Goal: Contribute content: Contribute content

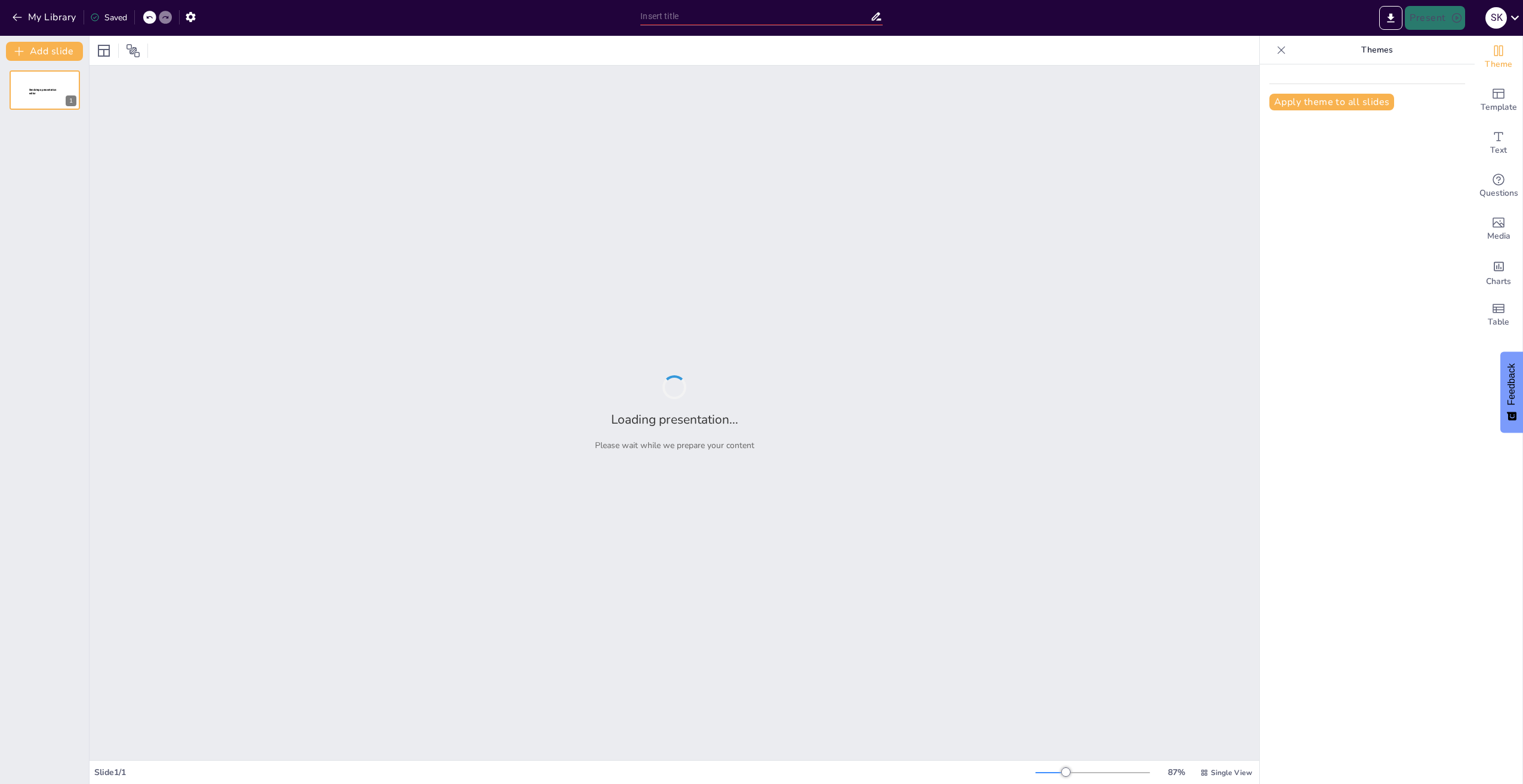
type input "Imported Rabobank CDD Quiz Expertniveau.pptx"
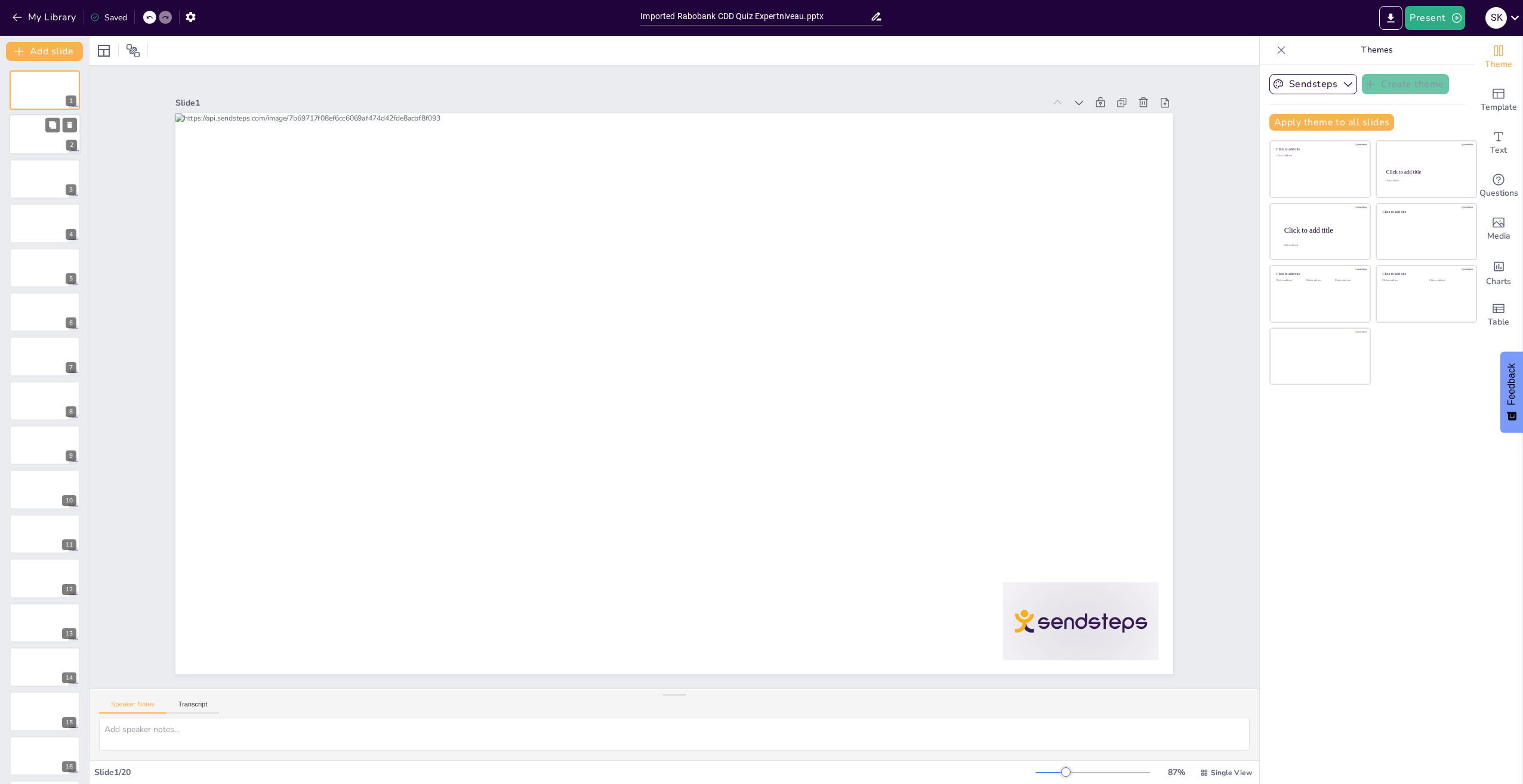
click at [45, 131] on div at bounding box center [44, 134] width 71 height 41
click at [35, 89] on div at bounding box center [44, 90] width 71 height 41
click at [1434, 12] on button "Present" at bounding box center [1434, 17] width 60 height 24
click at [1451, 46] on li "Preview presentation" at bounding box center [1453, 44] width 95 height 19
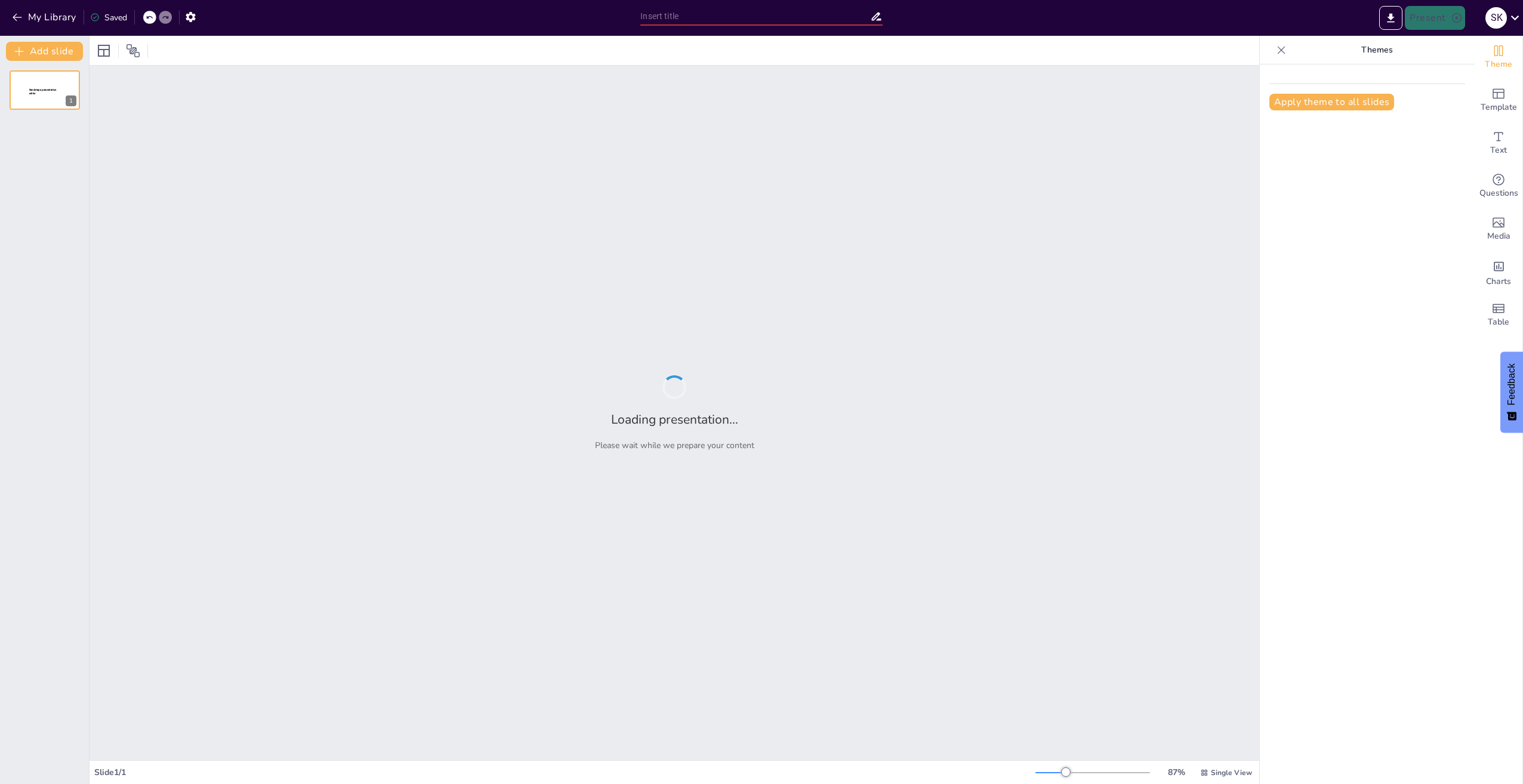
type input "Imported Rabobank CDD Quiz Expertniveau.pptx"
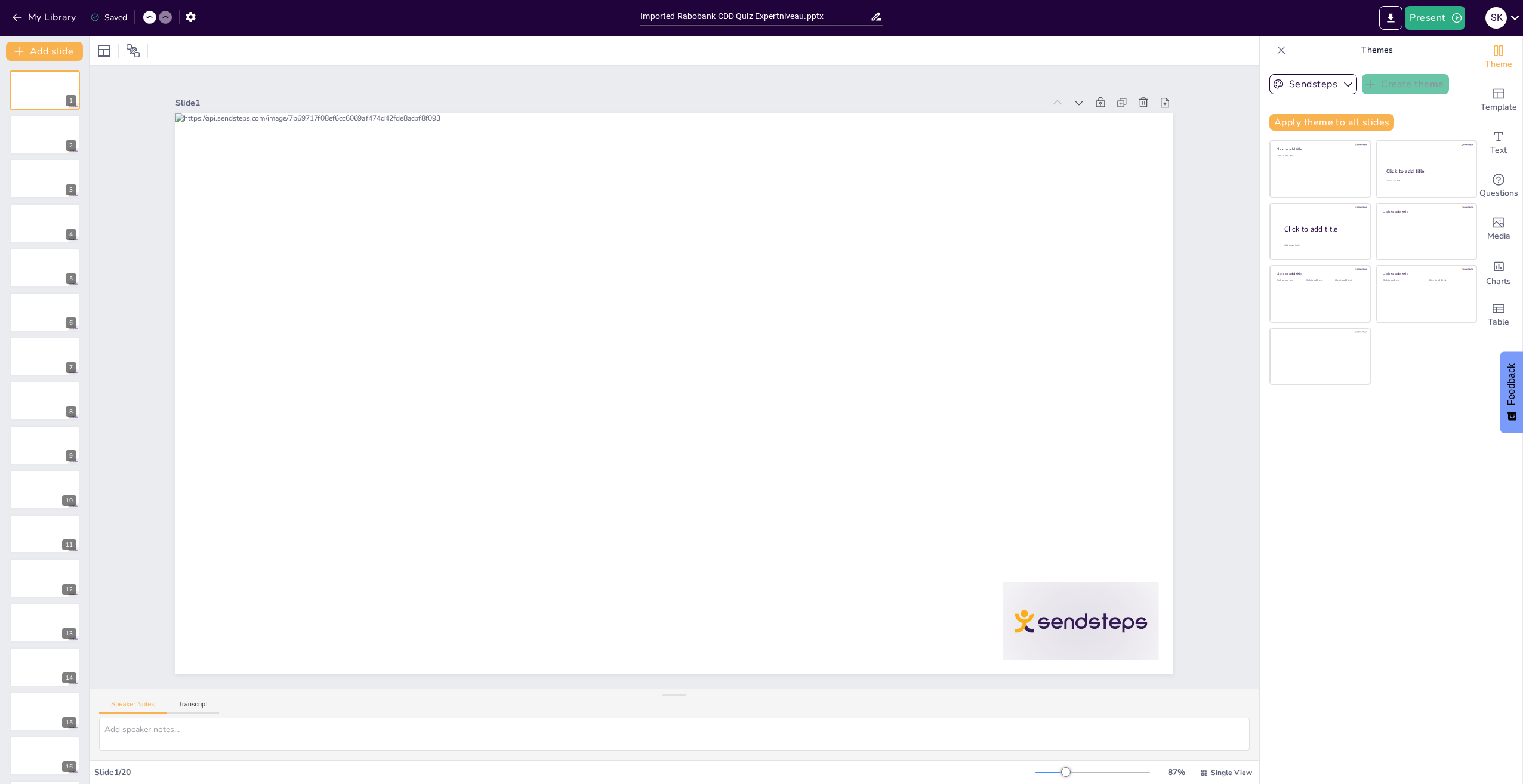
click at [1278, 49] on icon at bounding box center [1282, 50] width 8 height 8
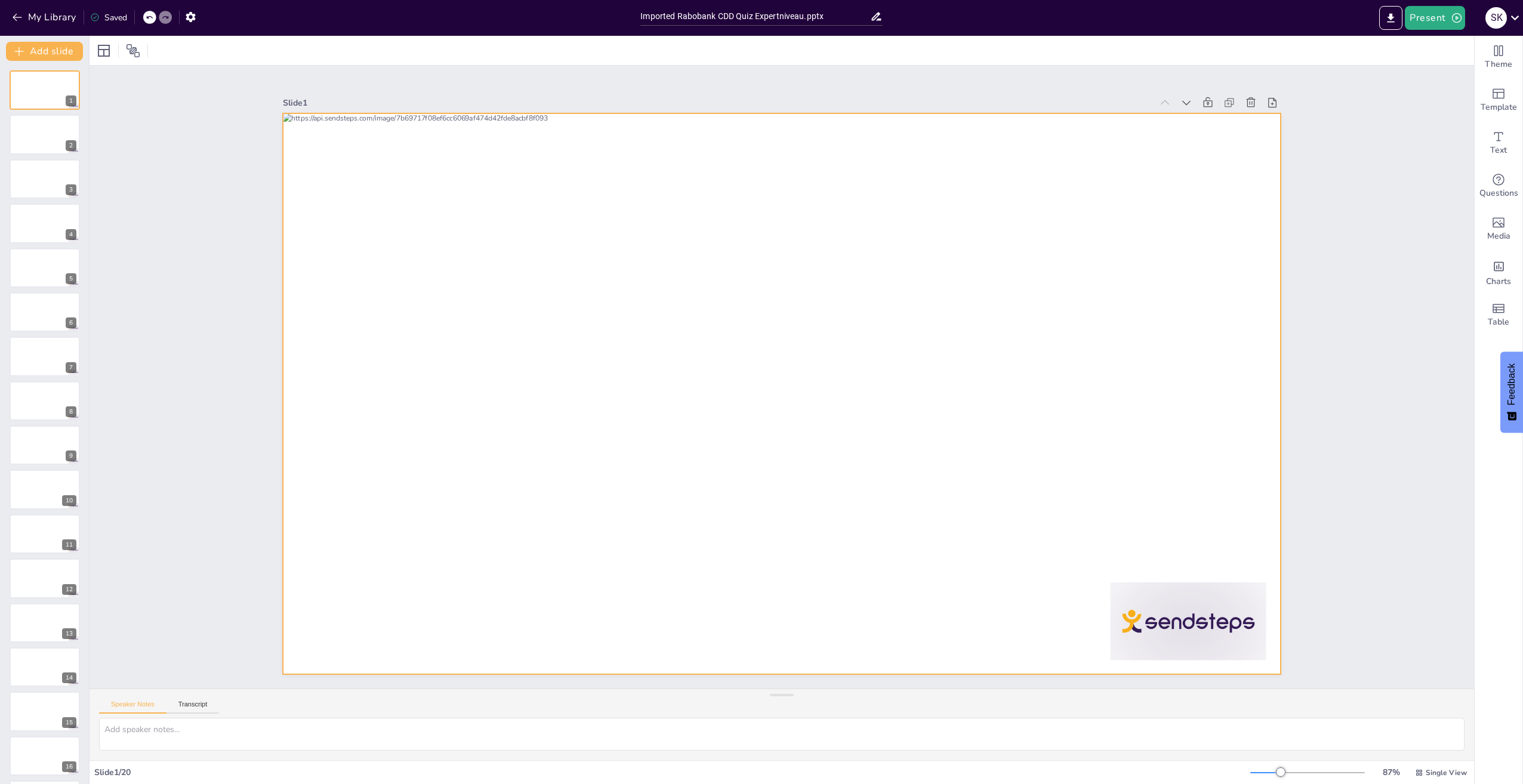
click at [606, 418] on div at bounding box center [782, 393] width 997 height 561
click at [545, 357] on div at bounding box center [782, 393] width 997 height 561
click at [538, 387] on div at bounding box center [781, 393] width 1011 height 575
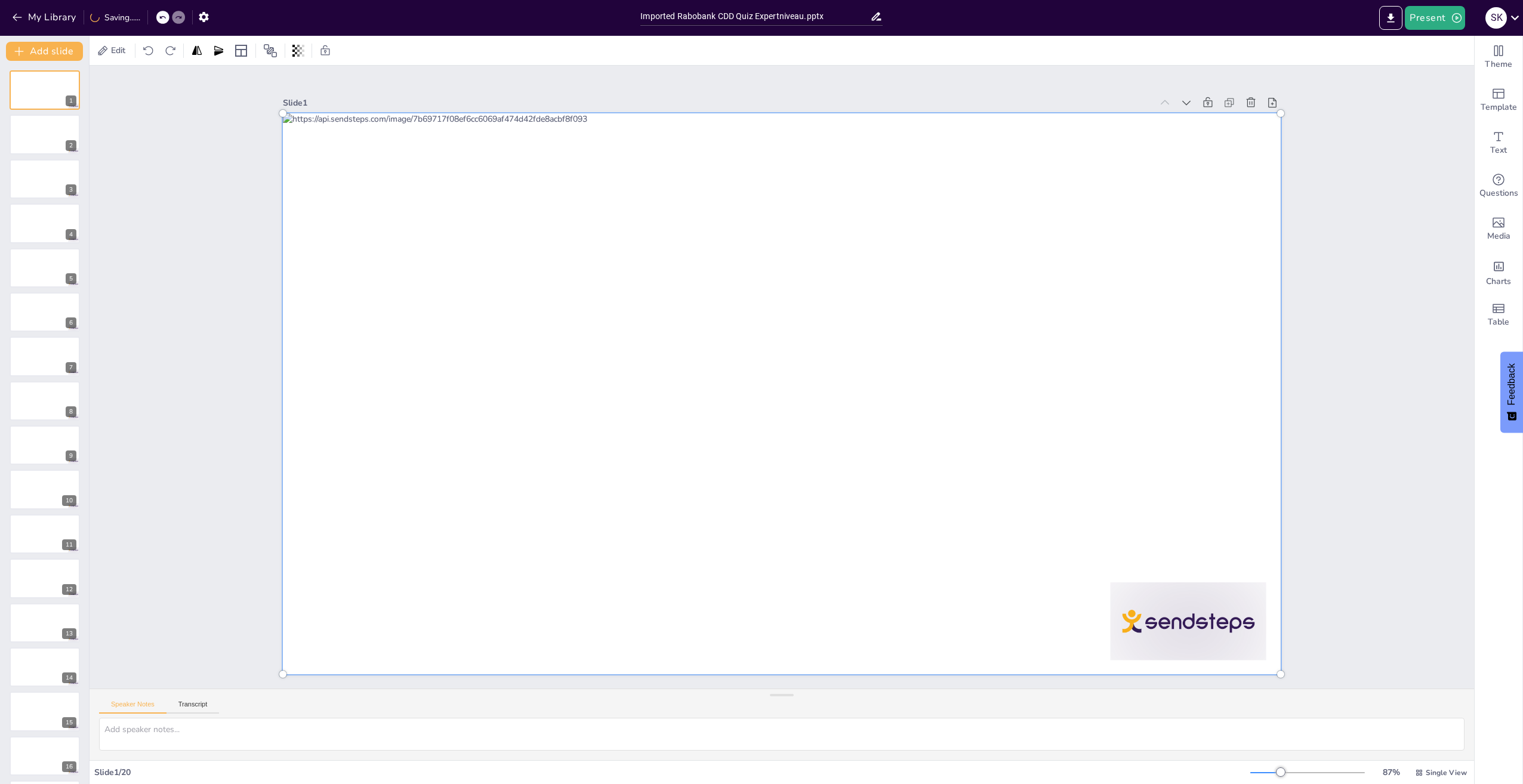
click at [538, 387] on div at bounding box center [780, 393] width 1066 height 677
drag, startPoint x: 600, startPoint y: 419, endPoint x: 496, endPoint y: 428, distance: 104.4
click at [496, 428] on div at bounding box center [781, 393] width 1011 height 575
click at [1025, 429] on div at bounding box center [773, 391] width 1164 height 1003
click at [538, 408] on div at bounding box center [780, 393] width 1066 height 677
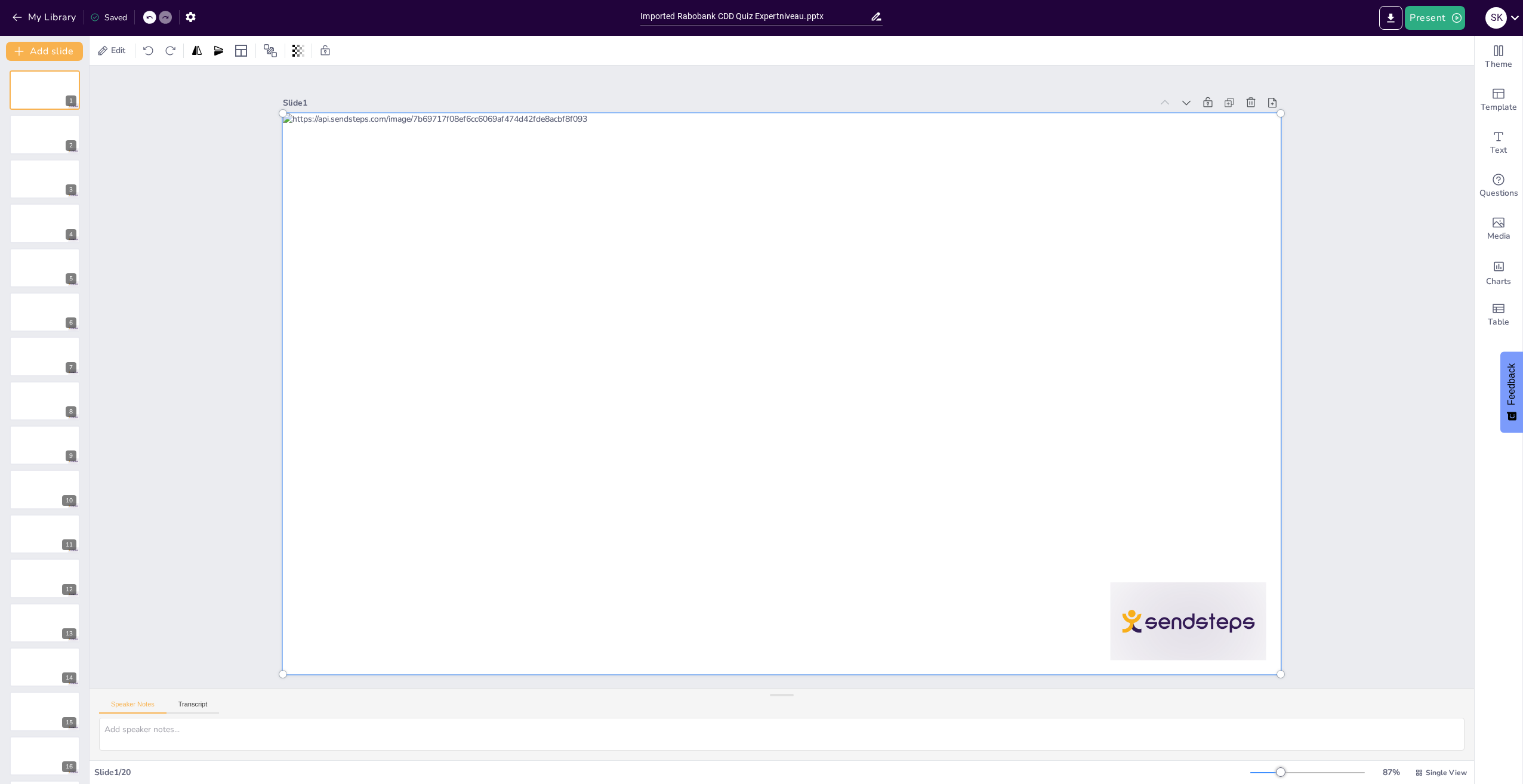
click at [538, 408] on div at bounding box center [780, 393] width 1066 height 677
click at [538, 408] on div at bounding box center [781, 393] width 1011 height 575
drag, startPoint x: 538, startPoint y: 408, endPoint x: 264, endPoint y: 151, distance: 375.7
click at [556, 374] on div at bounding box center [781, 393] width 1011 height 575
click at [112, 54] on span "Edit" at bounding box center [118, 50] width 19 height 11
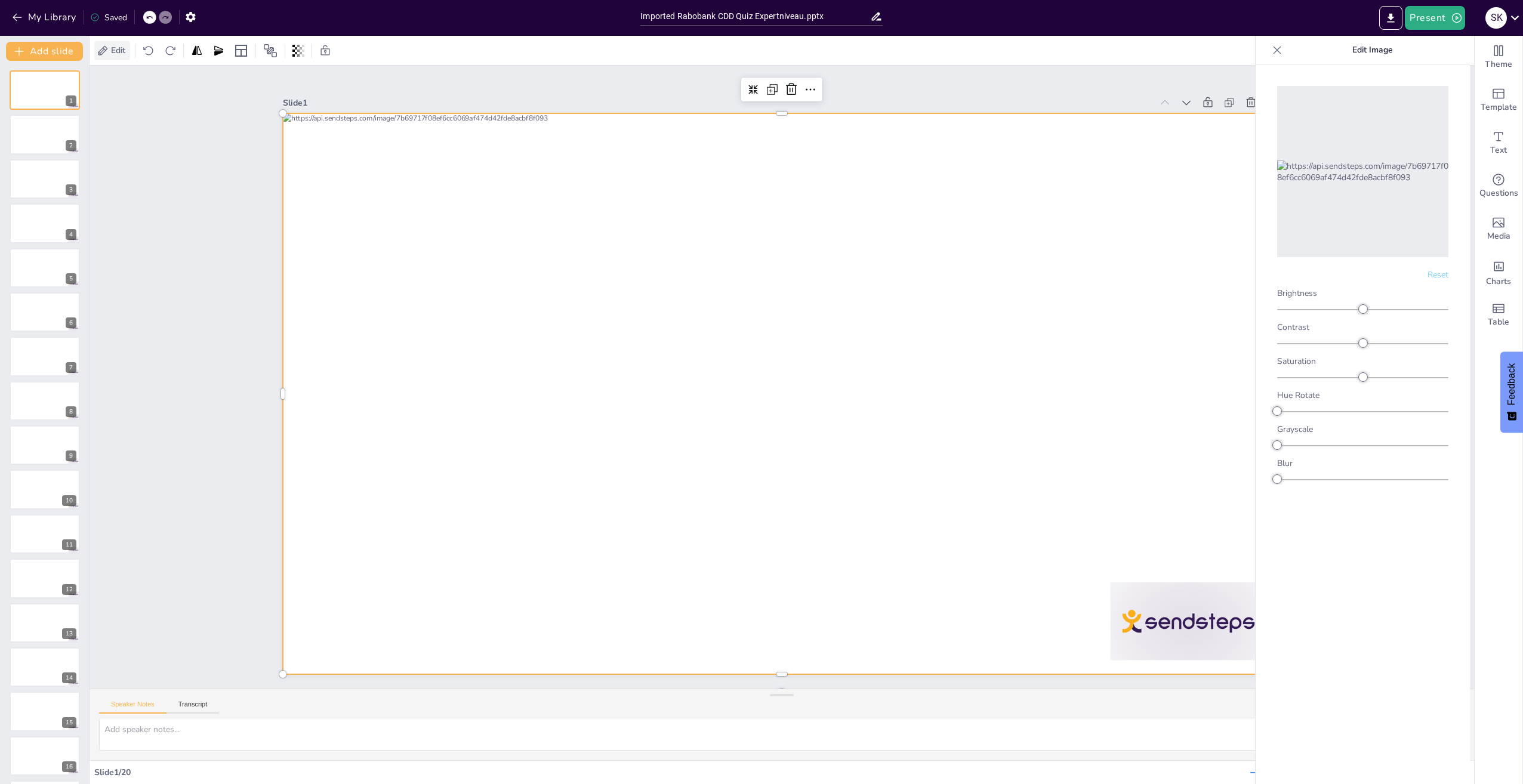
click at [112, 47] on span "Edit" at bounding box center [118, 50] width 19 height 11
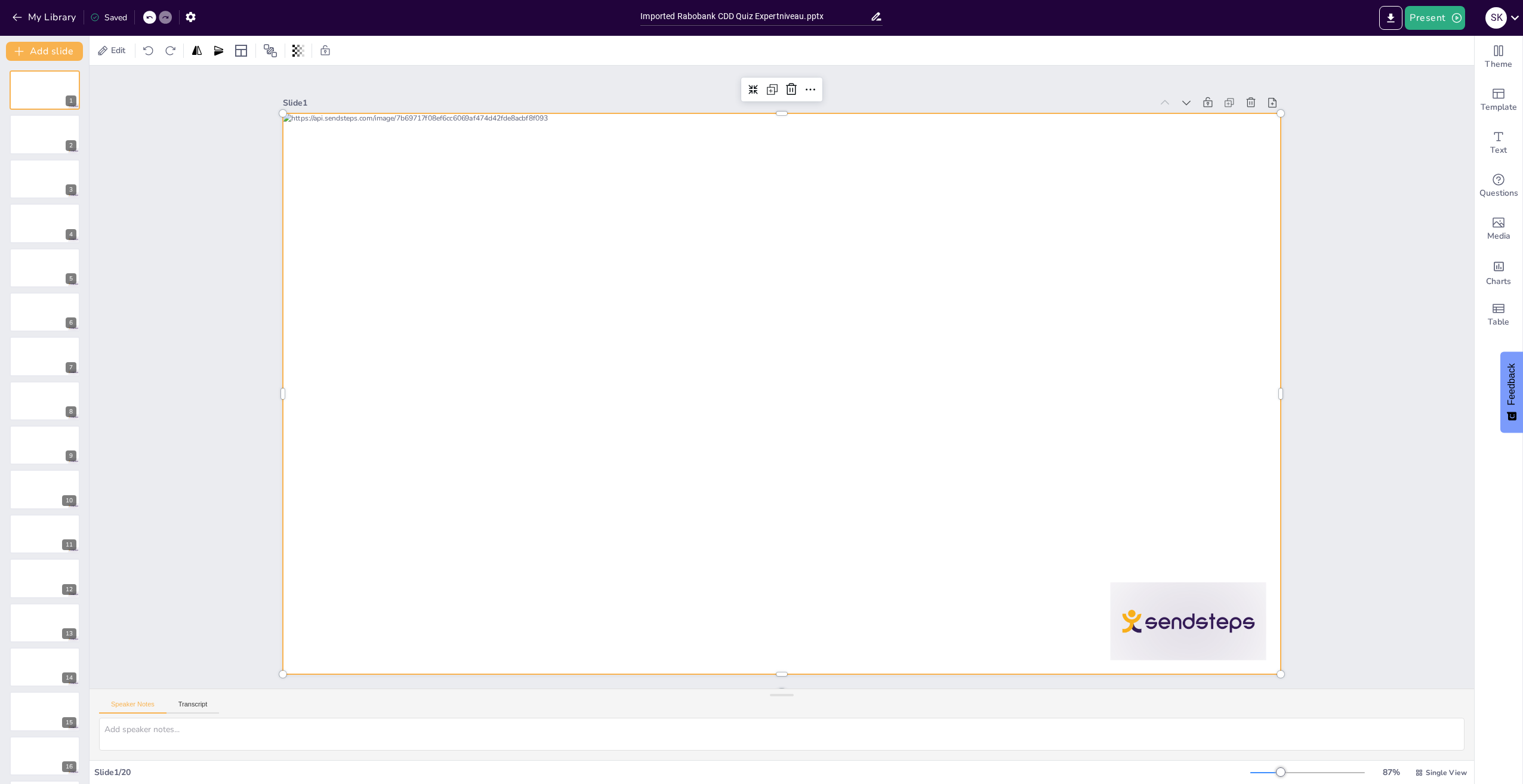
click at [496, 366] on div at bounding box center [782, 393] width 997 height 561
click at [517, 387] on div at bounding box center [782, 393] width 997 height 561
click at [517, 387] on div at bounding box center [780, 393] width 1050 height 661
drag, startPoint x: 374, startPoint y: 271, endPoint x: 437, endPoint y: 356, distance: 105.8
click at [436, 356] on div at bounding box center [781, 393] width 1011 height 575
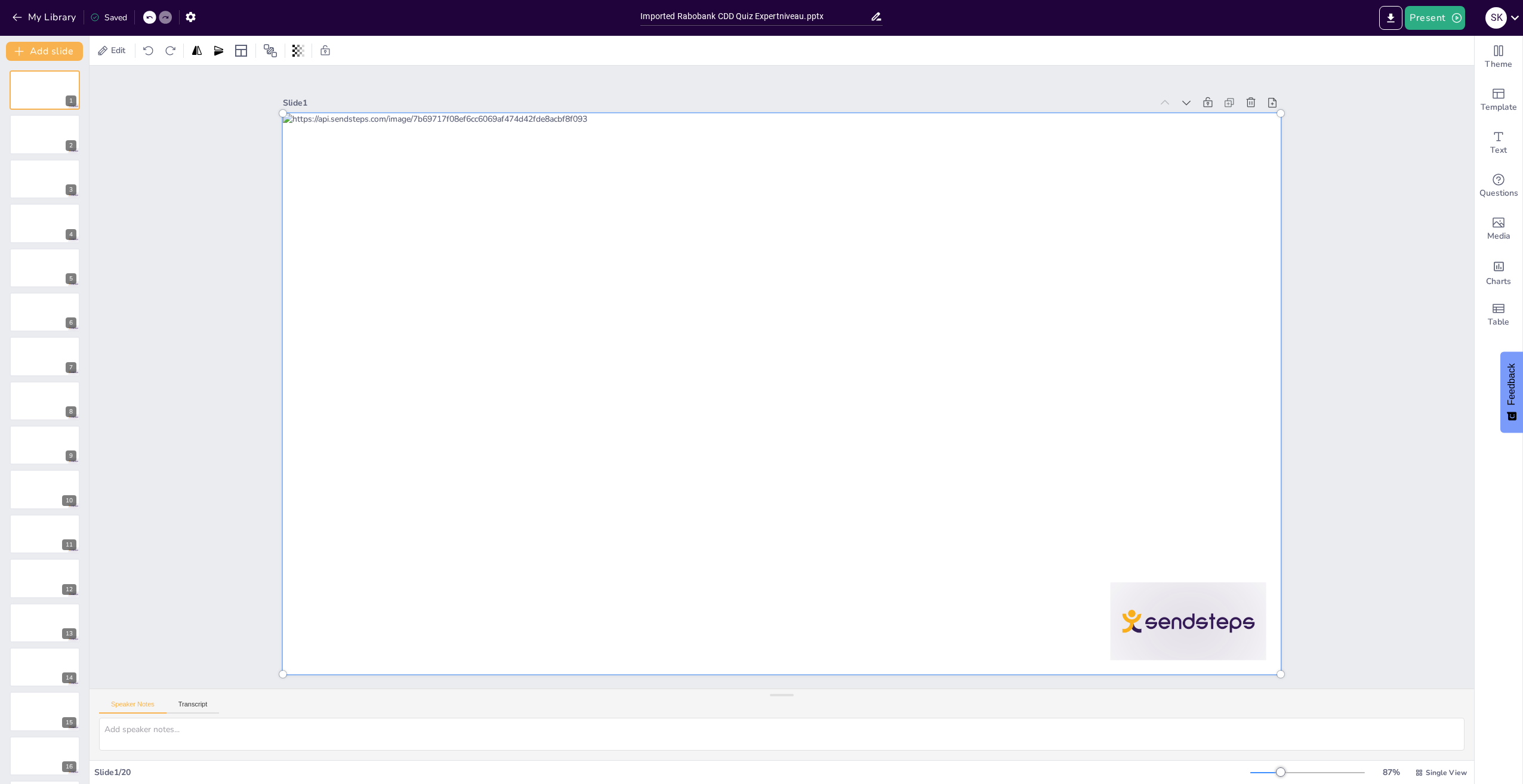
drag, startPoint x: 499, startPoint y: 366, endPoint x: 256, endPoint y: 170, distance: 312.2
click at [424, 310] on div at bounding box center [781, 393] width 1011 height 575
click at [1207, 140] on icon at bounding box center [1213, 147] width 13 height 13
click at [1183, 101] on icon at bounding box center [1187, 103] width 9 height 5
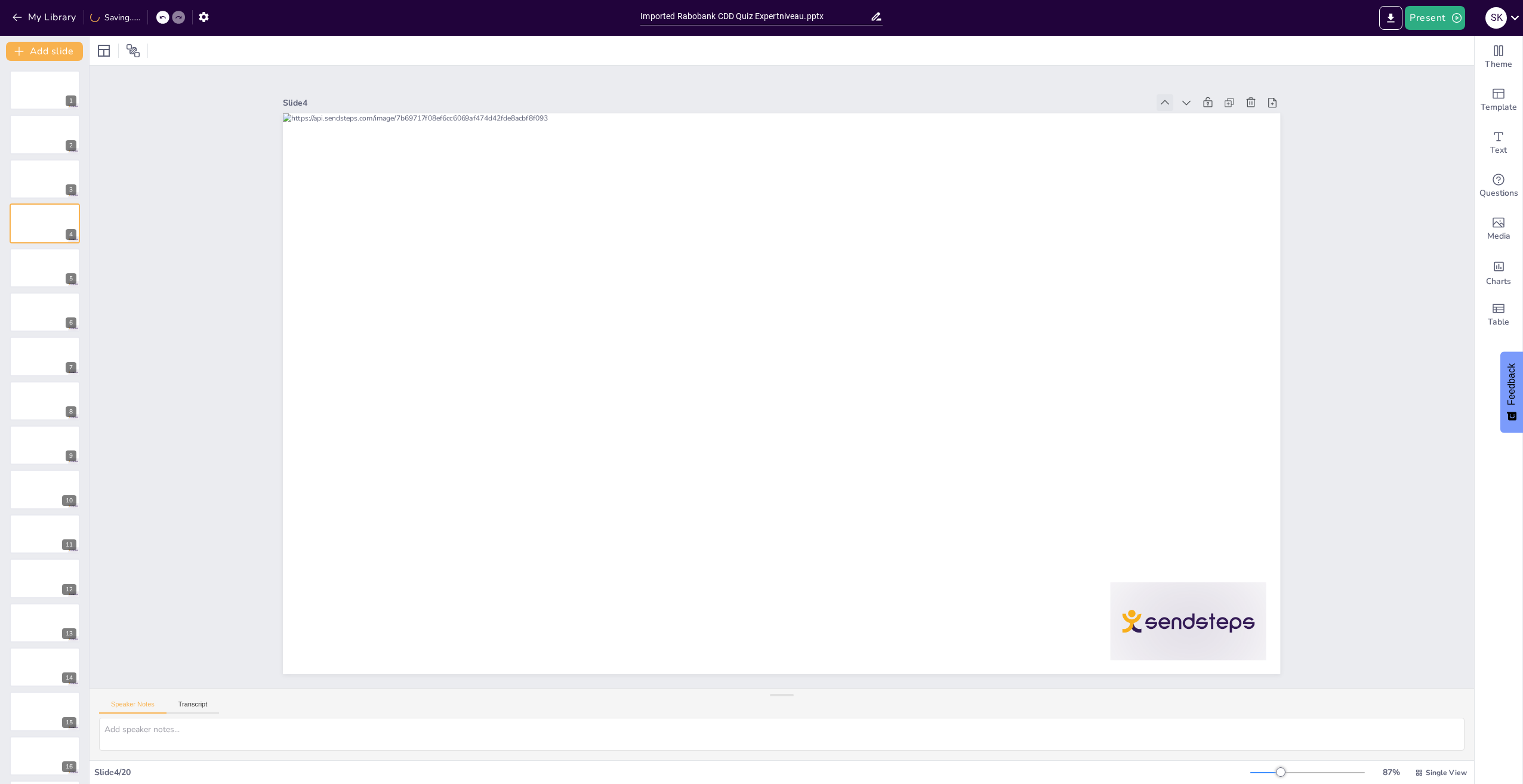
click at [1188, 141] on icon at bounding box center [1191, 144] width 9 height 6
click at [1161, 100] on icon at bounding box center [1165, 102] width 9 height 5
click at [1157, 97] on div at bounding box center [1166, 103] width 17 height 17
click at [25, 134] on div at bounding box center [44, 134] width 71 height 41
click at [499, 454] on div at bounding box center [779, 392] width 1092 height 755
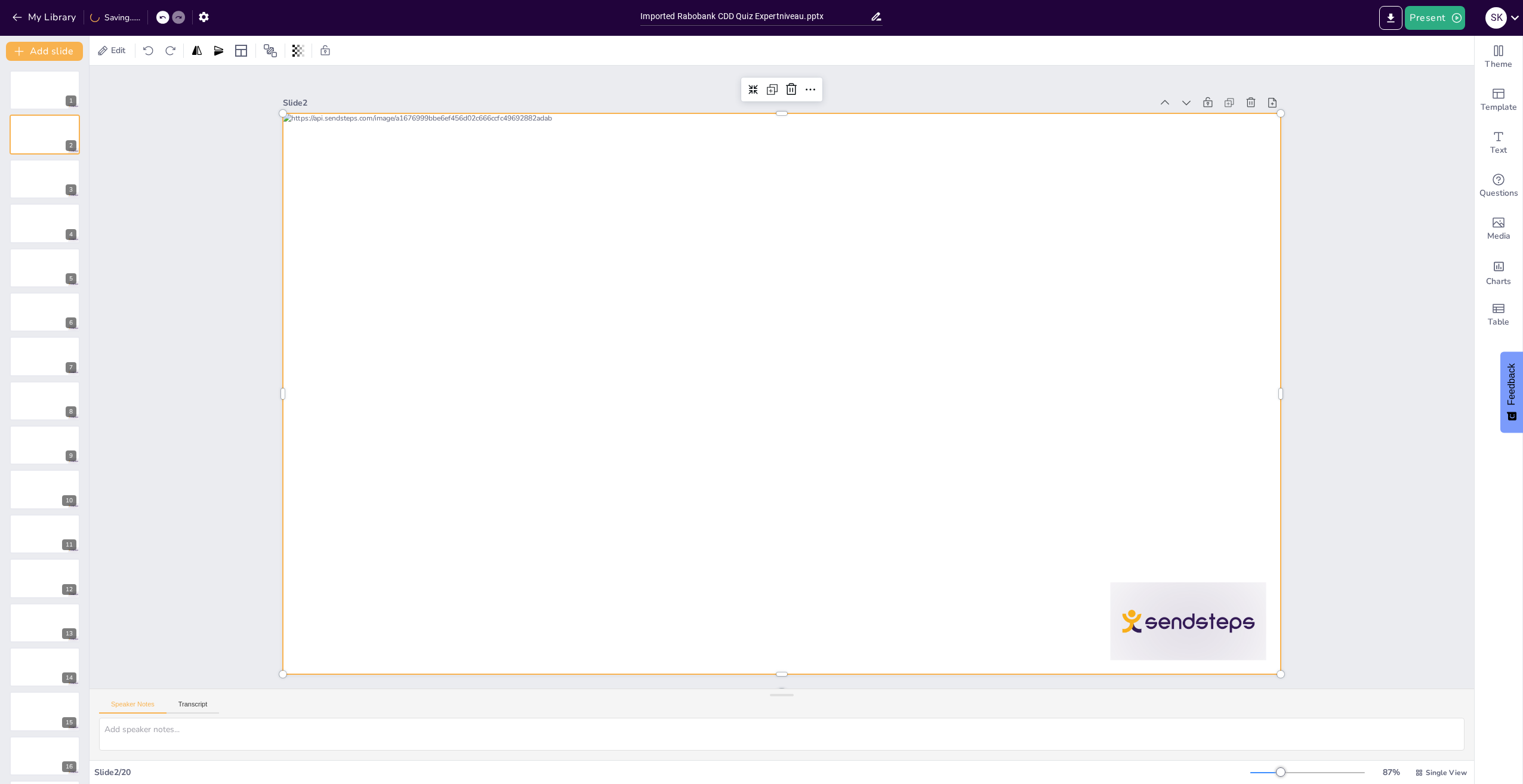
click at [499, 454] on div at bounding box center [780, 393] width 1050 height 662
click at [573, 409] on div at bounding box center [780, 393] width 1066 height 677
drag, startPoint x: 572, startPoint y: 407, endPoint x: 657, endPoint y: 413, distance: 85.2
click at [657, 413] on div at bounding box center [780, 393] width 1066 height 677
drag, startPoint x: 654, startPoint y: 413, endPoint x: 614, endPoint y: 406, distance: 40.6
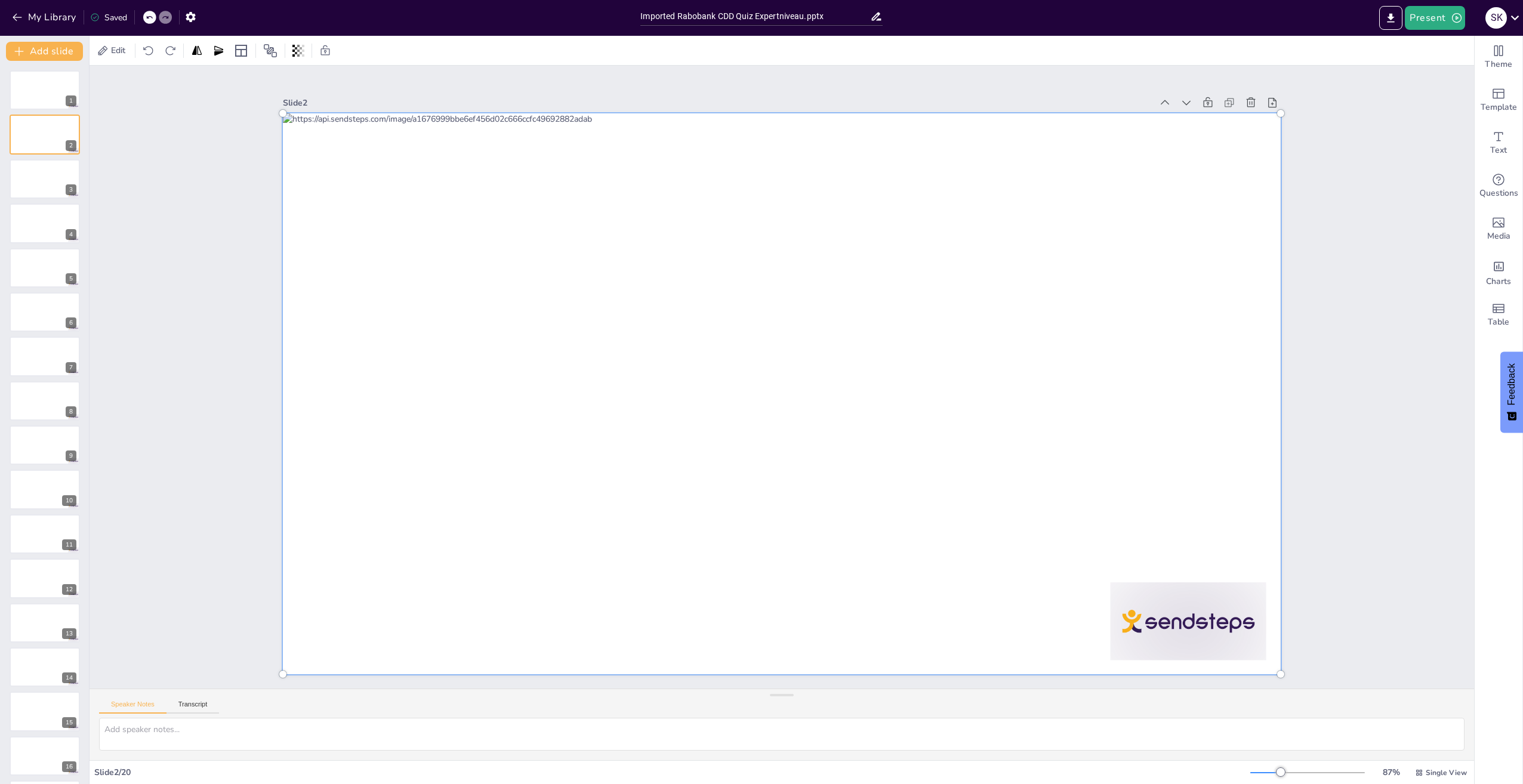
click at [614, 406] on div at bounding box center [781, 393] width 1011 height 575
click at [115, 50] on span "Edit" at bounding box center [118, 50] width 19 height 11
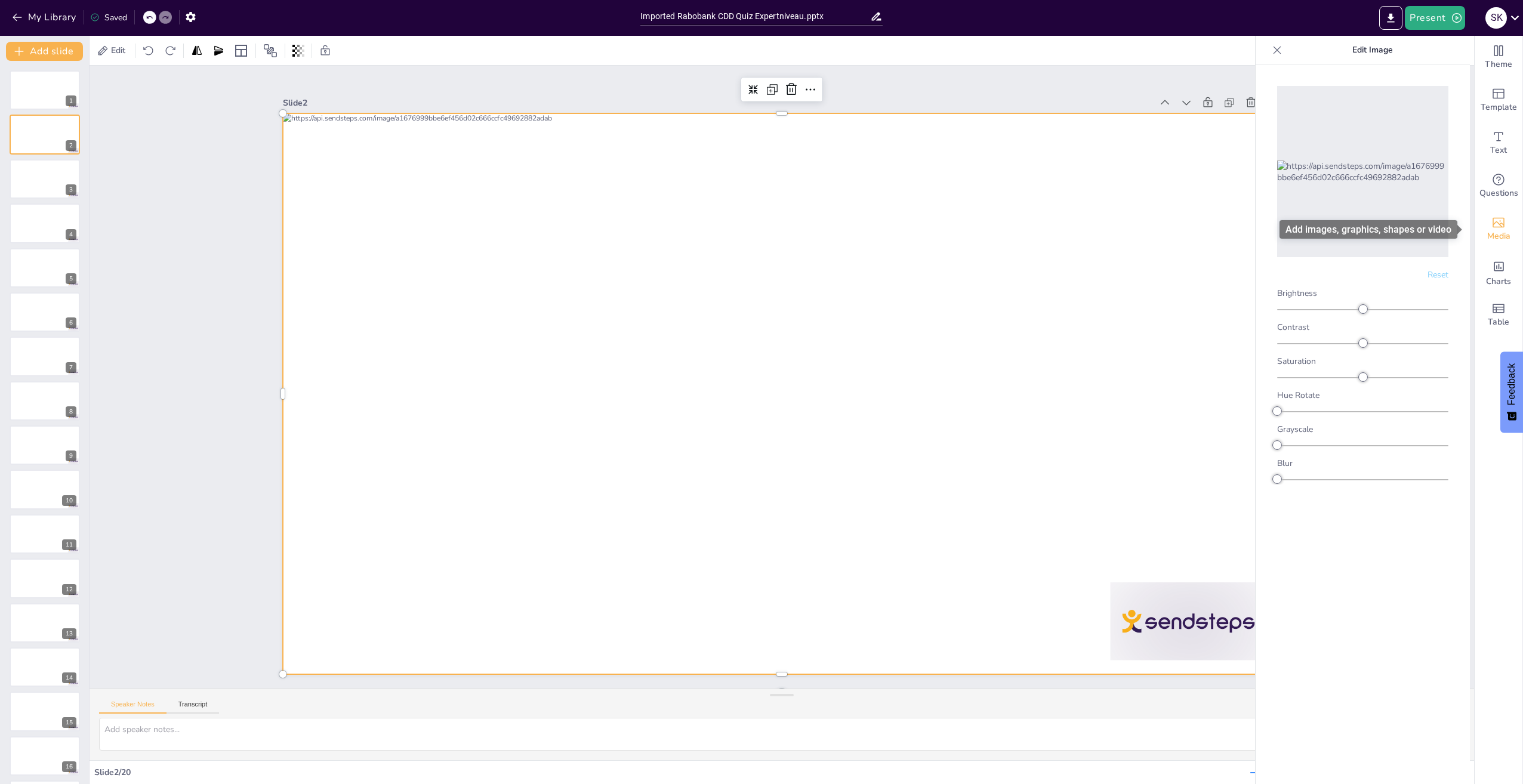
click at [1491, 235] on span "Media" at bounding box center [1499, 236] width 23 height 13
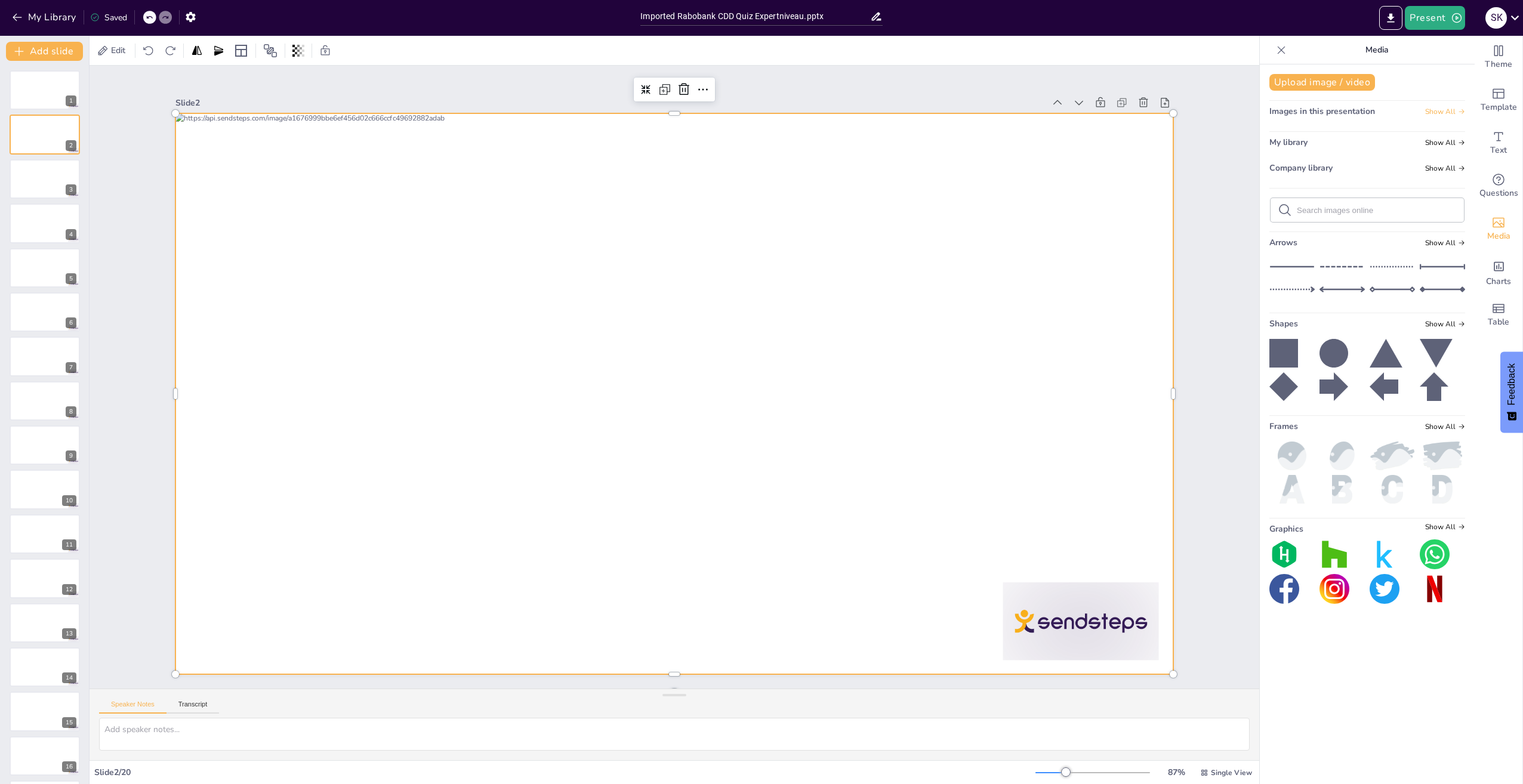
click at [1433, 111] on span "Show All" at bounding box center [1445, 111] width 40 height 9
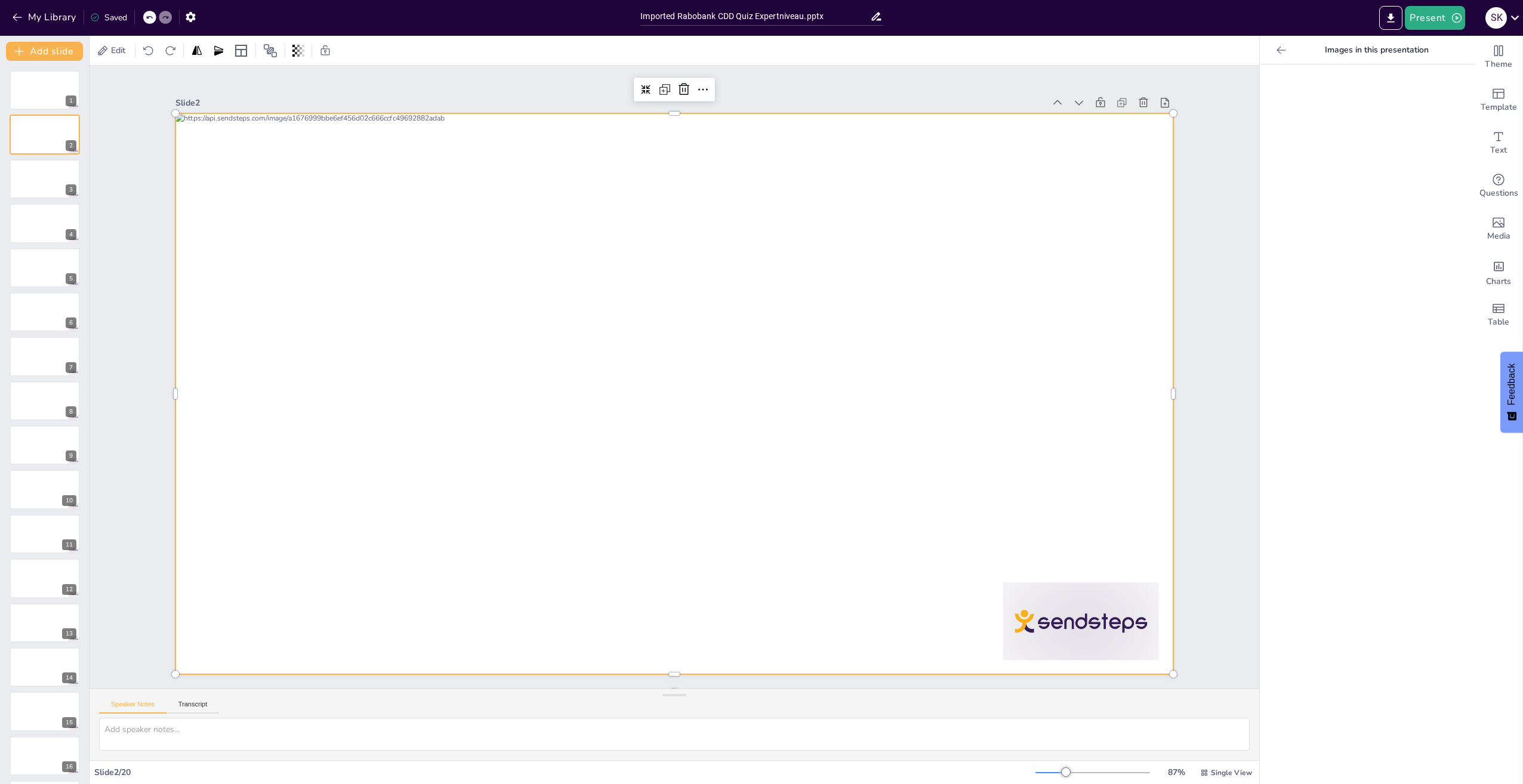
click at [1365, 124] on div at bounding box center [1367, 424] width 214 height 719
click at [1275, 50] on icon at bounding box center [1281, 50] width 12 height 12
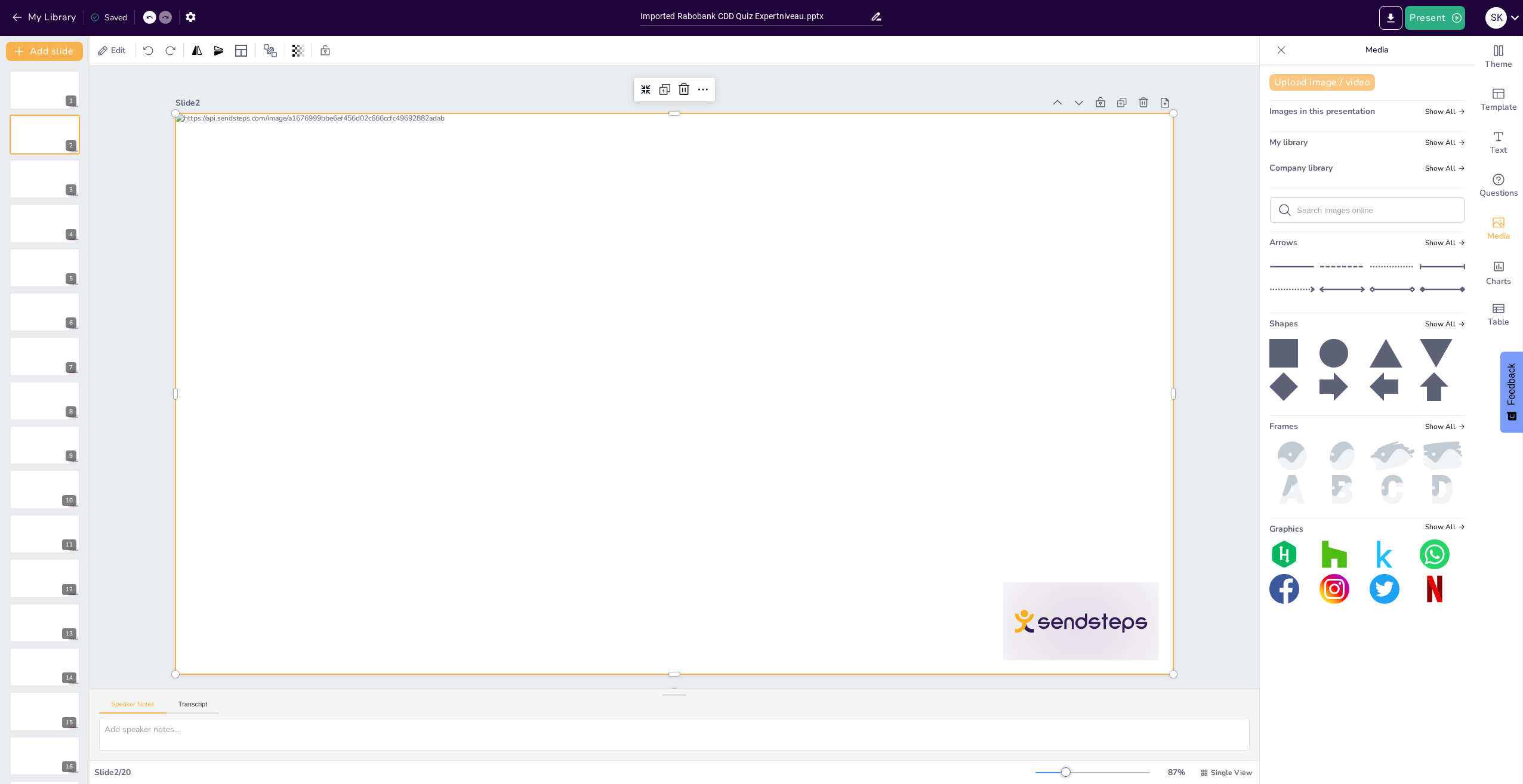
click at [1336, 79] on button "Upload image / video" at bounding box center [1322, 83] width 106 height 17
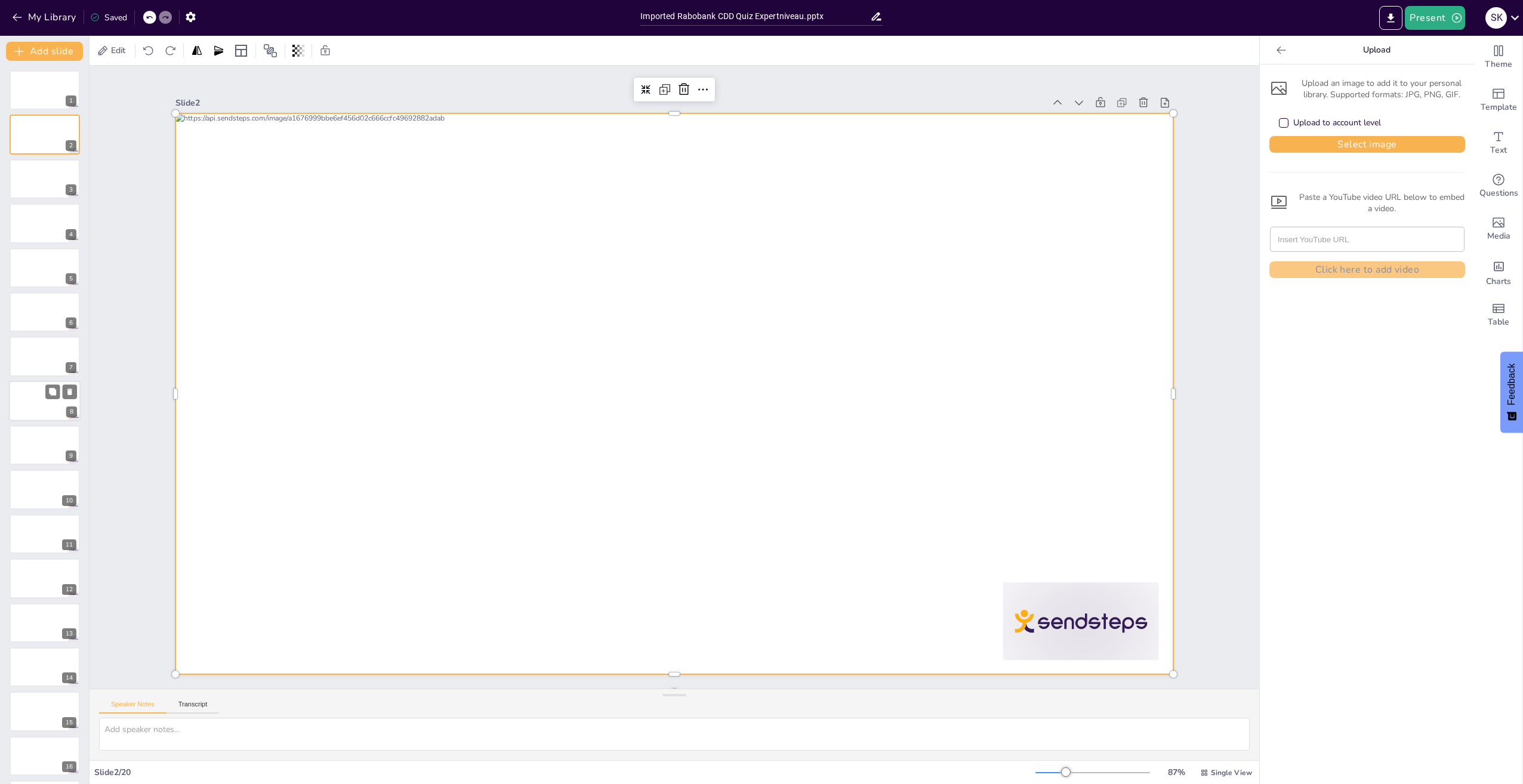
click at [41, 395] on div at bounding box center [44, 401] width 71 height 41
click at [70, 394] on icon at bounding box center [70, 392] width 5 height 7
click at [41, 636] on div at bounding box center [44, 622] width 71 height 41
click at [35, 655] on div at bounding box center [44, 666] width 71 height 41
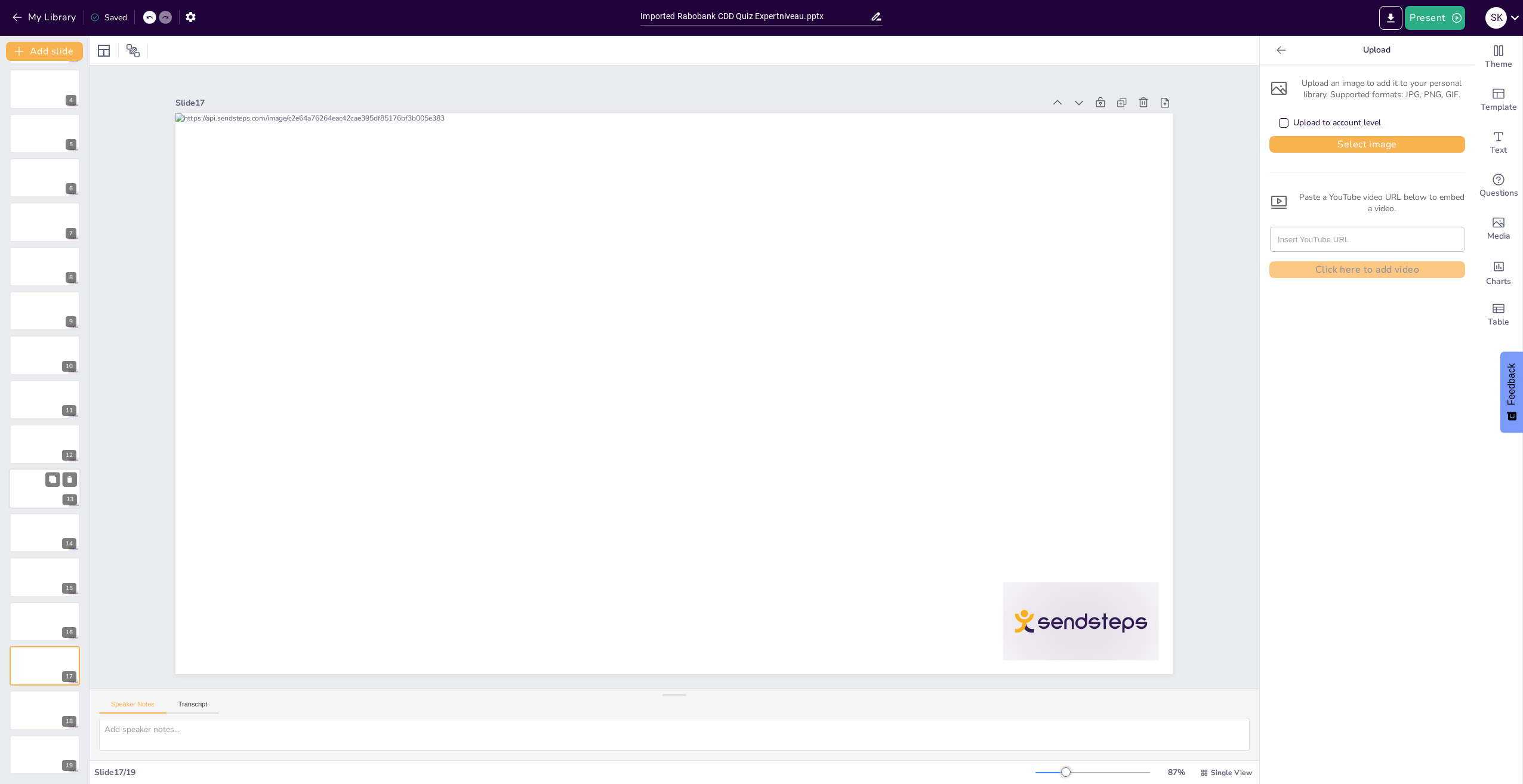
click at [37, 483] on div at bounding box center [44, 489] width 71 height 41
click at [69, 478] on icon at bounding box center [70, 479] width 5 height 7
click at [28, 138] on div at bounding box center [44, 134] width 71 height 41
click at [20, 83] on div at bounding box center [44, 90] width 71 height 41
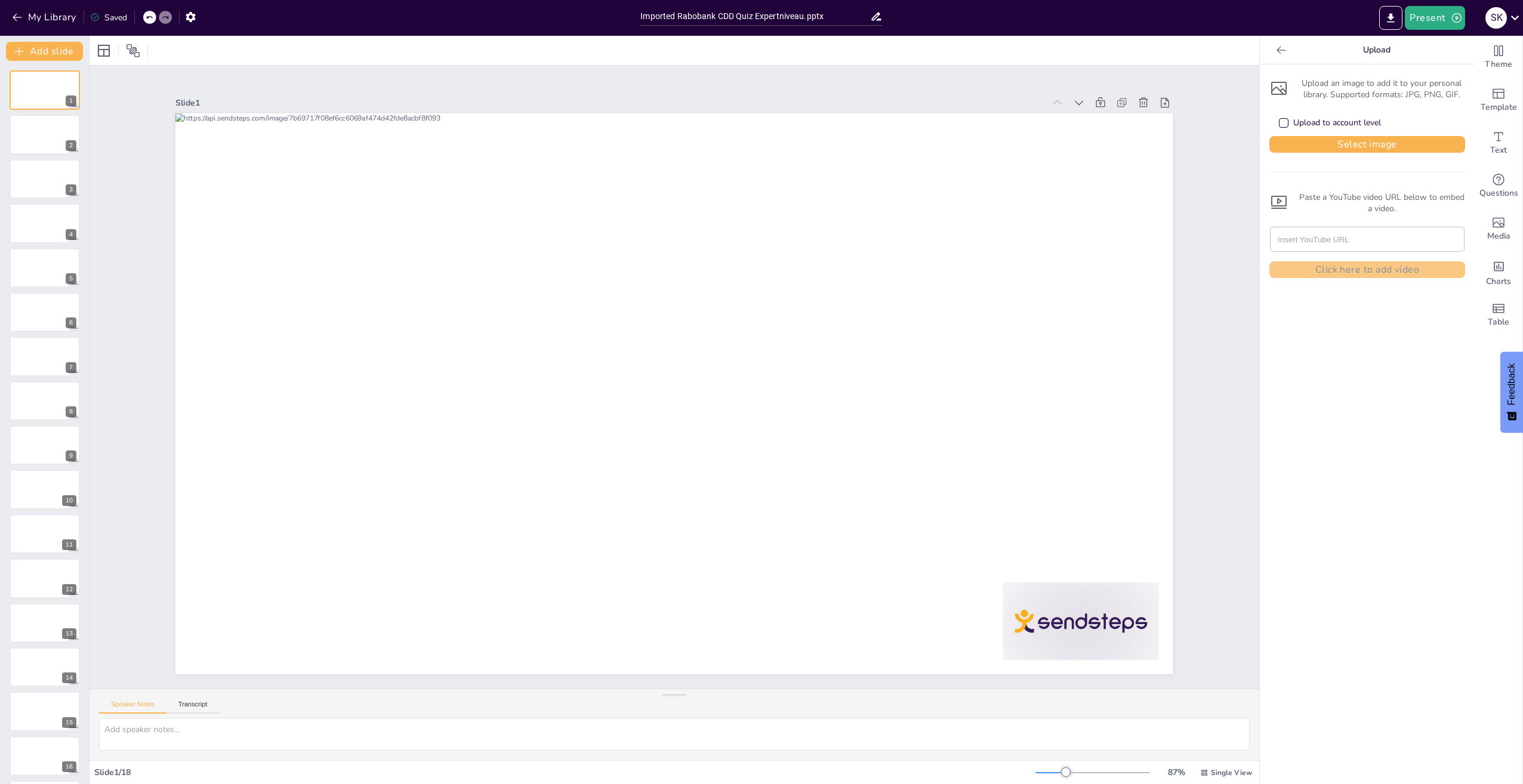
click at [1276, 49] on icon at bounding box center [1281, 50] width 12 height 12
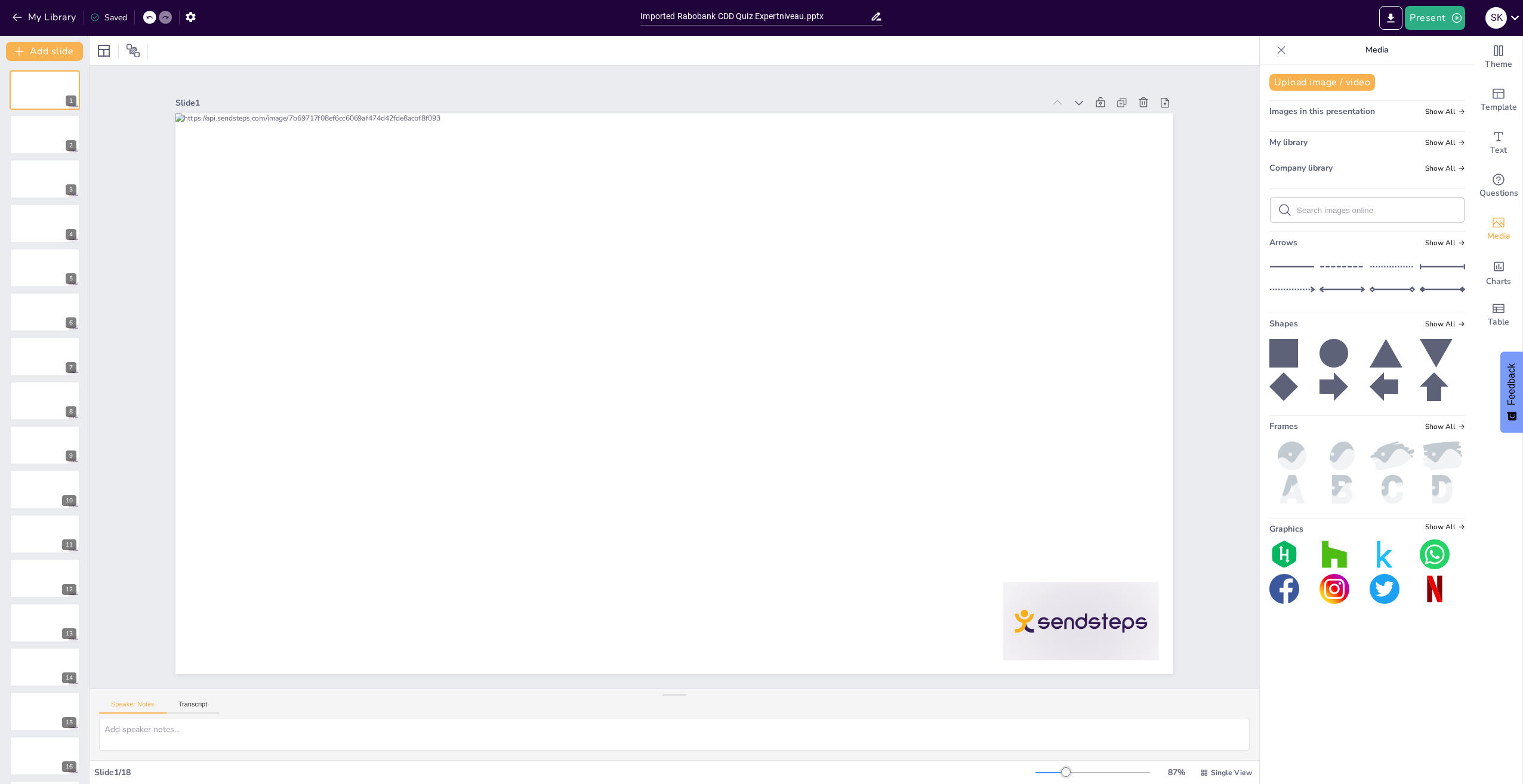
click at [1275, 50] on icon at bounding box center [1281, 50] width 12 height 12
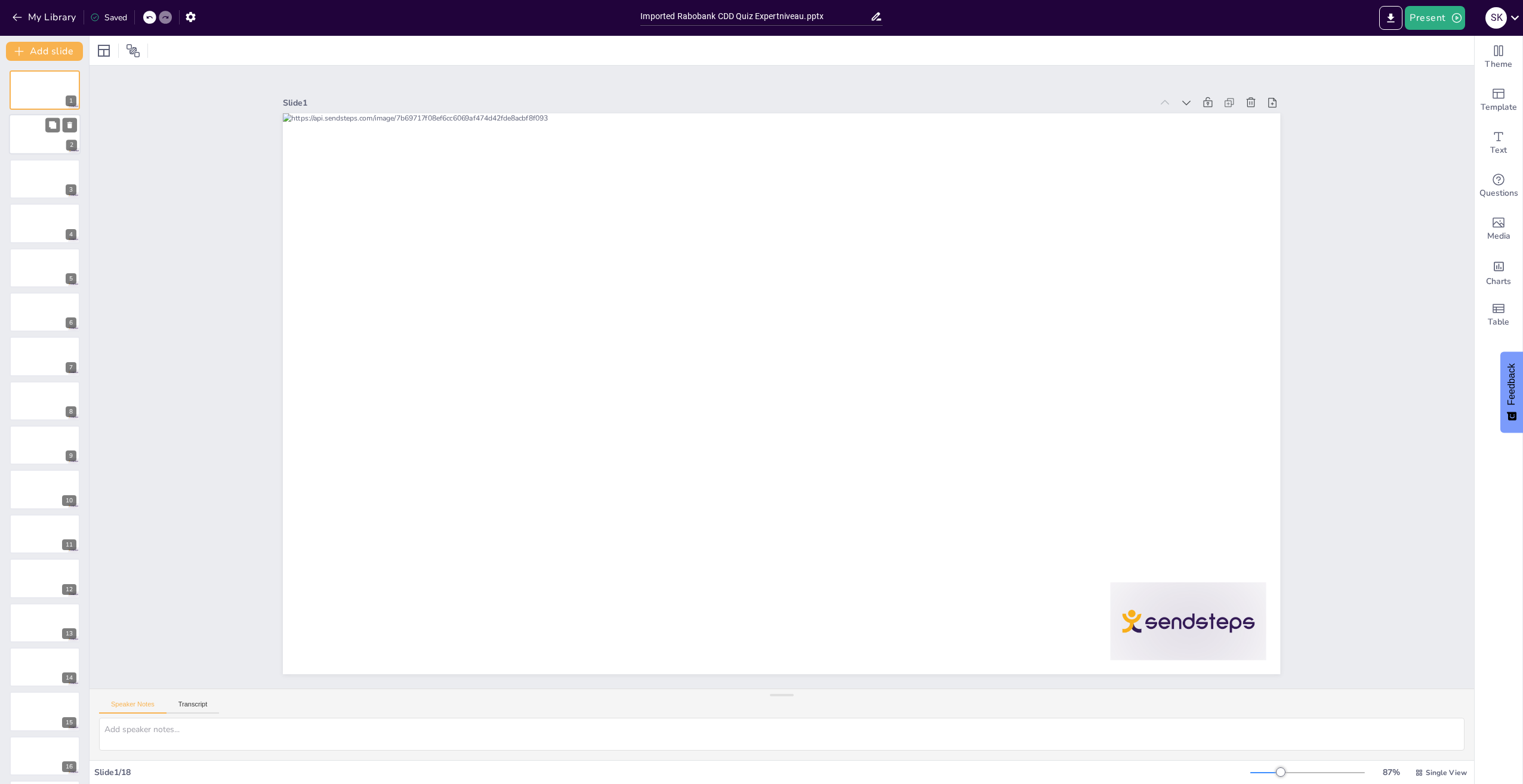
click at [23, 130] on div at bounding box center [44, 134] width 71 height 41
click at [32, 171] on div at bounding box center [44, 179] width 71 height 41
click at [1492, 183] on icon "Get real-time input from your audience" at bounding box center [1498, 179] width 14 height 14
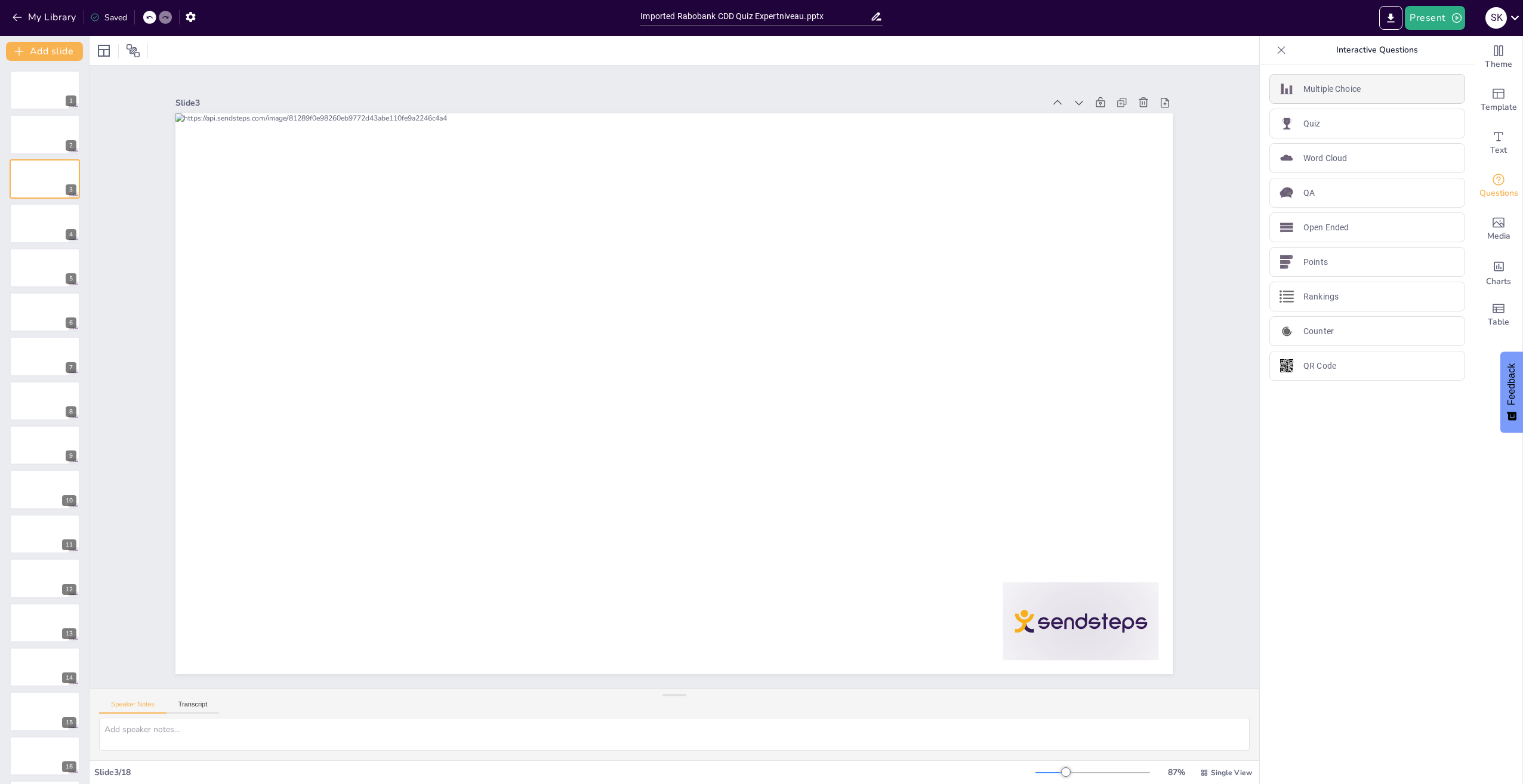
click at [1322, 86] on p "Multiple Choice" at bounding box center [1332, 89] width 57 height 12
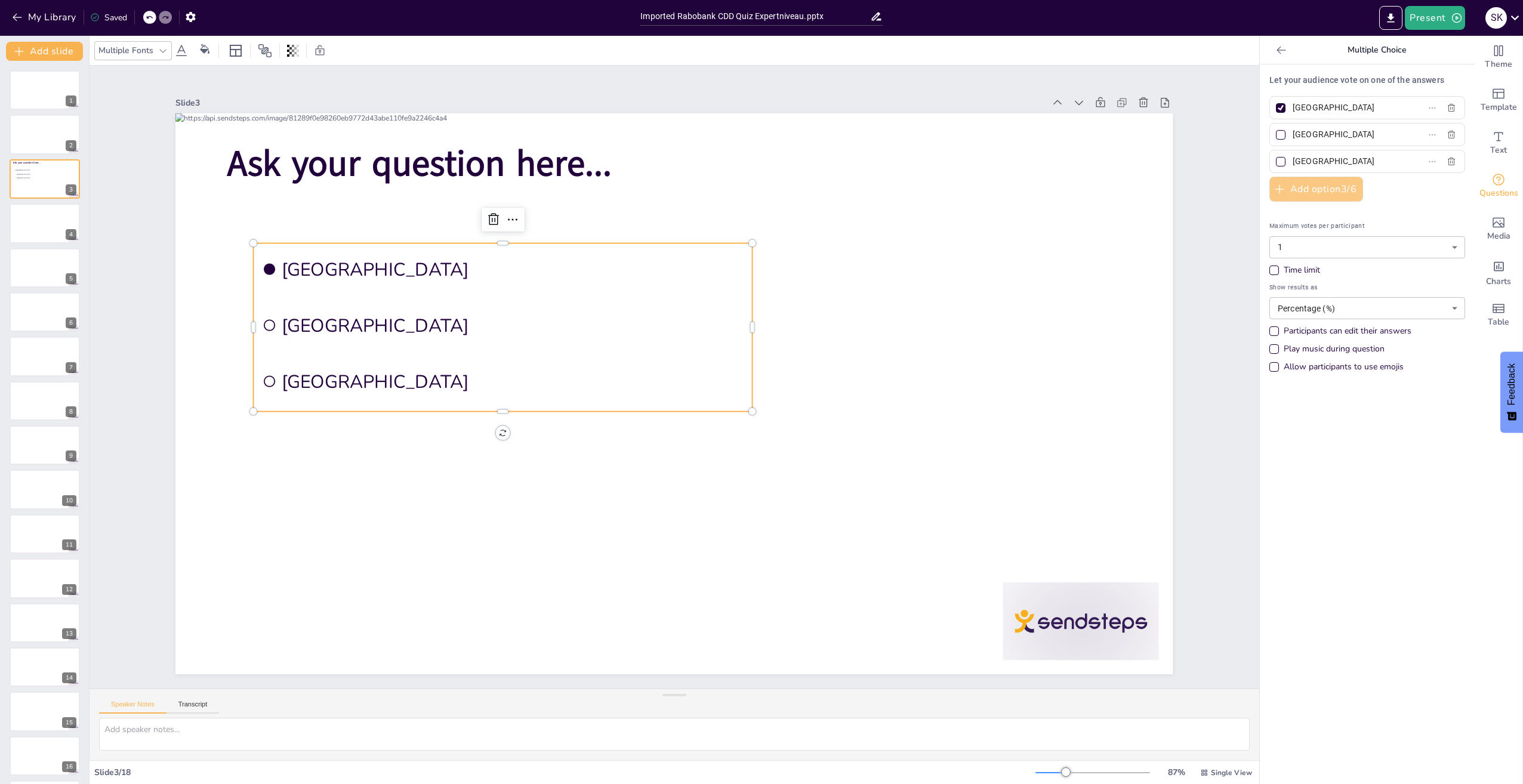
click at [1285, 187] on button "Add option 3 / 6" at bounding box center [1316, 189] width 93 height 25
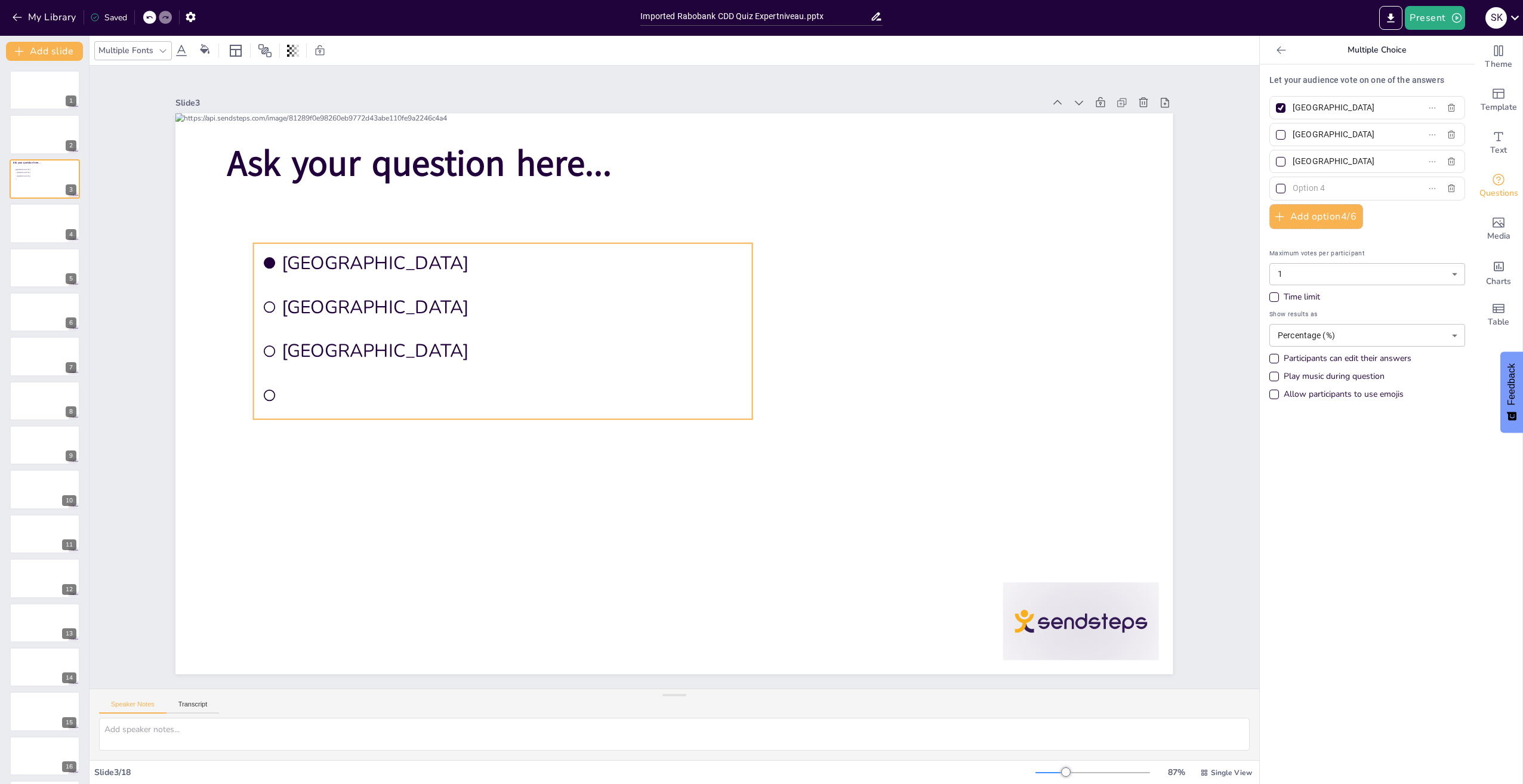
drag, startPoint x: 498, startPoint y: 436, endPoint x: 496, endPoint y: 470, distance: 34.1
click at [496, 470] on div "Ask your question here... Amsterdam Rotterdam The Hague 0 °" at bounding box center [673, 393] width 1050 height 661
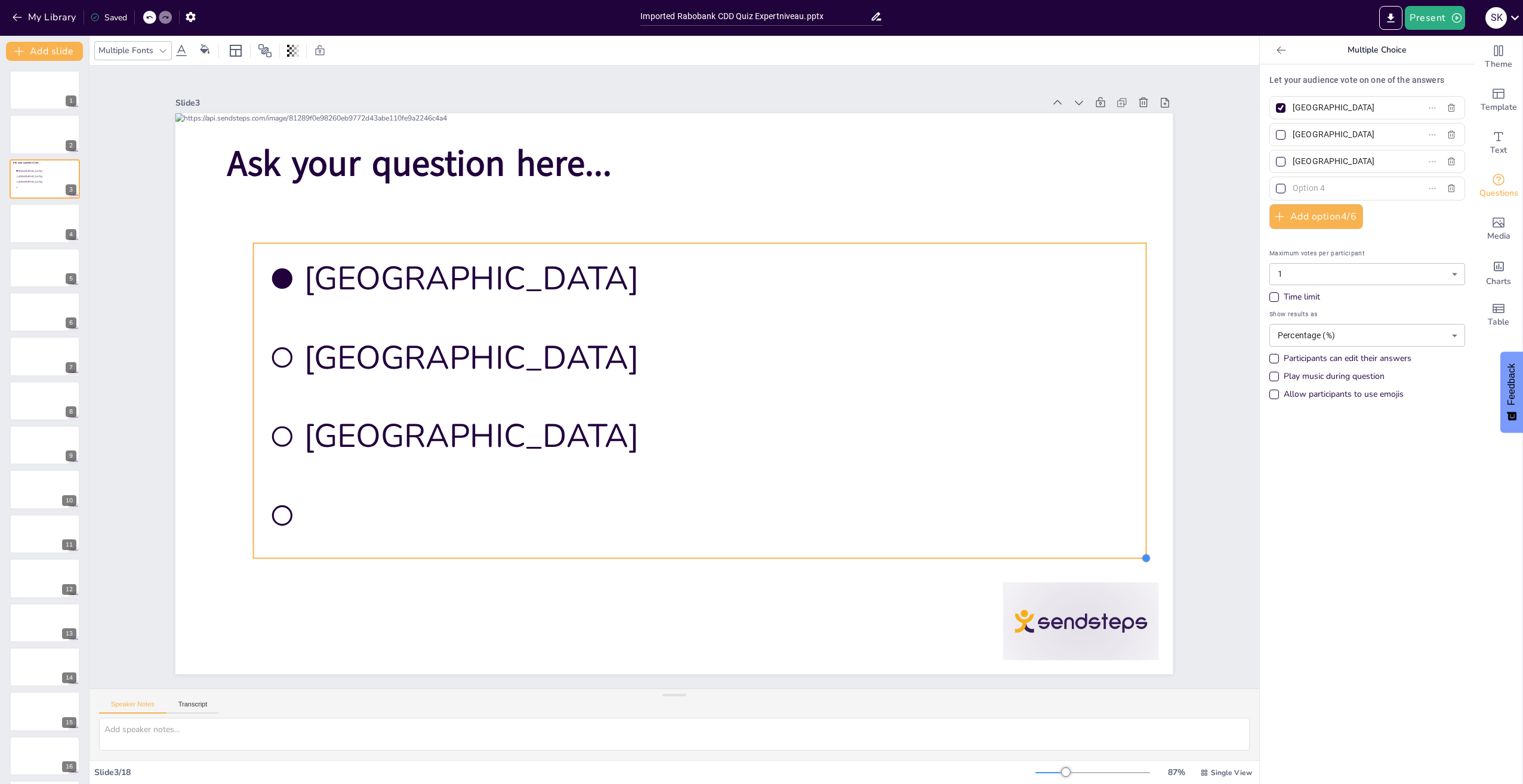
drag, startPoint x: 790, startPoint y: 463, endPoint x: 909, endPoint y: 557, distance: 151.6
click at [909, 557] on div "Ask your question here... Amsterdam Rotterdam The Hague" at bounding box center [674, 393] width 997 height 561
click at [737, 244] on li "Amsterdam" at bounding box center [701, 279] width 892 height 71
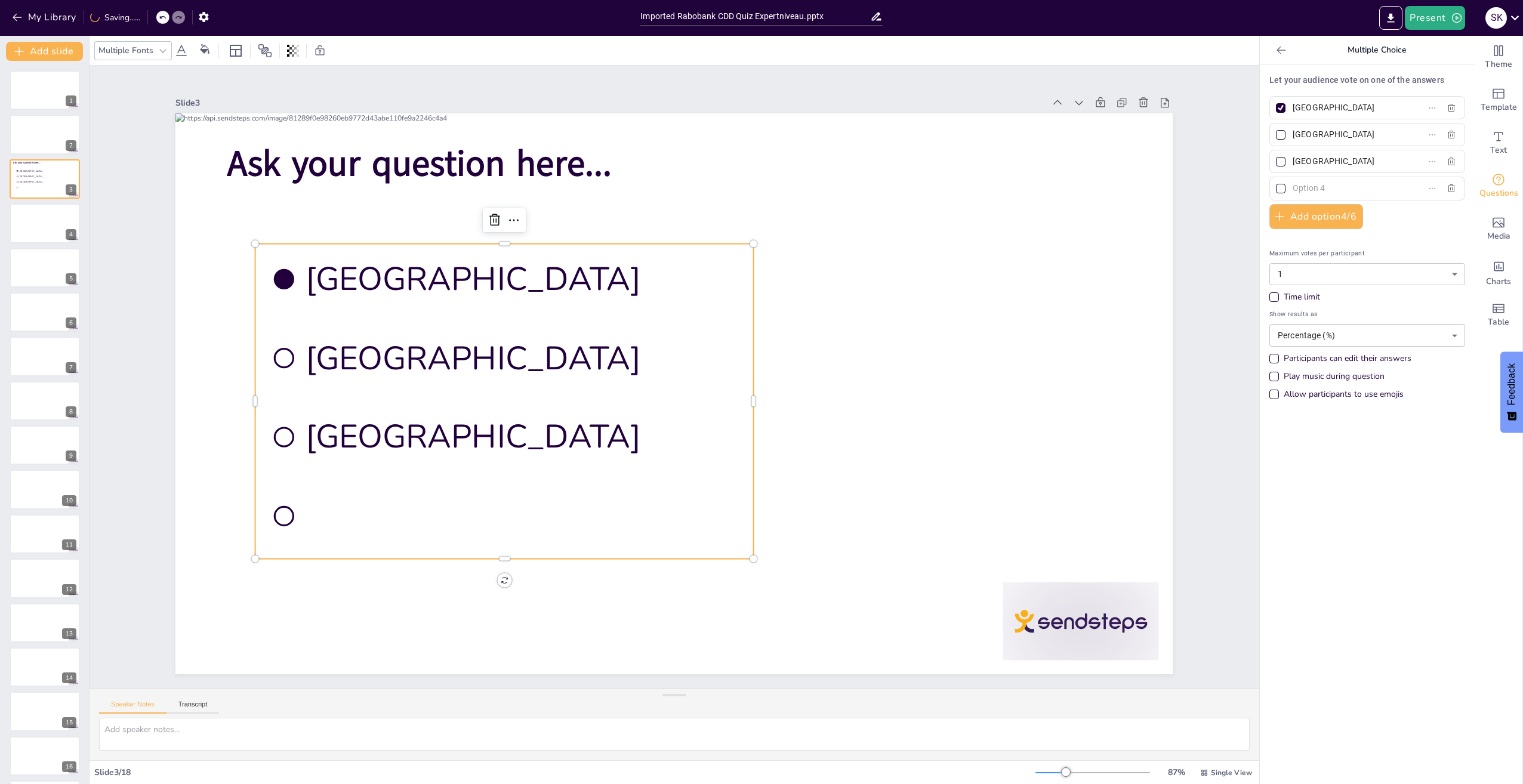
drag, startPoint x: 1333, startPoint y: 105, endPoint x: 1257, endPoint y: 105, distance: 76.0
click at [1260, 105] on div "Let your audience vote on one of the answers Amsterdam Rotterdam The Hague Add …" at bounding box center [1367, 424] width 214 height 719
type input "GDPR"
drag, startPoint x: 719, startPoint y: 272, endPoint x: 657, endPoint y: 268, distance: 62.1
click at [719, 273] on span "GDPR" at bounding box center [522, 280] width 434 height 44
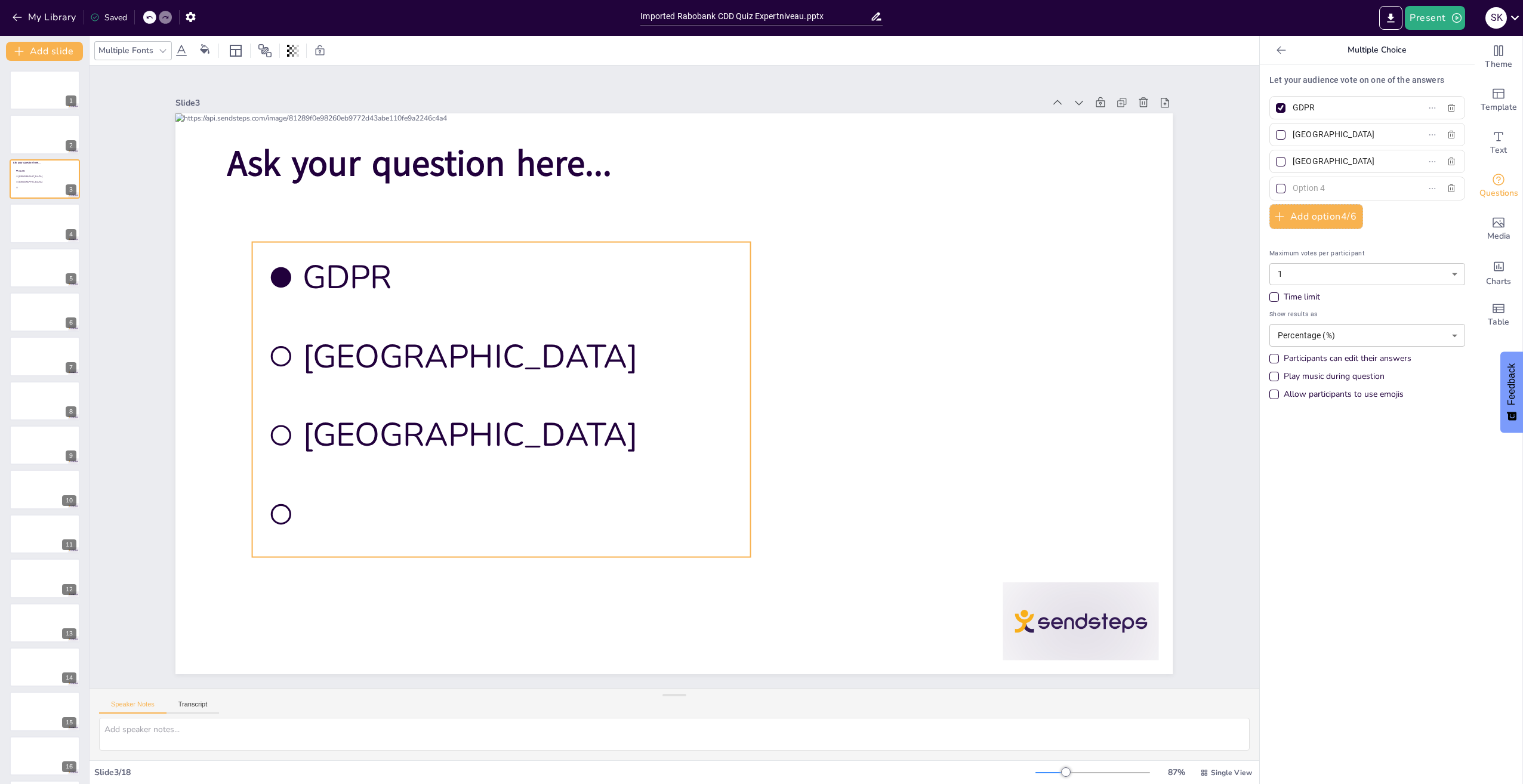
click at [627, 243] on li "GDPR" at bounding box center [501, 277] width 498 height 71
drag, startPoint x: 1337, startPoint y: 130, endPoint x: 1266, endPoint y: 131, distance: 71.0
click at [1273, 131] on label "Rotterdam" at bounding box center [1348, 134] width 150 height 17
click at [1292, 131] on input "Rotterdam" at bounding box center [1348, 134] width 111 height 17
type input "Wwft"
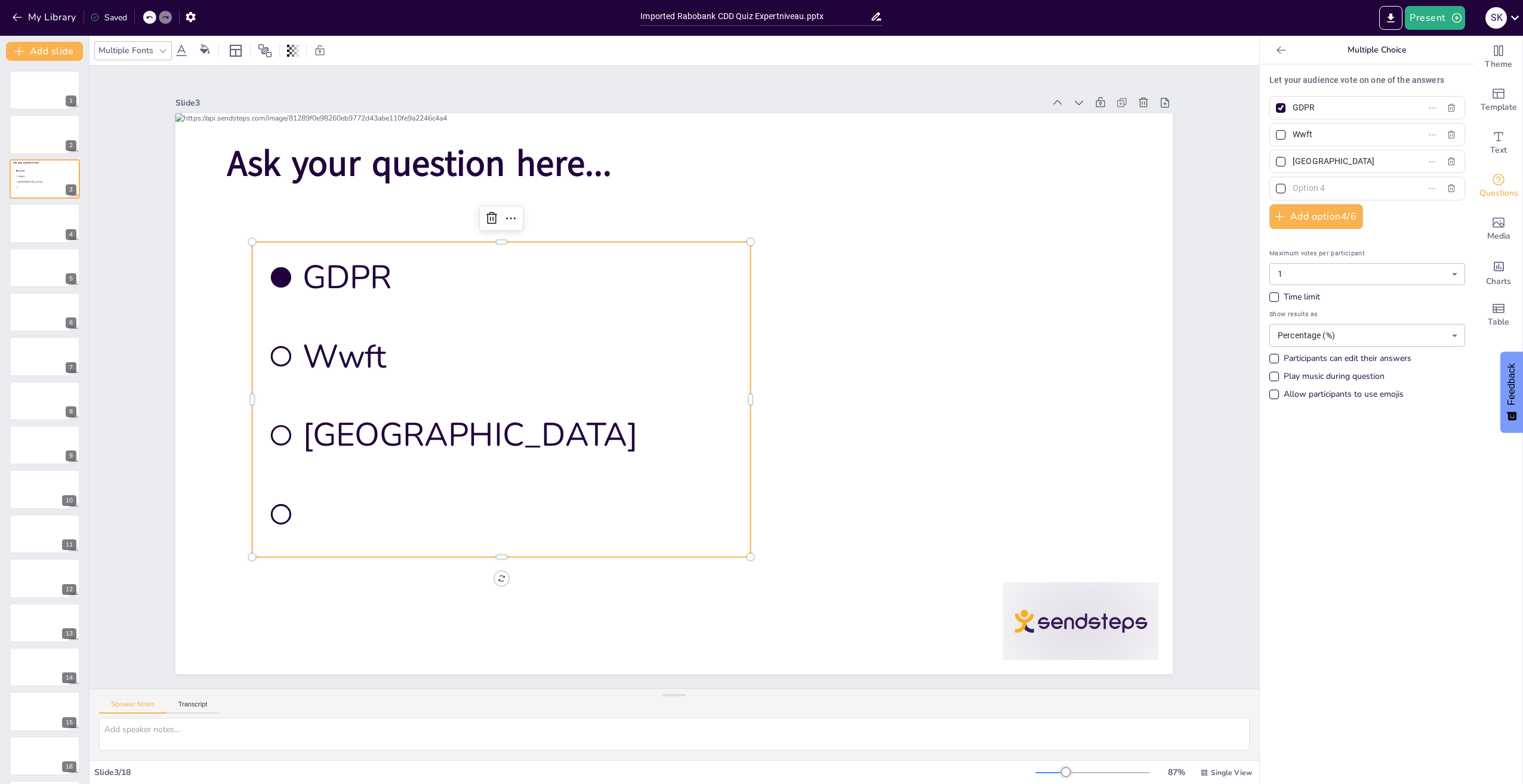
click at [1278, 136] on div at bounding box center [1281, 134] width 6 height 6
click at [1292, 136] on input "Wwft" at bounding box center [1348, 134] width 111 height 17
checkbox input "true"
click at [1276, 108] on div at bounding box center [1281, 108] width 10 height 10
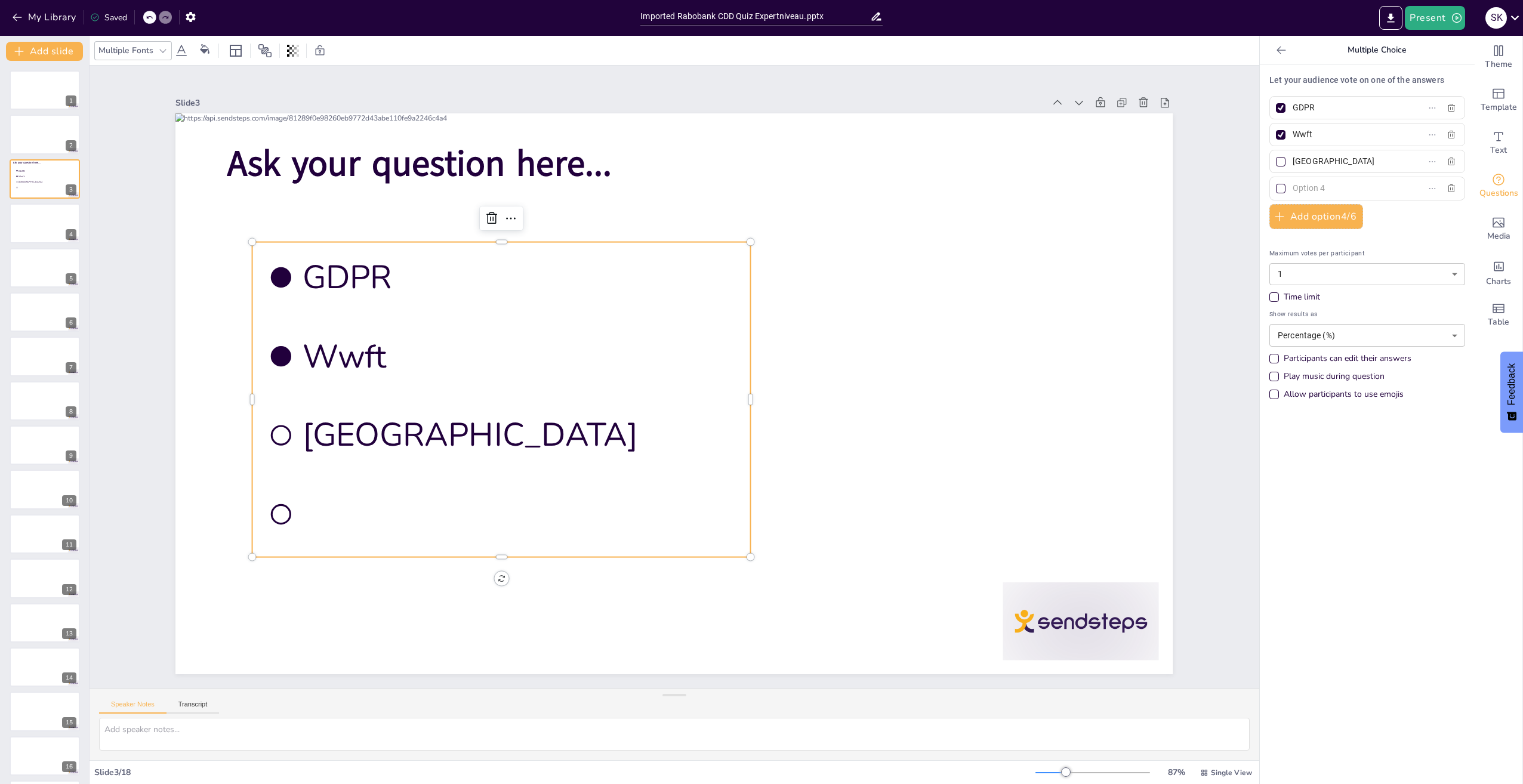
click at [1292, 108] on input "GDPR" at bounding box center [1348, 108] width 111 height 17
checkbox input "false"
click at [1341, 164] on input "The Hague" at bounding box center [1348, 161] width 111 height 17
drag, startPoint x: 1346, startPoint y: 164, endPoint x: 1289, endPoint y: 159, distance: 57.2
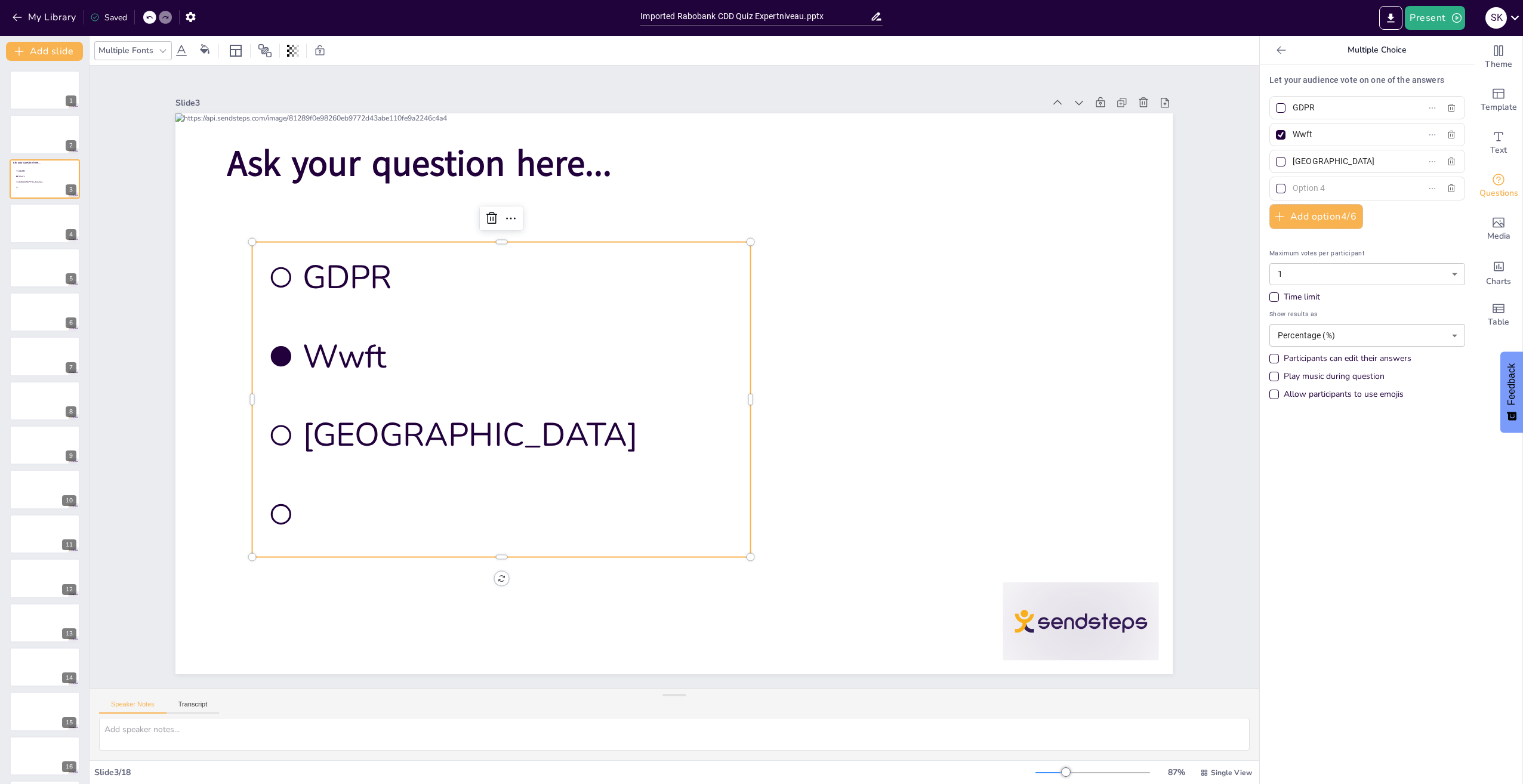
click at [1288, 159] on span "The Hague" at bounding box center [1343, 161] width 111 height 17
click at [1292, 159] on input "The Hague" at bounding box center [1348, 161] width 111 height 17
type input "Sanctiewet 1977"
click at [1355, 193] on input "text" at bounding box center [1348, 188] width 111 height 17
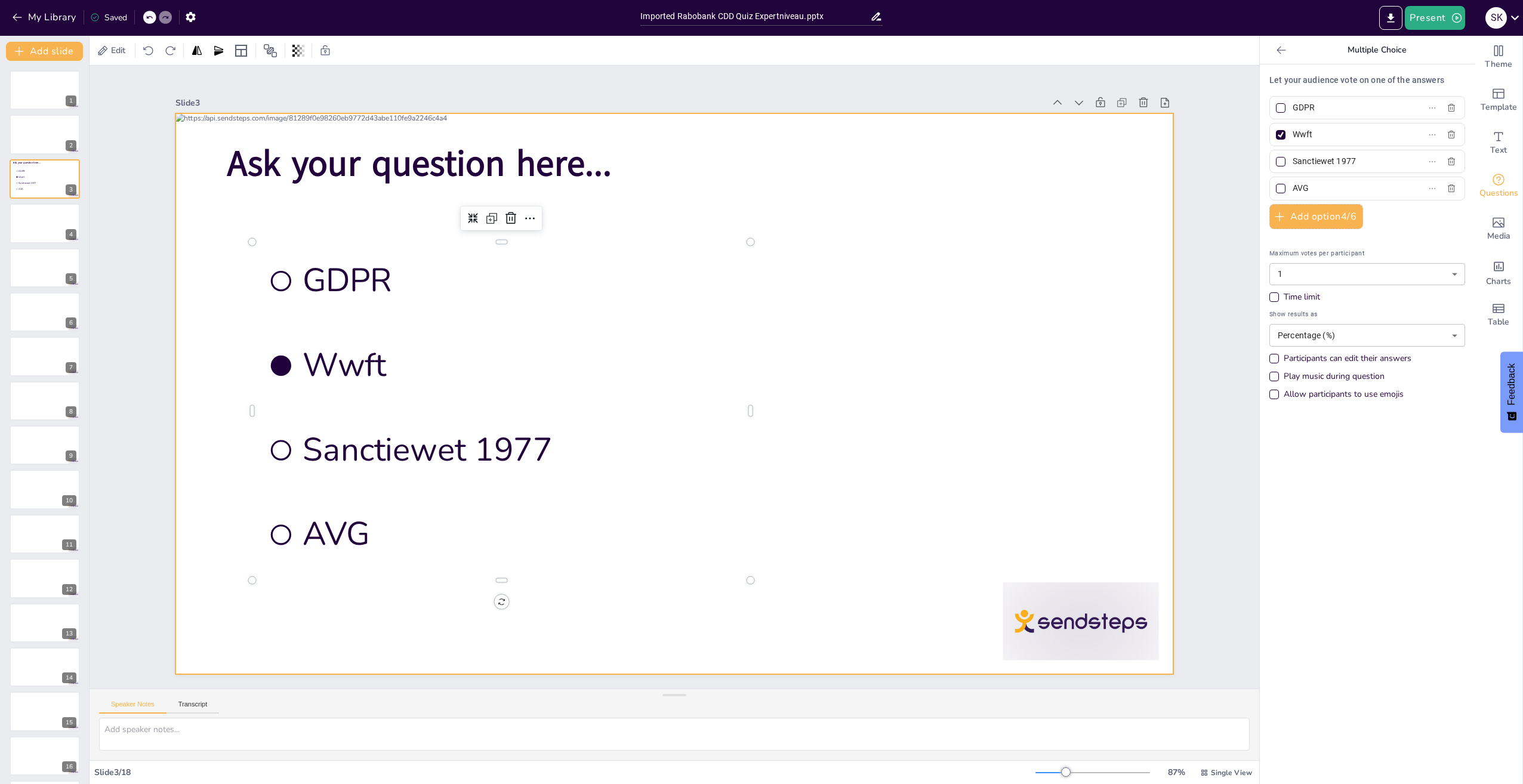
click at [938, 375] on div at bounding box center [673, 393] width 1050 height 662
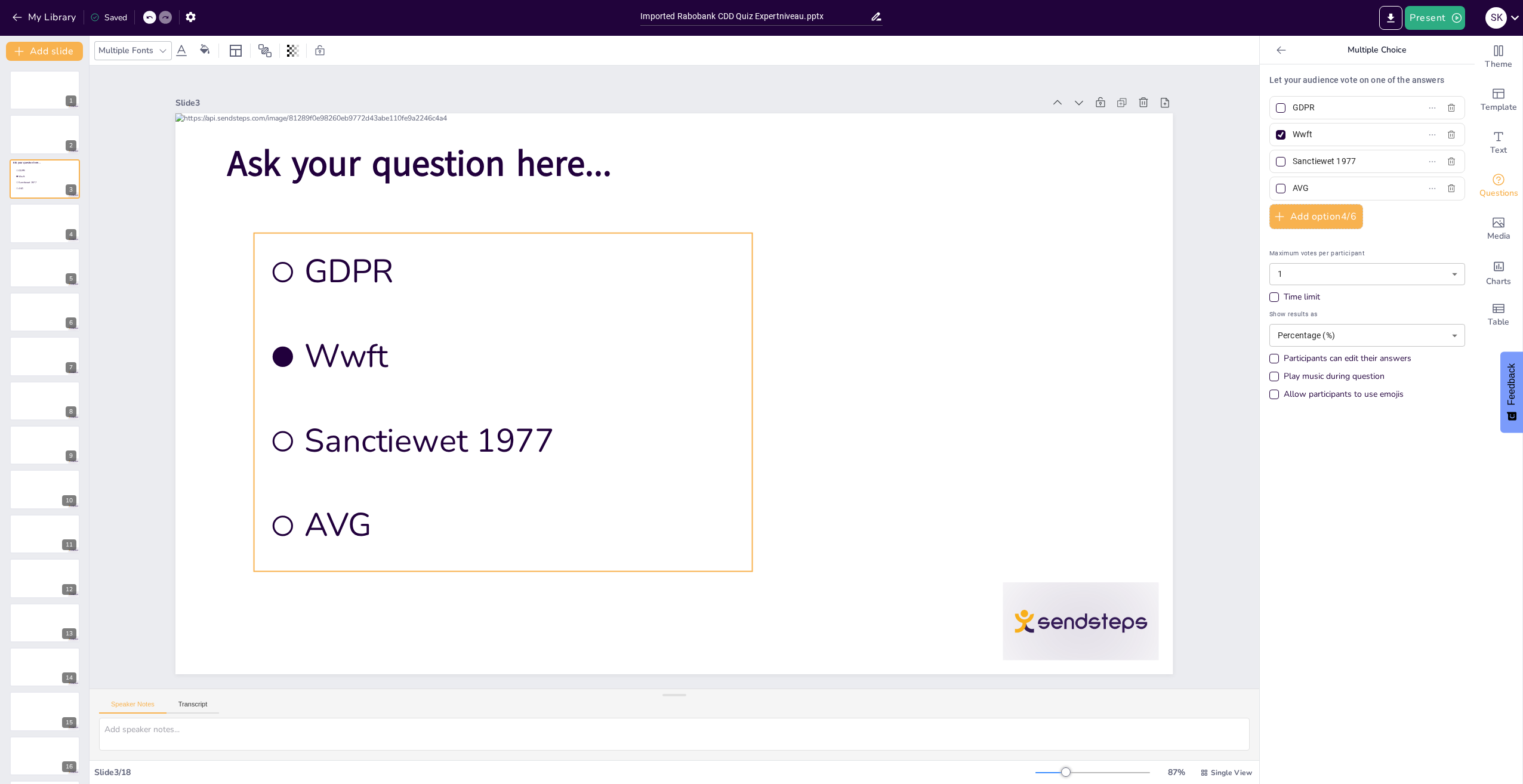
drag, startPoint x: 514, startPoint y: 238, endPoint x: 515, endPoint y: 230, distance: 8.1
click at [515, 233] on li "GDPR" at bounding box center [503, 271] width 498 height 77
drag, startPoint x: 1313, startPoint y: 187, endPoint x: 1279, endPoint y: 186, distance: 34.0
click at [1288, 186] on span "AVG" at bounding box center [1343, 188] width 111 height 17
click at [1292, 186] on input "AVG" at bounding box center [1348, 188] width 111 height 17
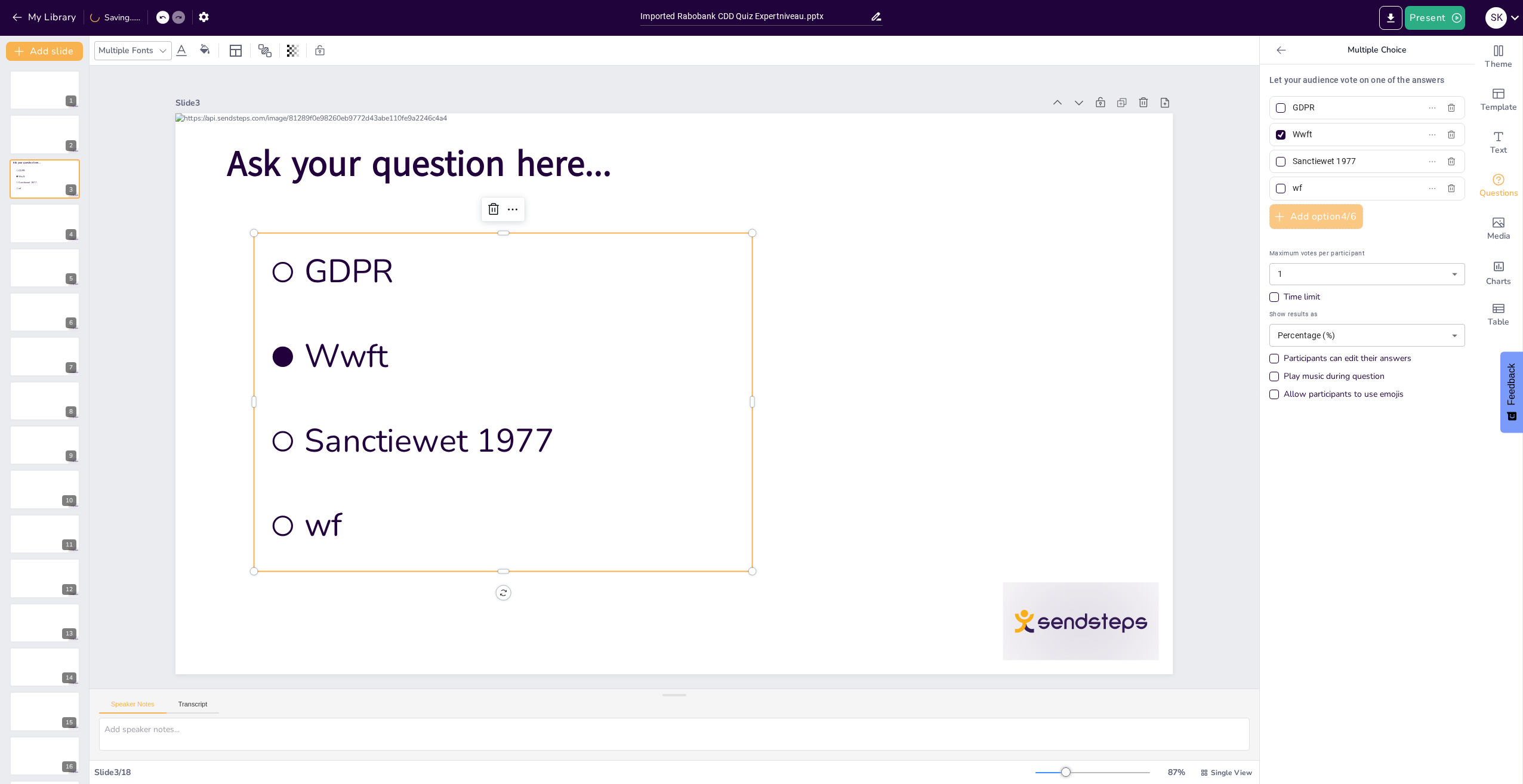
type input "w"
type input "Wft"
click at [1312, 372] on div "Play music during question" at bounding box center [1334, 376] width 101 height 12
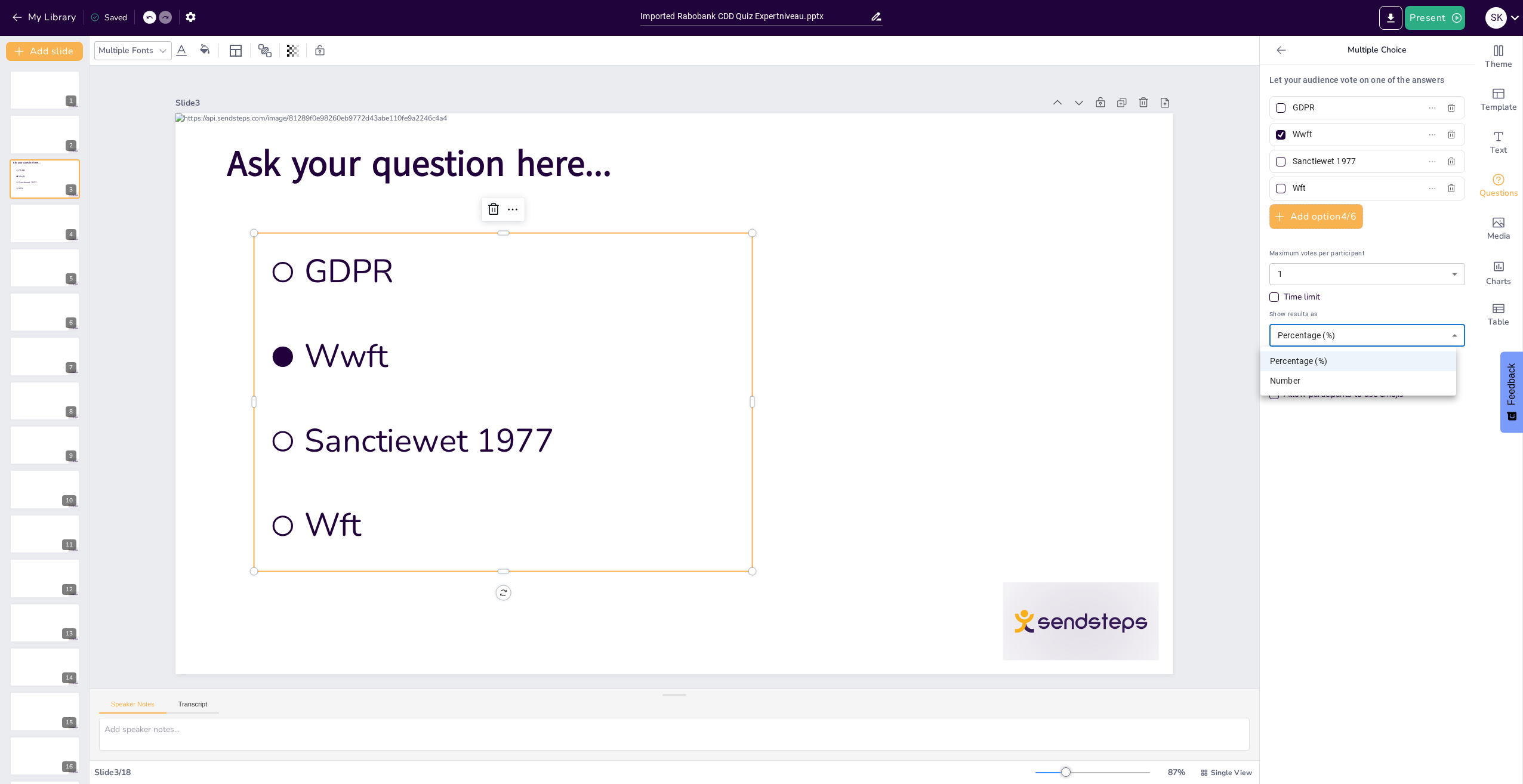
click at [1425, 341] on body "My Library Saved Imported Rabobank CDD Quiz Expertniveau.pptx Present S K Docum…" at bounding box center [762, 392] width 1523 height 784
click at [1322, 379] on li "Number" at bounding box center [1358, 381] width 195 height 20
type input "number"
click at [975, 392] on div at bounding box center [673, 393] width 1050 height 662
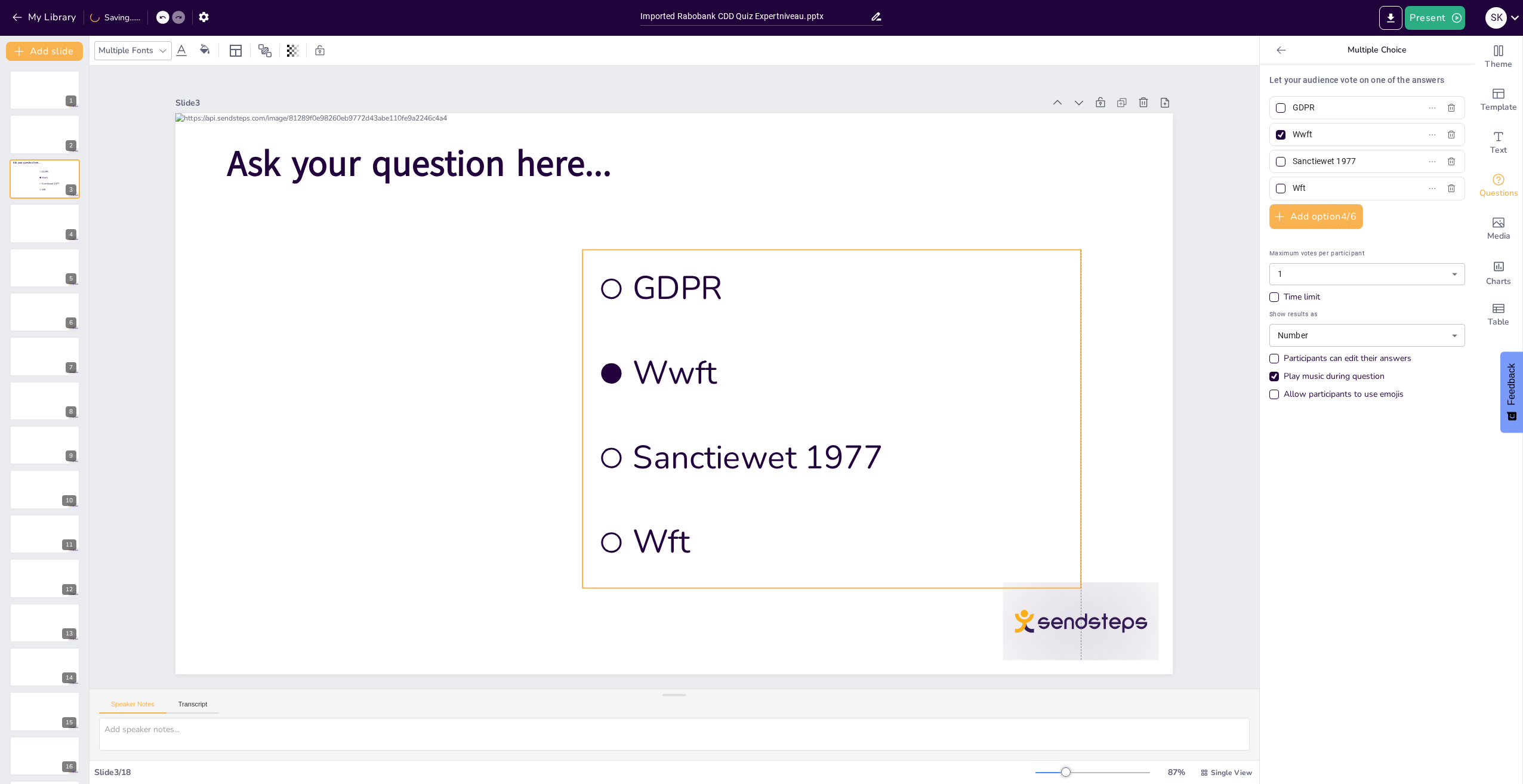
drag, startPoint x: 674, startPoint y: 332, endPoint x: 429, endPoint y: 320, distance: 245.3
click at [1066, 352] on span "Wwft" at bounding box center [849, 372] width 434 height 44
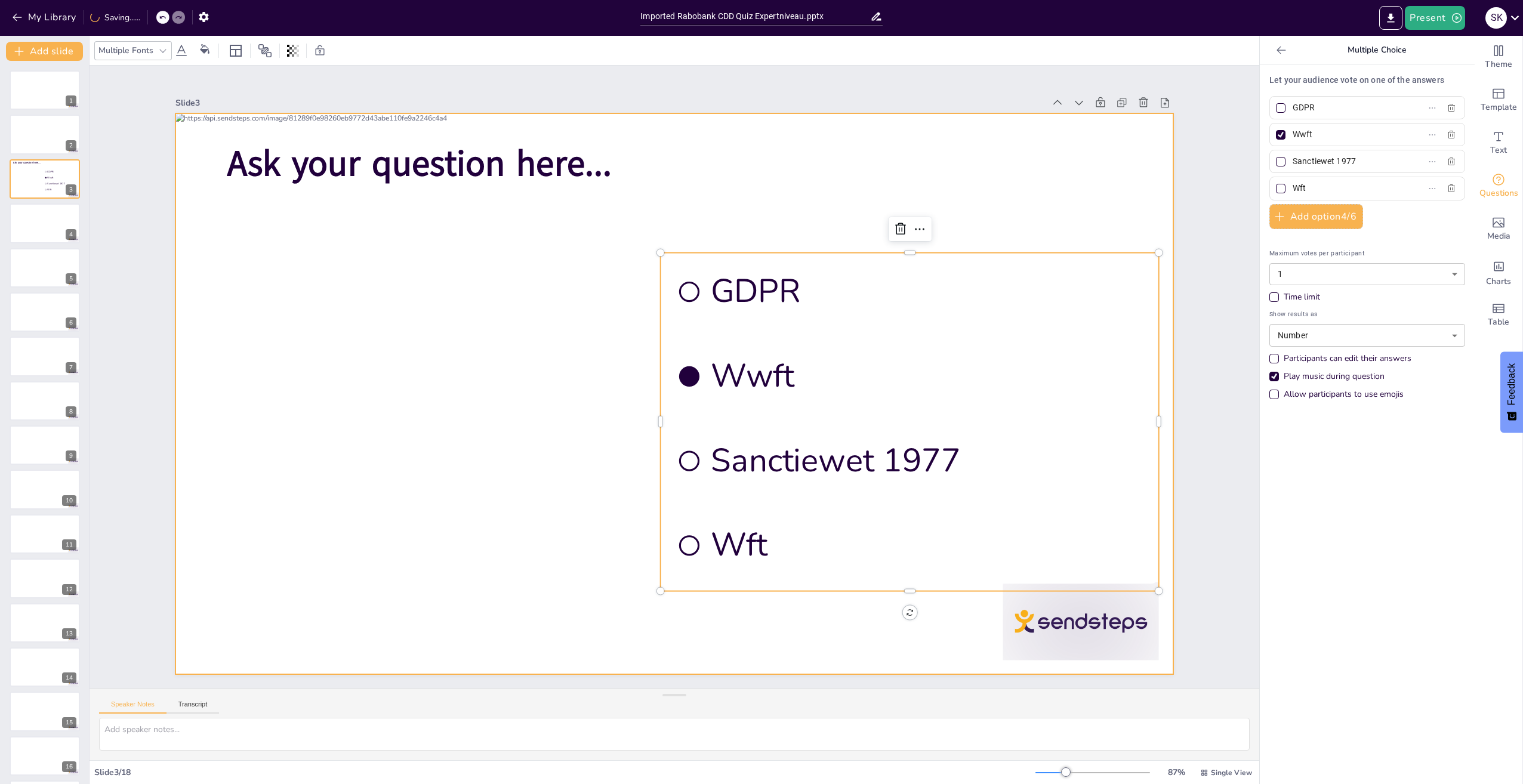
click at [309, 277] on div at bounding box center [674, 393] width 997 height 561
click at [297, 276] on div at bounding box center [674, 393] width 997 height 561
click at [297, 276] on div at bounding box center [673, 393] width 1050 height 662
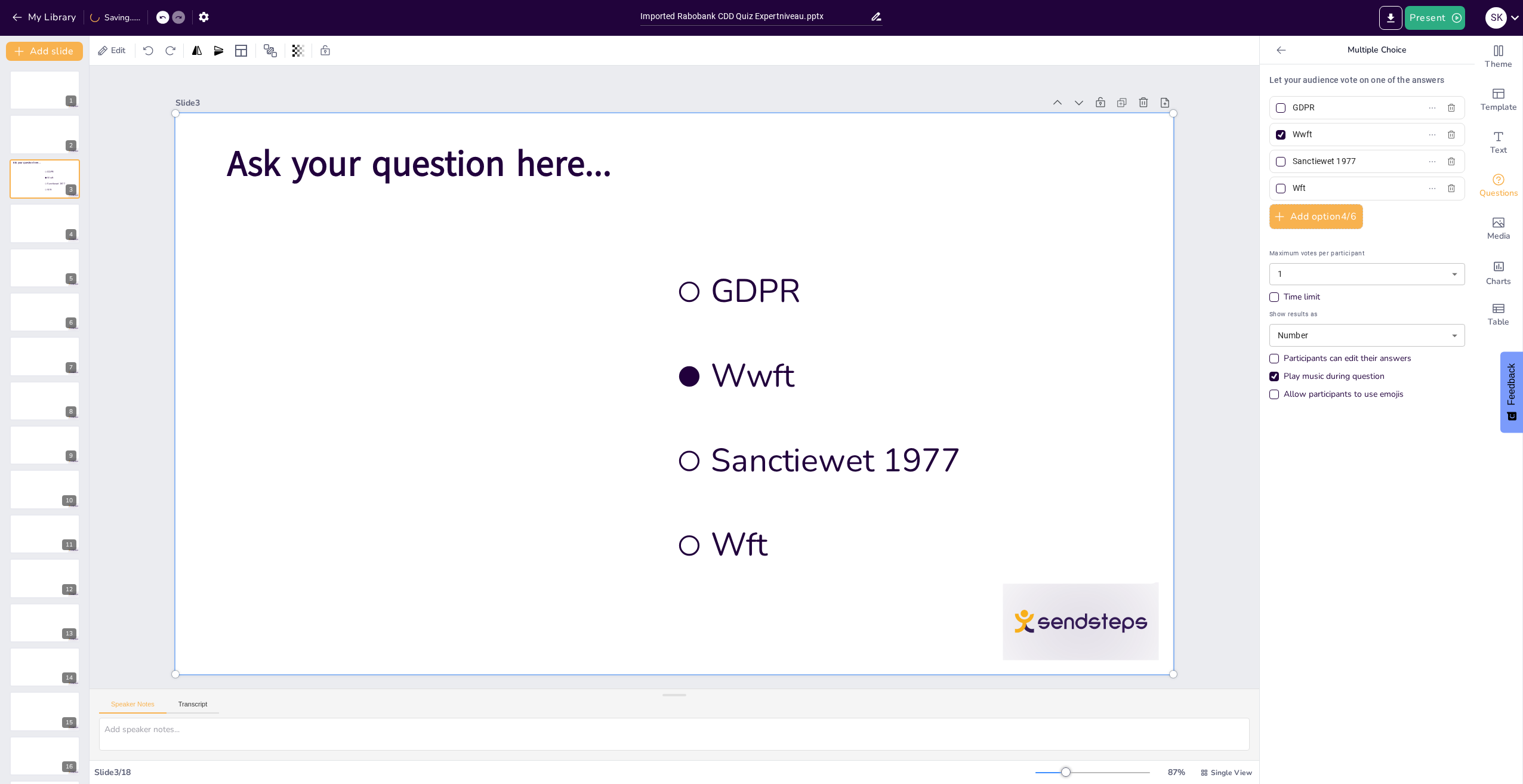
click at [297, 276] on div at bounding box center [674, 393] width 1011 height 575
click at [363, 313] on div at bounding box center [674, 393] width 1011 height 575
click at [402, 457] on div at bounding box center [674, 393] width 1011 height 575
drag, startPoint x: 1003, startPoint y: 286, endPoint x: 774, endPoint y: 264, distance: 230.1
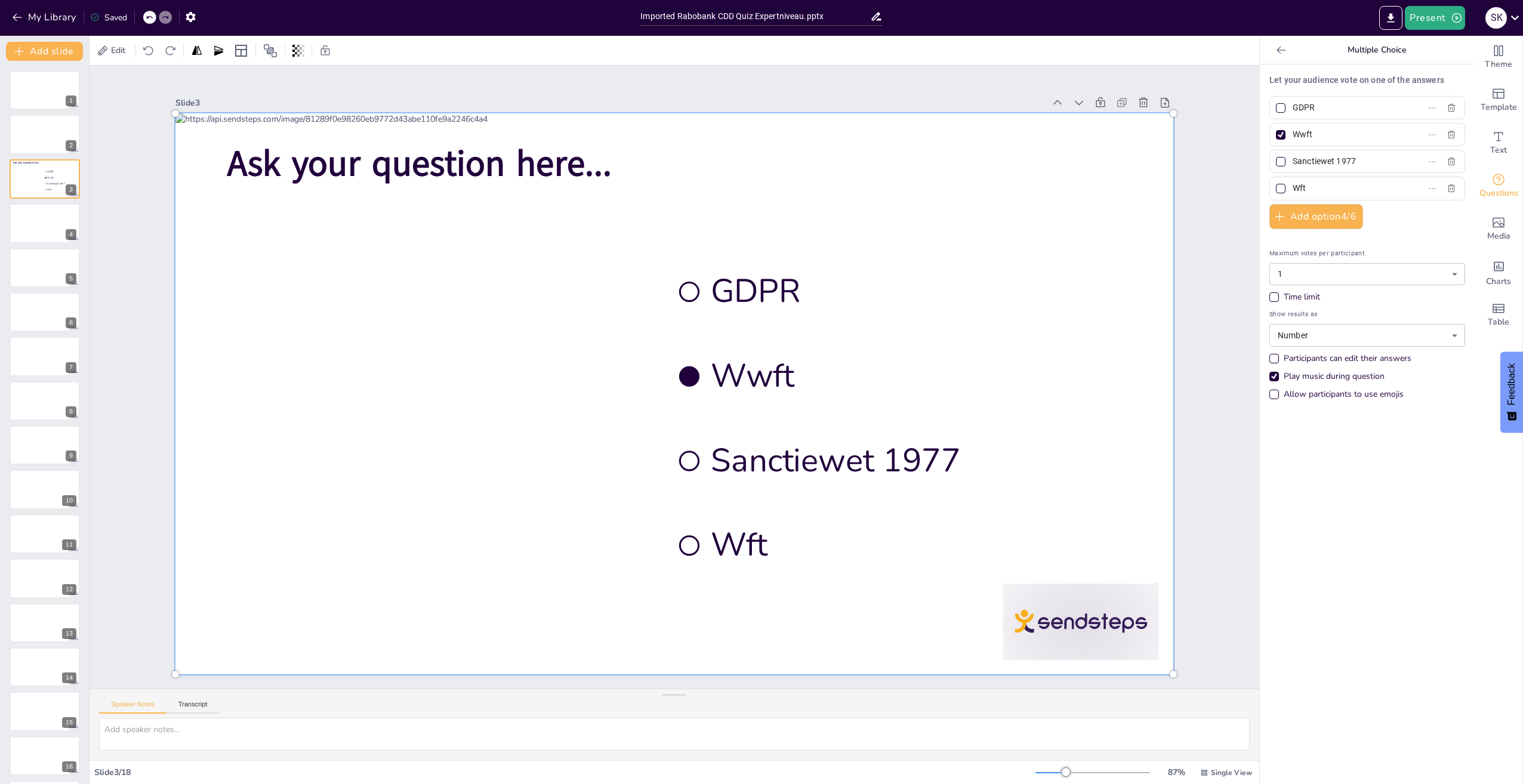
click at [774, 264] on div at bounding box center [674, 393] width 1011 height 575
drag, startPoint x: 854, startPoint y: 573, endPoint x: 757, endPoint y: 440, distance: 164.6
click at [757, 440] on div at bounding box center [674, 393] width 1011 height 575
click at [194, 707] on button "Transcript" at bounding box center [193, 707] width 53 height 13
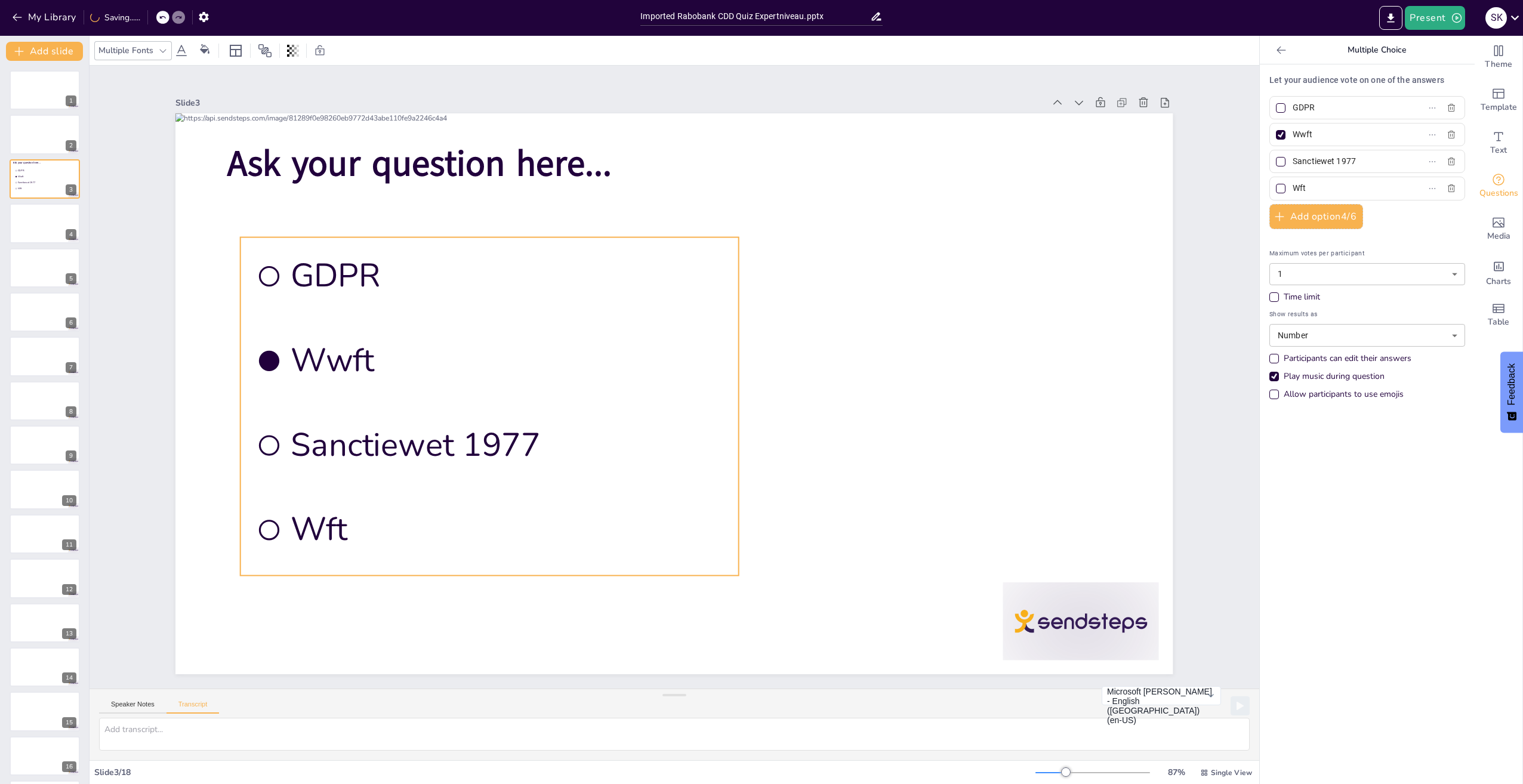
drag, startPoint x: 802, startPoint y: 374, endPoint x: 382, endPoint y: 358, distance: 420.3
click at [382, 358] on span "Wwft" at bounding box center [507, 360] width 434 height 44
click at [939, 402] on div at bounding box center [674, 393] width 997 height 561
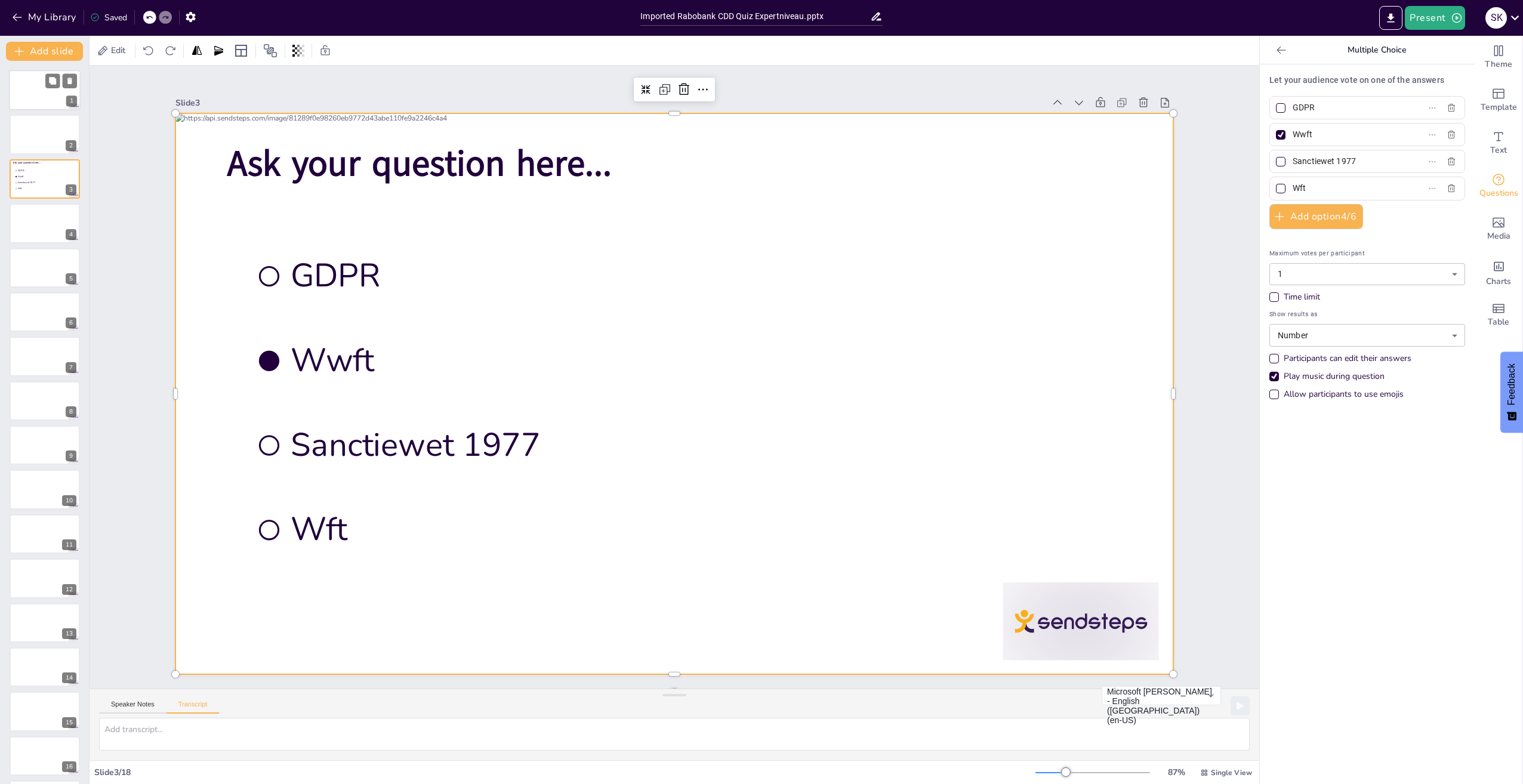
click at [33, 87] on div at bounding box center [44, 90] width 71 height 41
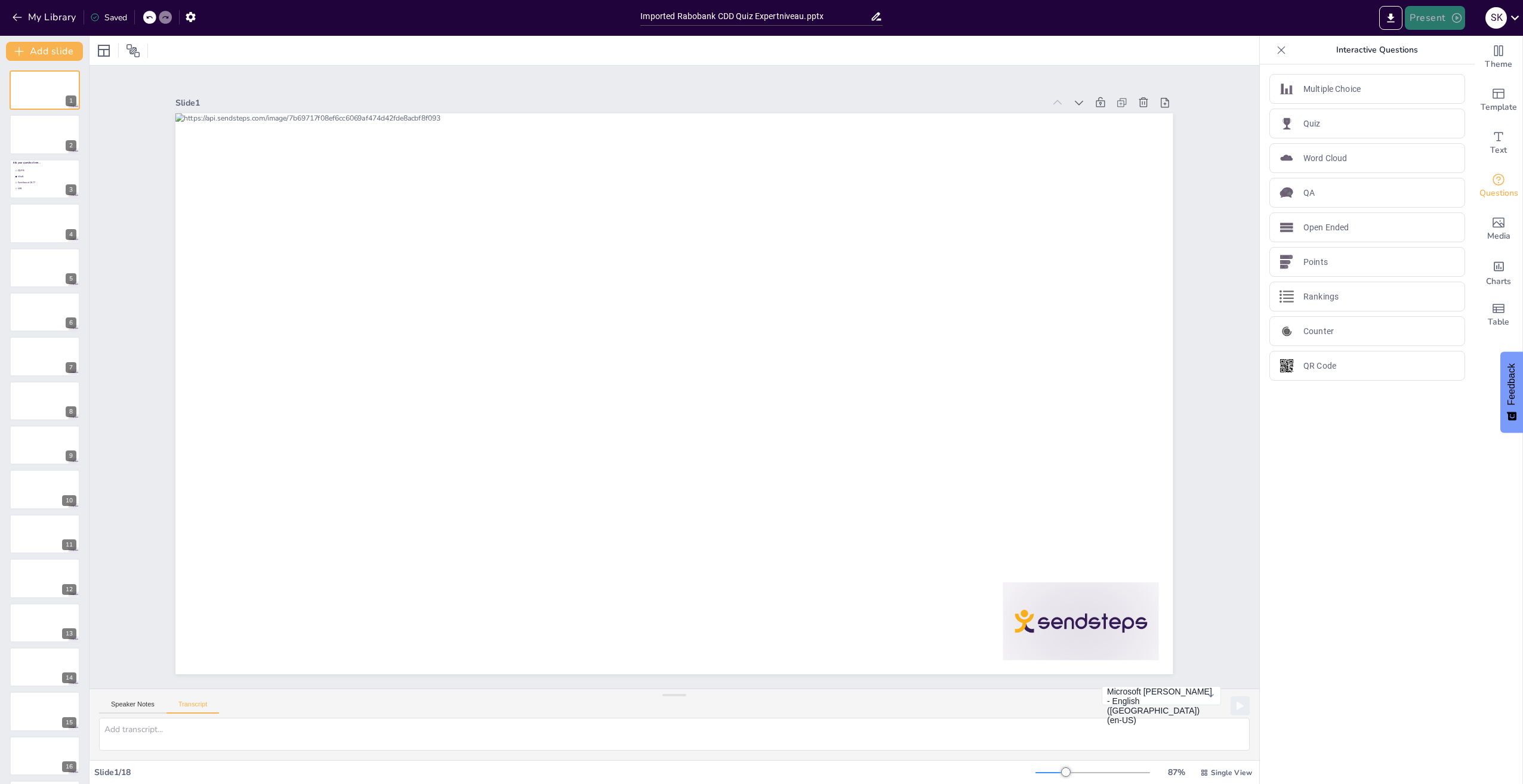
click at [1421, 13] on button "Present" at bounding box center [1434, 17] width 60 height 24
click at [1455, 46] on li "Preview presentation" at bounding box center [1453, 44] width 95 height 19
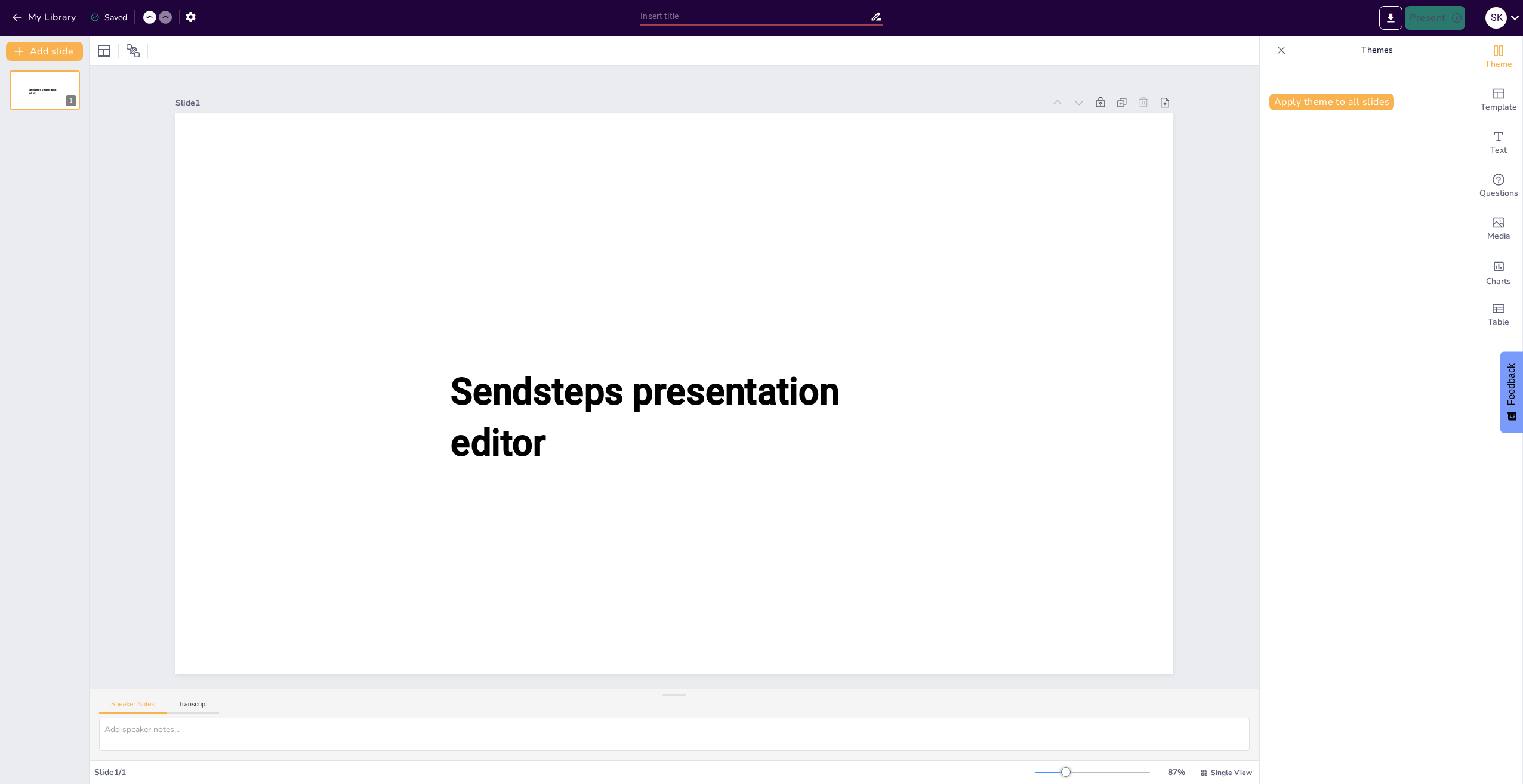
type input "Imported Rabobank CDD Quiz Expertniveau.pptx"
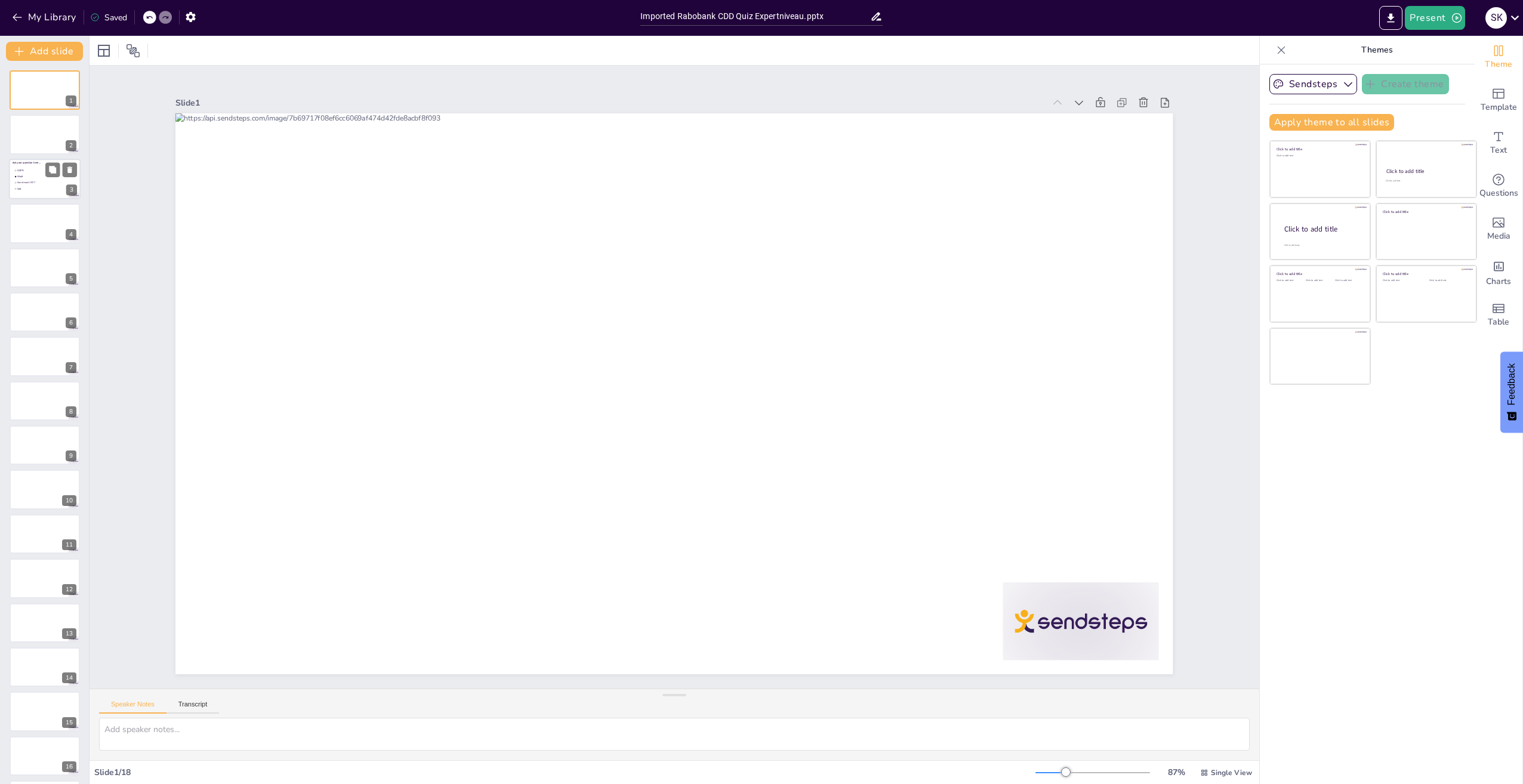
click at [36, 168] on li "GDPR" at bounding box center [31, 171] width 36 height 6
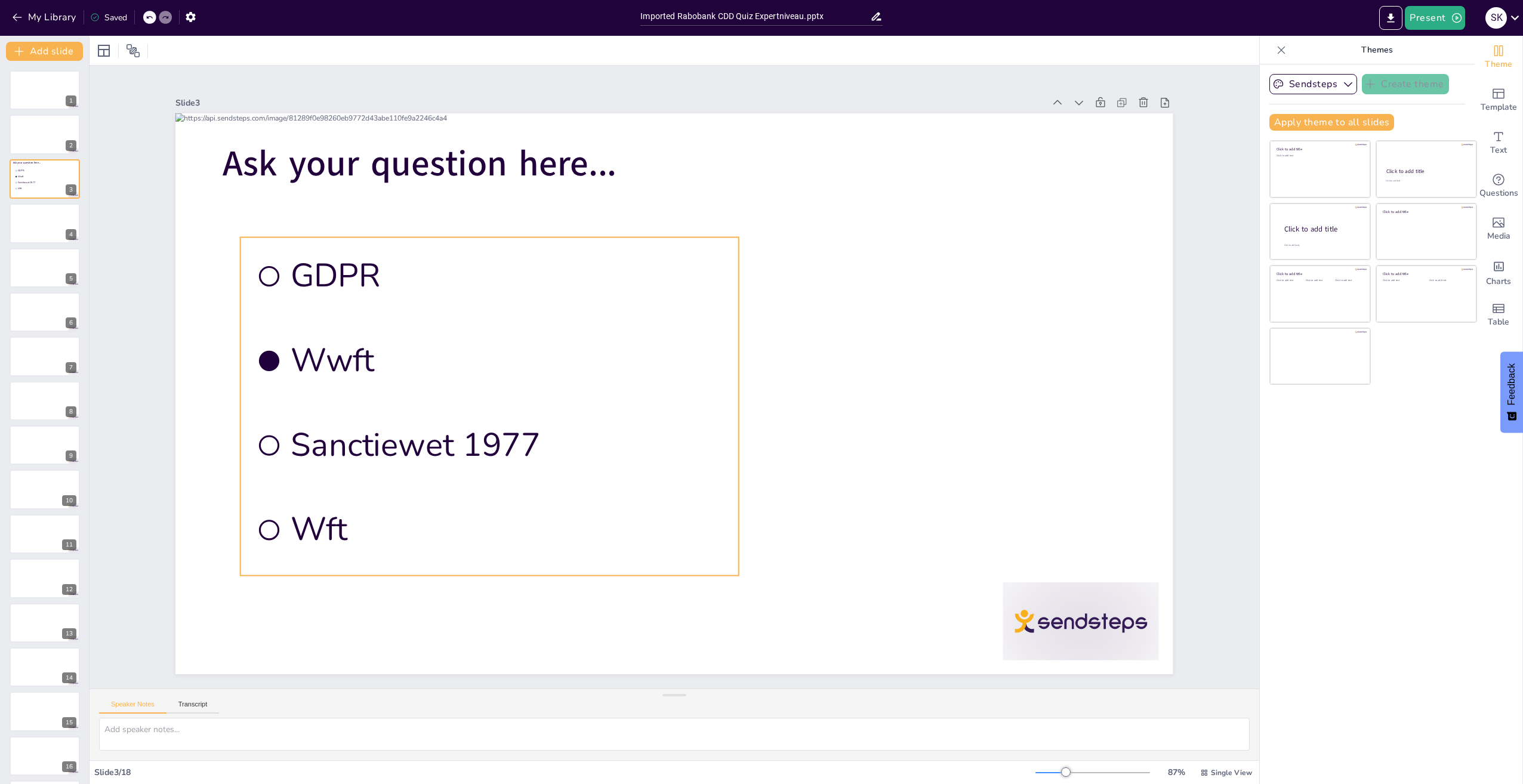
click at [386, 483] on ul "GDPR Wwft Sanctiewet 1977 Wft" at bounding box center [489, 406] width 498 height 338
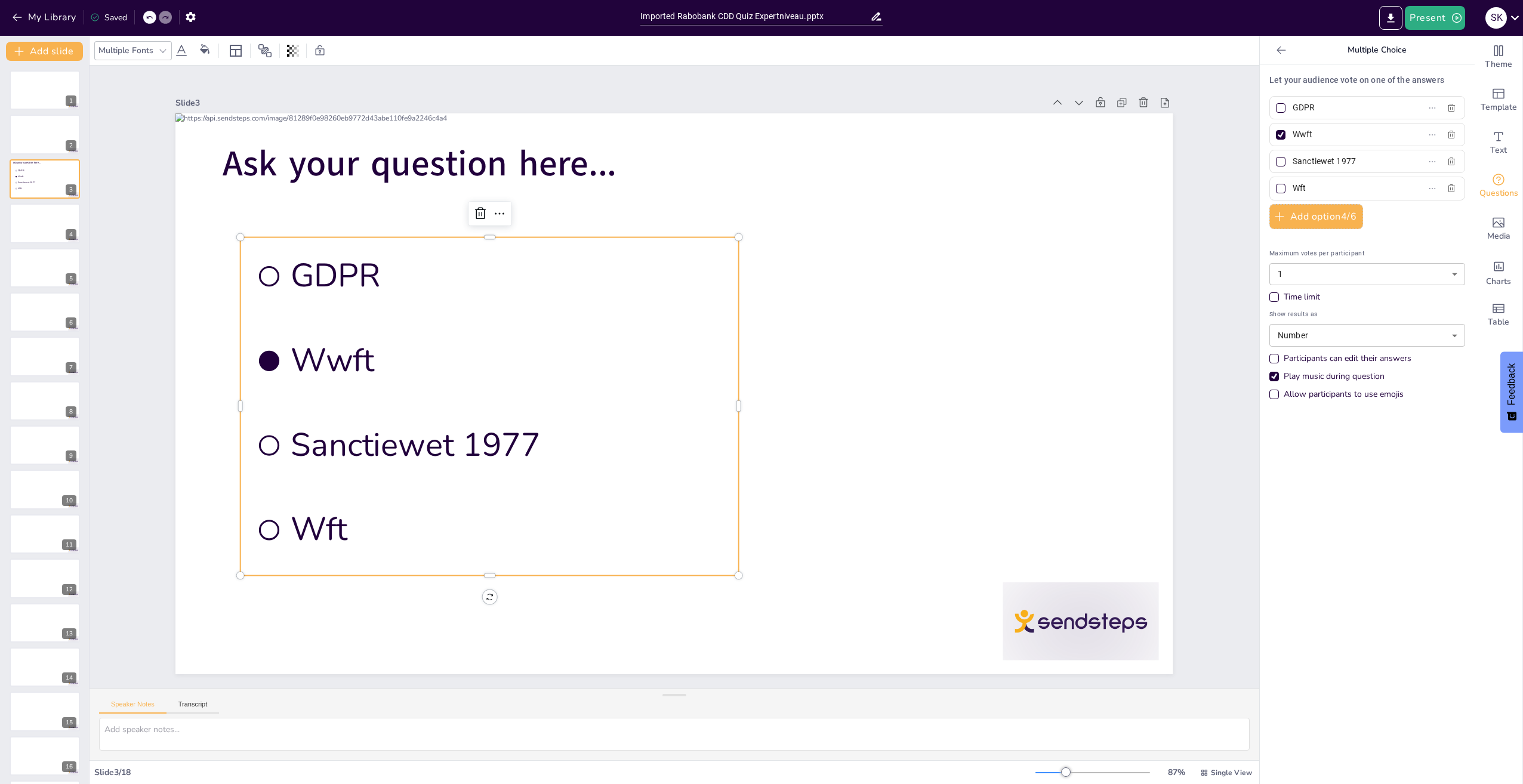
click at [352, 528] on span "Wft" at bounding box center [507, 530] width 434 height 44
click at [499, 230] on div at bounding box center [489, 232] width 498 height 10
click at [475, 207] on icon at bounding box center [479, 212] width 10 height 12
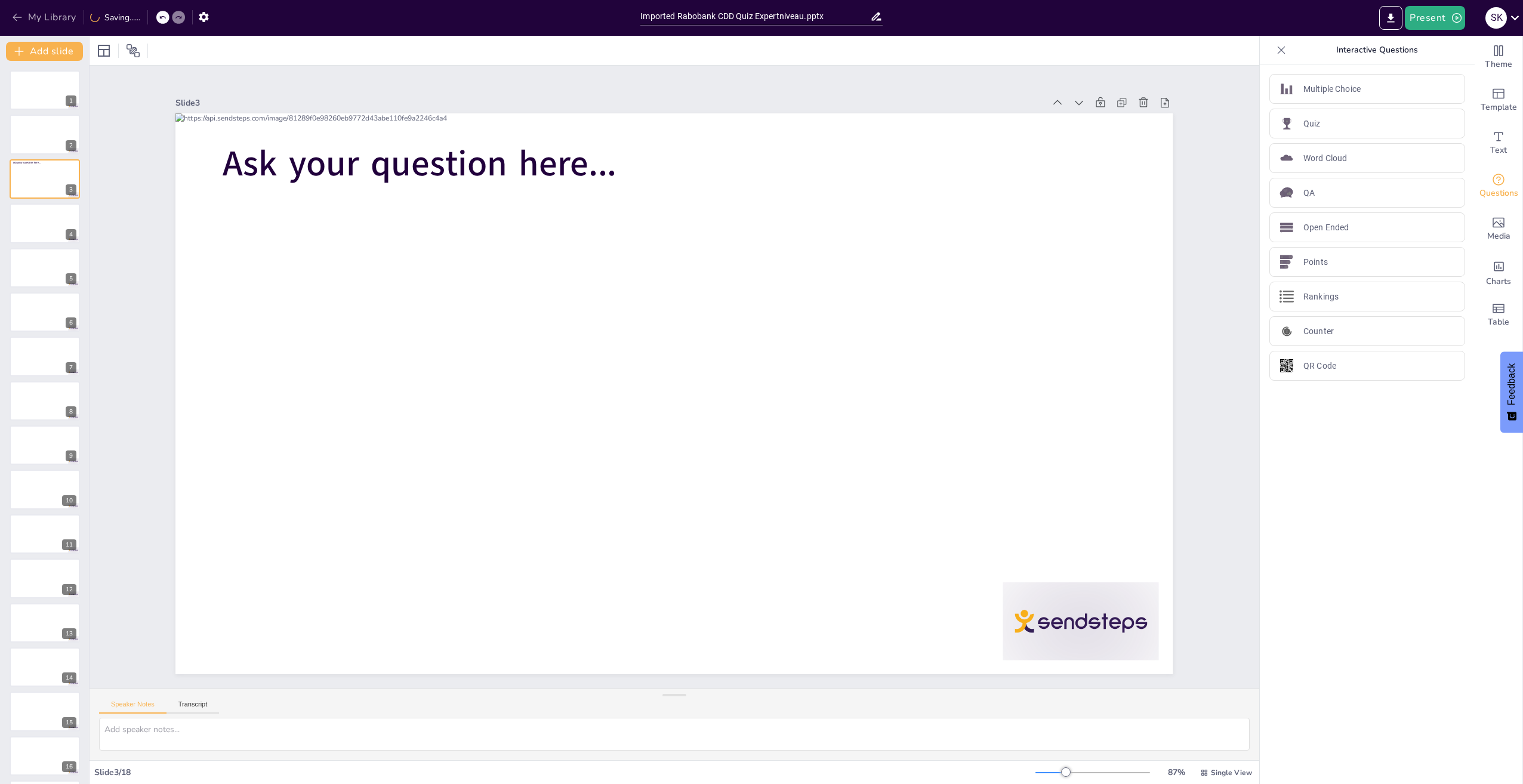
click at [20, 17] on icon "button" at bounding box center [16, 17] width 9 height 8
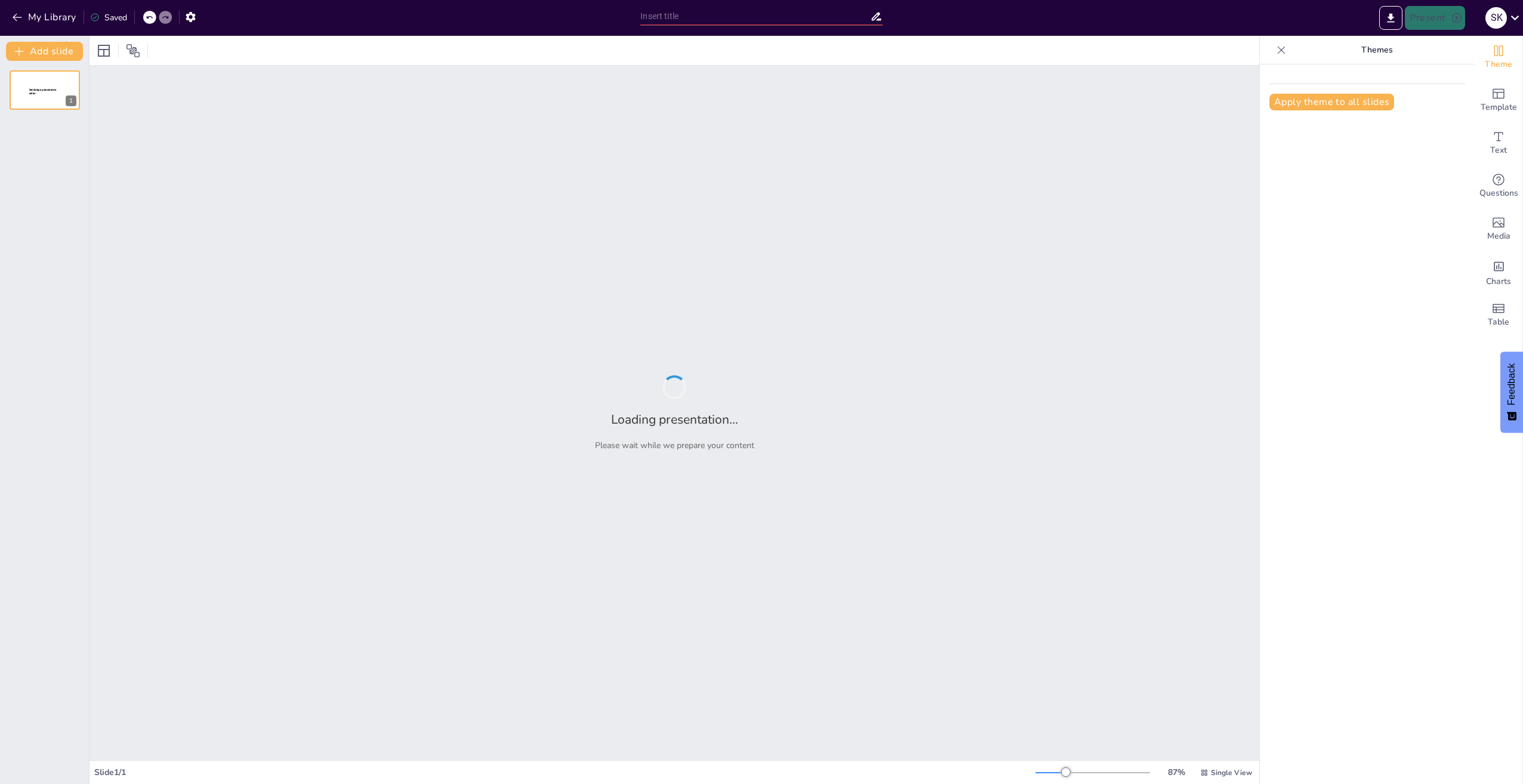
type input "Imported Rabobank CDD Quiz Expertniveau.pptx"
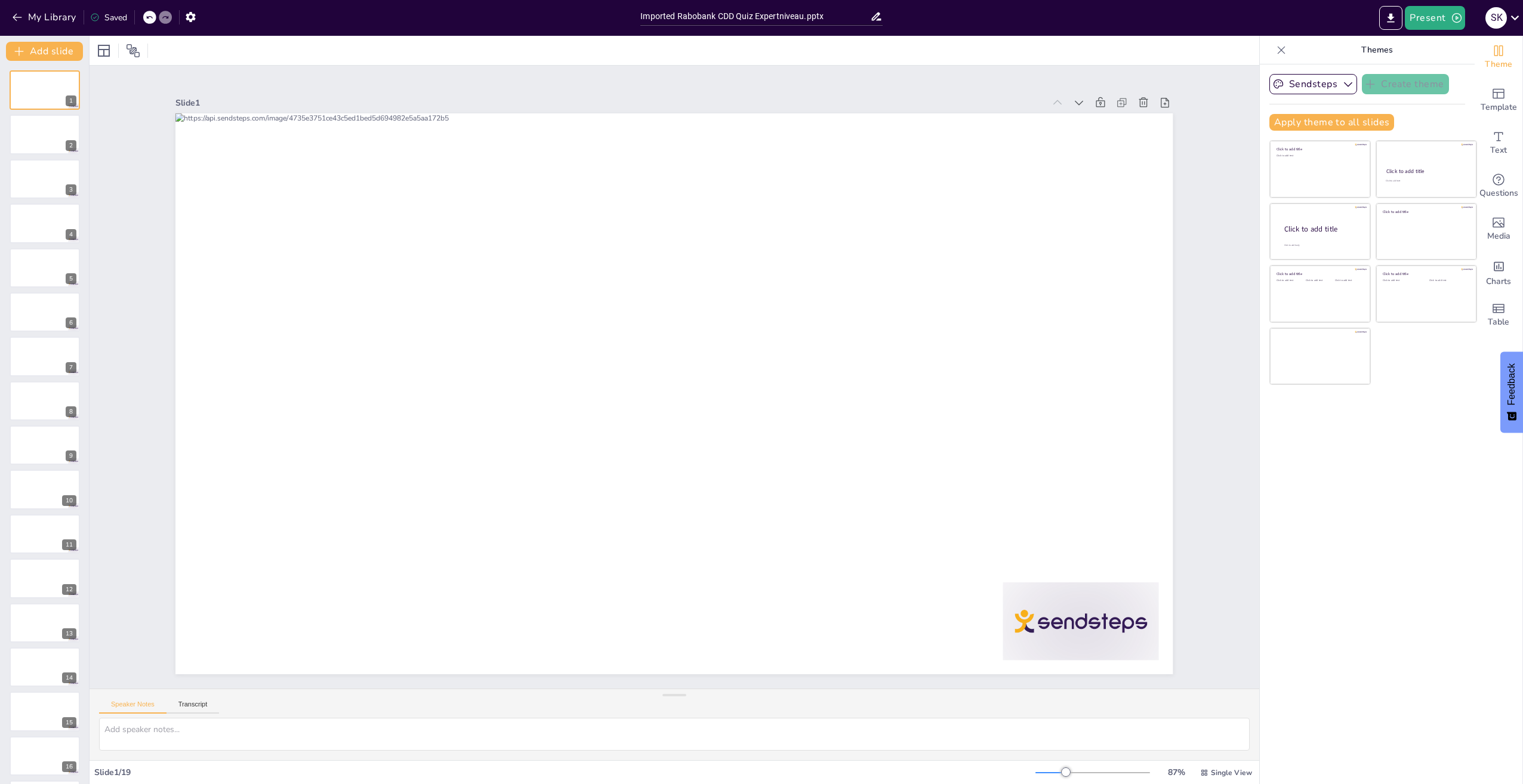
click at [1275, 49] on icon at bounding box center [1281, 50] width 12 height 12
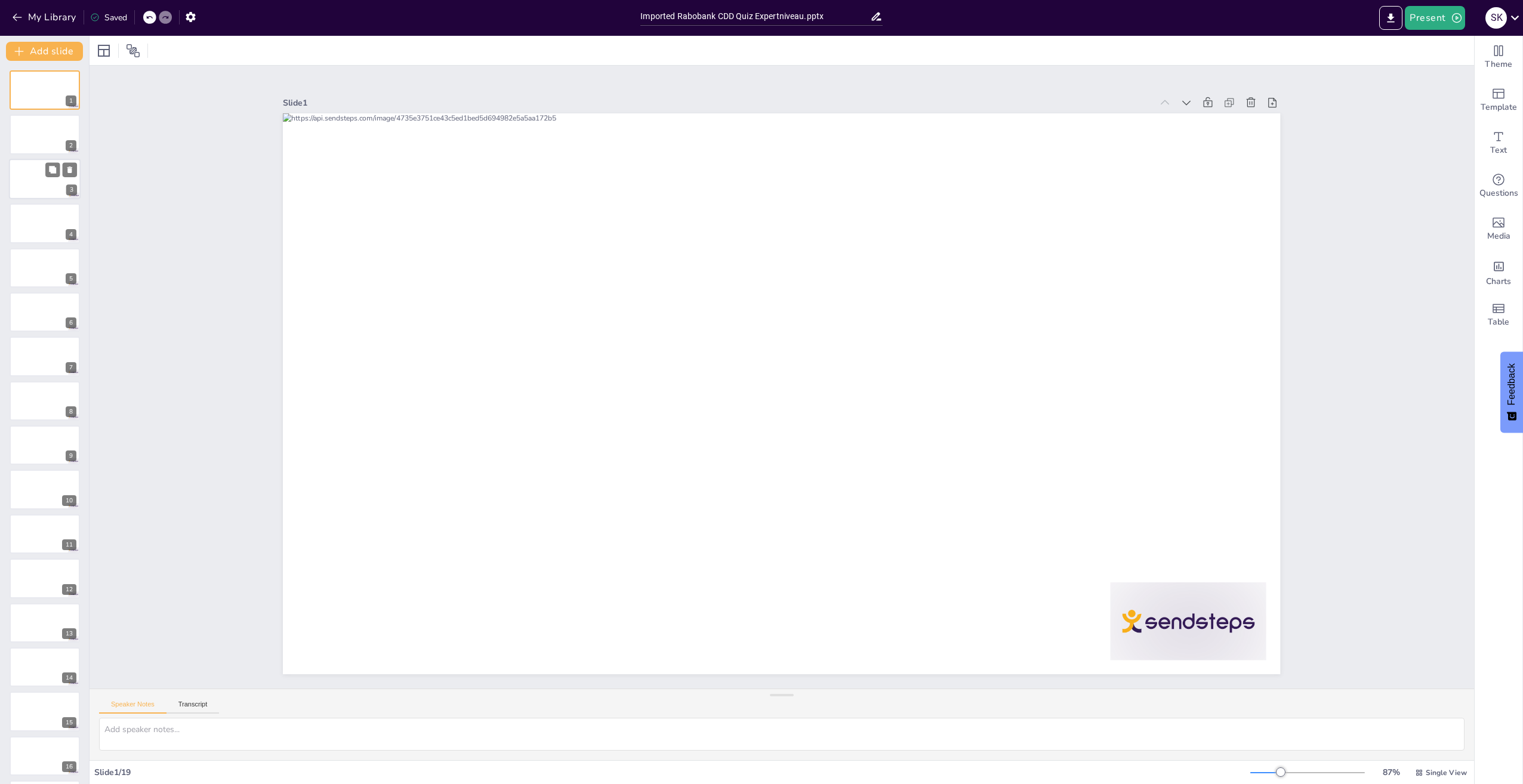
click at [24, 173] on div at bounding box center [44, 179] width 71 height 41
click at [31, 392] on div at bounding box center [44, 401] width 71 height 41
click at [400, 350] on div at bounding box center [778, 361] width 1093 height 758
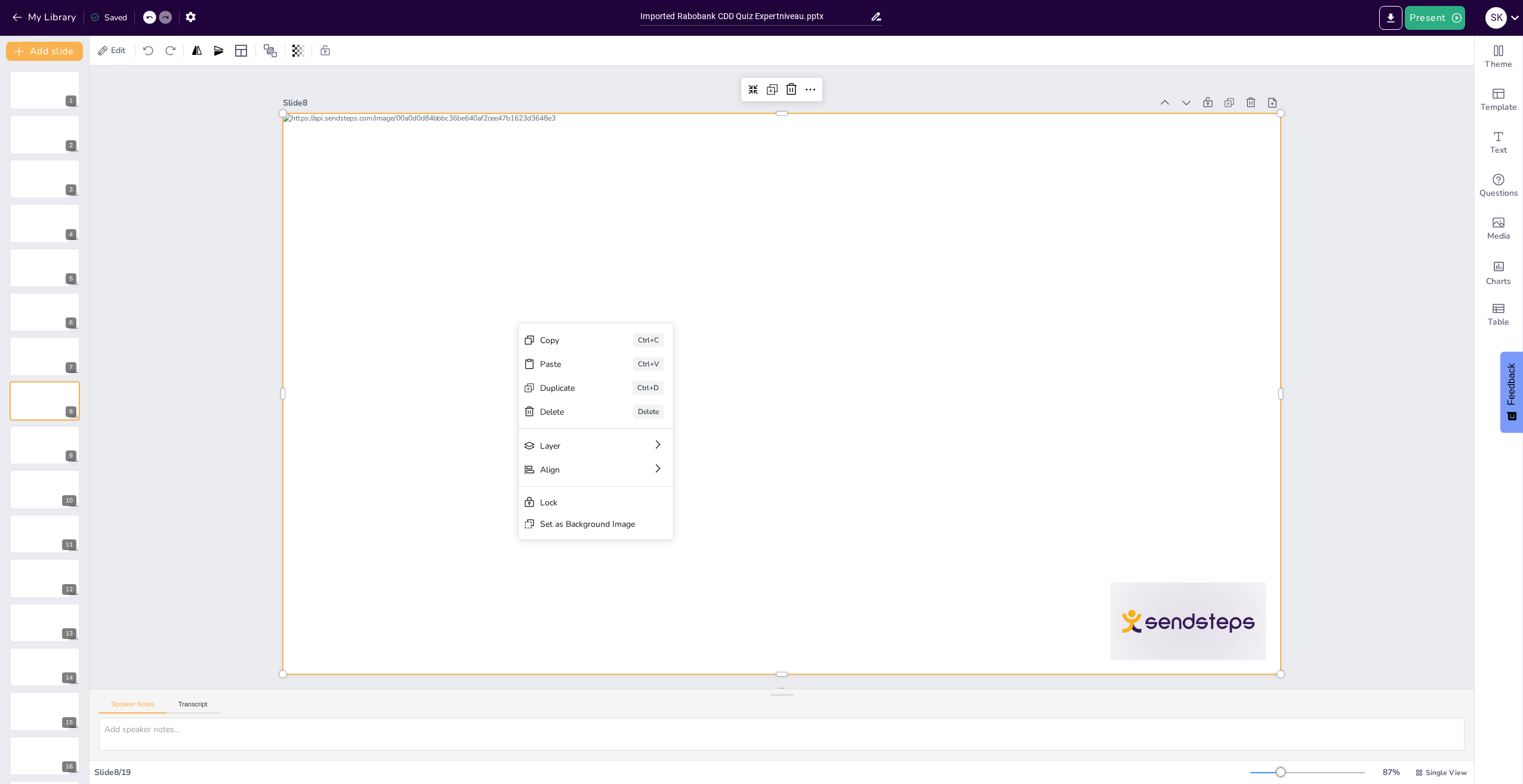
click at [448, 312] on div at bounding box center [771, 365] width 1117 height 1084
drag, startPoint x: 34, startPoint y: 91, endPoint x: 27, endPoint y: 97, distance: 9.2
click at [34, 91] on div at bounding box center [44, 90] width 71 height 41
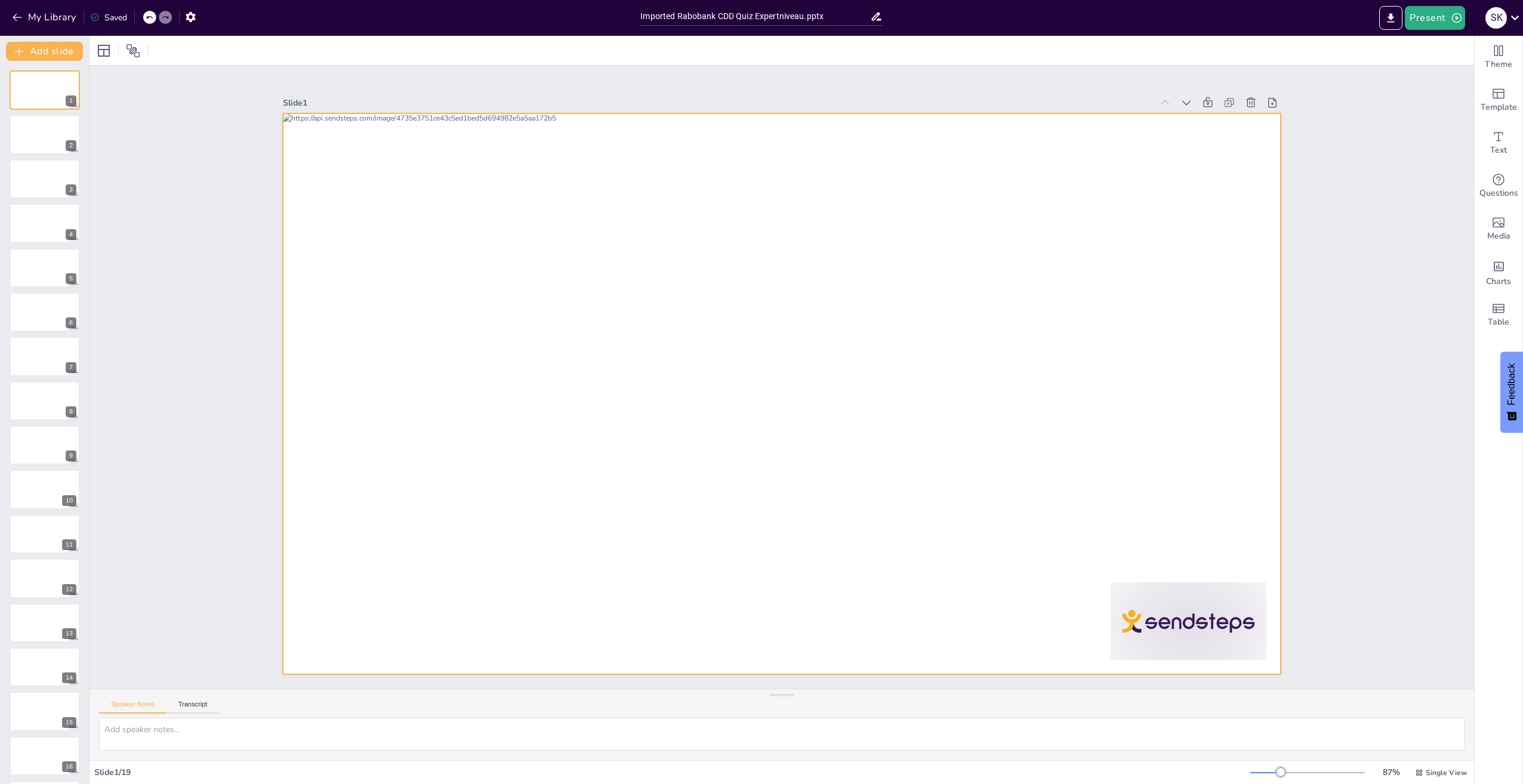
click at [477, 416] on div at bounding box center [790, 391] width 1144 height 984
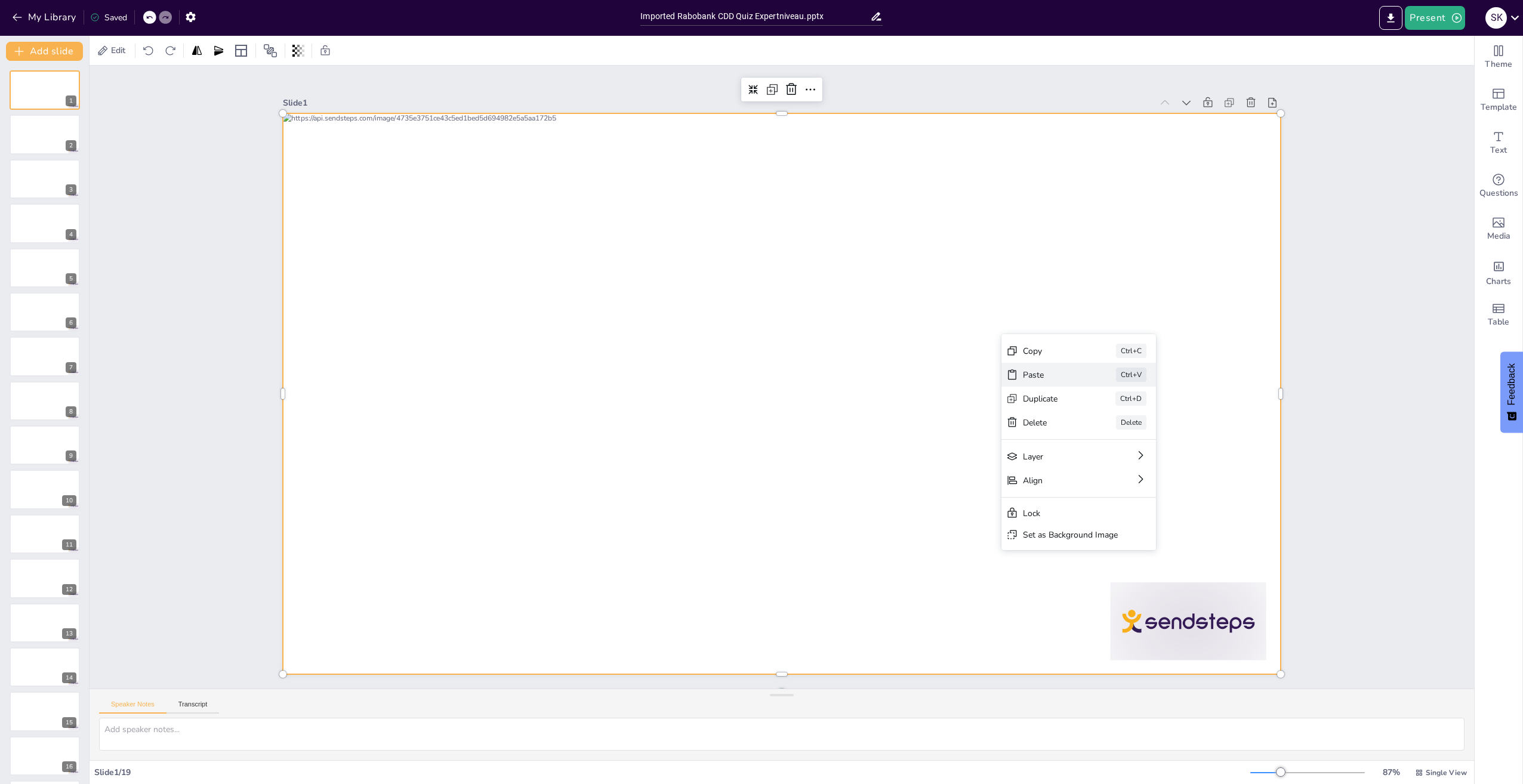
click at [888, 702] on div "Paste" at bounding box center [871, 732] width 34 height 59
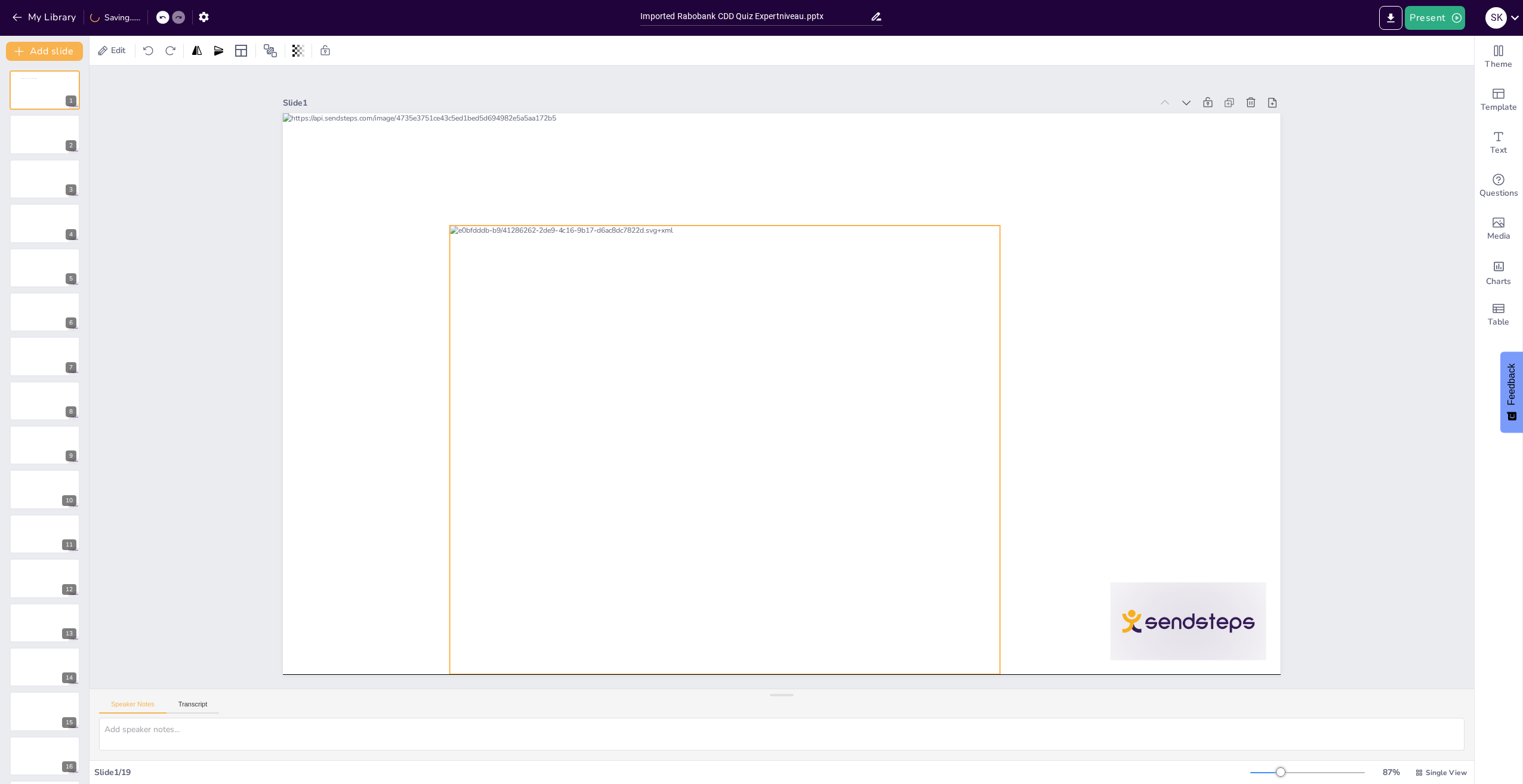
drag, startPoint x: 873, startPoint y: 262, endPoint x: 800, endPoint y: 322, distance: 94.5
click at [802, 315] on div at bounding box center [798, 468] width 701 height 709
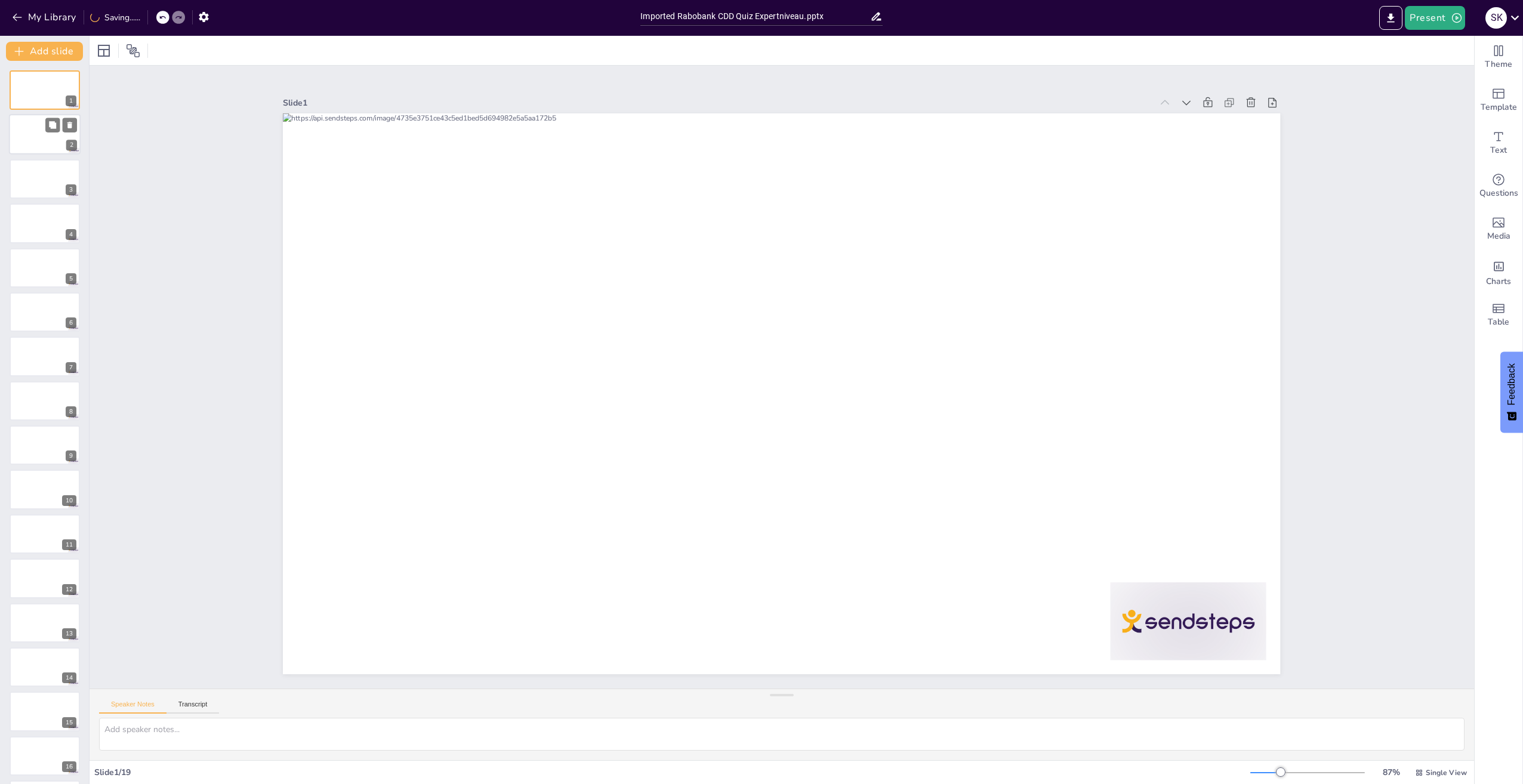
click at [51, 143] on div at bounding box center [44, 134] width 71 height 41
click at [40, 185] on div at bounding box center [44, 179] width 71 height 41
click at [535, 315] on div at bounding box center [777, 392] width 1122 height 841
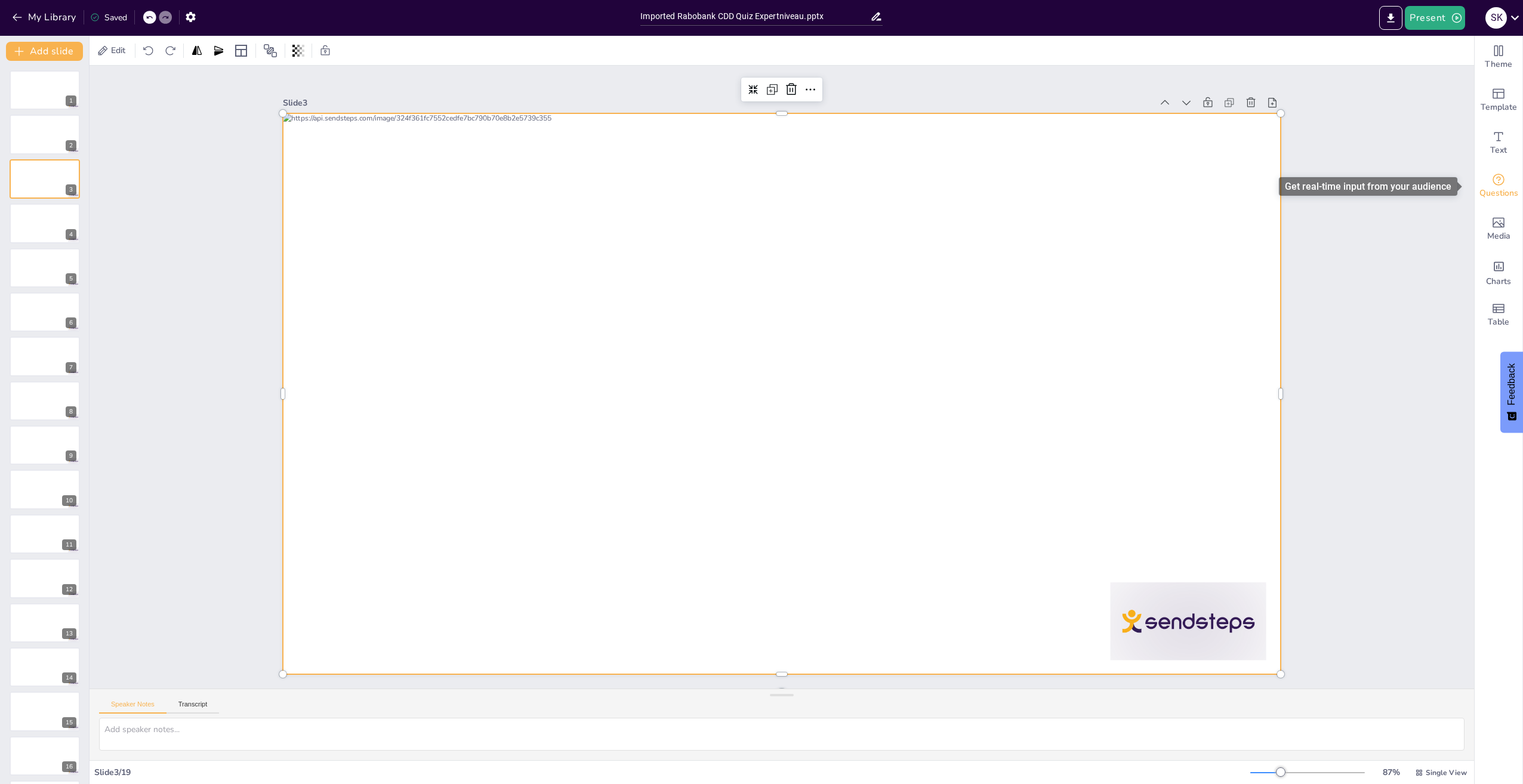
click at [1493, 179] on icon "Get real-time input from your audience" at bounding box center [1498, 179] width 12 height 12
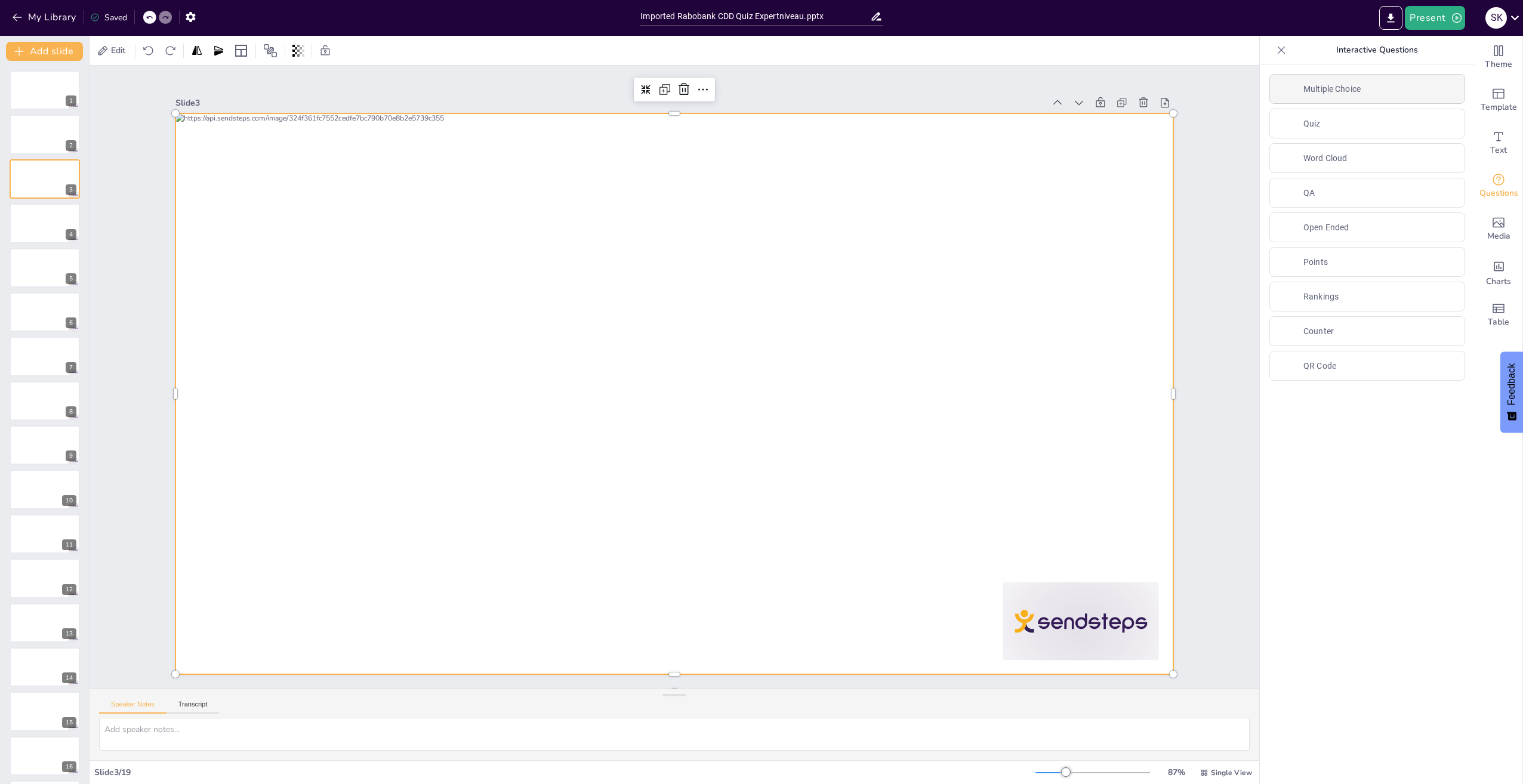
click at [1330, 83] on p "Multiple Choice" at bounding box center [1332, 89] width 57 height 12
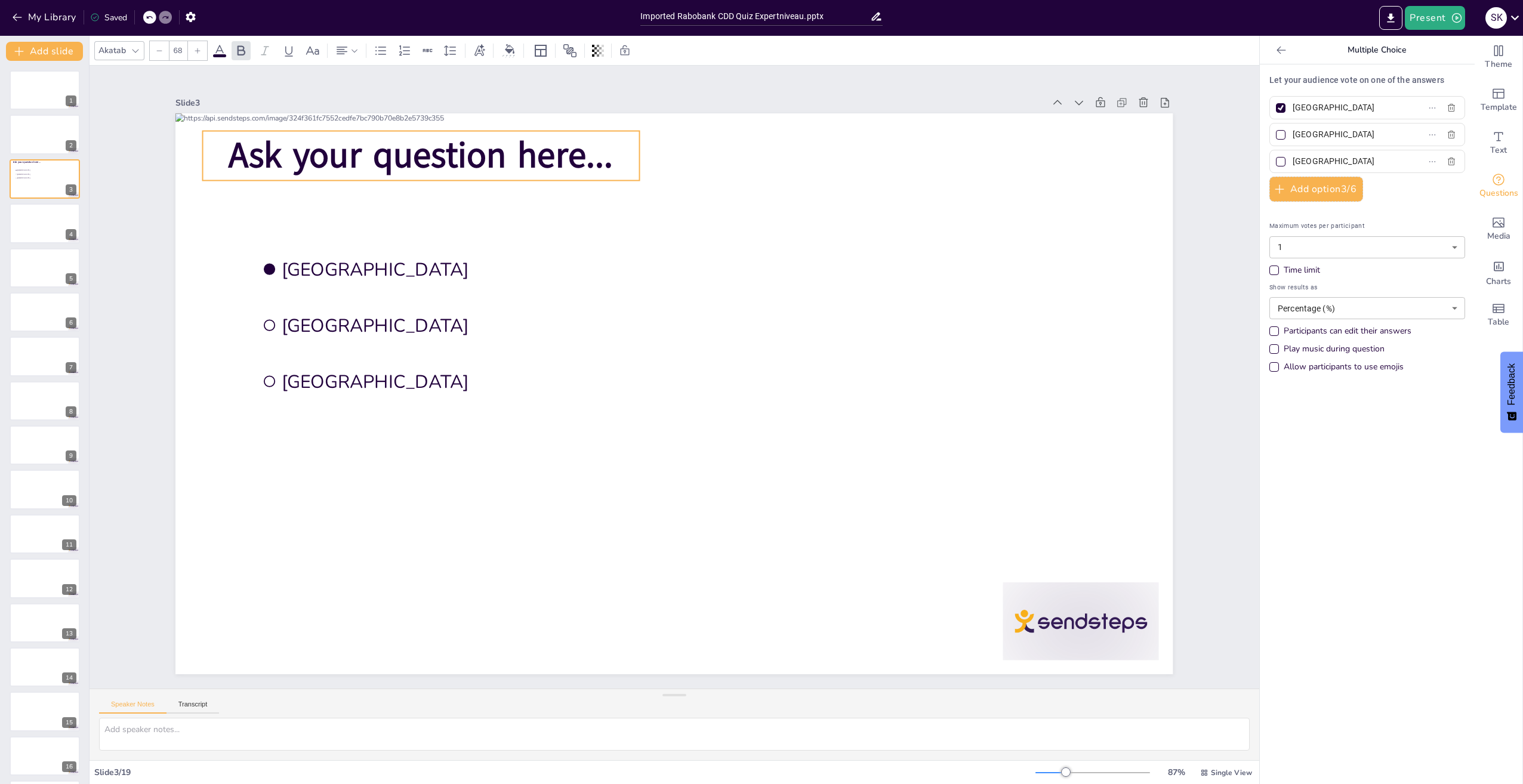
drag, startPoint x: 534, startPoint y: 157, endPoint x: 535, endPoint y: 150, distance: 7.1
click at [535, 150] on span "Ask your question here..." at bounding box center [420, 155] width 384 height 49
click at [582, 223] on div at bounding box center [660, 367] width 1040 height 1136
click at [582, 223] on div at bounding box center [660, 385] width 985 height 1143
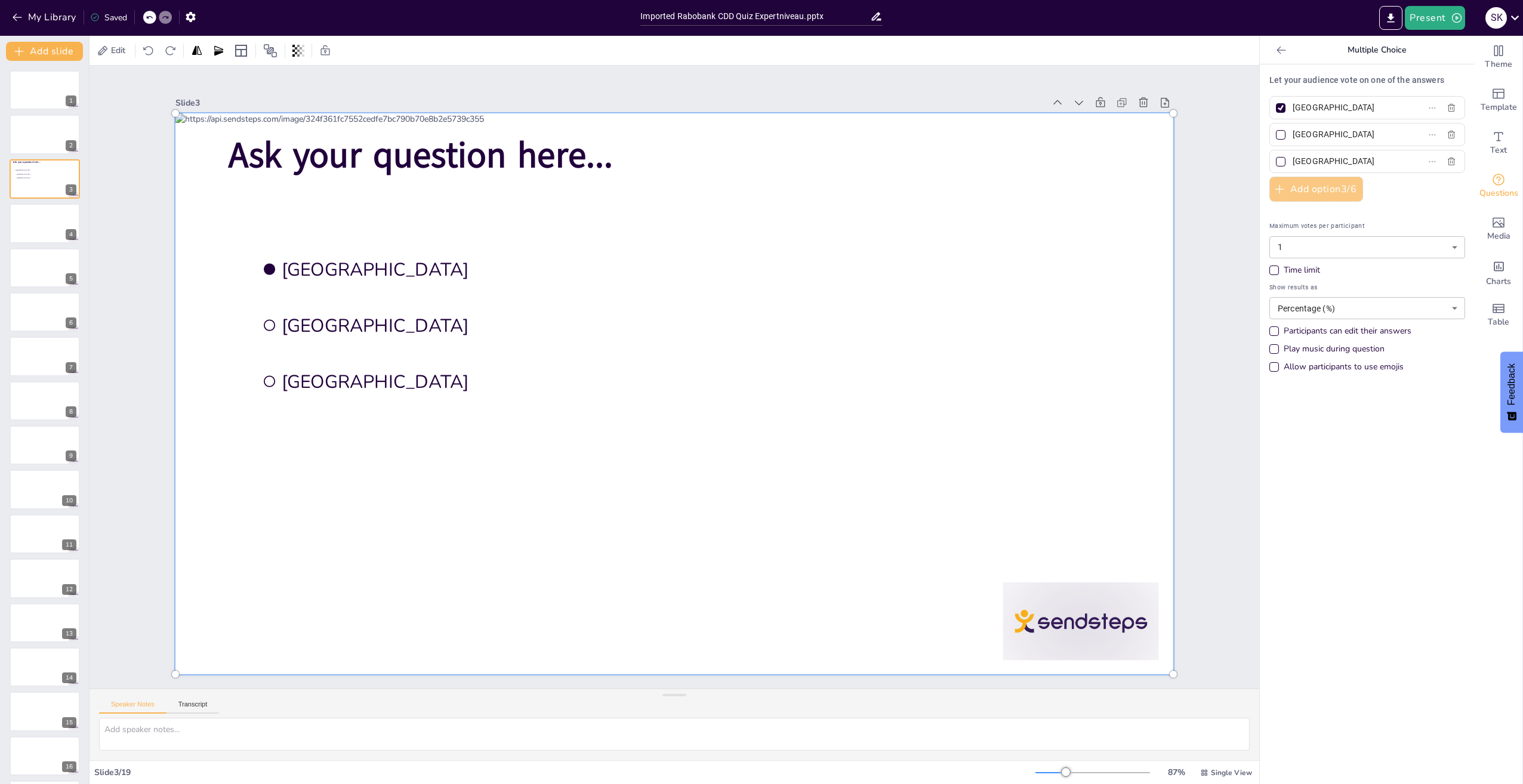
click at [1286, 185] on button "Add option 3 / 6" at bounding box center [1316, 189] width 93 height 25
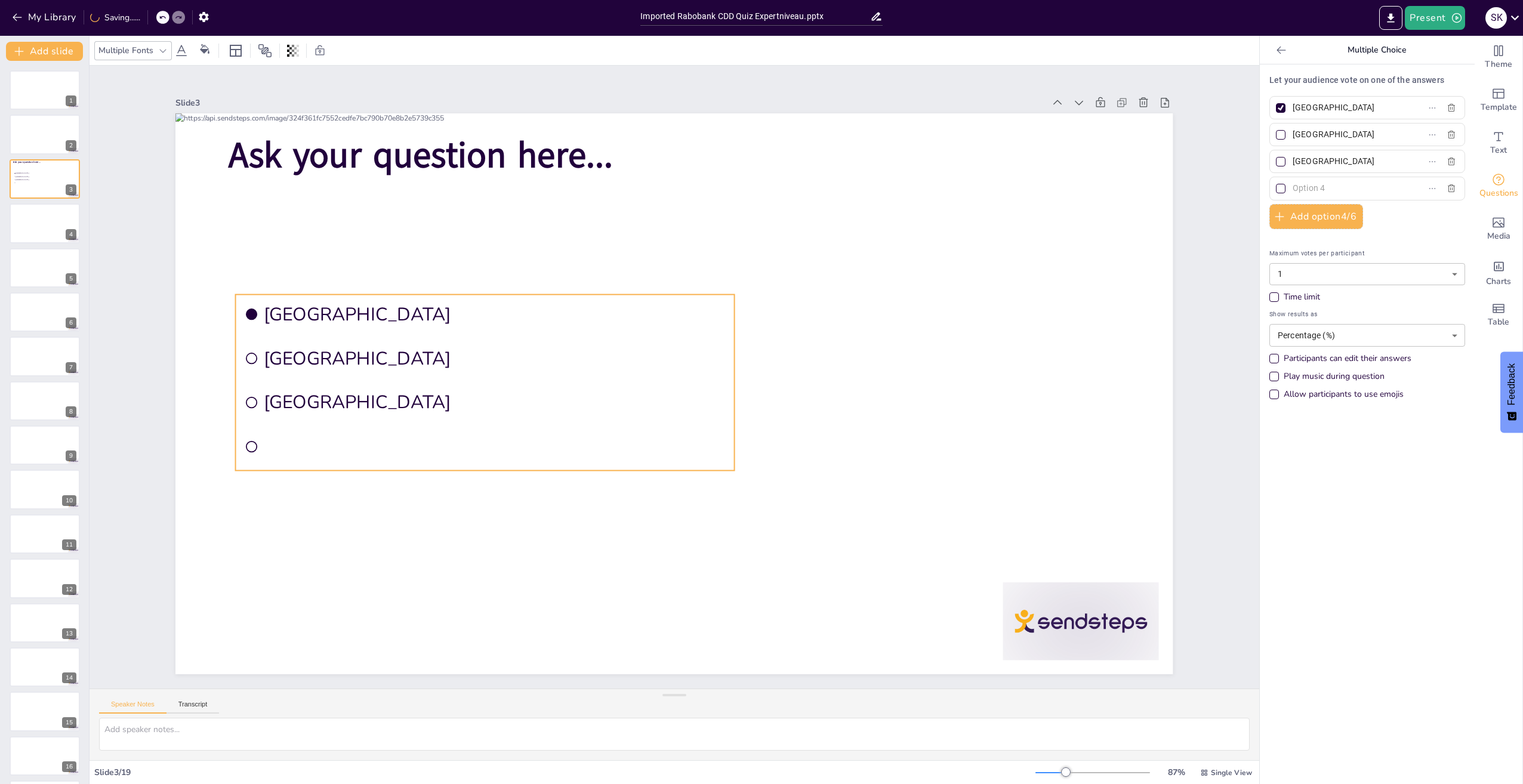
drag, startPoint x: 320, startPoint y: 251, endPoint x: 302, endPoint y: 302, distance: 54.1
click at [302, 302] on span "Amsterdam" at bounding box center [495, 314] width 462 height 25
click at [580, 573] on span "Ask your question here..." at bounding box center [750, 704] width 339 height 264
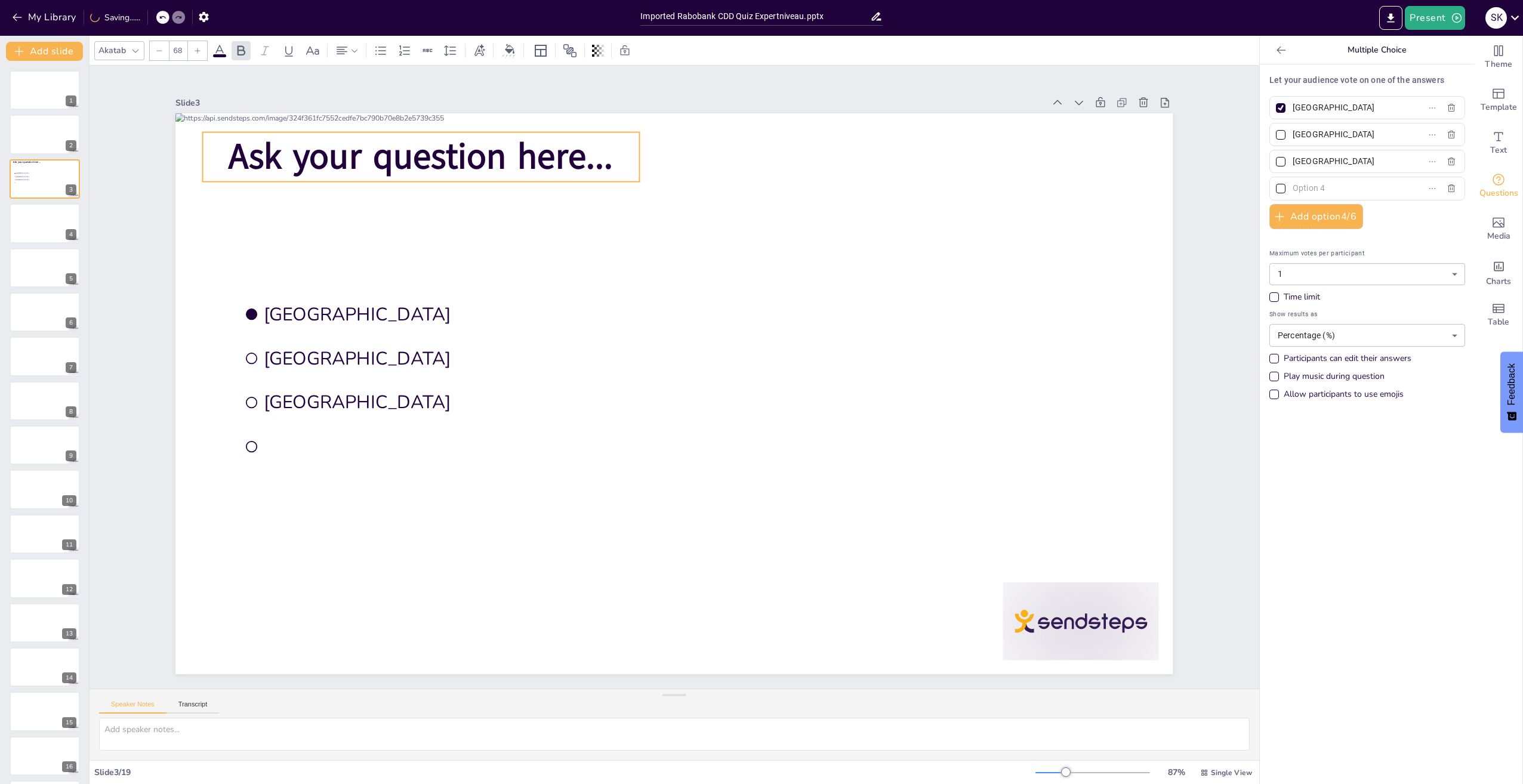
click at [416, 236] on span "Ask your question here..." at bounding box center [337, 382] width 317 height 292
click at [477, 283] on span "Ask your question here..." at bounding box center [346, 452] width 264 height 339
click at [823, 172] on span "Ask your question here..." at bounding box center [867, 102] width 89 height 387
click at [605, 577] on span "Ask your question here..." at bounding box center [783, 694] width 356 height 233
click at [473, 412] on span "Ask your question here..." at bounding box center [429, 606] width 88 height 387
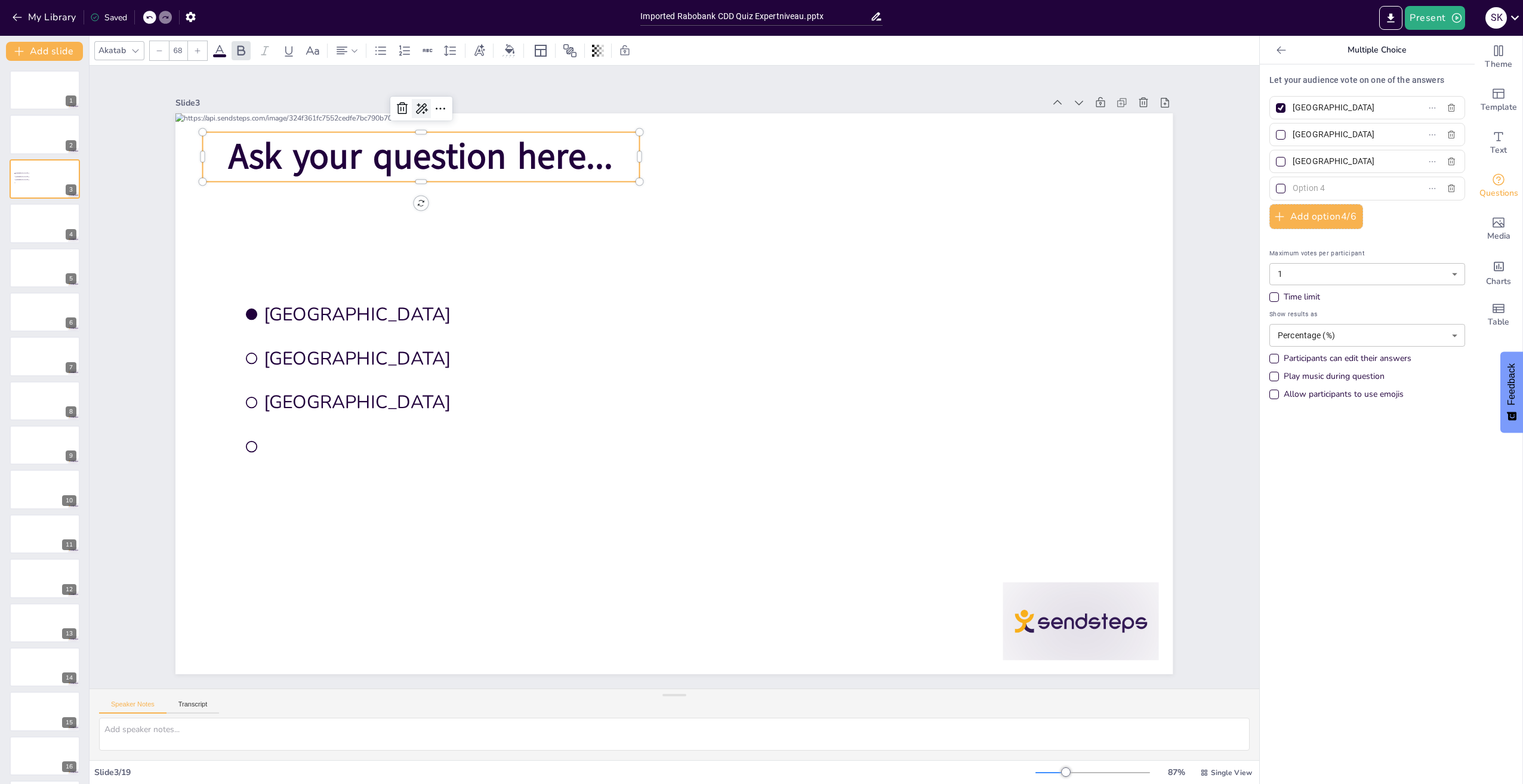
click at [415, 104] on icon at bounding box center [421, 108] width 14 height 14
drag, startPoint x: 381, startPoint y: 110, endPoint x: 394, endPoint y: 106, distance: 13.6
click at [391, 110] on div at bounding box center [421, 108] width 62 height 24
click at [1046, 427] on icon at bounding box center [1053, 434] width 15 height 15
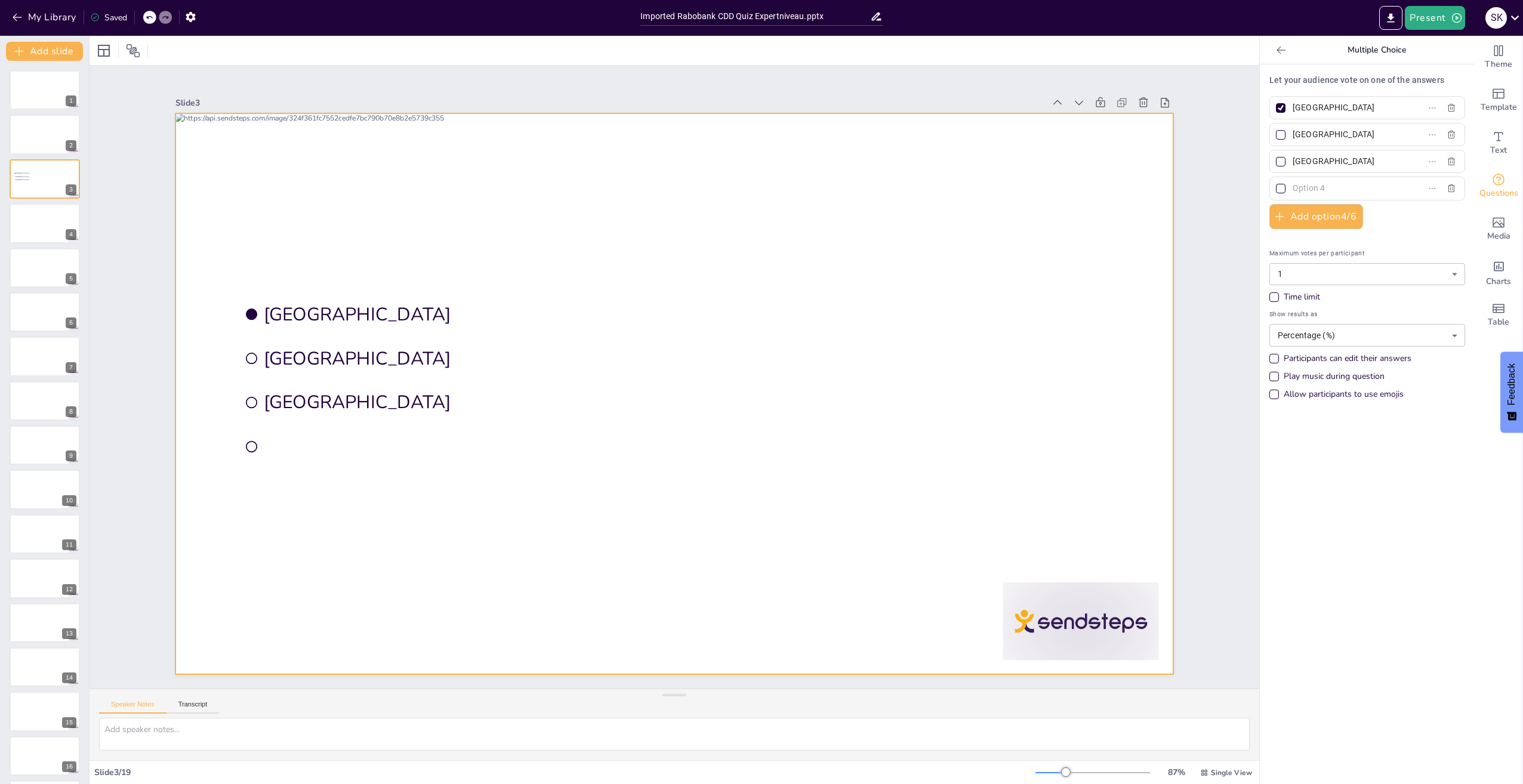
click at [432, 367] on span "Rotterdam" at bounding box center [494, 377] width 462 height 72
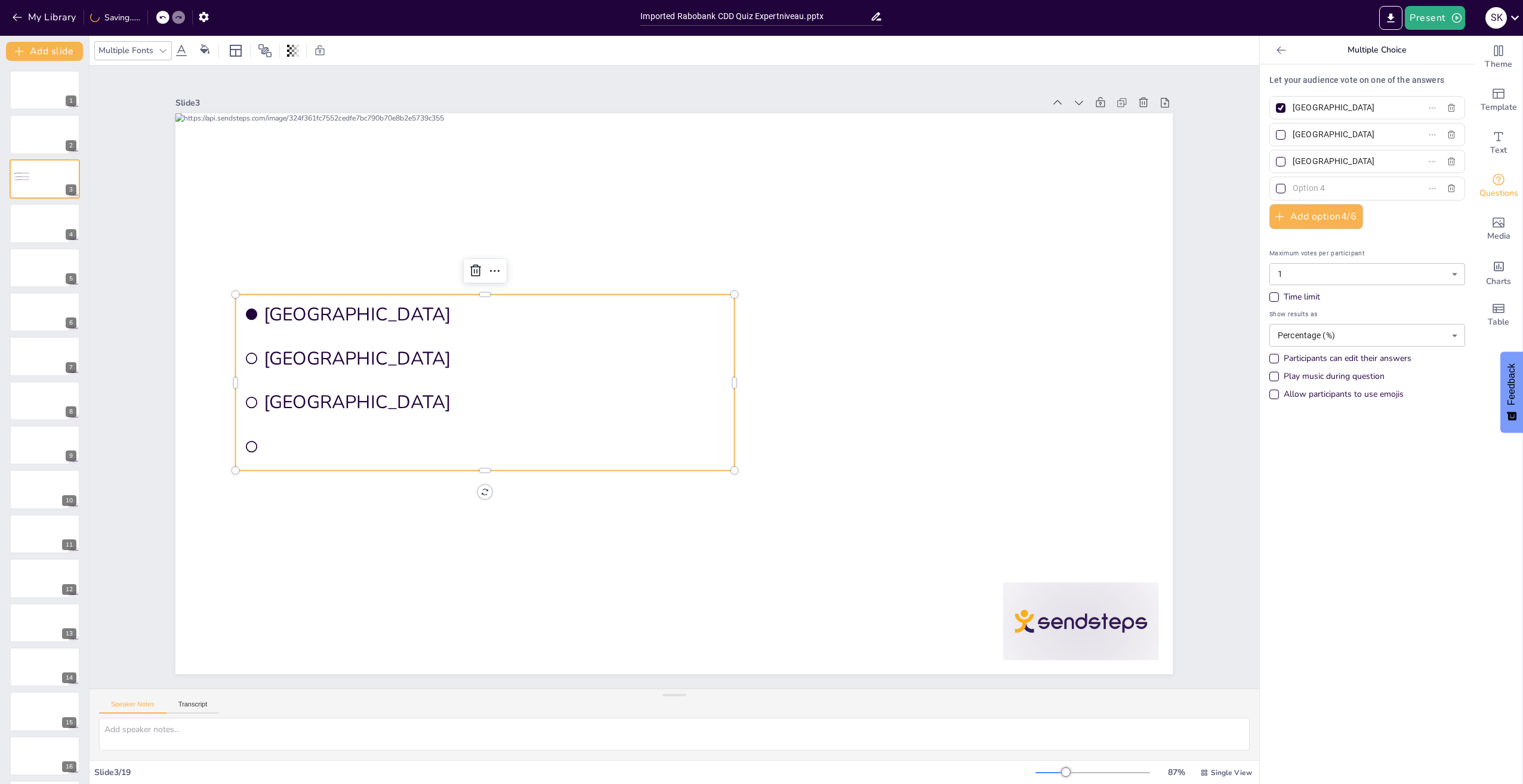
click at [1316, 104] on input "Amsterdam" at bounding box center [1348, 108] width 111 height 17
drag, startPoint x: 1319, startPoint y: 110, endPoint x: 1353, endPoint y: 112, distance: 34.1
click at [1319, 110] on input "Amsterdam" at bounding box center [1348, 108] width 111 height 17
drag, startPoint x: 1353, startPoint y: 112, endPoint x: 1237, endPoint y: 110, distance: 116.0
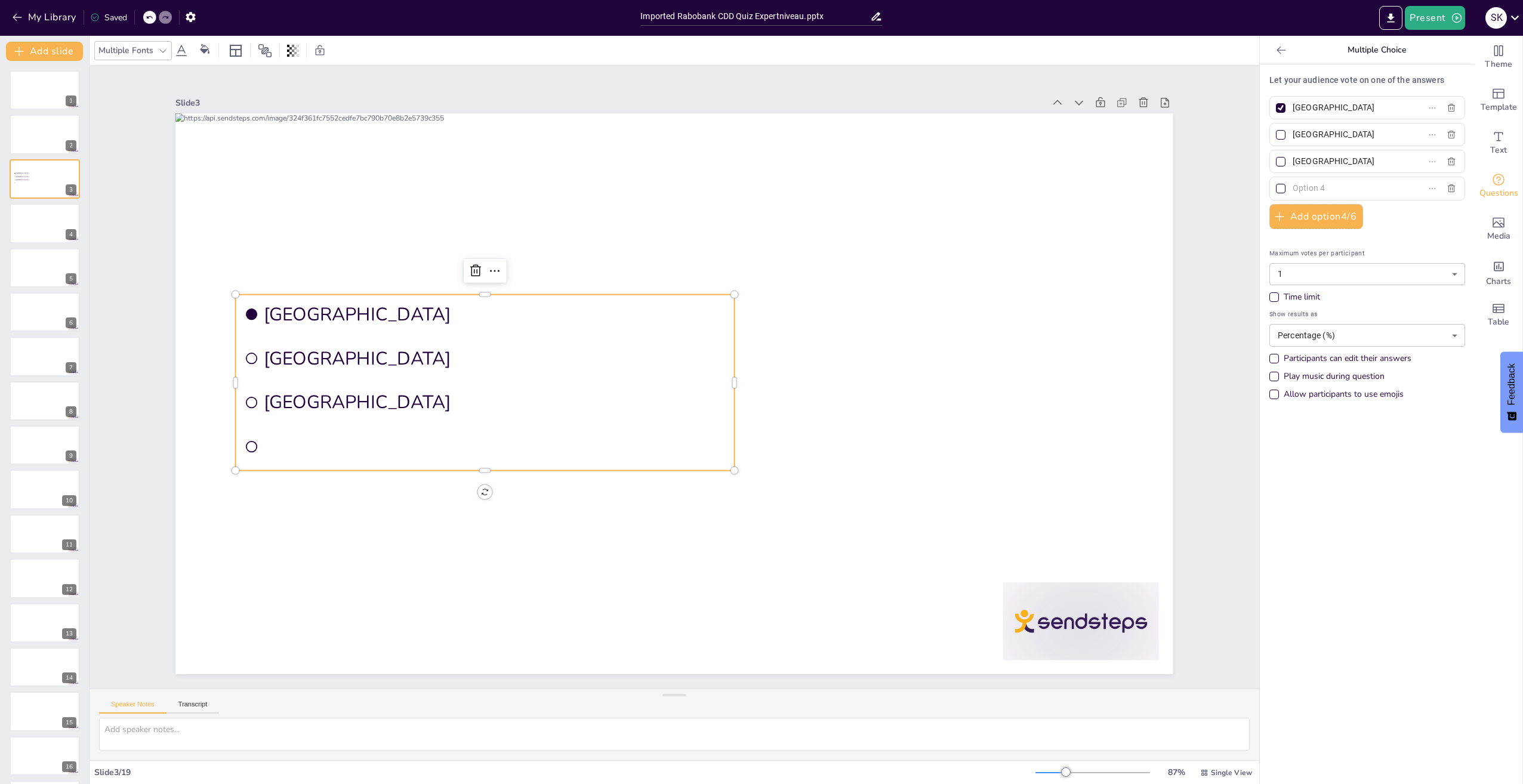
click at [1237, 110] on div "Document fonts Popular fonts Lato Montserrat Open Sans Oswald Poppins Raleway R…" at bounding box center [762, 410] width 1523 height 748
type input "GDRP"
click at [1347, 139] on input "Rotterdam" at bounding box center [1348, 134] width 111 height 17
drag, startPoint x: 1269, startPoint y: 132, endPoint x: 1270, endPoint y: 116, distance: 16.0
click at [1276, 132] on div at bounding box center [1281, 135] width 10 height 10
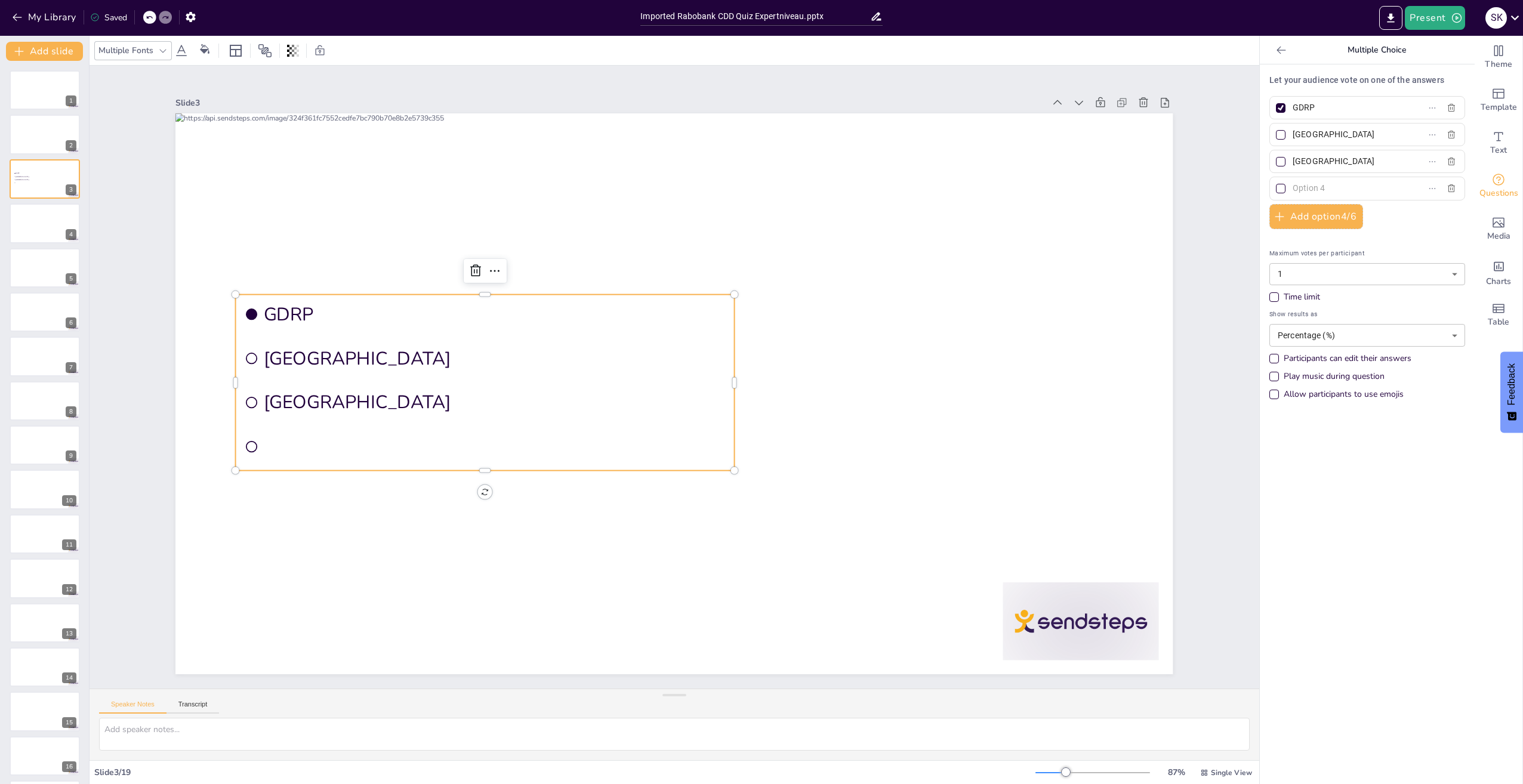
click at [1292, 132] on input "Rotterdam" at bounding box center [1348, 134] width 111 height 17
checkbox input "true"
click at [1278, 109] on div at bounding box center [1281, 108] width 6 height 6
click at [1292, 109] on input "GDRP" at bounding box center [1348, 108] width 111 height 17
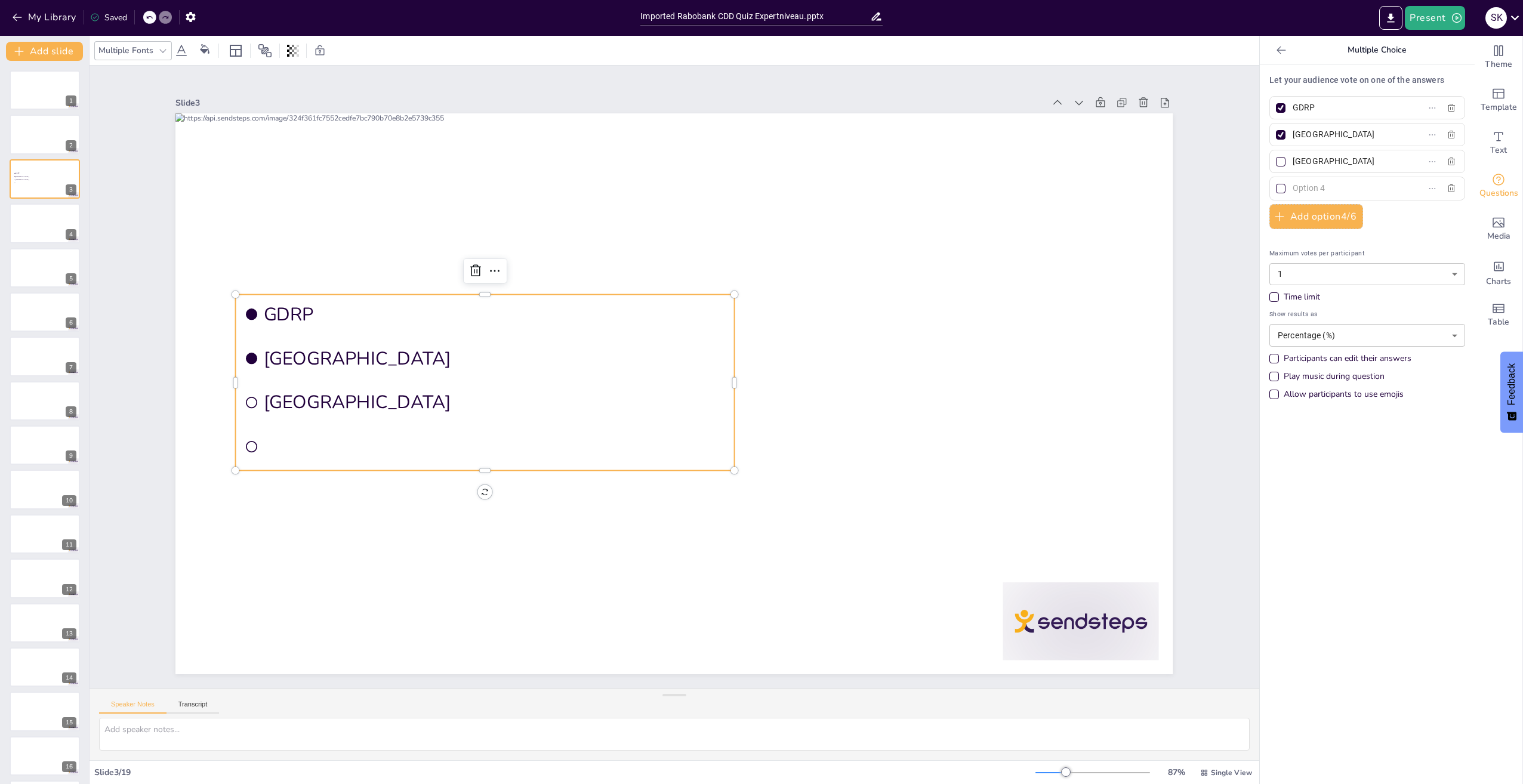
checkbox input "false"
drag, startPoint x: 1335, startPoint y: 135, endPoint x: 1270, endPoint y: 140, distance: 65.2
click at [1273, 140] on label "Rotterdam" at bounding box center [1348, 134] width 150 height 17
click at [1292, 140] on input "Rotterdam" at bounding box center [1348, 134] width 111 height 17
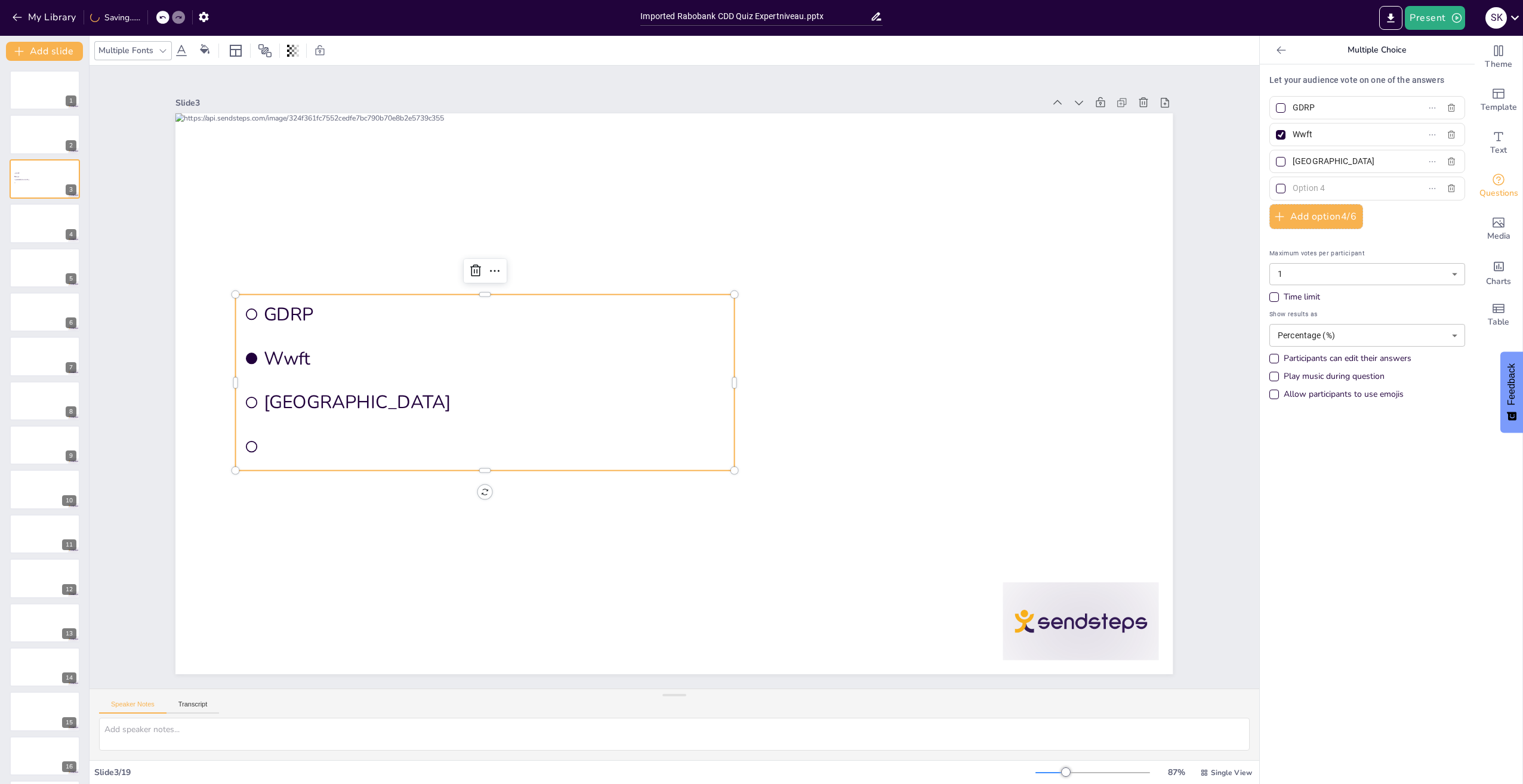
type input "Wwft"
click at [1358, 167] on input "The Hague" at bounding box center [1348, 161] width 111 height 17
drag, startPoint x: 1291, startPoint y: 164, endPoint x: 1275, endPoint y: 162, distance: 16.1
click at [1275, 162] on label "The Hague" at bounding box center [1348, 161] width 150 height 17
click at [1292, 162] on input "The Hague" at bounding box center [1348, 161] width 111 height 17
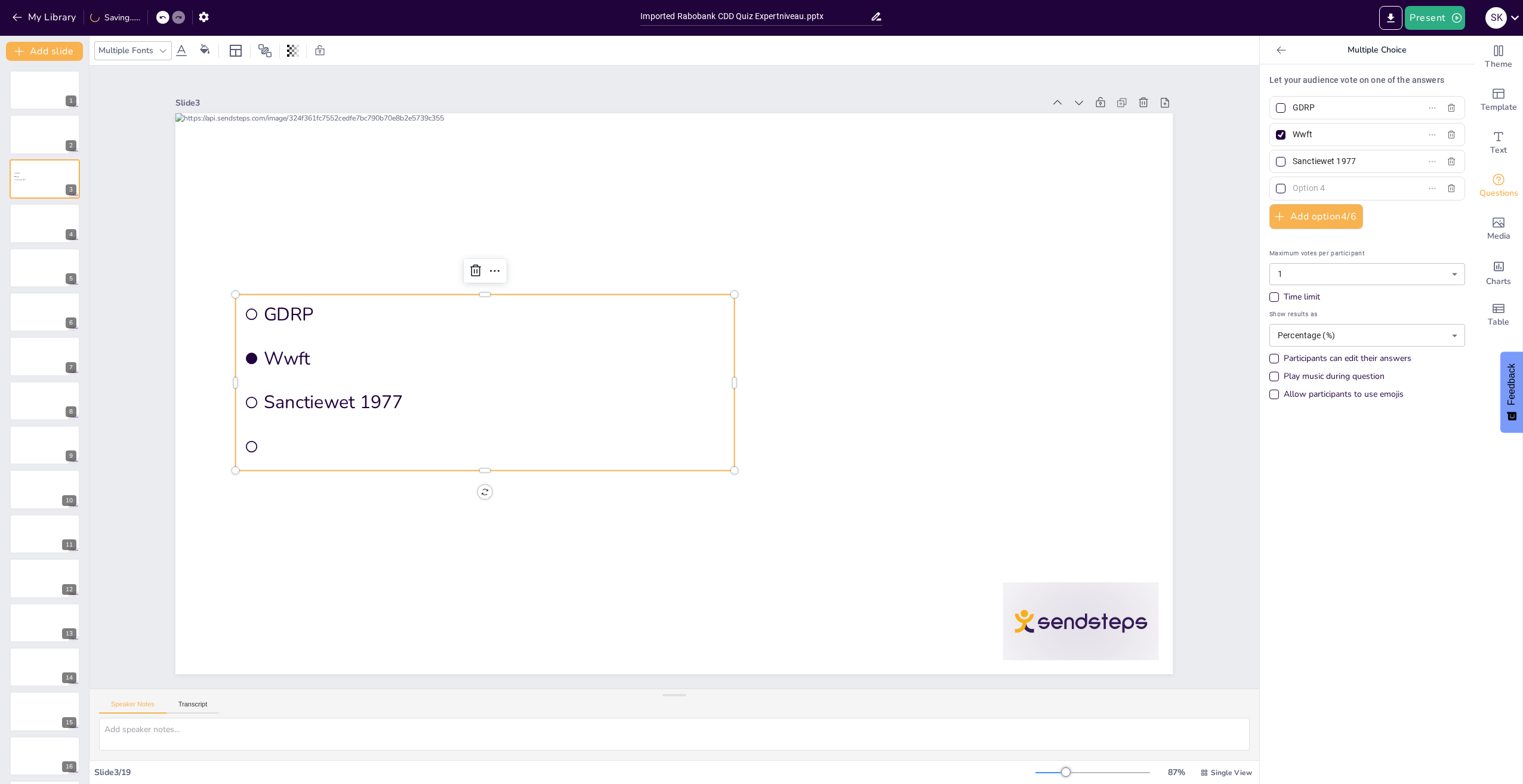
type input "Sanctiewet 1977"
type input "Wft"
click at [1362, 466] on div "Let your audience vote on one of the answers GDRP Wwft Sanctiewet 1977 Wft Add …" at bounding box center [1367, 424] width 214 height 719
click at [1284, 372] on div "Play music during question" at bounding box center [1334, 376] width 101 height 12
drag, startPoint x: 1437, startPoint y: 550, endPoint x: 1467, endPoint y: 470, distance: 85.4
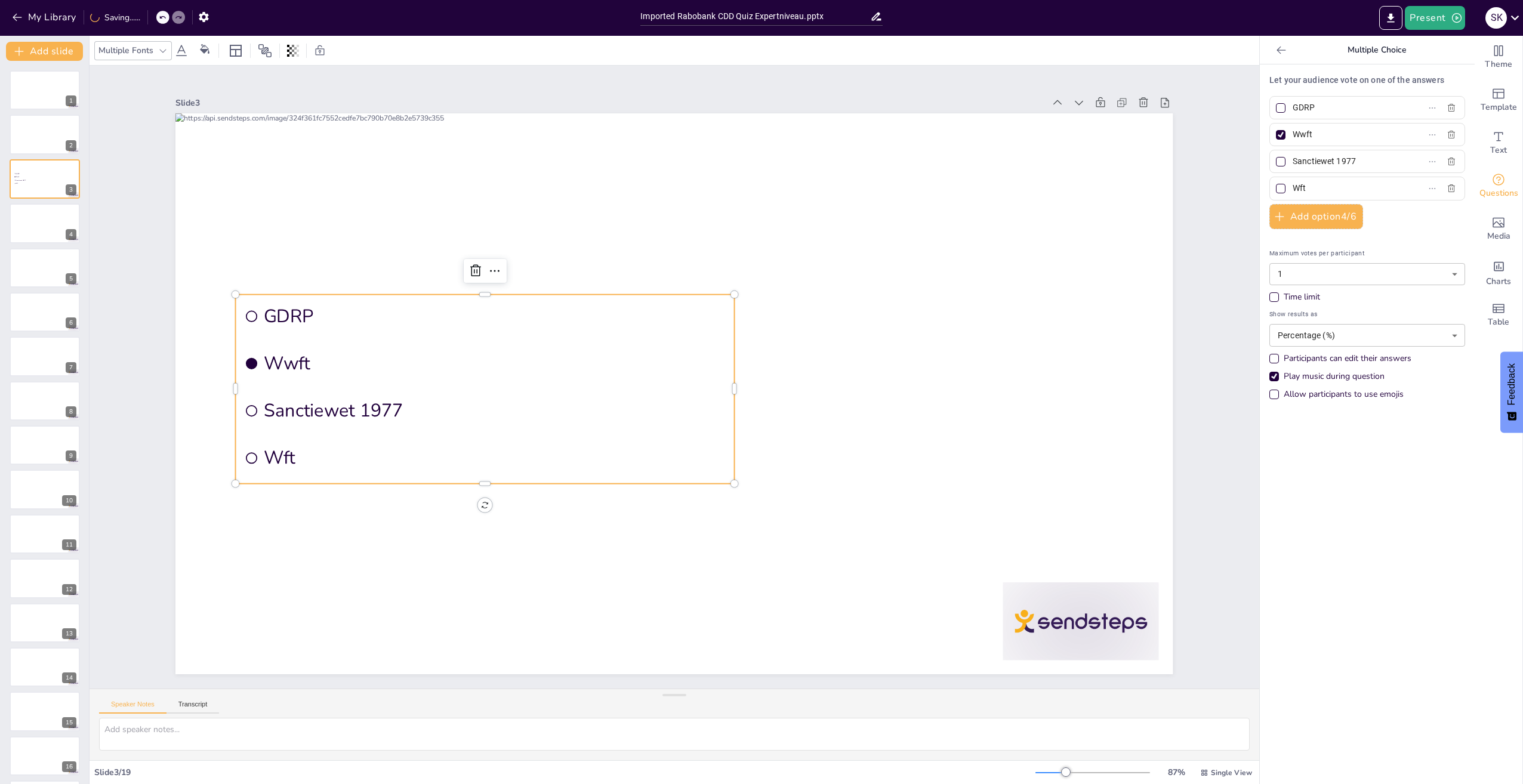
click at [1437, 550] on div "Let your audience vote on one of the answers GDRP Wwft Sanctiewet 1977 Wft Add …" at bounding box center [1367, 424] width 214 height 719
click at [1269, 294] on div "Time limit" at bounding box center [1274, 297] width 10 height 10
click at [999, 332] on div at bounding box center [674, 393] width 997 height 561
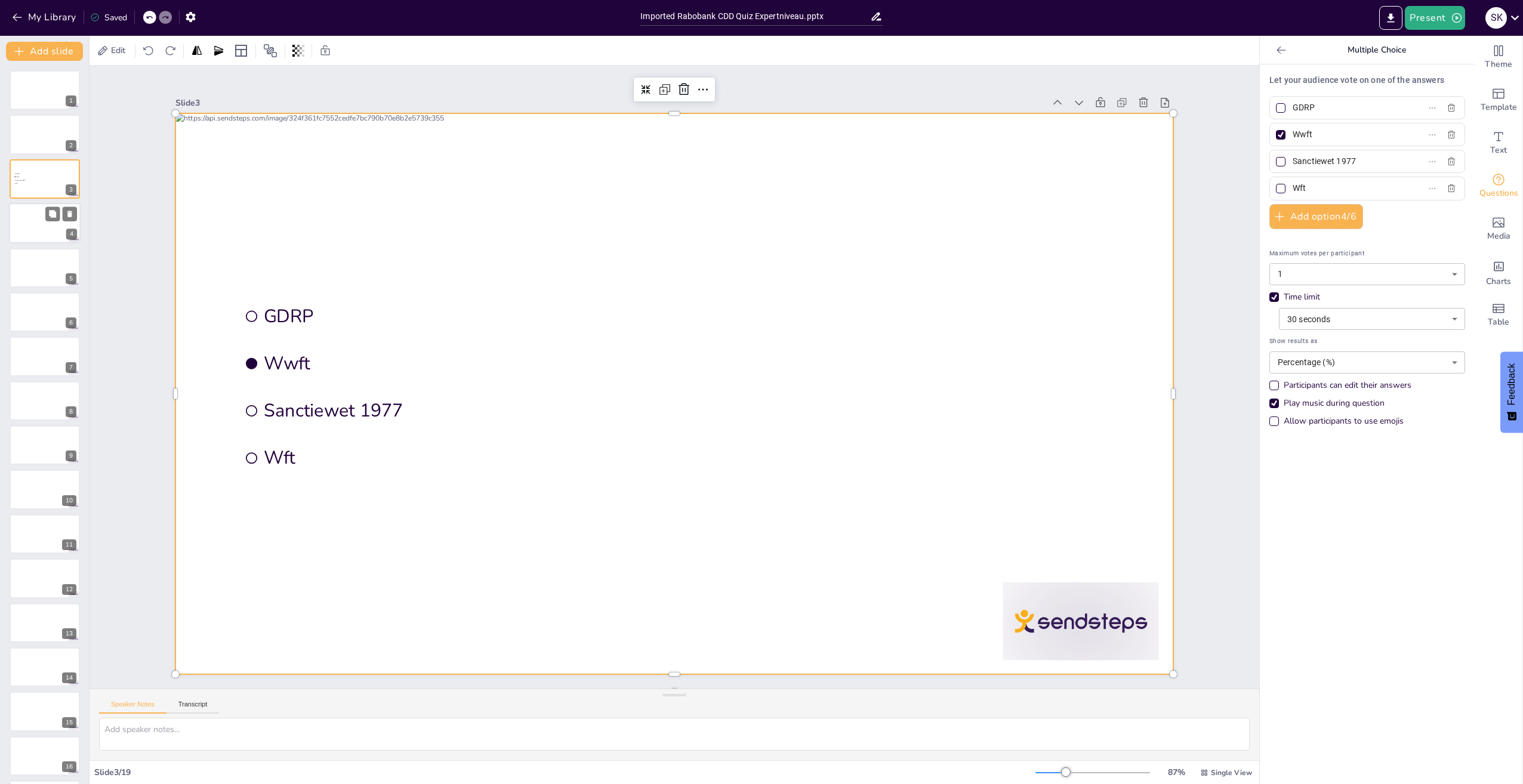
click at [39, 229] on div at bounding box center [44, 223] width 71 height 41
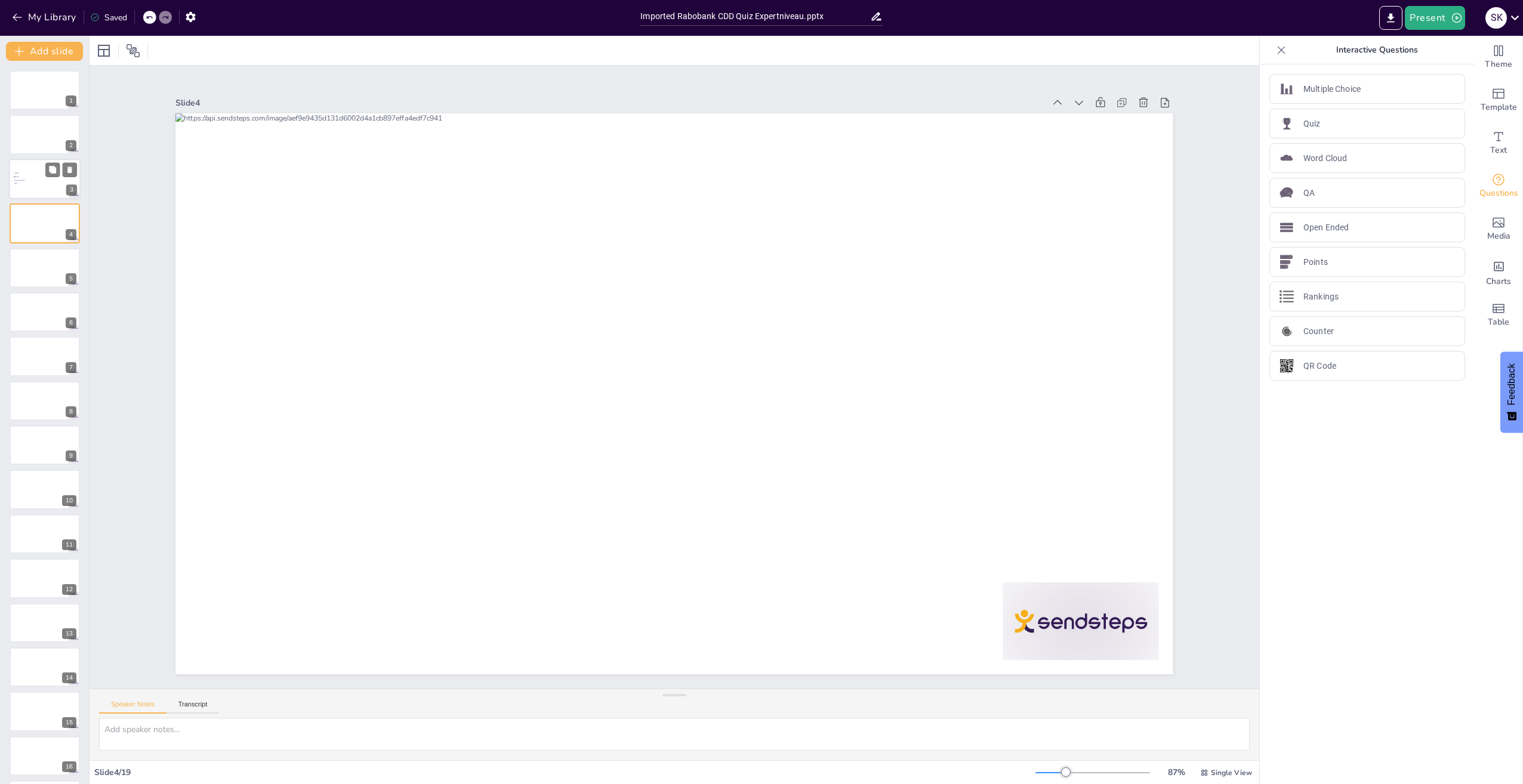
click at [37, 191] on div at bounding box center [44, 179] width 71 height 41
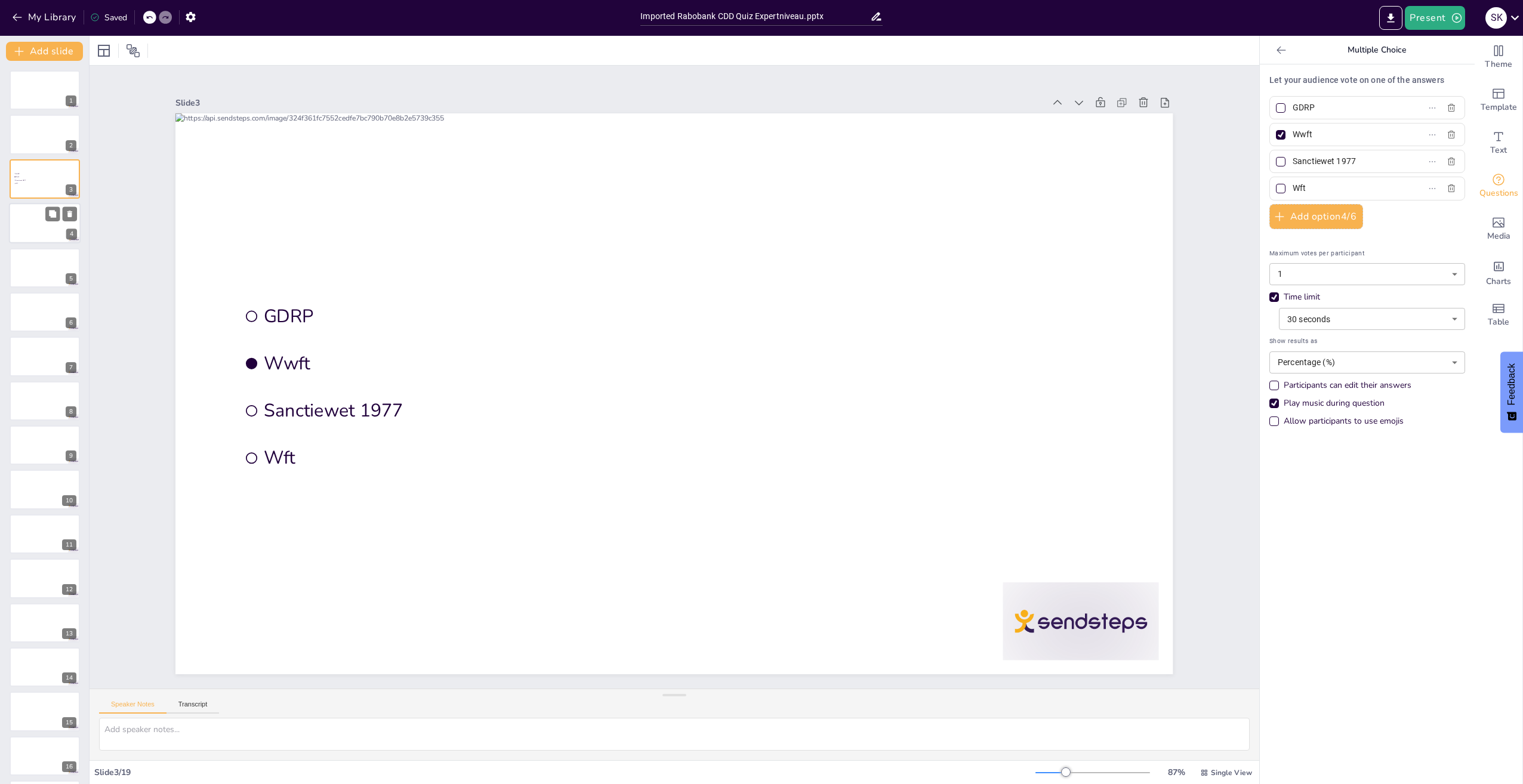
click at [32, 231] on div at bounding box center [44, 223] width 71 height 41
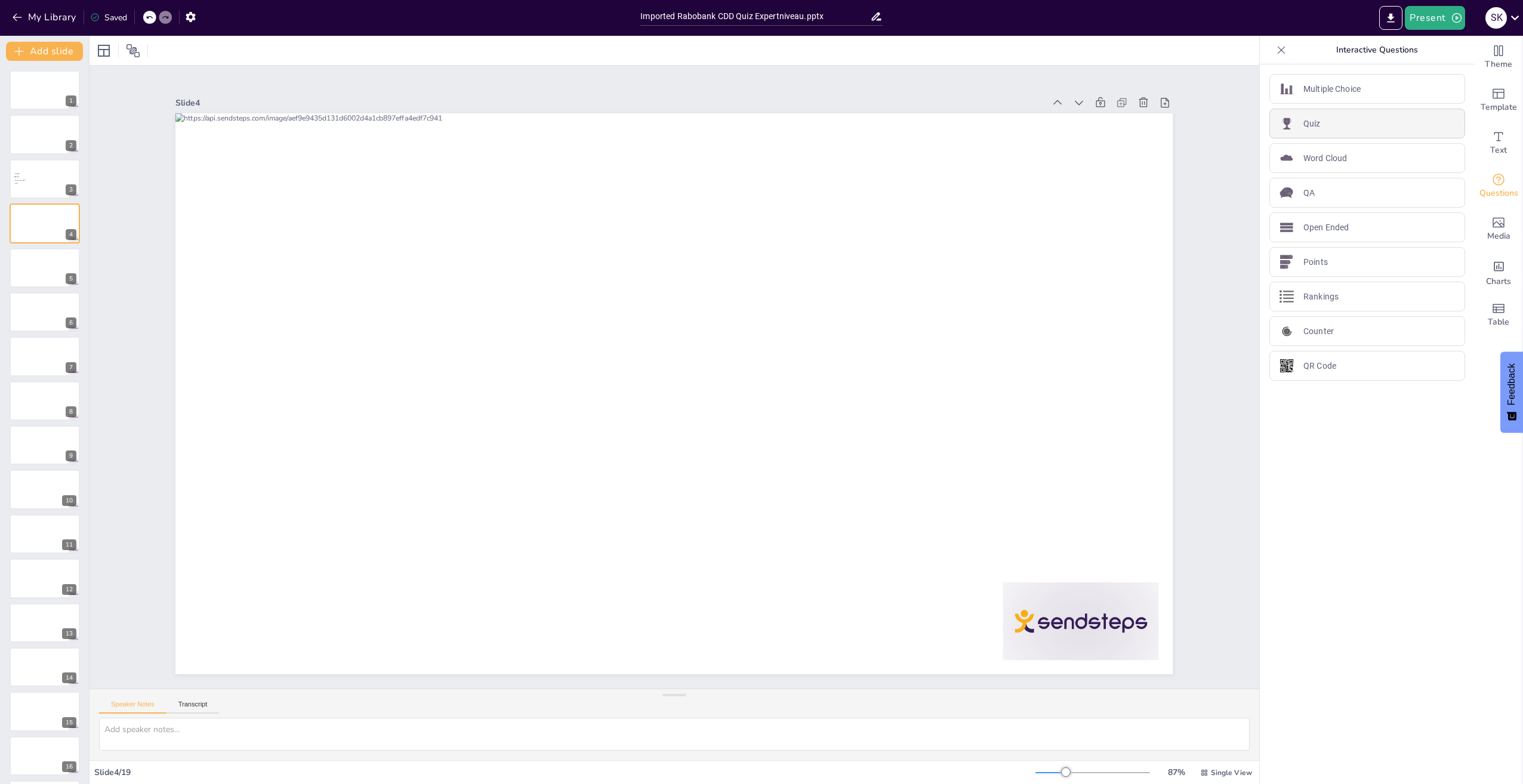
click at [1323, 131] on div "Quiz" at bounding box center [1367, 123] width 195 height 30
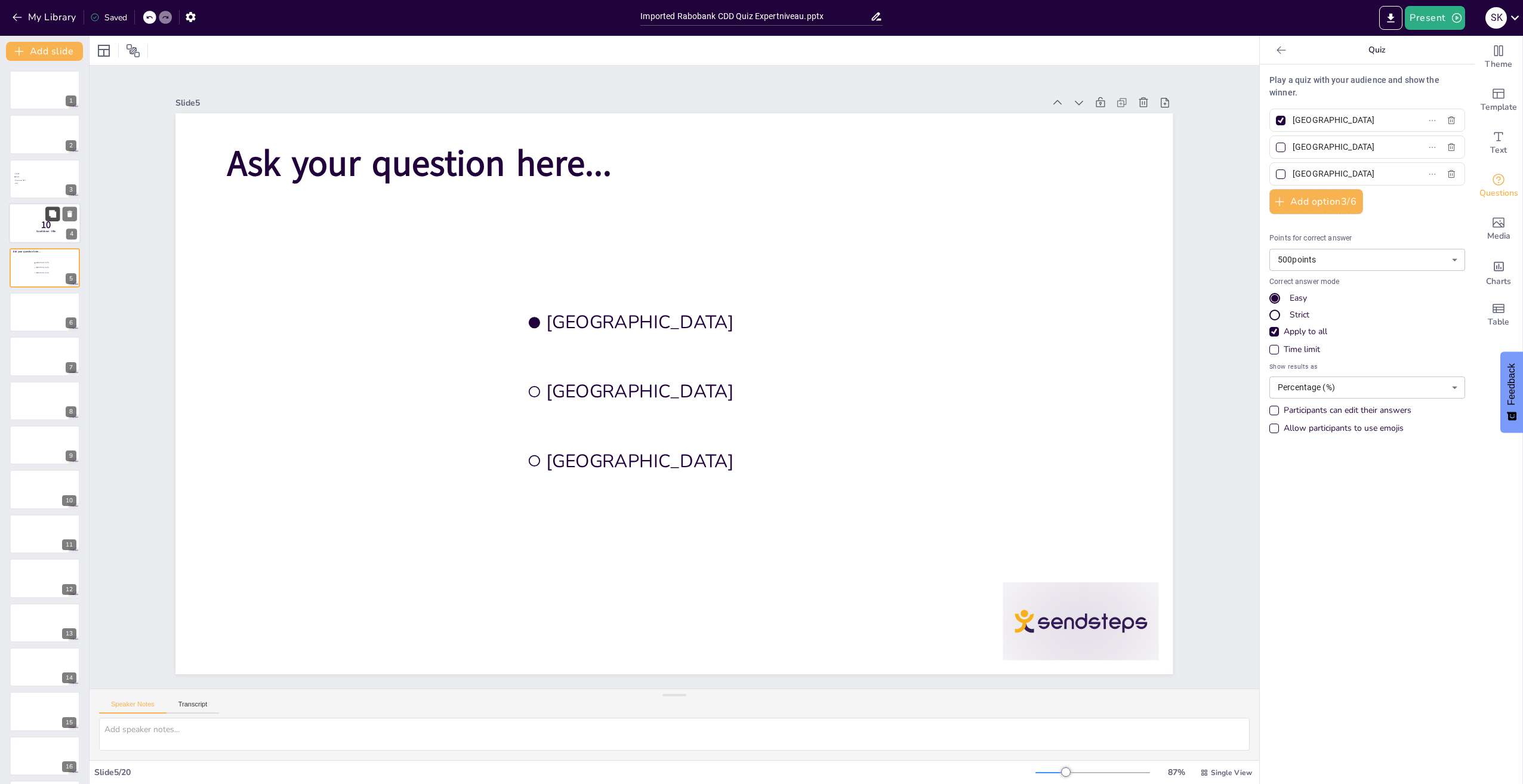
click at [49, 212] on icon at bounding box center [52, 213] width 9 height 9
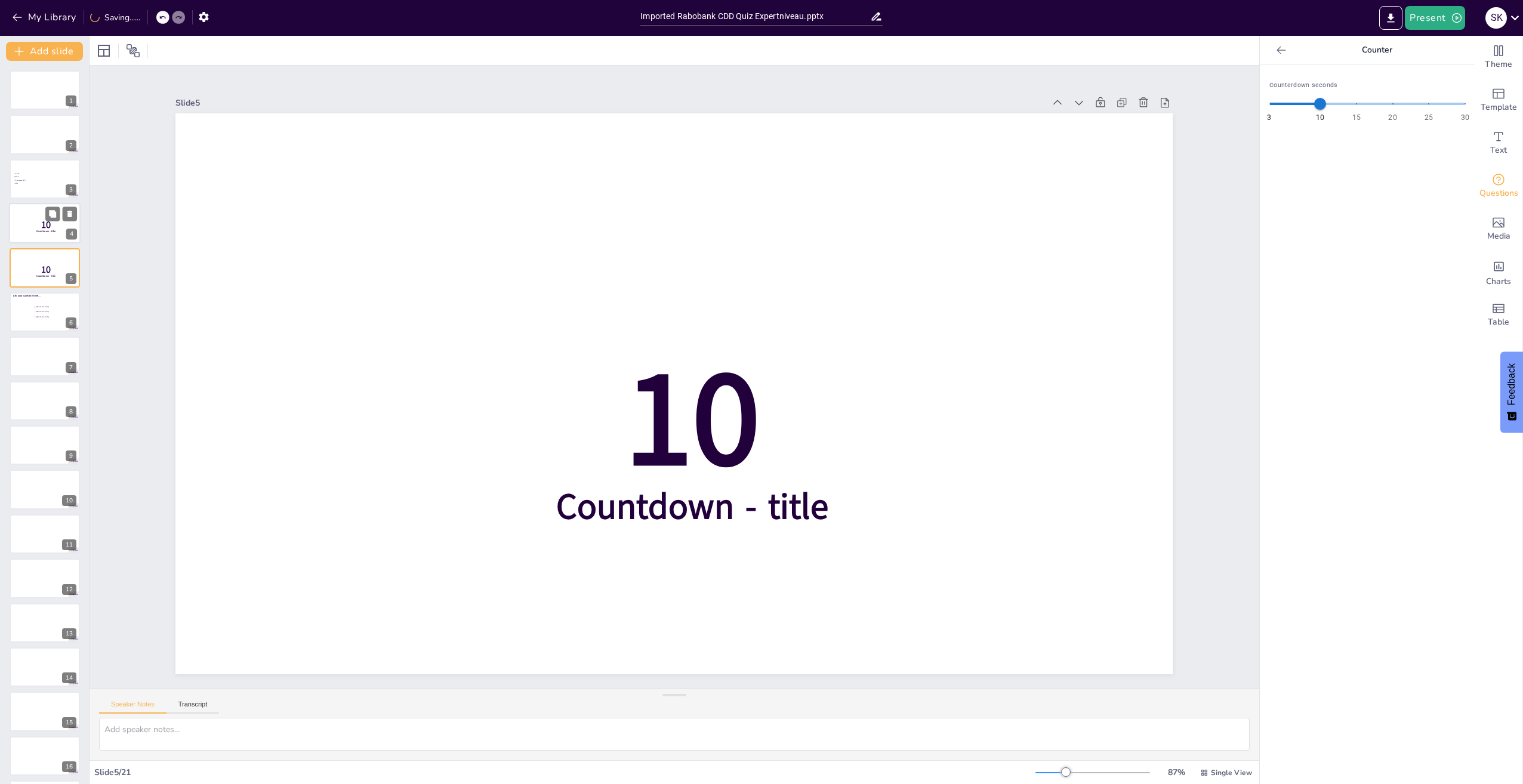
click at [20, 226] on div at bounding box center [44, 223] width 71 height 41
click at [66, 213] on icon at bounding box center [70, 213] width 9 height 9
click at [37, 174] on span "GDRP" at bounding box center [31, 173] width 33 height 2
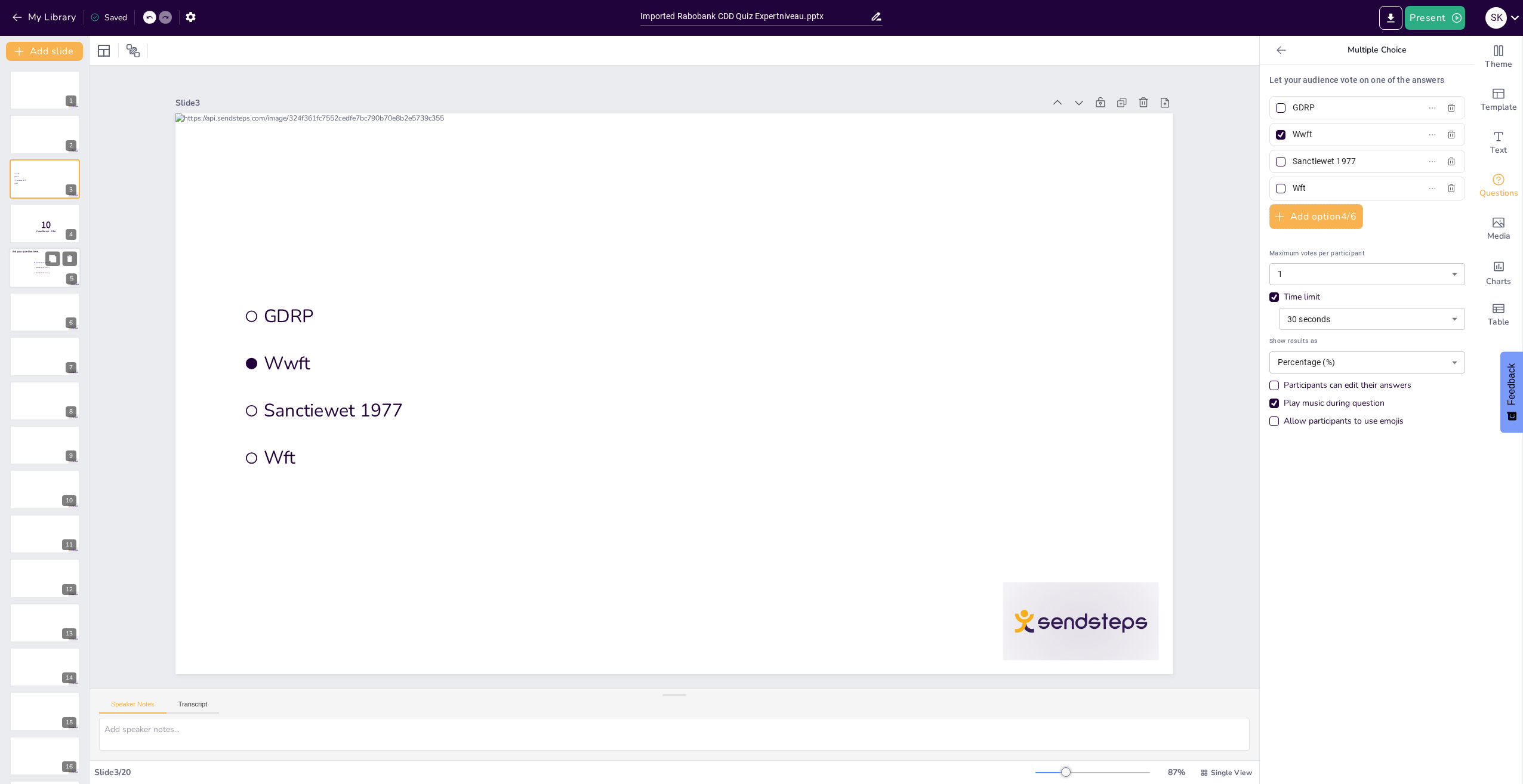
click at [20, 275] on div at bounding box center [44, 268] width 71 height 41
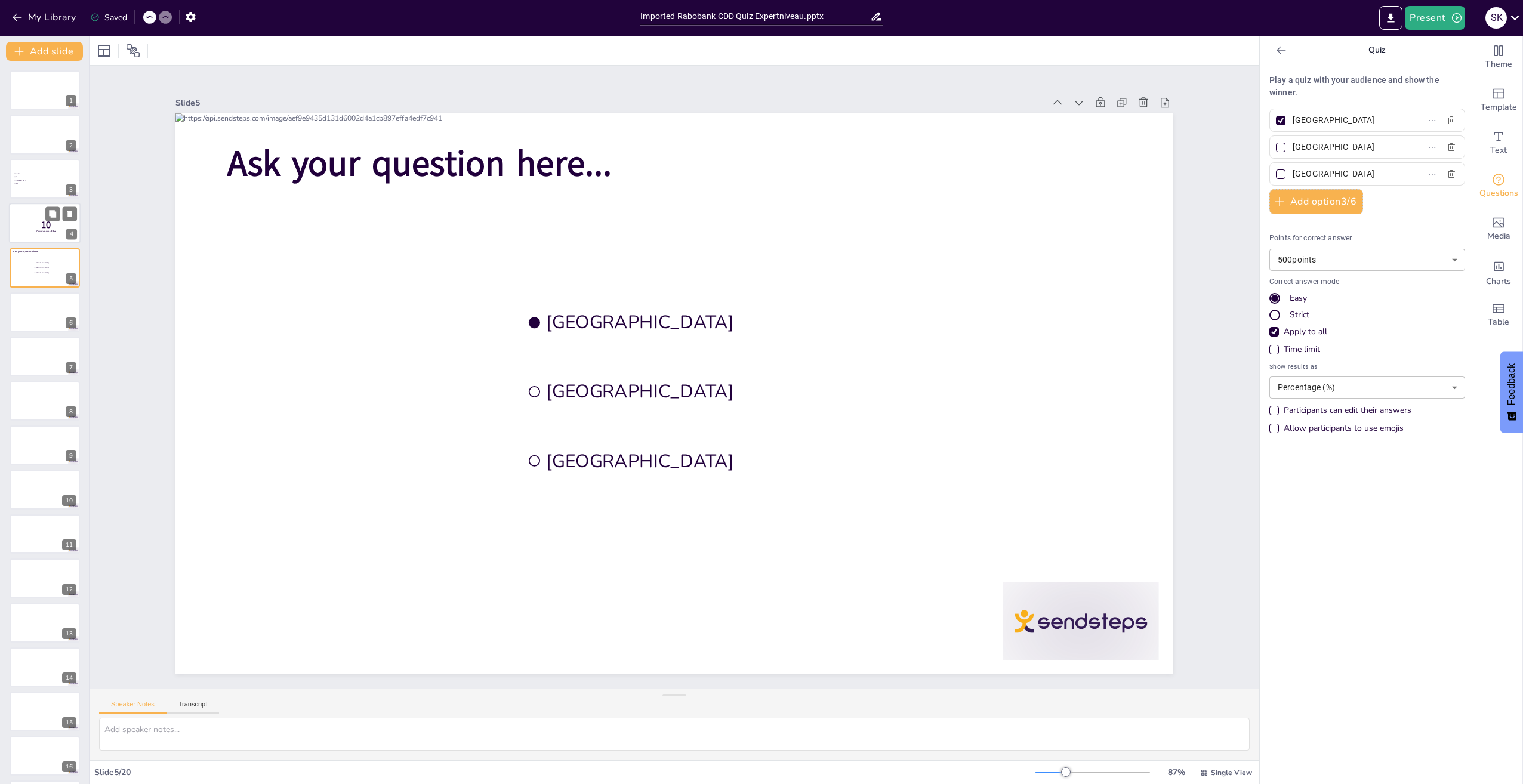
click at [23, 232] on div at bounding box center [44, 223] width 71 height 41
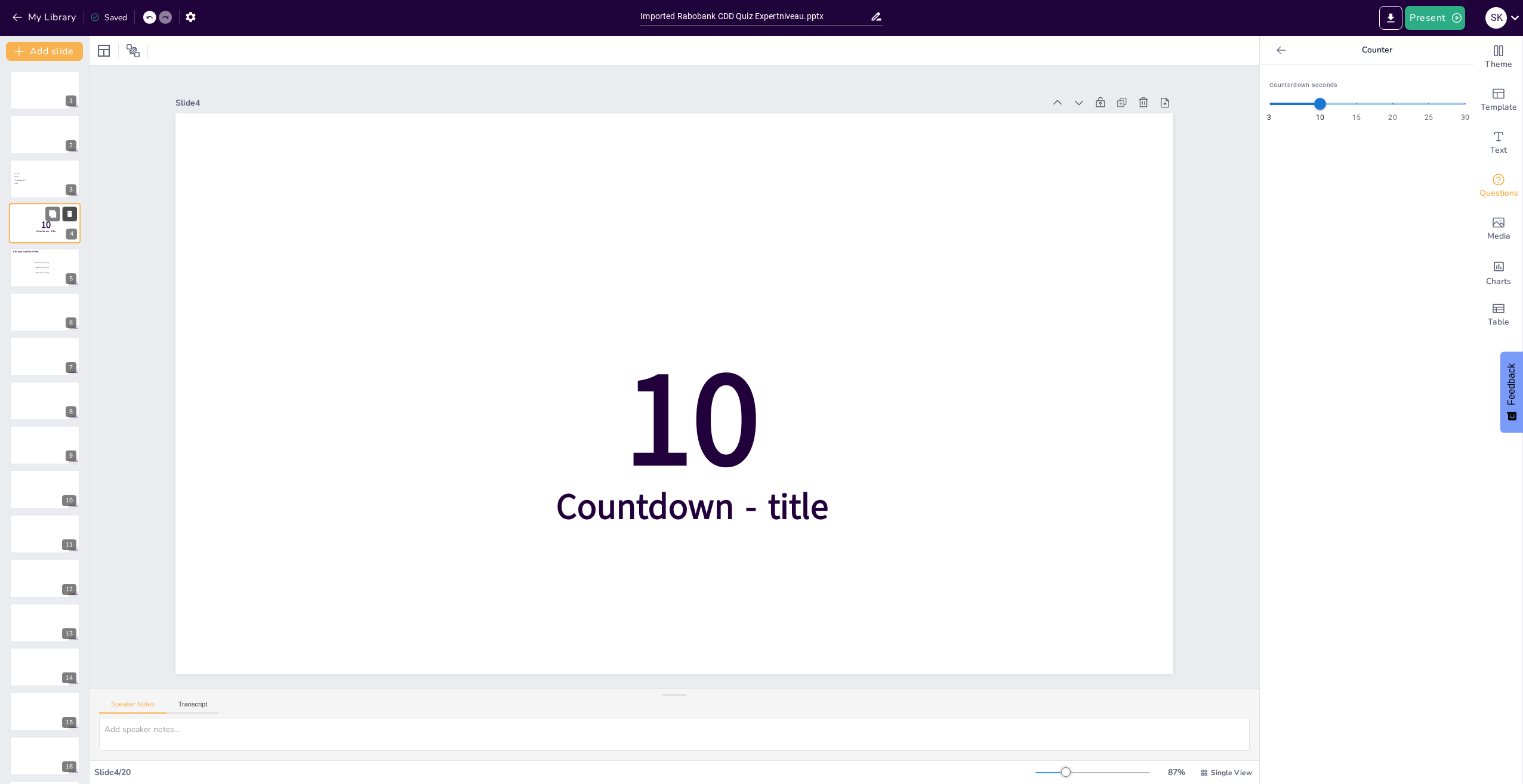
click at [70, 211] on icon at bounding box center [70, 213] width 5 height 7
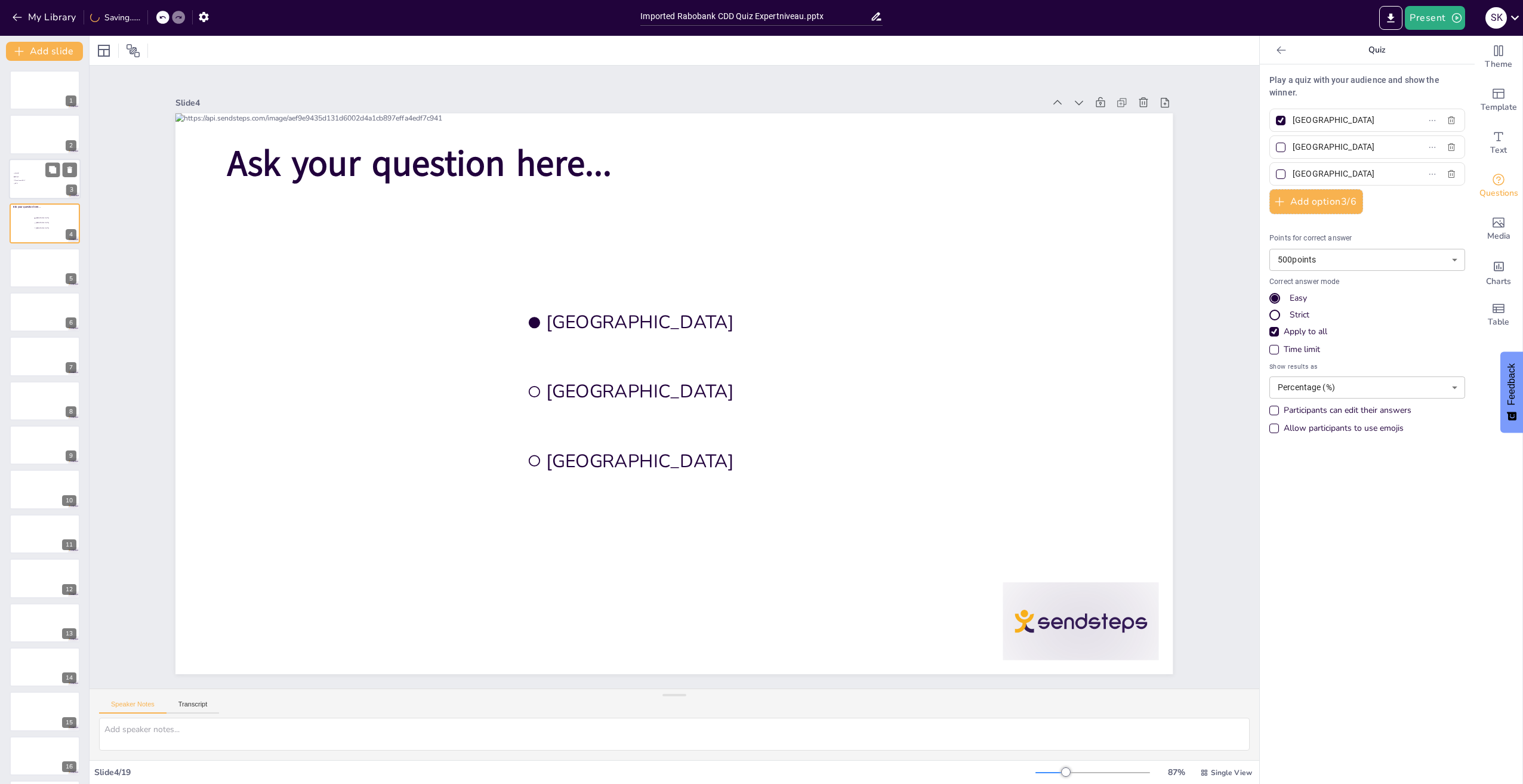
click at [29, 177] on span "Wwft" at bounding box center [31, 177] width 33 height 2
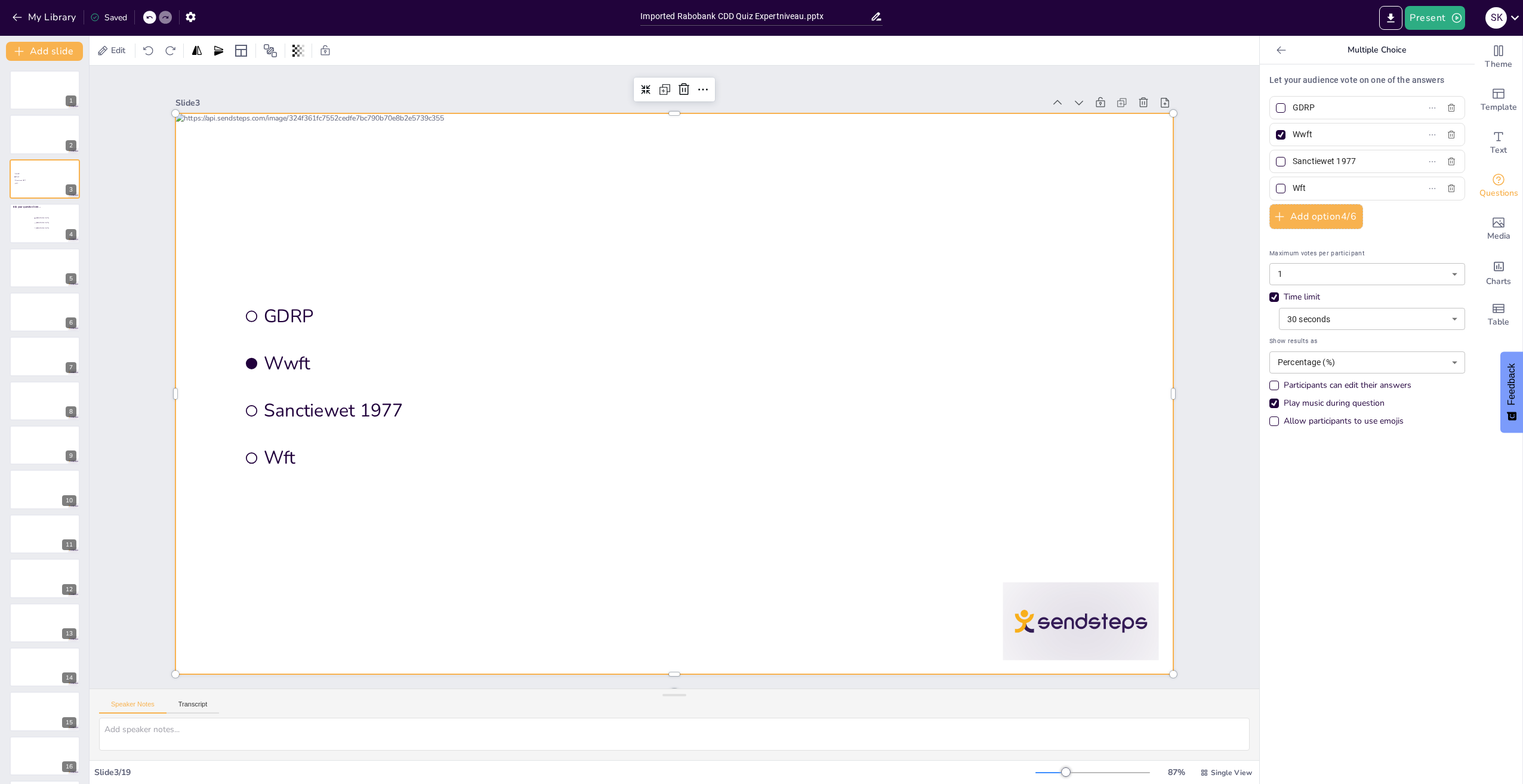
click at [416, 255] on div at bounding box center [664, 391] width 1136 height 1040
click at [1493, 178] on icon "Get real-time input from your audience" at bounding box center [1498, 179] width 14 height 14
click at [676, 238] on div at bounding box center [658, 379] width 661 height 1050
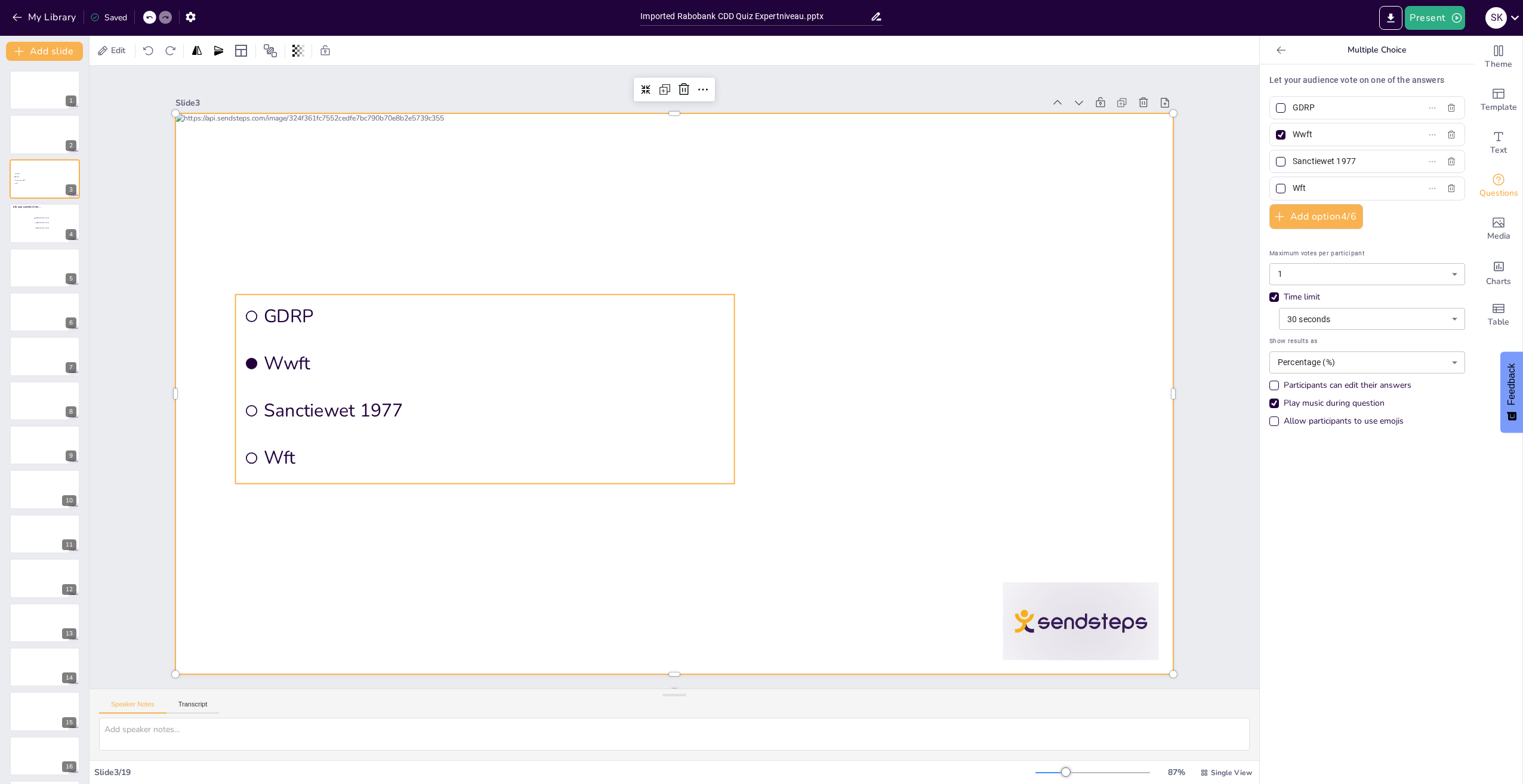
drag, startPoint x: 192, startPoint y: 392, endPoint x: 253, endPoint y: 382, distance: 61.8
click at [193, 392] on div at bounding box center [664, 364] width 1136 height 1040
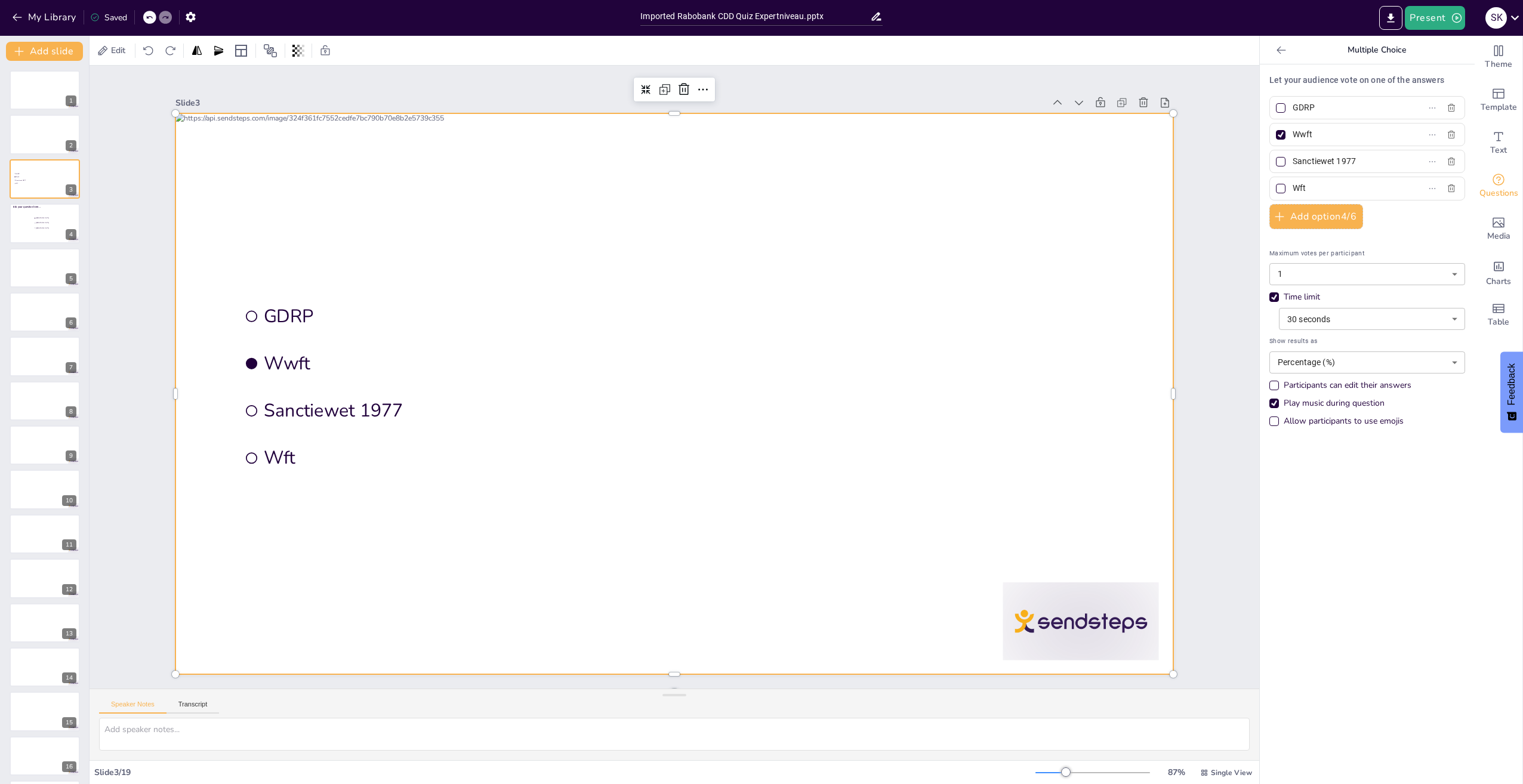
click at [650, 365] on span "Wwft" at bounding box center [776, 229] width 253 height 412
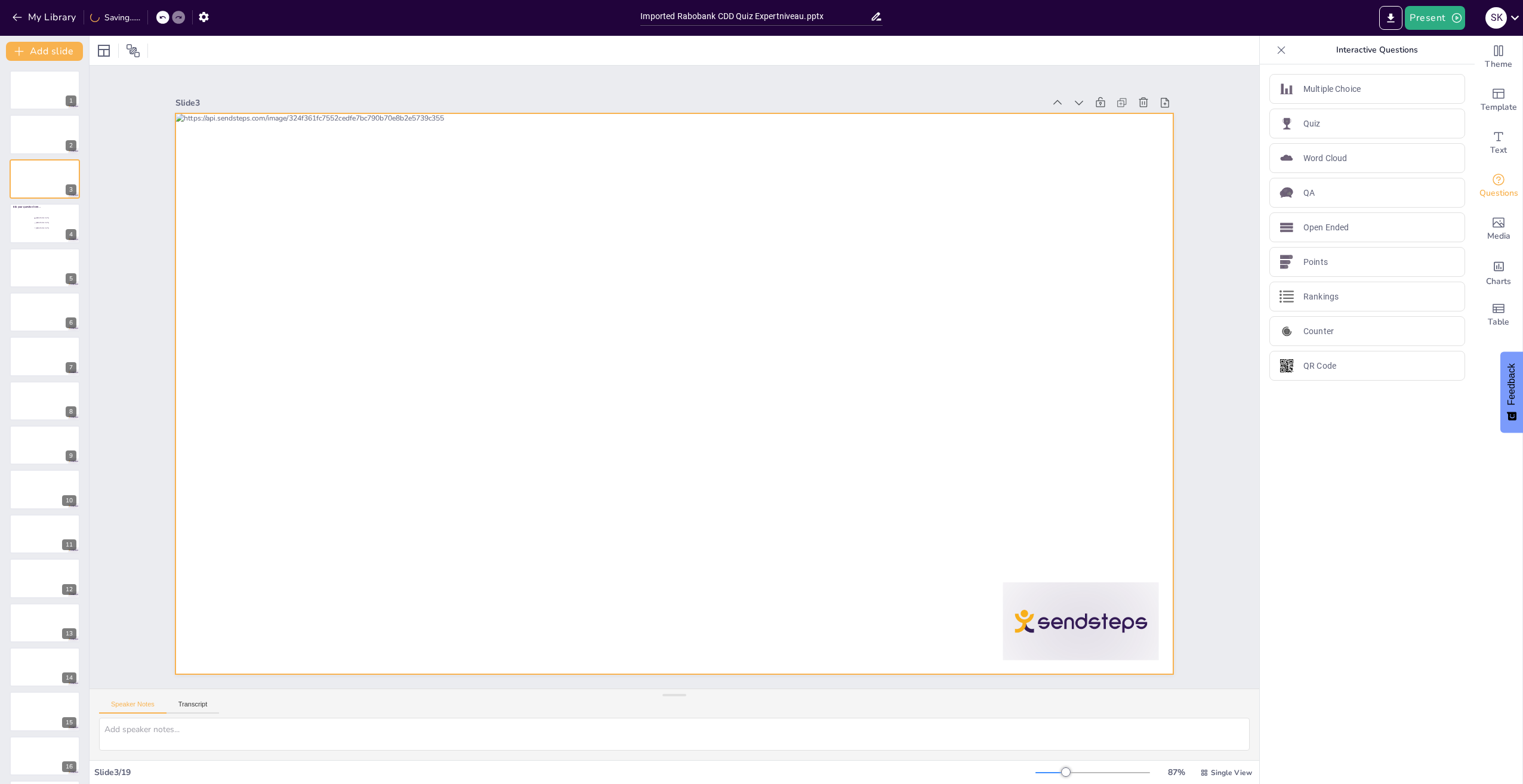
click at [504, 347] on div at bounding box center [674, 393] width 997 height 561
click at [1304, 120] on p "Quiz" at bounding box center [1312, 123] width 17 height 12
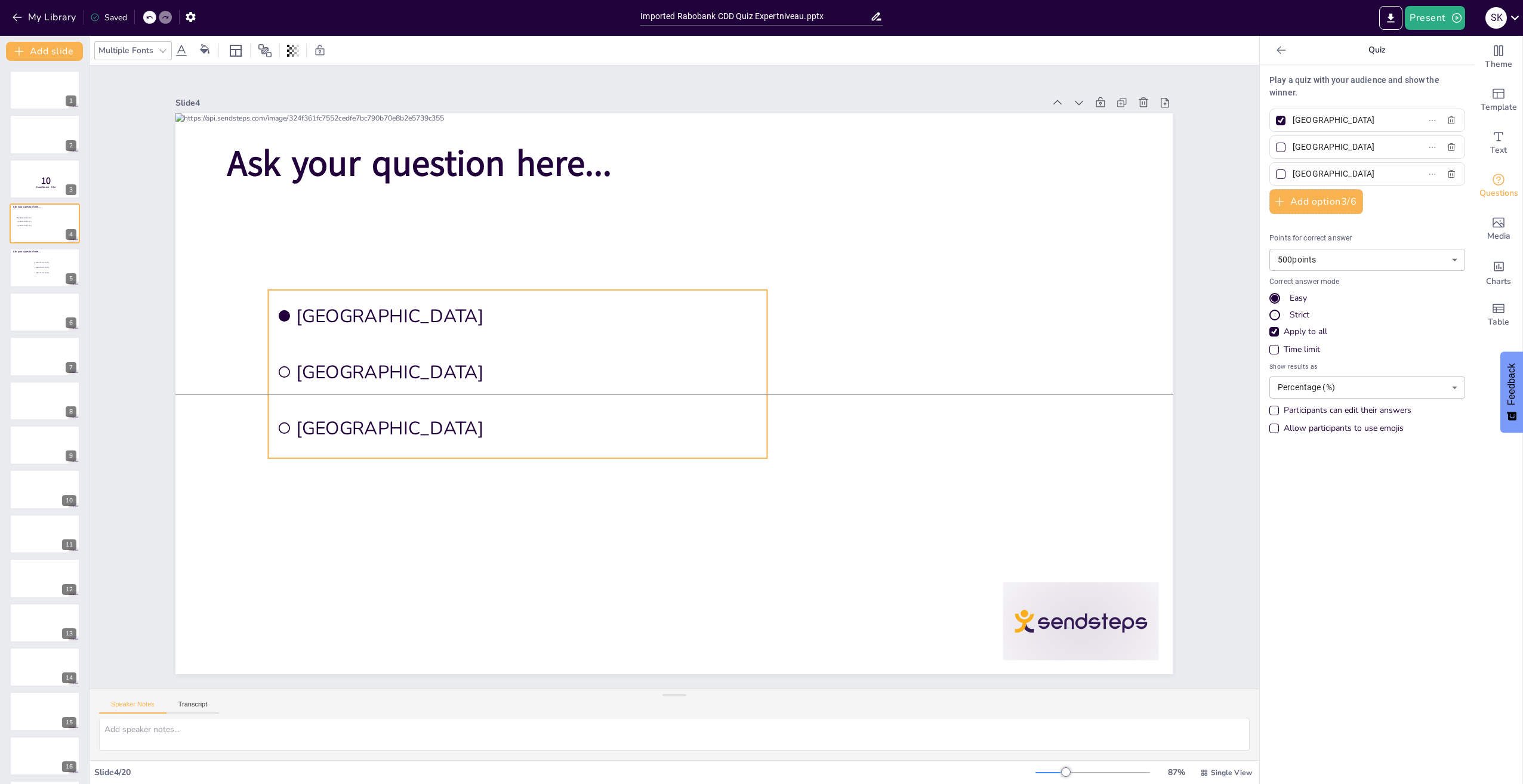
drag, startPoint x: 600, startPoint y: 300, endPoint x: 352, endPoint y: 301, distance: 248.0
click at [348, 302] on li "Amsterdam" at bounding box center [544, 271] width 491 height 204
drag, startPoint x: 1269, startPoint y: 145, endPoint x: 1271, endPoint y: 129, distance: 16.1
click at [1276, 145] on div at bounding box center [1281, 148] width 10 height 10
click at [1292, 145] on input "Rotterdam" at bounding box center [1348, 147] width 111 height 17
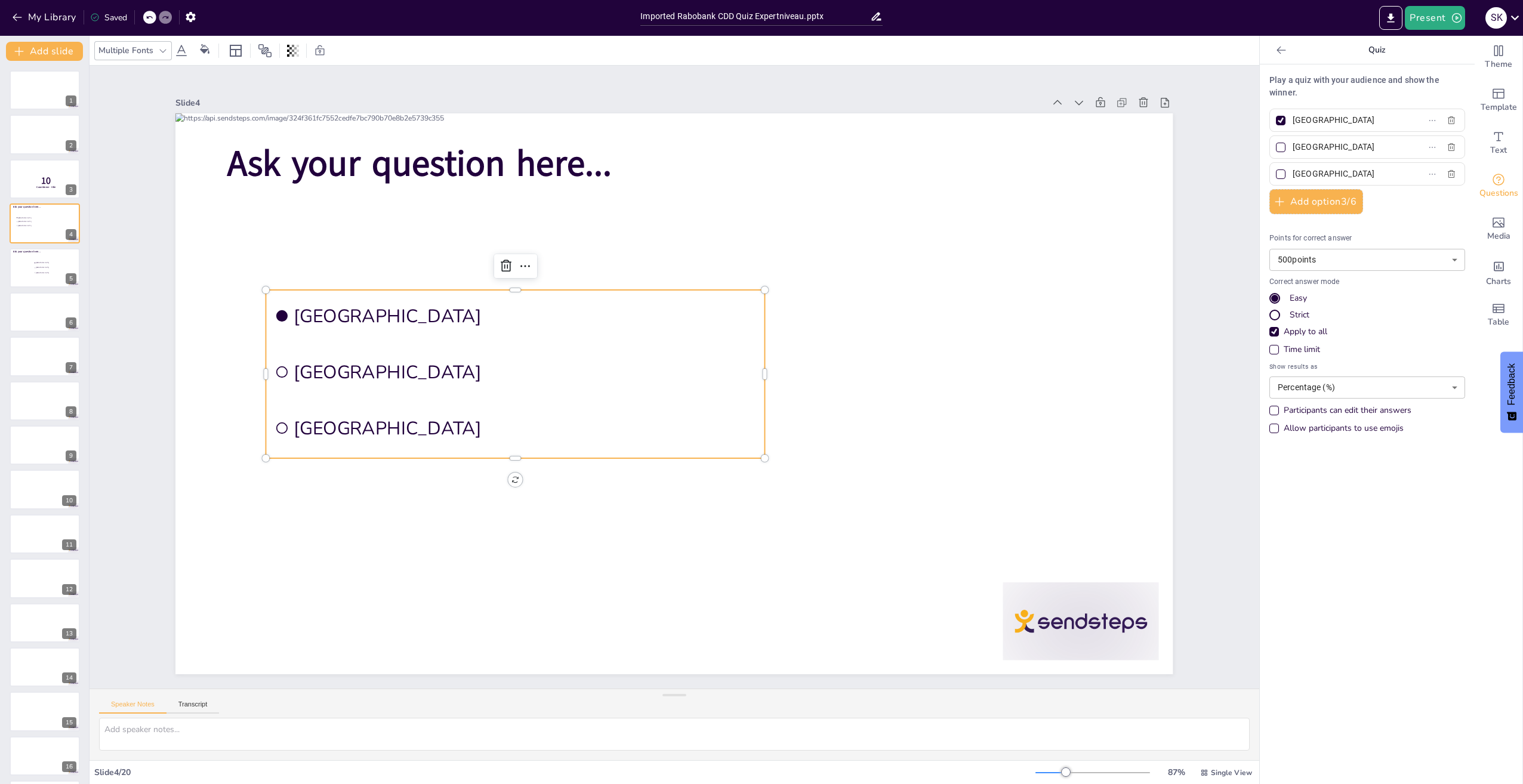
checkbox input "true"
click at [1273, 114] on div at bounding box center [1280, 120] width 14 height 14
click at [1292, 114] on input "Amsterdam" at bounding box center [1348, 120] width 111 height 17
checkbox input "false"
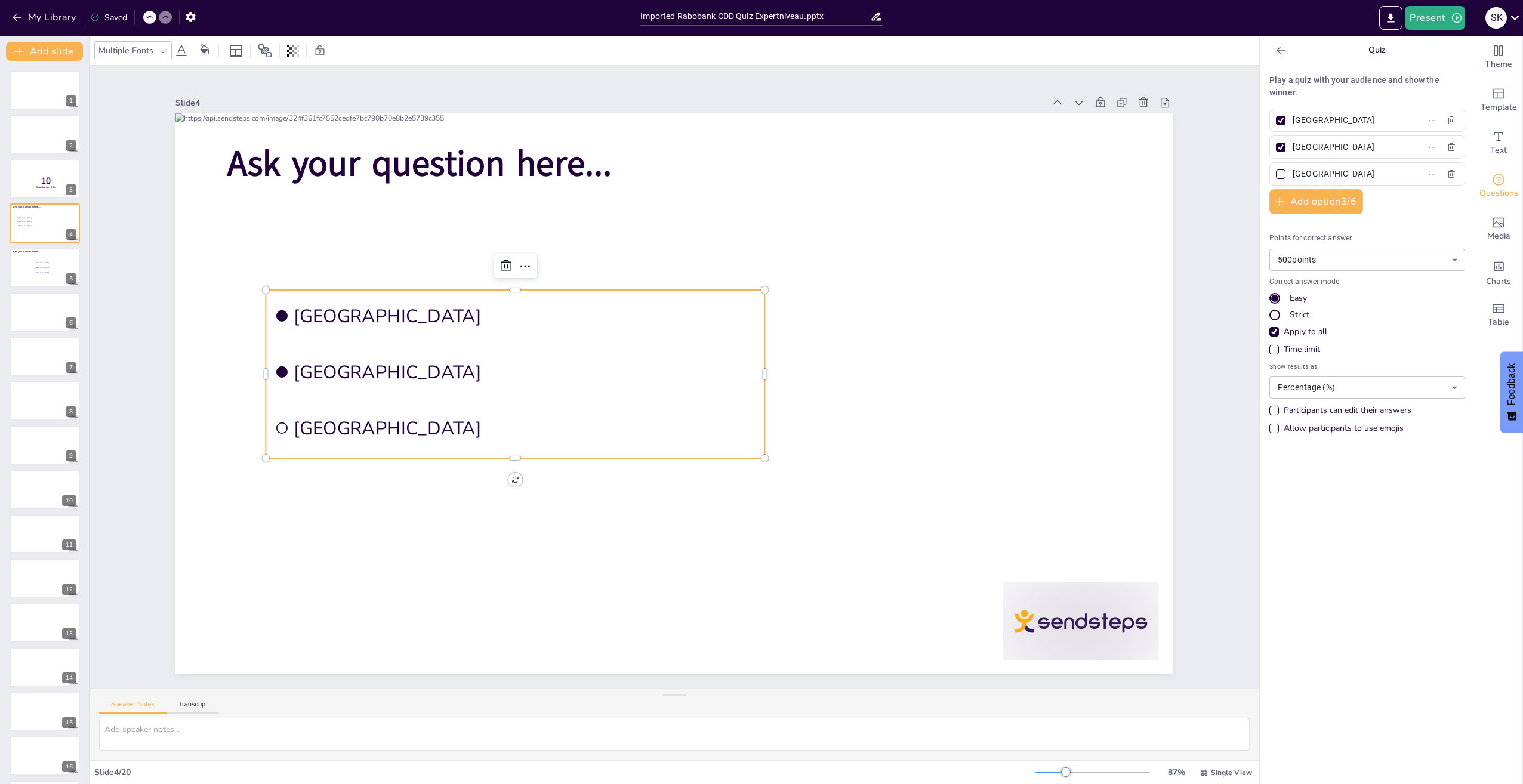
checkbox input "false"
click at [1288, 200] on button "Add option 3 / 6" at bounding box center [1316, 202] width 93 height 25
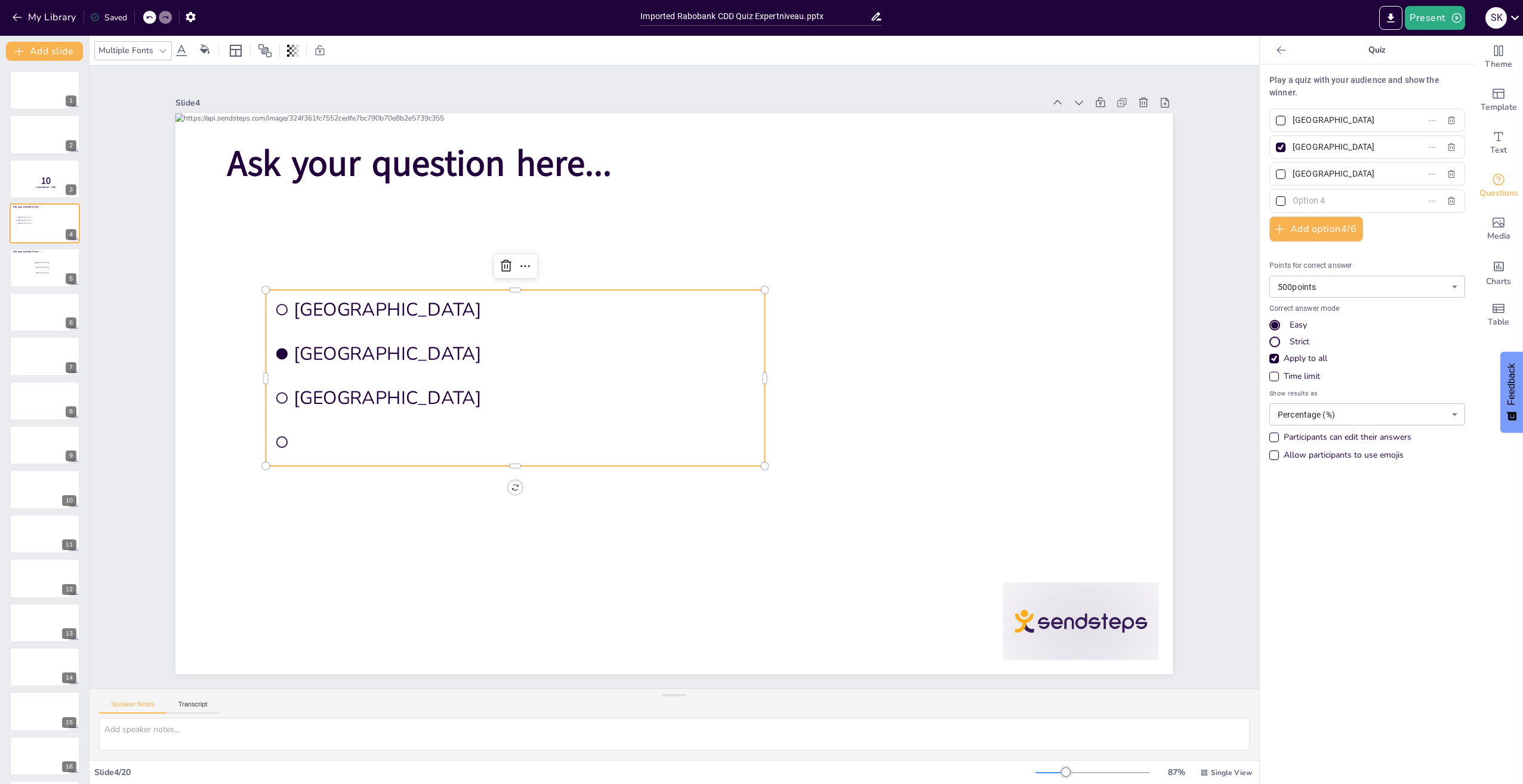
click at [1311, 118] on input "Amsterdam" at bounding box center [1348, 120] width 111 height 17
type input "GDPR"
type input "Wwft"
type input "Sanctiewet 1977"
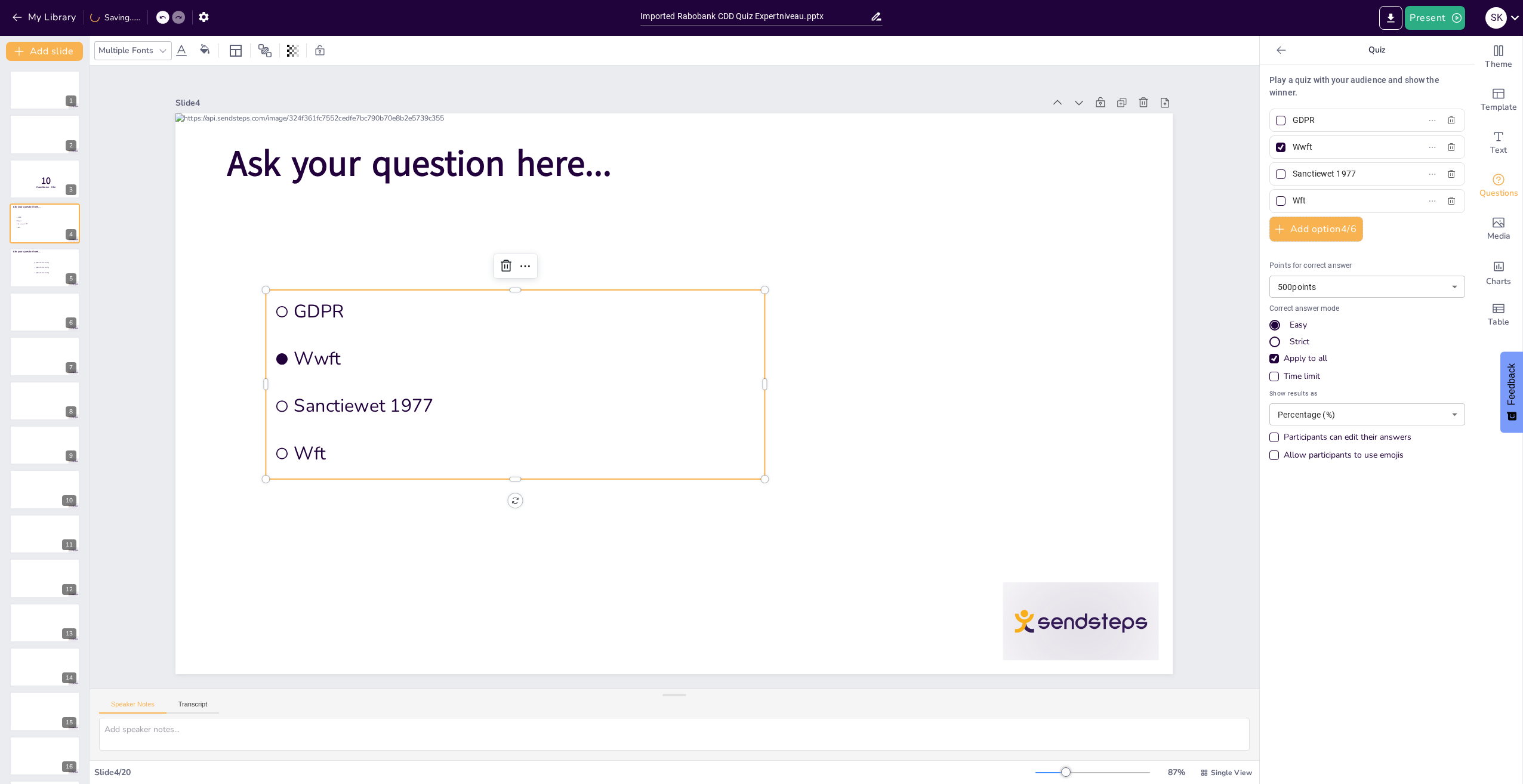
type input "Wft"
click at [1401, 286] on body "My Library Saving...... Imported Rabobank CDD Quiz Expertniveau.pptx Present S …" at bounding box center [762, 392] width 1523 height 784
click at [1410, 253] on div at bounding box center [762, 392] width 1523 height 784
click at [1348, 439] on div "Participants can edit their answers" at bounding box center [1348, 437] width 128 height 12
click at [1410, 405] on body "My Library Saved Imported Rabobank CDD Quiz Expertniveau.pptx Present S K Docum…" at bounding box center [762, 392] width 1523 height 784
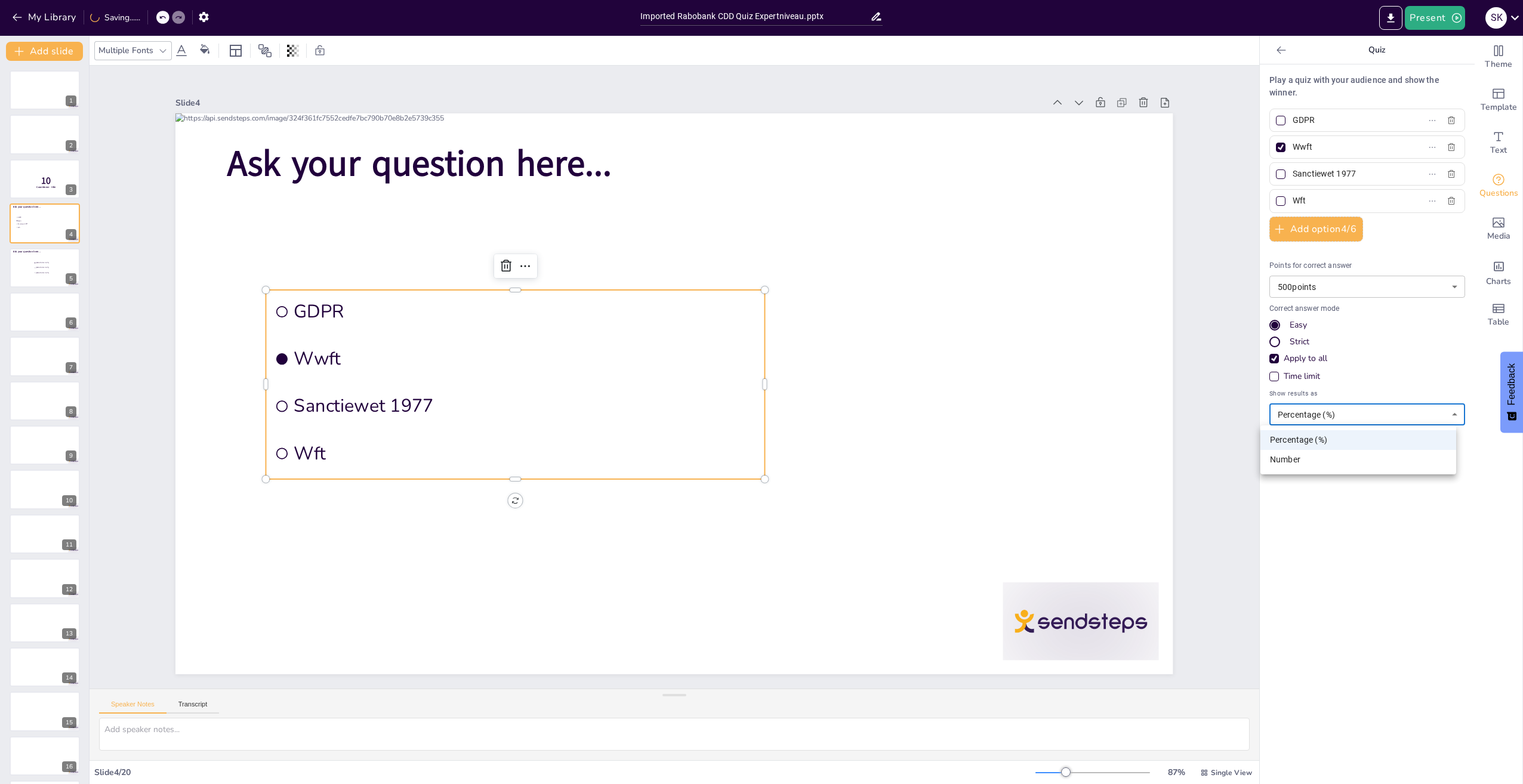
click at [1363, 374] on div at bounding box center [762, 392] width 1523 height 784
click at [838, 557] on div at bounding box center [674, 393] width 997 height 561
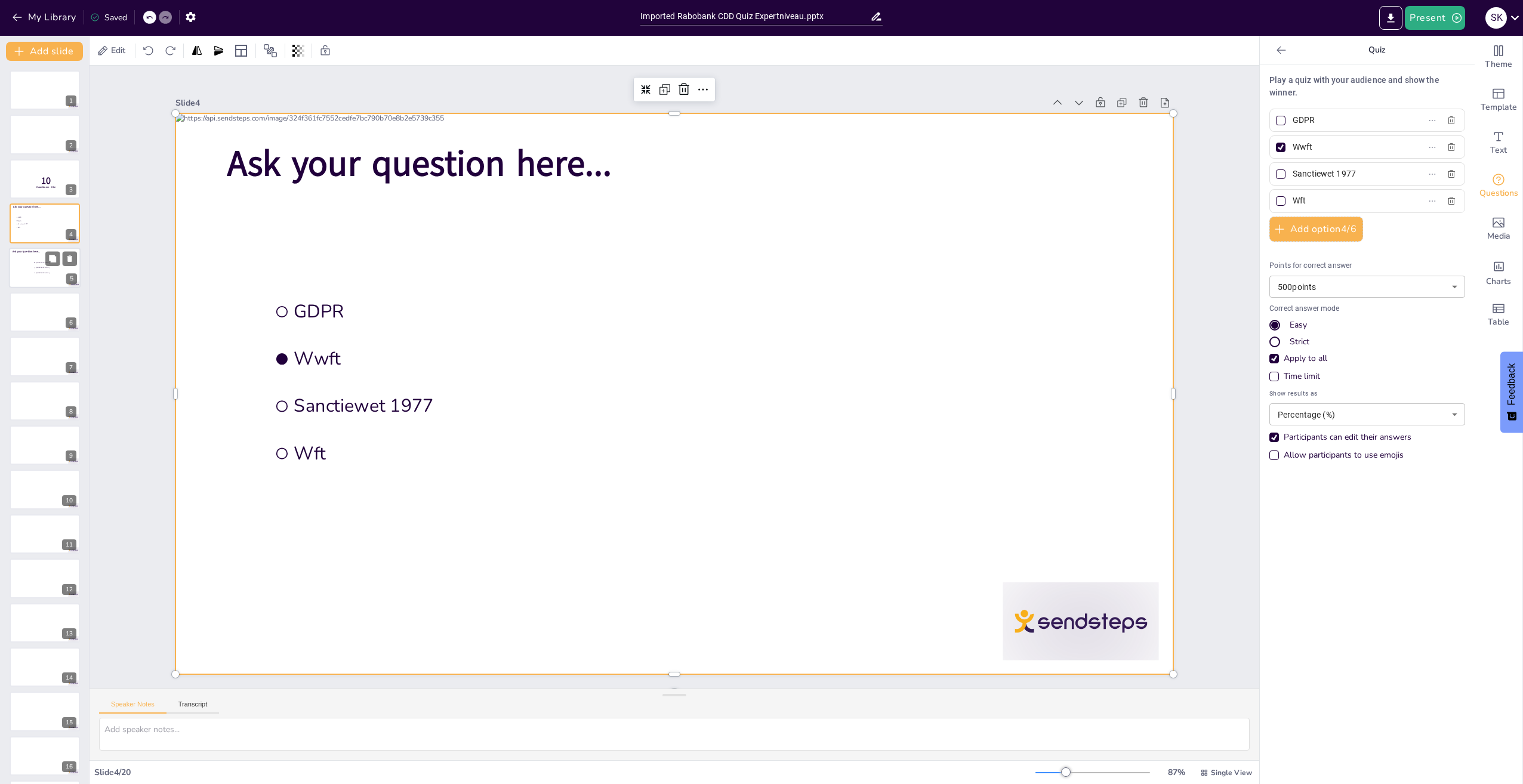
click at [33, 266] on li "Rotterdam" at bounding box center [51, 268] width 36 height 5
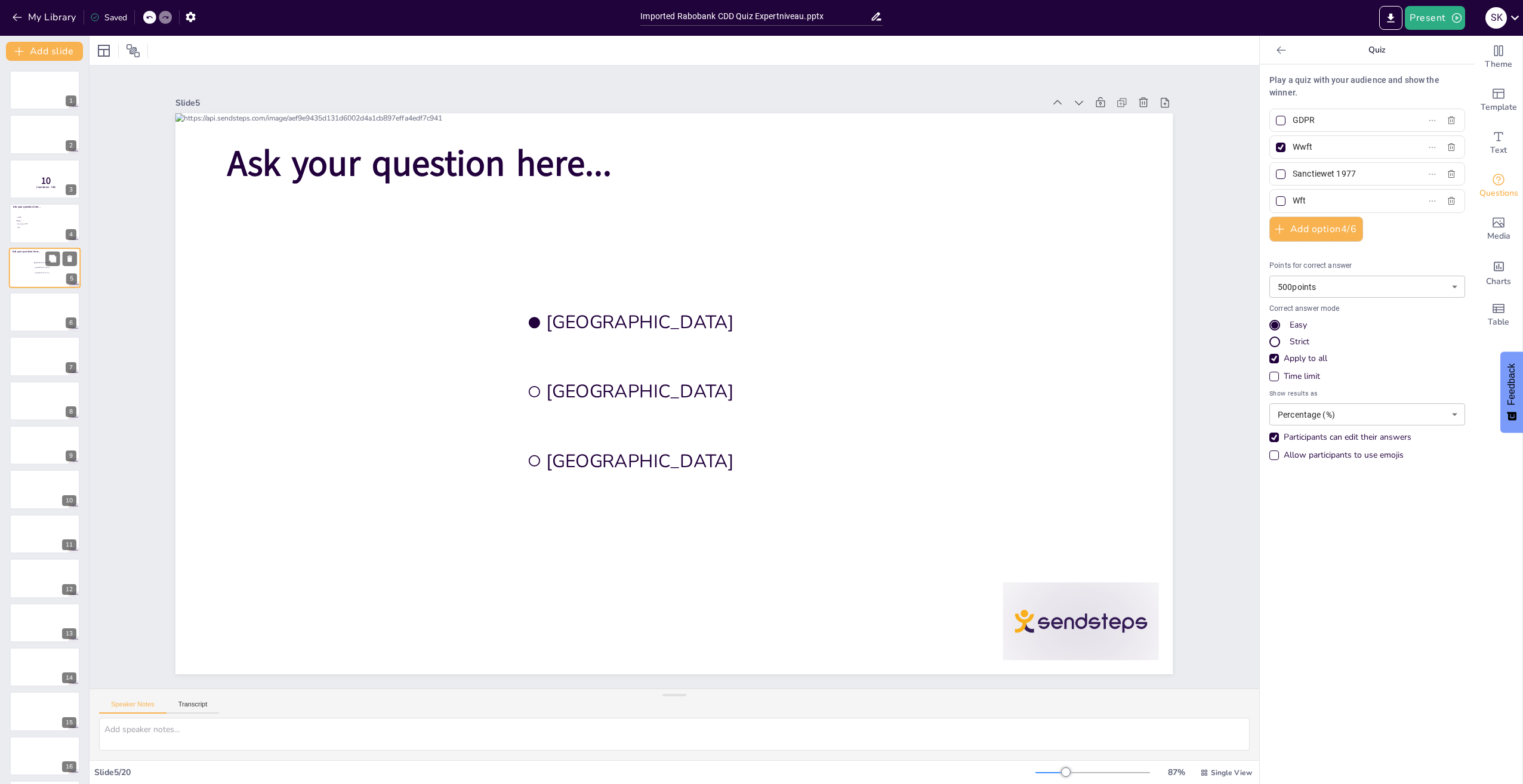
type input "Amsterdam"
type input "Rotterdam"
type input "The Hague"
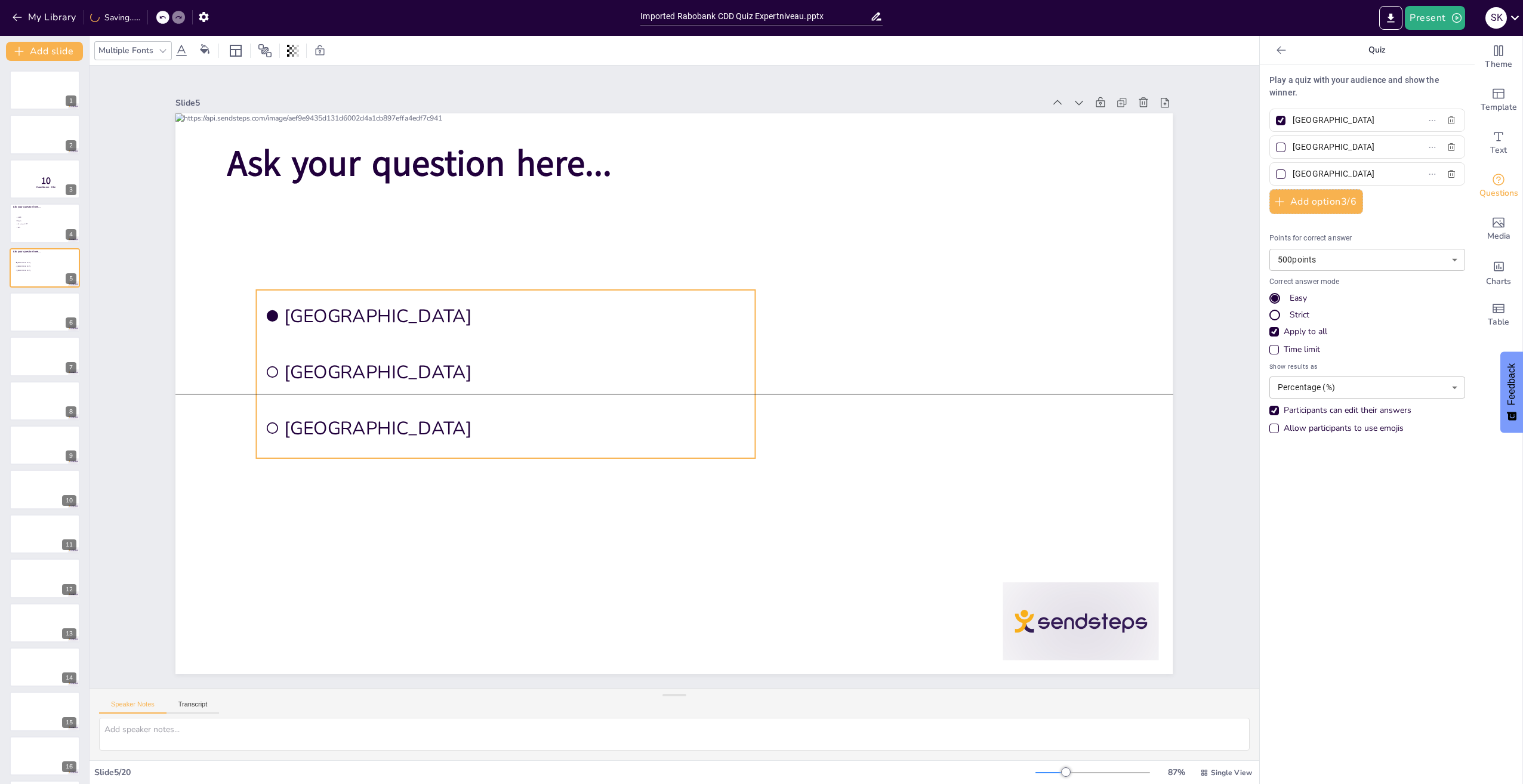
drag, startPoint x: 578, startPoint y: 290, endPoint x: 315, endPoint y: 292, distance: 263.0
click at [315, 292] on li "Amsterdam" at bounding box center [506, 315] width 499 height 51
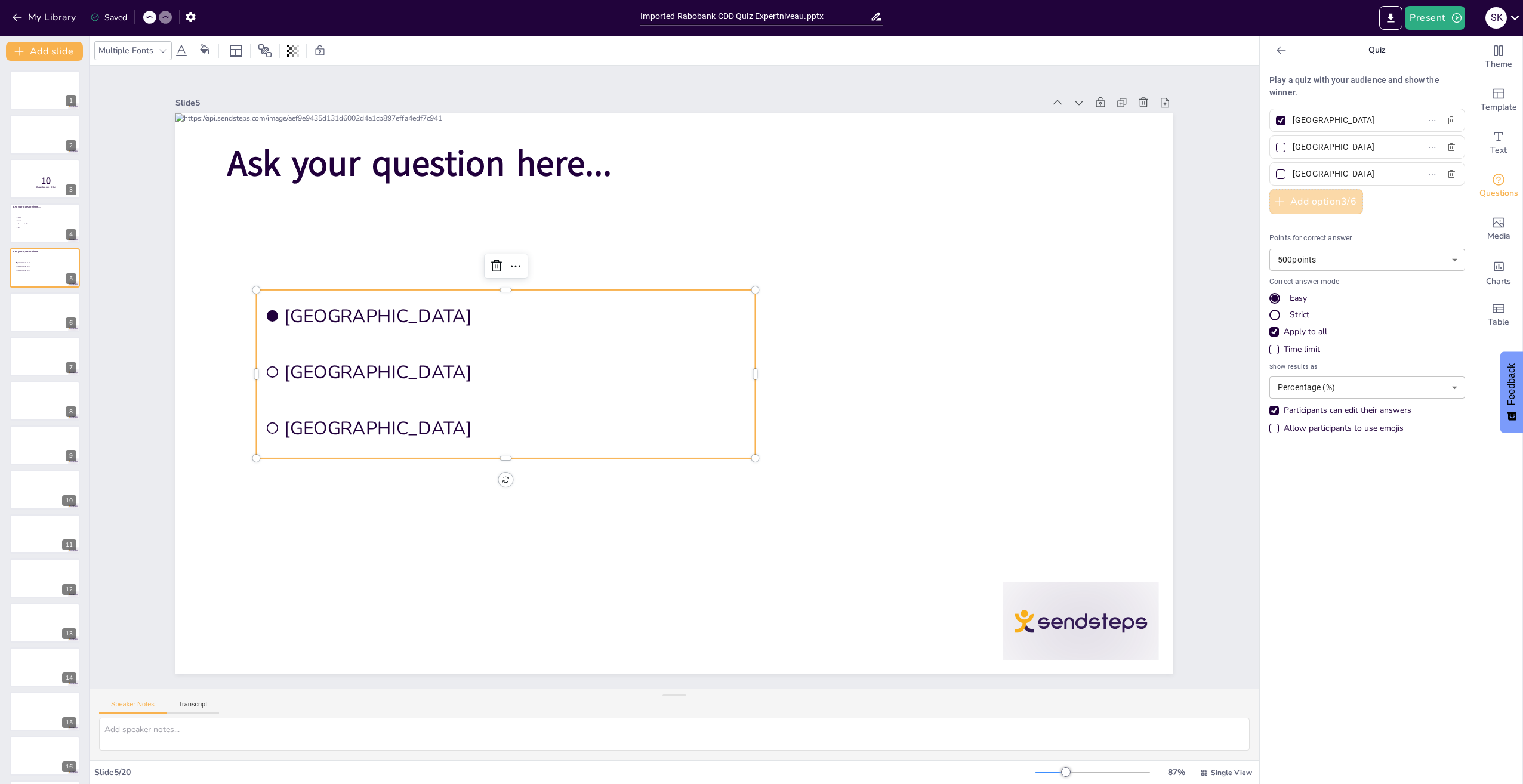
click at [1313, 197] on button "Add option 3 / 6" at bounding box center [1316, 202] width 93 height 25
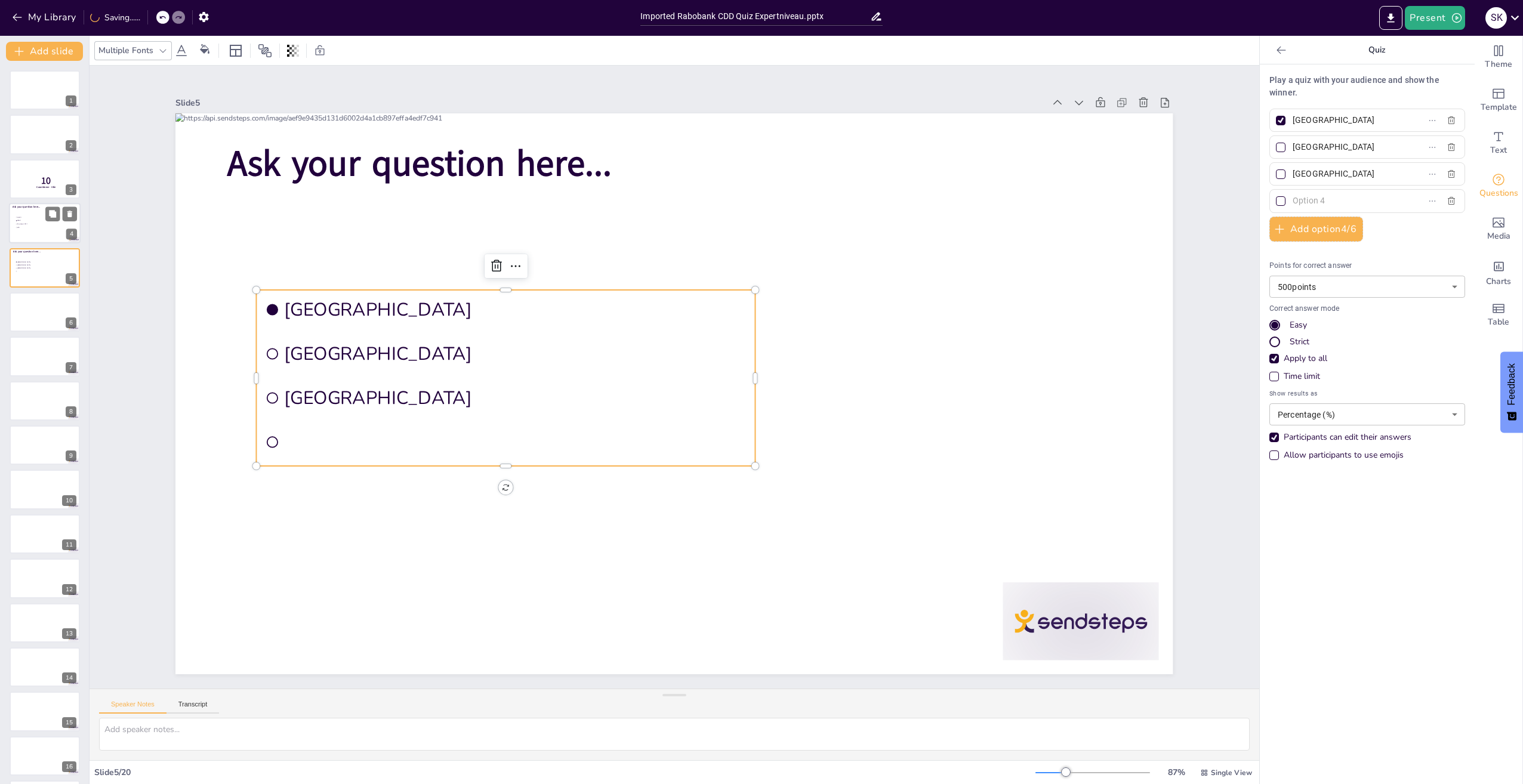
click at [39, 221] on span "Wwft" at bounding box center [33, 221] width 33 height 2
type input "GDPR"
type input "Wwft"
type input "Sanctiewet 1977"
type input "Wft"
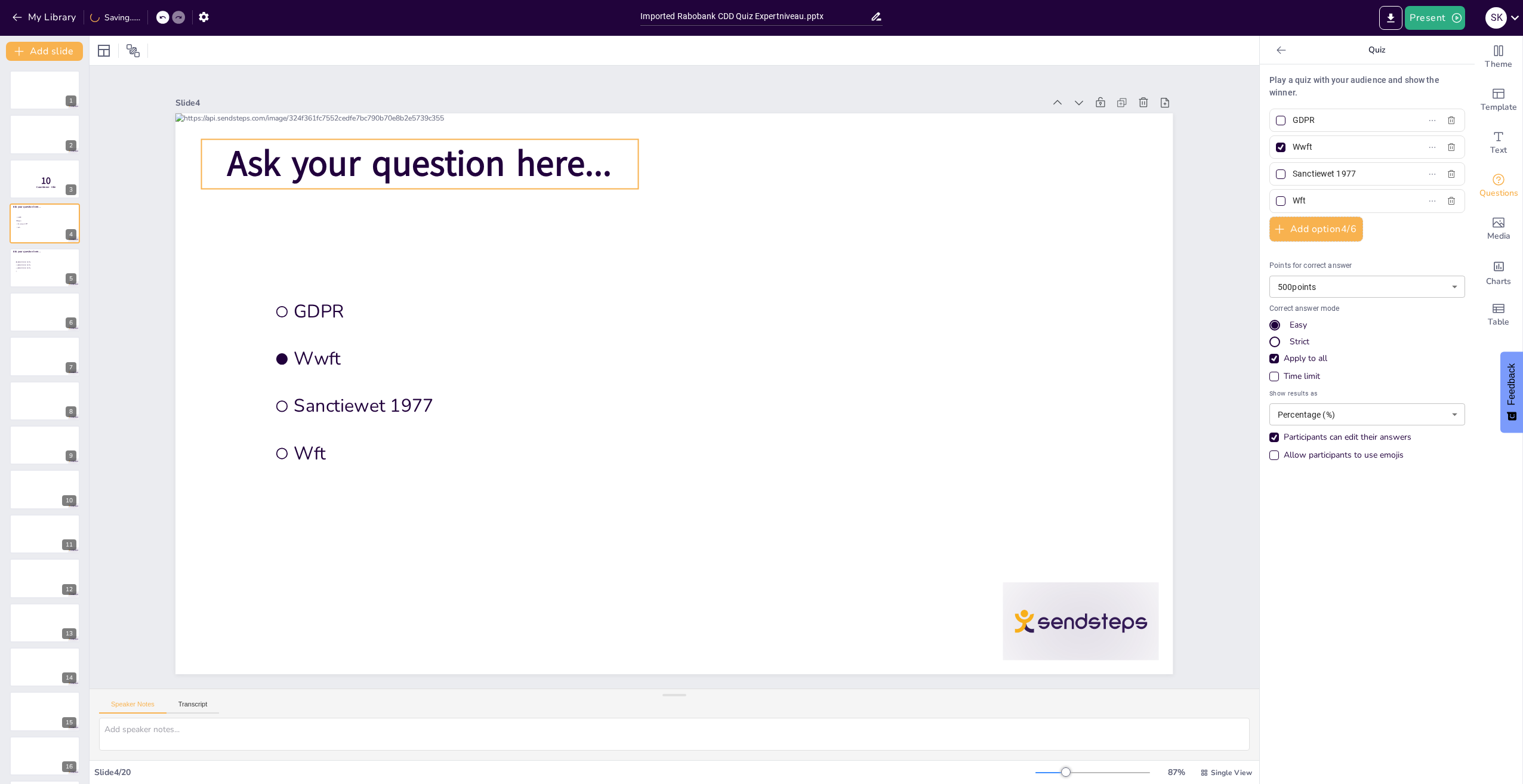
click at [439, 152] on span "Ask your question here..." at bounding box center [419, 164] width 384 height 49
click at [575, 735] on icon at bounding box center [584, 745] width 20 height 20
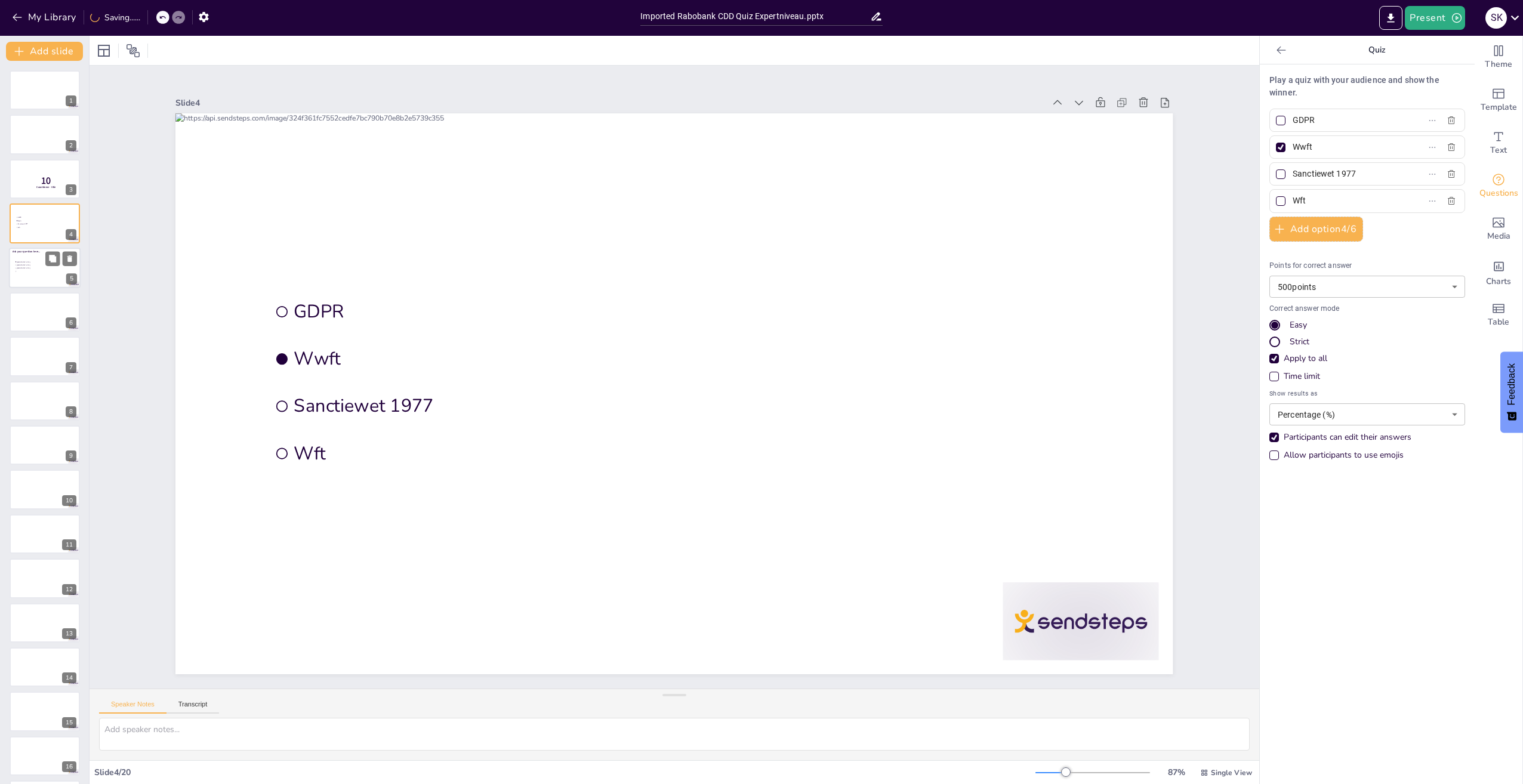
click at [30, 271] on li at bounding box center [33, 271] width 36 height 3
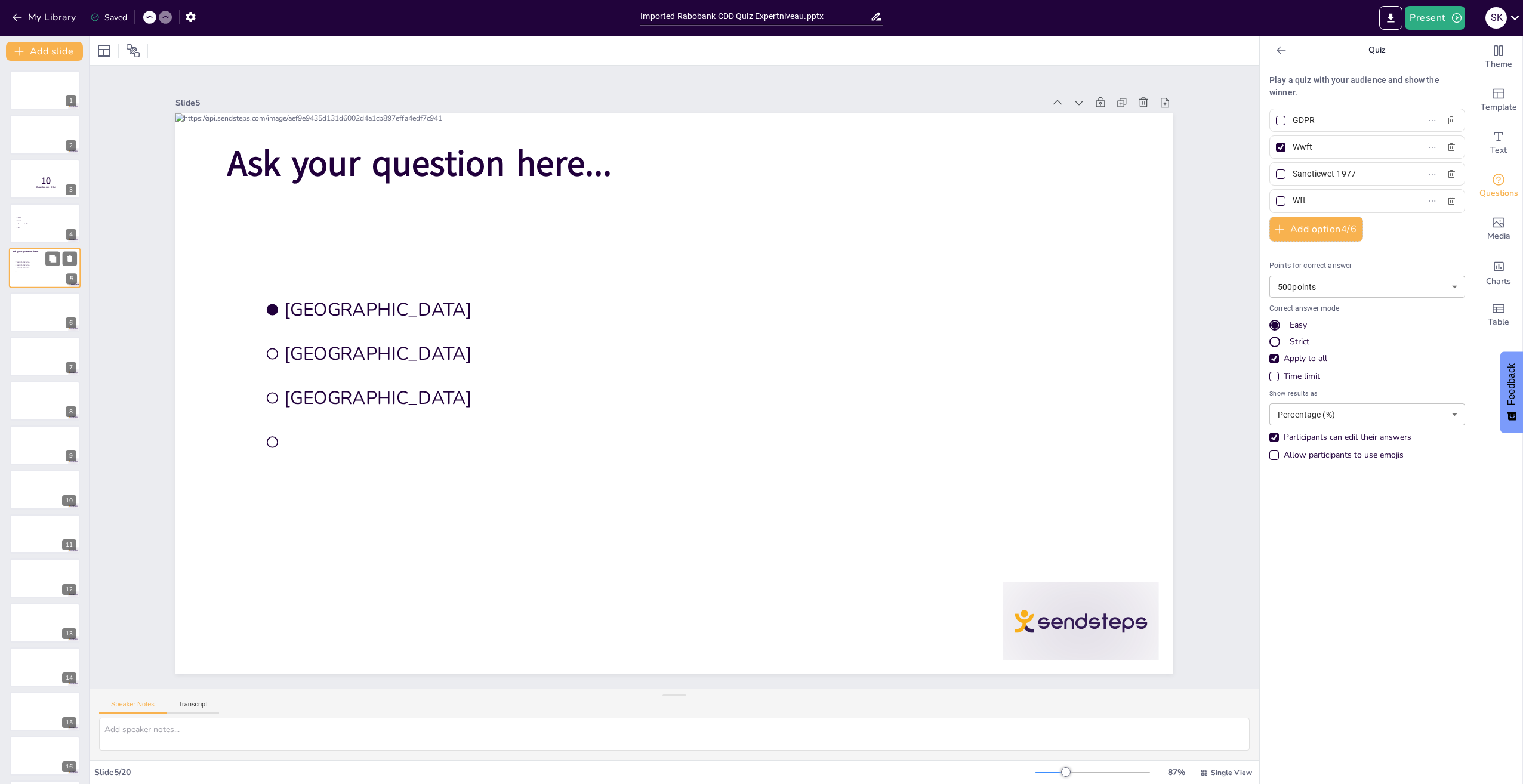
type input "Amsterdam"
type input "Rotterdam"
type input "The Hague"
click at [562, 559] on span "Ask your question here..." at bounding box center [721, 705] width 317 height 292
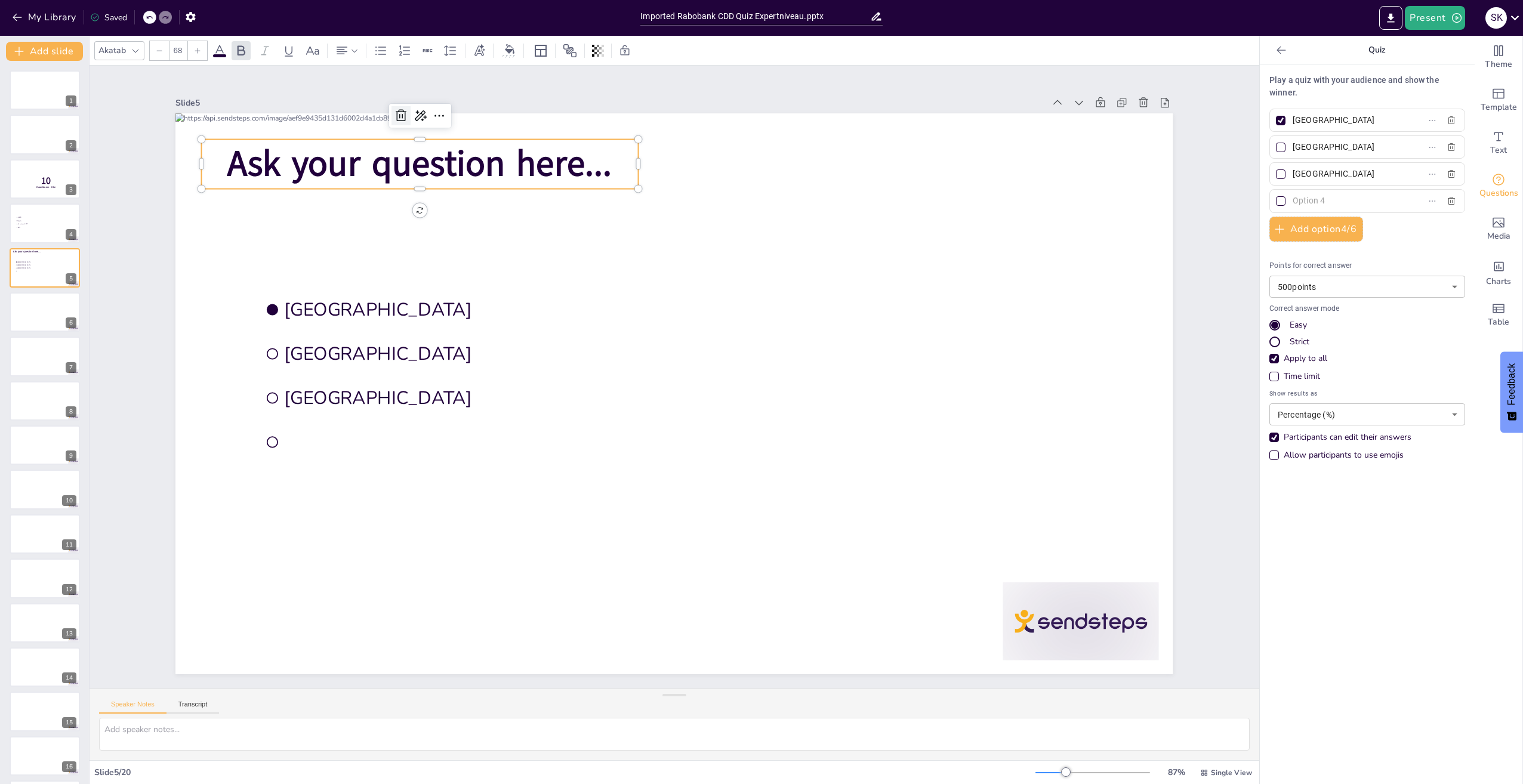
click at [394, 112] on icon at bounding box center [400, 115] width 14 height 14
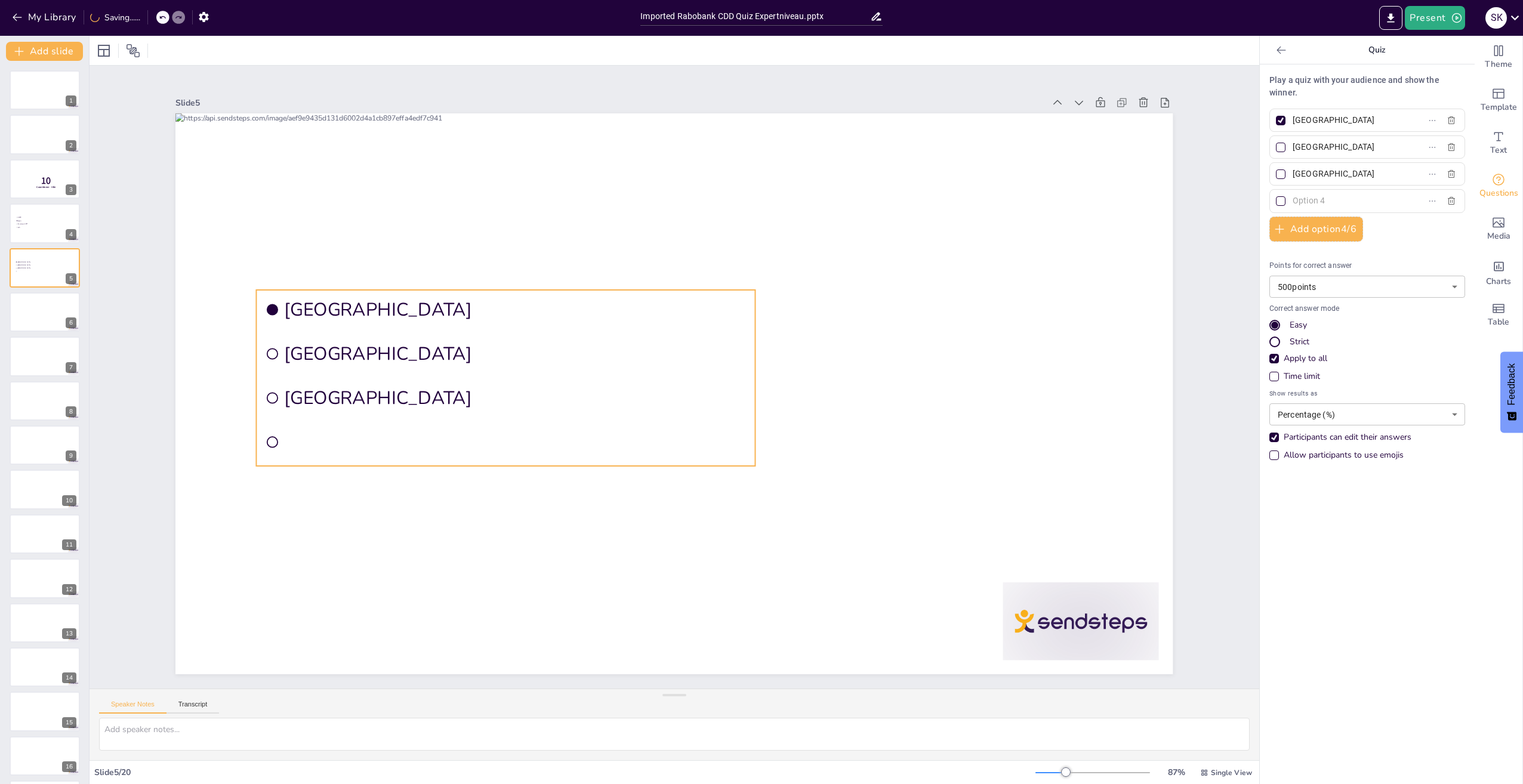
click at [332, 306] on span "Amsterdam" at bounding box center [516, 310] width 462 height 25
drag, startPoint x: 1270, startPoint y: 171, endPoint x: 1277, endPoint y: 153, distance: 19.3
click at [1276, 171] on div at bounding box center [1281, 174] width 10 height 10
click at [1292, 171] on input "The Hague" at bounding box center [1348, 173] width 111 height 17
checkbox input "true"
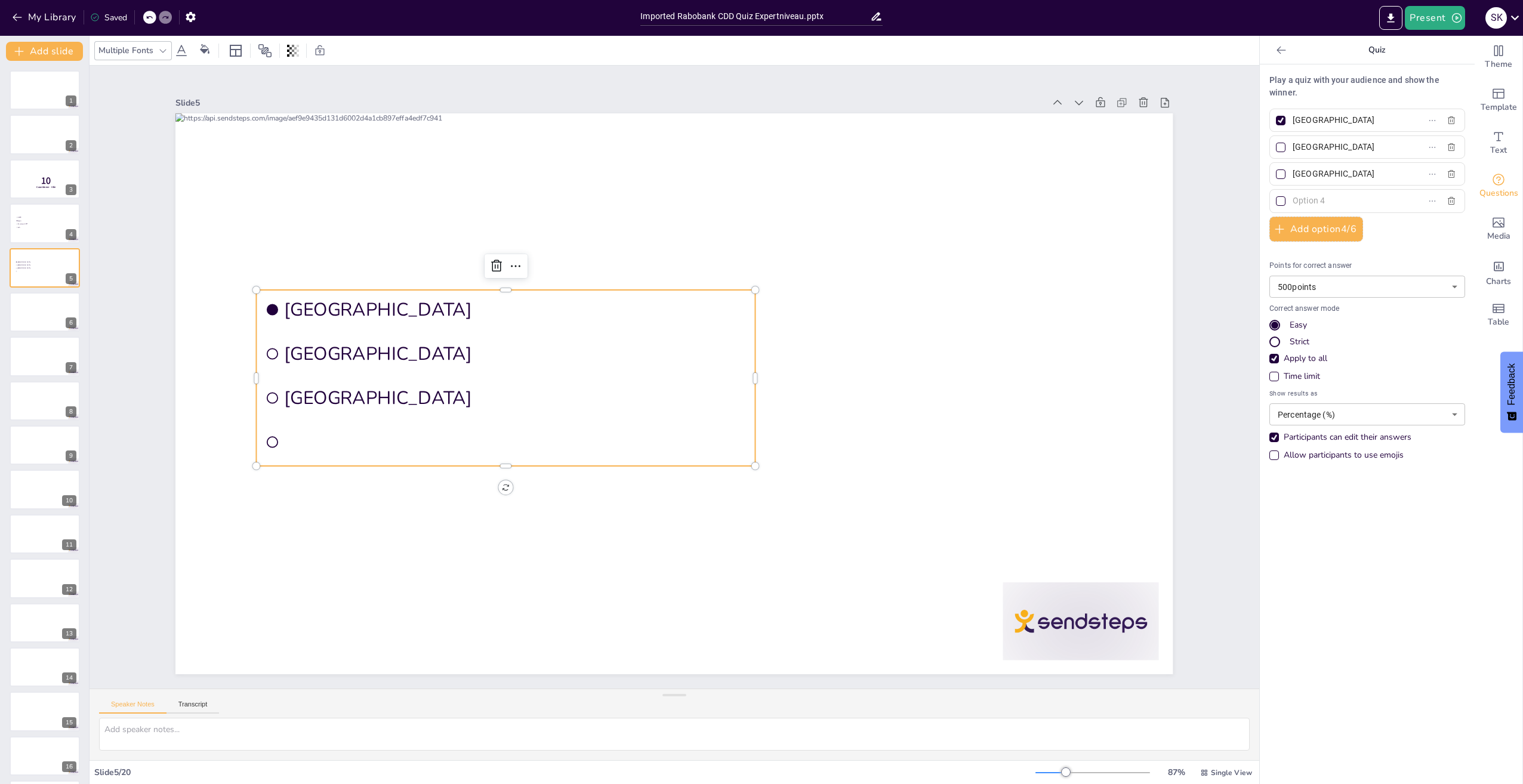
checkbox input "true"
click at [1276, 122] on div at bounding box center [1281, 120] width 10 height 10
click at [1292, 122] on input "Amsterdam" at bounding box center [1348, 120] width 111 height 17
checkbox input "false"
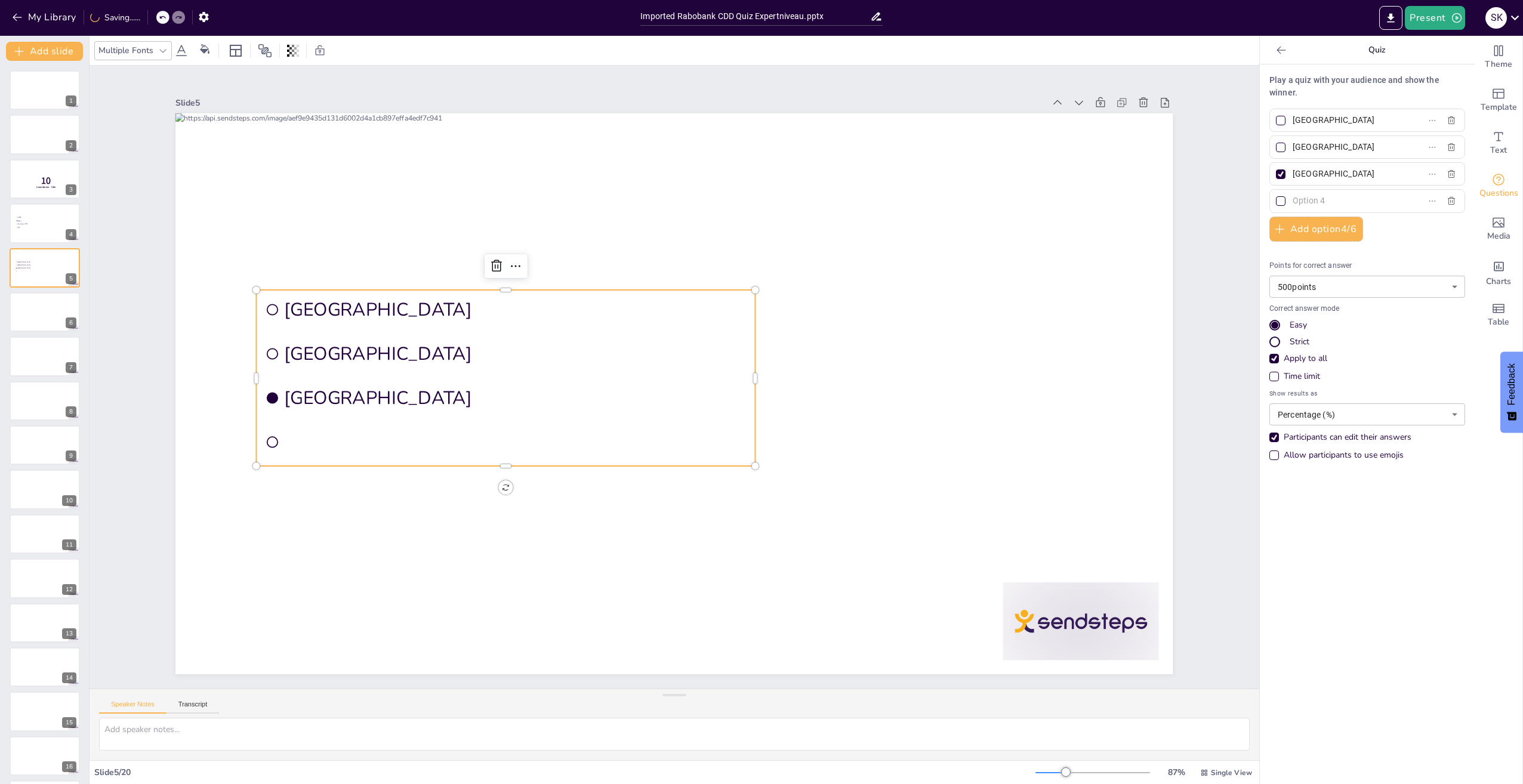
click at [1301, 119] on input "Amsterdam" at bounding box center [1348, 120] width 111 height 17
type input "Elk jaar"
type input "Elke 3 jaar"
type input "Elke 5 jaar"
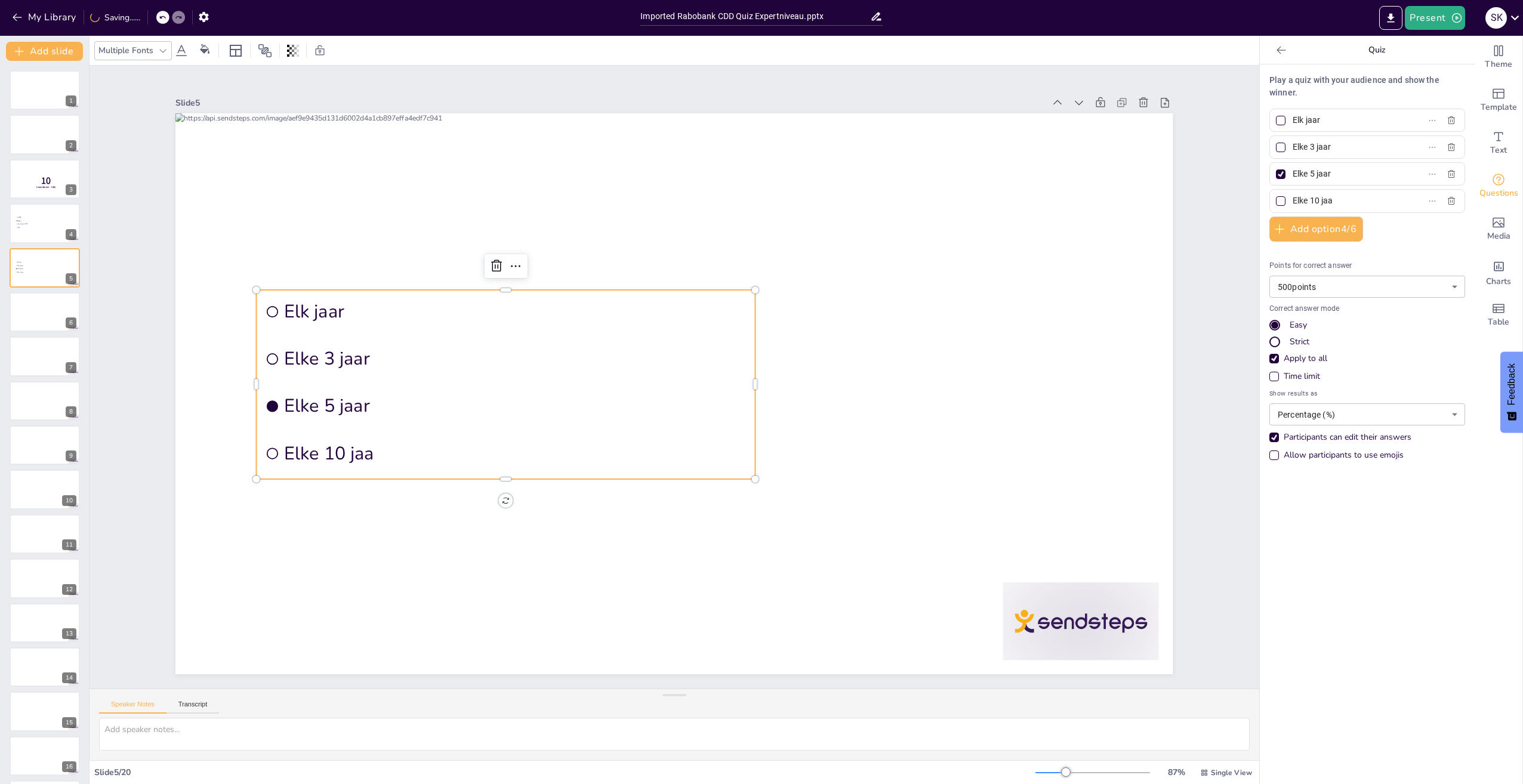
type input "Elke 10 jaar"
click at [30, 224] on span "Sanctiewet 1977" at bounding box center [33, 224] width 33 height 2
type input "GDPR"
type input "Wwft"
type input "Sanctiewet 1977"
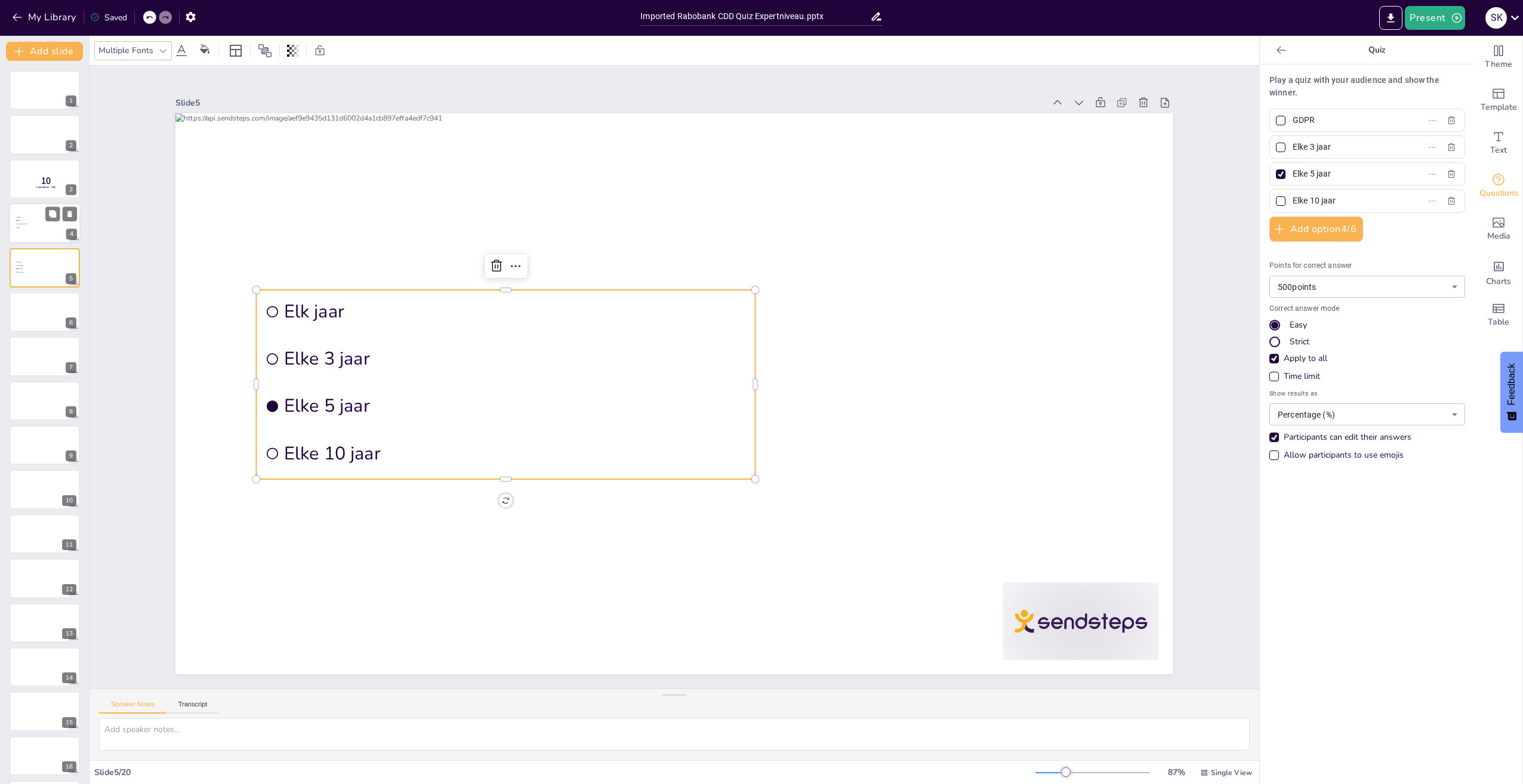
type input "Wft"
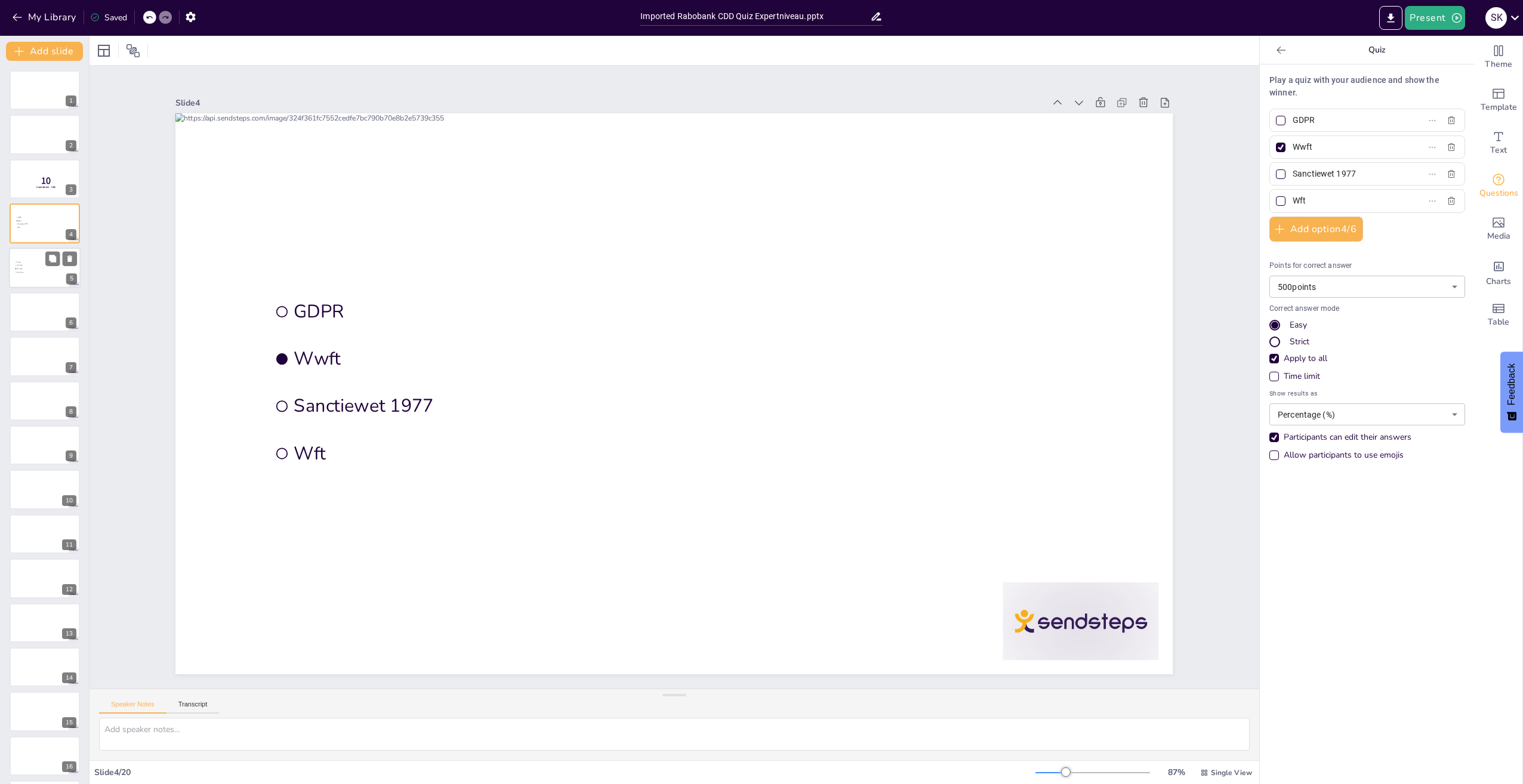
click at [30, 261] on span "Elk jaar" at bounding box center [33, 262] width 33 height 2
type input "Elk jaar"
type input "Elke 3 jaar"
type input "Elke 5 jaar"
type input "Elke 10 jaar"
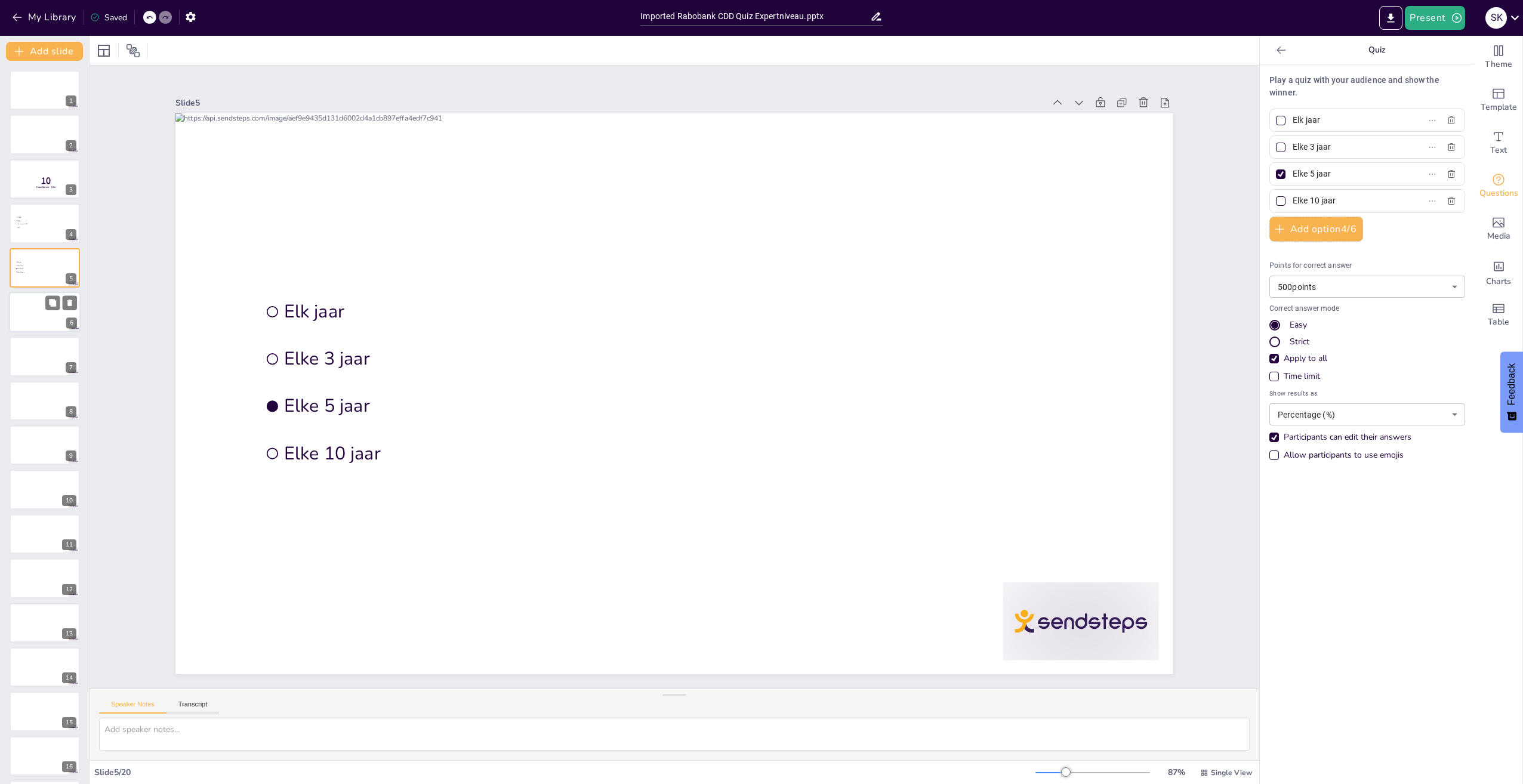
click at [31, 307] on div at bounding box center [44, 312] width 71 height 41
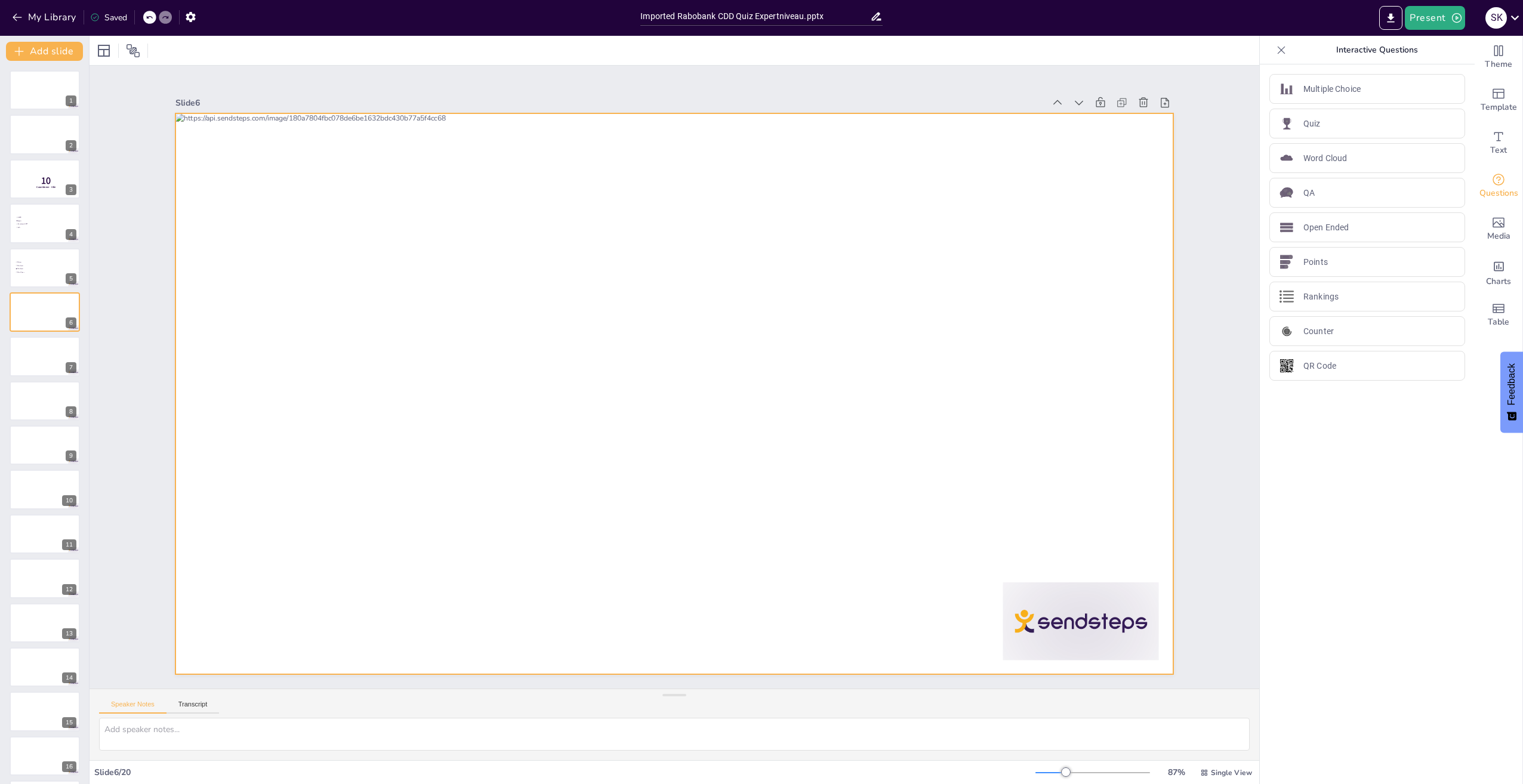
click at [563, 314] on div at bounding box center [691, 376] width 561 height 996
click at [32, 264] on span "Elke 3 jaar" at bounding box center [33, 265] width 33 height 2
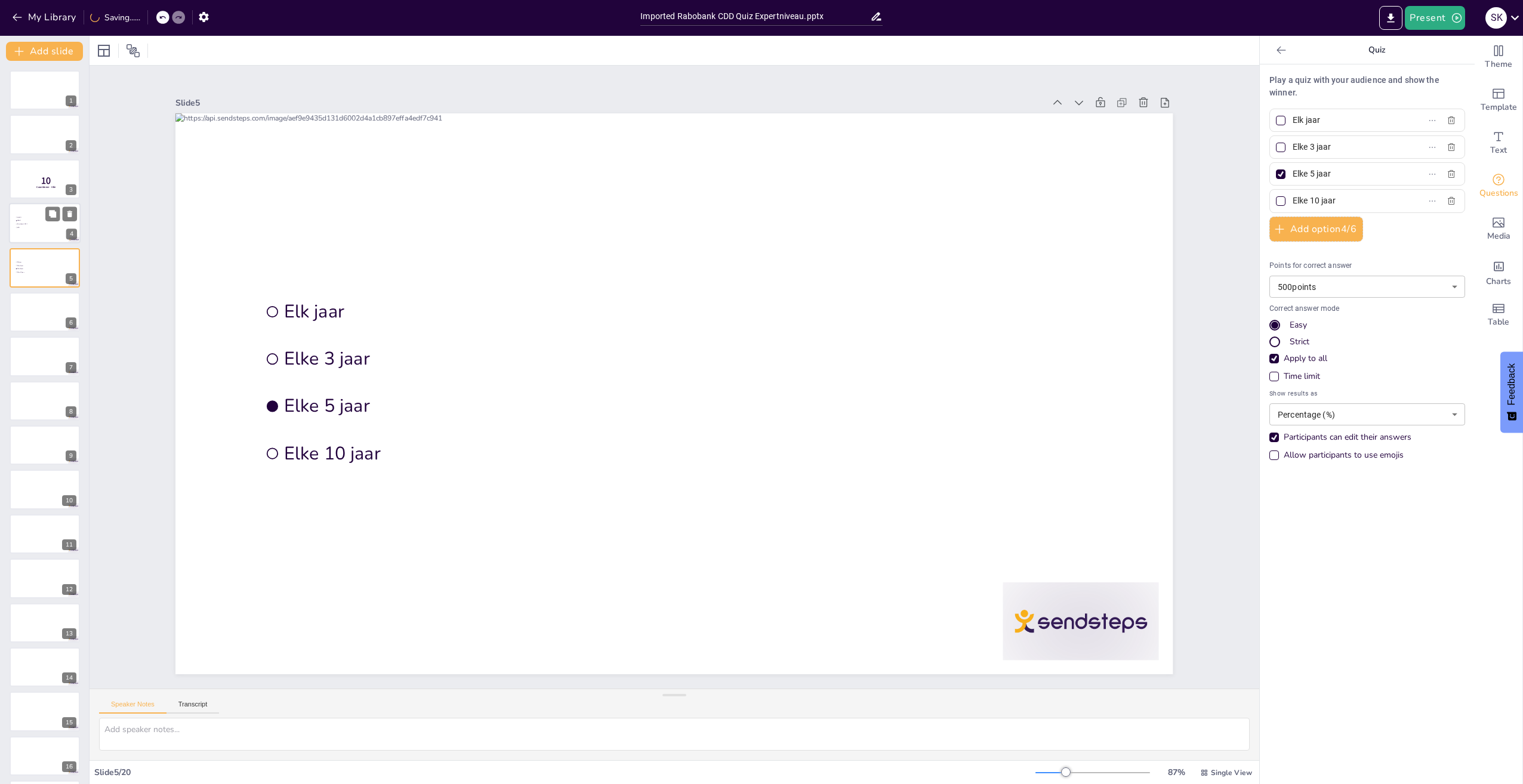
click at [34, 218] on li "GDPR" at bounding box center [33, 217] width 36 height 3
type input "GDPR"
type input "Wwft"
type input "Sanctiewet 1977"
type input "Wft"
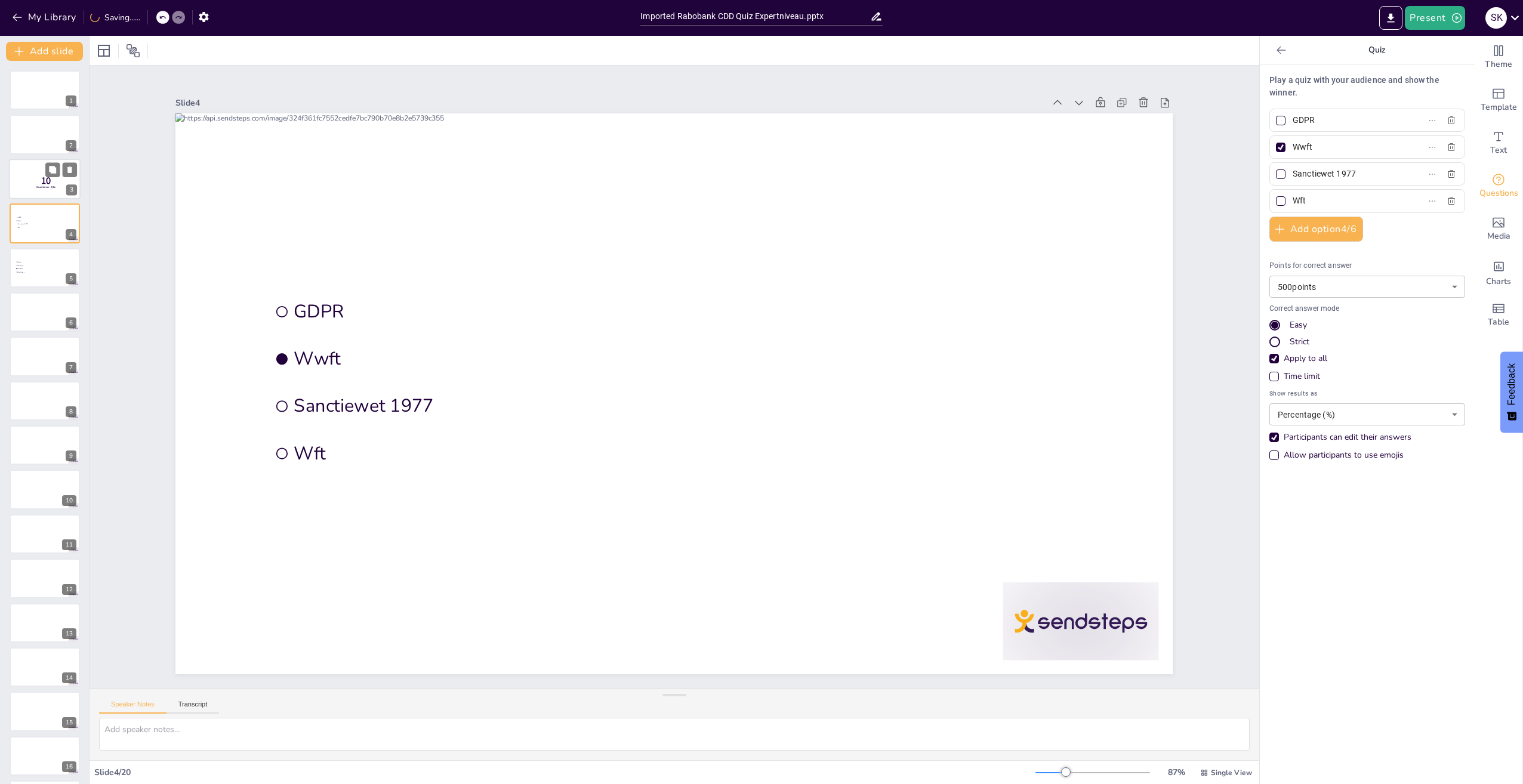
click at [36, 181] on p "10" at bounding box center [46, 181] width 31 height 13
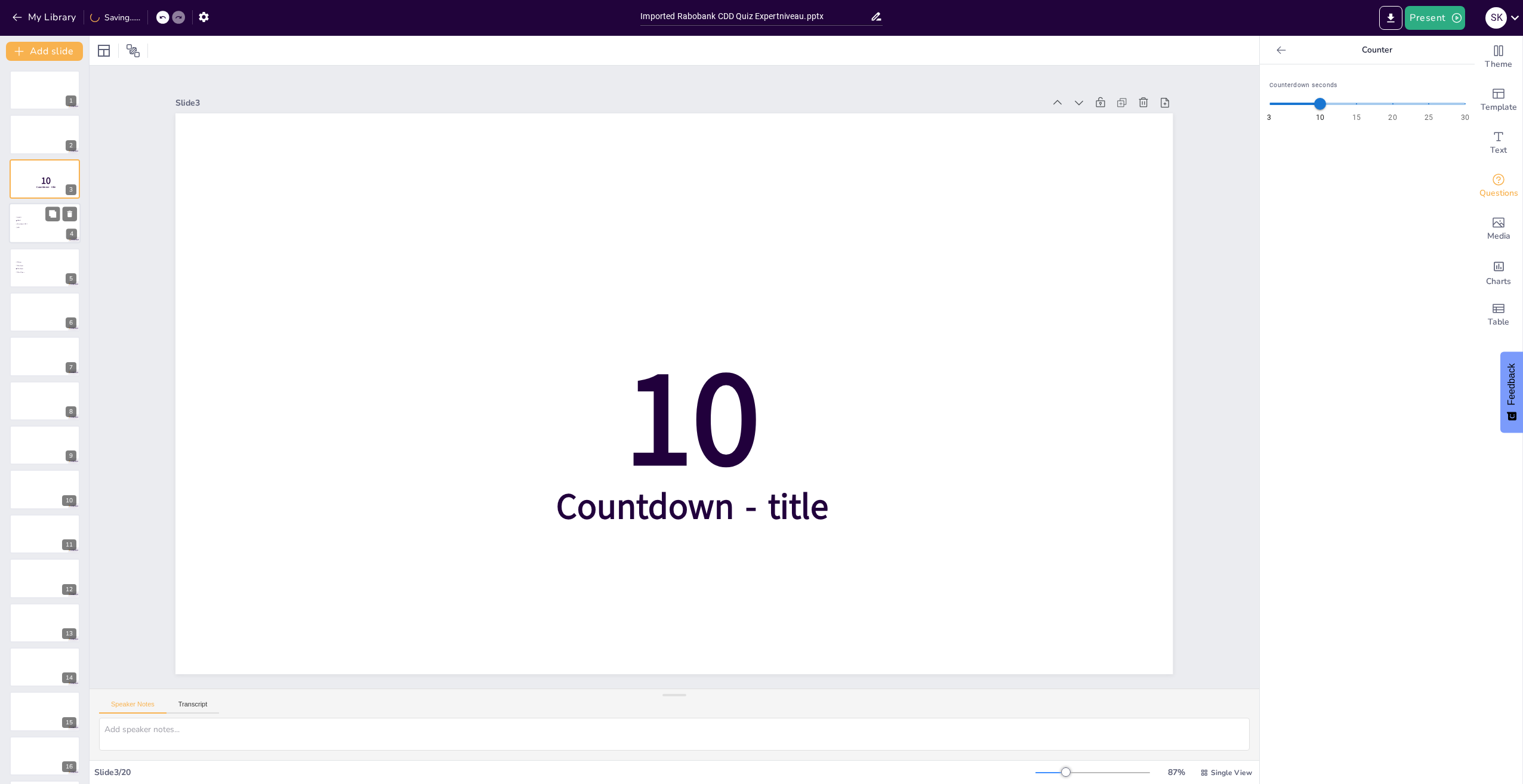
click at [27, 219] on li "Wwft" at bounding box center [33, 220] width 36 height 3
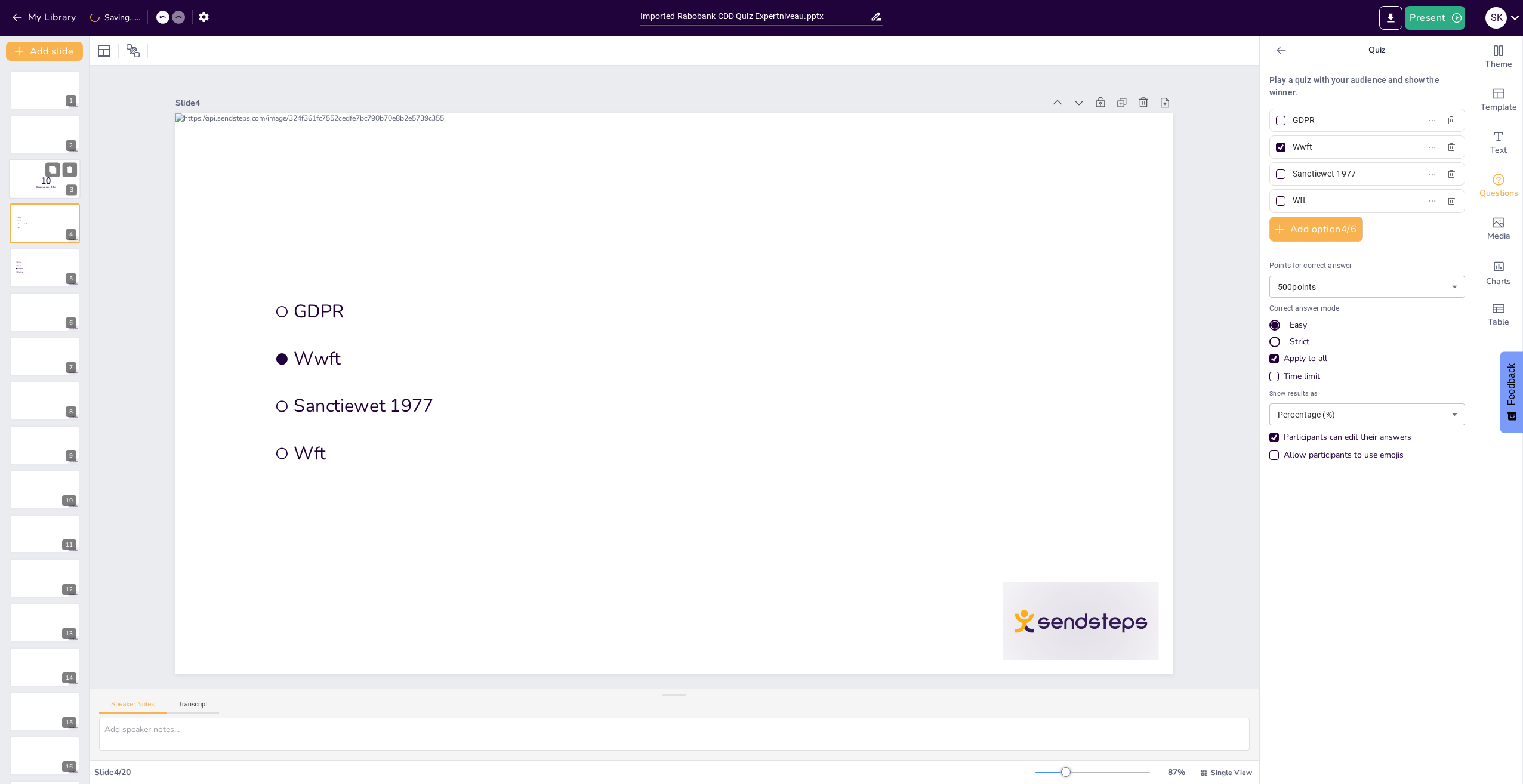
click at [42, 174] on span "10" at bounding box center [46, 181] width 10 height 13
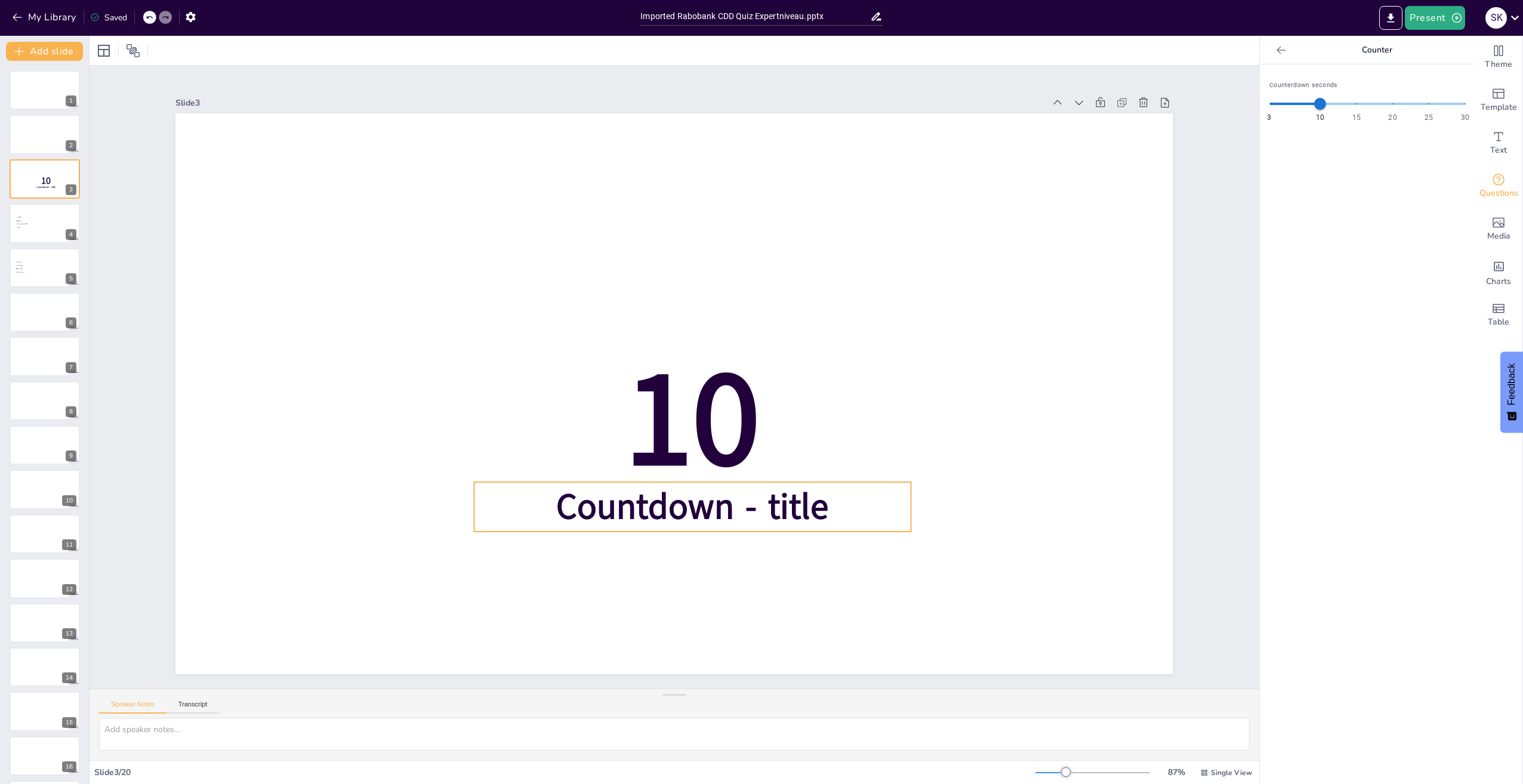
click at [653, 495] on span "Countdown - title" at bounding box center [693, 507] width 273 height 49
click at [772, 493] on span "Countdown - title" at bounding box center [693, 507] width 273 height 49
click at [772, 493] on span "Countdown - title" at bounding box center [651, 506] width 274 height 131
click at [795, 500] on span "Countdown - title" at bounding box center [693, 507] width 273 height 49
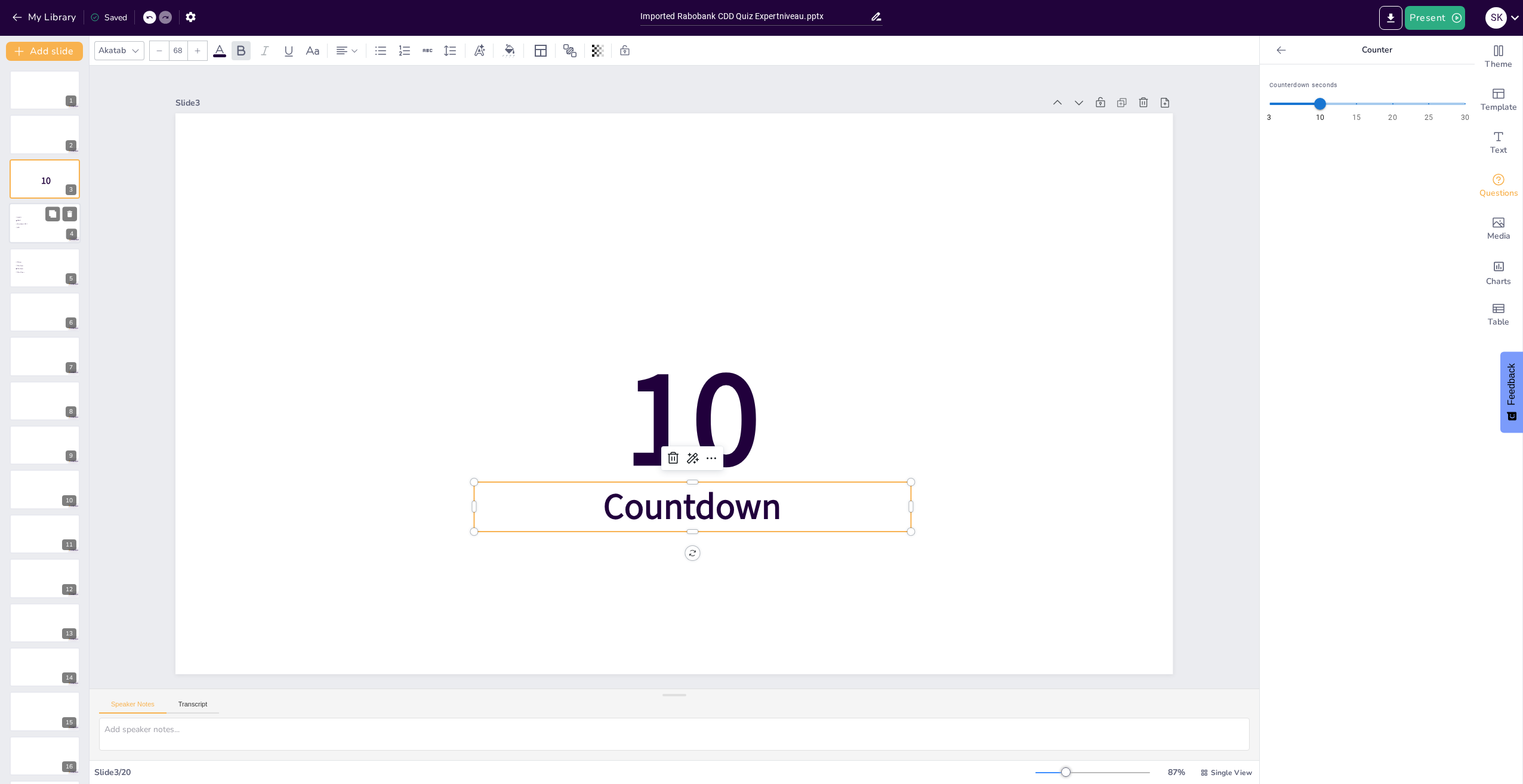
click at [18, 220] on span "Wwft" at bounding box center [33, 221] width 33 height 2
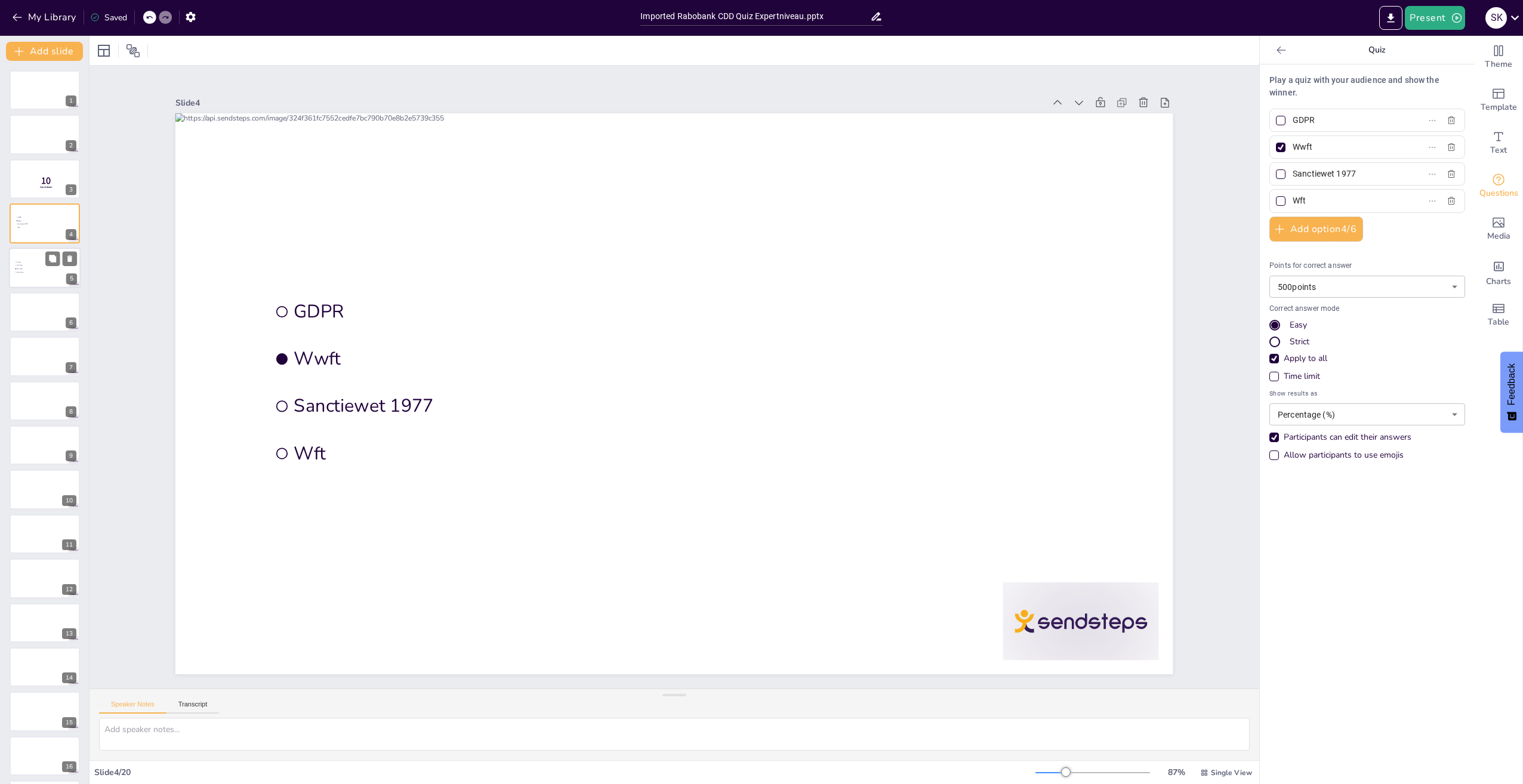
click at [28, 276] on div at bounding box center [44, 268] width 71 height 41
type input "Elk jaar"
type input "Elke 3 jaar"
type input "Elke 5 jaar"
type input "Elke 10 jaar"
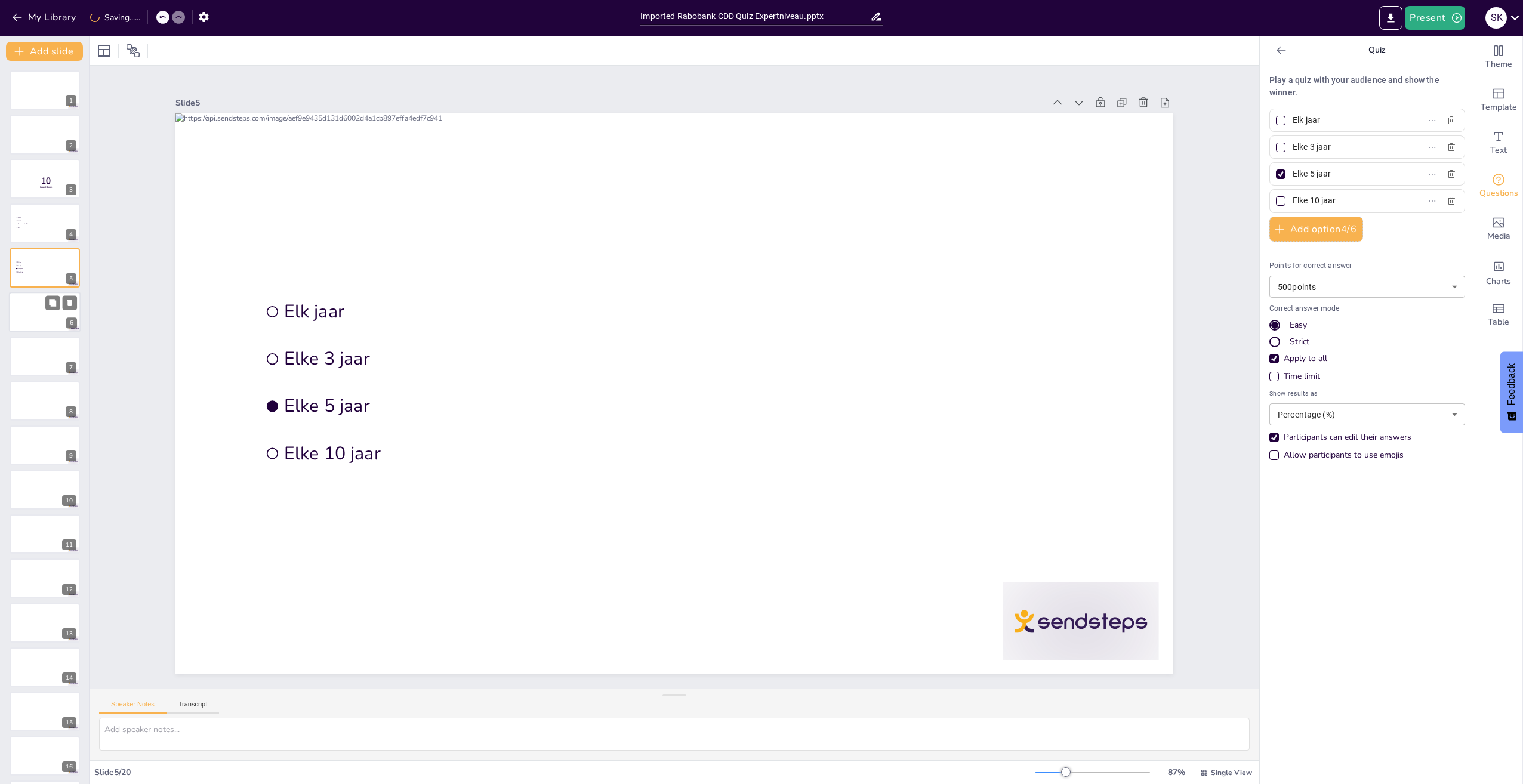
click at [26, 308] on div at bounding box center [44, 312] width 71 height 41
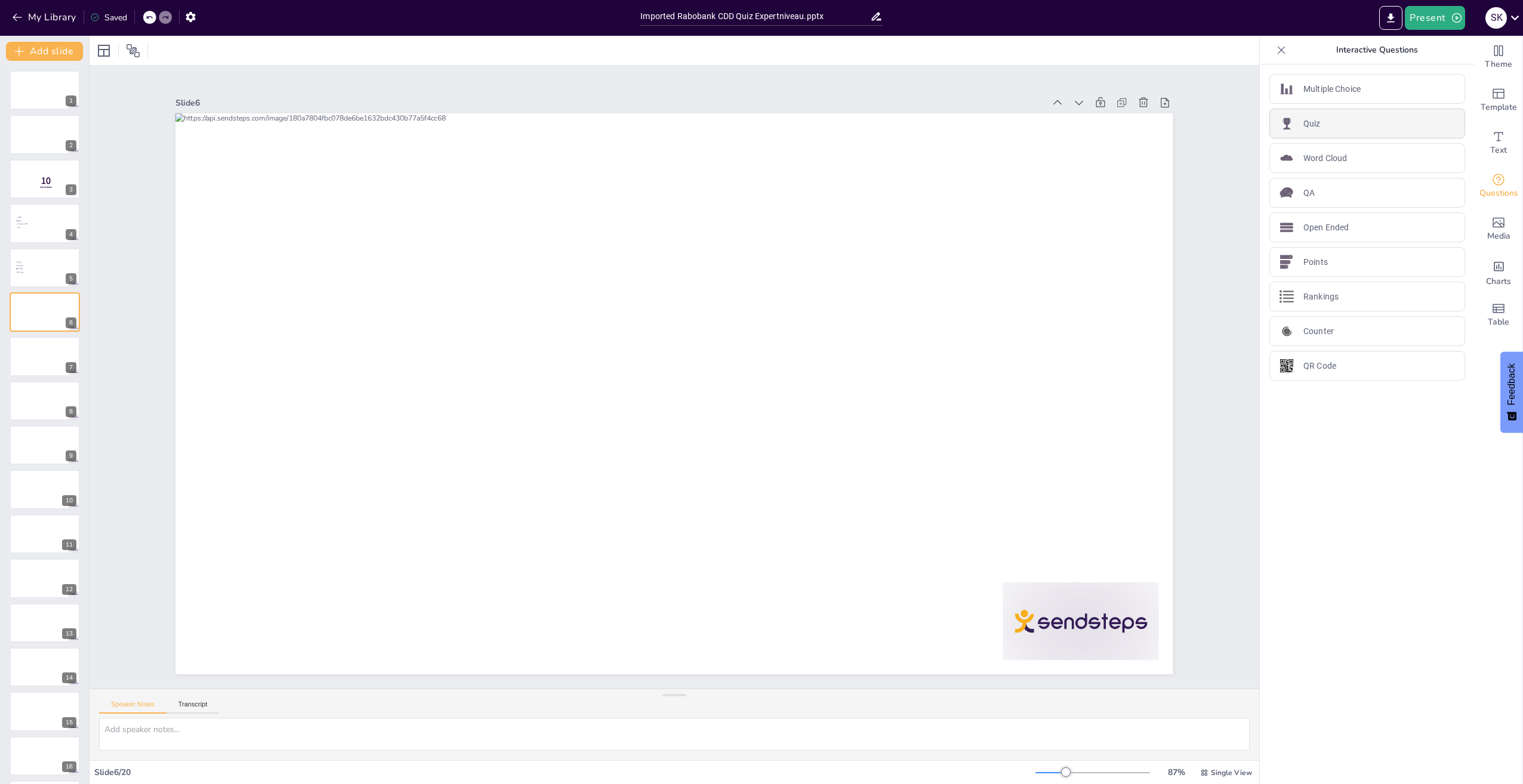
click at [1282, 112] on div "Quiz" at bounding box center [1367, 123] width 195 height 30
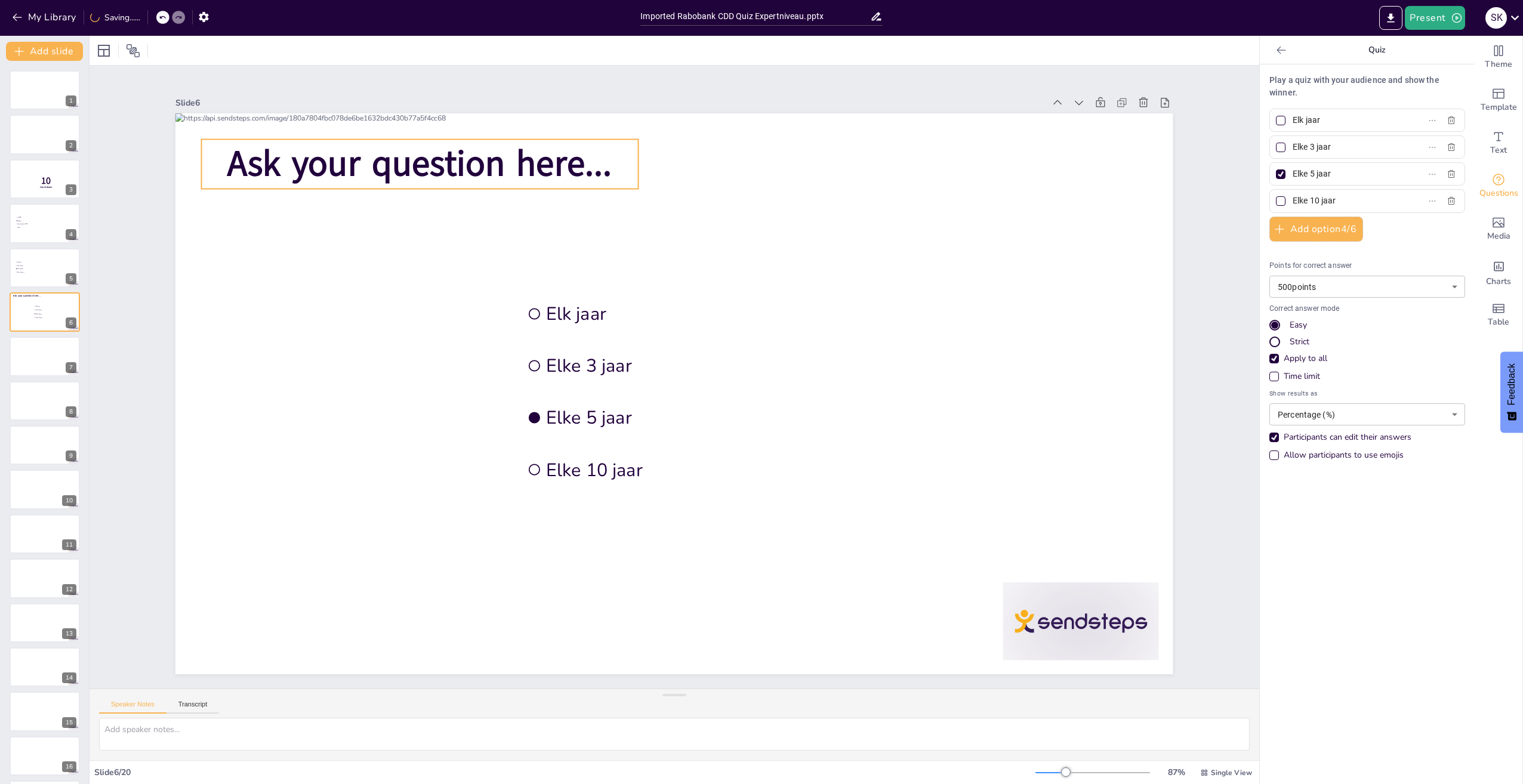
click at [455, 162] on span "Ask your question here..." at bounding box center [419, 164] width 384 height 49
click at [396, 110] on icon at bounding box center [400, 115] width 10 height 12
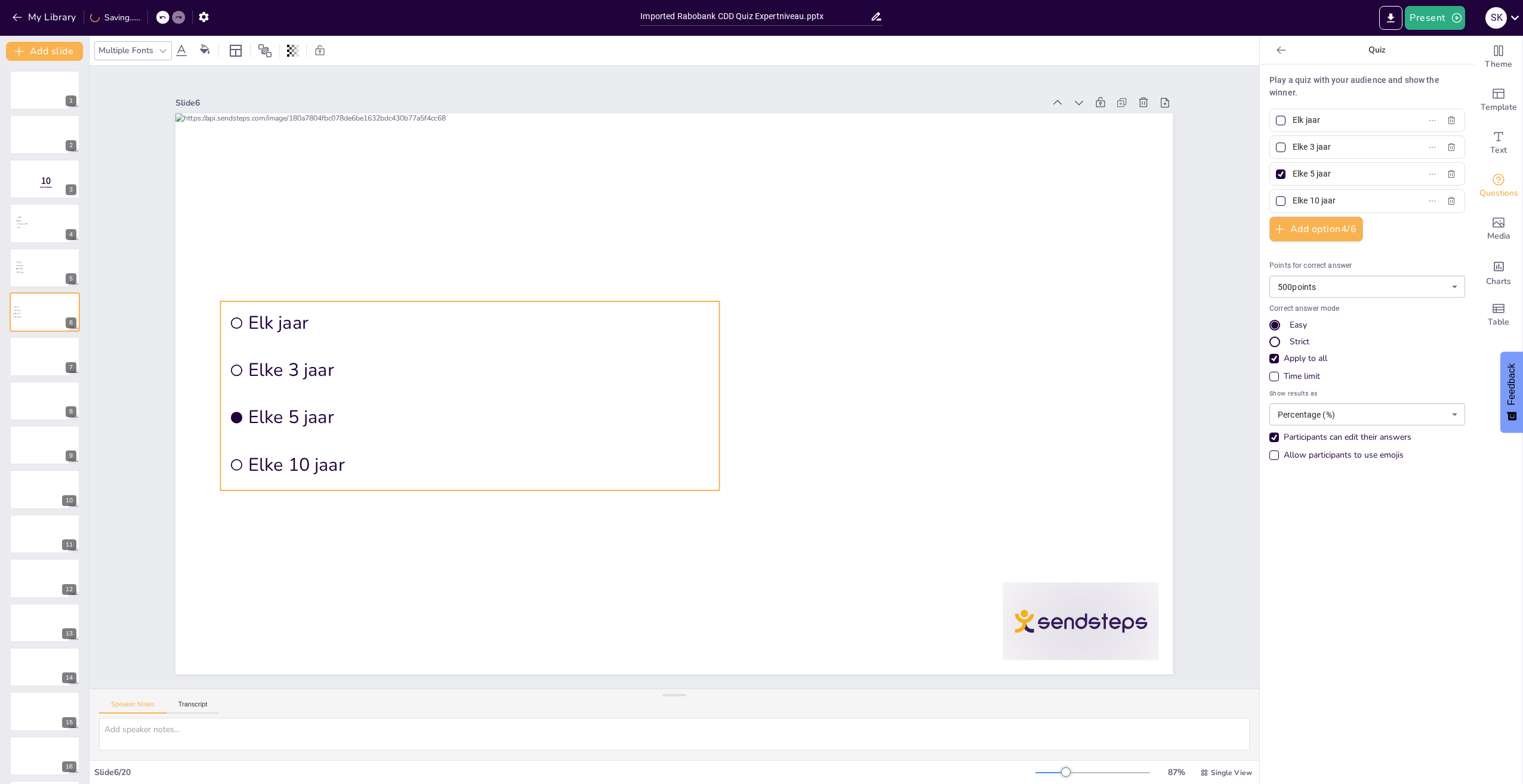
drag, startPoint x: 579, startPoint y: 292, endPoint x: 294, endPoint y: 302, distance: 285.2
click at [294, 302] on li "Elk jaar" at bounding box center [471, 322] width 499 height 43
drag, startPoint x: 1321, startPoint y: 119, endPoint x: 1271, endPoint y: 121, distance: 50.0
click at [1273, 121] on label "Elk jaar" at bounding box center [1348, 120] width 150 height 17
click at [1292, 121] on input "Elk jaar" at bounding box center [1348, 120] width 111 height 17
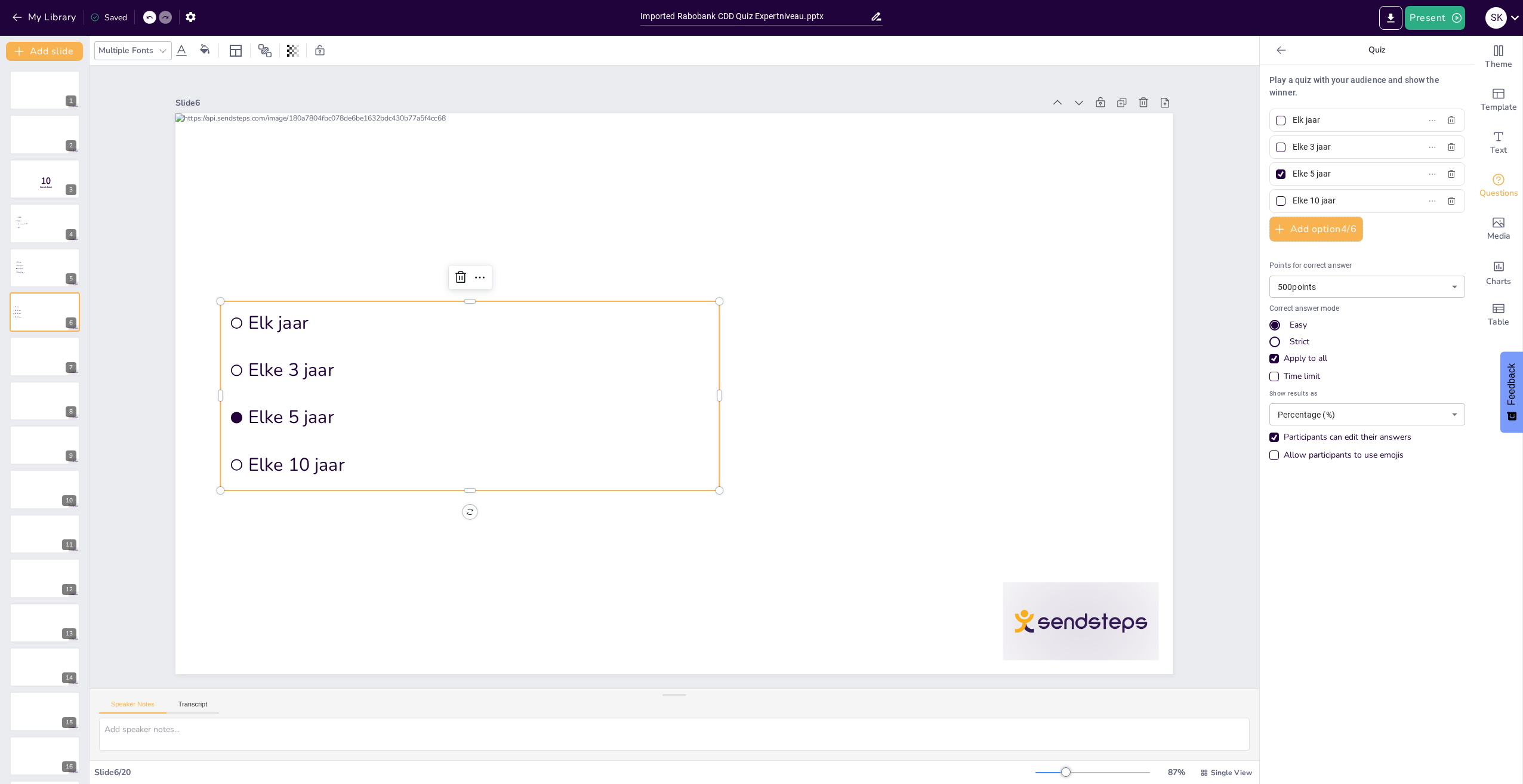
click at [1312, 122] on input "Elk jaar" at bounding box center [1348, 120] width 111 height 17
drag, startPoint x: 1329, startPoint y: 122, endPoint x: 1243, endPoint y: 115, distance: 86.3
click at [1243, 115] on div "Document fonts Akatab Popular fonts Lato Montserrat Open Sans Oswald Poppins Ra…" at bounding box center [762, 410] width 1523 height 748
type input "Wft"
type input "Wwft"
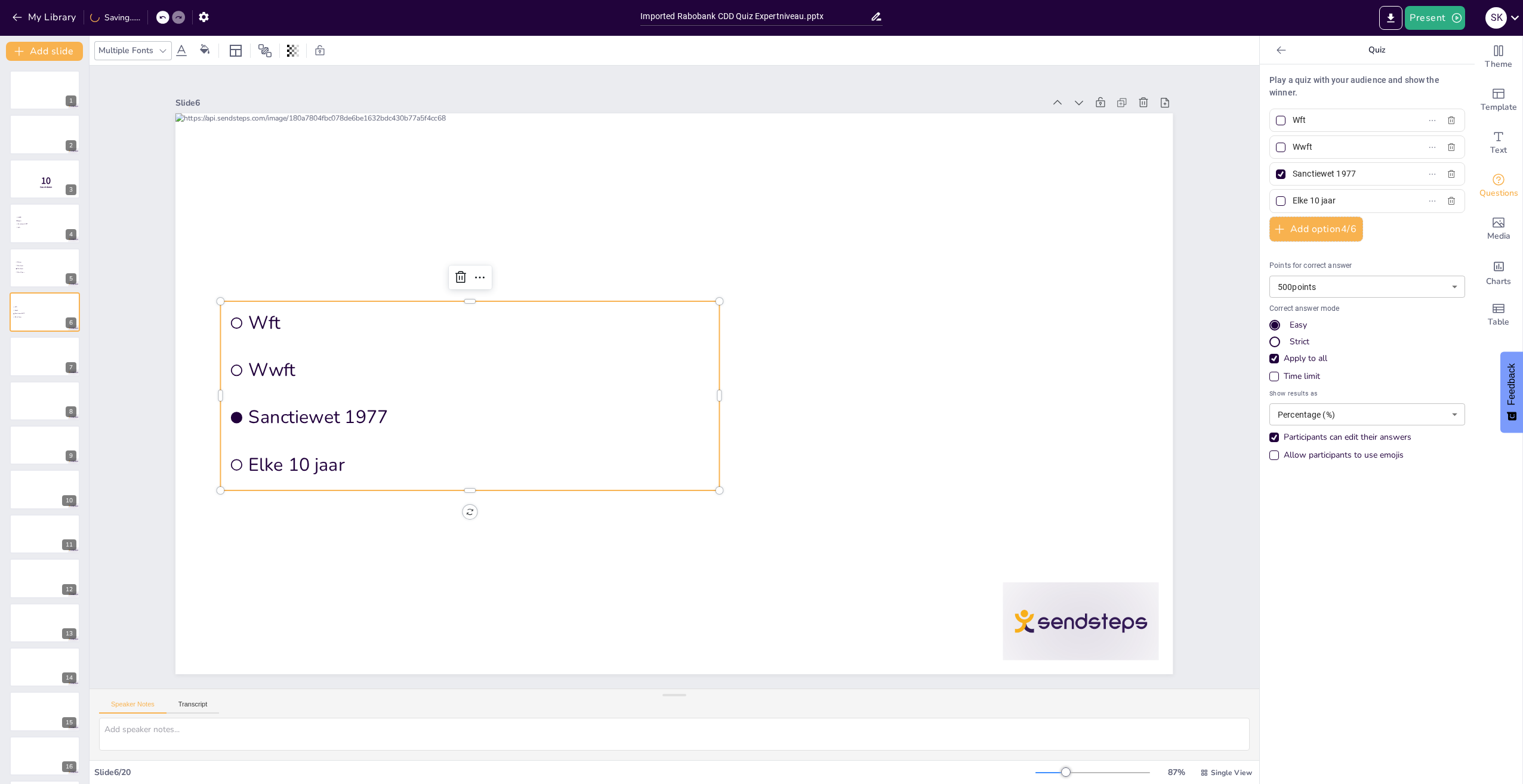
type input "Sanctiewet 1977"
type input "AVG"
click at [1391, 530] on div "Play a quiz with your audience and show the winner. Wft Wwft Sanctiewet 1977 AV…" at bounding box center [1367, 424] width 214 height 719
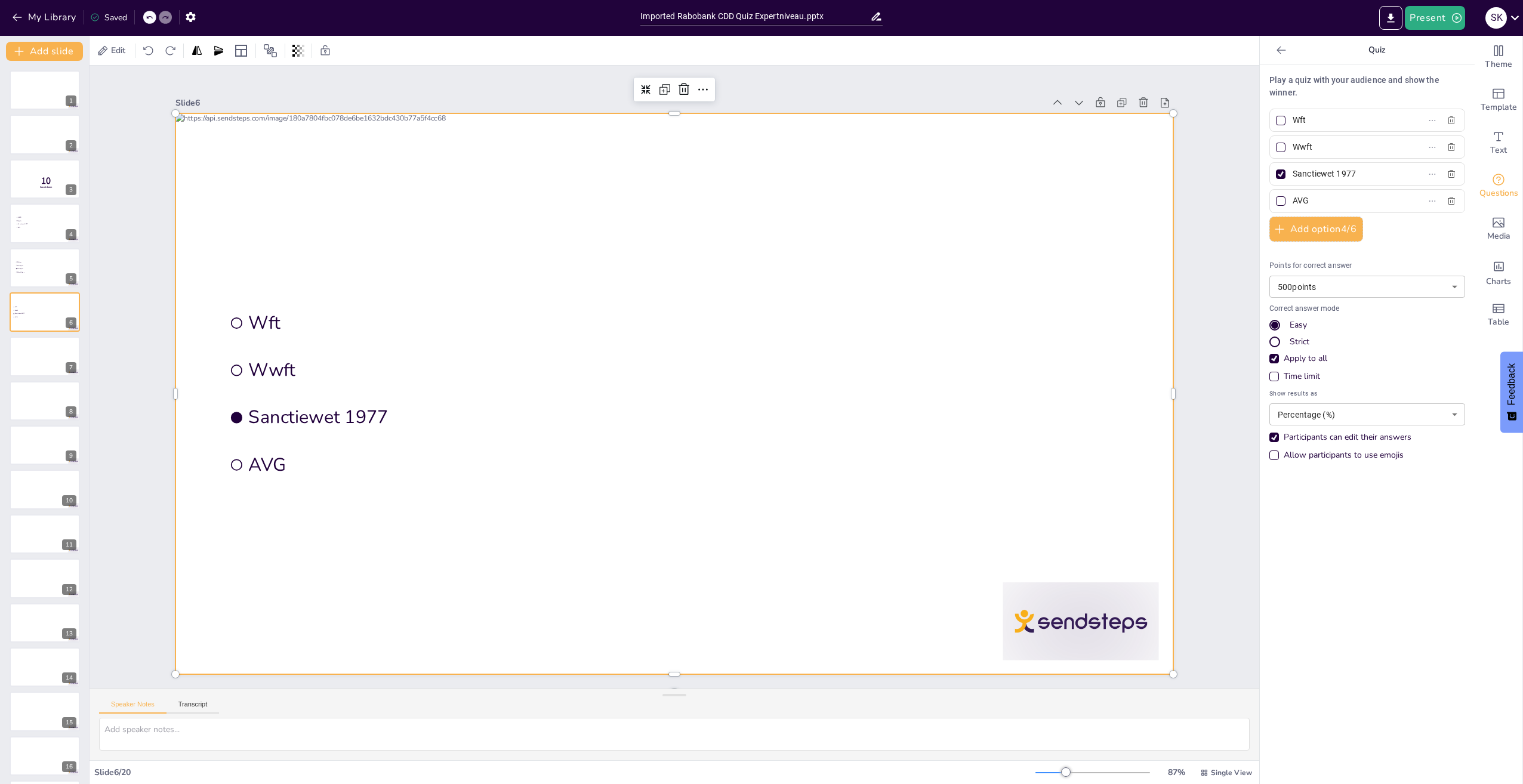
click at [497, 573] on div at bounding box center [663, 365] width 1117 height 1084
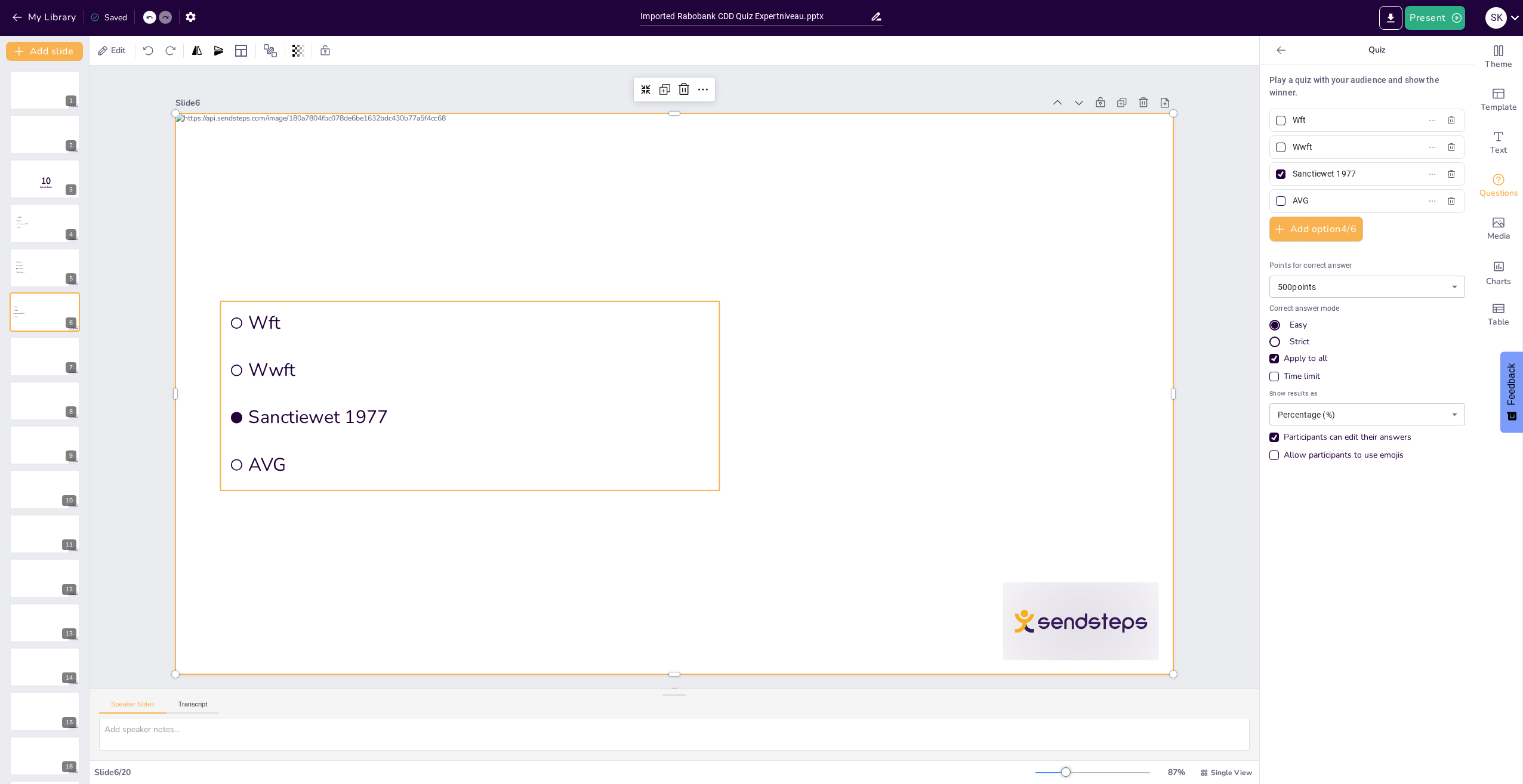
click at [344, 414] on span "Sanctiewet 1977" at bounding box center [479, 417] width 462 height 25
click at [475, 275] on icon at bounding box center [479, 277] width 14 height 14
click at [893, 331] on div at bounding box center [674, 393] width 997 height 561
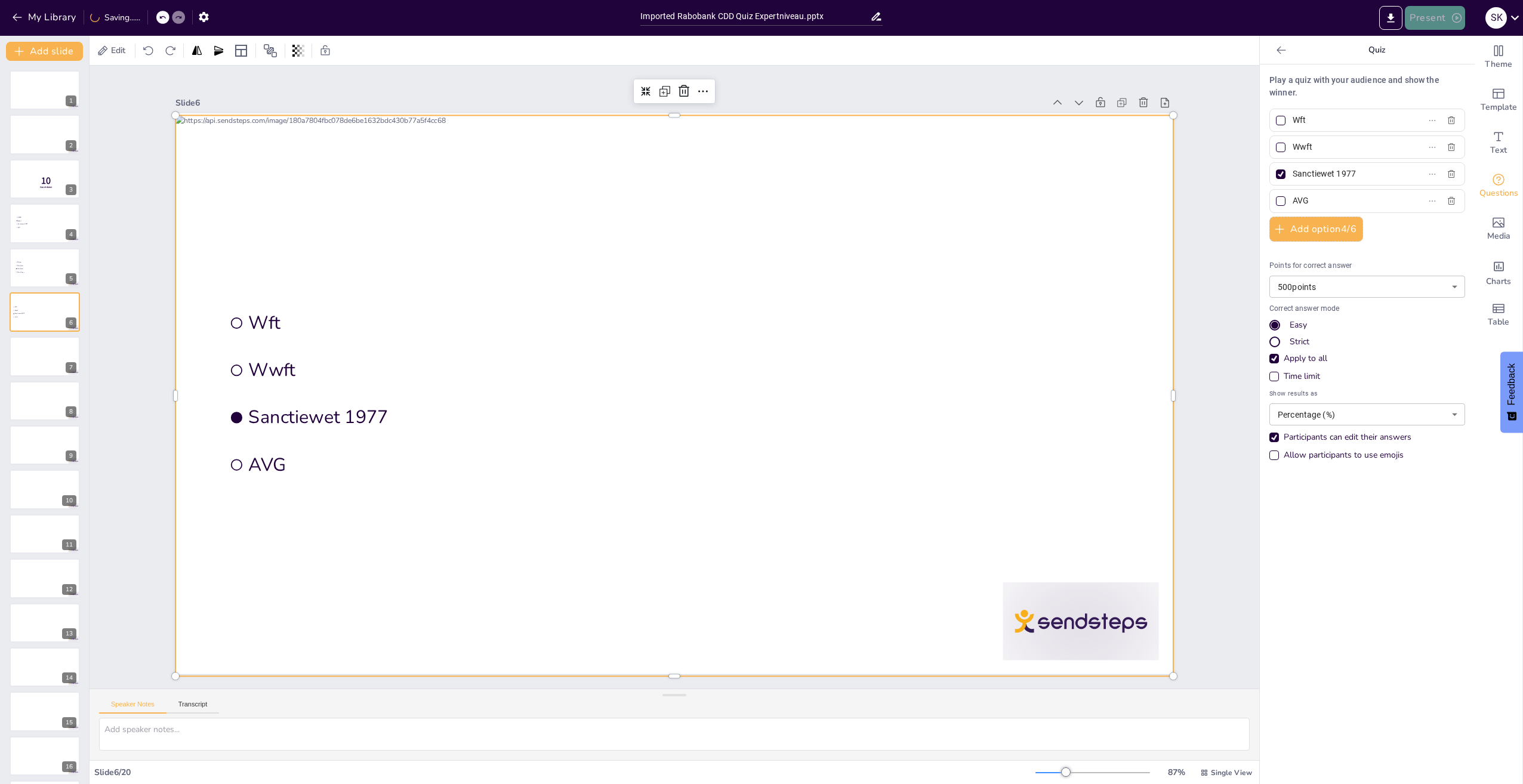
click at [1427, 20] on button "Present" at bounding box center [1434, 17] width 60 height 24
click at [1446, 38] on li "Preview presentation" at bounding box center [1453, 44] width 95 height 19
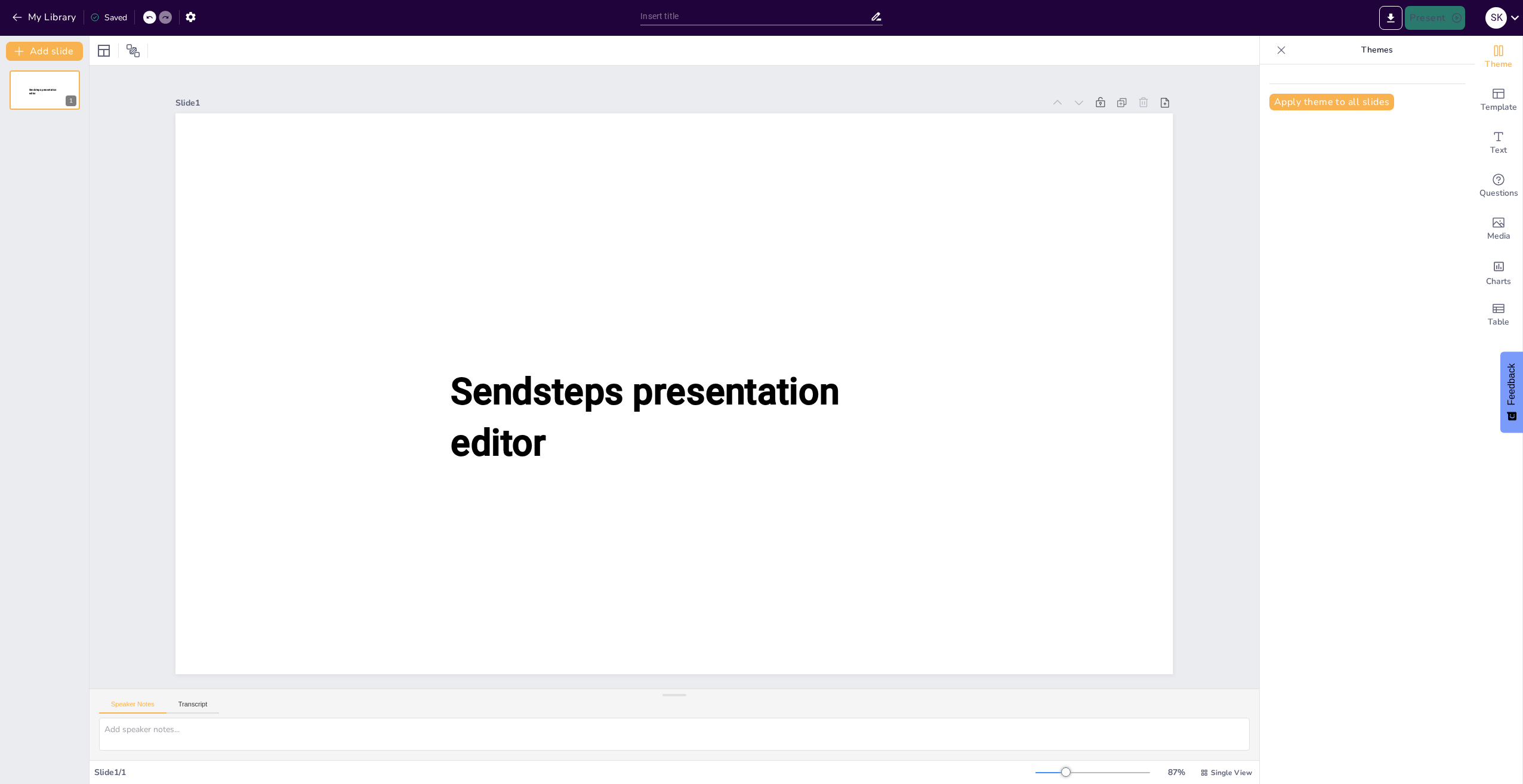
type input "Imported Rabobank CDD Quiz Expertniveau.pptx"
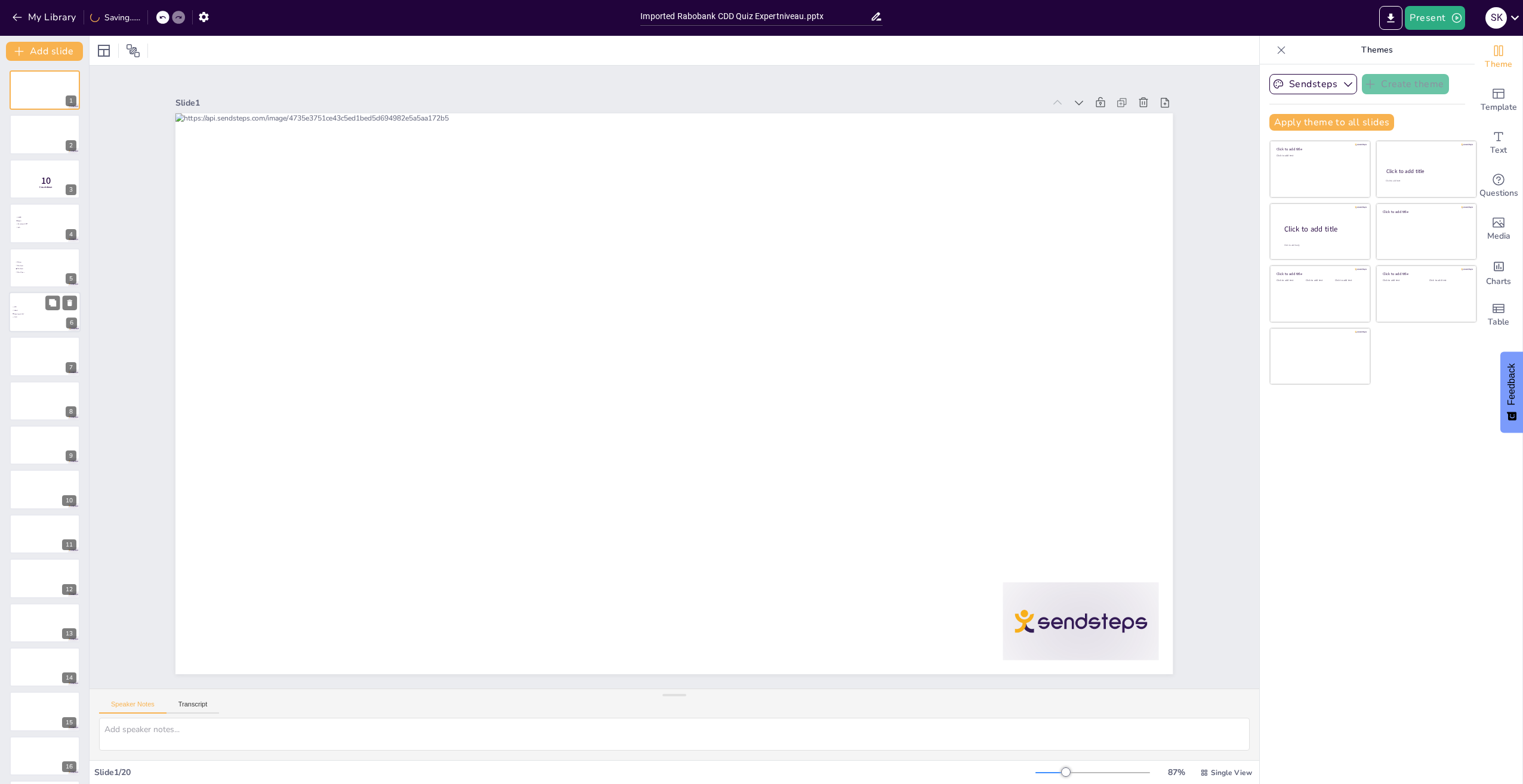
click at [23, 309] on li "Wwft" at bounding box center [30, 310] width 36 height 3
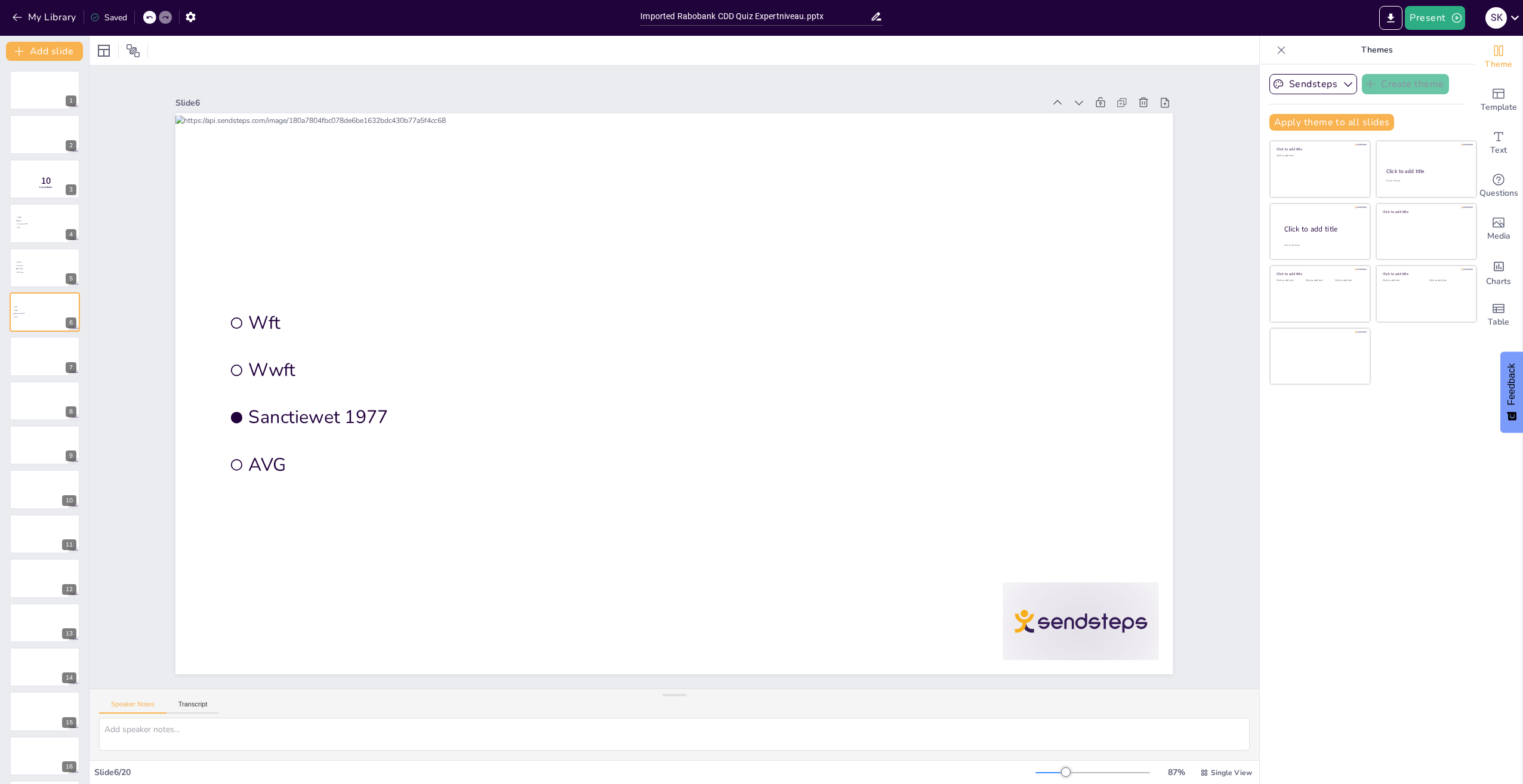
click at [1277, 48] on icon at bounding box center [1281, 50] width 12 height 12
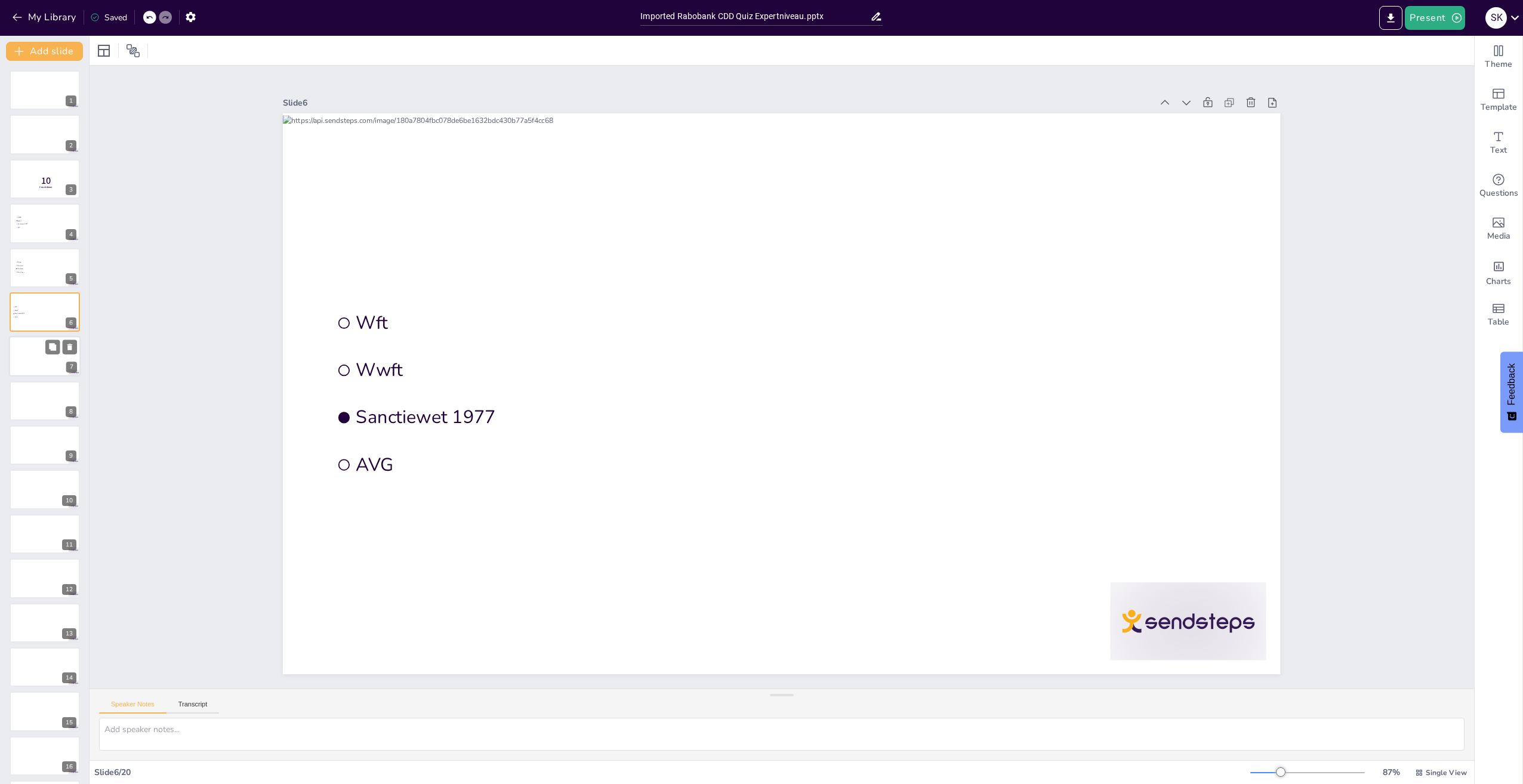
click at [27, 359] on div at bounding box center [44, 356] width 71 height 41
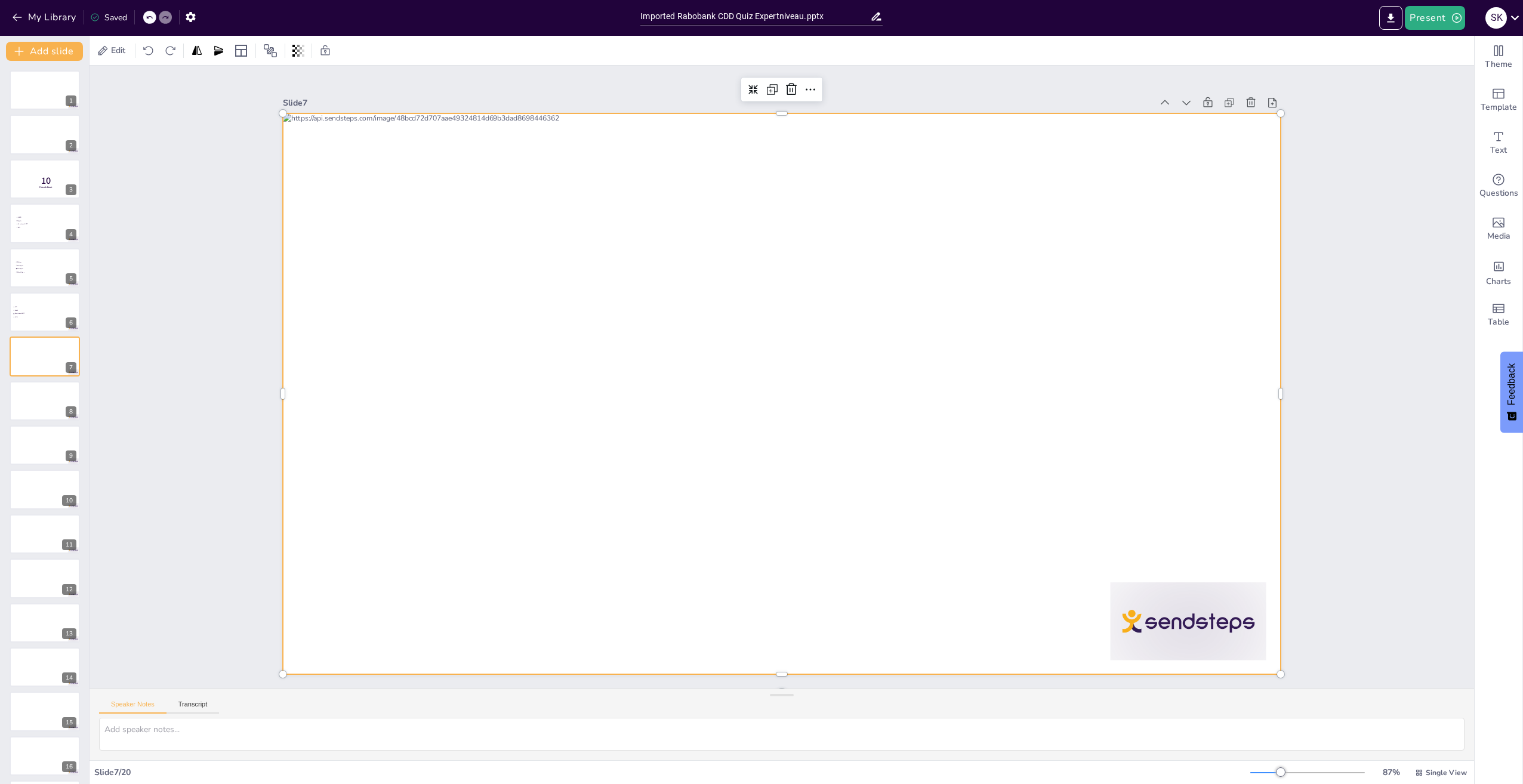
click at [548, 346] on div at bounding box center [782, 393] width 997 height 561
click at [665, 333] on div at bounding box center [782, 393] width 997 height 561
click at [1493, 180] on icon "Get real-time input from your audience" at bounding box center [1498, 179] width 14 height 14
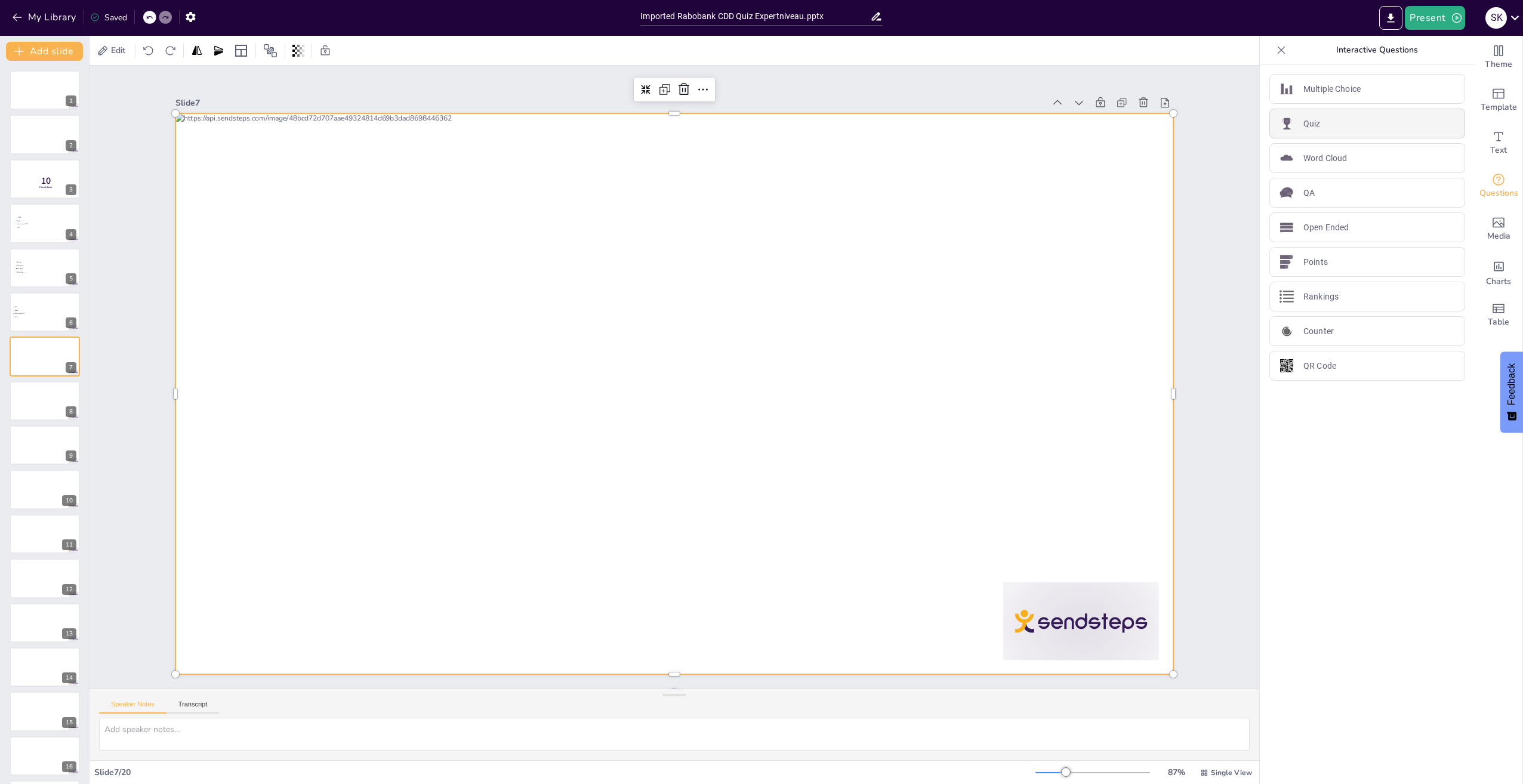
click at [1292, 128] on div "Quiz" at bounding box center [1367, 123] width 195 height 30
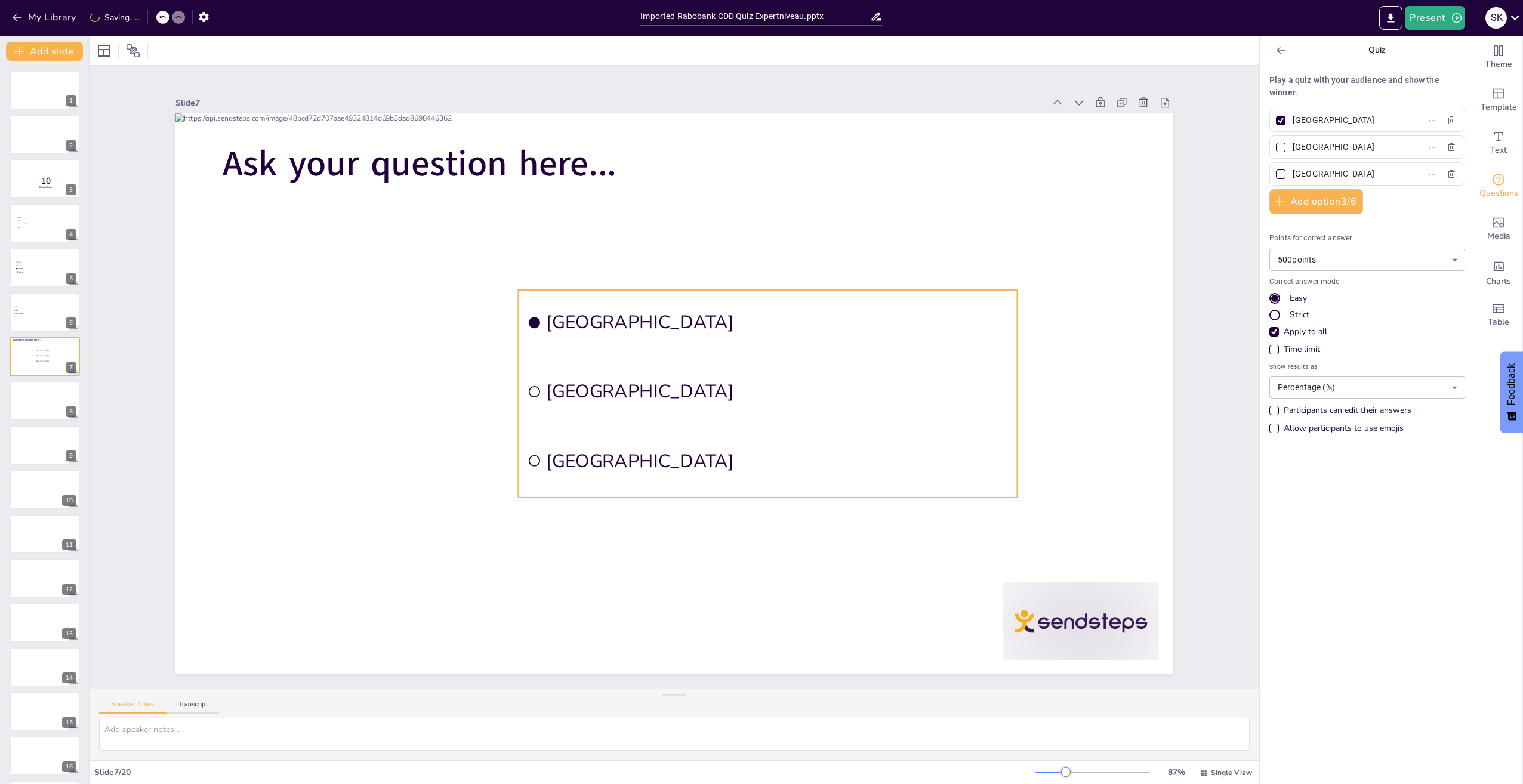
click at [625, 311] on span "Amsterdam" at bounding box center [778, 323] width 462 height 25
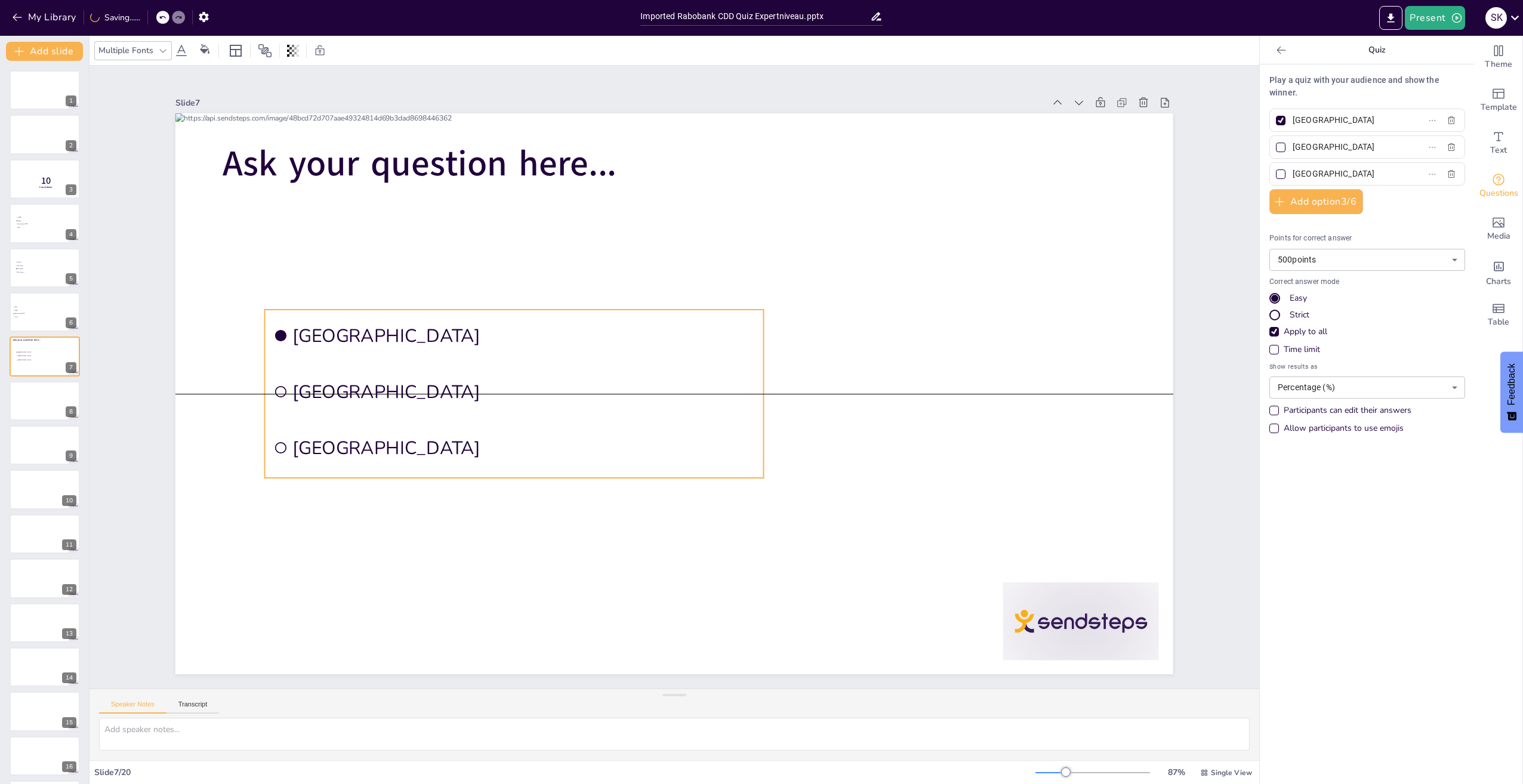
drag, startPoint x: 627, startPoint y: 288, endPoint x: 374, endPoint y: 306, distance: 253.6
click at [374, 310] on li "Amsterdam" at bounding box center [515, 335] width 499 height 51
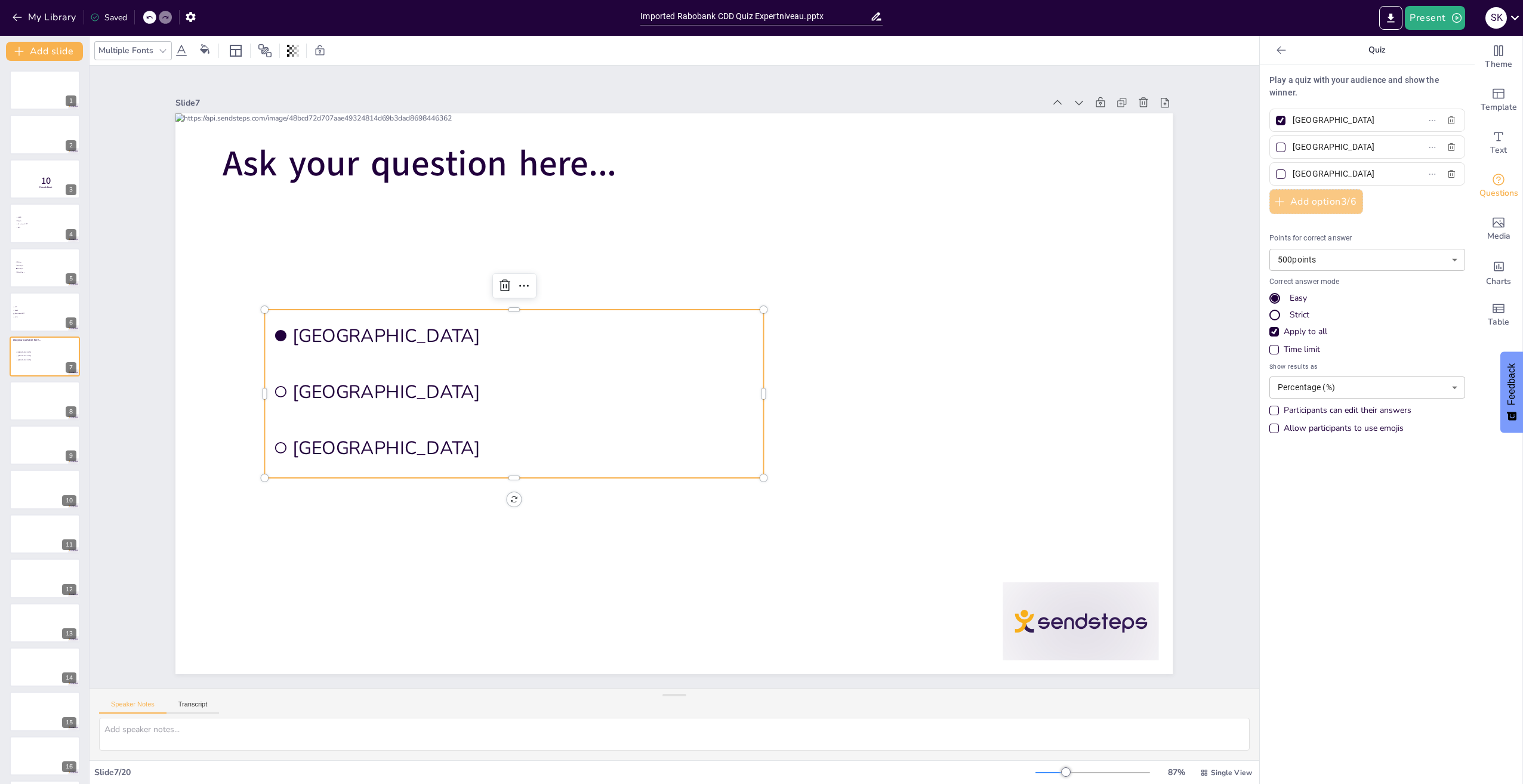
click at [1315, 199] on button "Add option 3 / 6" at bounding box center [1316, 202] width 93 height 25
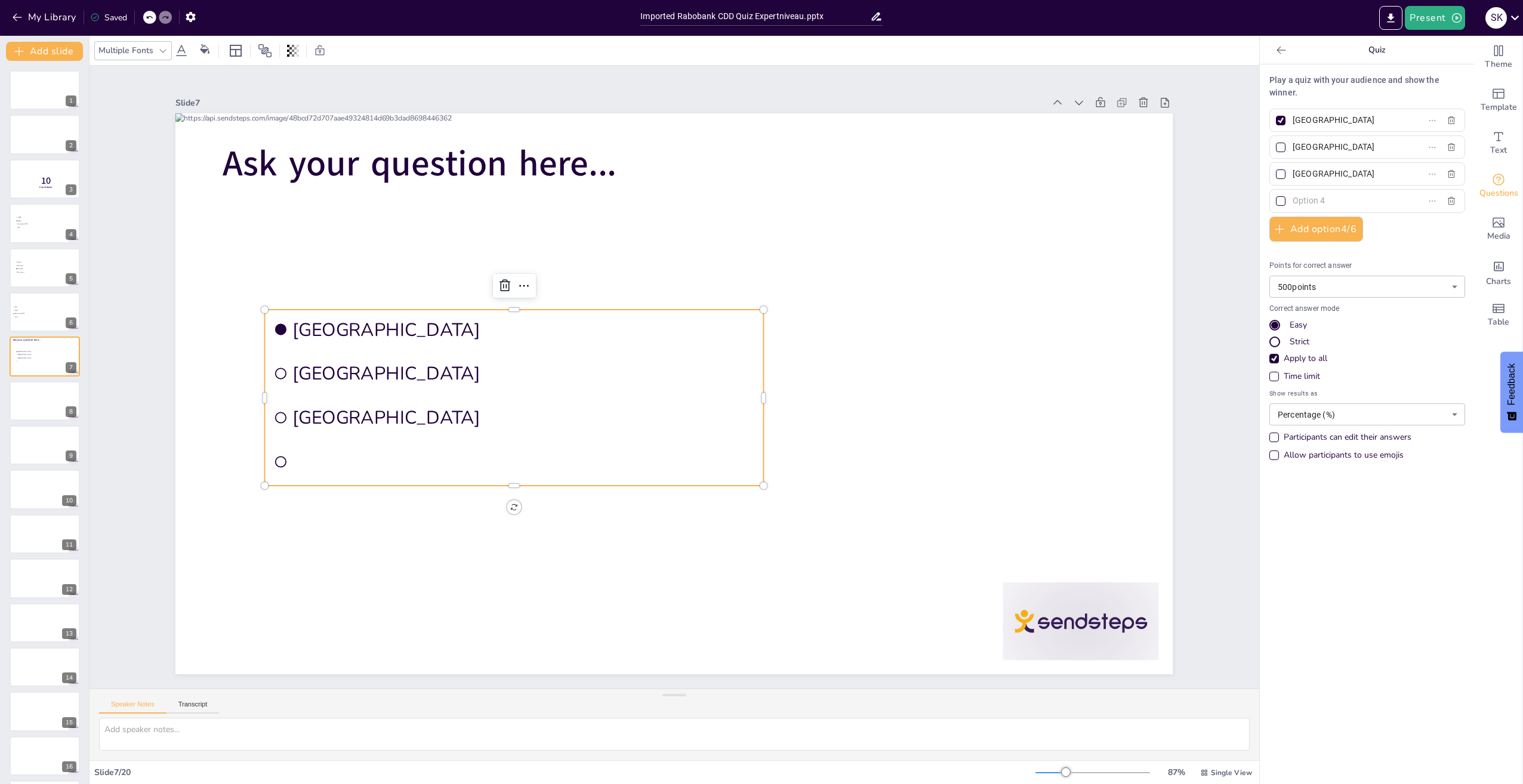
click at [1276, 177] on div at bounding box center [1281, 174] width 10 height 10
click at [1292, 177] on input "The Hague" at bounding box center [1348, 173] width 111 height 17
checkbox input "true"
click at [1313, 123] on input "Amsterdam" at bounding box center [1348, 120] width 111 height 17
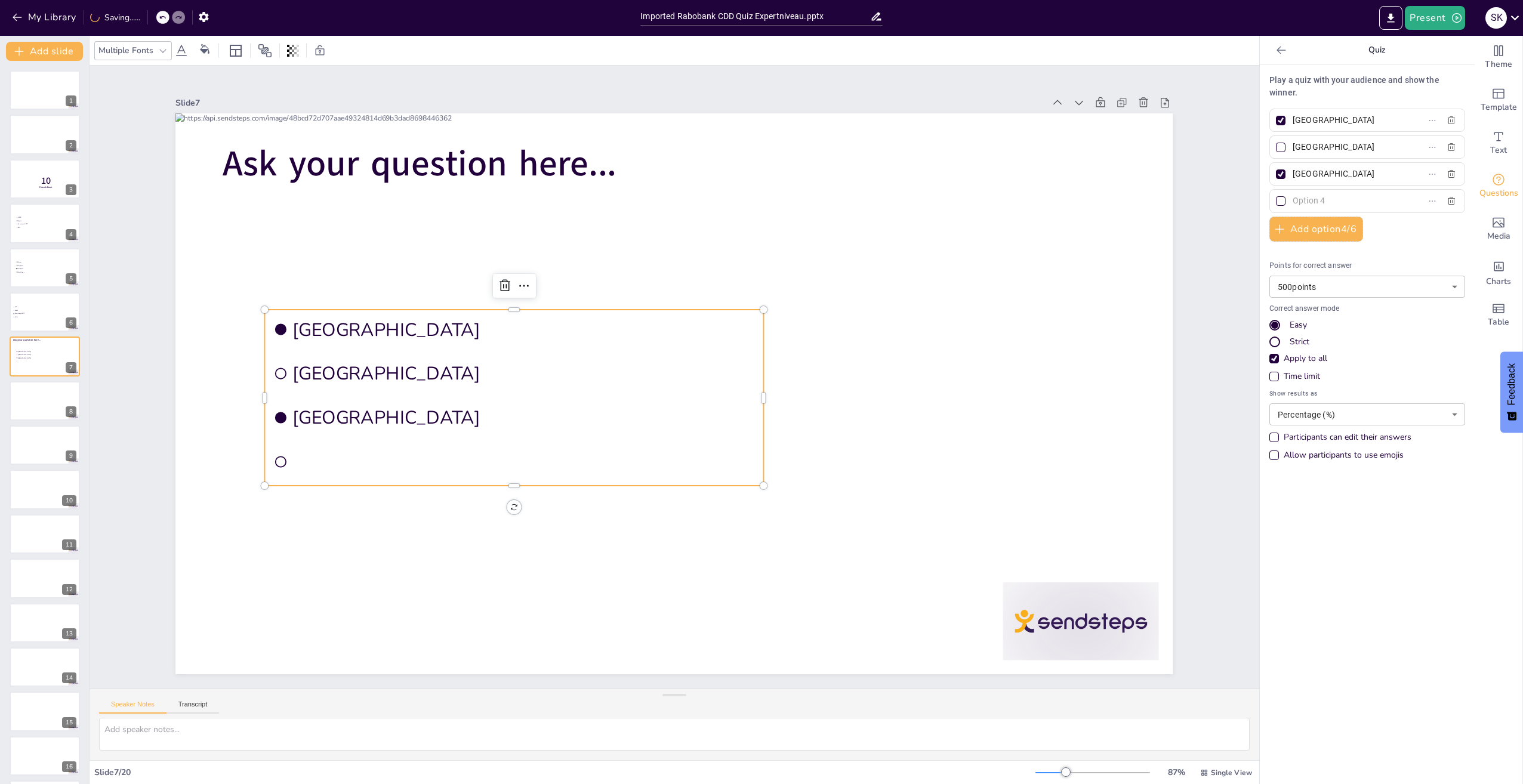
click at [1276, 118] on div at bounding box center [1281, 120] width 10 height 10
click at [1292, 118] on input "Amsterdam" at bounding box center [1348, 120] width 111 height 17
checkbox input "false"
click at [1309, 114] on input "Amsterdam" at bounding box center [1348, 120] width 111 height 17
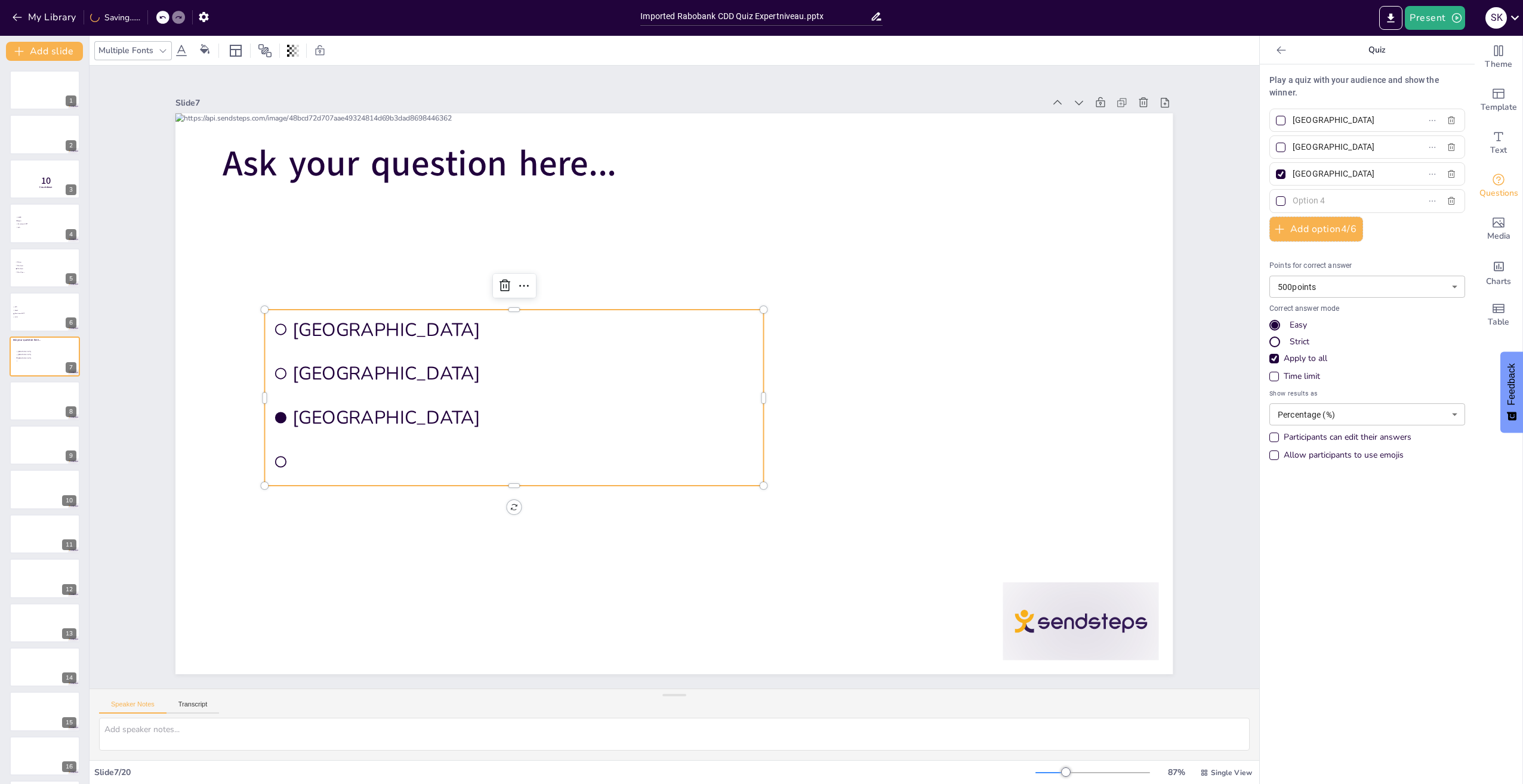
click at [1309, 114] on input "Amsterdam" at bounding box center [1348, 120] width 111 height 17
type input "1%"
drag, startPoint x: 1343, startPoint y: 148, endPoint x: 1251, endPoint y: 154, distance: 92.2
click at [1260, 154] on div "Play a quiz with your audience and show the winner. 1% Rotterdam The Hague Add …" at bounding box center [1367, 424] width 214 height 719
type input "5%"
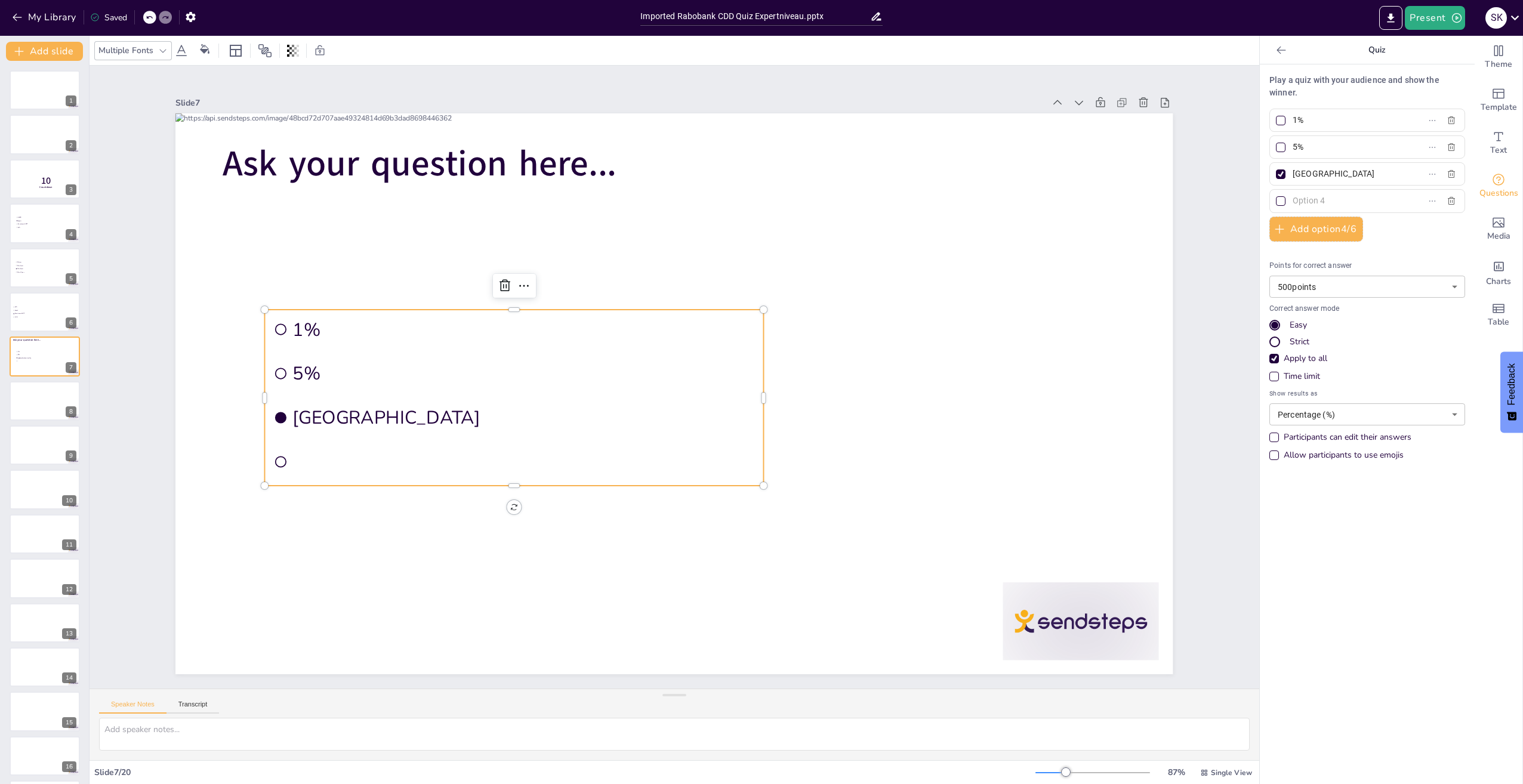
drag, startPoint x: 1335, startPoint y: 171, endPoint x: 1233, endPoint y: 174, distance: 102.0
click at [1233, 179] on div "Document fonts Akatab Recently used Akatab Popular fonts Lato Montserrat Open S…" at bounding box center [762, 410] width 1523 height 748
type input "10%"
click at [1315, 189] on div "Play a quiz with your audience and show the winner. 1% 5% 10% Add option 4 / 6 …" at bounding box center [1367, 271] width 195 height 393
click at [1312, 208] on input "text" at bounding box center [1348, 201] width 111 height 17
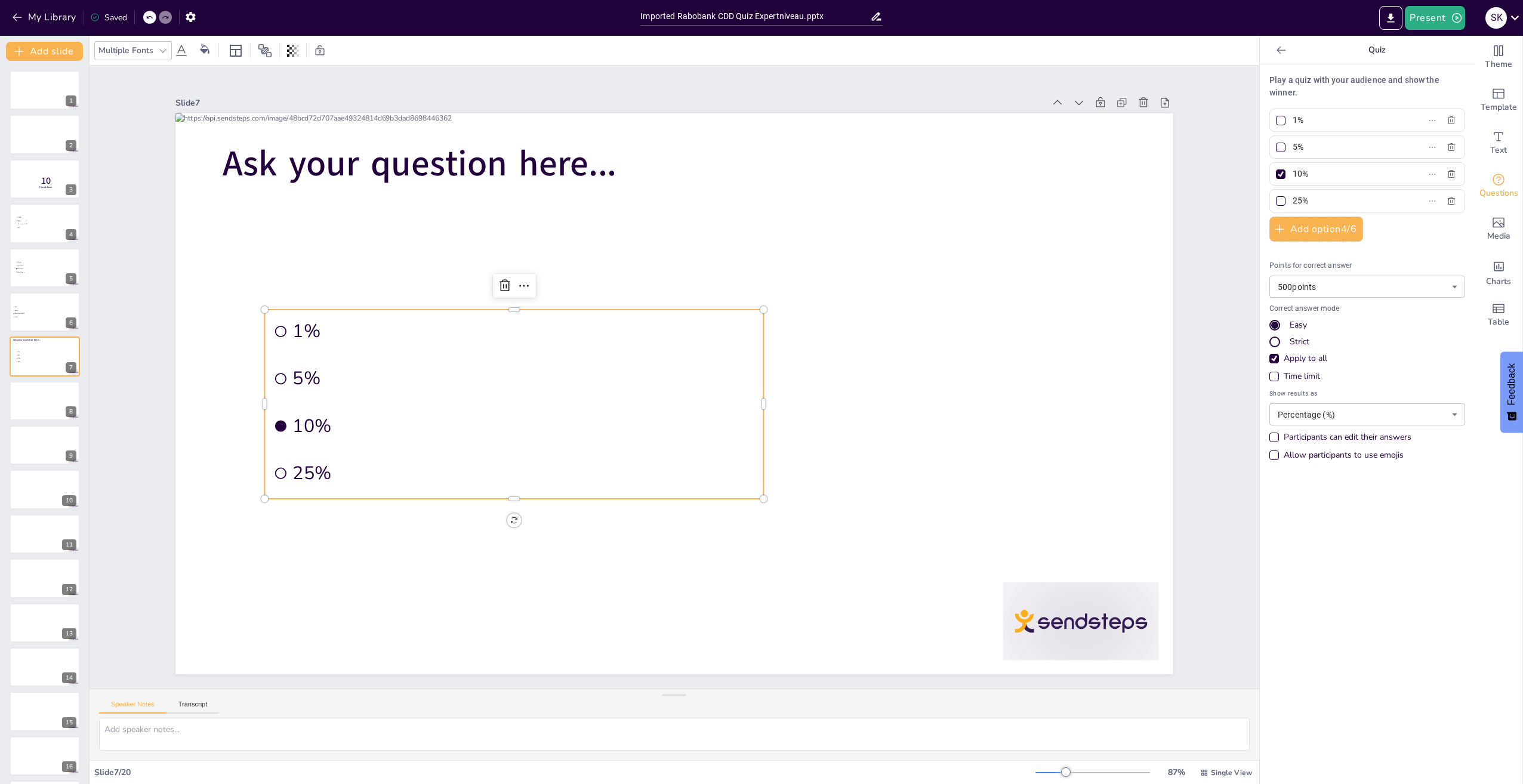
type input "25%"
click at [1330, 410] on body "My Library Saved Imported Rabobank CDD Quiz Expertniveau.pptx Present S K Docum…" at bounding box center [762, 392] width 1523 height 784
click at [1305, 458] on li "Number" at bounding box center [1358, 459] width 195 height 20
type input "number"
click at [1302, 440] on div "Participants can edit their answers" at bounding box center [1348, 437] width 128 height 12
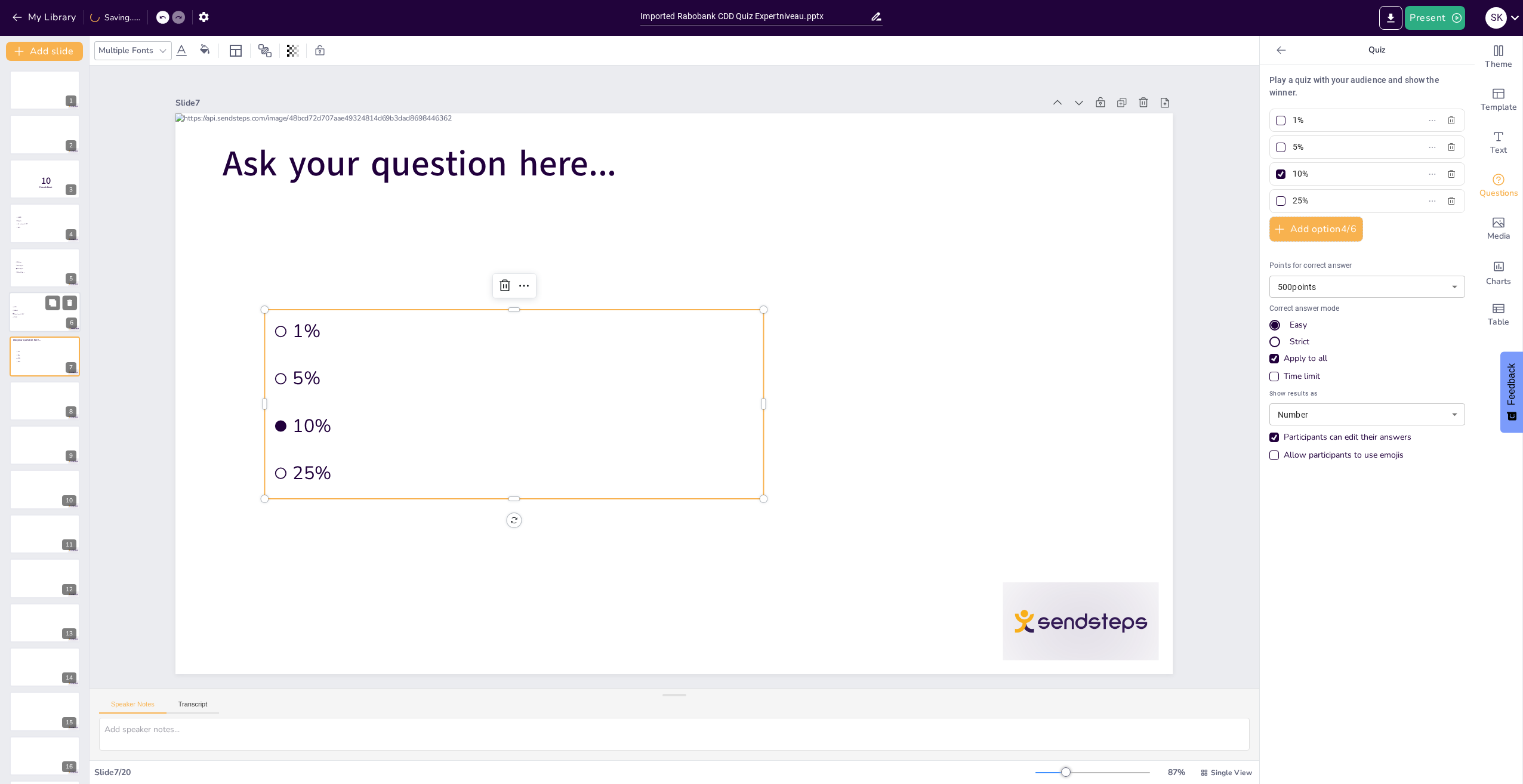
click at [34, 312] on li "Wwft" at bounding box center [30, 310] width 36 height 3
type input "Wft"
type input "Wwft"
type input "Sanctiewet 1977"
type input "percentage"
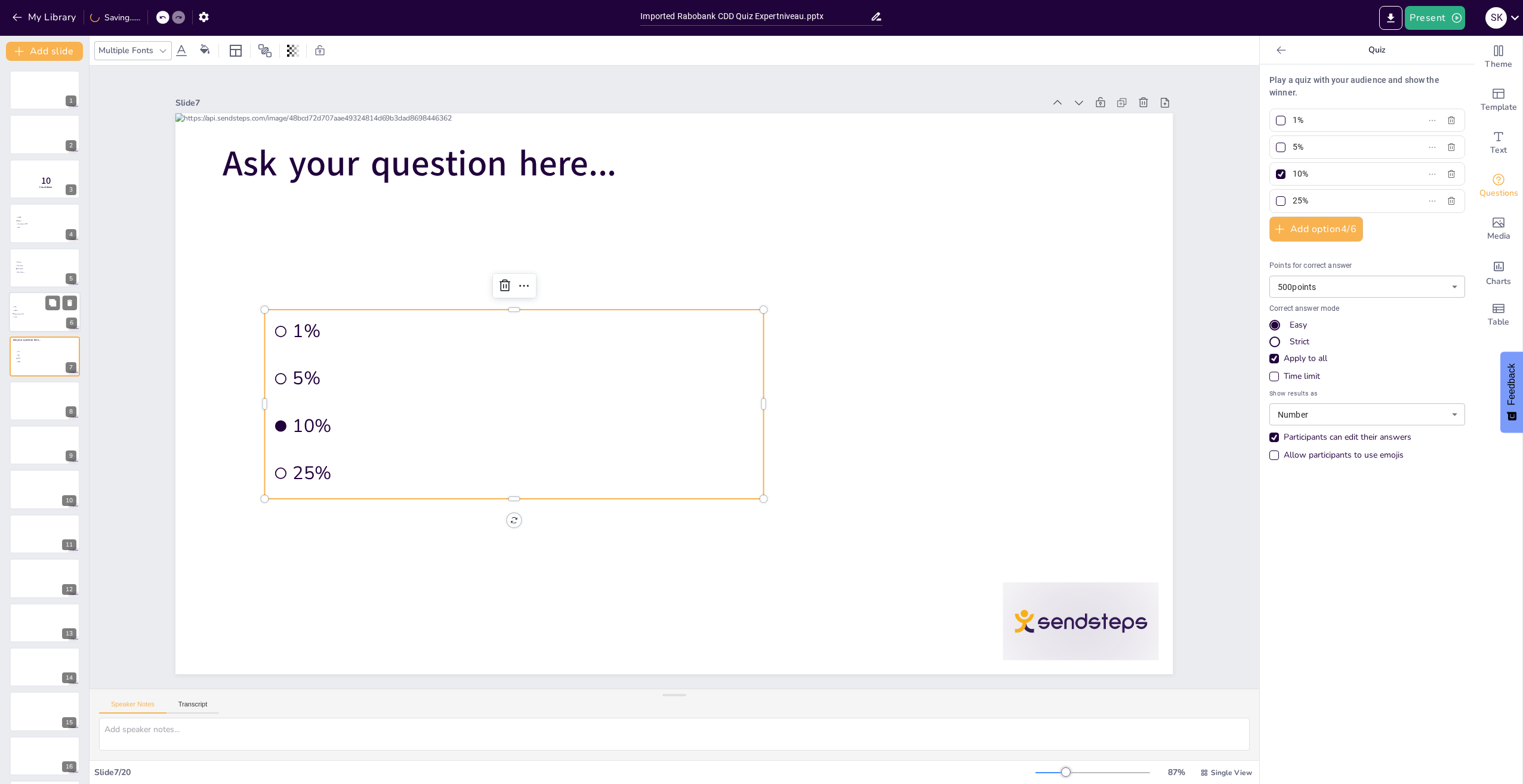
type input "AVG"
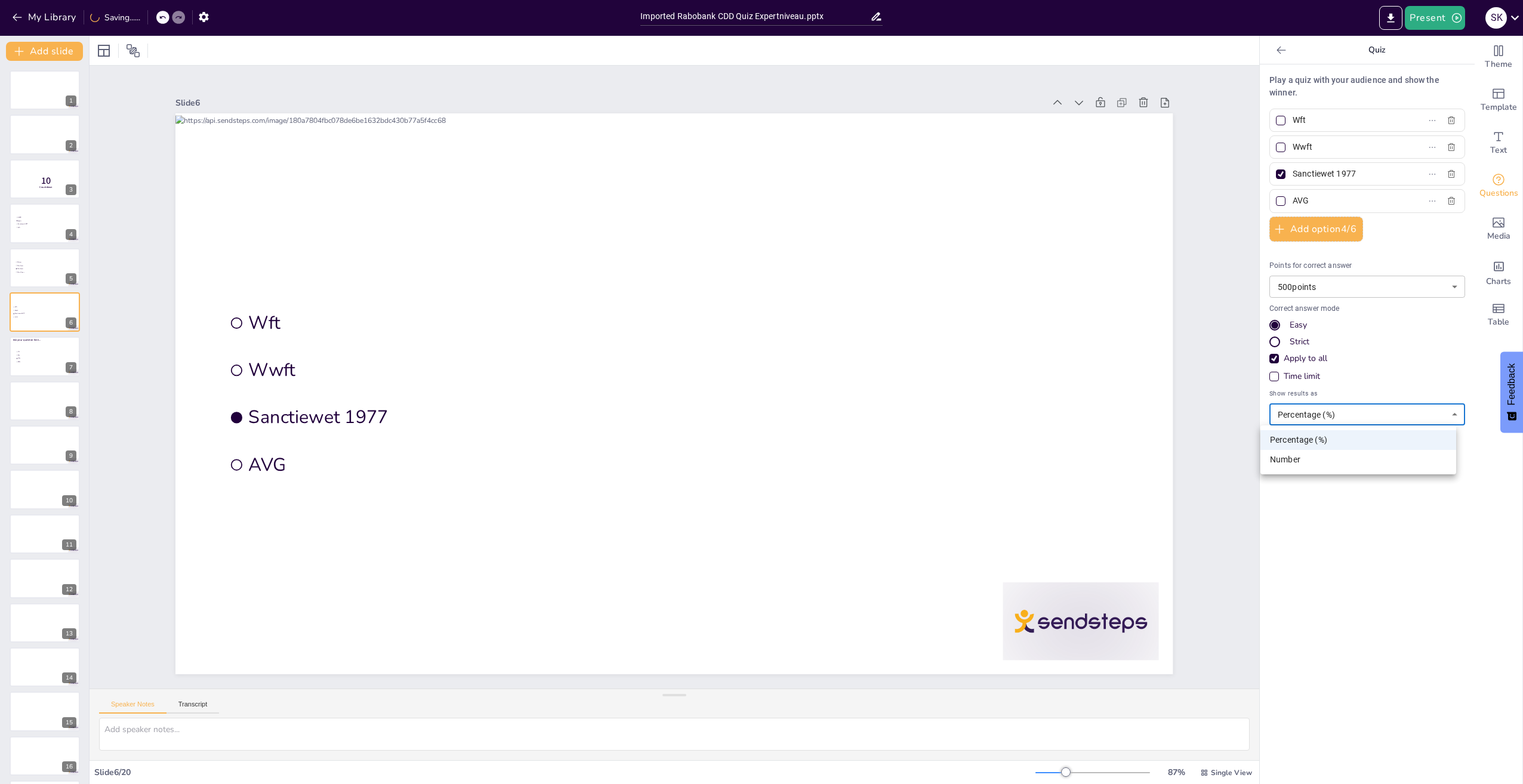
click at [1301, 411] on body "My Library Saving...... Imported Rabobank CDD Quiz Expertniveau.pptx Present S …" at bounding box center [762, 392] width 1523 height 784
click at [1294, 457] on li "Number" at bounding box center [1358, 459] width 195 height 20
type input "number"
click at [35, 263] on span "Elk jaar" at bounding box center [33, 262] width 33 height 2
type input "Elk jaar"
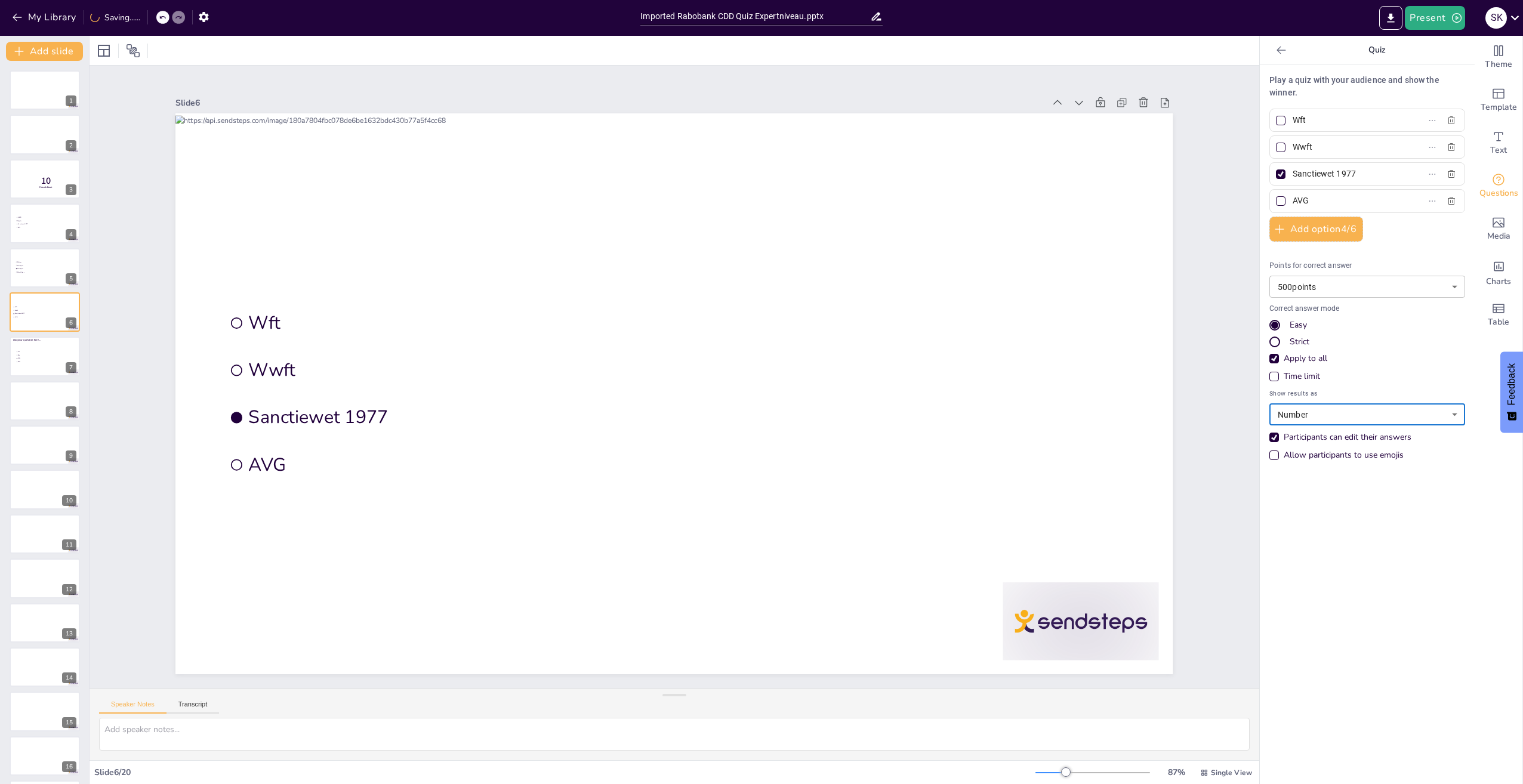
type input "Elke 3 jaar"
type input "Elke 5 jaar"
type input "percentage"
type input "Elke 10 jaar"
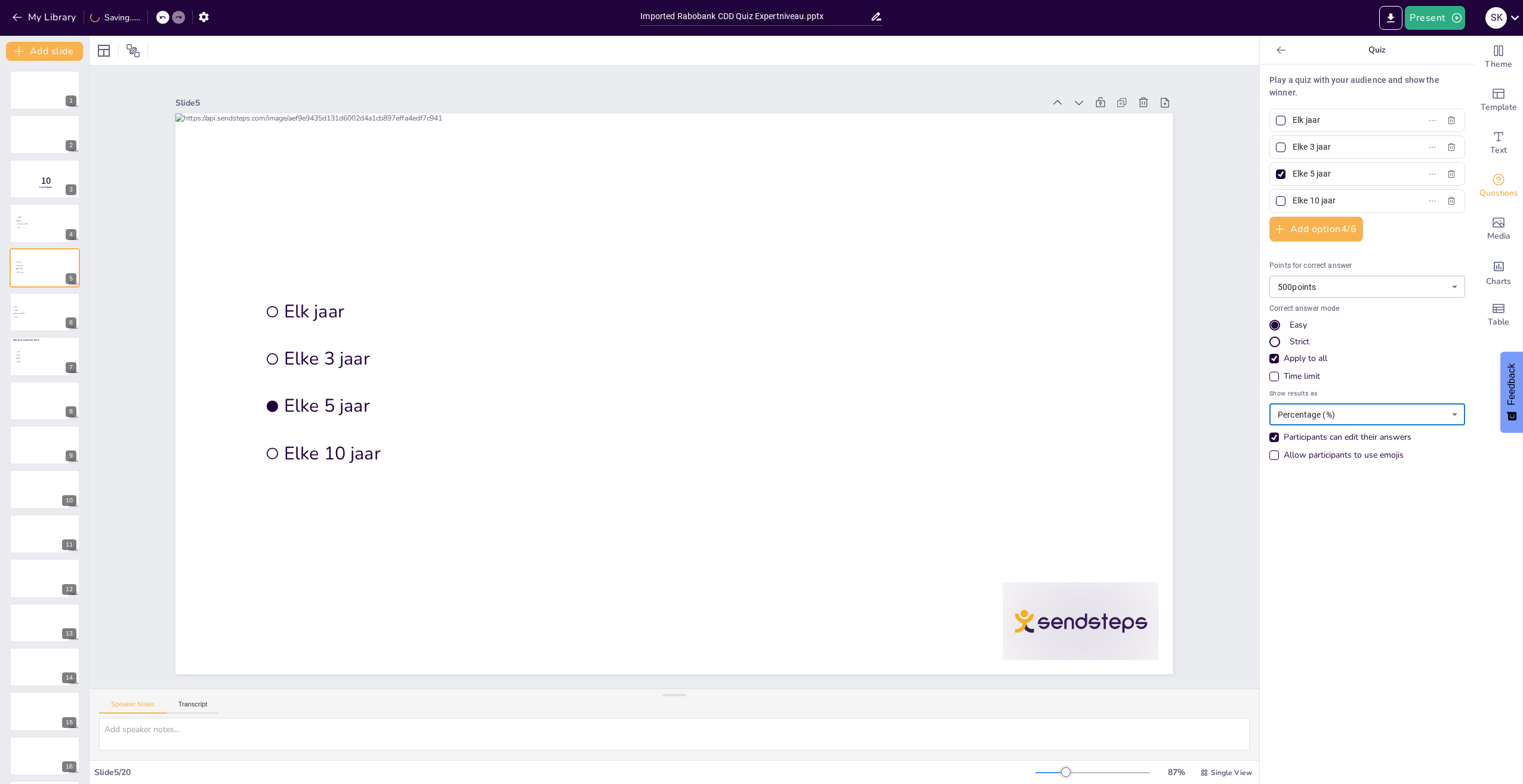
click at [1289, 412] on body "My Library Saving...... Imported Rabobank CDD Quiz Expertniveau.pptx Present S …" at bounding box center [762, 392] width 1523 height 784
click at [1300, 460] on li "Number" at bounding box center [1358, 459] width 195 height 20
type input "number"
click at [29, 231] on div at bounding box center [44, 223] width 71 height 41
type input "GDPR"
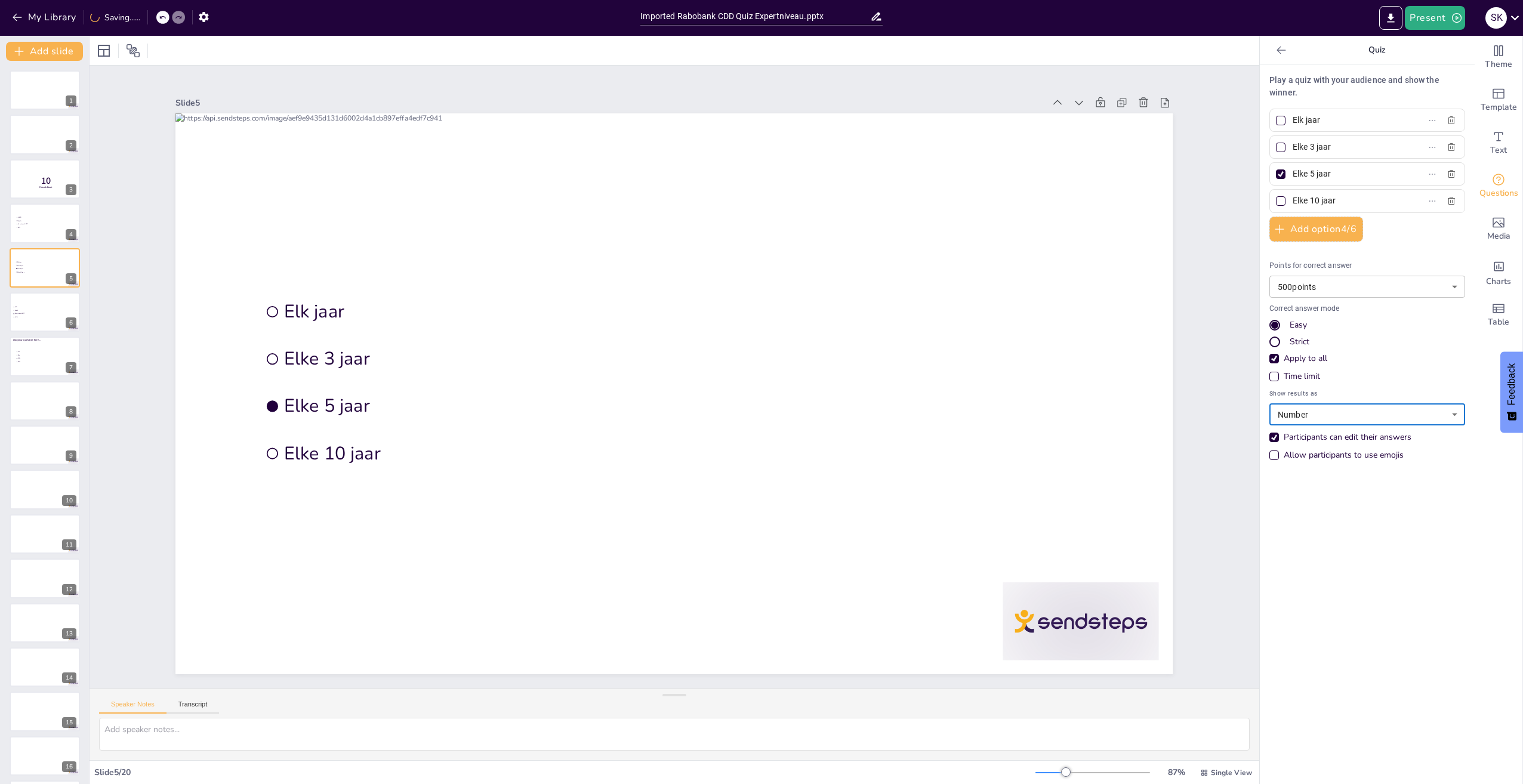
type input "Wwft"
type input "Sanctiewet 1977"
type input "percentage"
type input "Wft"
click at [1321, 414] on body "My Library Saving...... Imported Rabobank CDD Quiz Expertniveau.pptx Present S …" at bounding box center [762, 392] width 1523 height 784
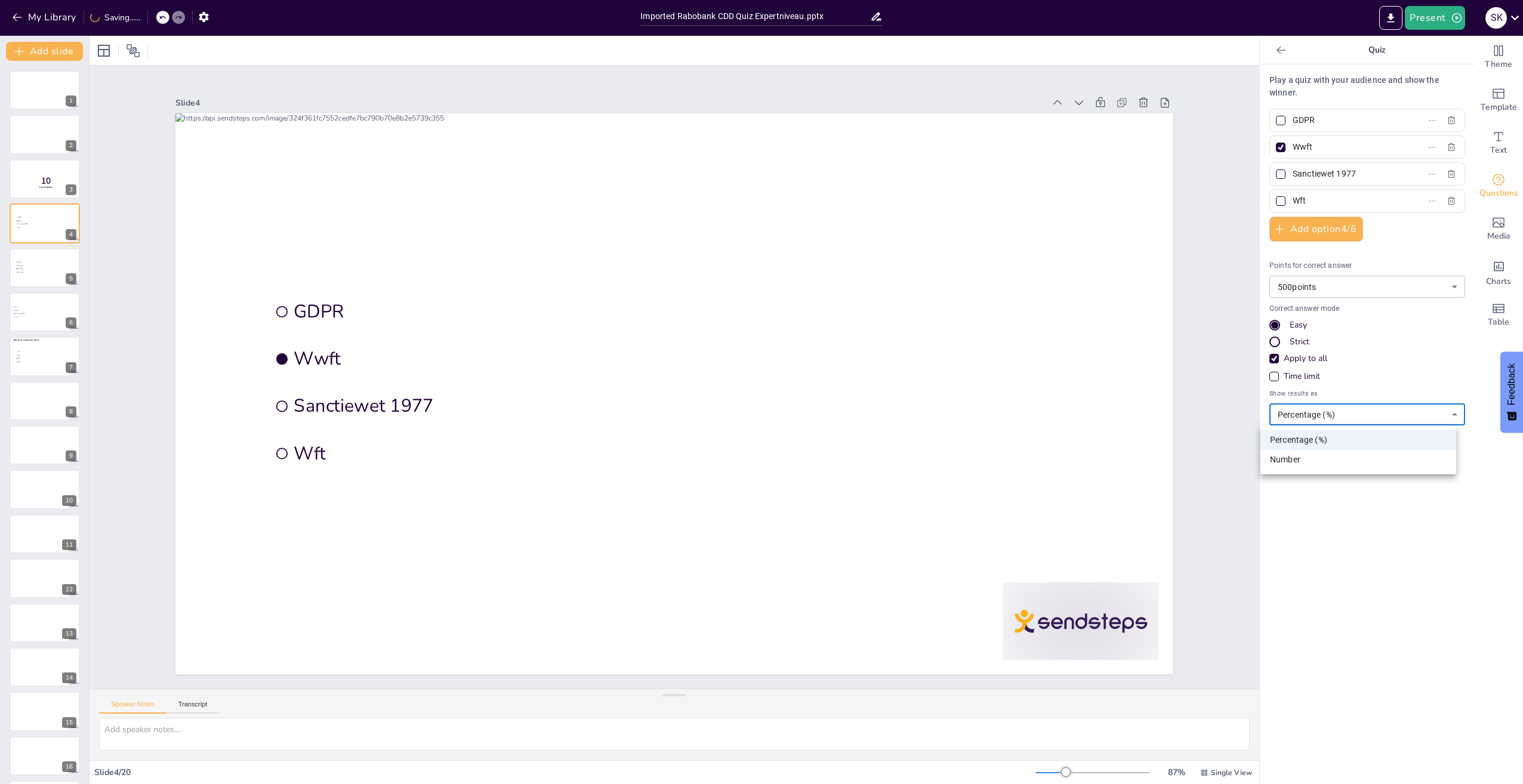
click at [1309, 460] on li "Number" at bounding box center [1358, 459] width 195 height 20
type input "number"
click at [22, 275] on div at bounding box center [44, 268] width 71 height 41
type input "Elk jaar"
type input "Elke 3 jaar"
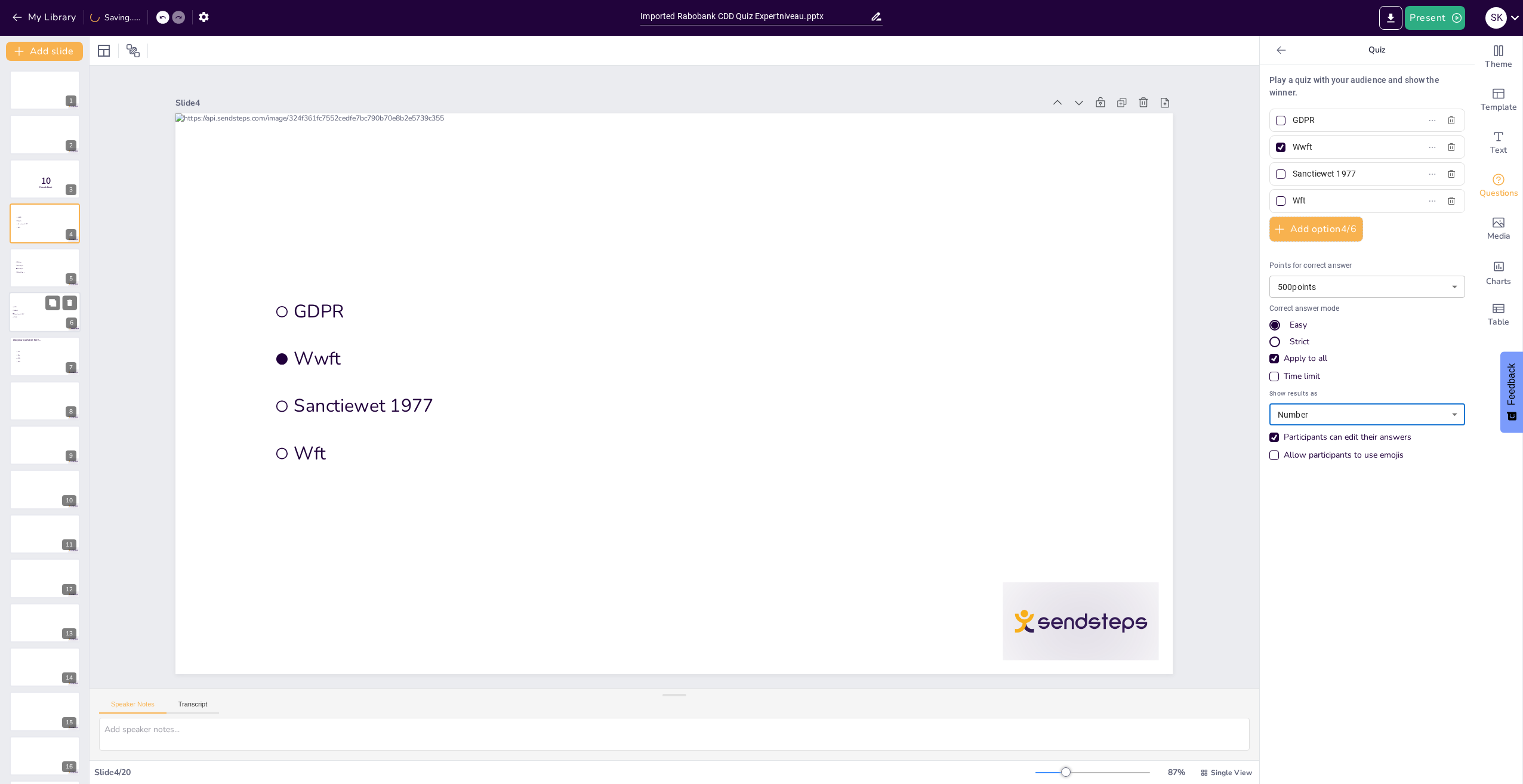
type input "Elke 5 jaar"
type input "Elke 10 jaar"
click at [22, 317] on span "AVG" at bounding box center [30, 317] width 33 height 2
type input "Wft"
type input "Wwft"
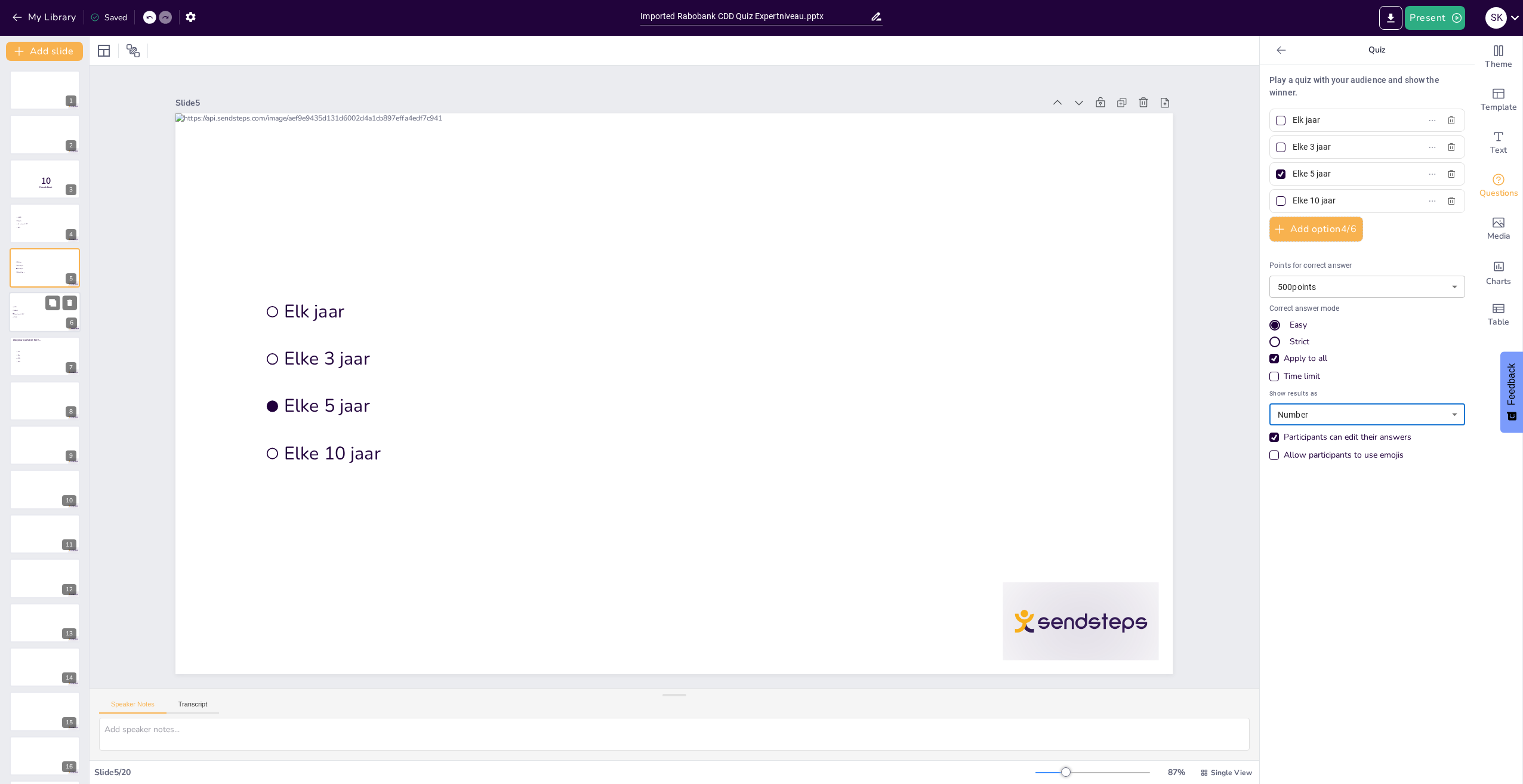
type input "Sanctiewet 1977"
type input "AVG"
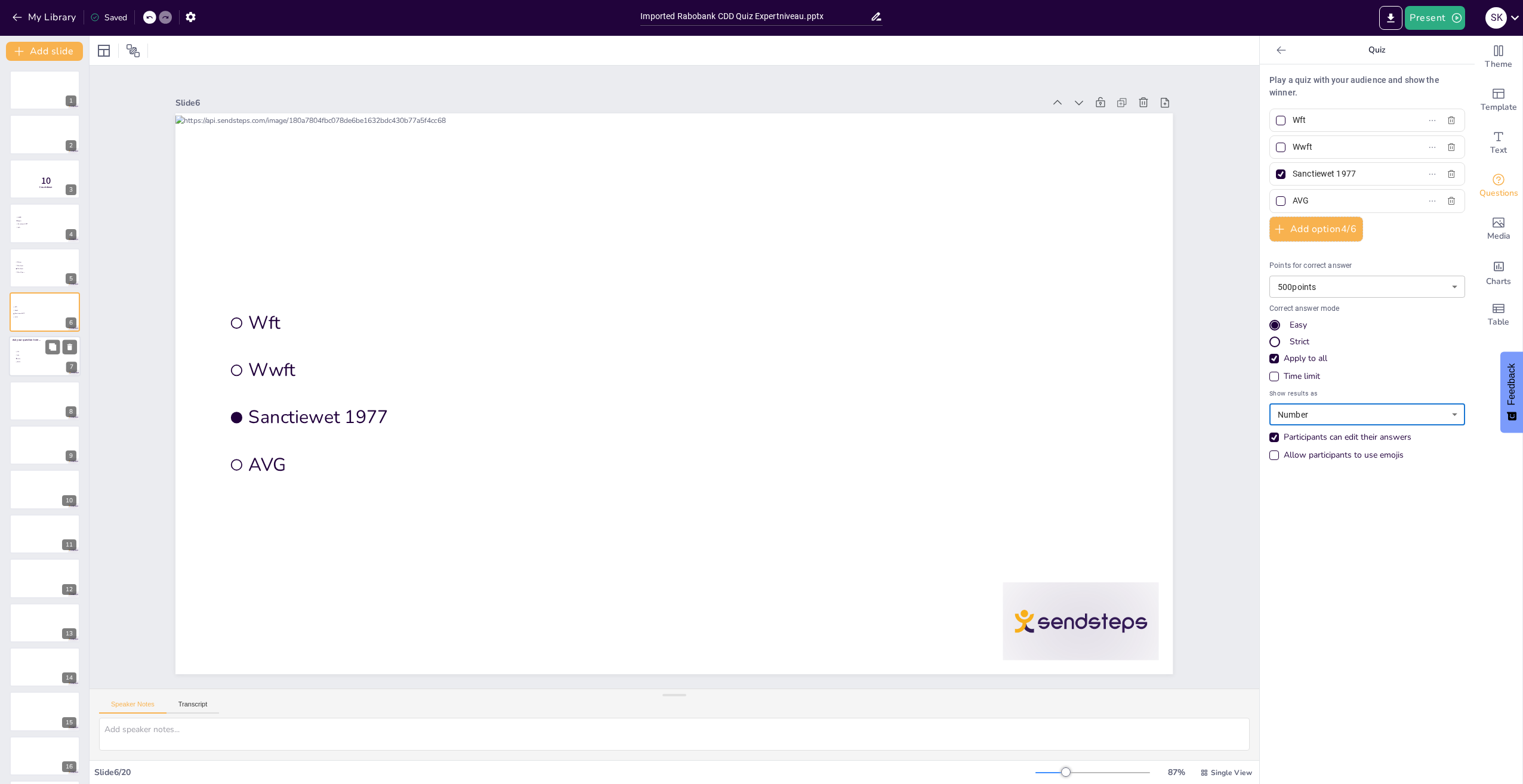
click at [27, 370] on div at bounding box center [44, 356] width 71 height 41
type input "1%"
type input "5%"
type input "10%"
type input "25%"
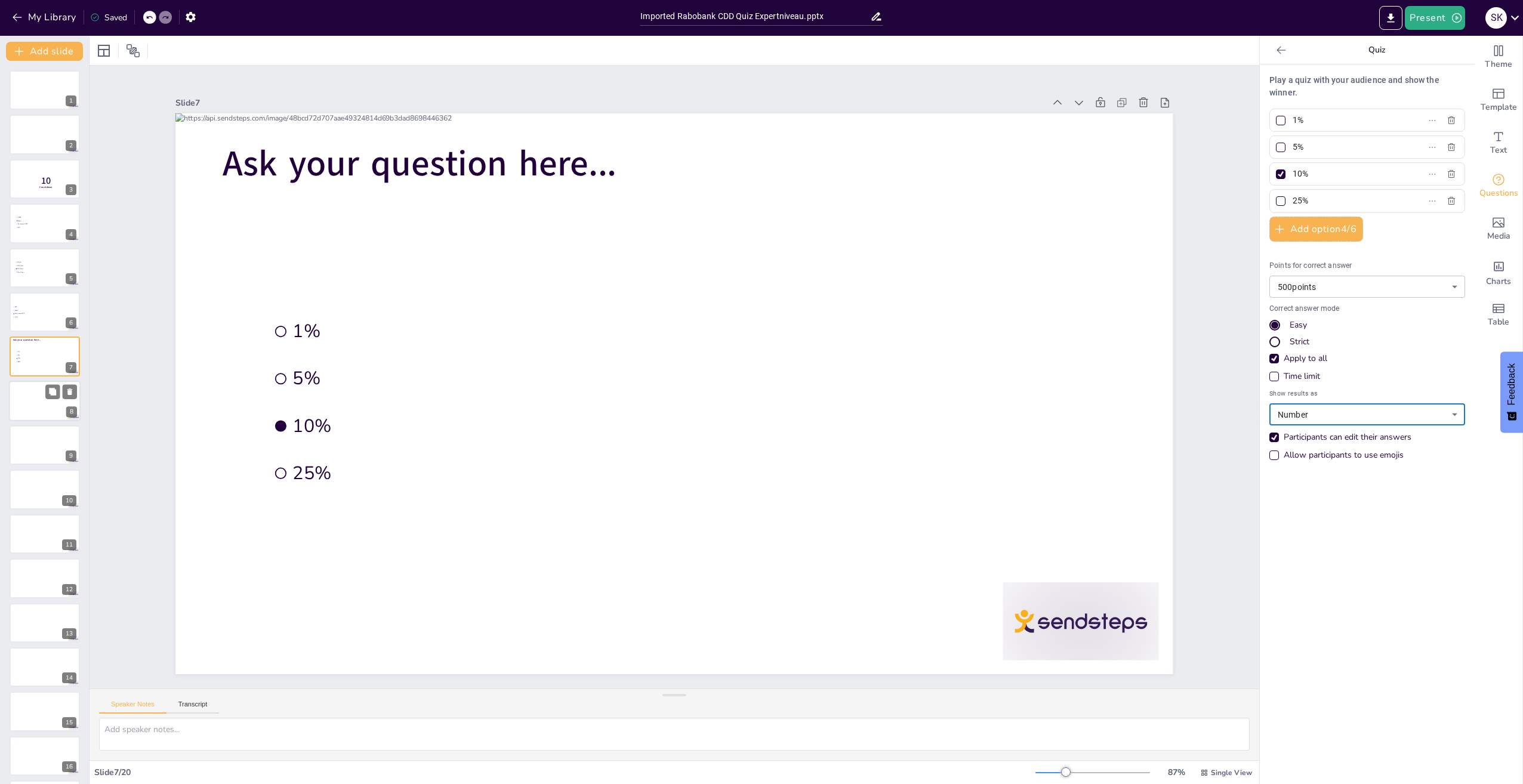
click at [25, 405] on div at bounding box center [44, 401] width 71 height 41
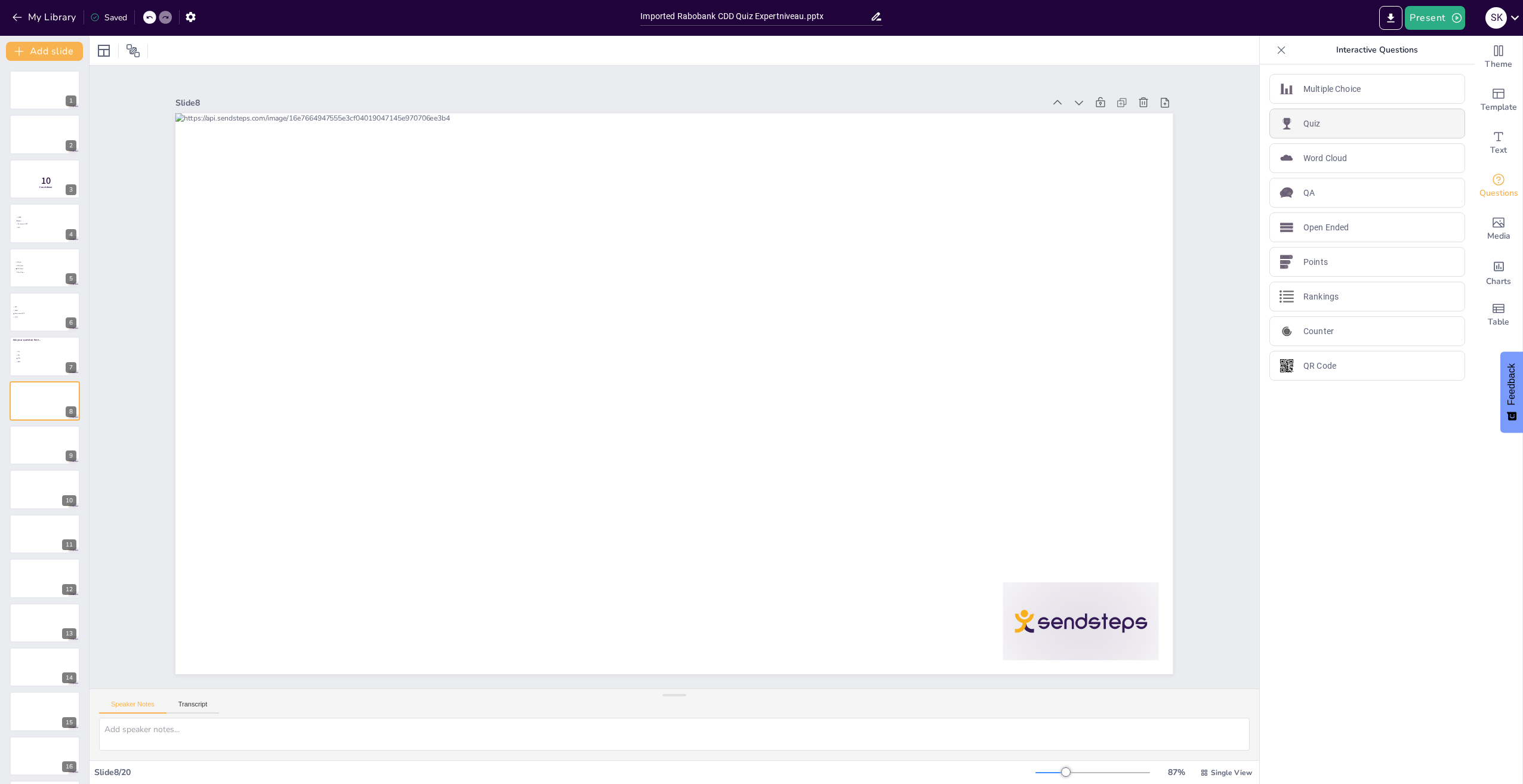
click at [1311, 120] on p "Quiz" at bounding box center [1312, 123] width 17 height 12
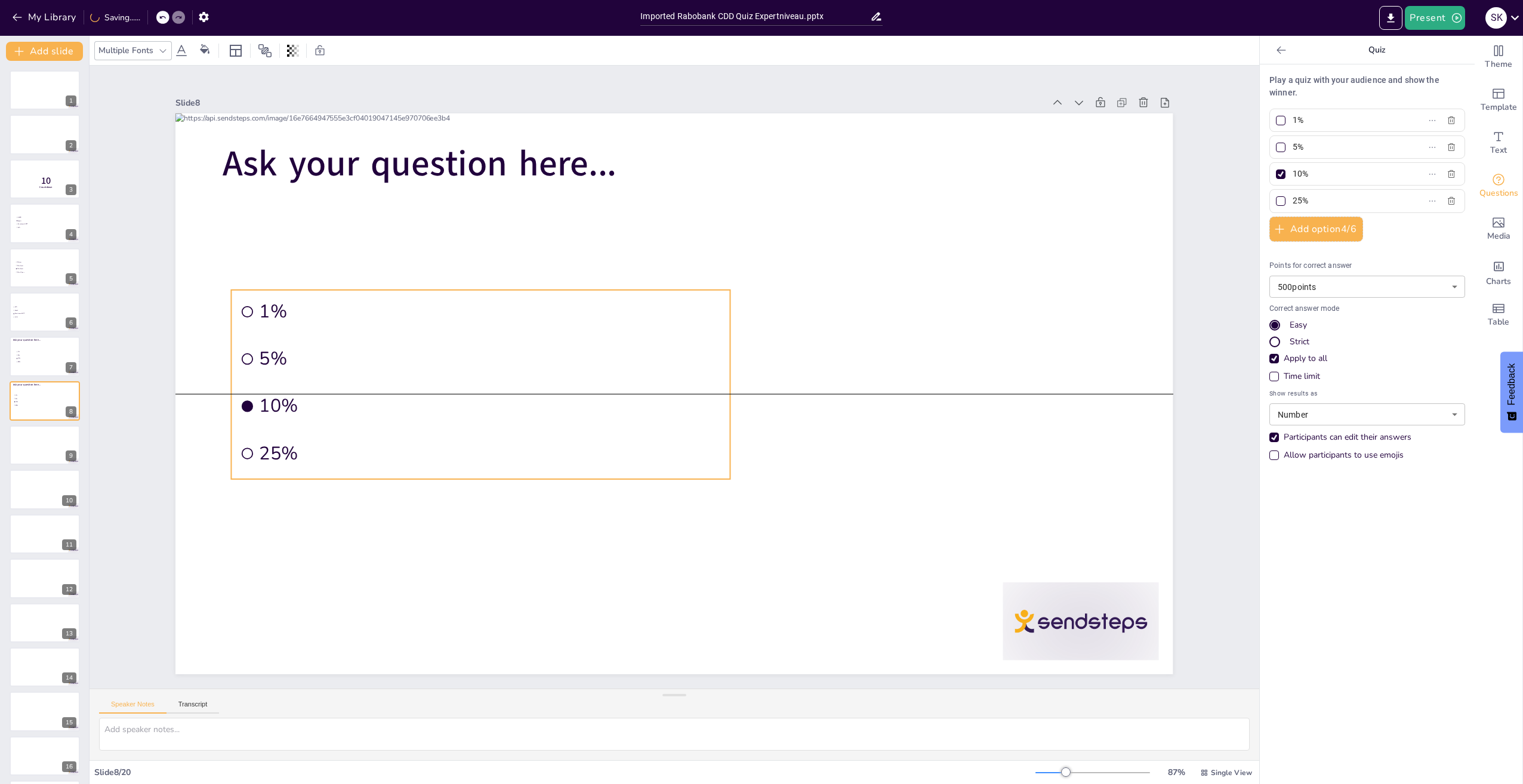
drag, startPoint x: 756, startPoint y: 285, endPoint x: 469, endPoint y: 286, distance: 287.0
click at [469, 290] on li "1%" at bounding box center [481, 311] width 499 height 43
drag, startPoint x: 1311, startPoint y: 122, endPoint x: 1273, endPoint y: 120, distance: 38.1
click at [1273, 120] on label "1%" at bounding box center [1348, 120] width 150 height 17
click at [1292, 120] on input "1%" at bounding box center [1348, 120] width 111 height 17
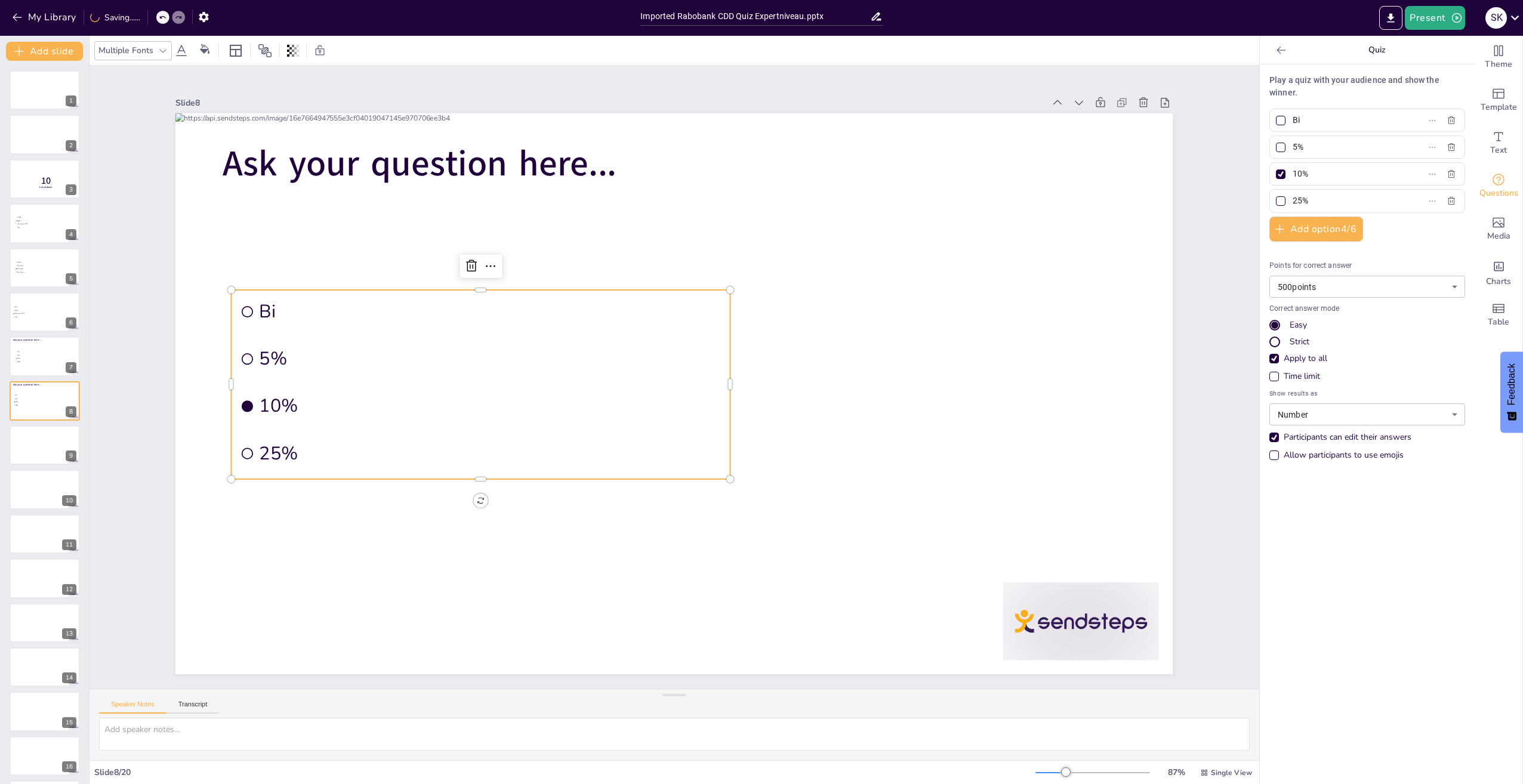
type input "B"
type input "Ex-klanten"
click at [1305, 142] on input "5%" at bounding box center [1348, 147] width 111 height 17
drag, startPoint x: 1302, startPoint y: 149, endPoint x: 1275, endPoint y: 144, distance: 27.5
click at [1275, 144] on label "5%" at bounding box center [1348, 147] width 150 height 17
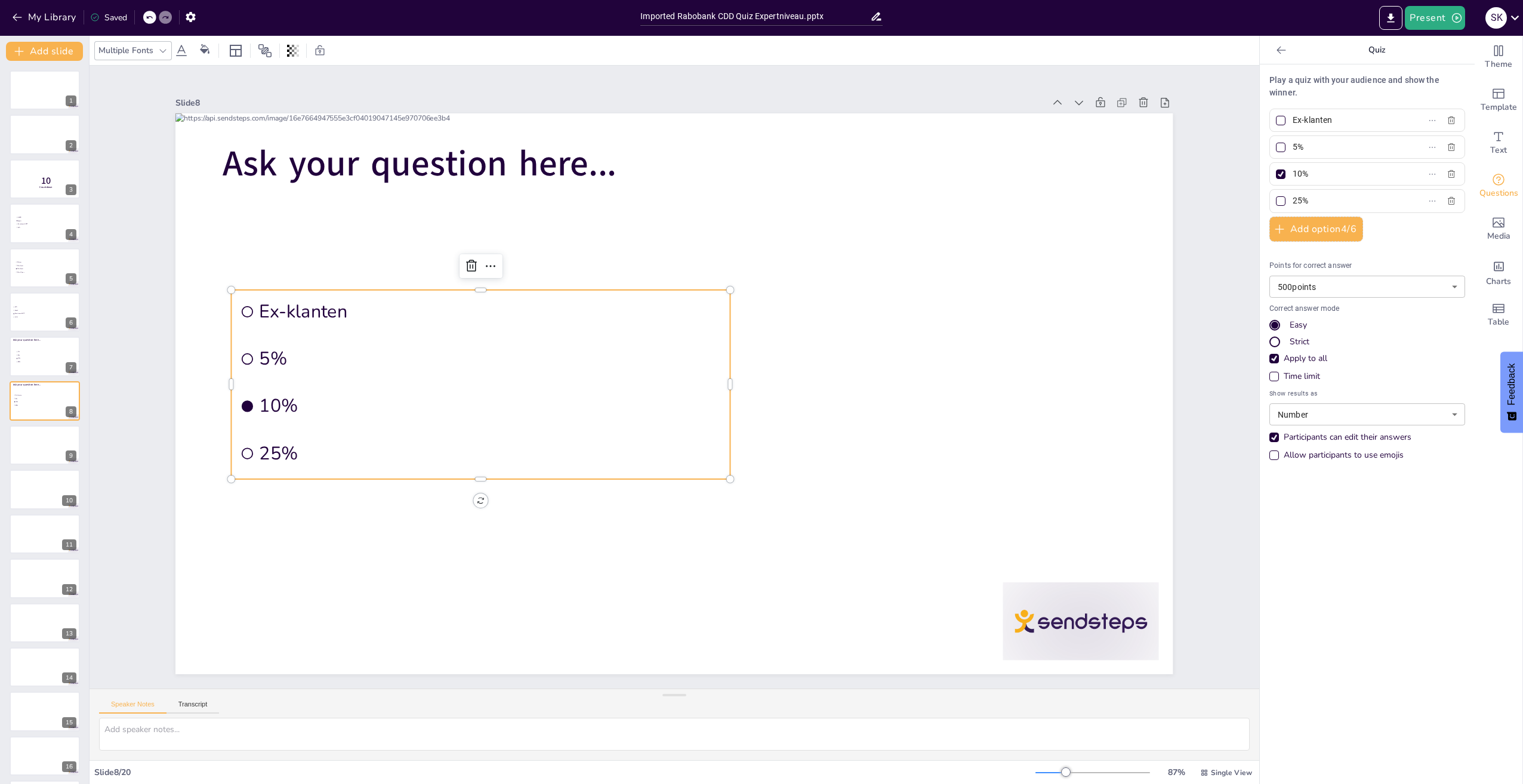
click at [1292, 144] on input "5%" at bounding box center [1348, 147] width 111 height 17
paste input "Bij klanten die onder toezicht staan van een financiële toezichthouder in een E…"
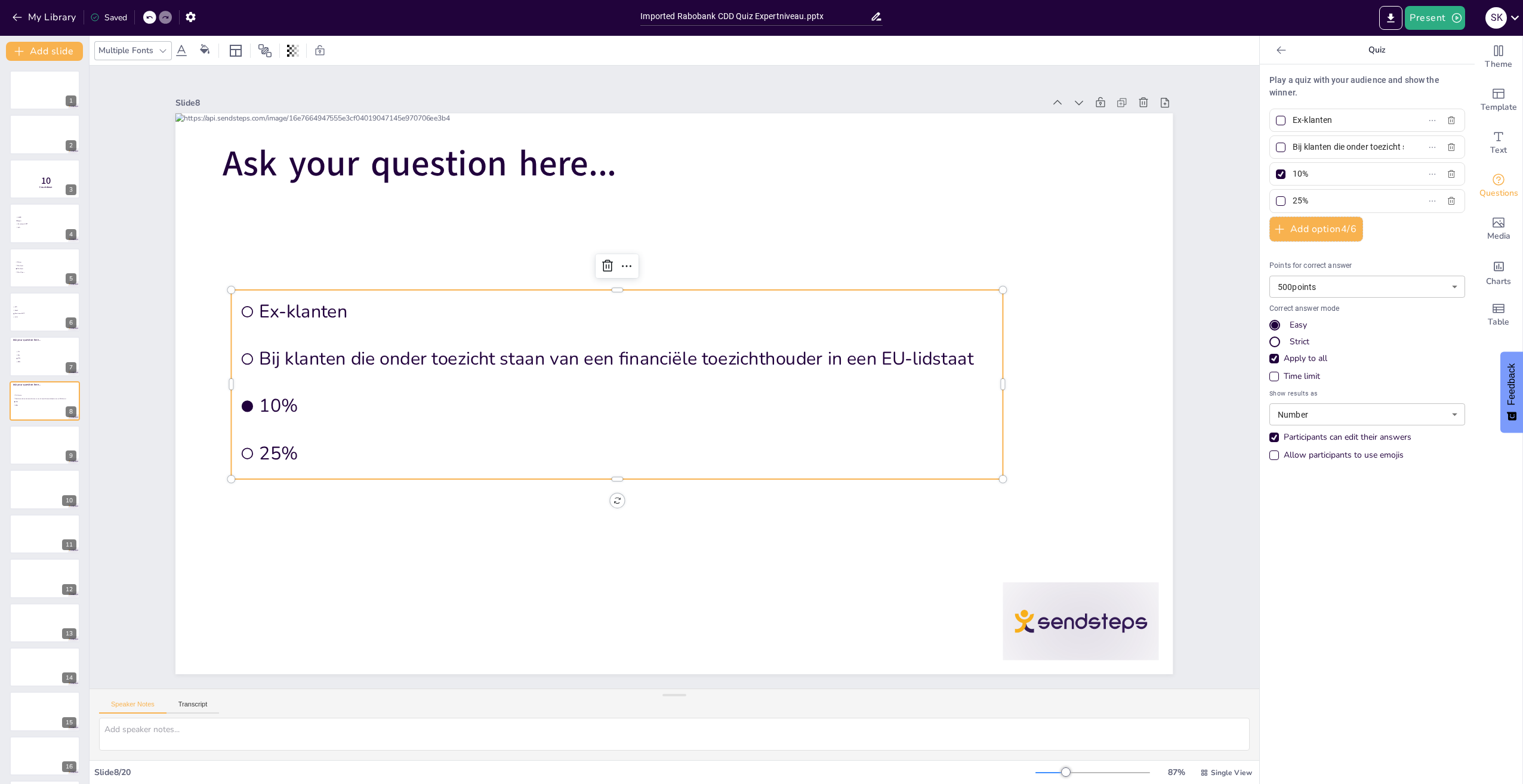
scroll to position [0, 230]
type input "Bij klanten die onder toezicht staan van een financiële toezichthouder in een E…"
click at [1276, 150] on div at bounding box center [1281, 148] width 10 height 10
click at [1292, 150] on input "Bij klanten die onder toezicht staan van een financiële toezichthouder in een E…" at bounding box center [1348, 147] width 111 height 17
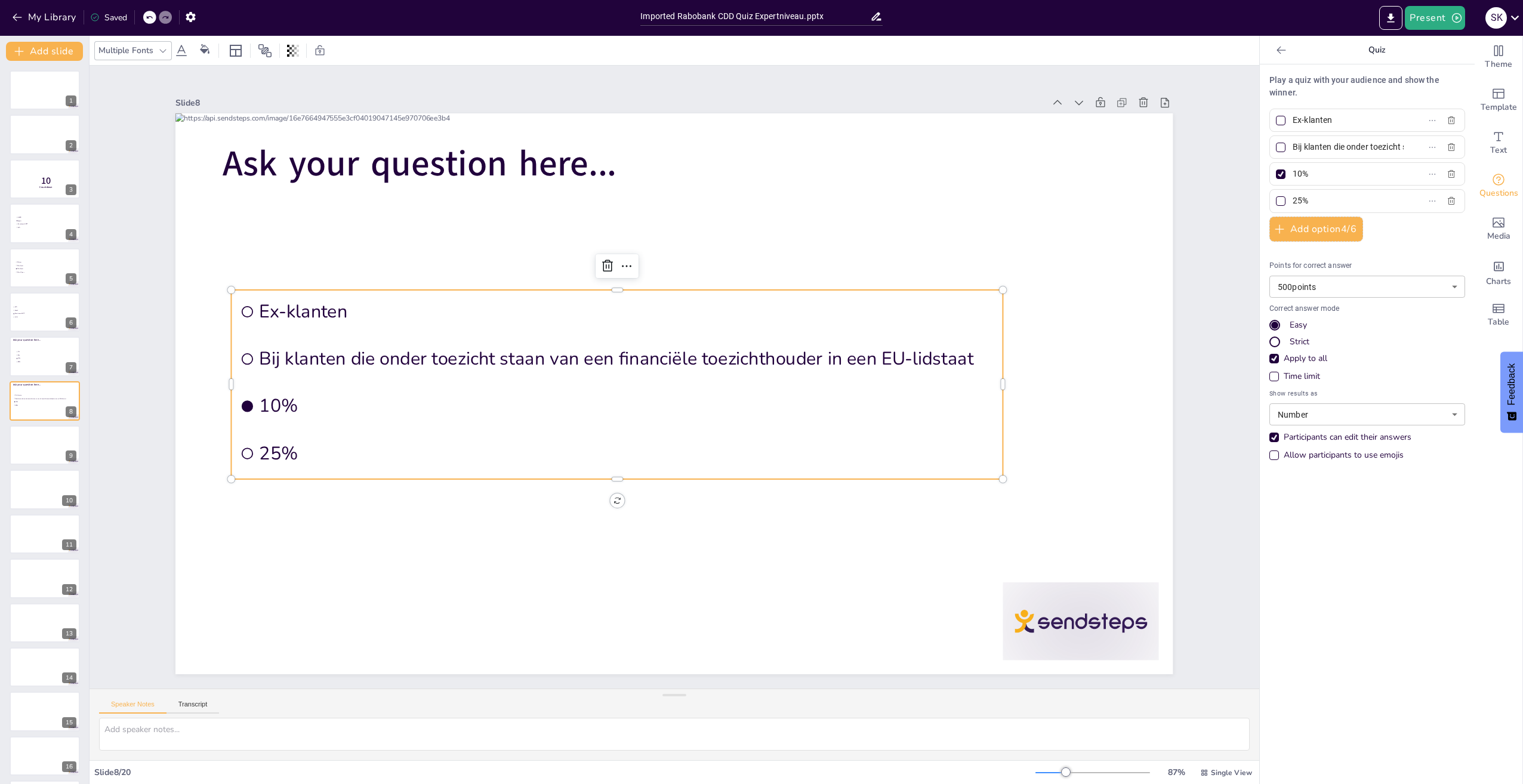
checkbox input "true"
click at [1273, 179] on div at bounding box center [1280, 173] width 14 height 14
click at [1292, 179] on input "10%" at bounding box center [1348, 173] width 111 height 17
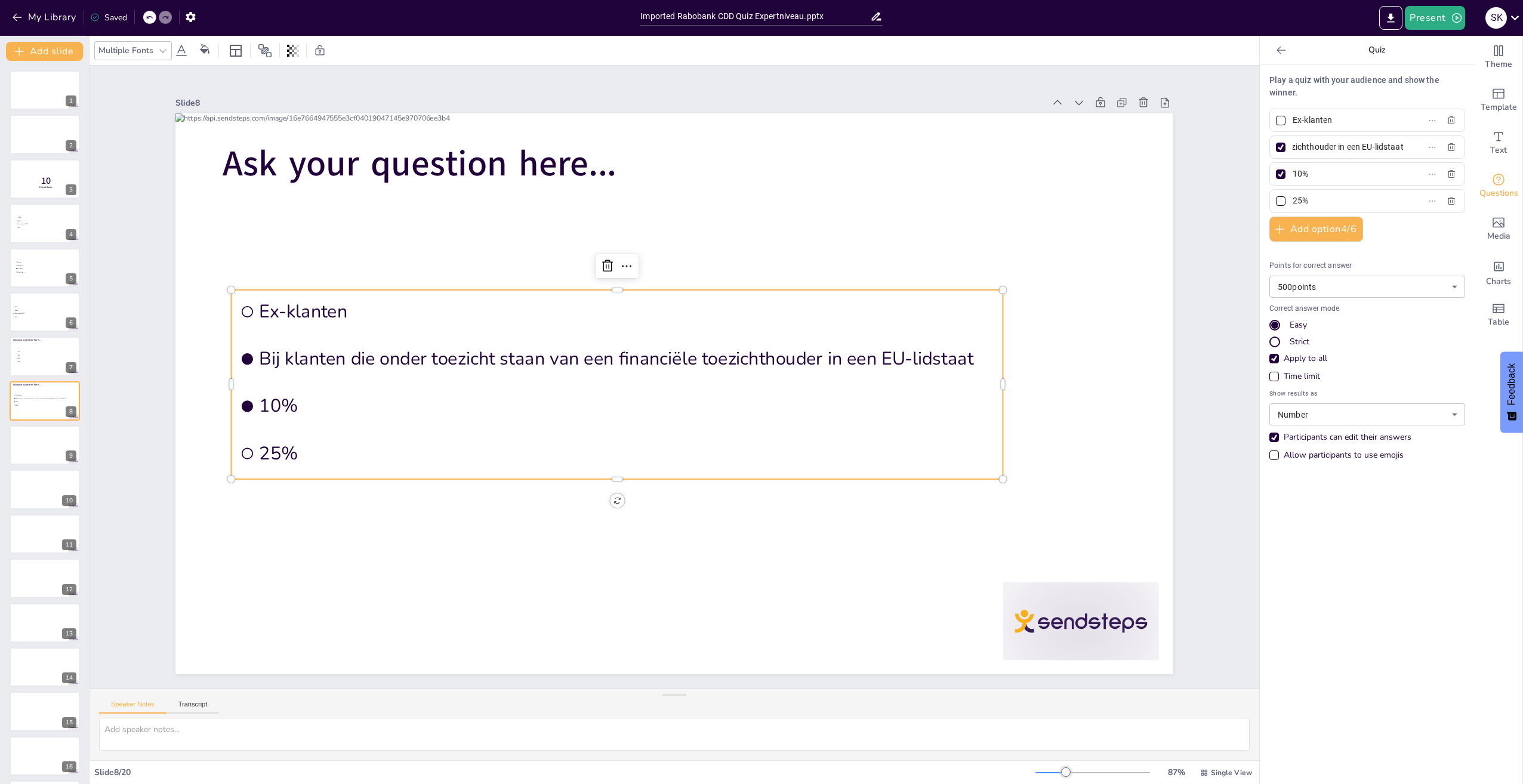
checkbox input "false"
drag, startPoint x: 1311, startPoint y: 179, endPoint x: 1277, endPoint y: 174, distance: 34.4
click at [1277, 174] on label "10%" at bounding box center [1348, 173] width 150 height 17
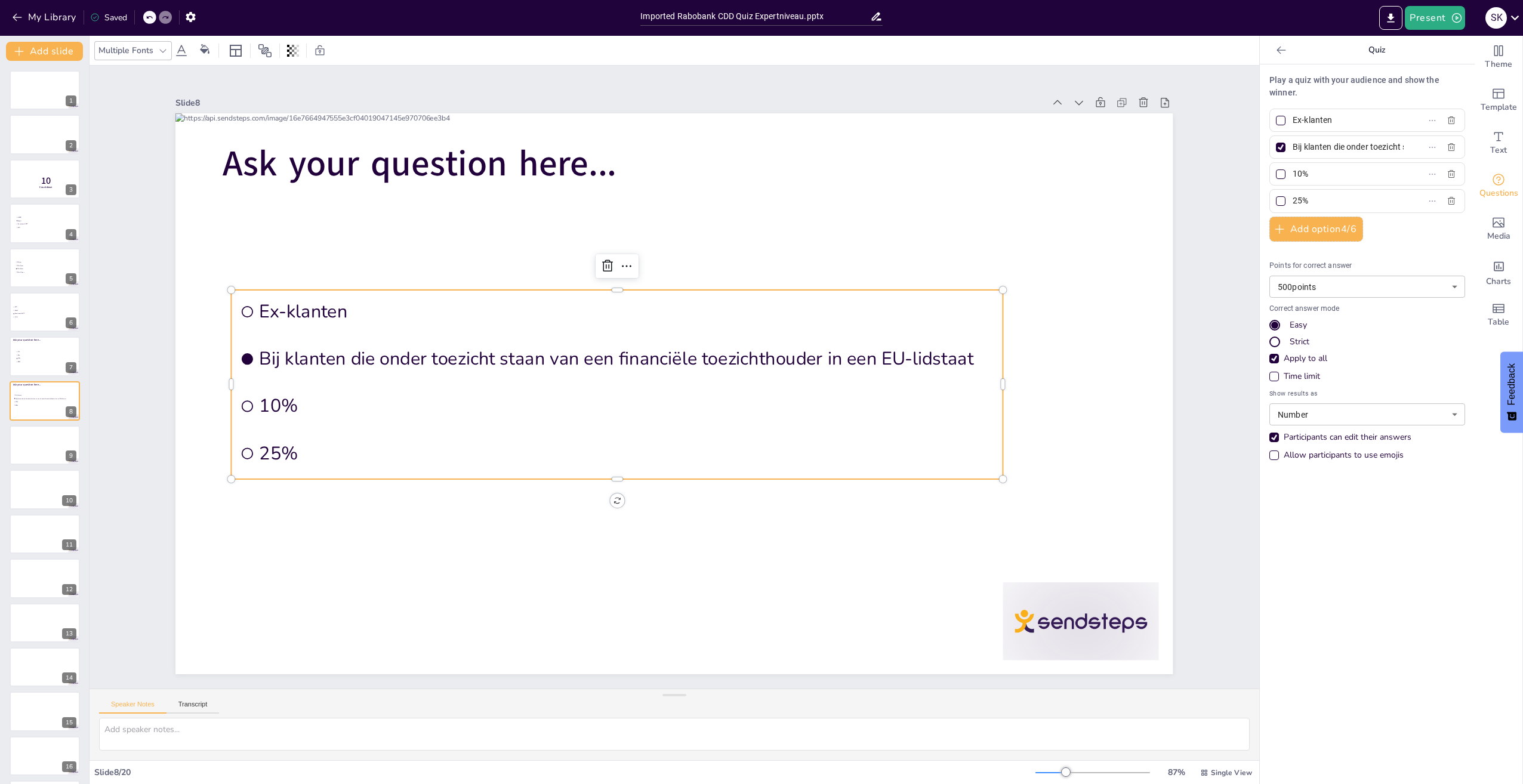
click at [1292, 174] on input "10%" at bounding box center [1348, 173] width 111 height 17
paste input "Bij klanten die geen zakelijke activiteiten uitvoeren"
type input "Bij klanten die geen zakelijke activiteiten uitvoeren"
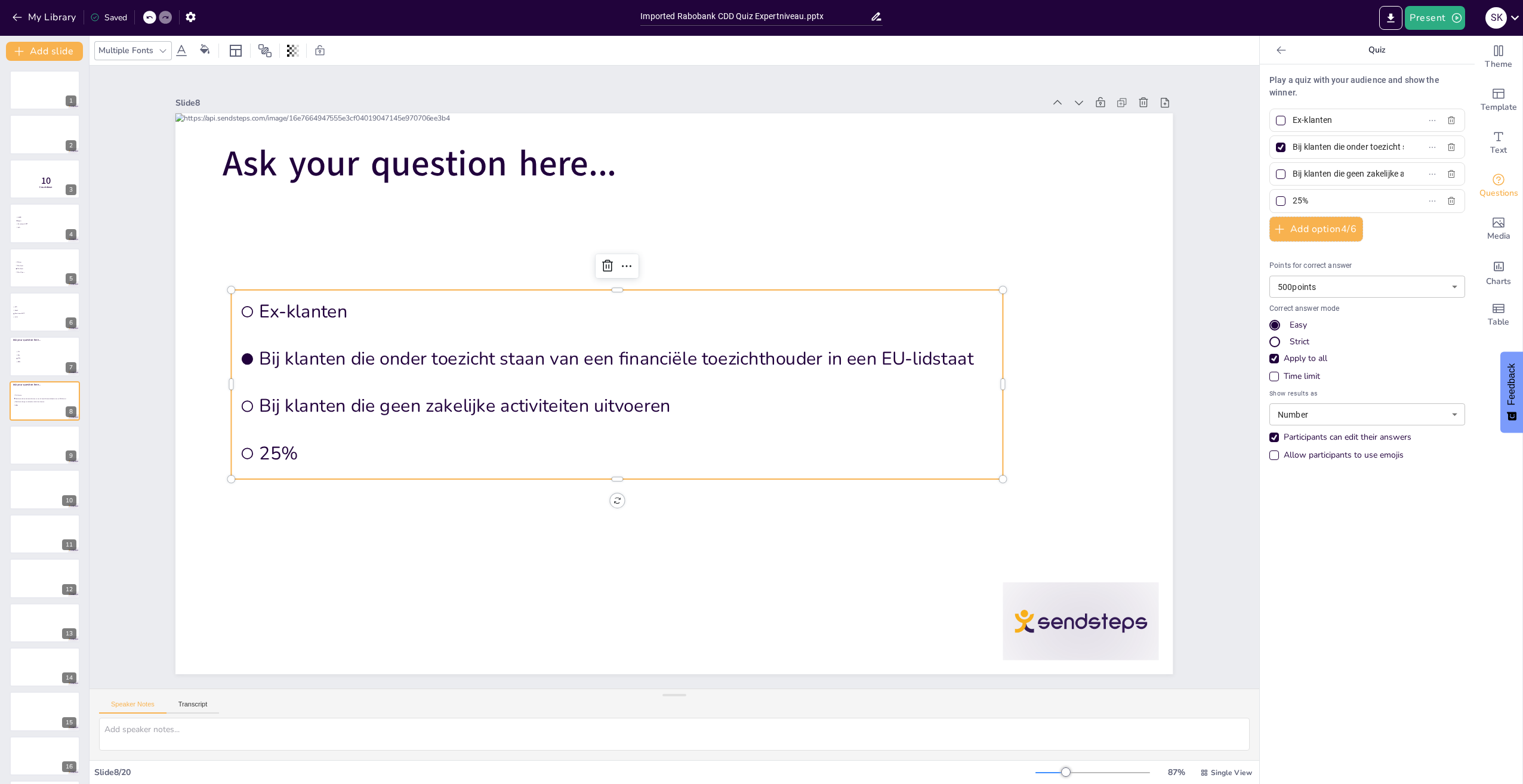
drag, startPoint x: 1327, startPoint y: 203, endPoint x: 1267, endPoint y: 200, distance: 60.1
click at [1273, 200] on label "25%" at bounding box center [1348, 201] width 150 height 17
click at [1292, 200] on input "25%" at bounding box center [1348, 201] width 111 height 17
paste input "Bij klanten die geen UBO hebben"
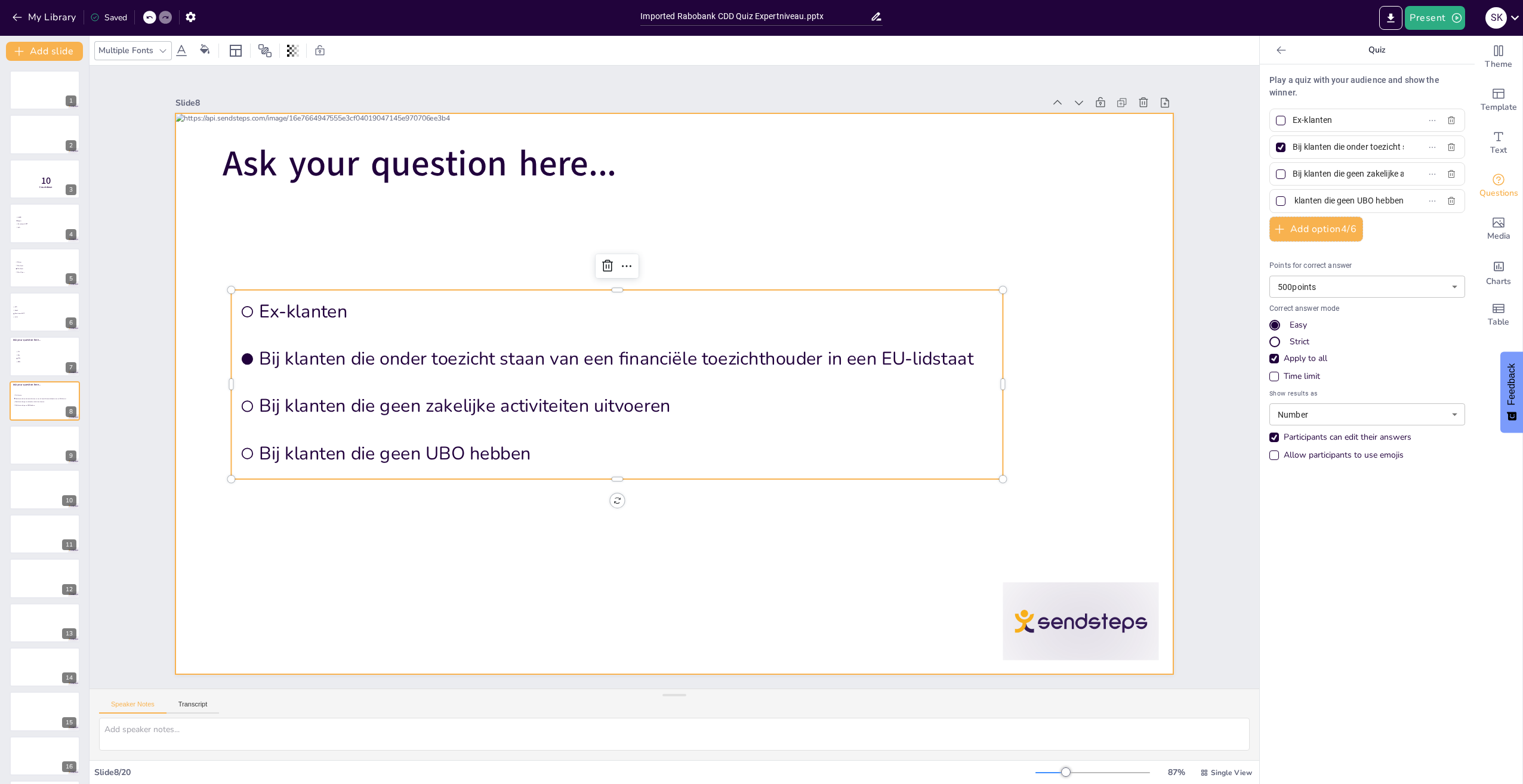
type input "Bij klanten die geen UBO hebben"
click at [784, 552] on div at bounding box center [674, 393] width 997 height 561
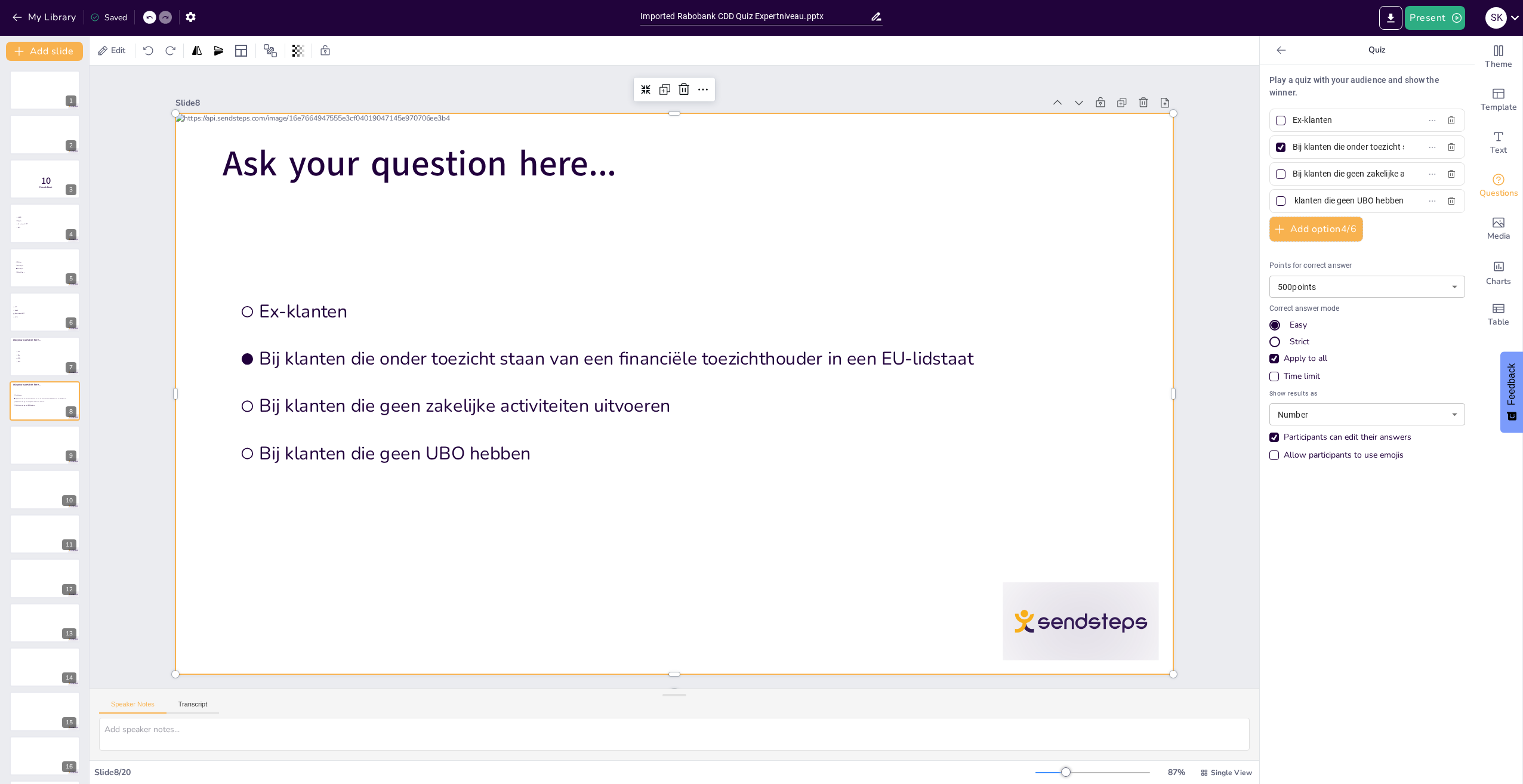
scroll to position [0, 0]
click at [31, 446] on div at bounding box center [44, 445] width 71 height 41
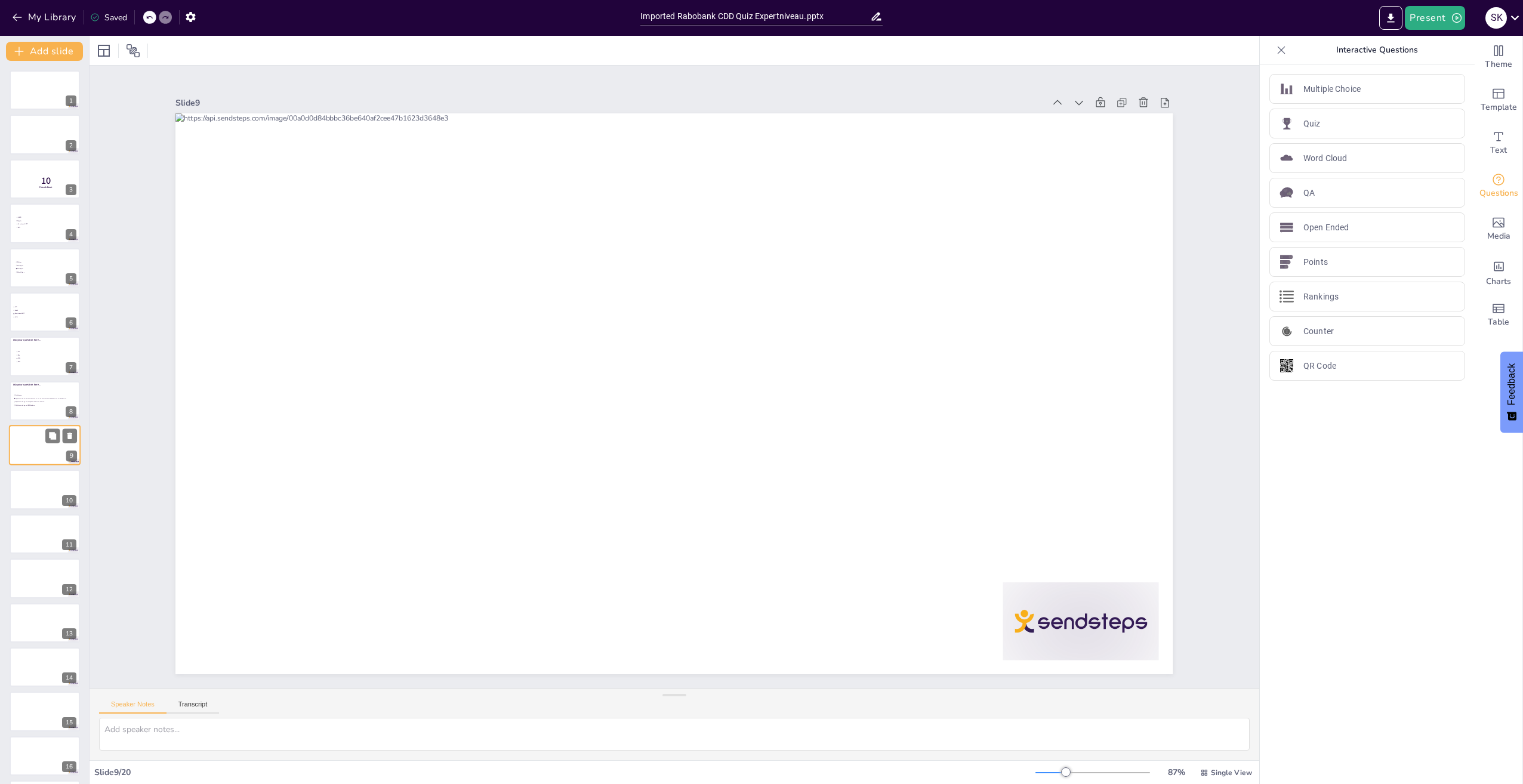
scroll to position [23, 0]
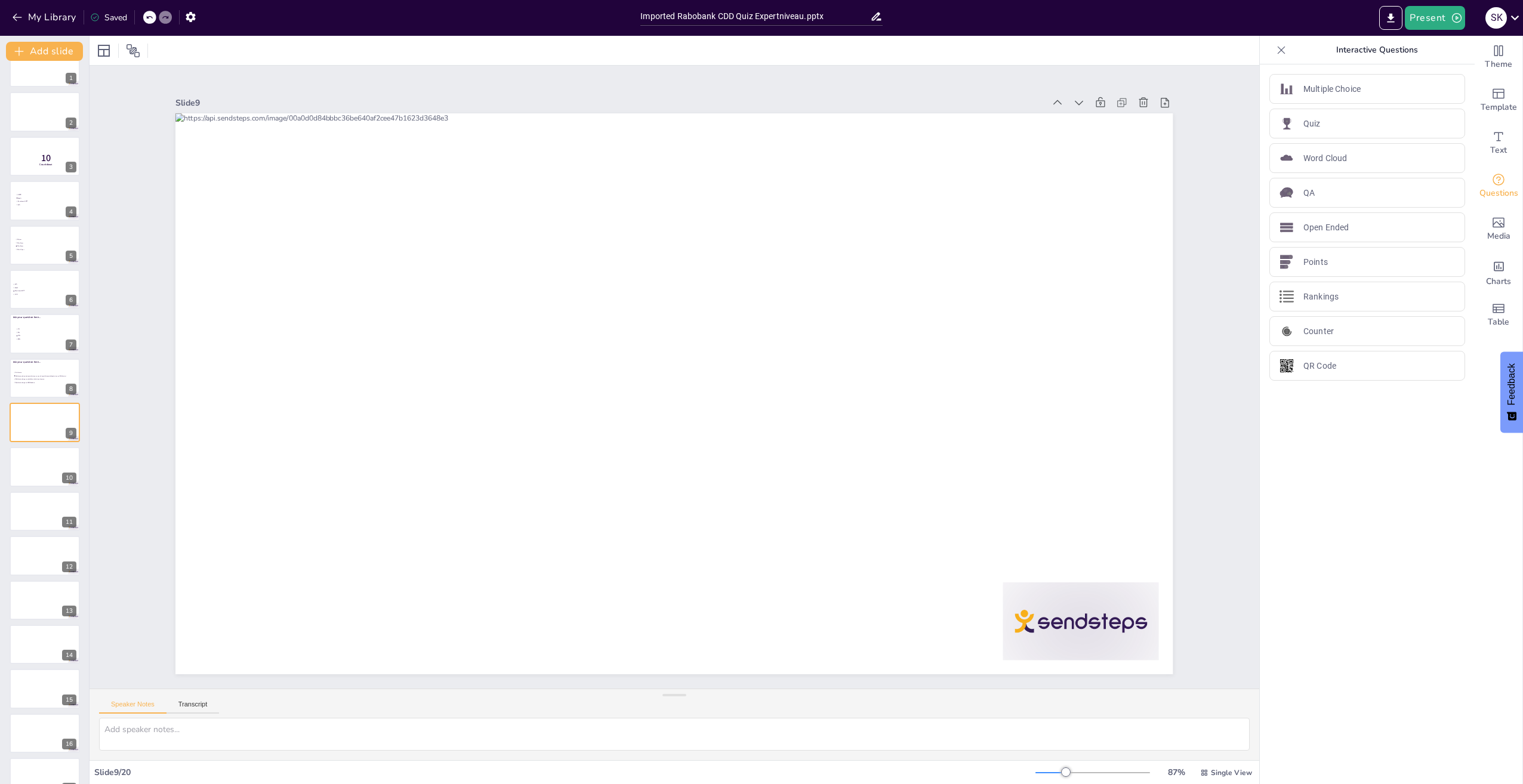
click at [309, 242] on div "Slide 1 Slide 2 Slide 3 10 Countdown Slide 4 GDPR Wwft Sanctiewet 1977 Wft Slid…" at bounding box center [674, 377] width 997 height 594
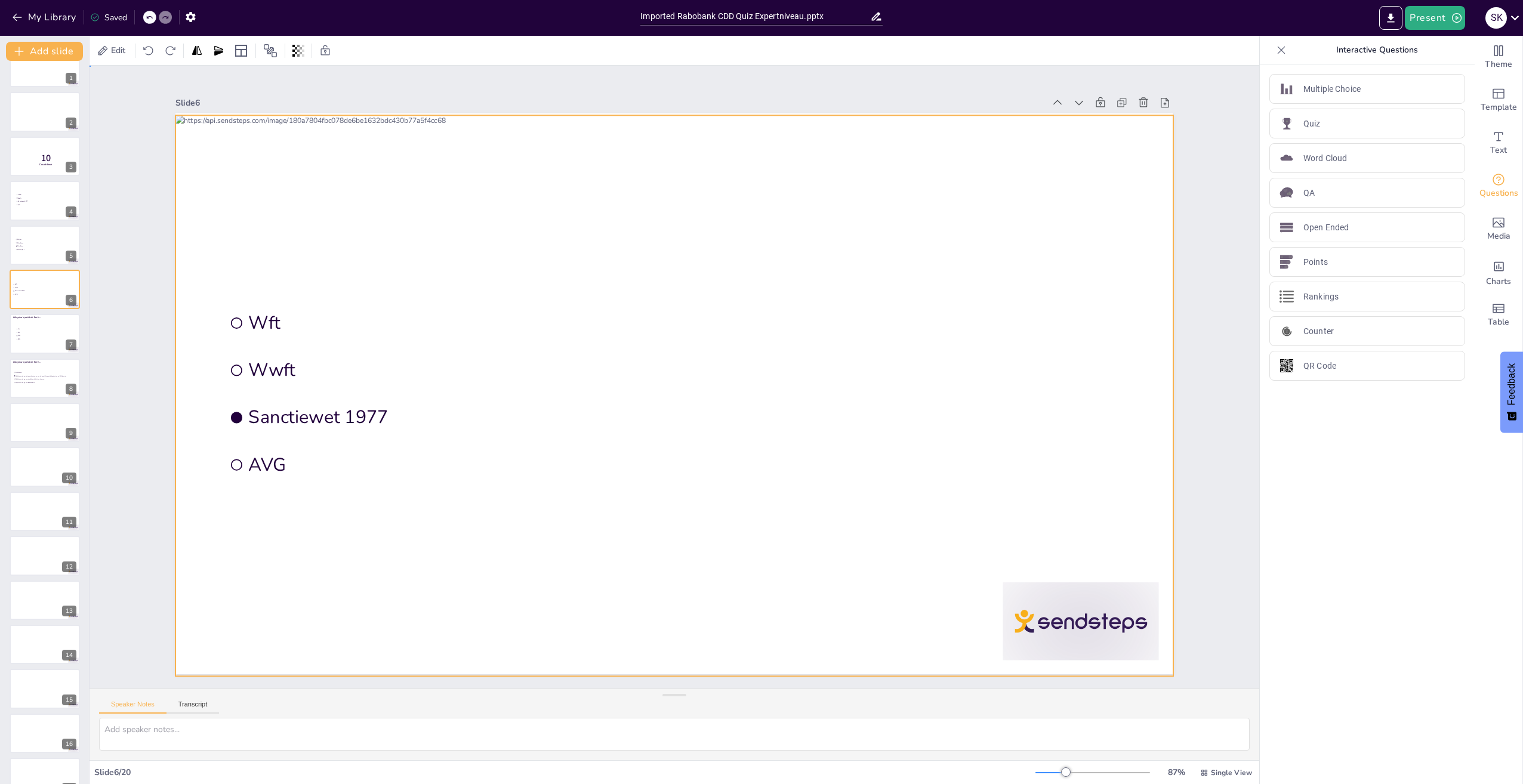
drag, startPoint x: 381, startPoint y: 270, endPoint x: 767, endPoint y: 242, distance: 387.0
click at [389, 270] on div at bounding box center [674, 395] width 997 height 561
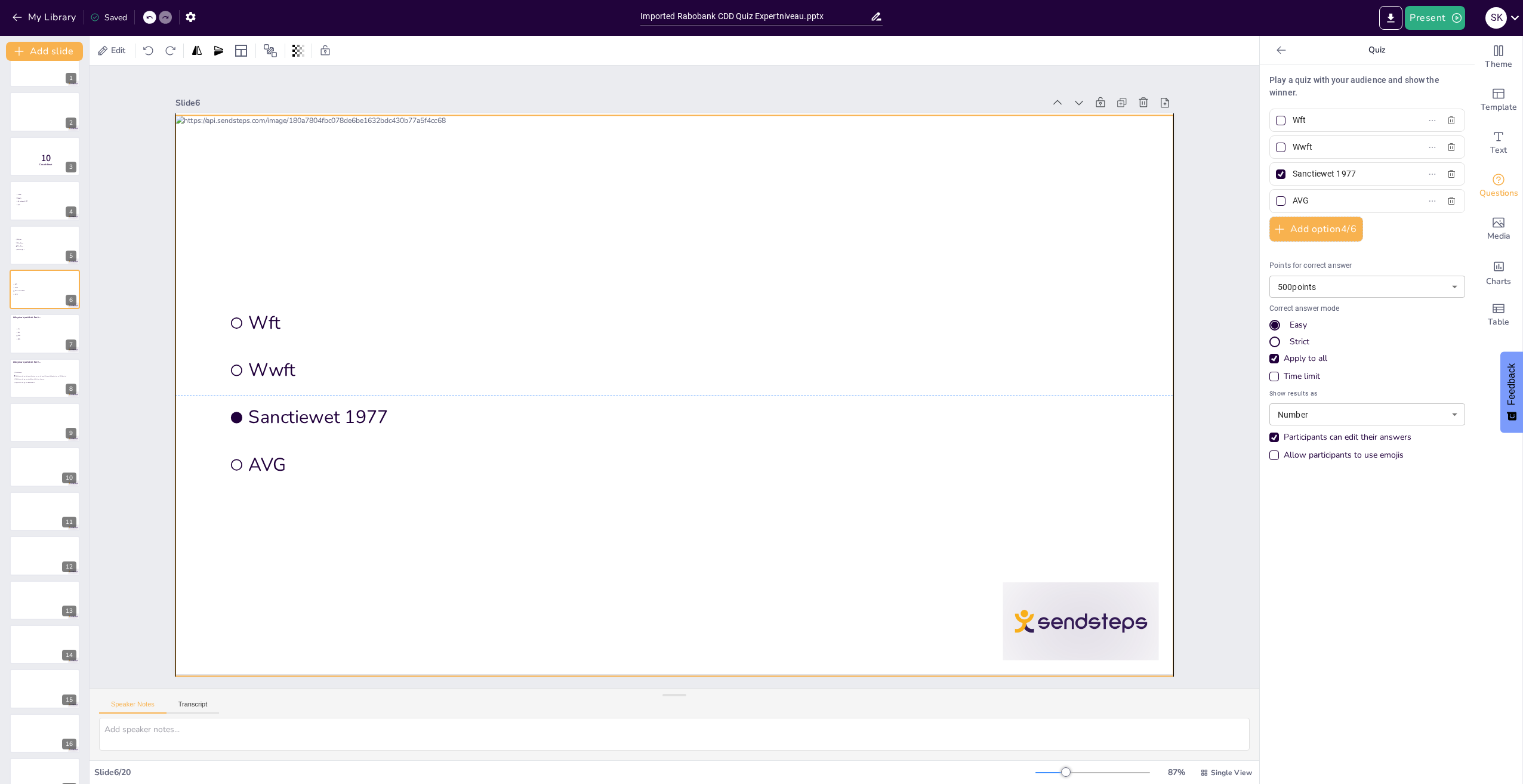
click at [635, 288] on div at bounding box center [674, 395] width 997 height 561
click at [58, 433] on div at bounding box center [44, 422] width 71 height 41
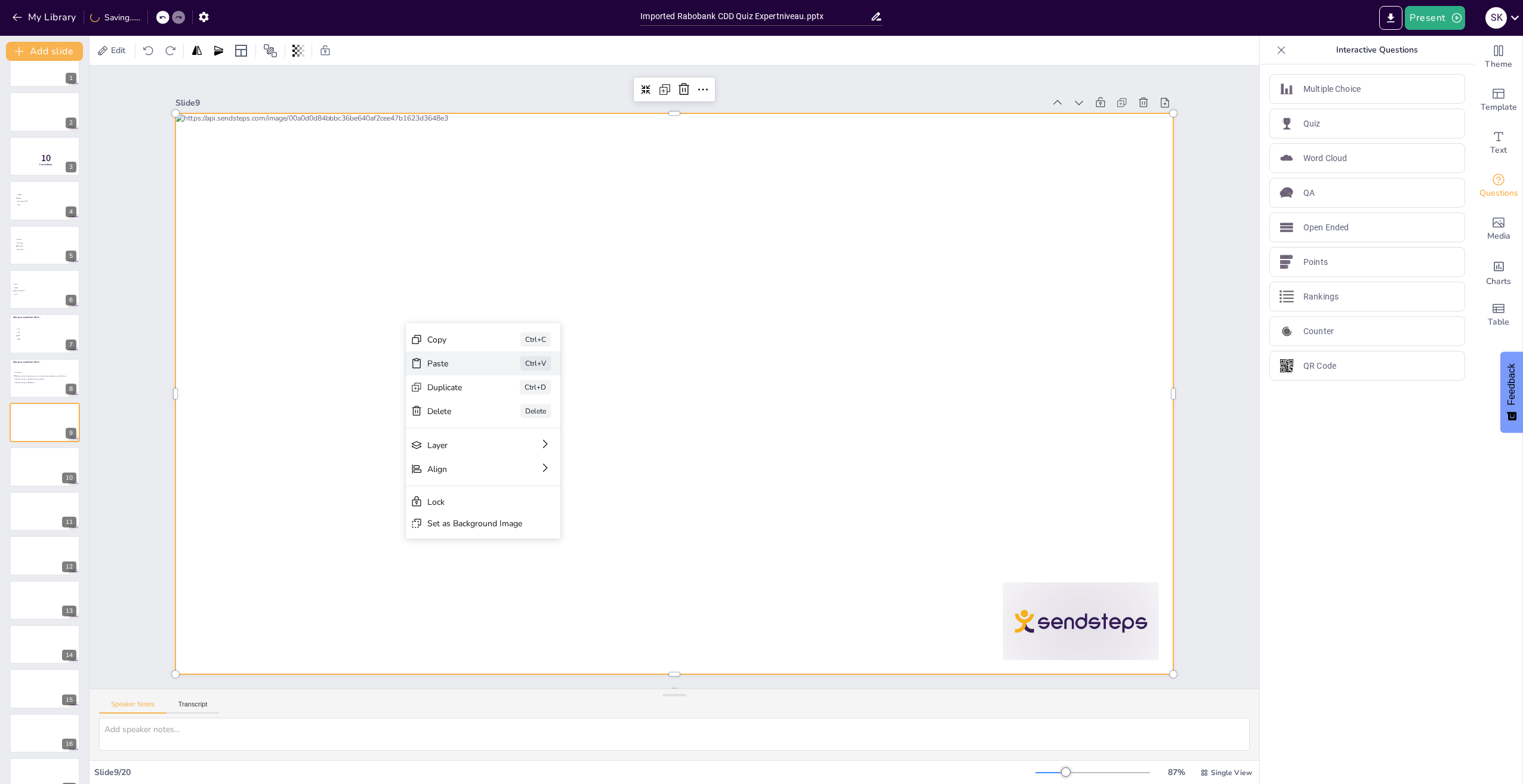
click at [457, 358] on div "Paste" at bounding box center [457, 364] width 60 height 11
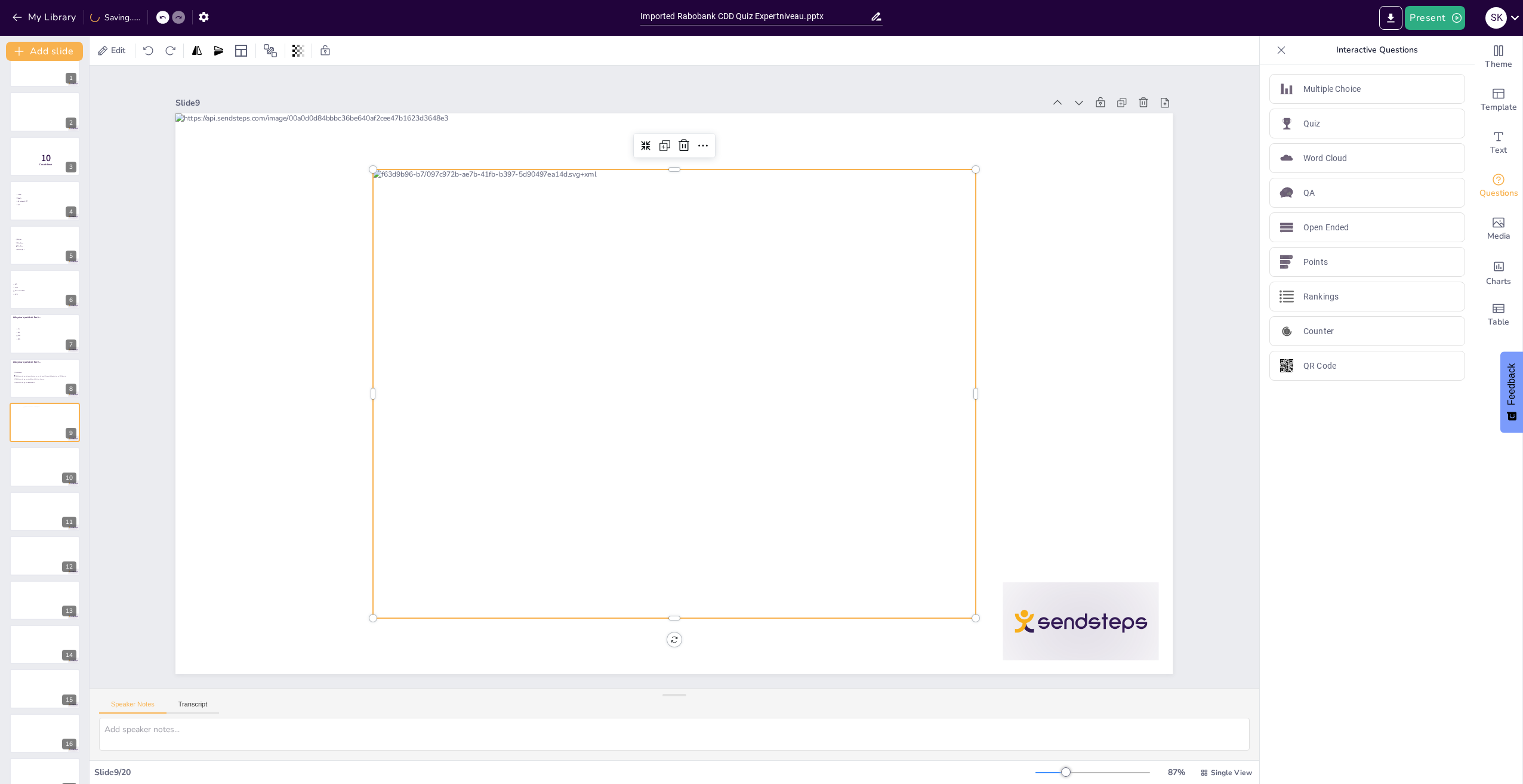
click at [618, 305] on div at bounding box center [674, 393] width 602 height 449
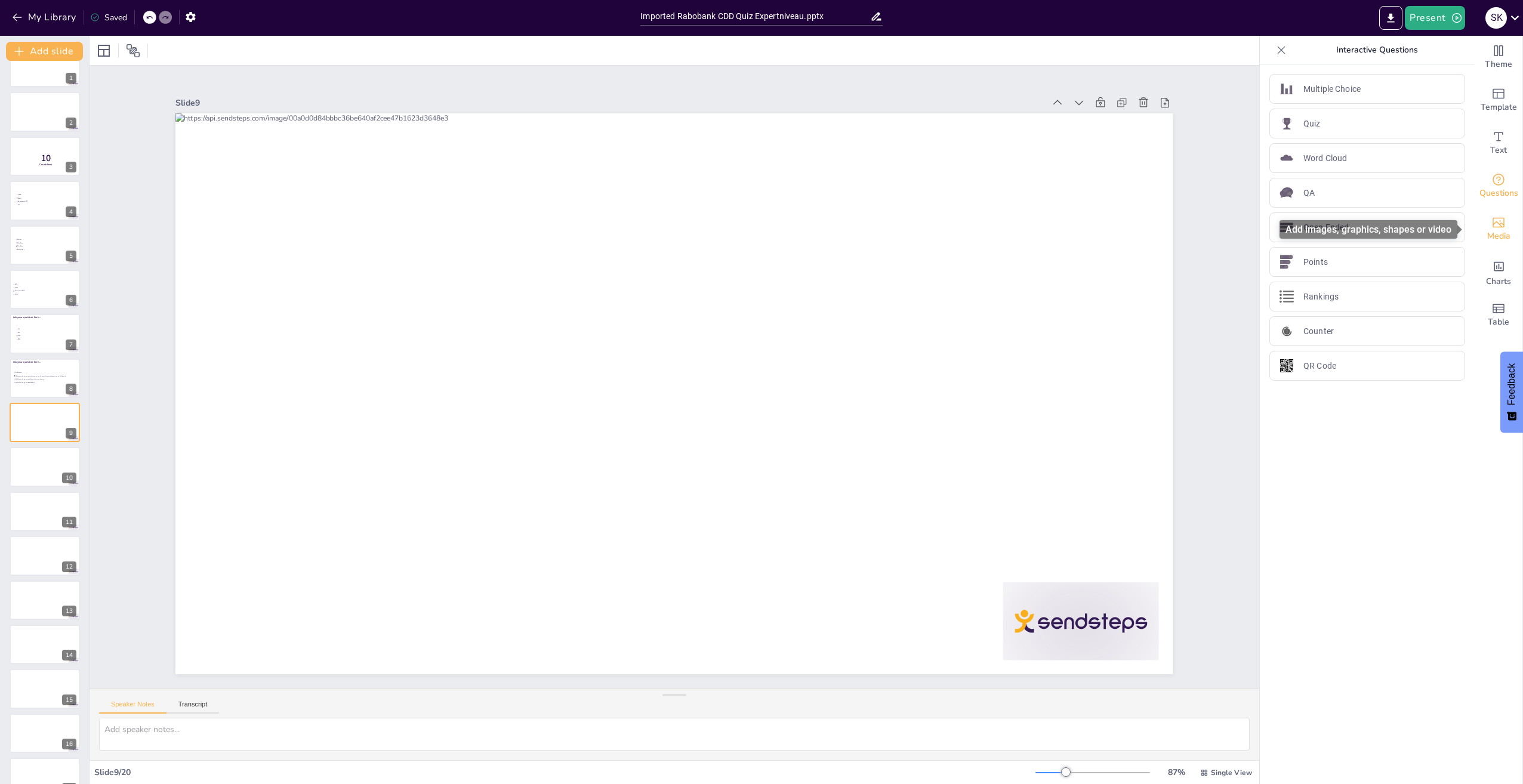
click at [1475, 229] on div "Media" at bounding box center [1498, 229] width 48 height 43
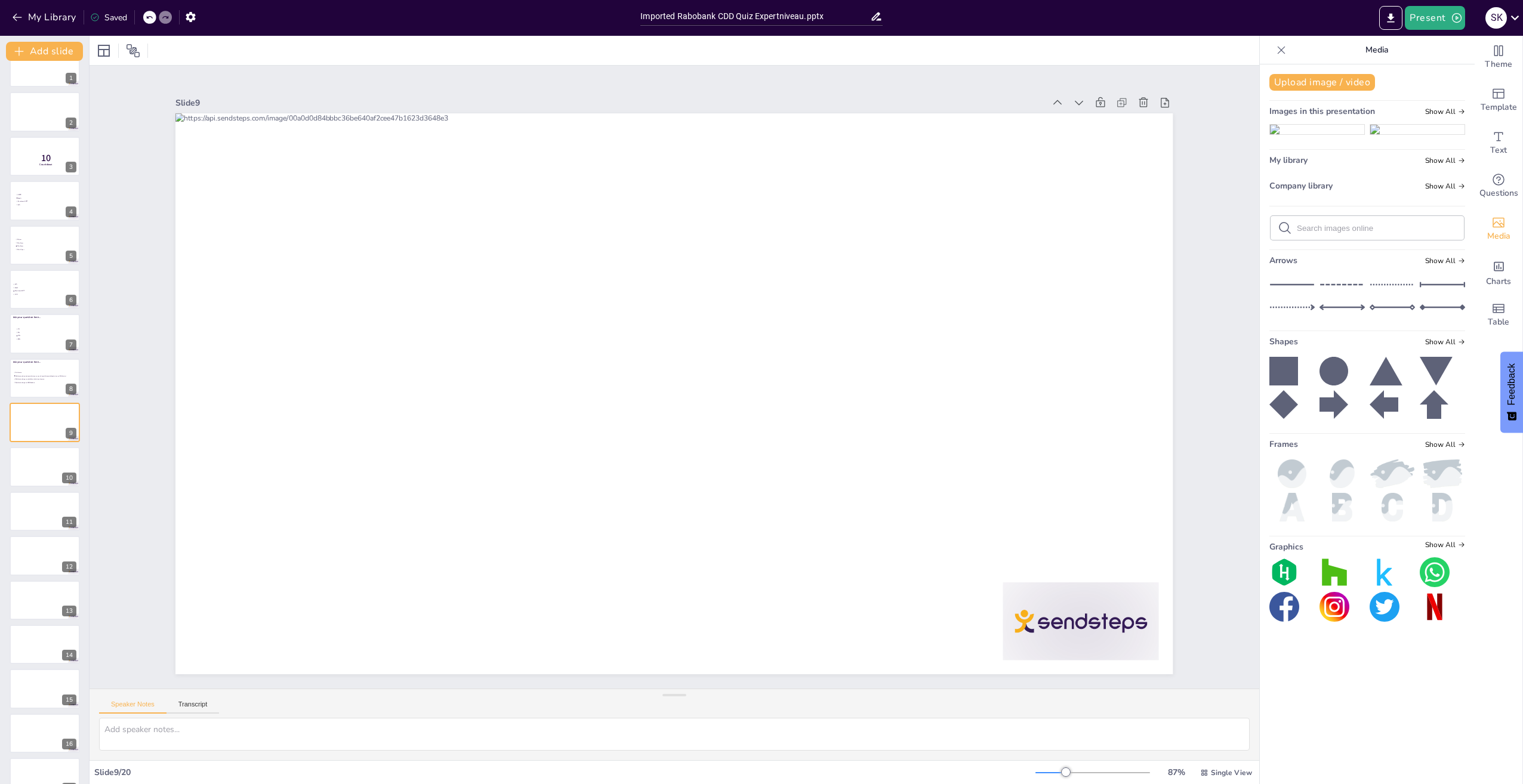
click at [1338, 232] on input "text" at bounding box center [1377, 228] width 160 height 9
type input "steve harvey"
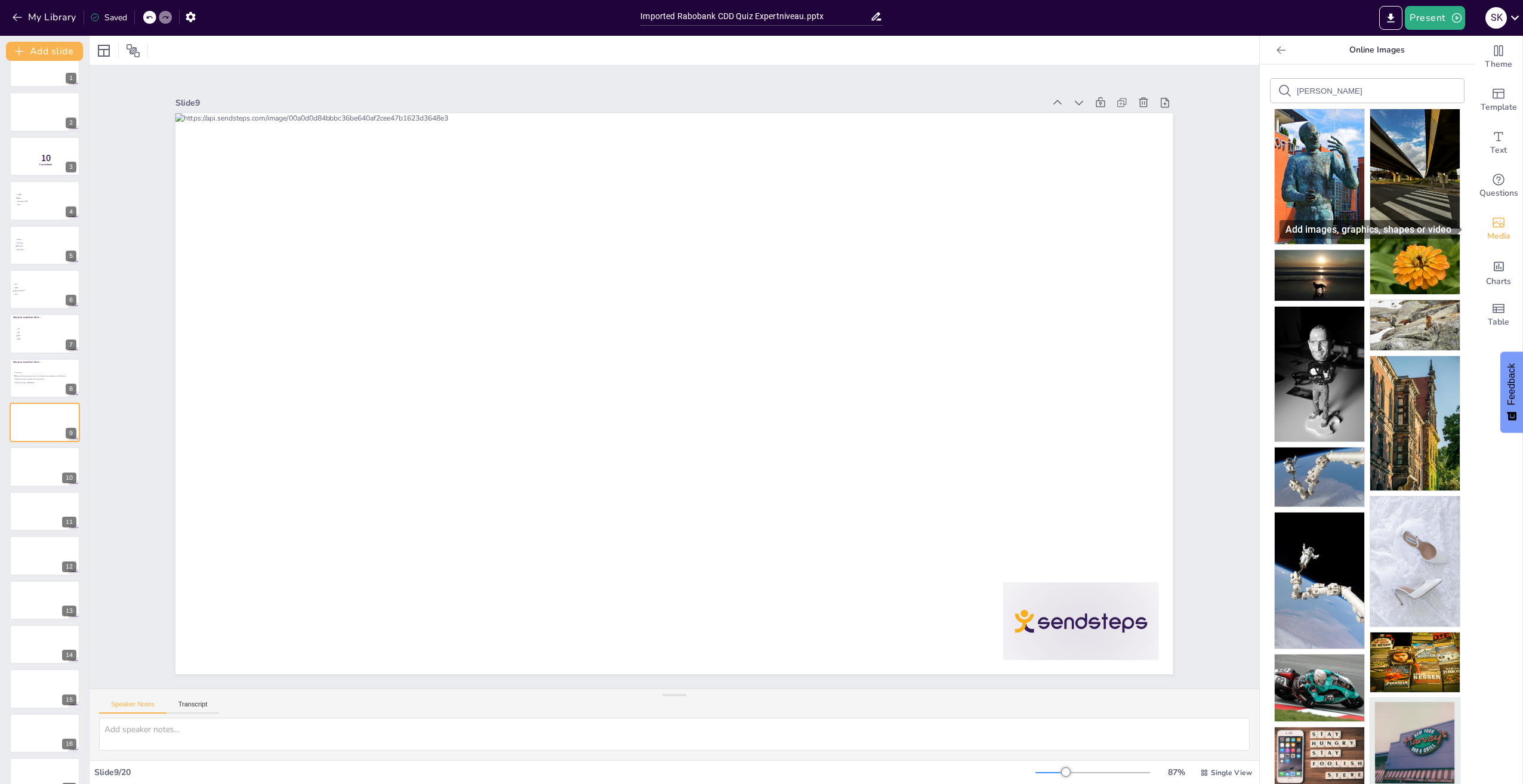
click at [1482, 228] on div "Media" at bounding box center [1498, 229] width 48 height 43
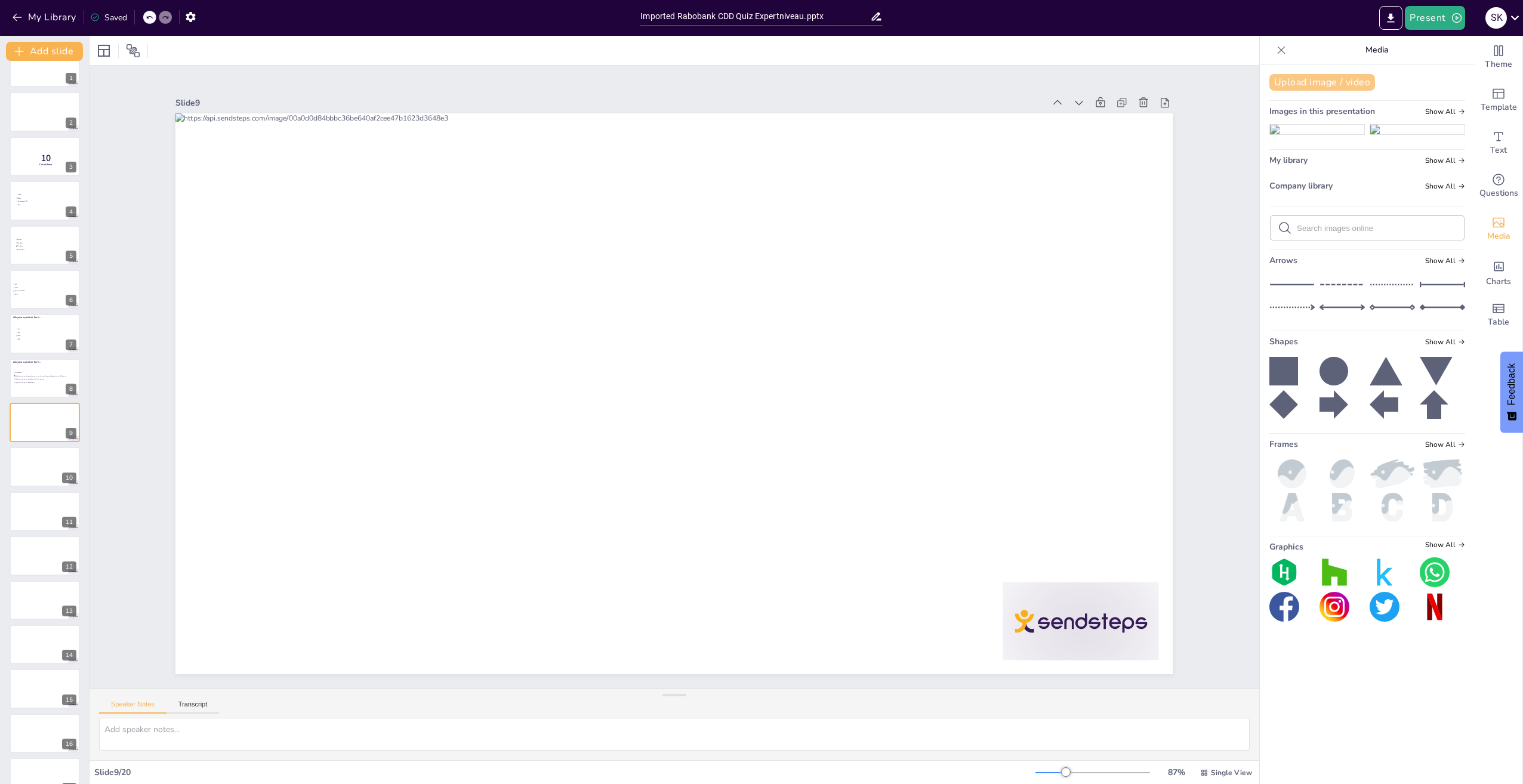
click at [1341, 84] on button "Upload image / video" at bounding box center [1322, 83] width 106 height 17
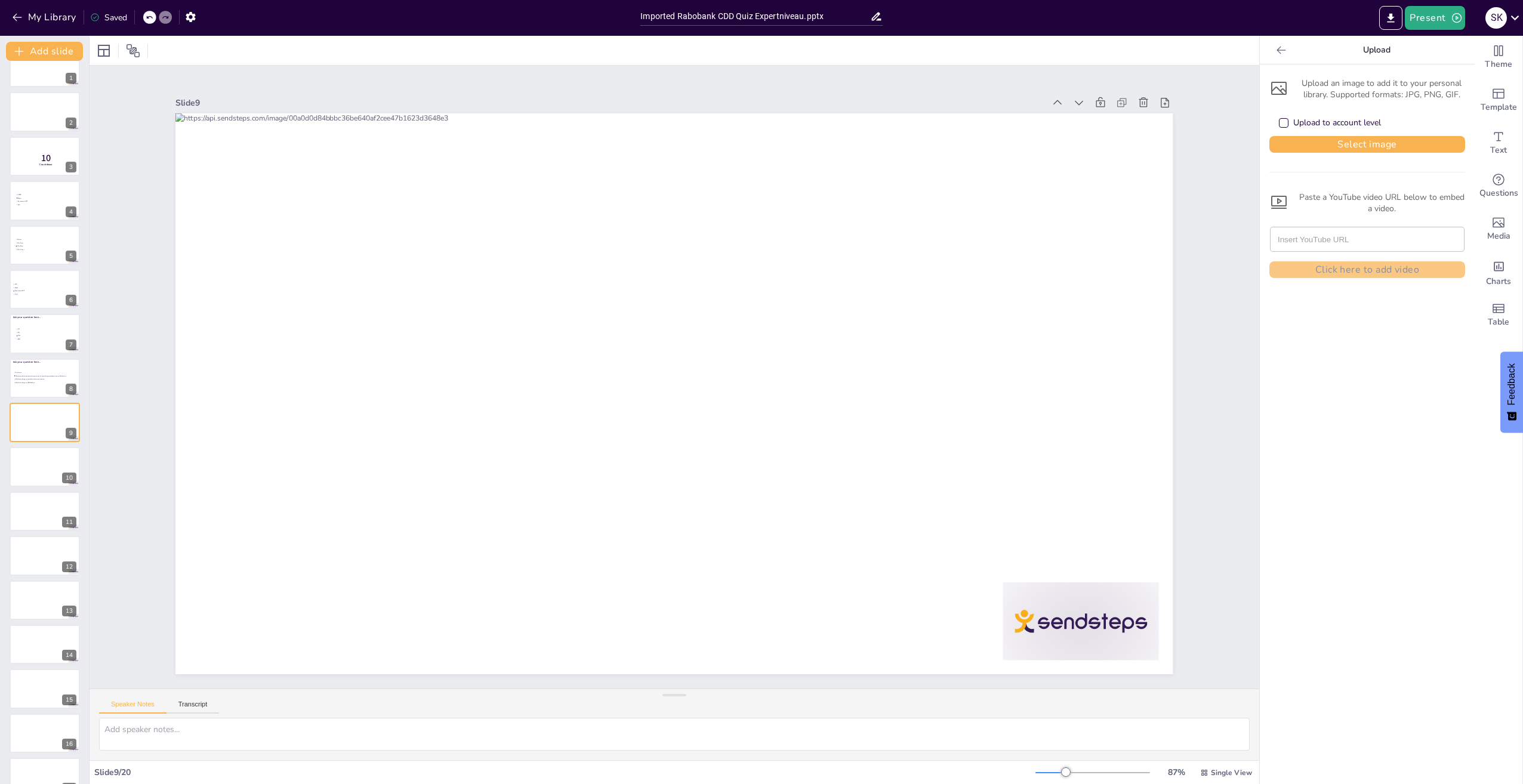
click at [1321, 246] on input "text" at bounding box center [1368, 239] width 179 height 24
click at [1279, 123] on div "Upload to account level" at bounding box center [1284, 123] width 10 height 10
click at [1283, 120] on div "Upload to account level" at bounding box center [1330, 123] width 102 height 12
click at [1315, 138] on button "Select image" at bounding box center [1367, 145] width 195 height 17
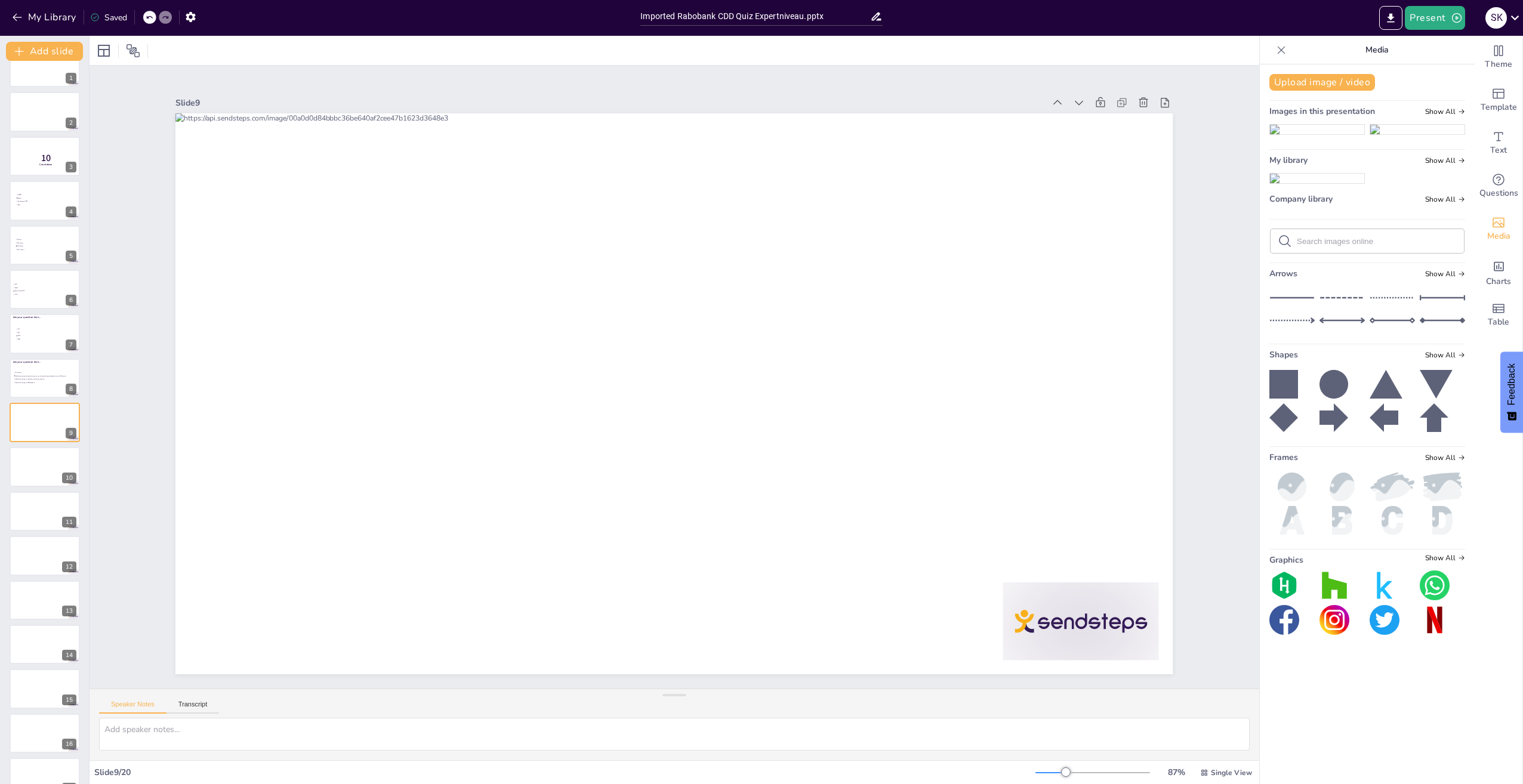
click at [1313, 183] on img at bounding box center [1317, 178] width 94 height 10
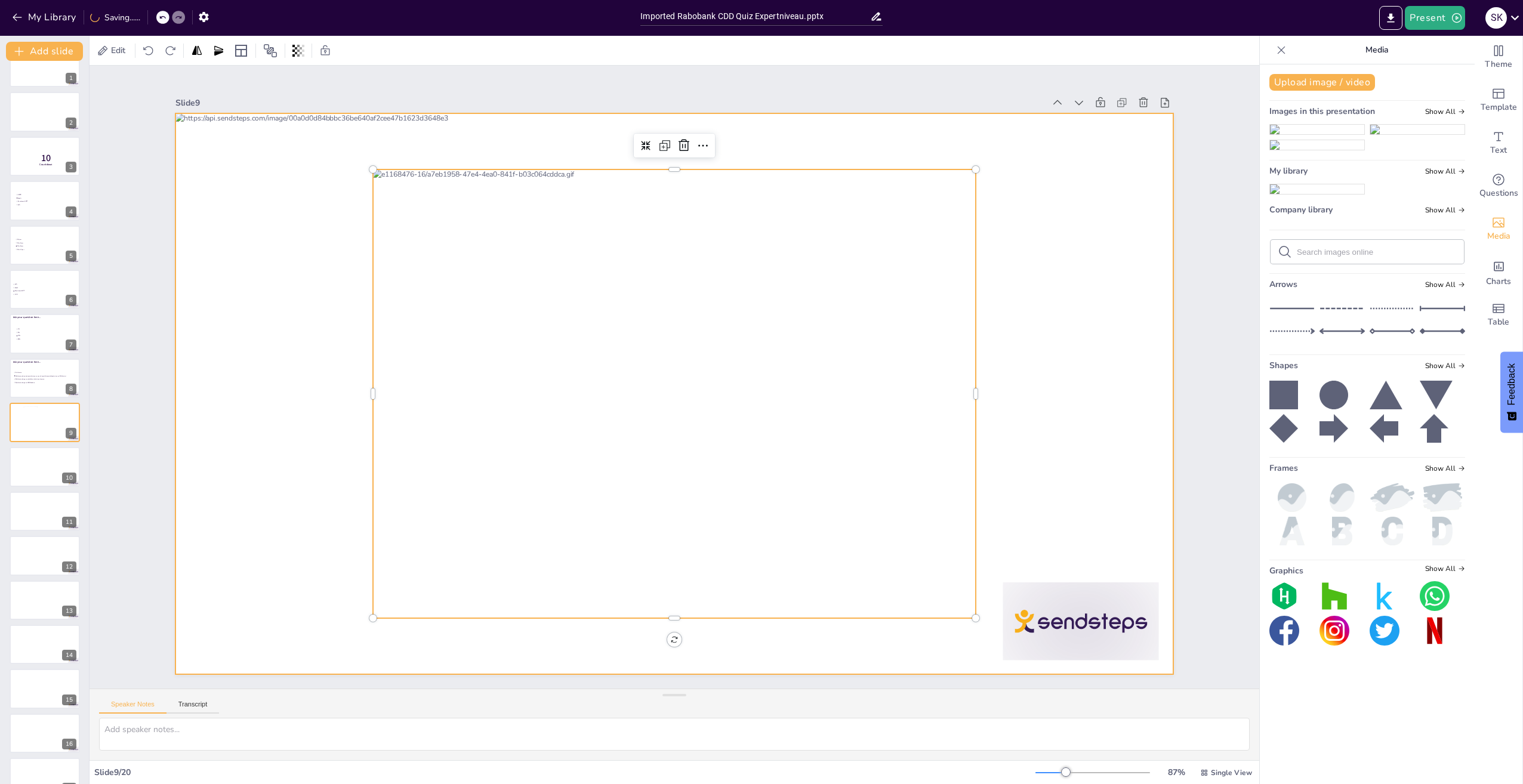
click at [1095, 323] on div at bounding box center [674, 393] width 997 height 561
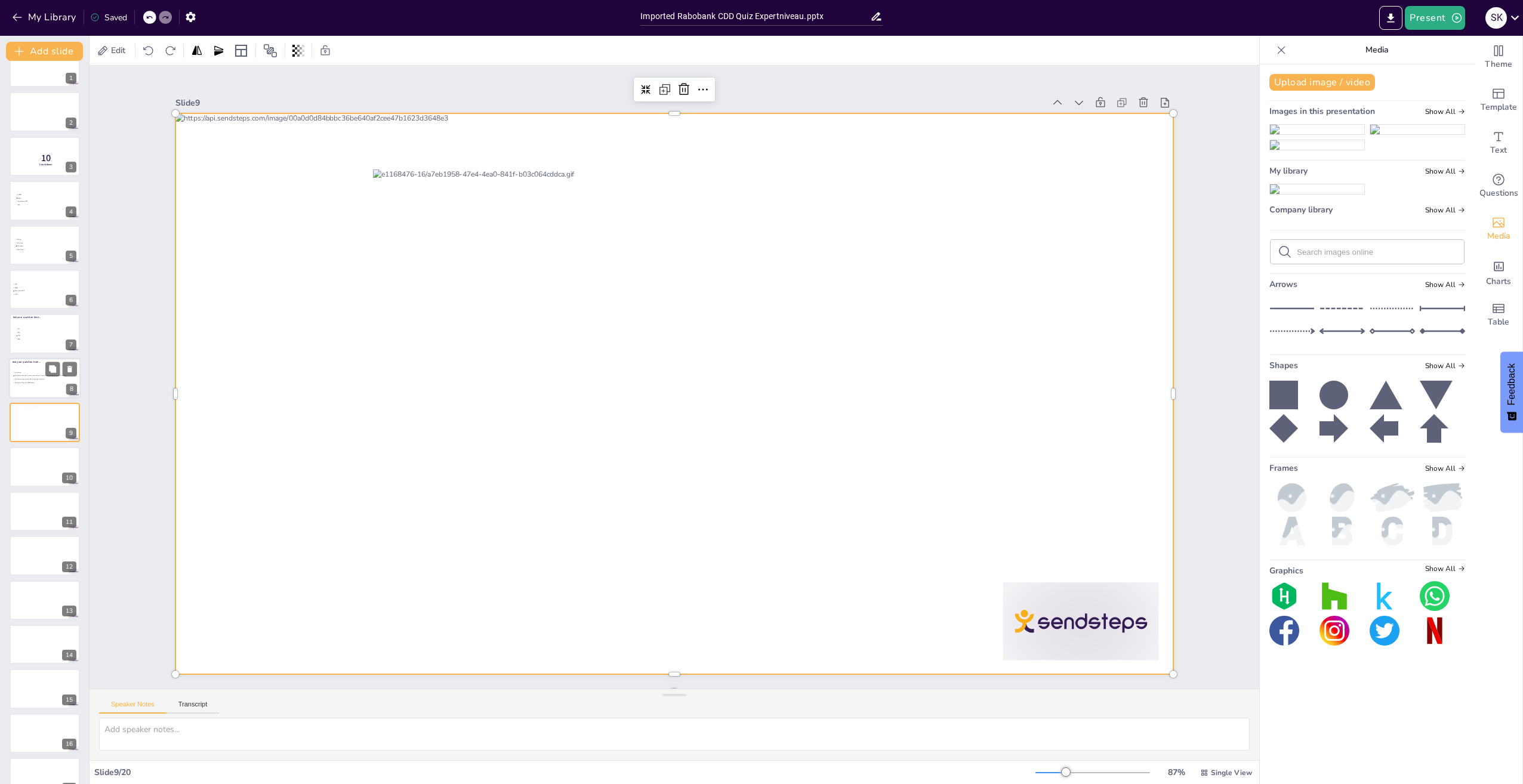
click at [25, 370] on div at bounding box center [44, 378] width 71 height 41
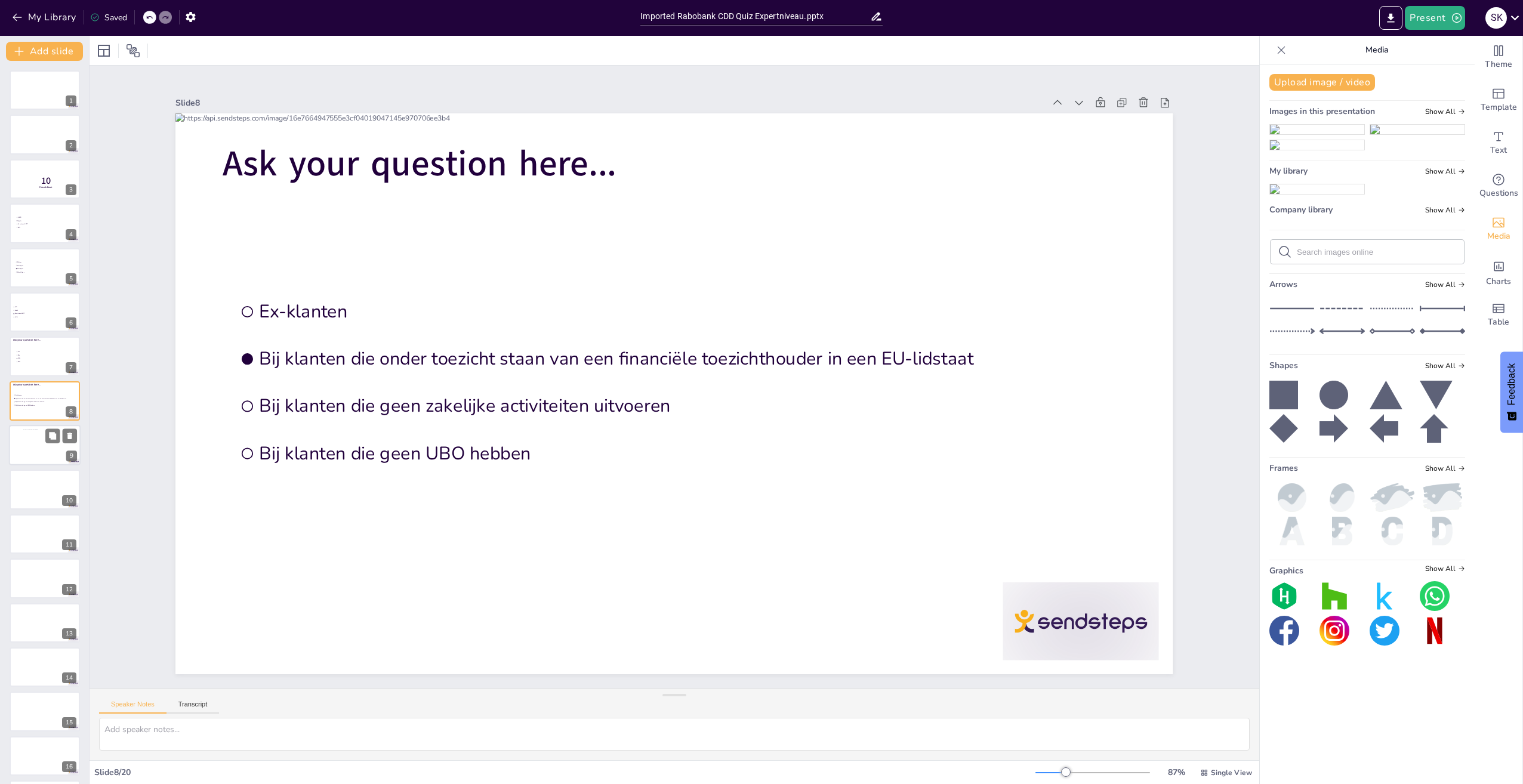
click at [30, 441] on div at bounding box center [45, 445] width 44 height 32
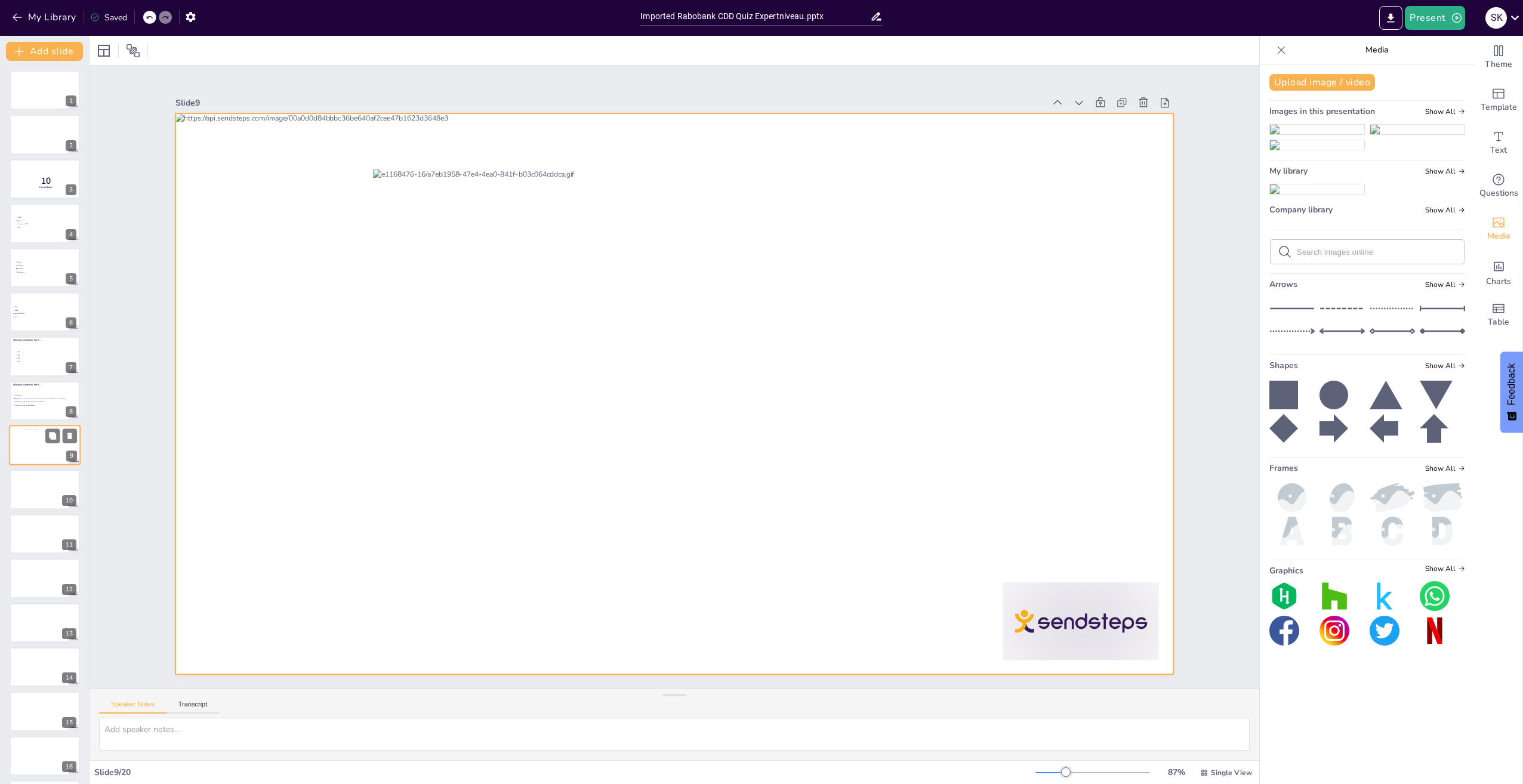
scroll to position [23, 0]
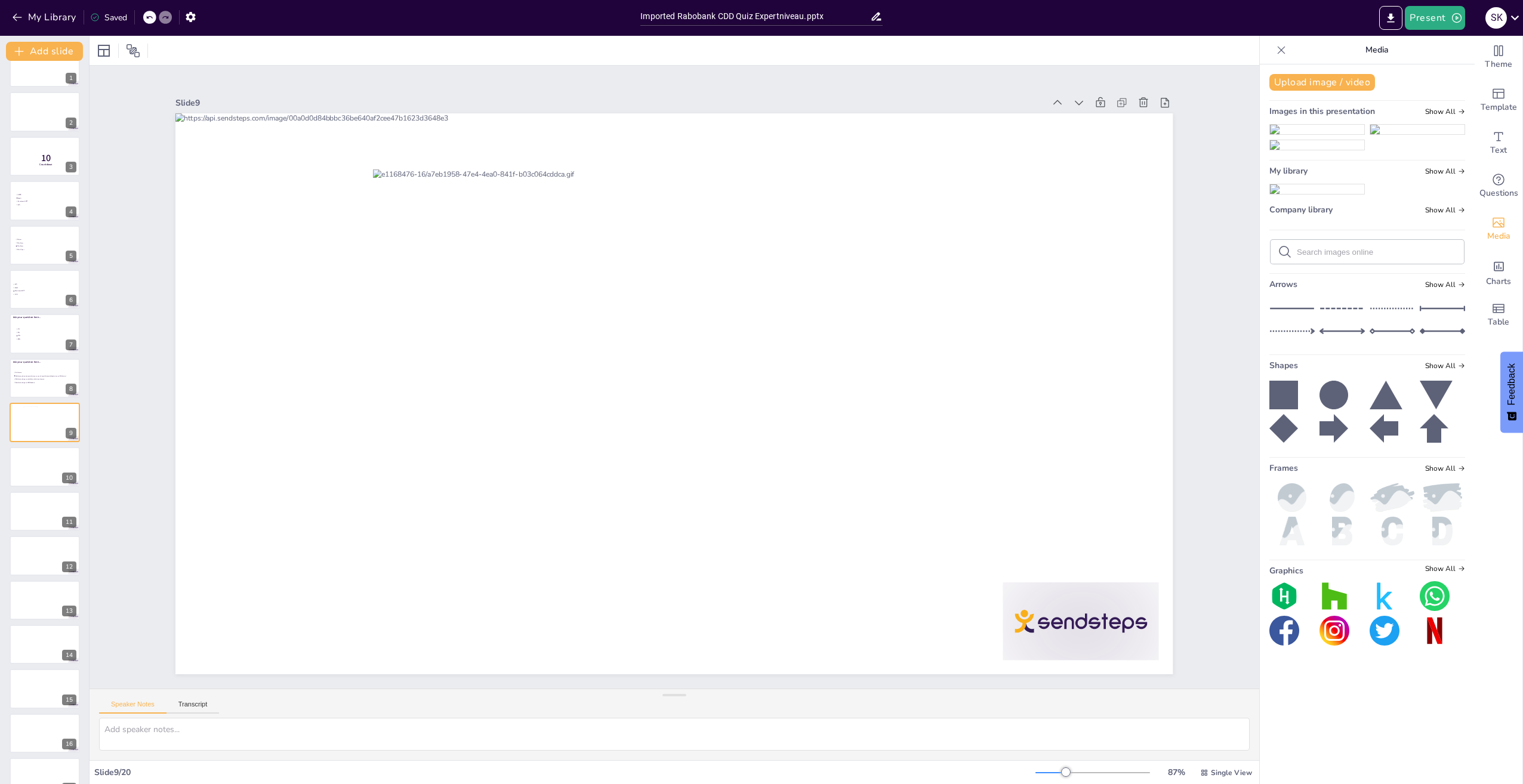
click at [1292, 194] on img at bounding box center [1317, 190] width 94 height 10
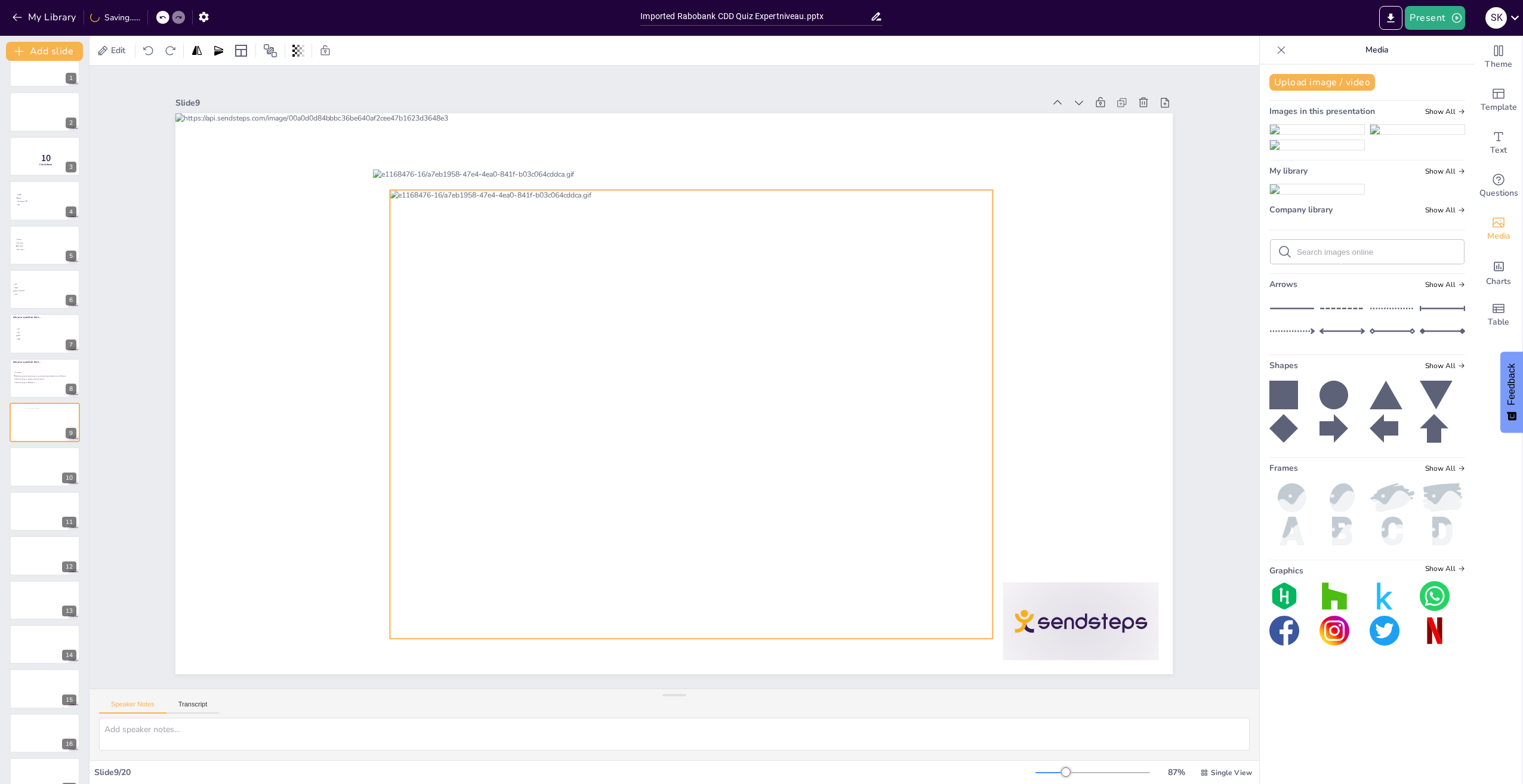
drag, startPoint x: 790, startPoint y: 315, endPoint x: 795, endPoint y: 324, distance: 10.3
click at [796, 326] on div at bounding box center [692, 413] width 602 height 449
click at [693, 164] on icon at bounding box center [700, 166] width 14 height 14
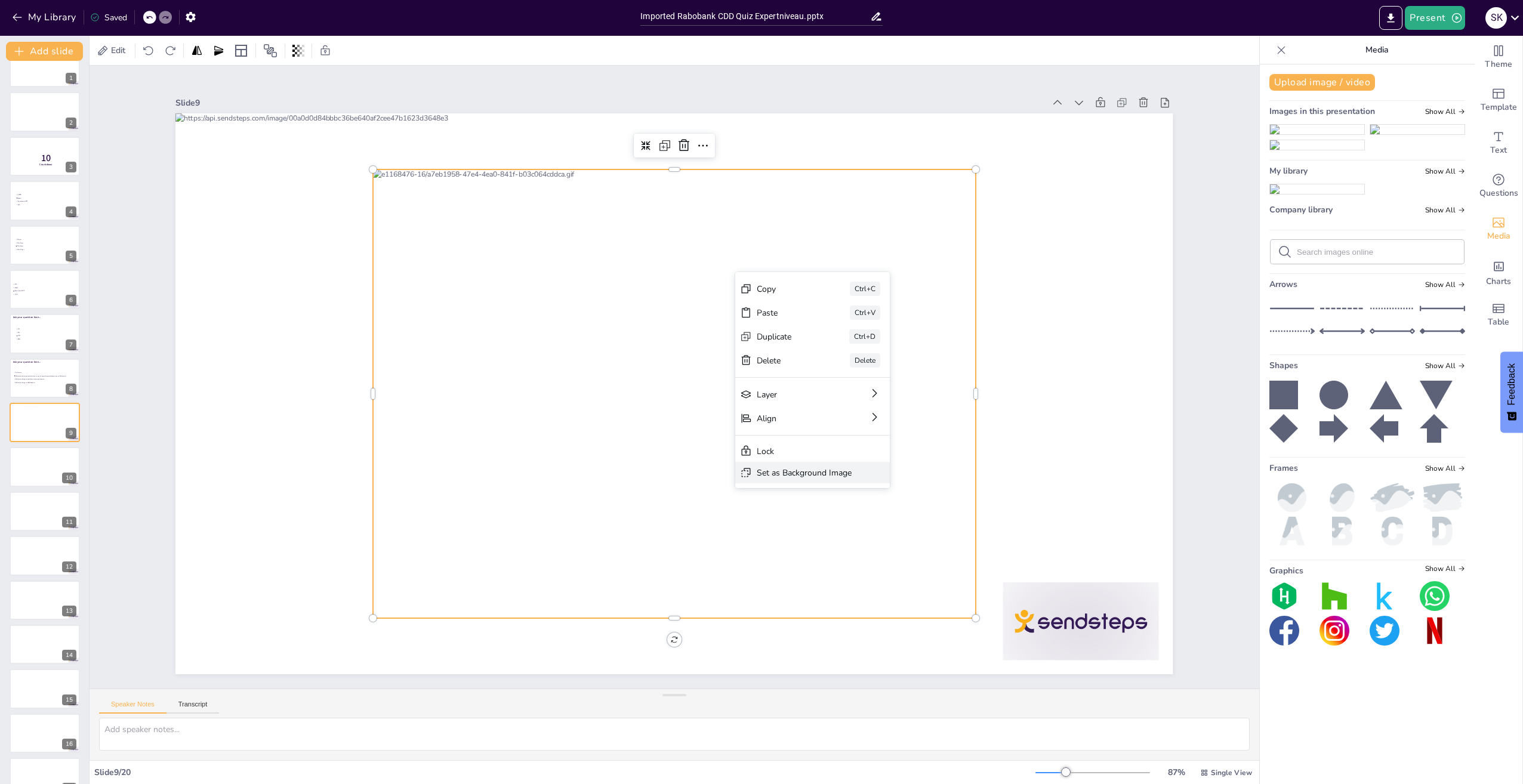
click at [838, 479] on div "Set as Background Image" at bounding box center [813, 472] width 154 height 22
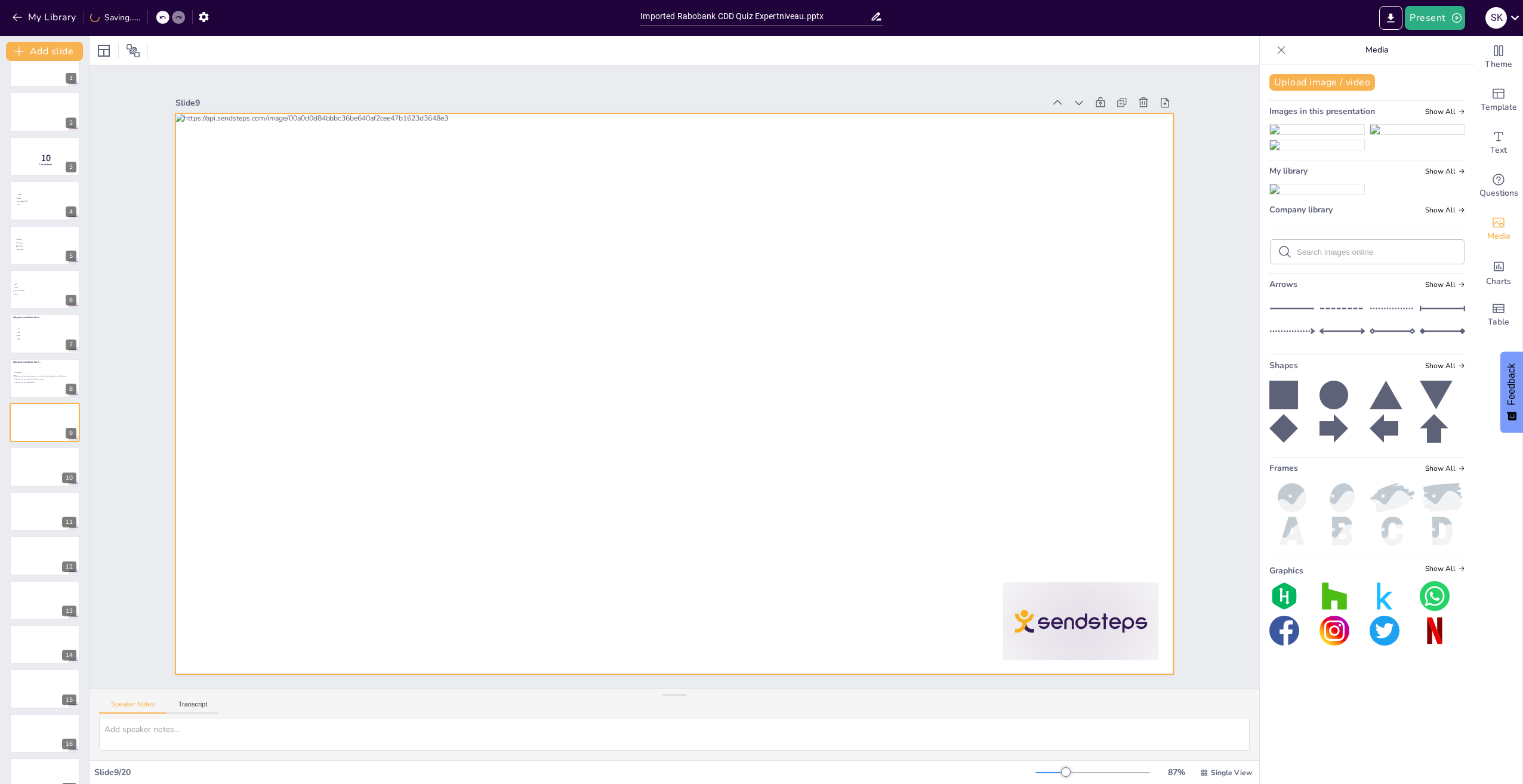
click at [683, 389] on div at bounding box center [674, 393] width 997 height 561
drag, startPoint x: 830, startPoint y: 375, endPoint x: 884, endPoint y: 381, distance: 54.3
click at [831, 375] on div at bounding box center [674, 393] width 997 height 561
click at [1337, 194] on img at bounding box center [1317, 190] width 94 height 10
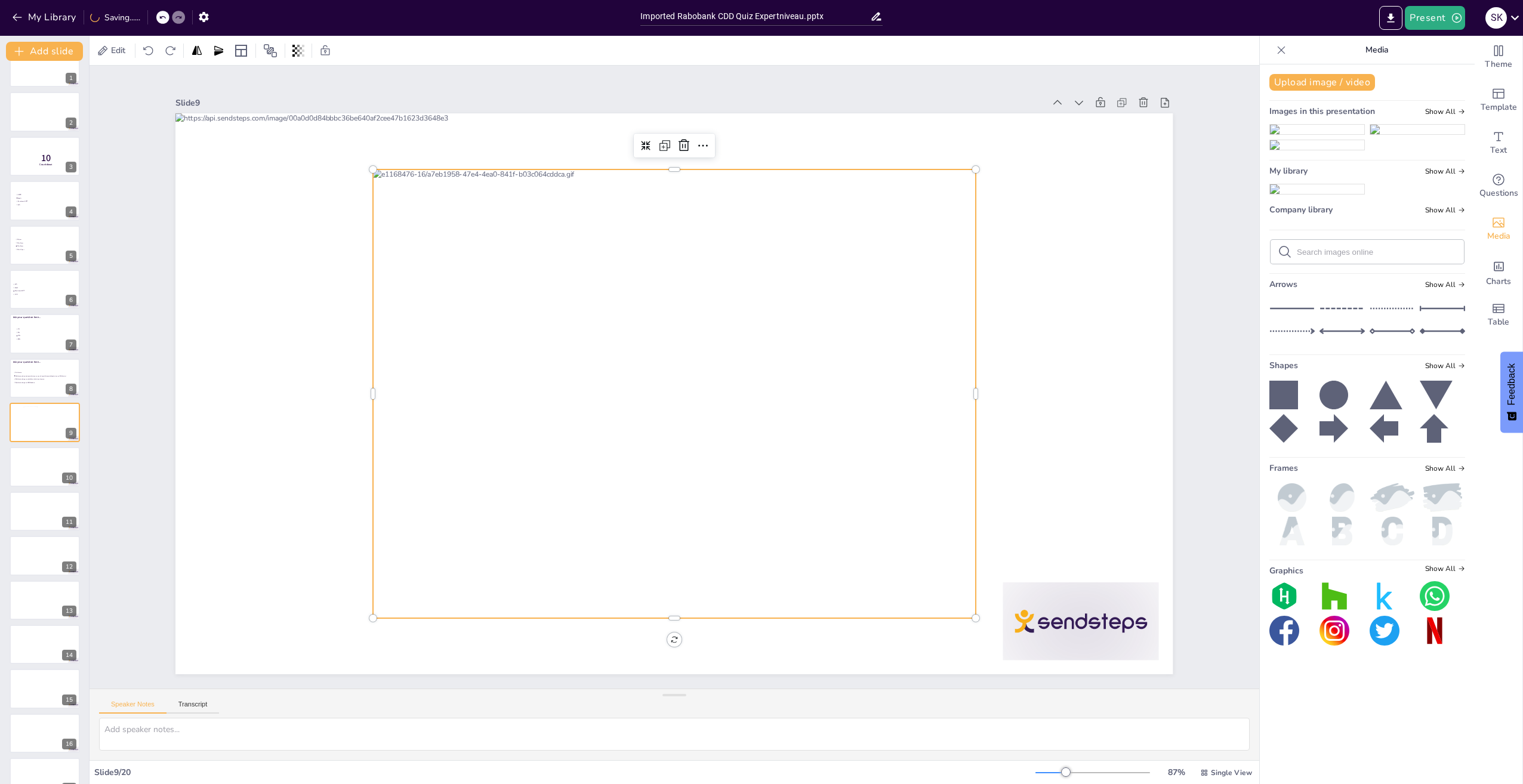
scroll to position [56, 0]
click at [1424, 20] on button "Present" at bounding box center [1434, 17] width 60 height 24
click at [997, 223] on div at bounding box center [762, 392] width 1523 height 784
drag, startPoint x: 997, startPoint y: 223, endPoint x: 942, endPoint y: 228, distance: 55.2
click at [996, 223] on div at bounding box center [762, 392] width 1523 height 784
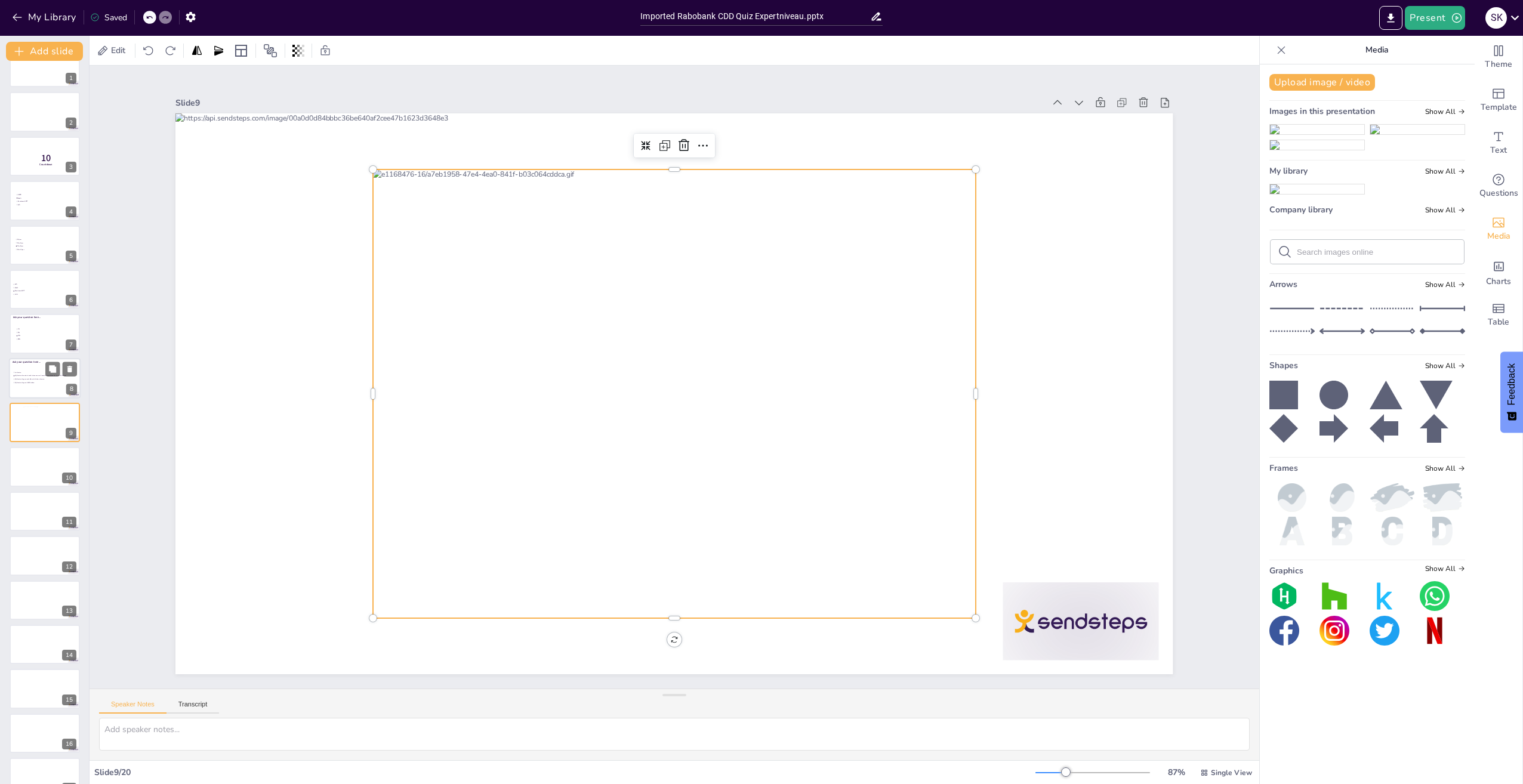
click at [20, 369] on div at bounding box center [44, 378] width 71 height 41
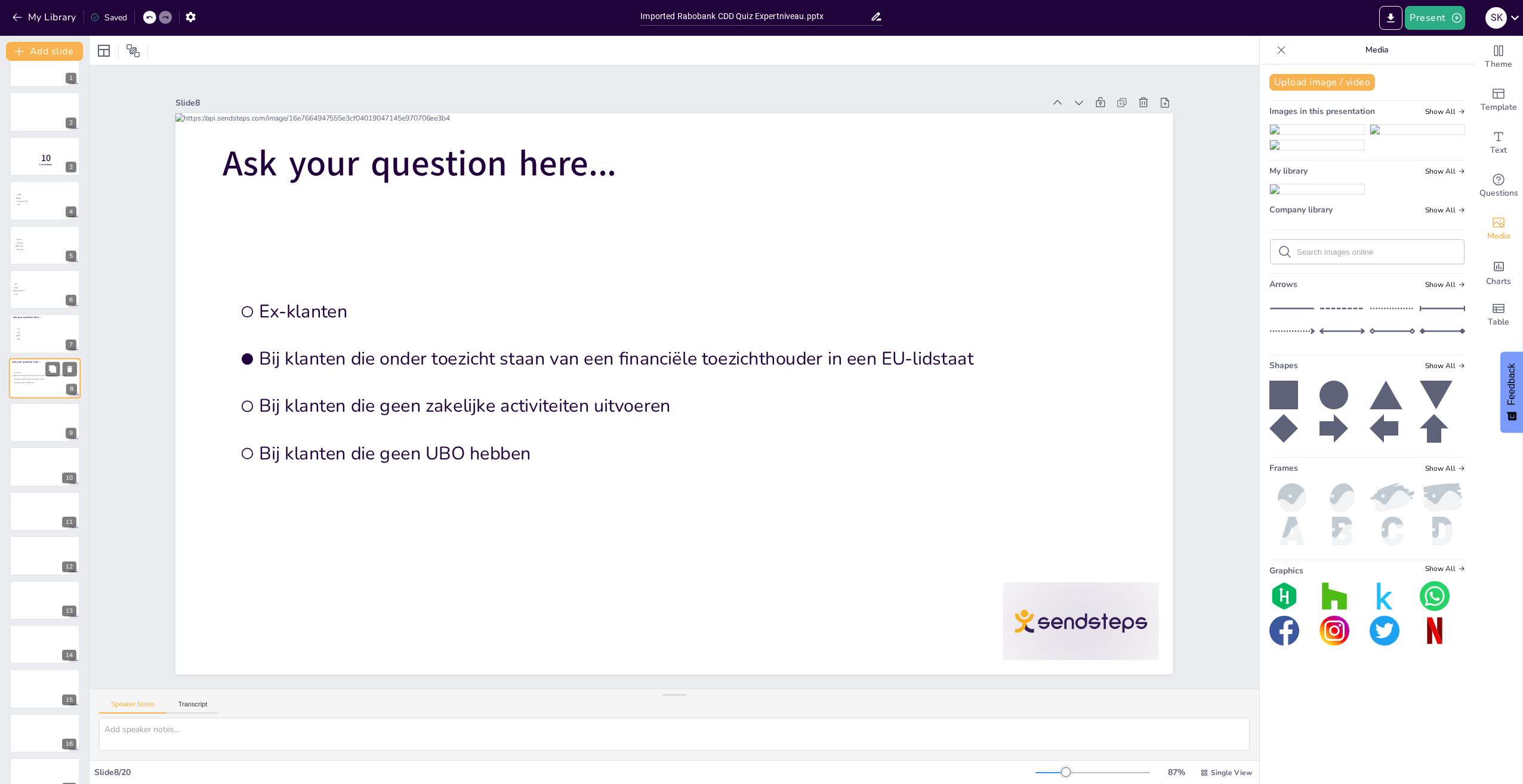
scroll to position [0, 0]
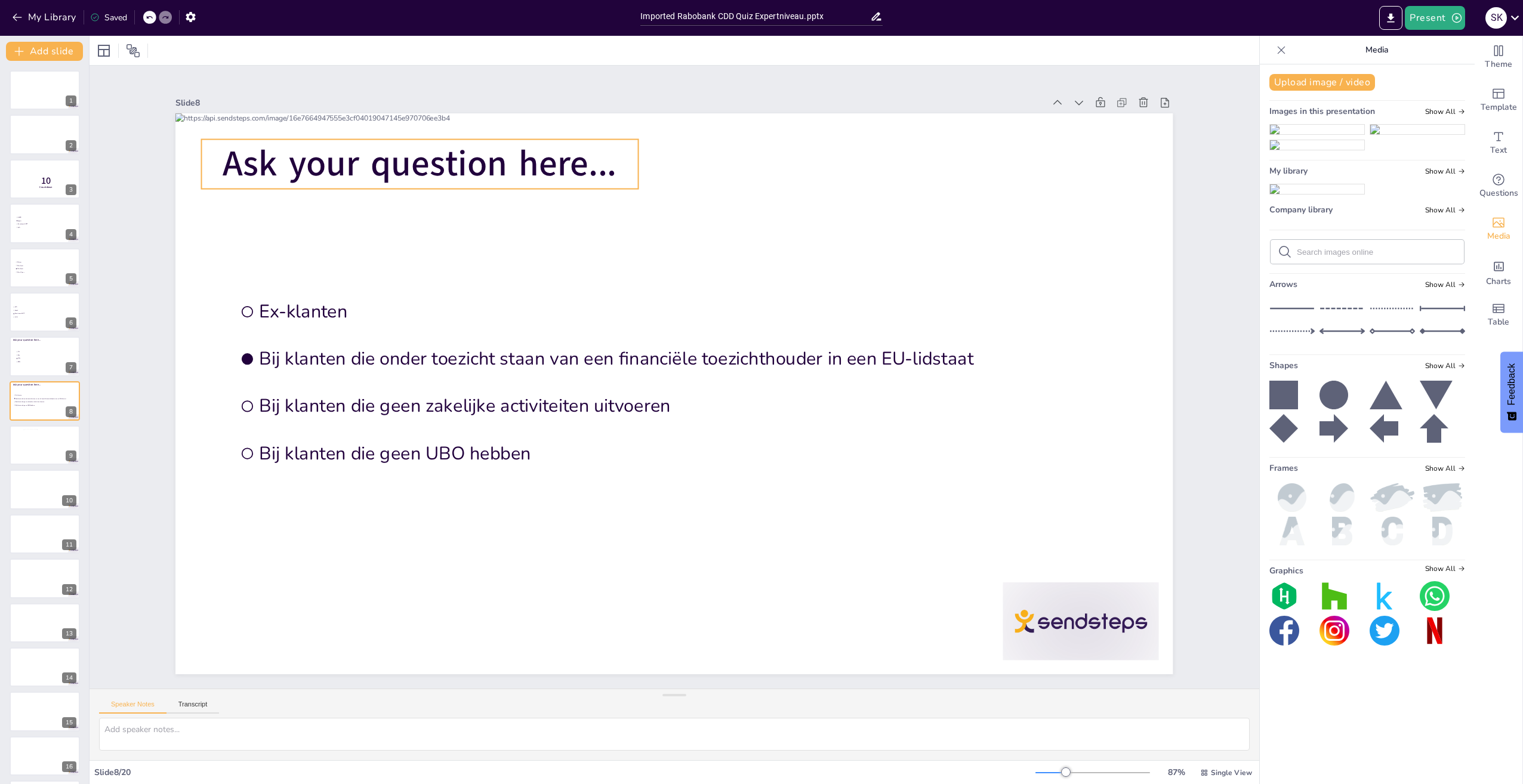
click at [466, 164] on span "Ask your question here..." at bounding box center [419, 164] width 394 height 49
click at [394, 115] on icon at bounding box center [400, 115] width 14 height 14
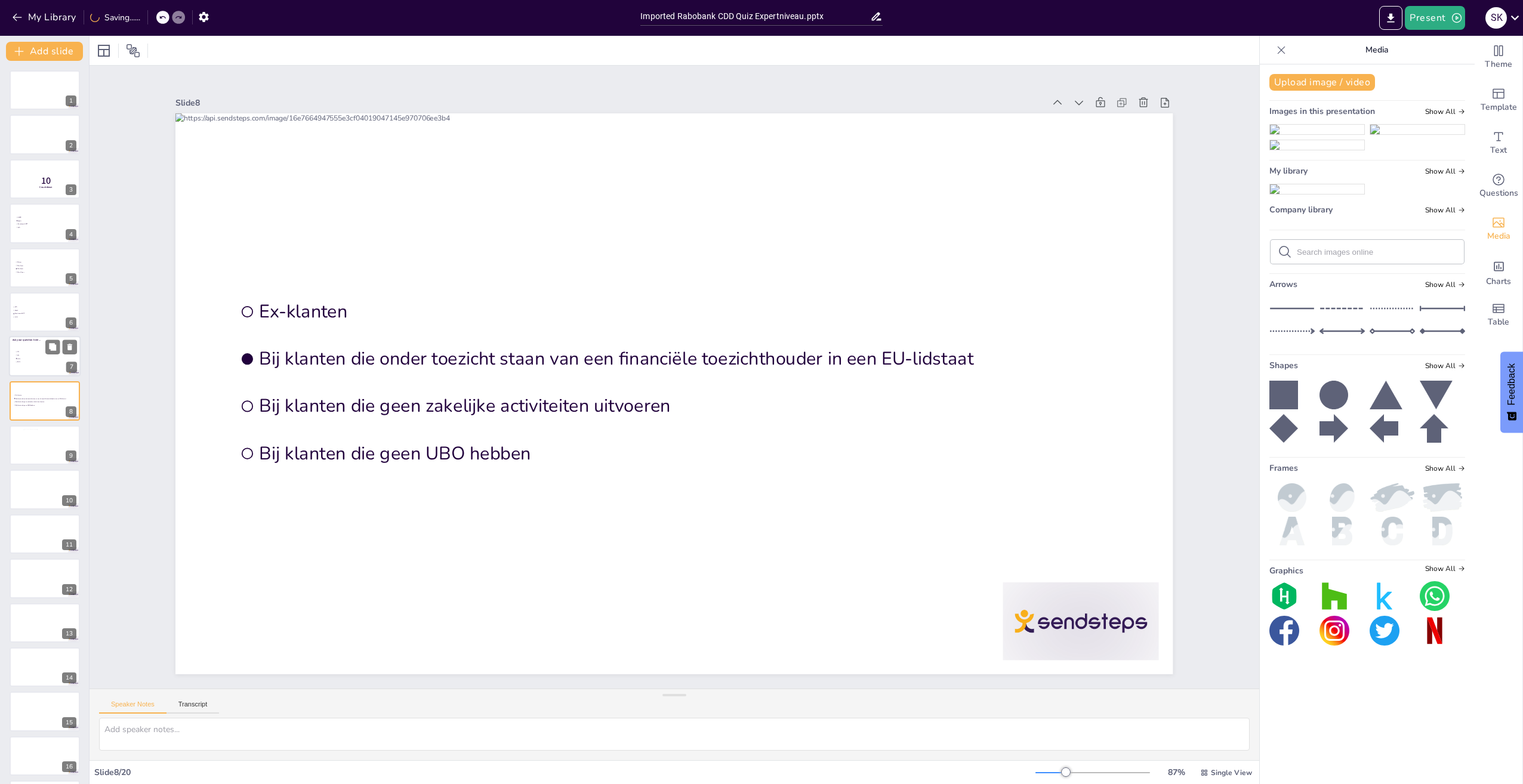
click at [18, 346] on div at bounding box center [44, 356] width 71 height 41
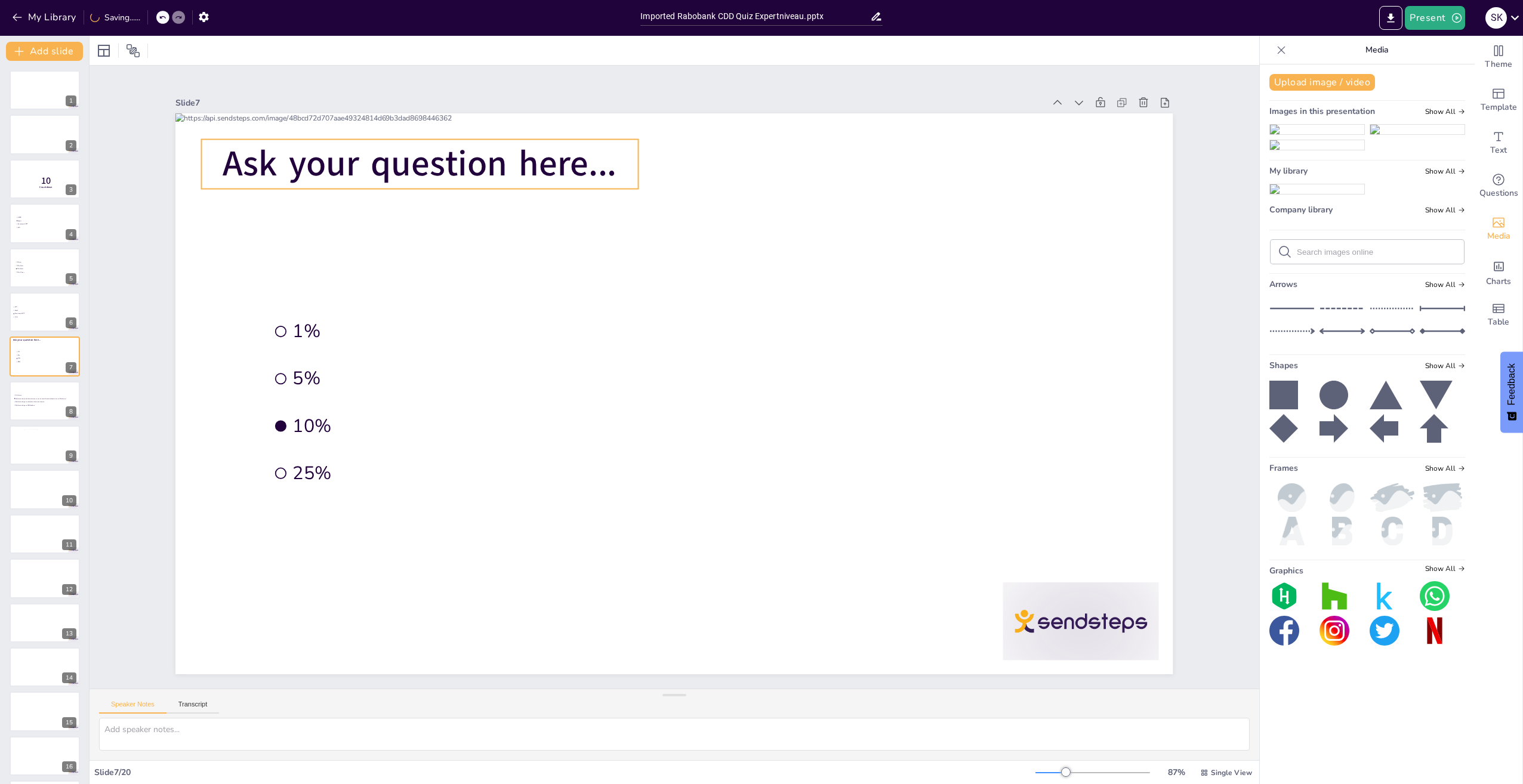
click at [297, 159] on span "Ask your question here..." at bounding box center [419, 164] width 394 height 49
click at [394, 109] on icon at bounding box center [400, 115] width 14 height 14
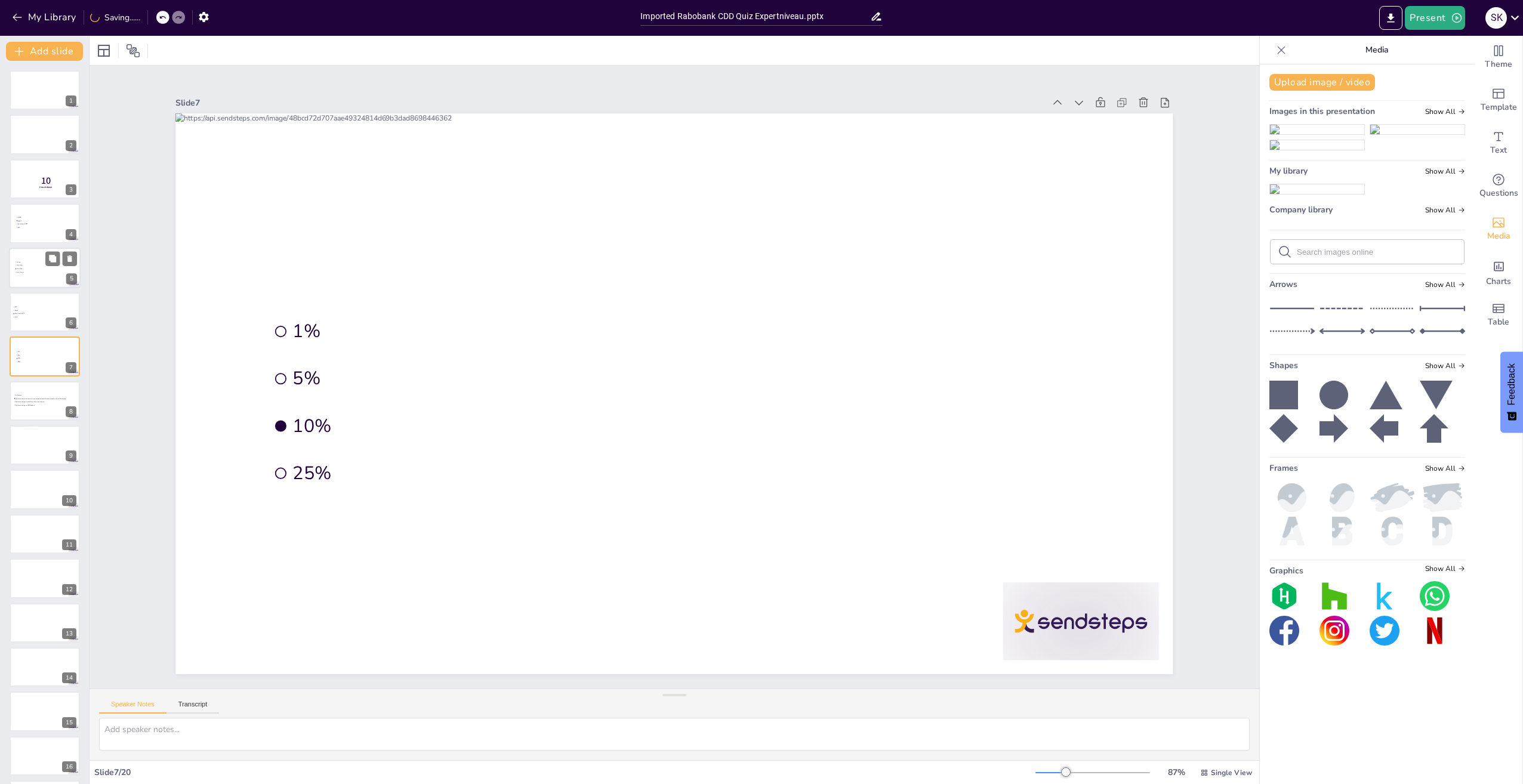
click at [48, 273] on ul "Elk jaar Elke 3 jaar Elke 5 jaar Elke 10 jaar" at bounding box center [33, 267] width 36 height 13
click at [34, 303] on div at bounding box center [44, 312] width 71 height 41
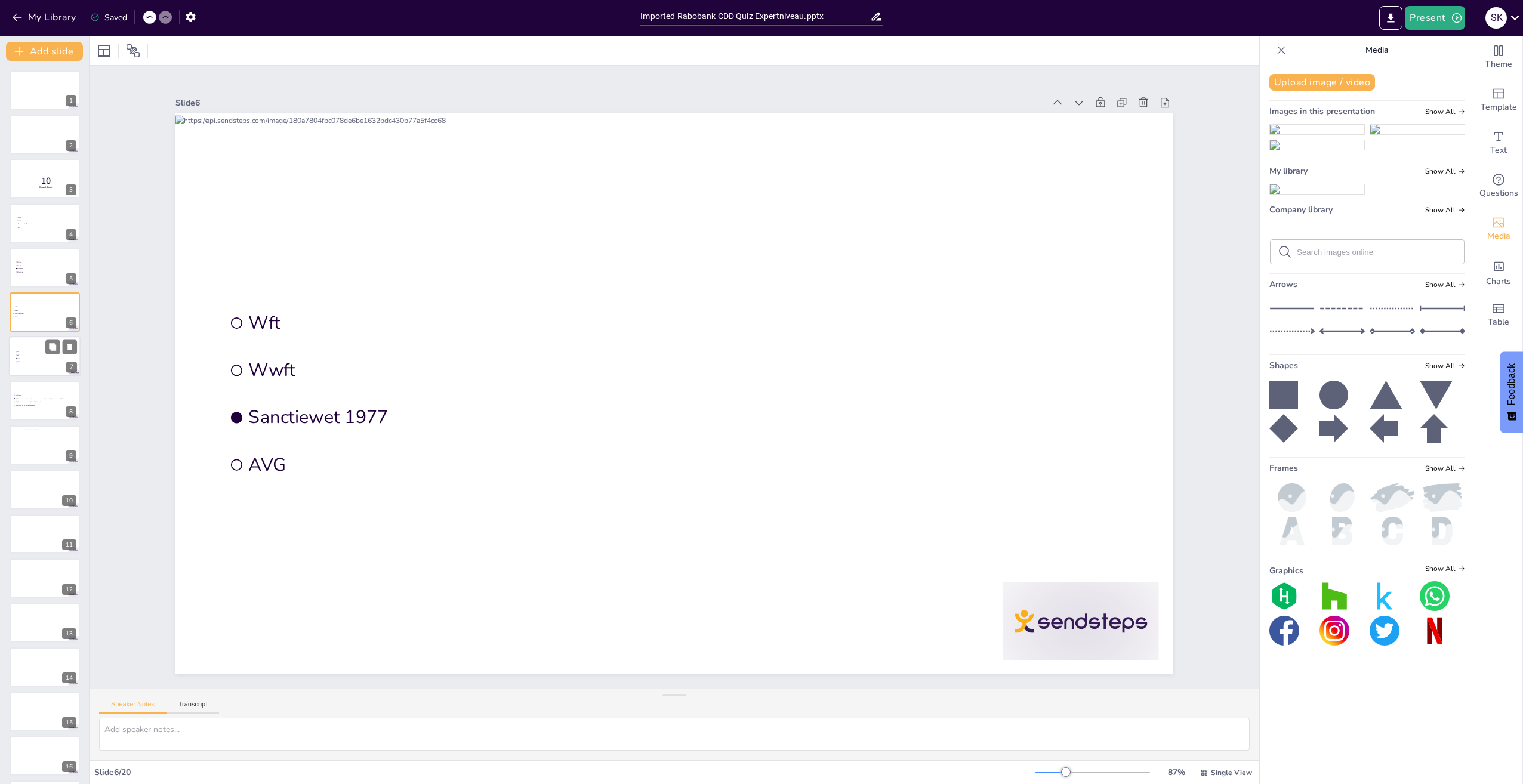
click at [24, 376] on div "1% 5% 10% 25% 7" at bounding box center [44, 356] width 71 height 41
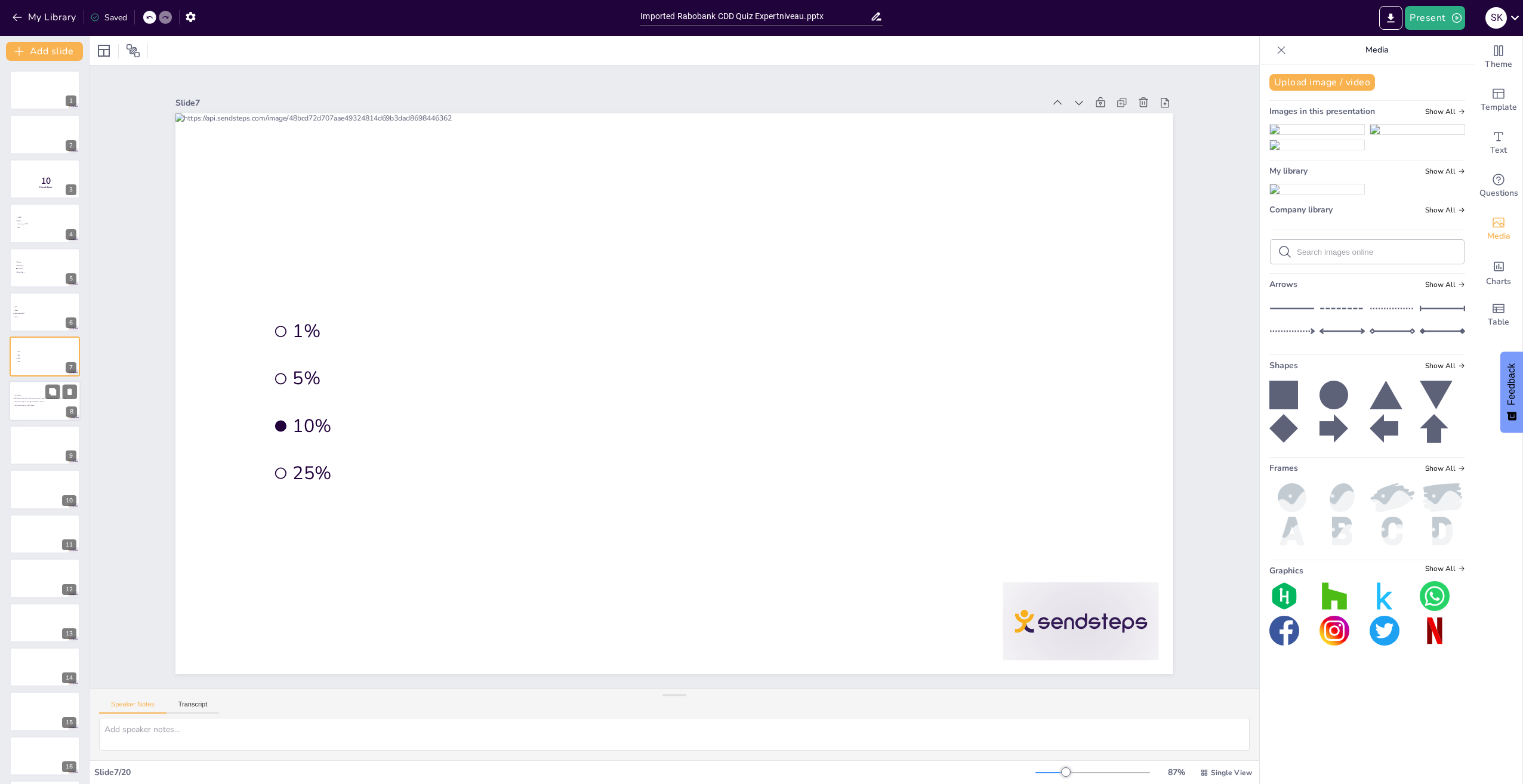
click at [28, 411] on div at bounding box center [44, 401] width 71 height 41
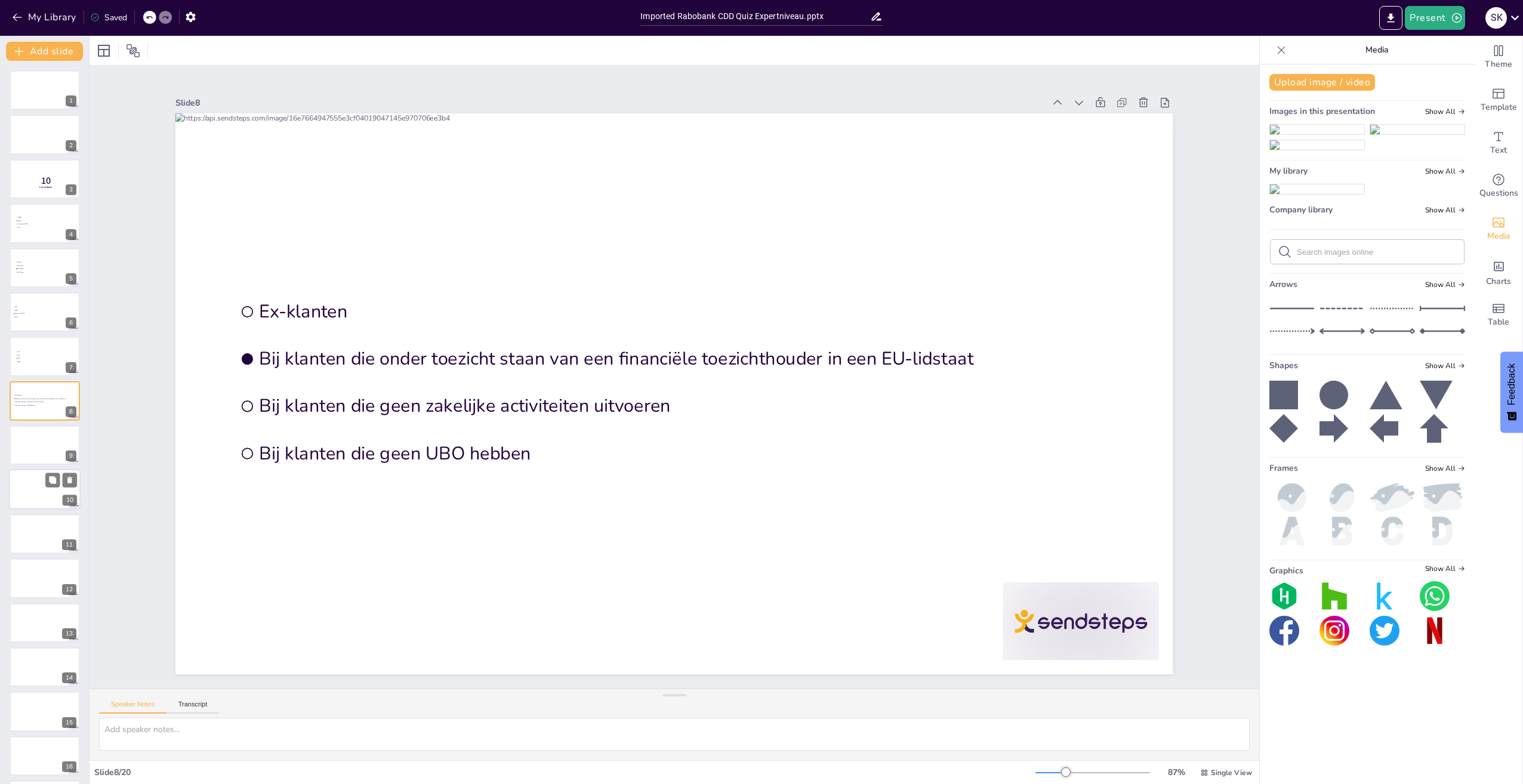
click at [34, 489] on div at bounding box center [44, 490] width 71 height 41
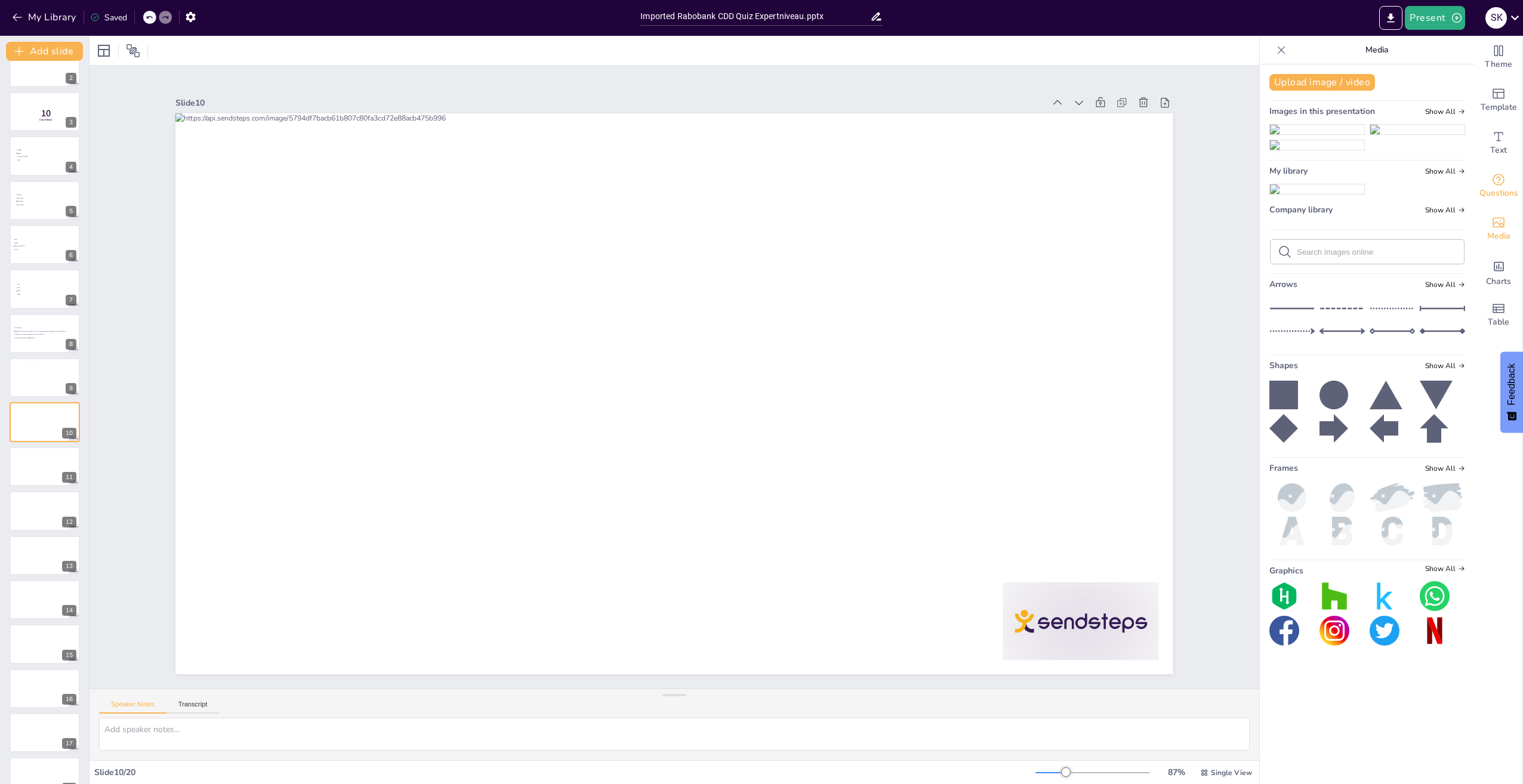
click at [1492, 183] on icon "Get real-time input from your audience" at bounding box center [1498, 179] width 14 height 14
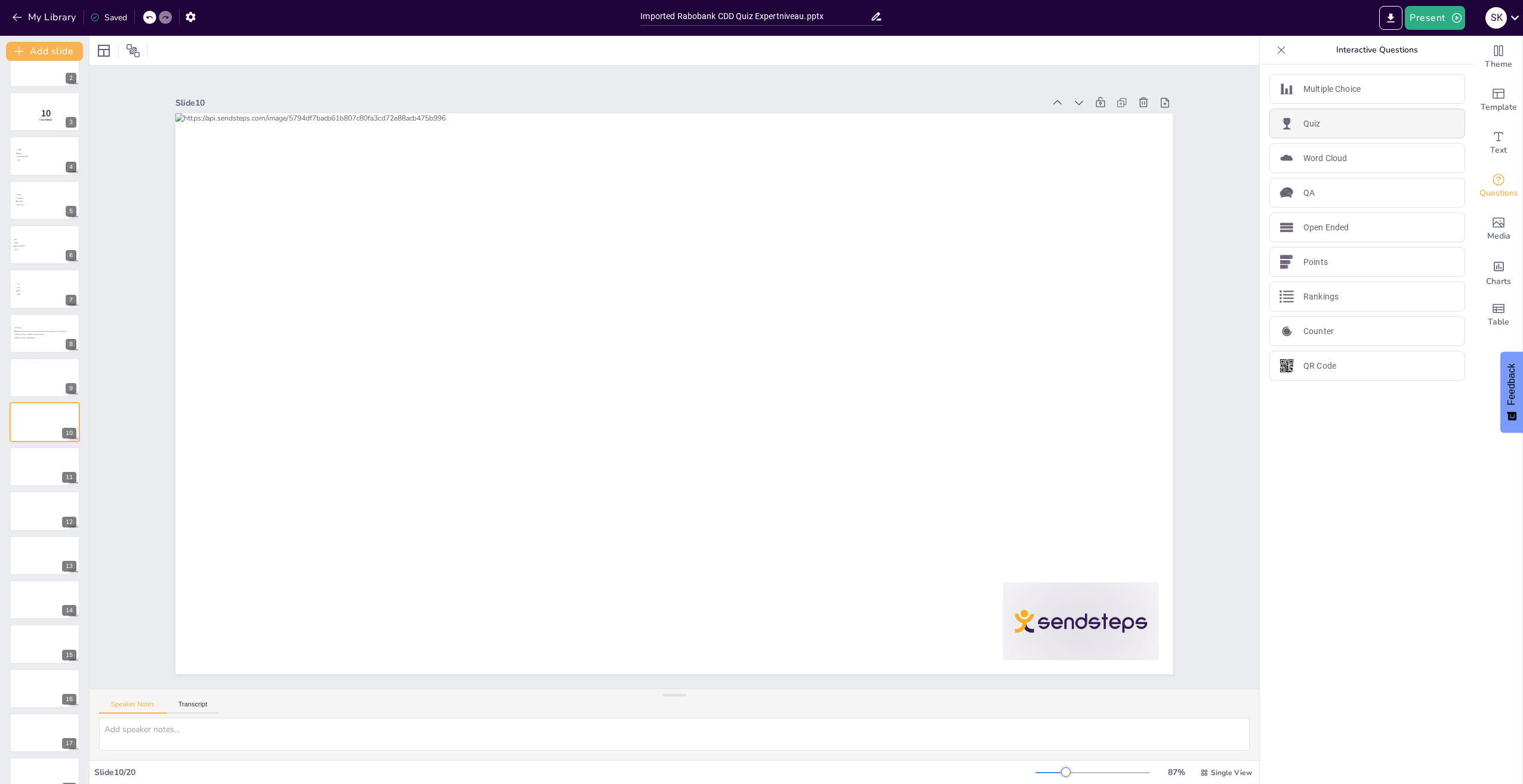
click at [1326, 130] on div "Quiz" at bounding box center [1367, 123] width 195 height 30
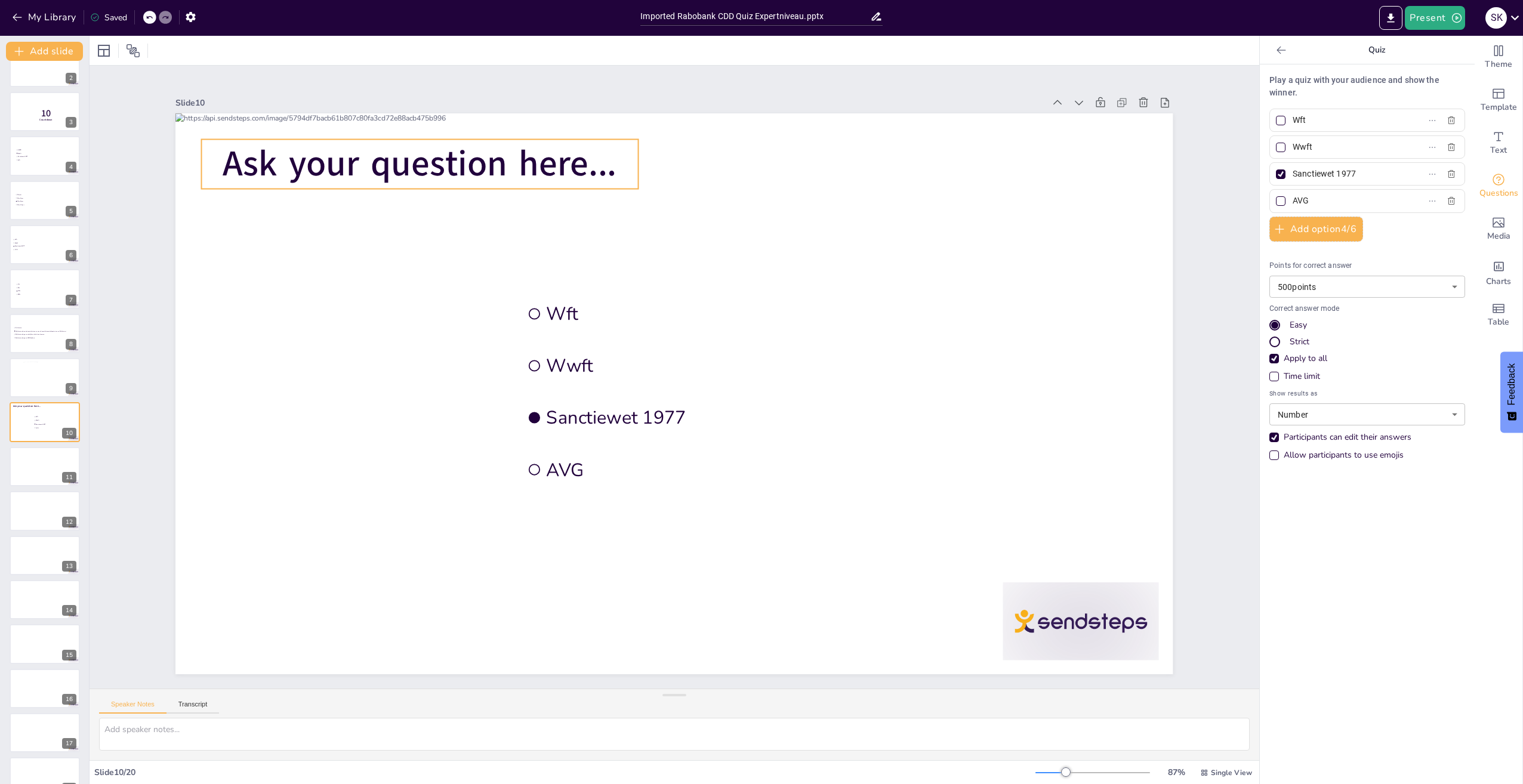
click at [467, 178] on span "Ask your question here..." at bounding box center [419, 164] width 394 height 49
click at [394, 109] on icon at bounding box center [400, 115] width 14 height 14
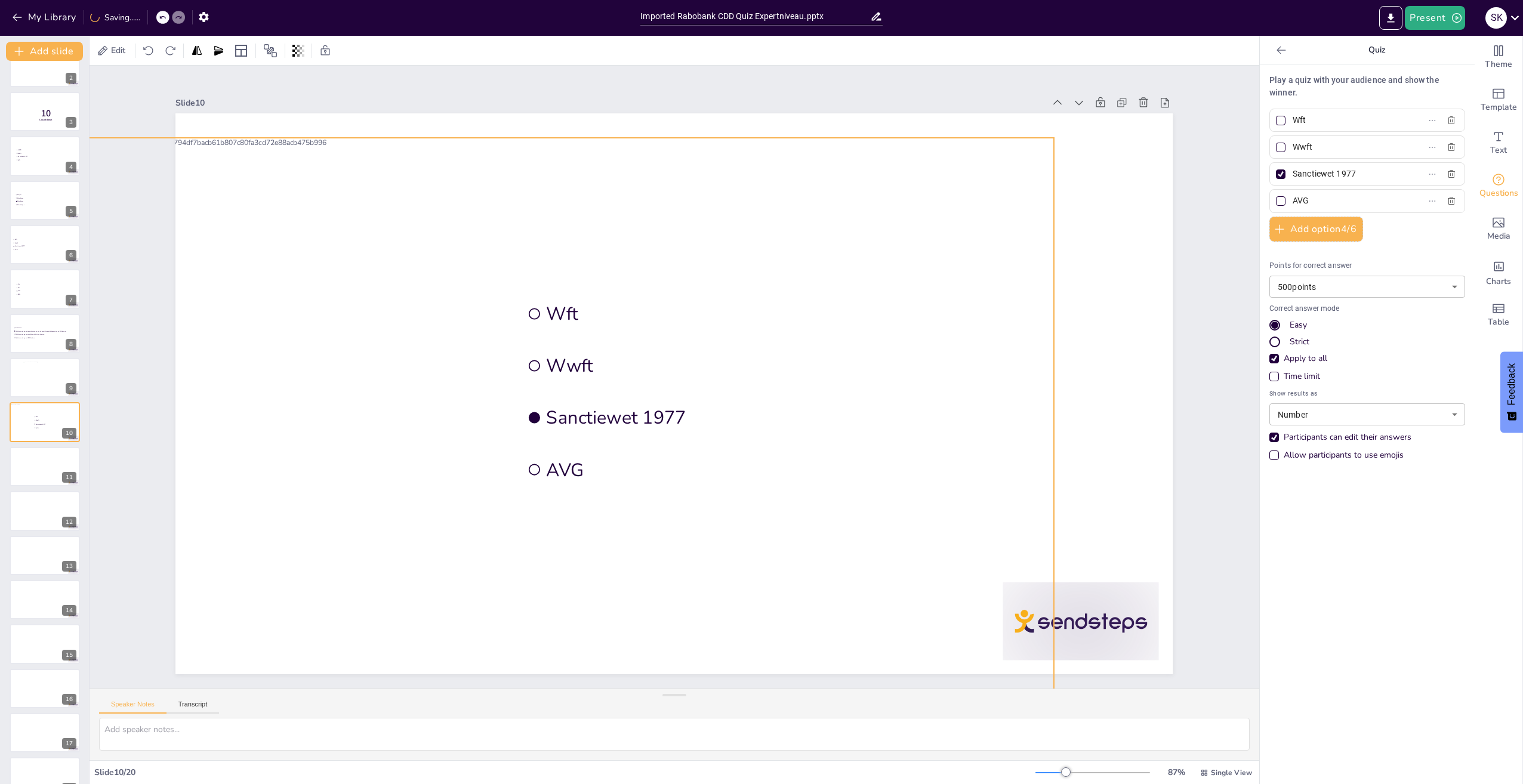
drag, startPoint x: 607, startPoint y: 283, endPoint x: 490, endPoint y: 309, distance: 119.9
click at [490, 309] on div at bounding box center [555, 418] width 997 height 561
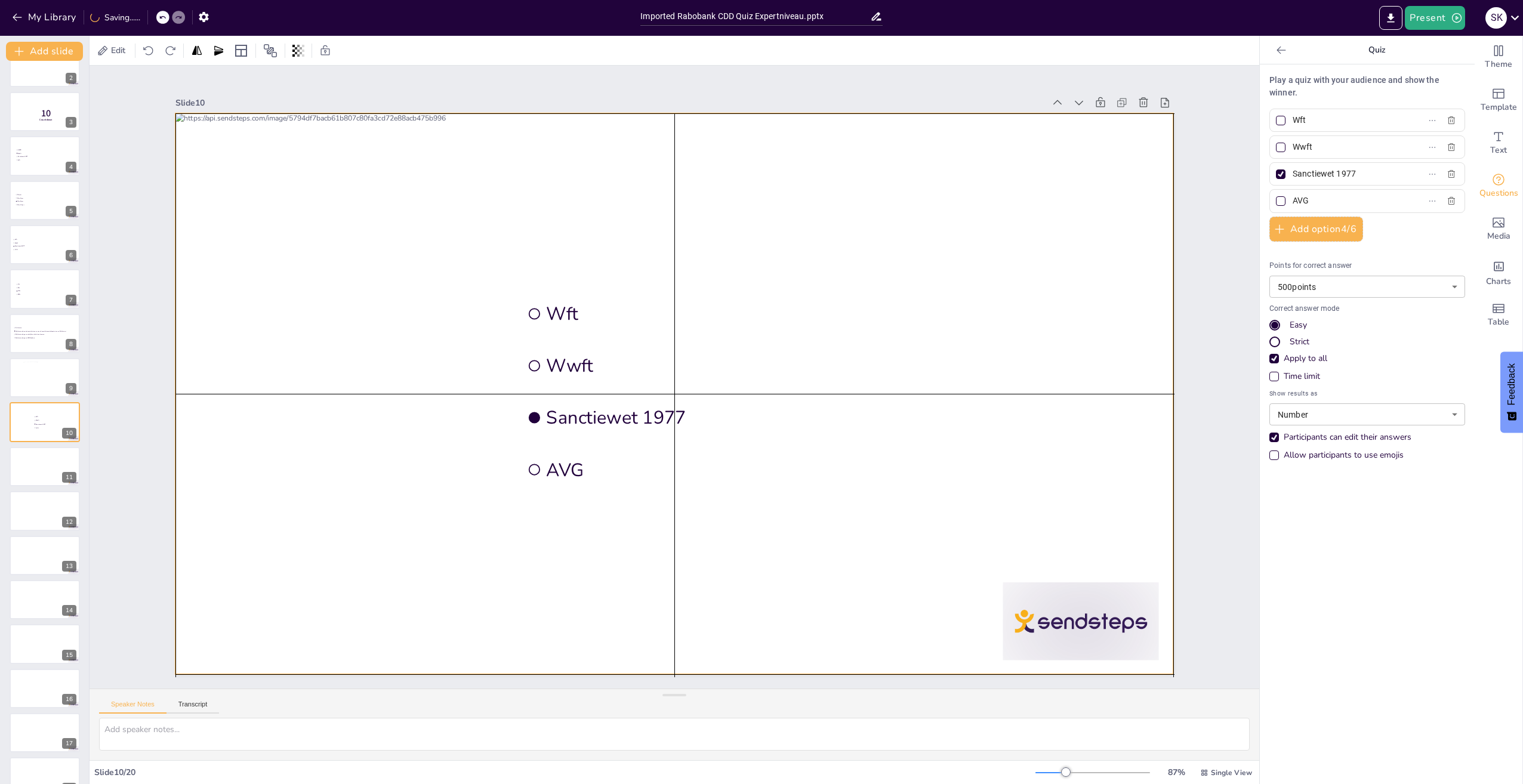
drag, startPoint x: 490, startPoint y: 309, endPoint x: 611, endPoint y: 288, distance: 122.8
click at [611, 113] on div "Wft Wwft Sanctiewet 1977 AVG" at bounding box center [674, 113] width 997 height 0
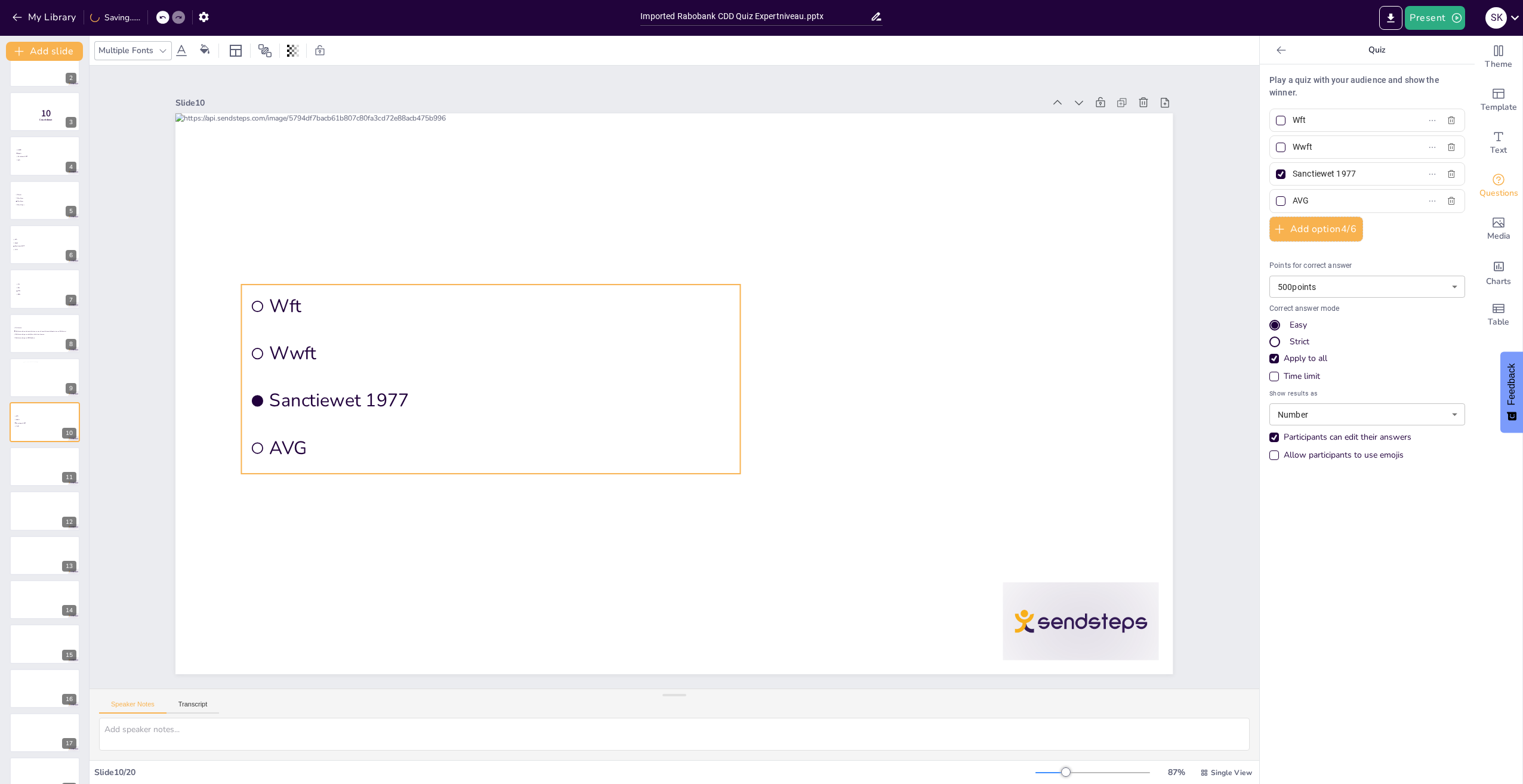
drag, startPoint x: 649, startPoint y: 403, endPoint x: 379, endPoint y: 397, distance: 270.1
click at [379, 397] on span "Sanctiewet 1977" at bounding box center [500, 401] width 462 height 25
drag, startPoint x: 1307, startPoint y: 122, endPoint x: 1268, endPoint y: 121, distance: 39.0
click at [1273, 121] on label "Wft" at bounding box center [1348, 120] width 150 height 17
click at [1292, 121] on input "Wft" at bounding box center [1348, 120] width 111 height 17
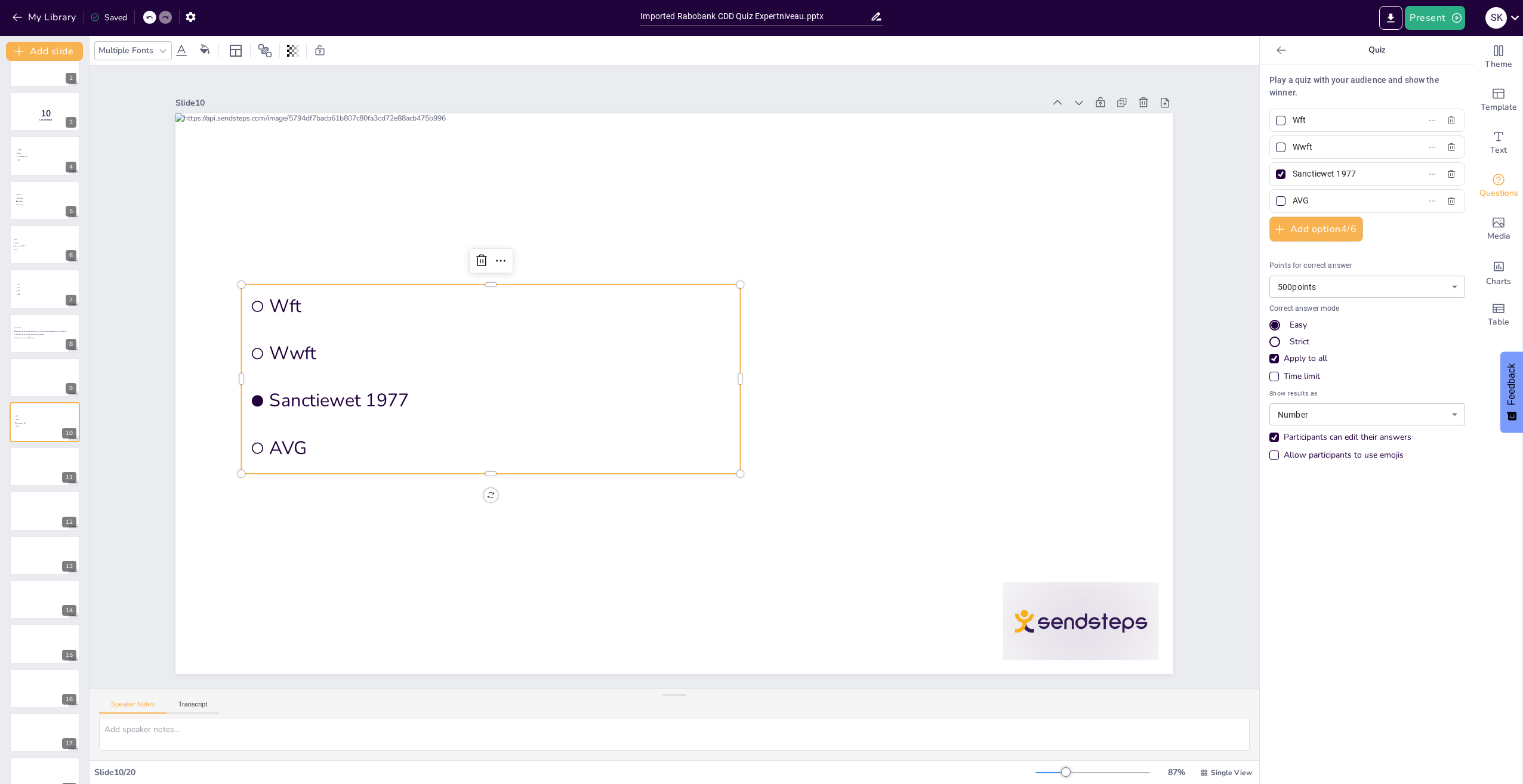
paste input "Er zijn geen eisen zolang de derde partij een bank is"
type input "Er zijn geen eisen zolang de derde partij een bank is"
drag, startPoint x: 1327, startPoint y: 151, endPoint x: 1265, endPoint y: 147, distance: 62.1
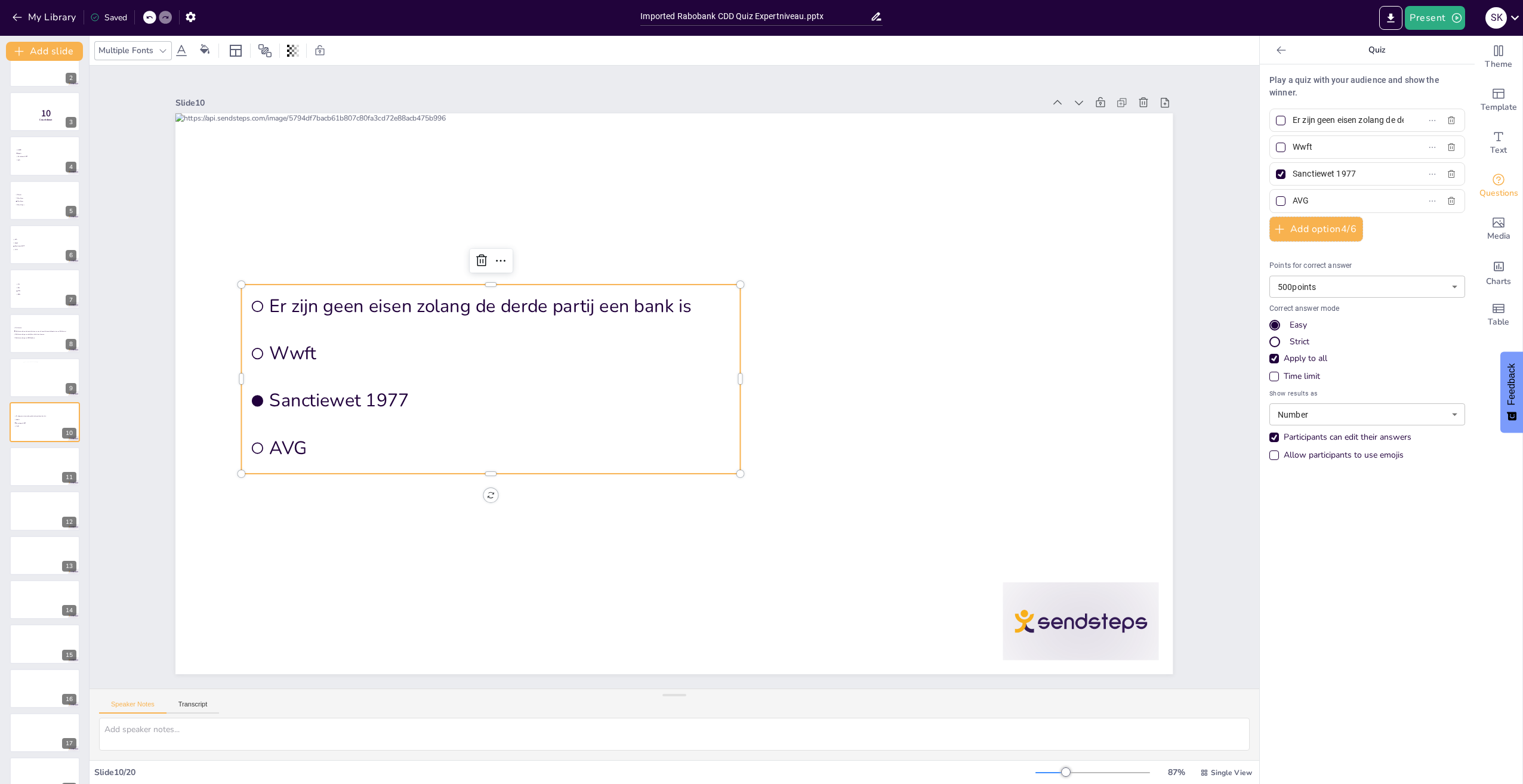
click at [1273, 147] on label "Wwft" at bounding box center [1348, 147] width 150 height 17
click at [1292, 147] on input "Wwft" at bounding box center [1348, 147] width 111 height 17
paste input "B. De derde partij moet onder toezicht staan en het onderzoek moet beschikbaar …"
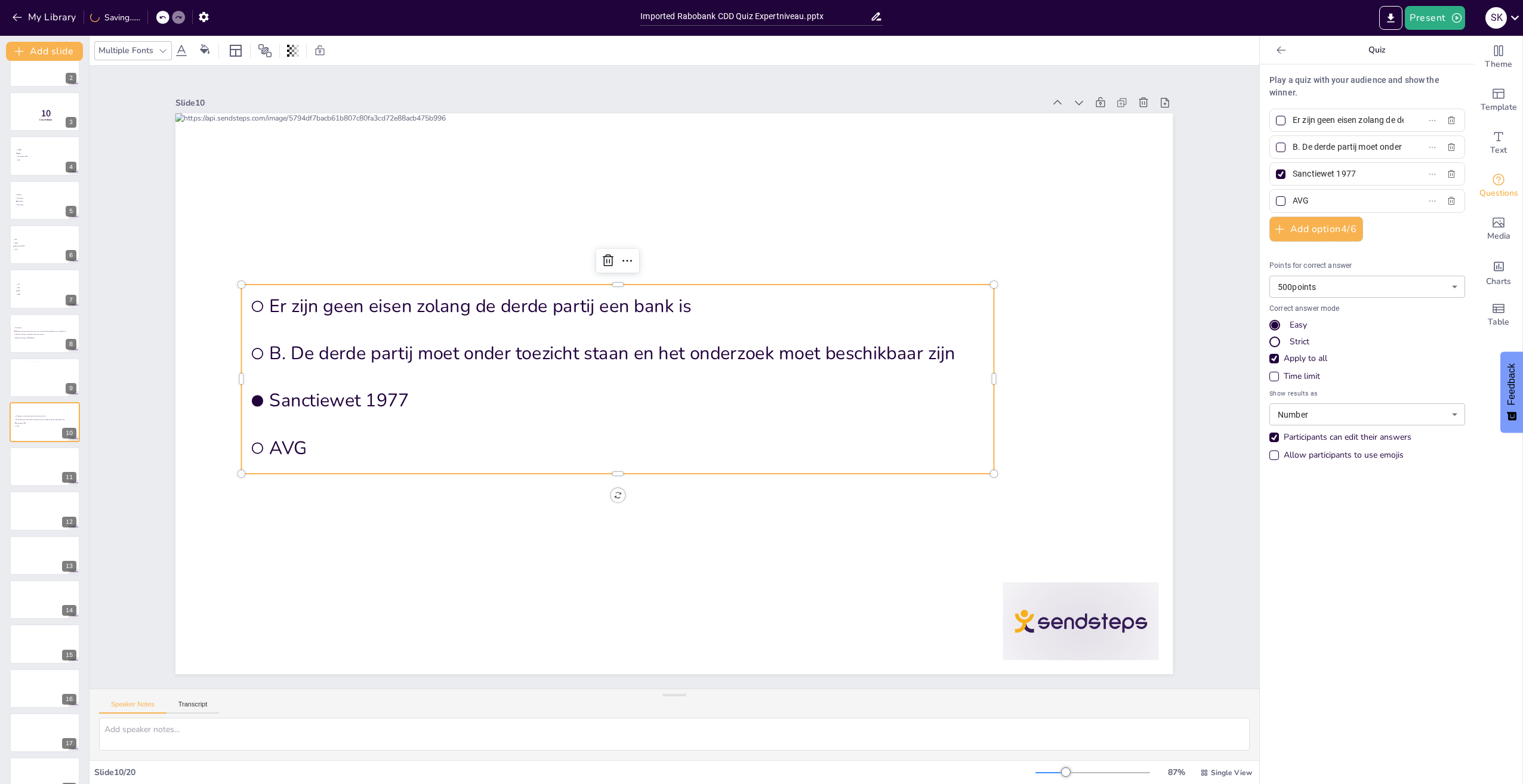
drag, startPoint x: 1394, startPoint y: 148, endPoint x: 1291, endPoint y: 145, distance: 103.0
click at [1291, 145] on label "B. De derde partij moet onder toezicht staan en het onderzoek moet beschikbaar …" at bounding box center [1348, 147] width 150 height 17
click at [1292, 145] on input "B. De derde partij moet onder toezicht staan en het onderzoek moet beschikbaar …" at bounding box center [1348, 147] width 111 height 17
click at [1447, 151] on icon "button" at bounding box center [1452, 148] width 10 height 10
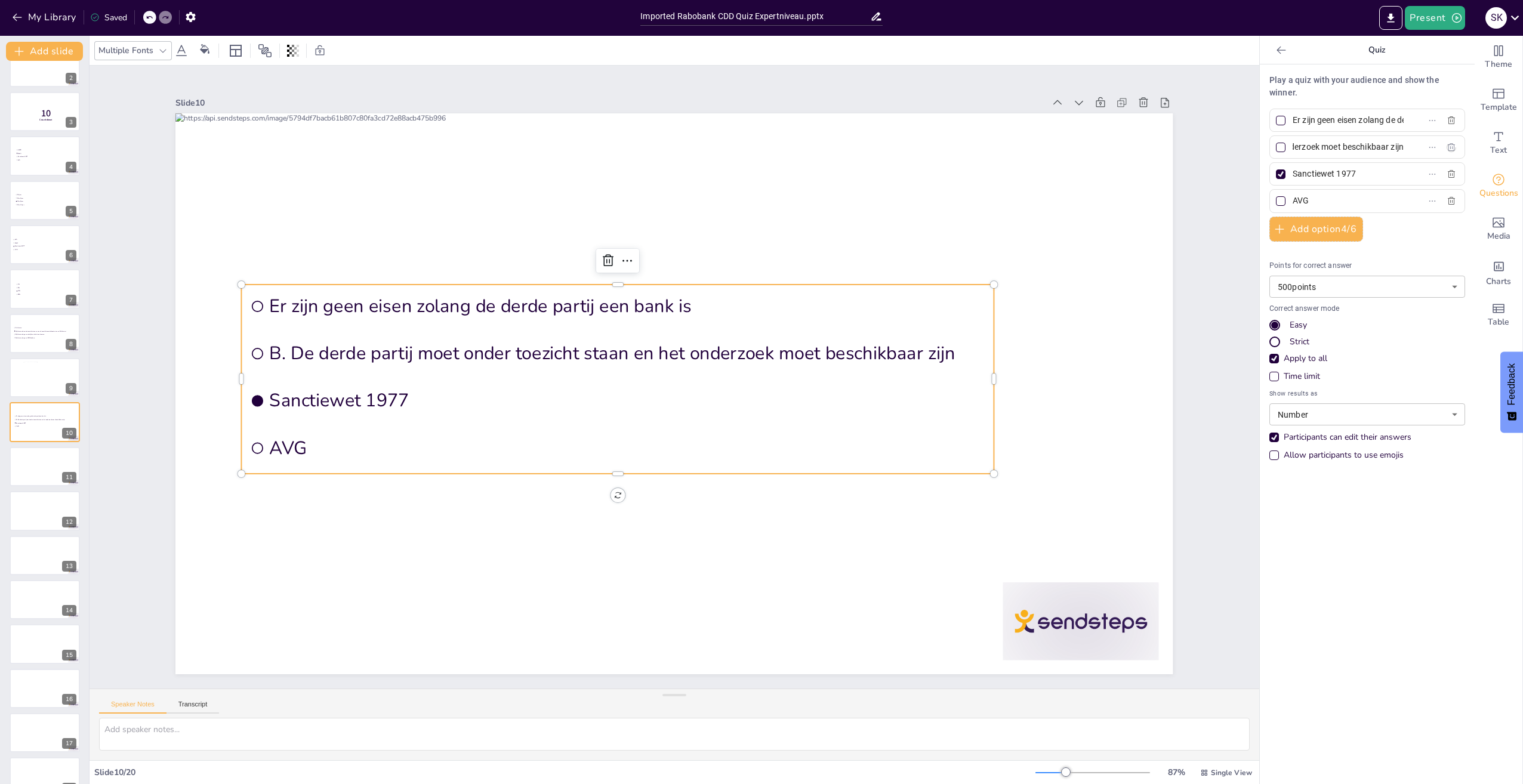
scroll to position [0, 0]
type input "Sanctiewet 1977"
type input "AVG"
checkbox input "true"
checkbox input "false"
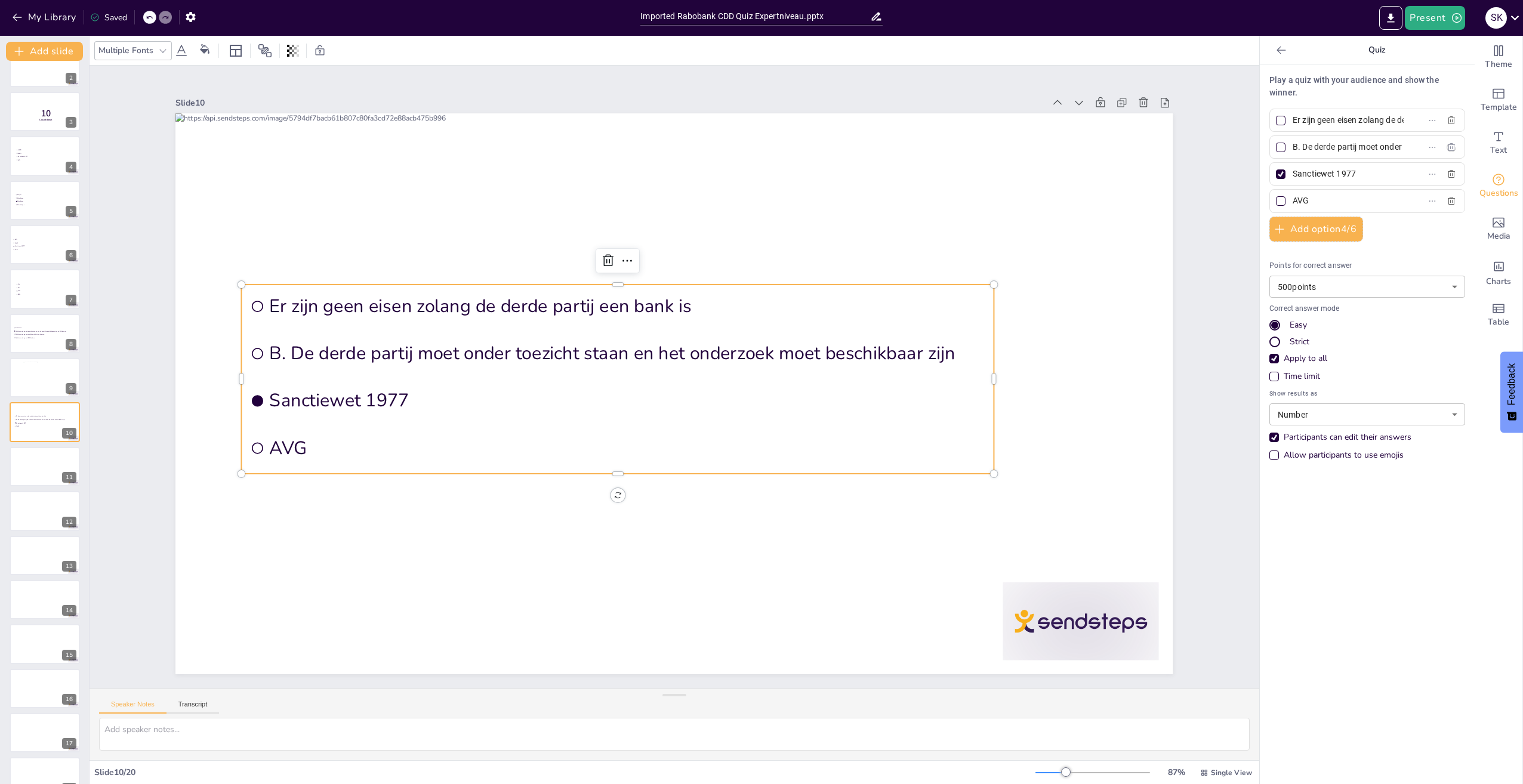
checkbox input "true"
checkbox input "false"
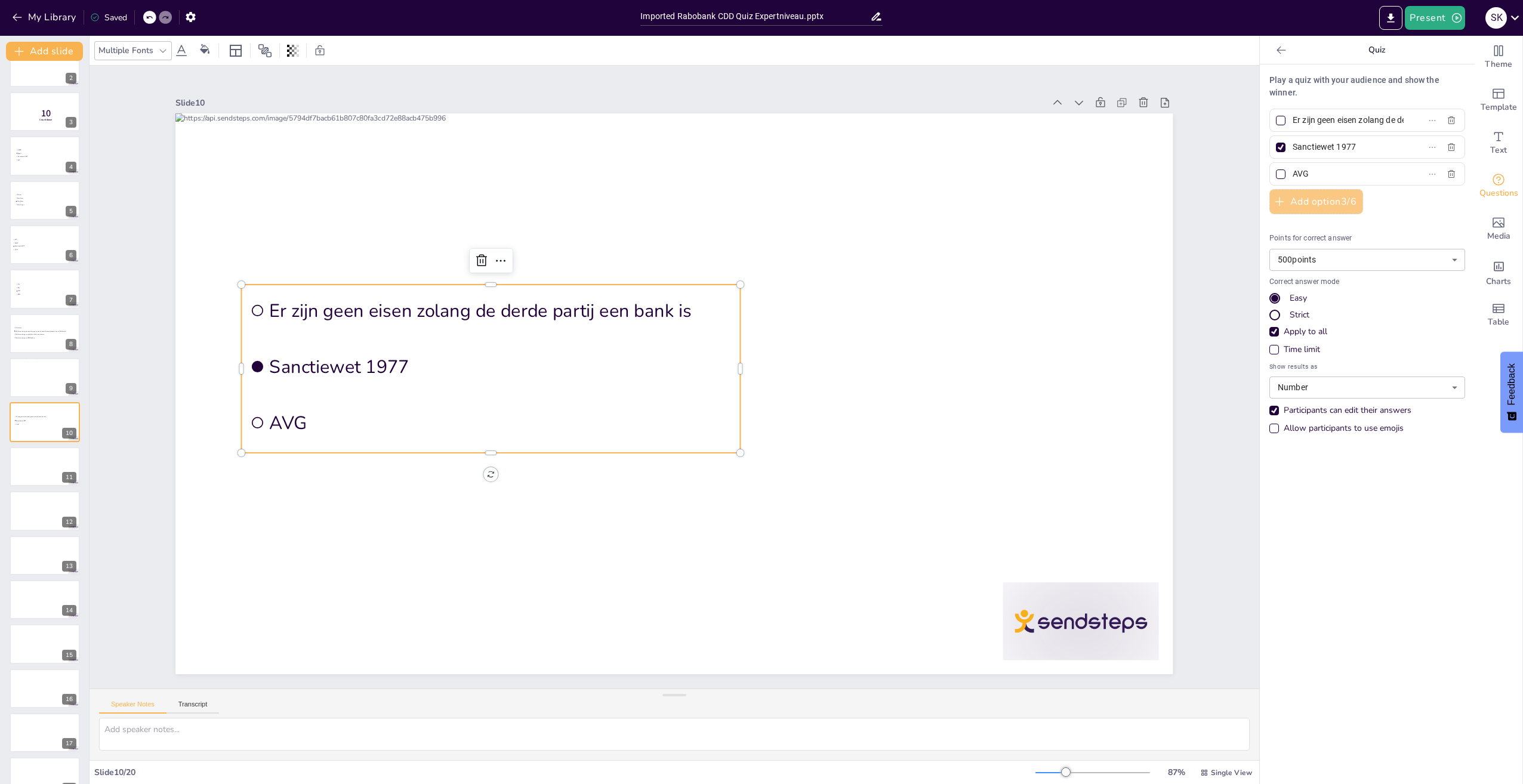
click at [1337, 200] on button "Add option 3 / 6" at bounding box center [1316, 202] width 93 height 25
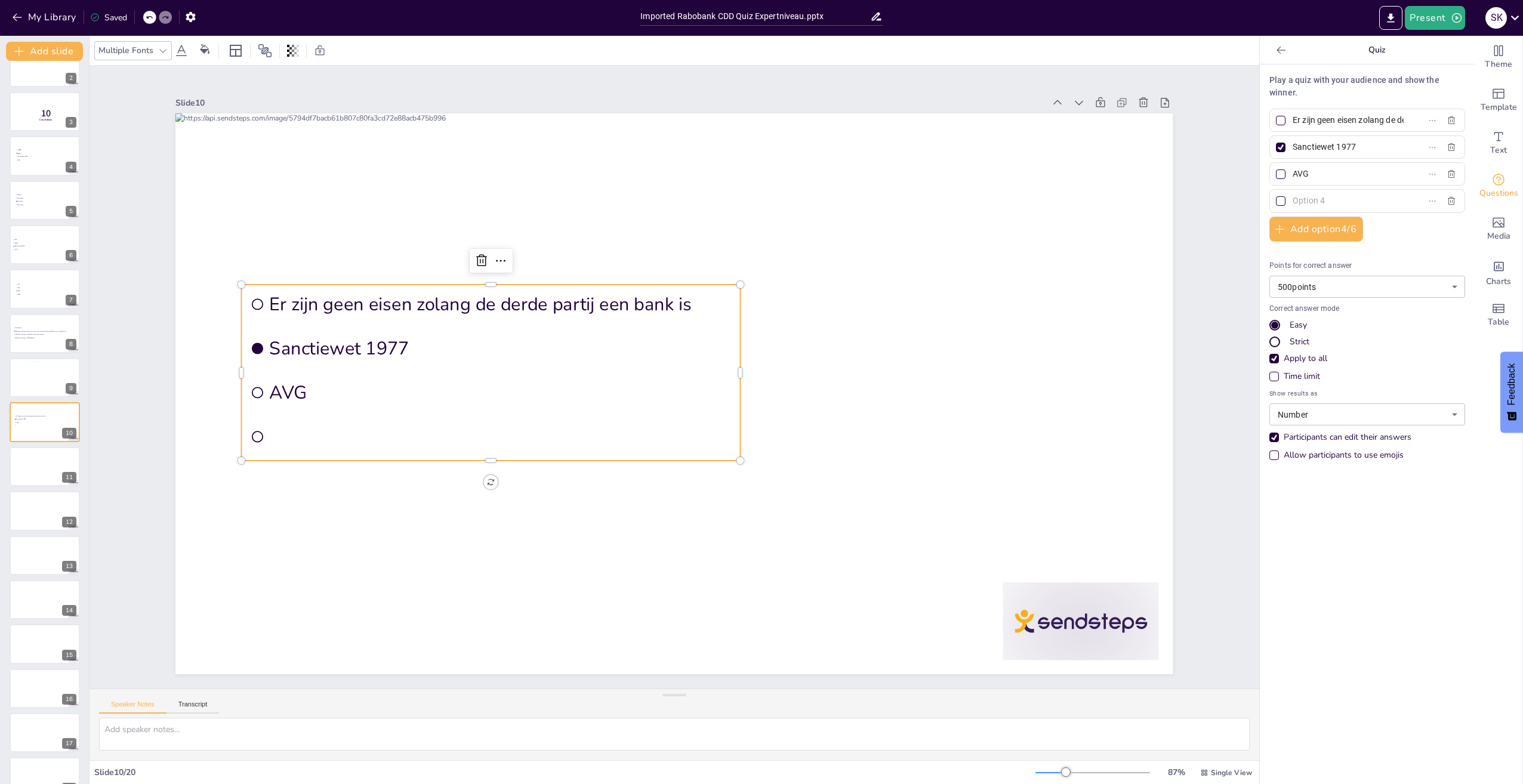
drag, startPoint x: 1361, startPoint y: 149, endPoint x: 1285, endPoint y: 144, distance: 76.2
click at [1292, 144] on input "Sanctiewet 1977" at bounding box center [1348, 147] width 111 height 17
paste input "De derde partij moet onder toezicht staan en het onderzoek moet beschikbaar zijn"
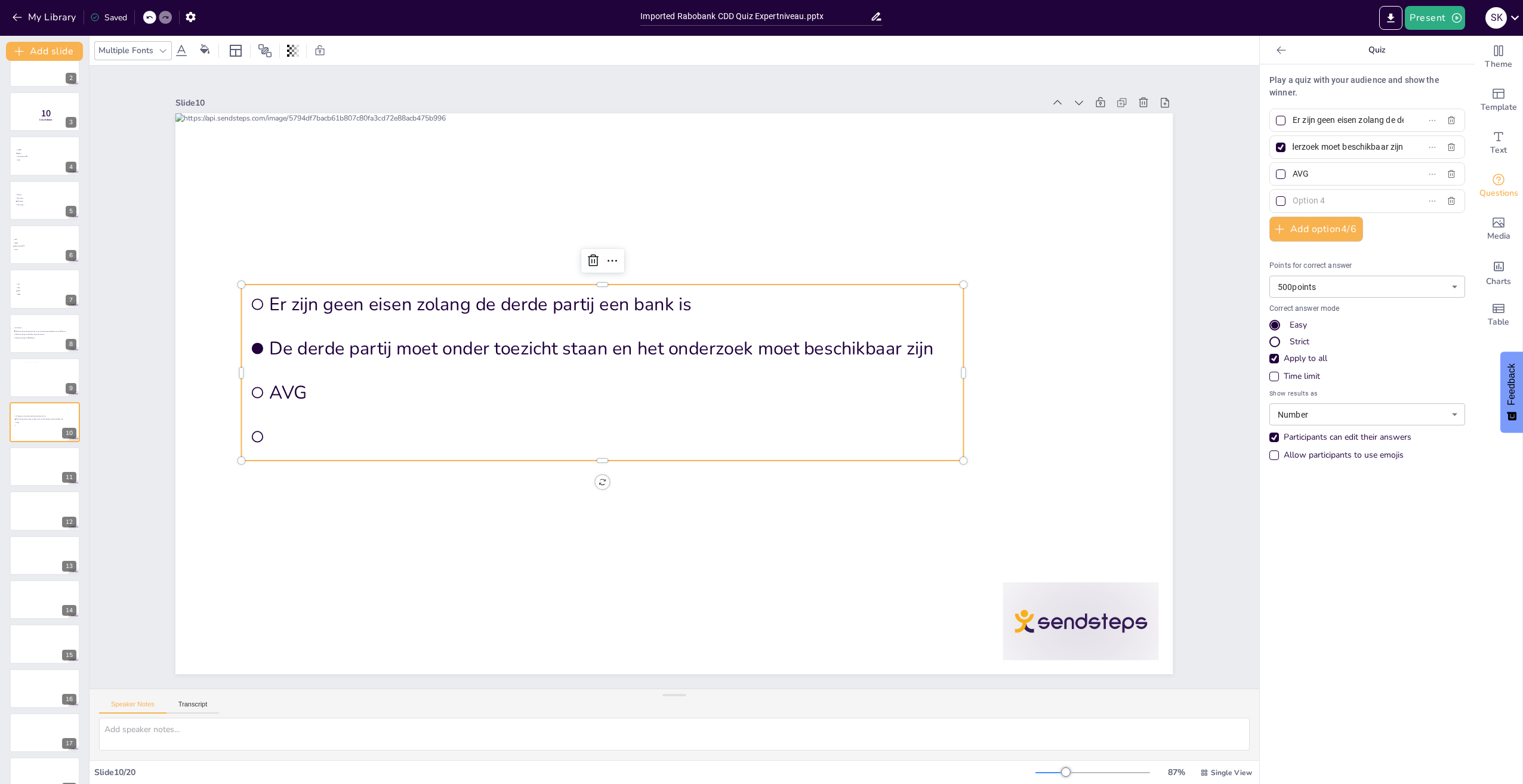
type input "De derde partij moet onder toezicht staan en het onderzoek moet beschikbaar zijn"
drag, startPoint x: 1322, startPoint y: 176, endPoint x: 1283, endPoint y: 176, distance: 39.0
click at [1288, 176] on span "AVG" at bounding box center [1343, 173] width 111 height 17
click at [1292, 176] on input "AVG" at bounding box center [1348, 173] width 111 height 17
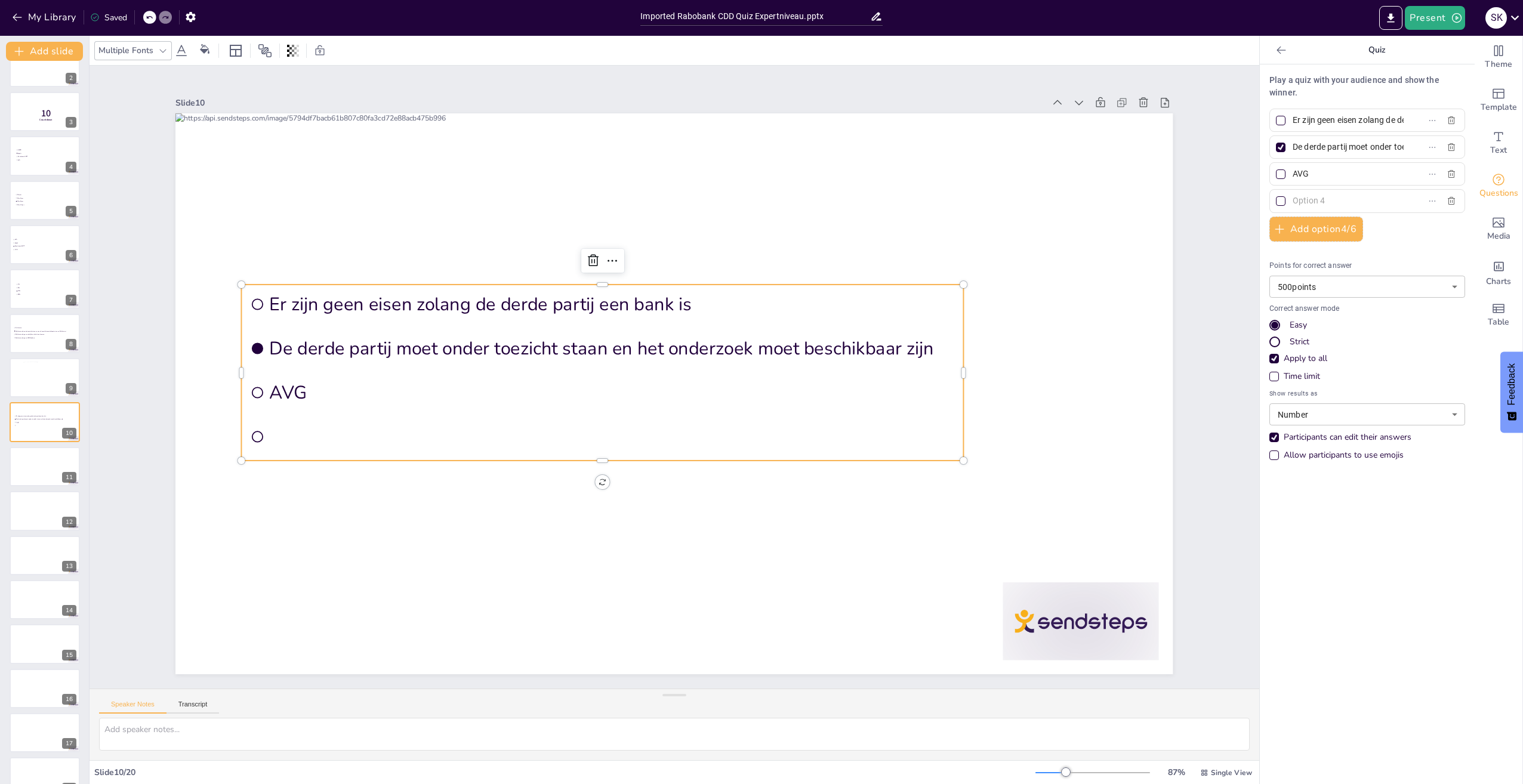
paste input "lleen de identificatie mag worden overgenomen"
type input "Alleen de identificatie mag worden overgenomen"
click at [1307, 198] on input "text" at bounding box center [1348, 201] width 111 height 17
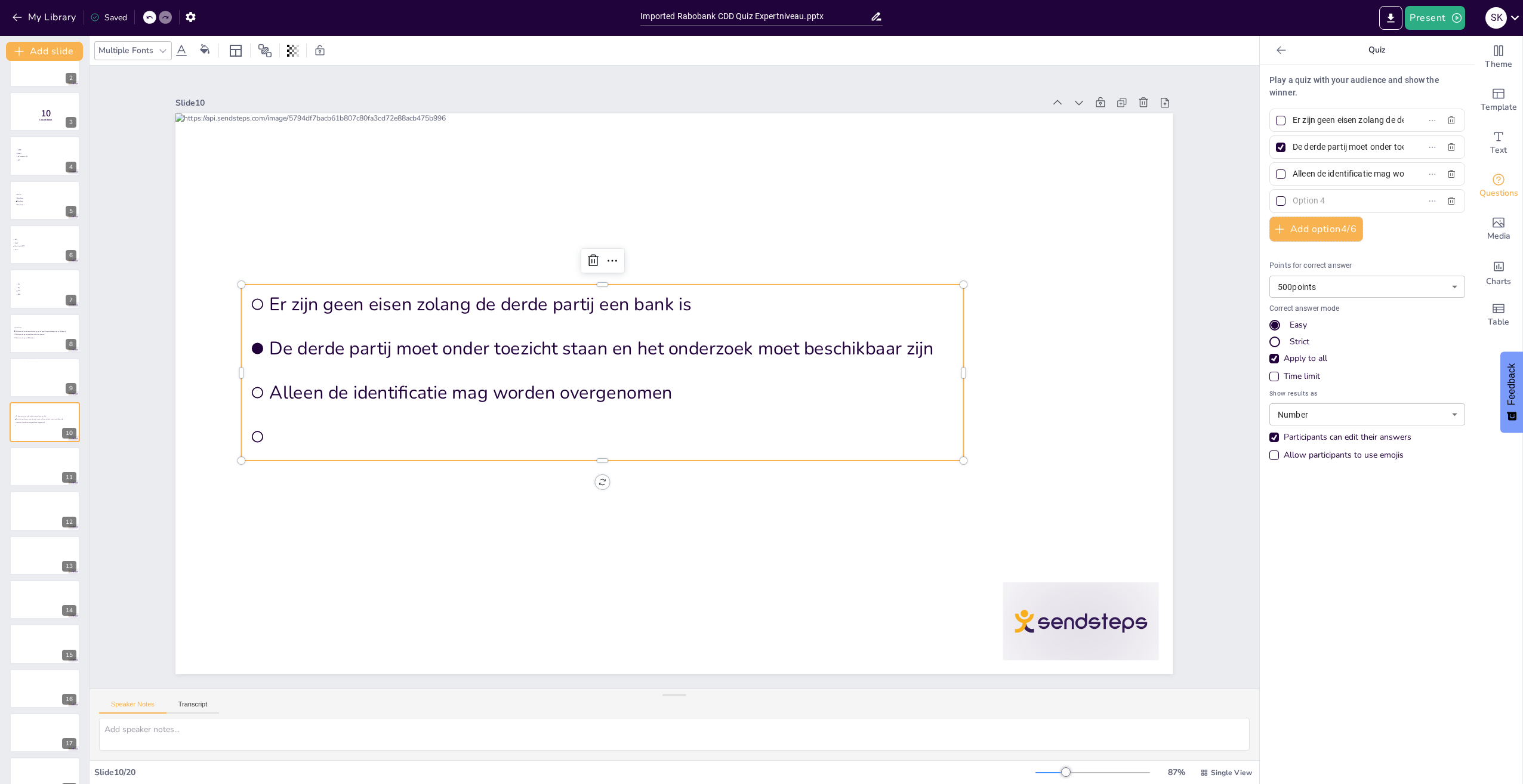
click at [1313, 195] on input "text" at bounding box center [1348, 201] width 111 height 17
paste input "Het is verboden om onderzoek over te nemen"
type input "Het is verboden om onderzoek over te nemen"
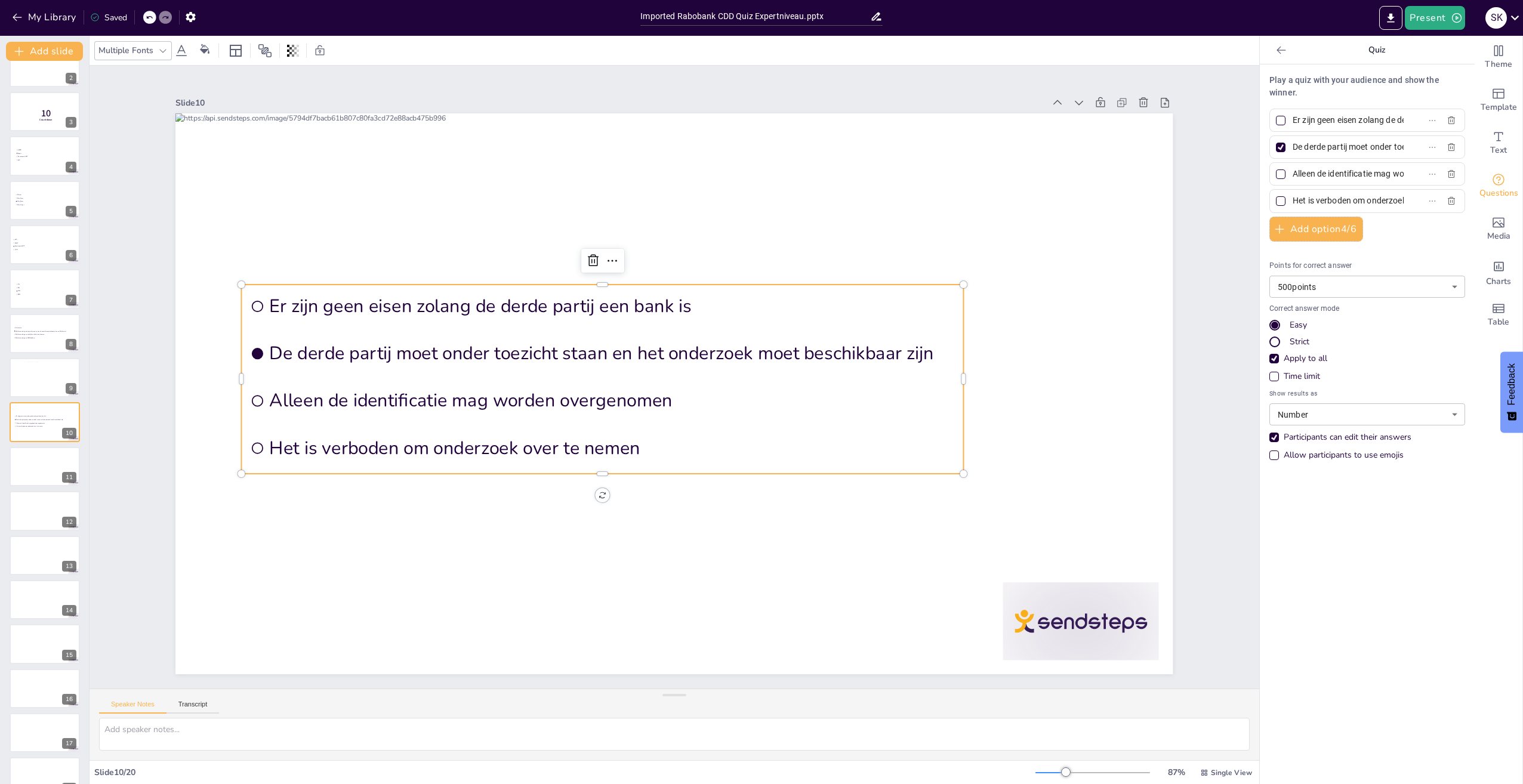
scroll to position [0, 71]
click at [41, 459] on div at bounding box center [44, 466] width 71 height 41
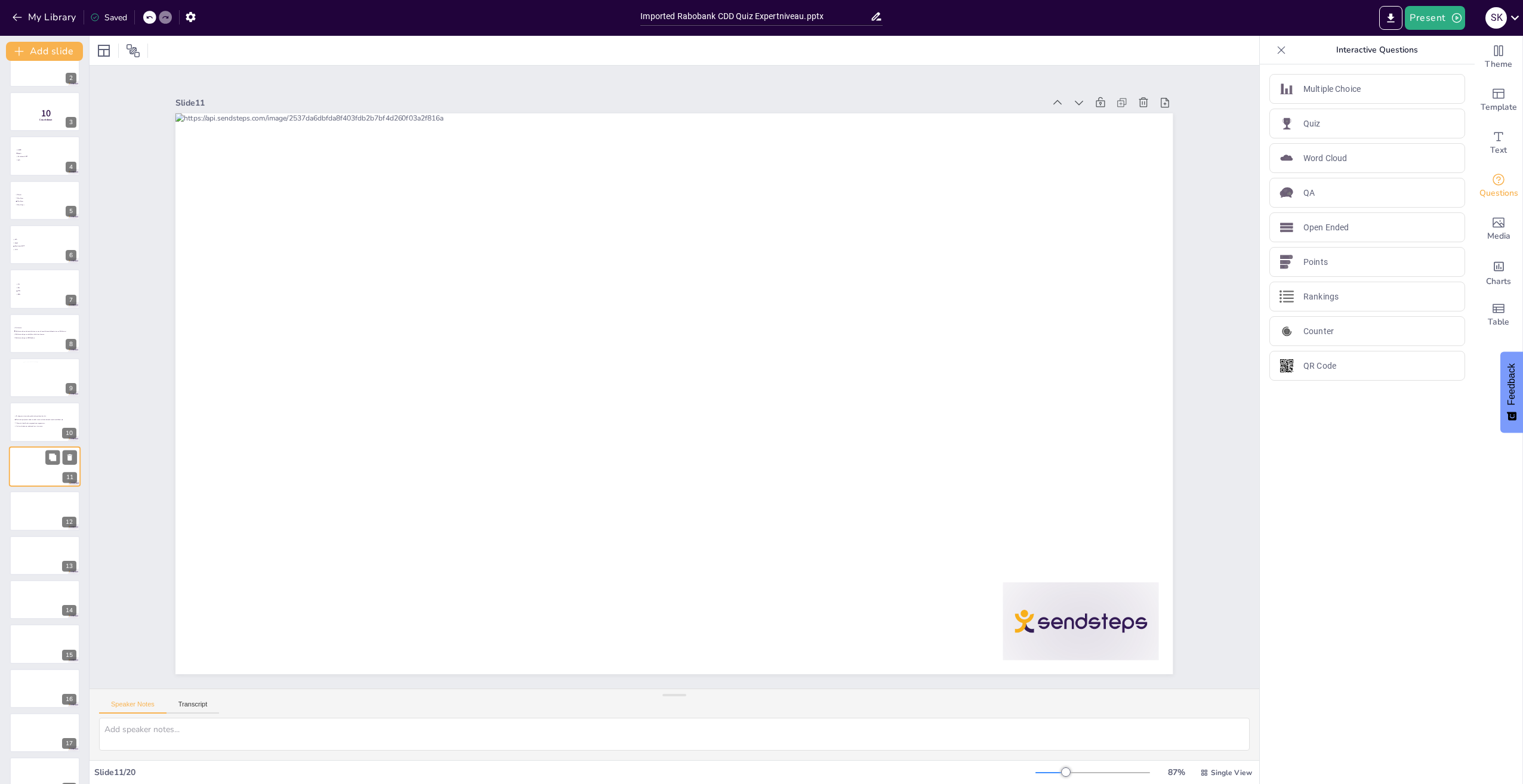
scroll to position [111, 0]
click at [1285, 129] on img at bounding box center [1287, 123] width 14 height 14
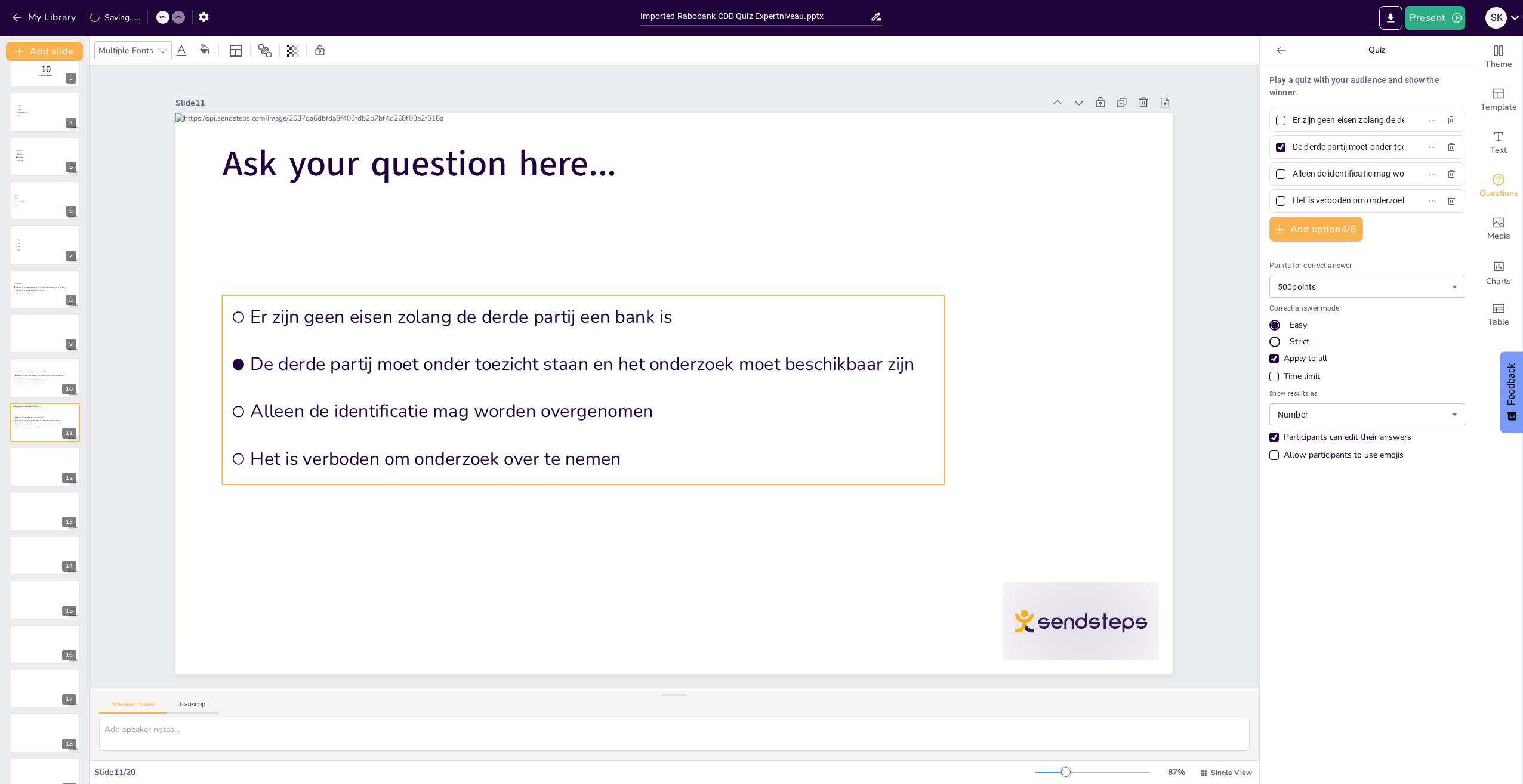
drag, startPoint x: 737, startPoint y: 287, endPoint x: 440, endPoint y: 292, distance: 297.0
click at [440, 295] on li "Er zijn geen eisen zolang de derde partij een bank is" at bounding box center [584, 316] width 722 height 43
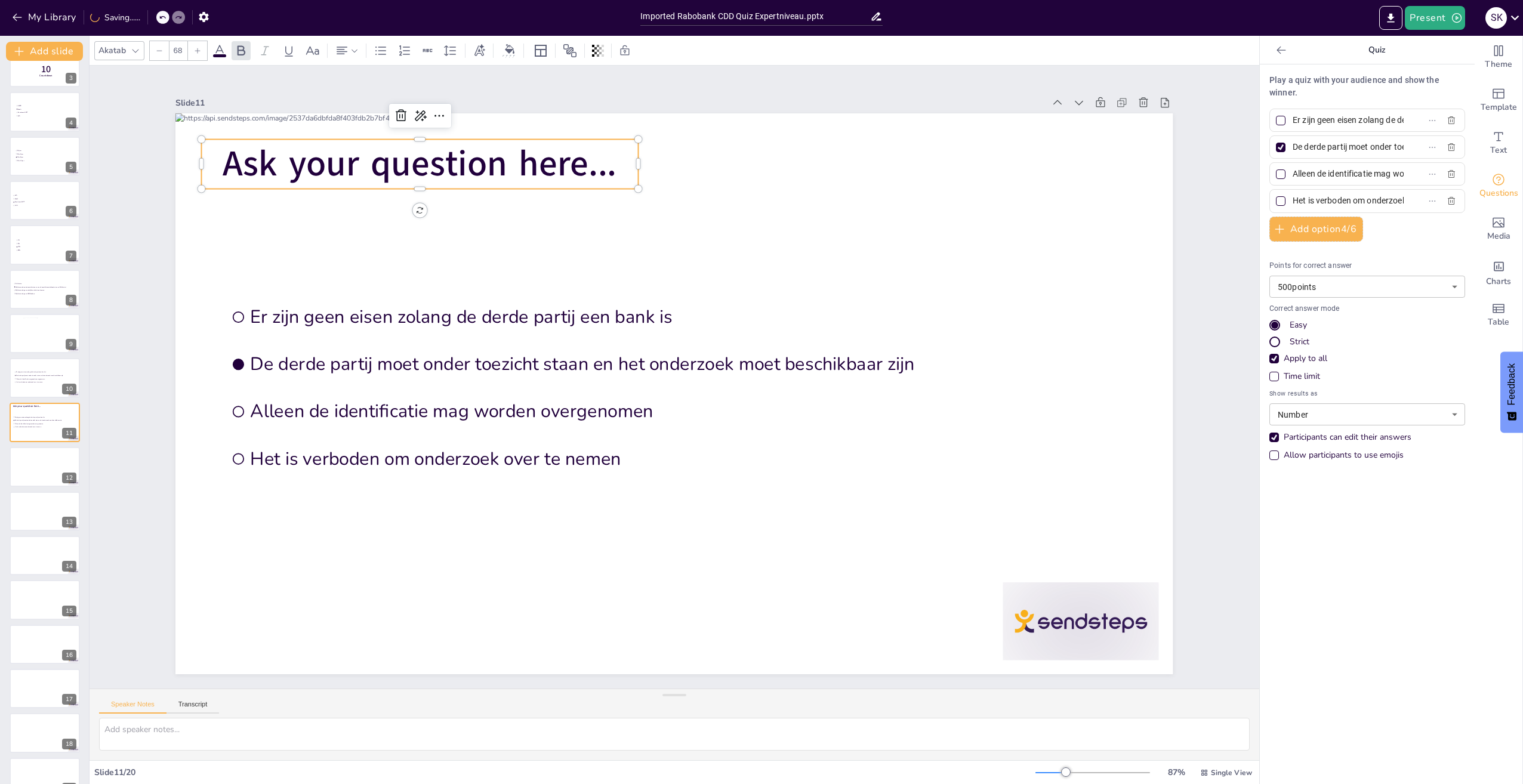
click at [370, 135] on div "Ask your question here... Er zijn geen eisen zolang de derde partij een bank is…" at bounding box center [674, 393] width 997 height 561
click at [394, 109] on icon at bounding box center [400, 115] width 14 height 14
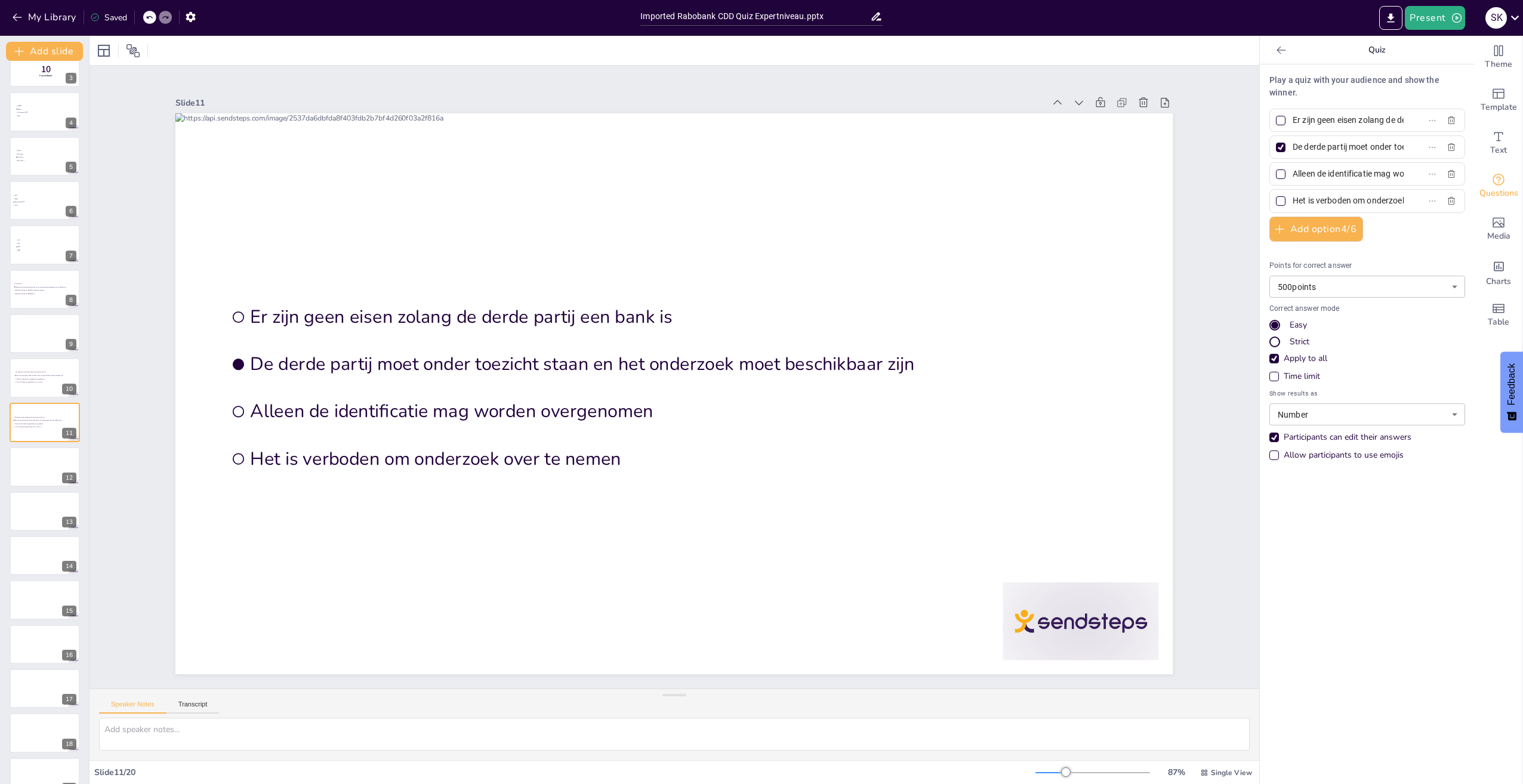
drag, startPoint x: 1389, startPoint y: 117, endPoint x: 1368, endPoint y: 114, distance: 21.2
click at [1368, 114] on label "Er zijn geen eisen zolang de derde partij een bank is" at bounding box center [1348, 120] width 150 height 17
click at [1368, 114] on input "Er zijn geen eisen zolang de derde partij een bank is" at bounding box center [1348, 120] width 111 height 17
drag, startPoint x: 1289, startPoint y: 119, endPoint x: 1823, endPoint y: 328, distance: 573.4
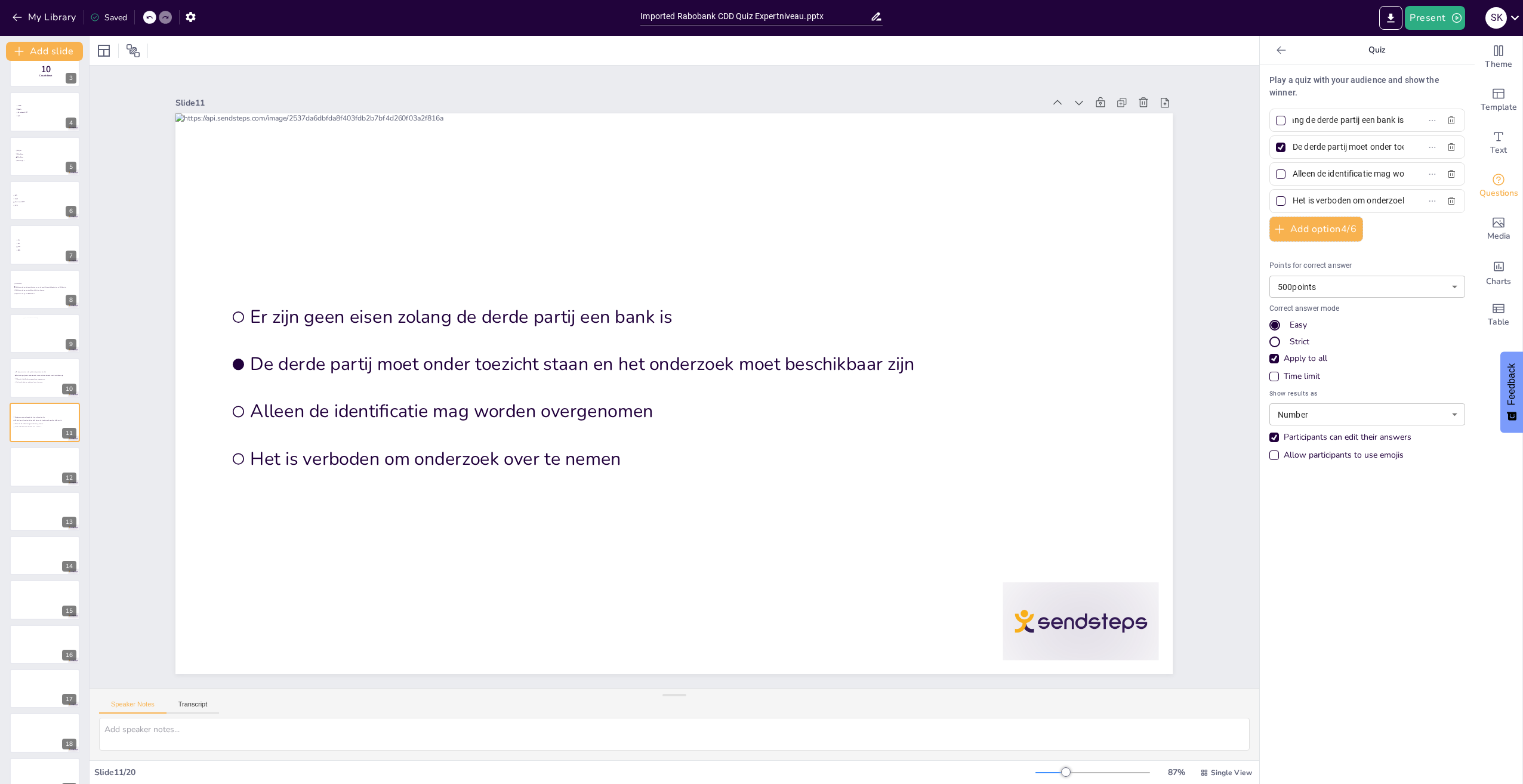
click at [1523, 328] on html "My Library Saved Imported Rabobank CDD Quiz Expertniveau.pptx Present S K Docum…" at bounding box center [762, 392] width 1523 height 784
type input "E"
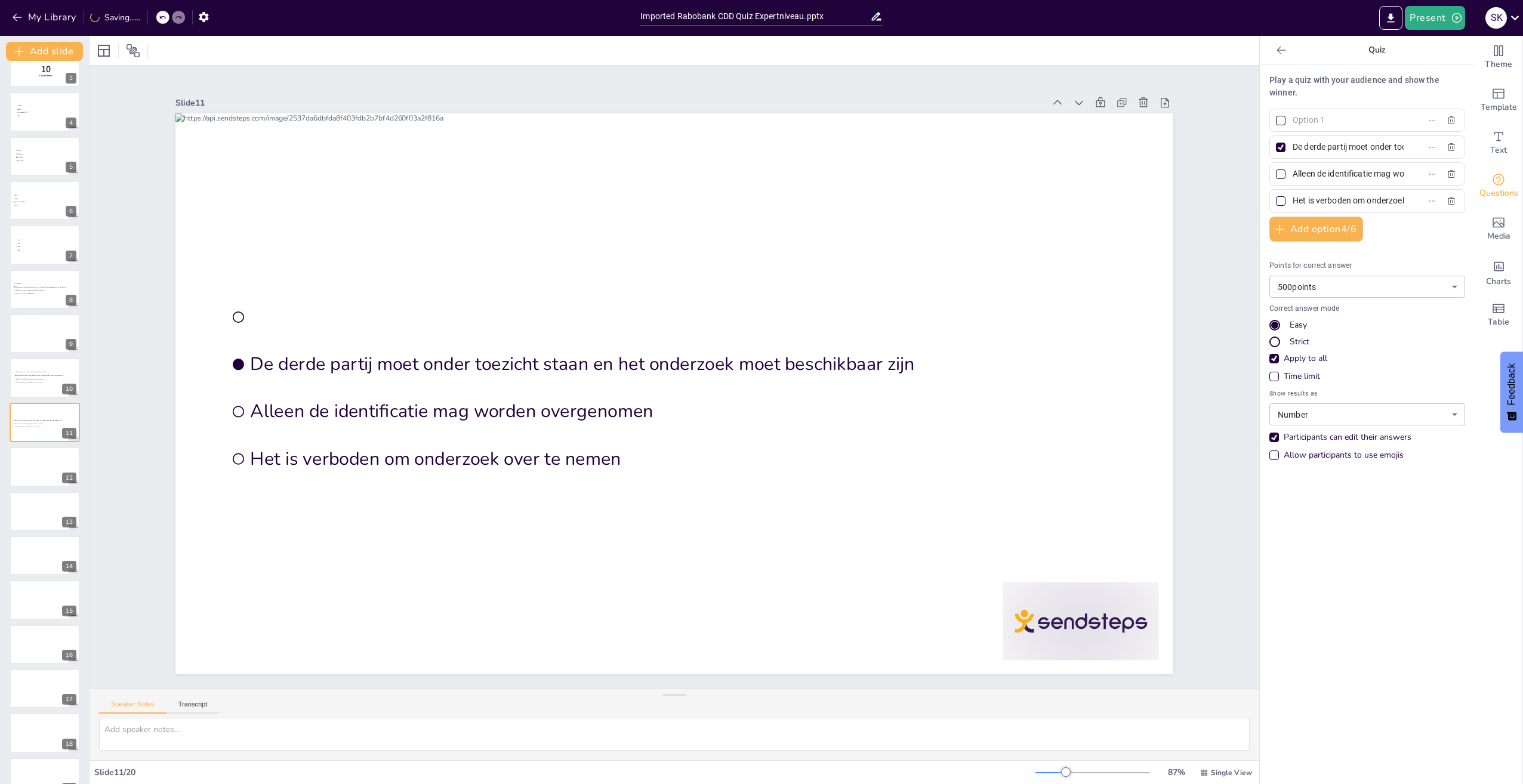
paste input "Bij ex-klanten"
type input "Bij ex-klanten"
drag, startPoint x: 1285, startPoint y: 145, endPoint x: 1435, endPoint y: 151, distance: 150.1
click at [1435, 151] on div "De derde partij moet onder toezicht staan en het onderzoek moet beschikbaar zijn" at bounding box center [1367, 147] width 195 height 23
paste input "Bij klanten die onder toezicht staan van een financiële toezichthouder in een E…"
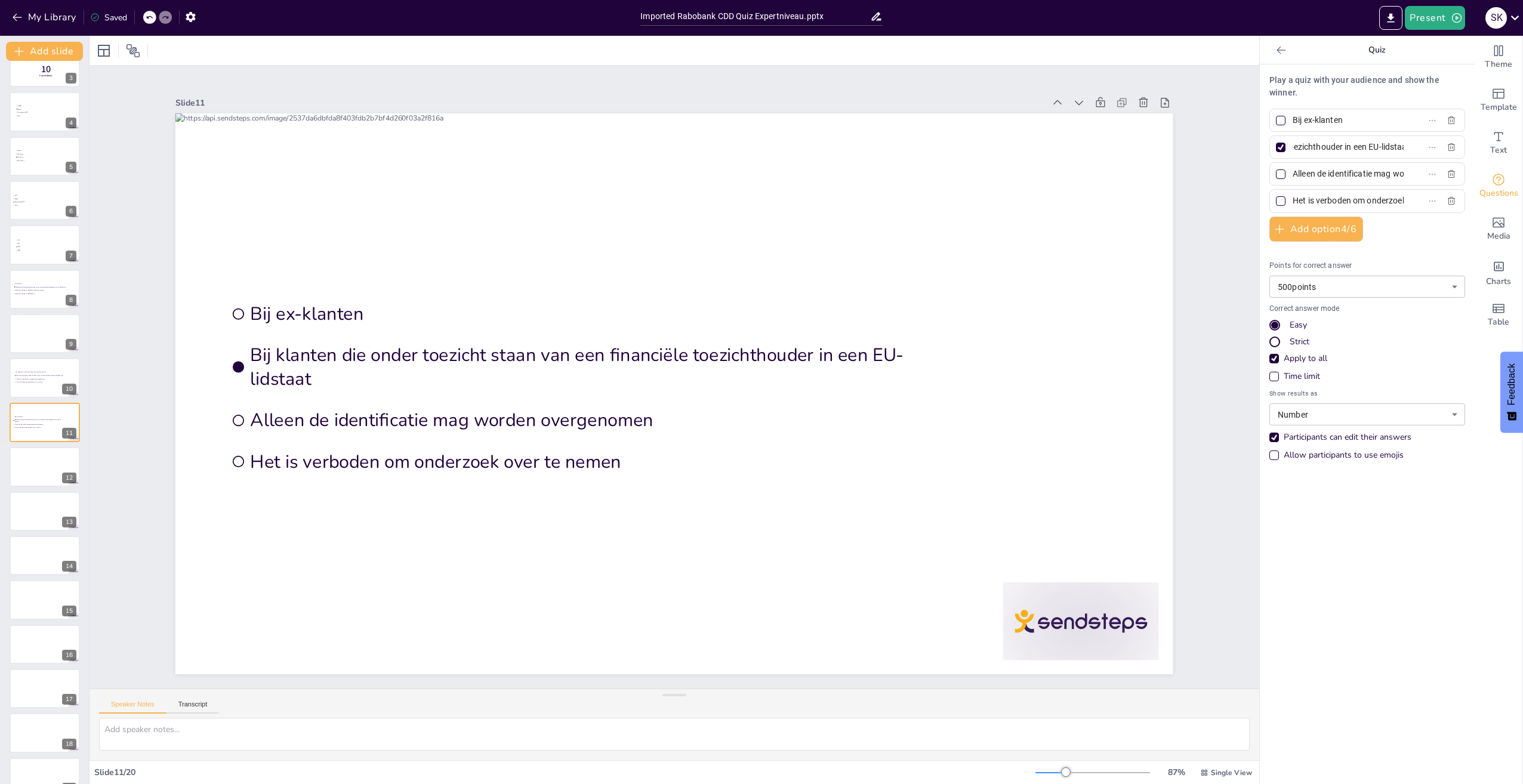
scroll to position [0, 230]
type input "Bij klanten die onder toezicht staan van een financiële toezichthouder in een E…"
drag, startPoint x: 1313, startPoint y: 173, endPoint x: 1454, endPoint y: 171, distance: 141.0
click at [1454, 171] on div "Alleen de identificatie mag worden overgenomen" at bounding box center [1367, 173] width 195 height 23
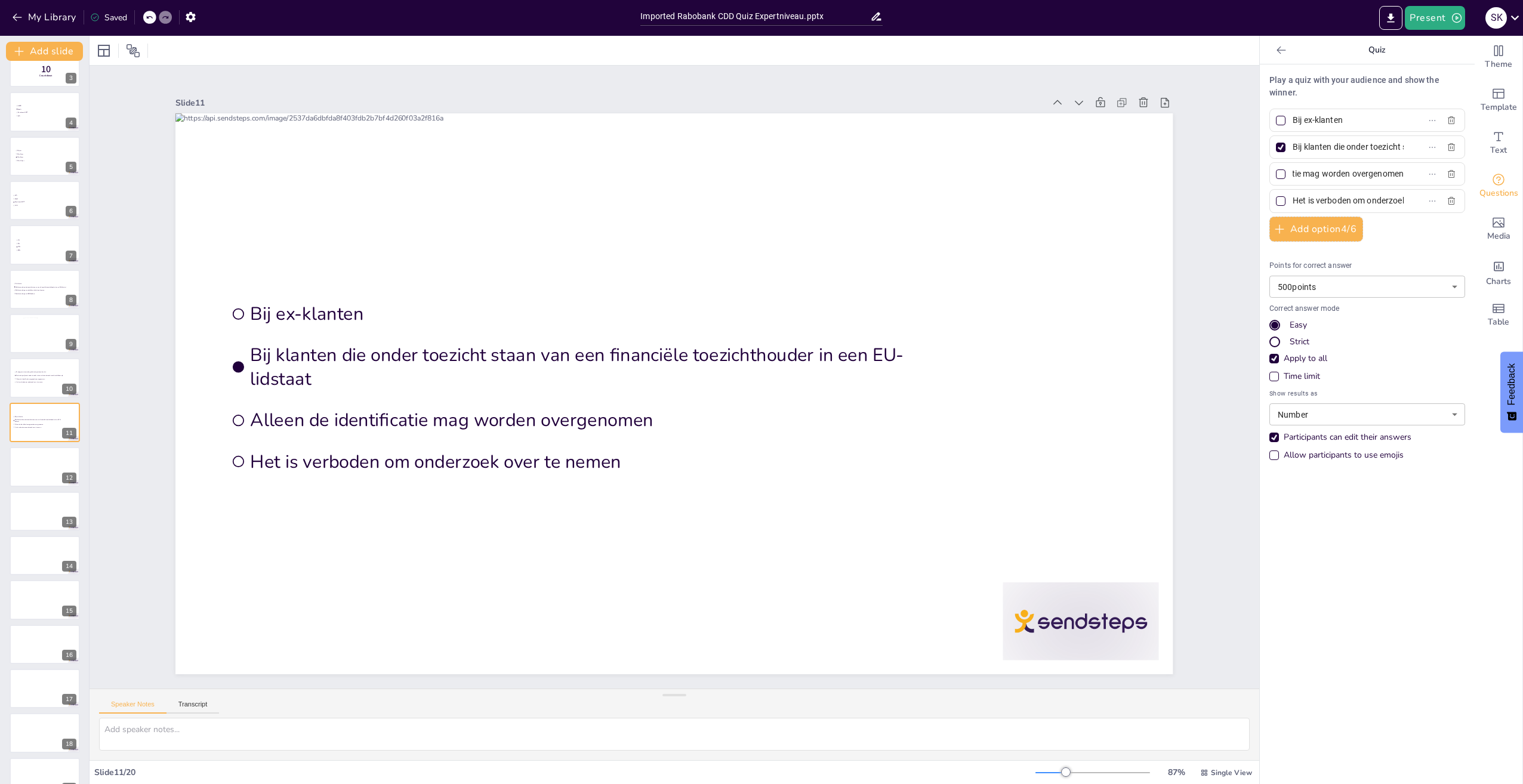
paste input "Bij klanten die geen zakelijke activiteiten uitvoer"
type input "Bij klanten die geen zakelijke activiteiten uitvoeren"
drag, startPoint x: 1286, startPoint y: 202, endPoint x: 1465, endPoint y: 219, distance: 179.8
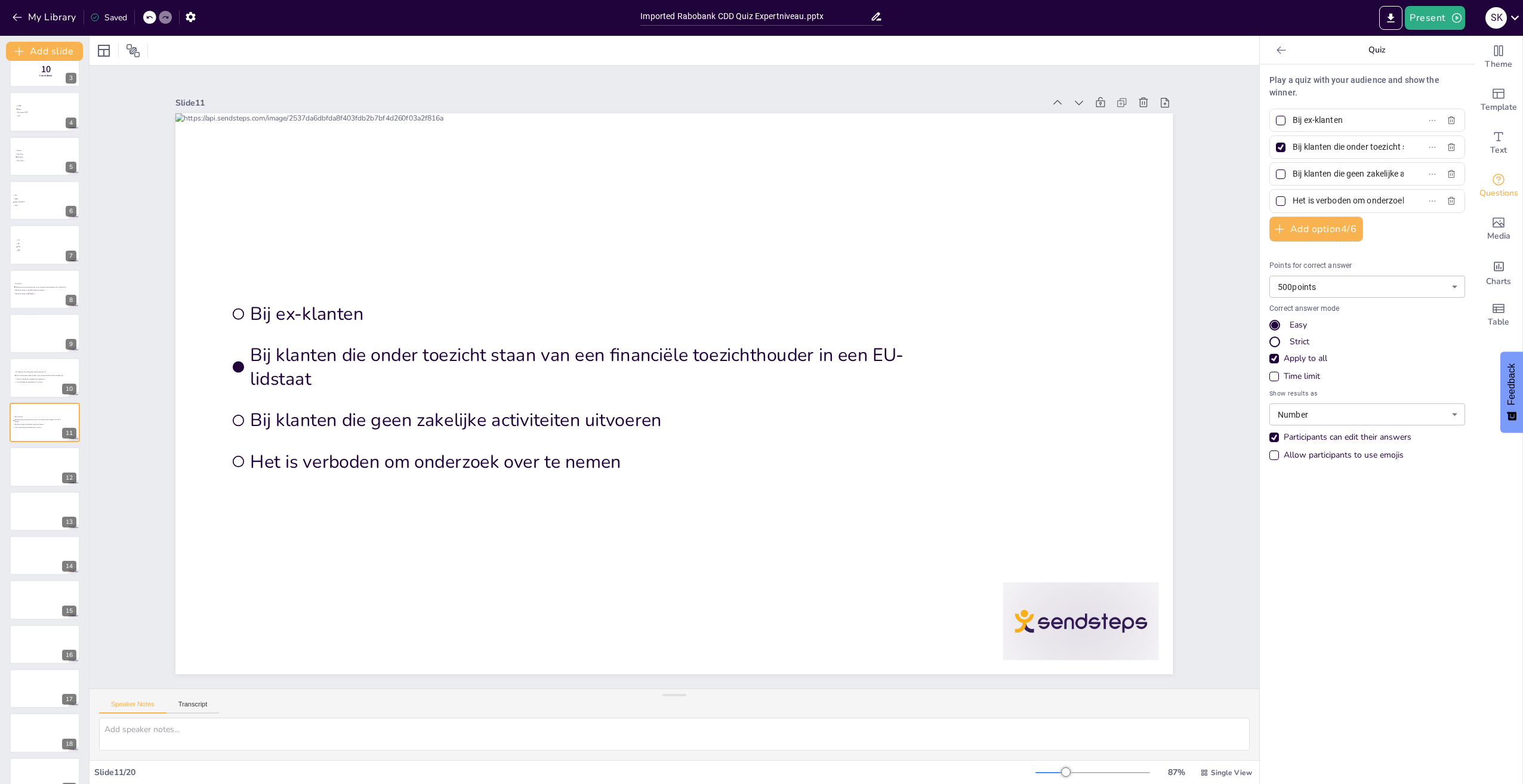
click at [1459, 216] on div "Play a quiz with your audience and show the winner. Bij ex-klanten Bij klanten …" at bounding box center [1367, 424] width 214 height 719
paste input "Bij klanten die geen UBO hebb"
type input "Bij klanten die geen UBO hebben"
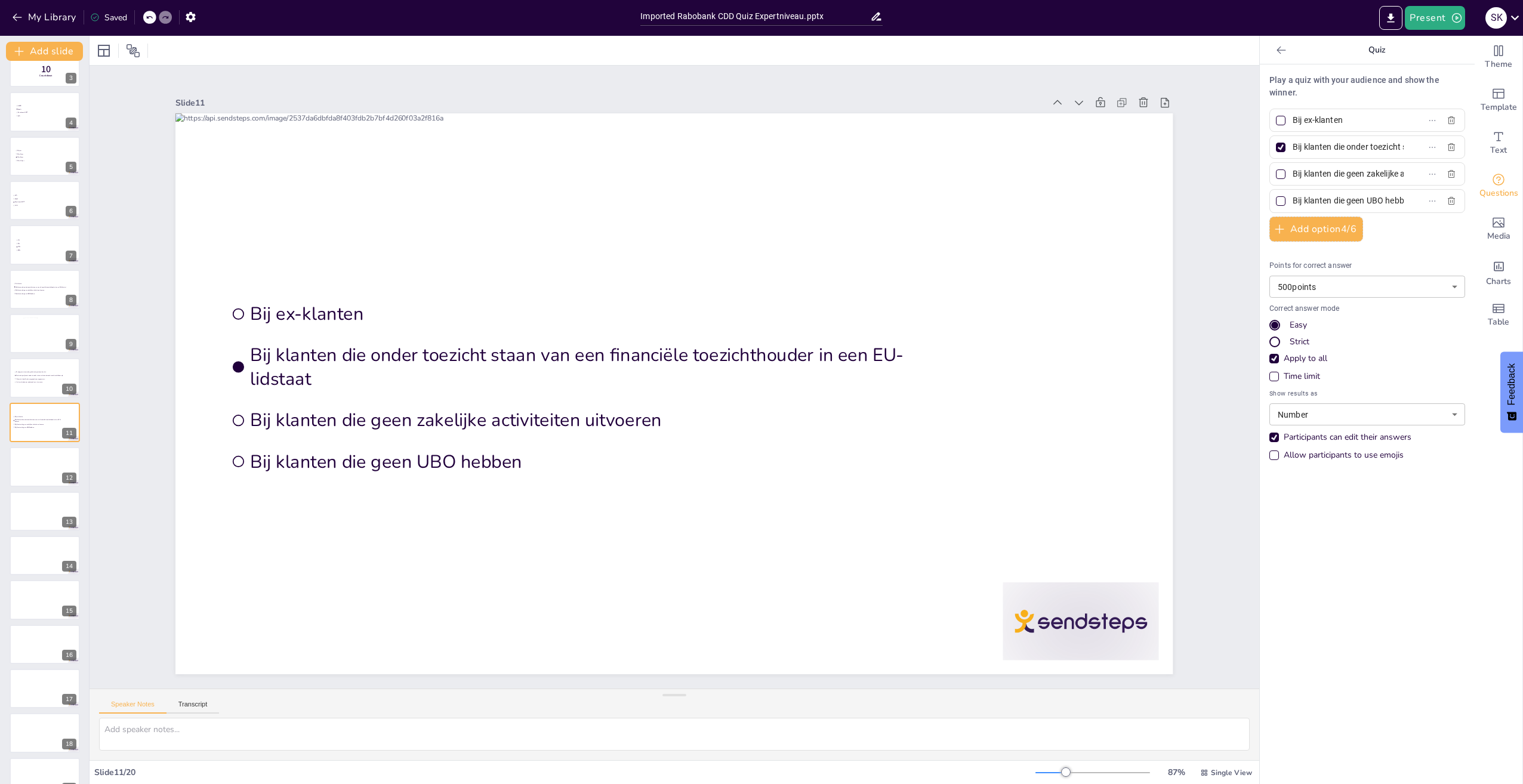
click at [1368, 522] on div "Play a quiz with your audience and show the winner. Bij ex-klanten Bij klanten …" at bounding box center [1367, 424] width 214 height 719
click at [23, 457] on div at bounding box center [44, 466] width 71 height 41
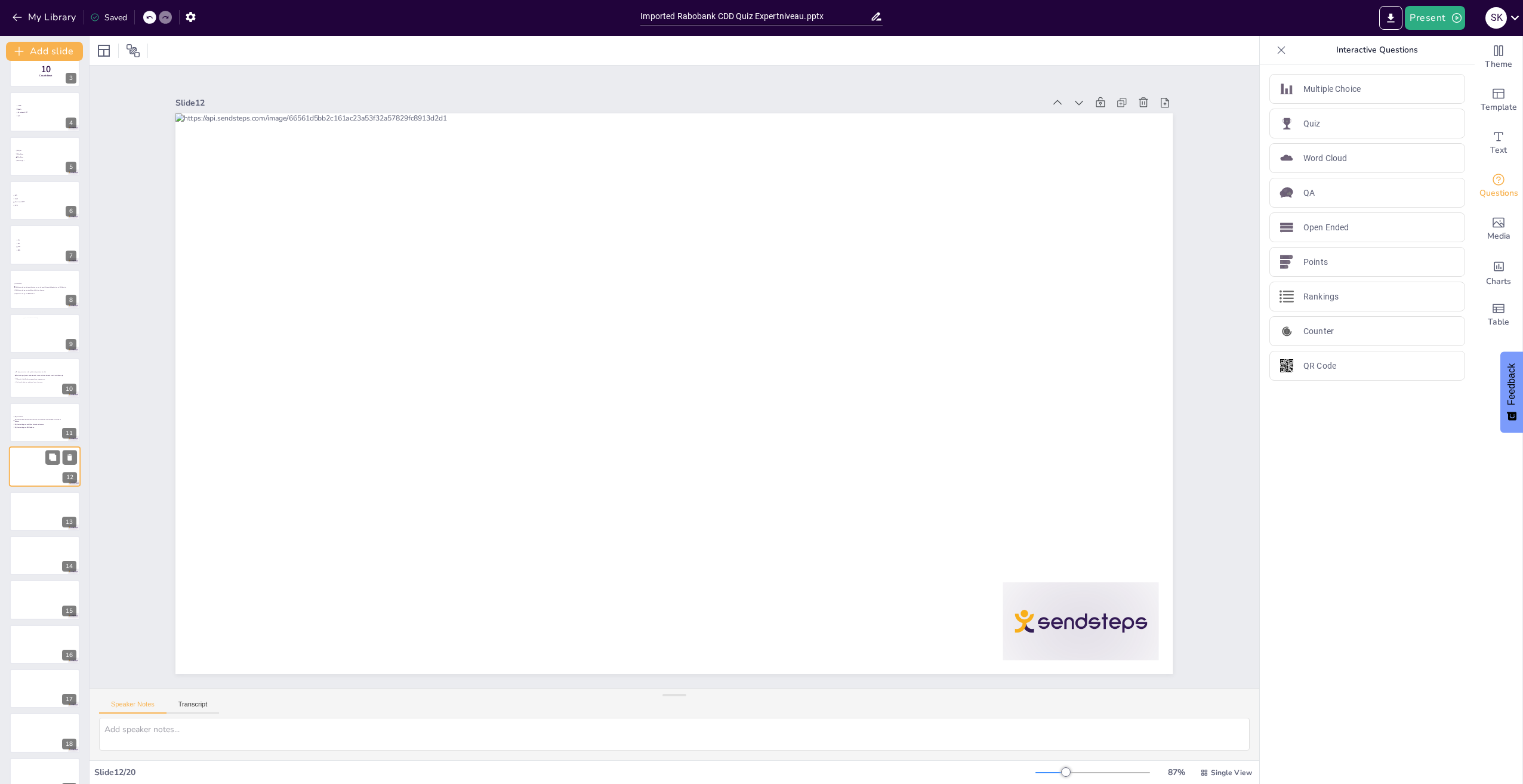
scroll to position [155, 0]
drag, startPoint x: 523, startPoint y: 315, endPoint x: 1310, endPoint y: 182, distance: 798.2
click at [523, 315] on div at bounding box center [674, 393] width 997 height 561
click at [1321, 131] on div "Quiz" at bounding box center [1367, 123] width 195 height 30
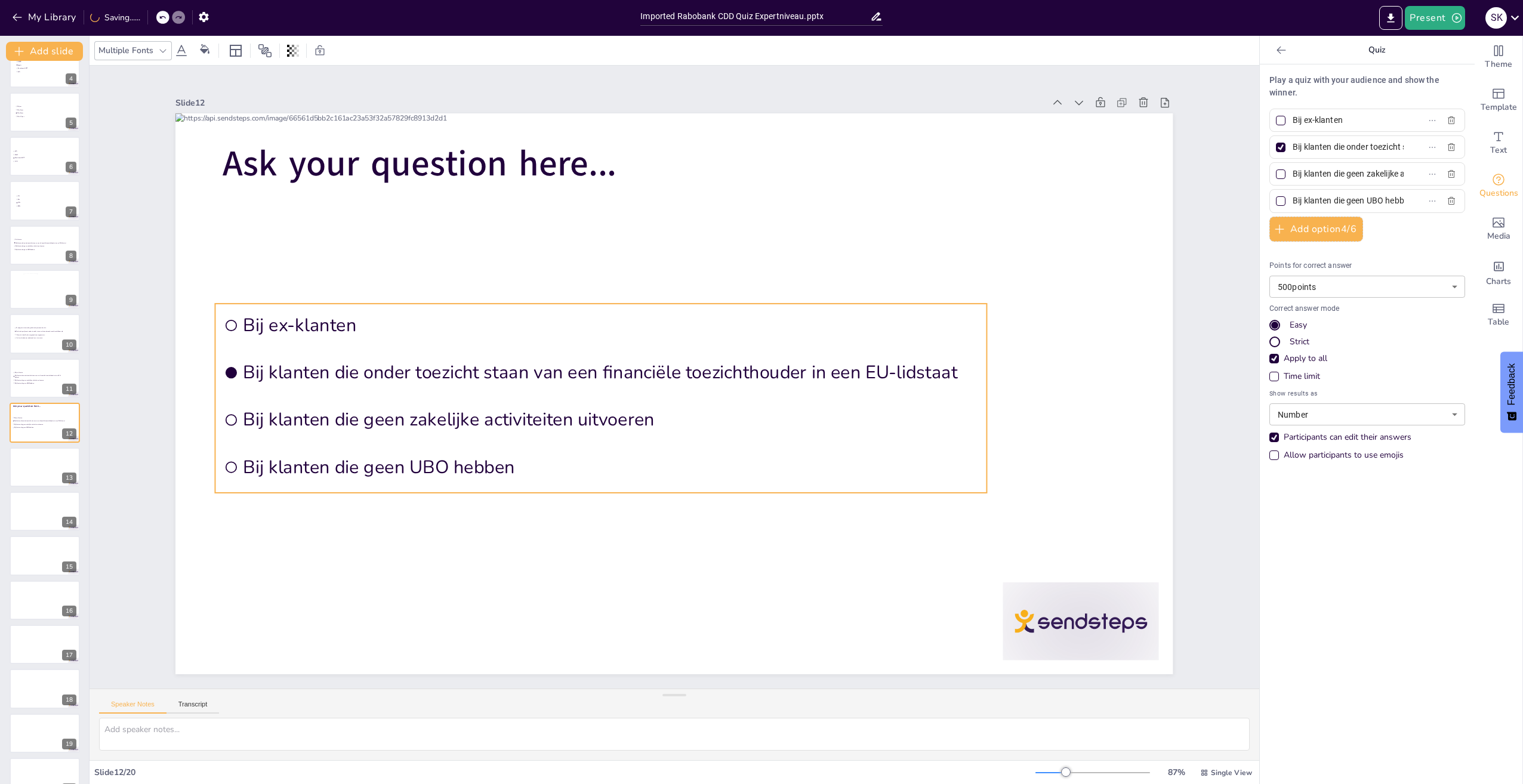
drag, startPoint x: 432, startPoint y: 309, endPoint x: 329, endPoint y: 299, distance: 103.5
click at [329, 304] on li "Bij ex-klanten" at bounding box center [600, 325] width 771 height 43
click at [354, 141] on span "Ask your question here..." at bounding box center [419, 164] width 394 height 49
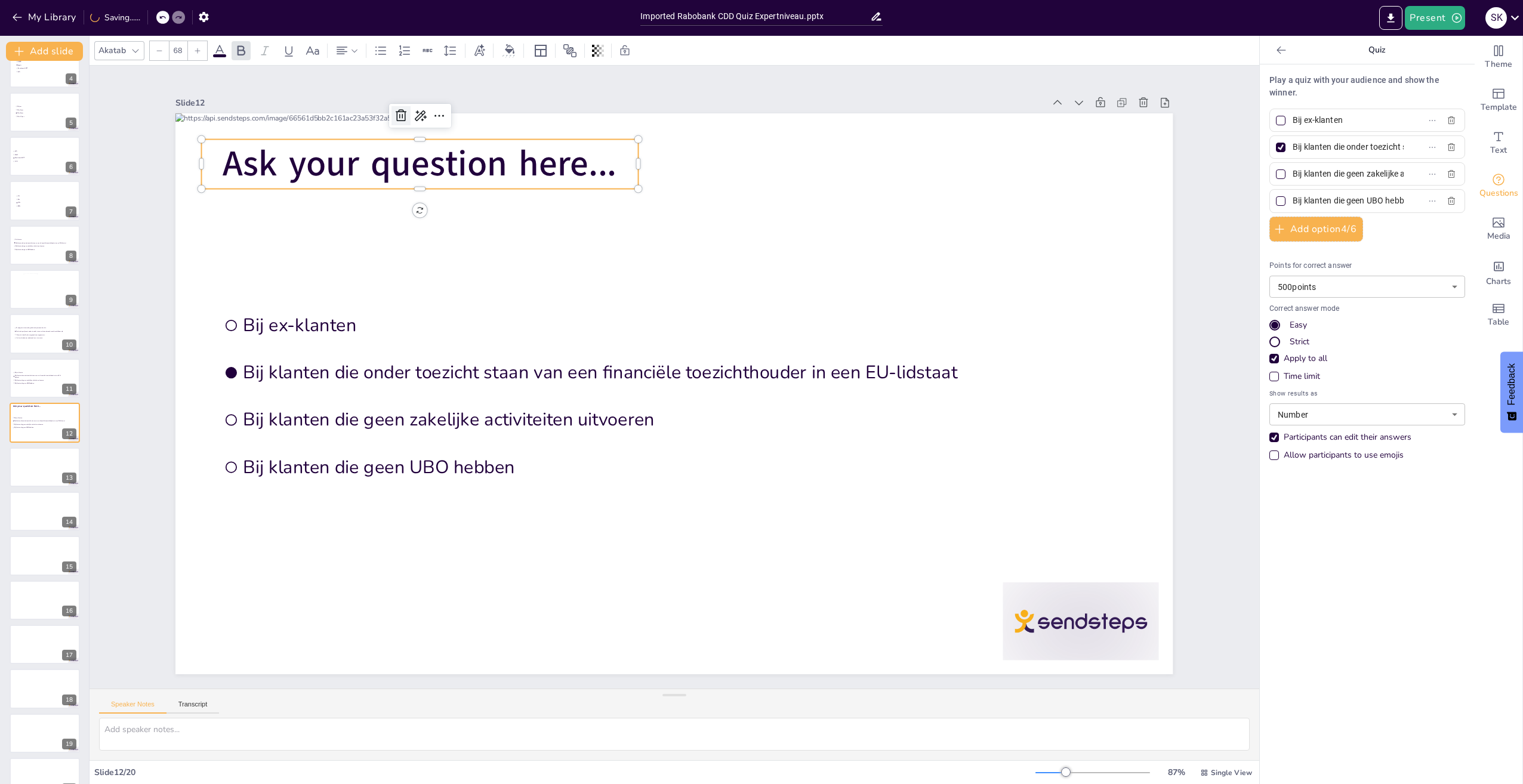
click at [394, 118] on icon at bounding box center [400, 115] width 14 height 14
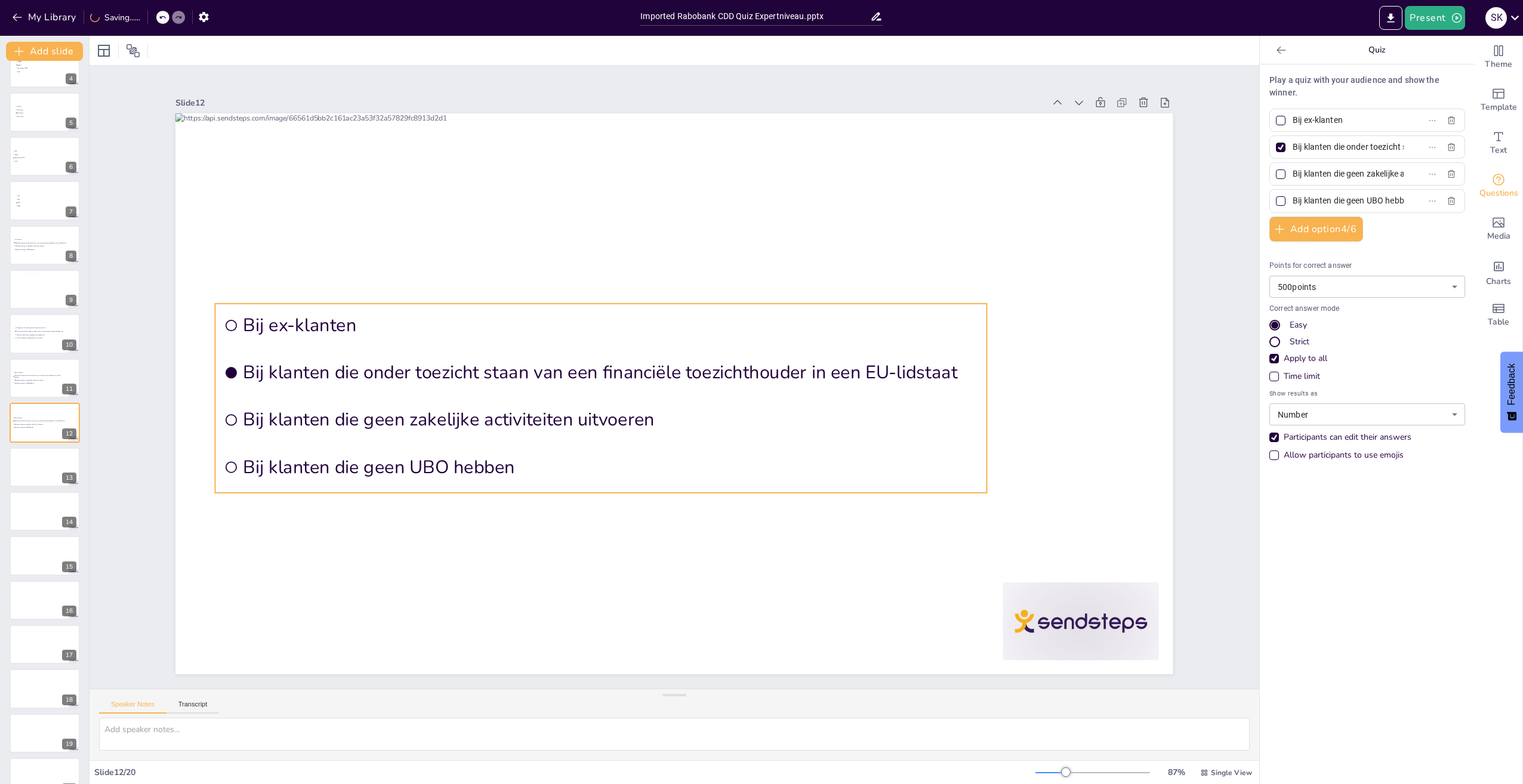
click at [294, 335] on li "Bij ex-klanten" at bounding box center [600, 325] width 771 height 43
drag, startPoint x: 1361, startPoint y: 121, endPoint x: 1270, endPoint y: 119, distance: 91.0
click at [1273, 119] on label "Bij ex-klanten" at bounding box center [1348, 120] width 150 height 17
click at [1292, 119] on input "Bij ex-klanten" at bounding box center [1348, 120] width 111 height 17
paste input "Documentatie moet 2 jaar worden bewaard"
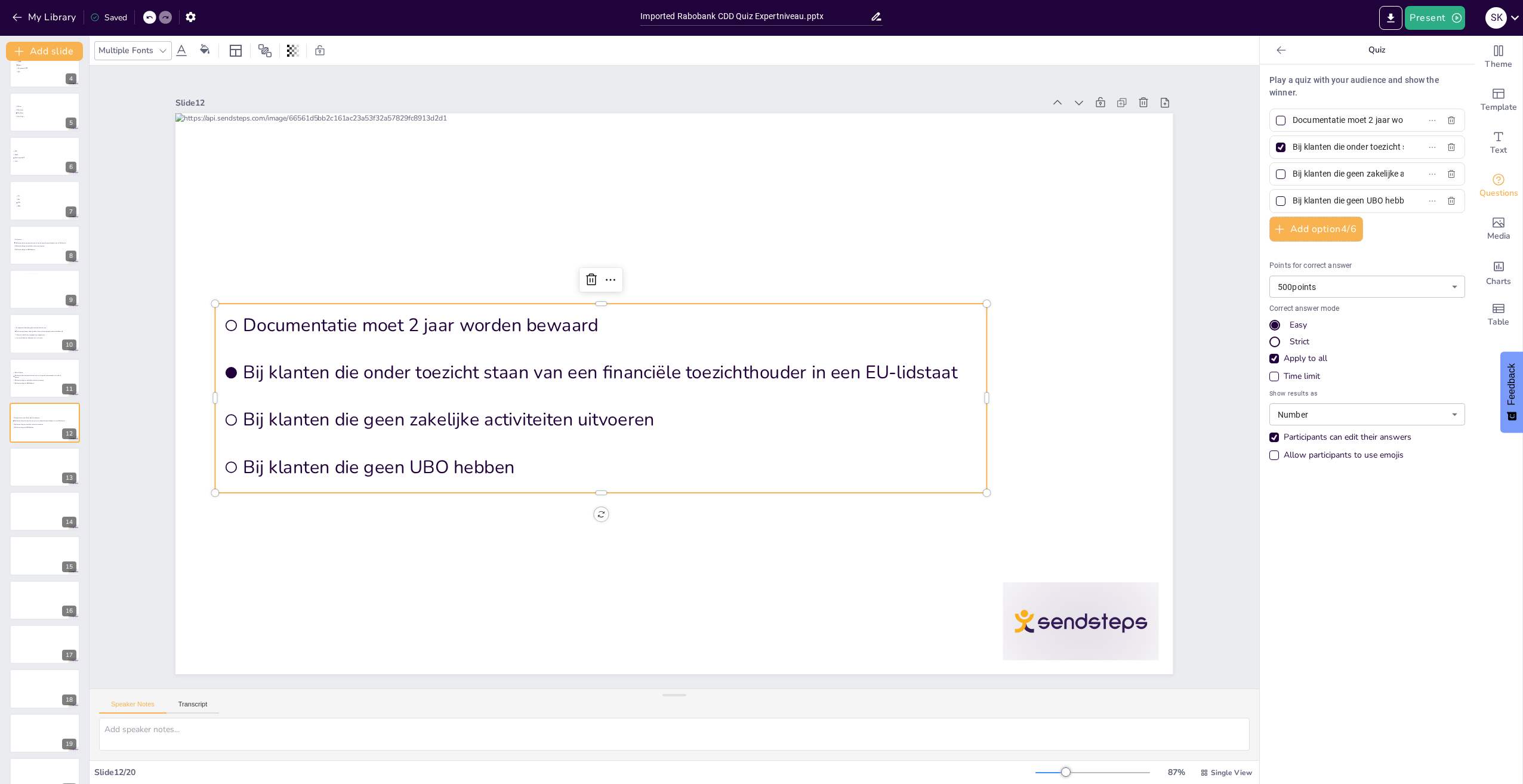
scroll to position [0, 63]
type input "Documentatie moet 2 jaar worden bewaard"
click at [1276, 177] on div at bounding box center [1281, 174] width 10 height 10
click at [1292, 177] on input "Bij klanten die geen zakelijke activiteiten uitvoeren" at bounding box center [1348, 173] width 111 height 17
checkbox input "true"
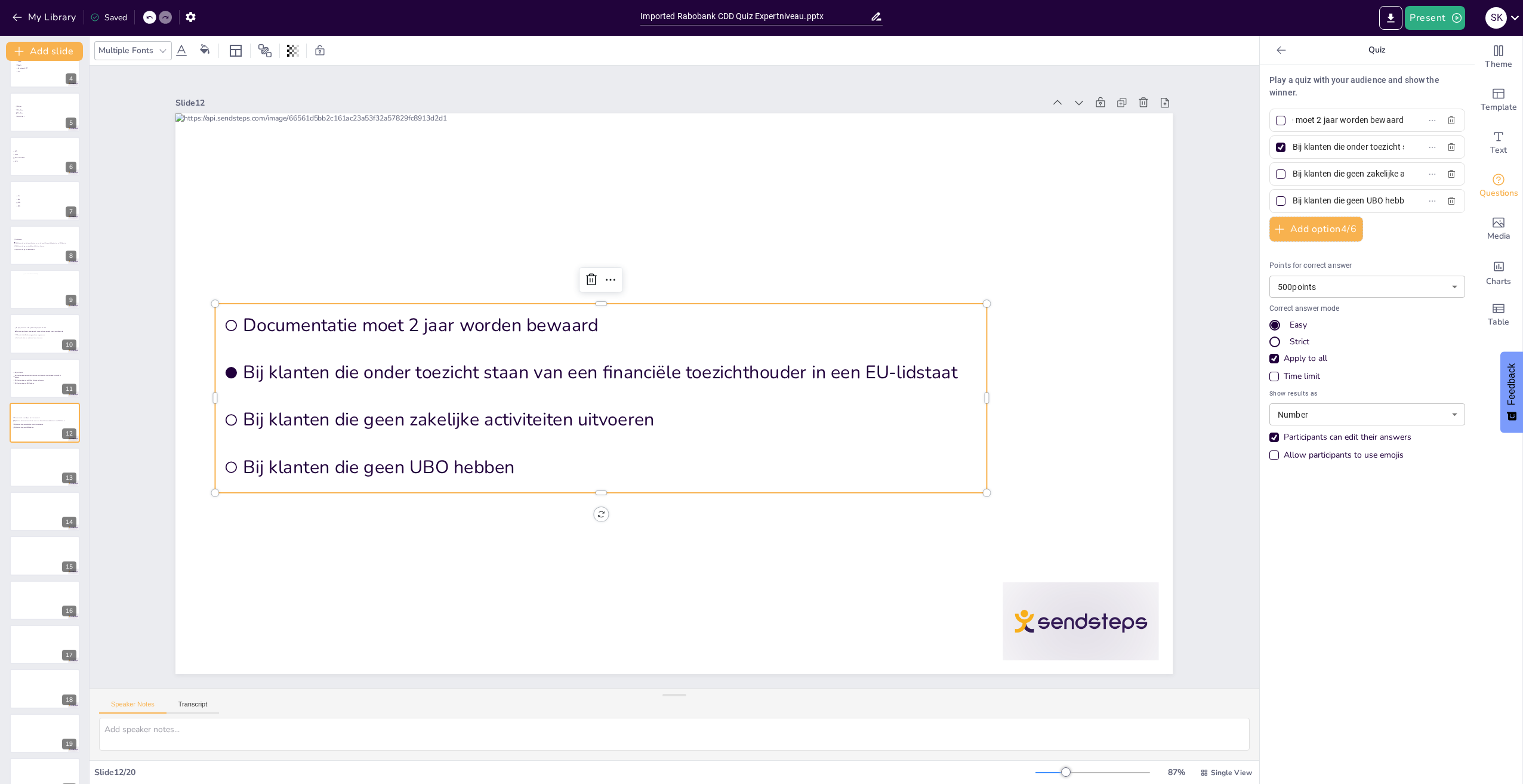
checkbox input "true"
click at [1276, 143] on div at bounding box center [1281, 148] width 10 height 10
click at [1292, 142] on input "Bij klanten die onder toezicht staan van een financiële toezichthouder in een E…" at bounding box center [1348, 147] width 111 height 17
checkbox input "false"
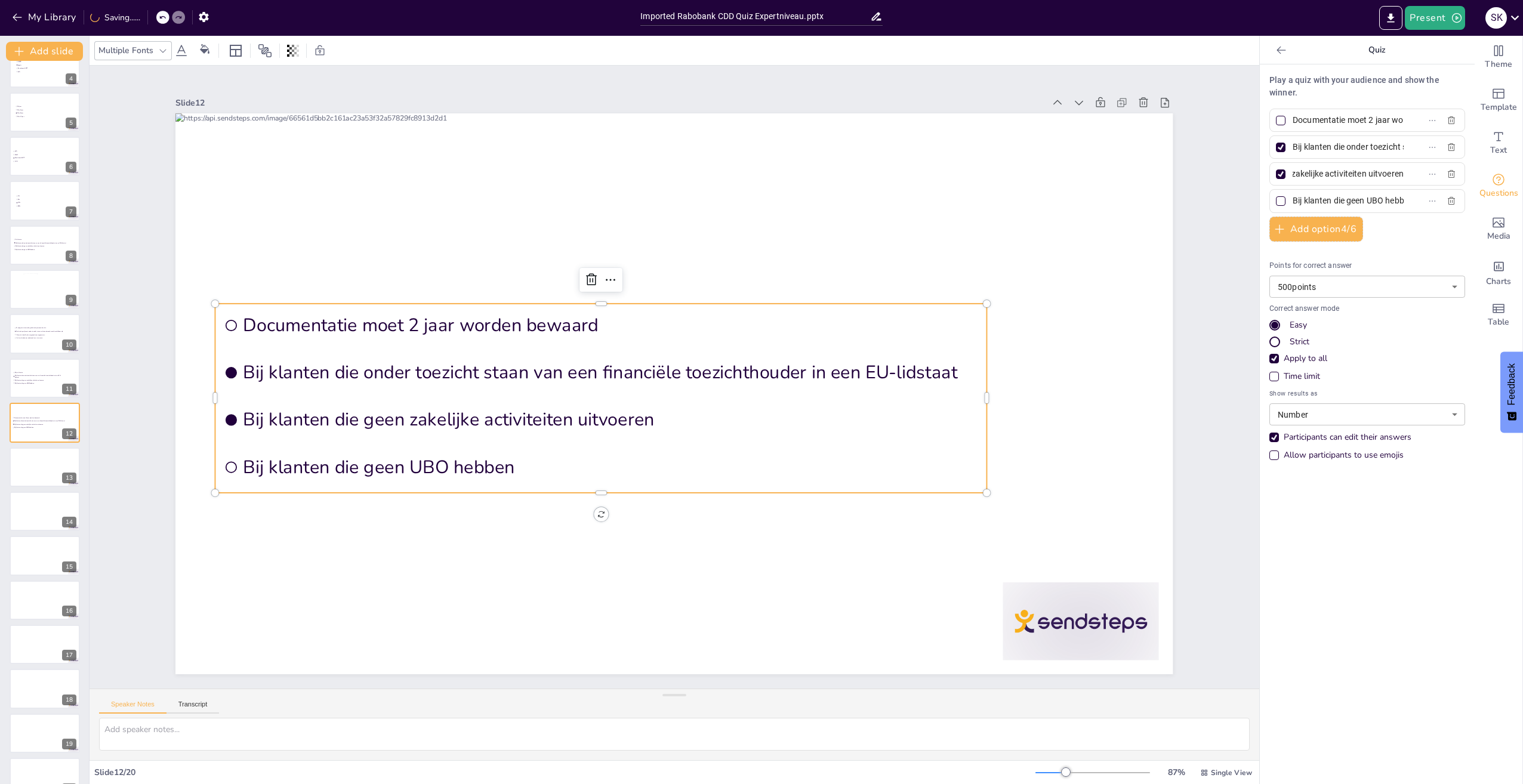
checkbox input "false"
drag, startPoint x: 1286, startPoint y: 150, endPoint x: 1455, endPoint y: 148, distance: 169.0
click at [1455, 148] on div "Bij klanten die onder toezicht staan van een financiële toezichthouder in een E…" at bounding box center [1367, 147] width 195 height 23
paste input "Alleen digitale documenten hoeven bewaard te worden"
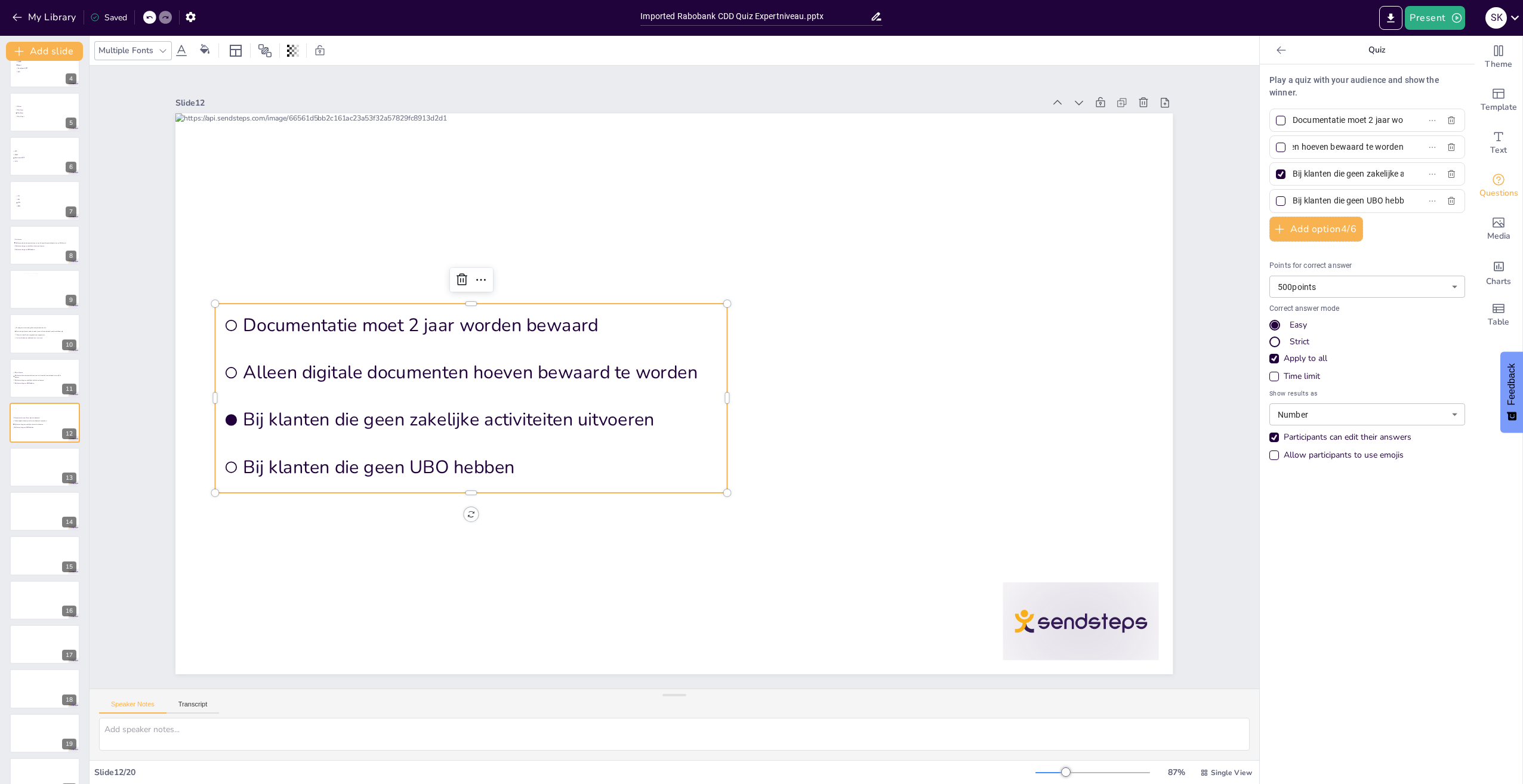
scroll to position [0, 107]
type input "Alleen digitale documenten hoeven bewaard te worden"
drag, startPoint x: 1286, startPoint y: 180, endPoint x: 1411, endPoint y: 171, distance: 125.3
click at [1411, 171] on label "Bij klanten die geen zakelijke activiteiten uitvoeren" at bounding box center [1348, 173] width 150 height 17
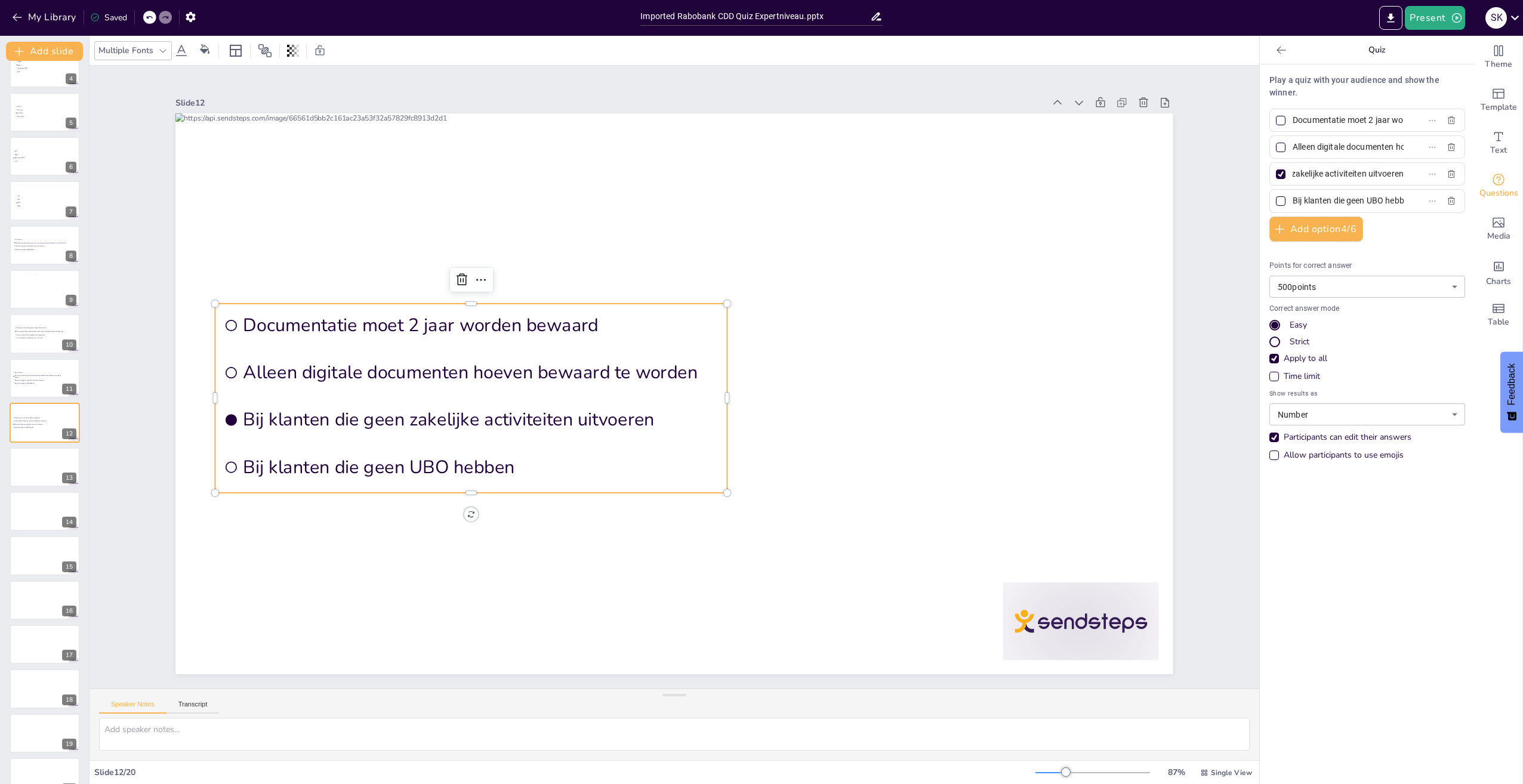
click at [1404, 171] on input "Bij klanten die geen zakelijke activiteiten uitvoeren" at bounding box center [1348, 173] width 111 height 17
paste input "Documentatie moet minimaal 5 jaar worden bewaard na beëindiging van de relatie"
type input "Documentatie moet minimaal 5 jaar worden bewaard na beëindiging van de relatie"
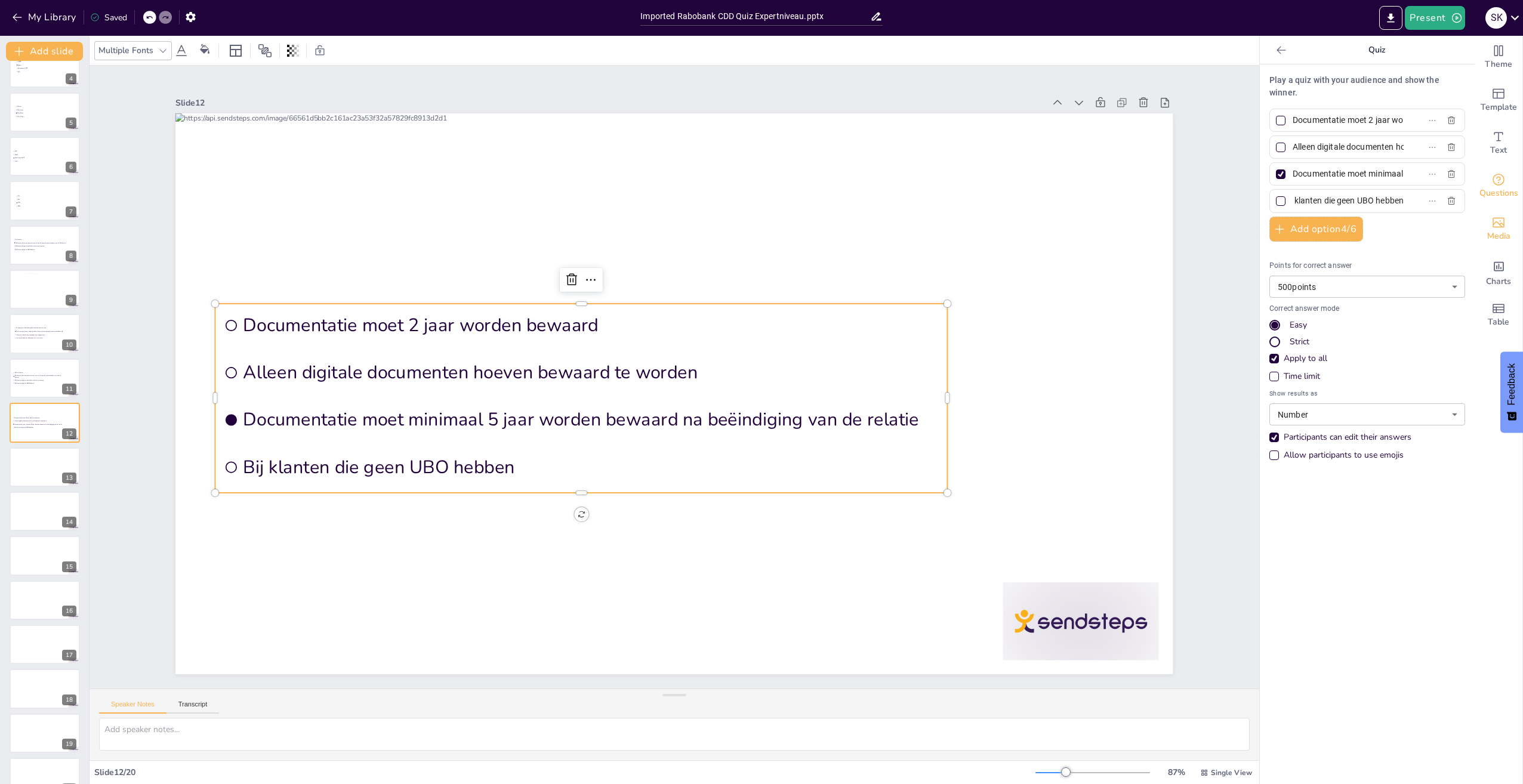
drag, startPoint x: 1284, startPoint y: 197, endPoint x: 1470, endPoint y: 222, distance: 187.7
click at [1468, 221] on div "Theme Template Text Questions Media Charts Table Quiz Play a quiz with your aud…" at bounding box center [1391, 410] width 263 height 748
paste input "Documentatie moet minimaal 7 jaar worden bewaard na beëindiging van de relatie"
type input "Documentatie moet minimaal 7 jaar worden bewaard na beëindiging van de relatie"
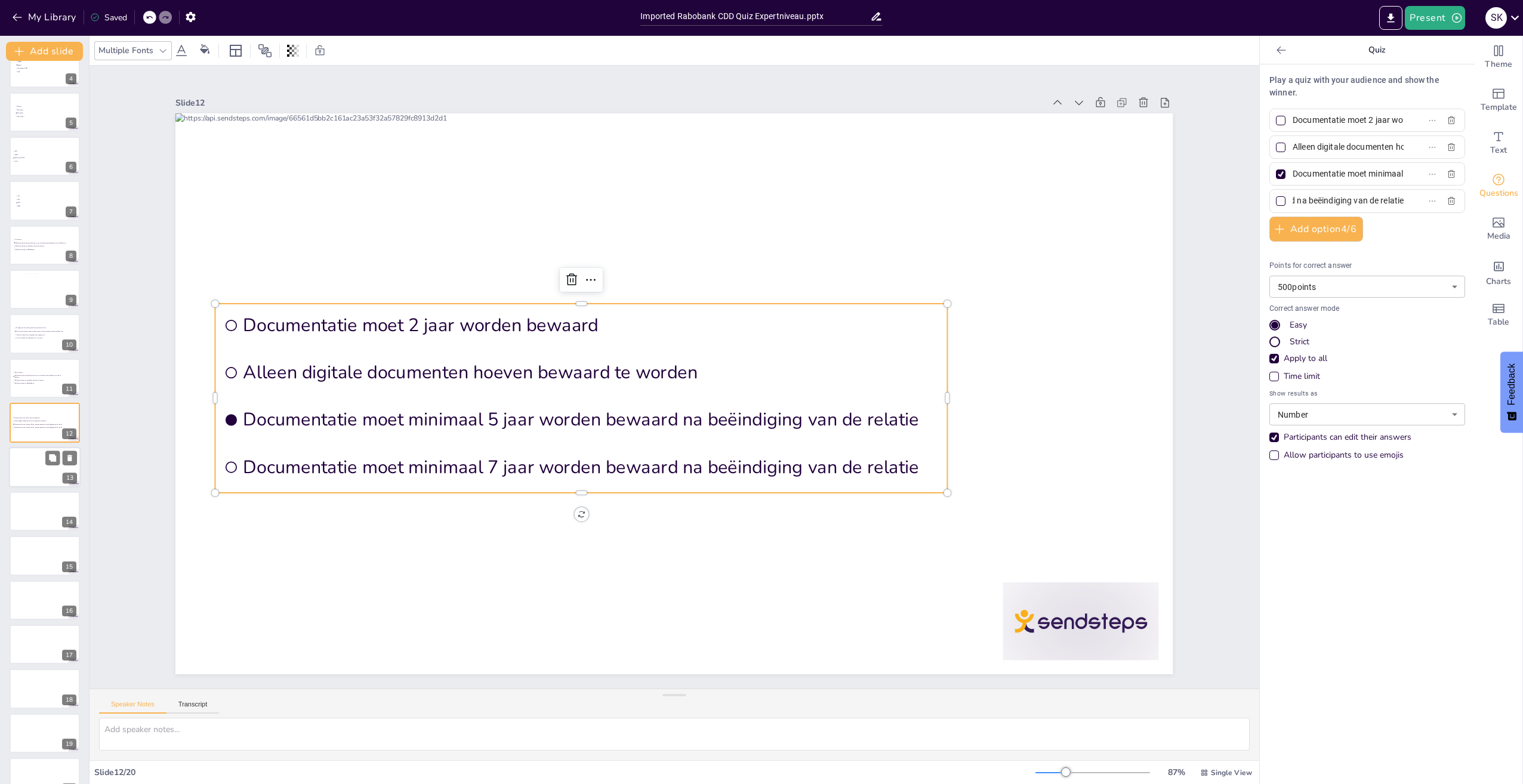
click at [20, 470] on div at bounding box center [44, 467] width 71 height 41
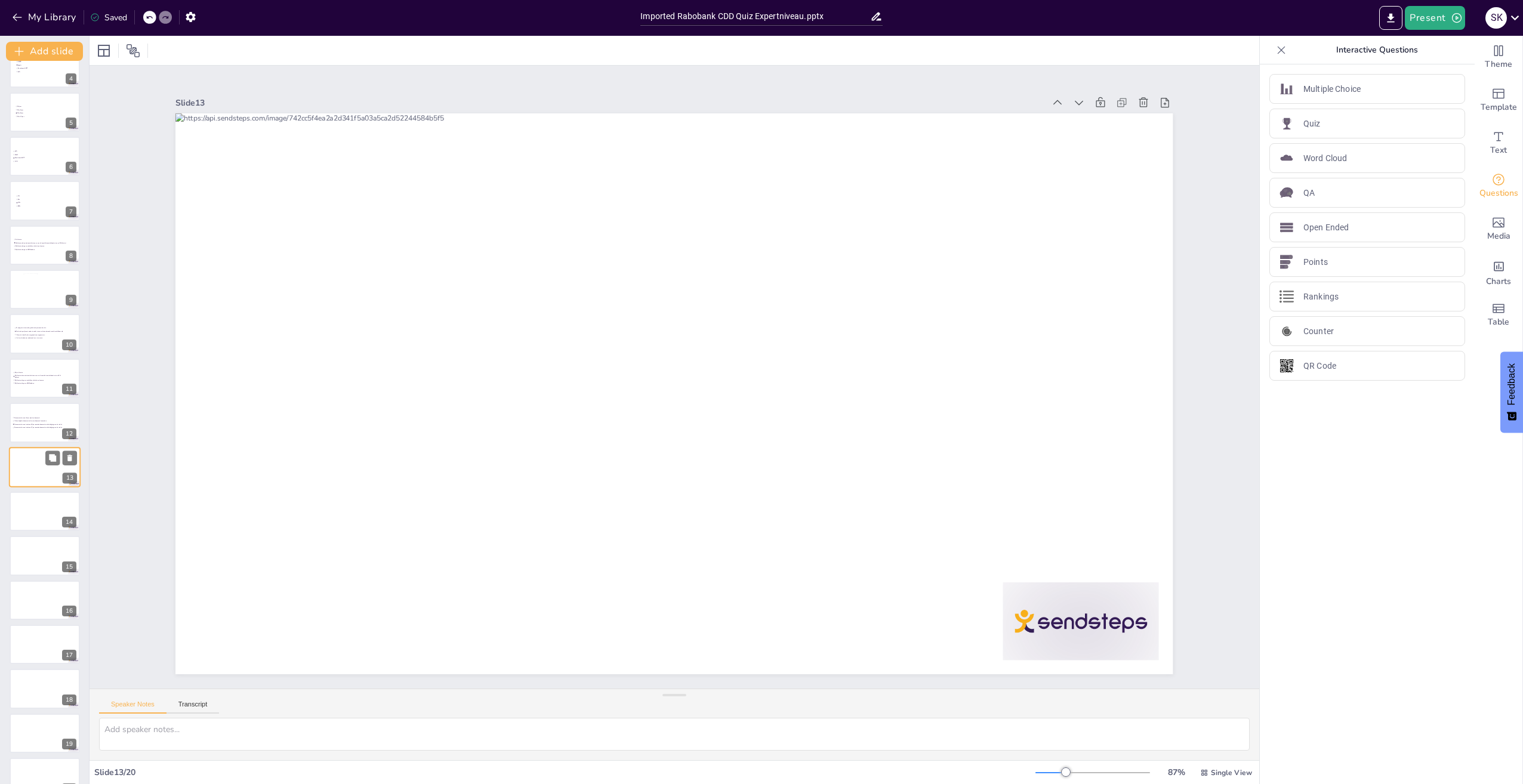
scroll to position [179, 0]
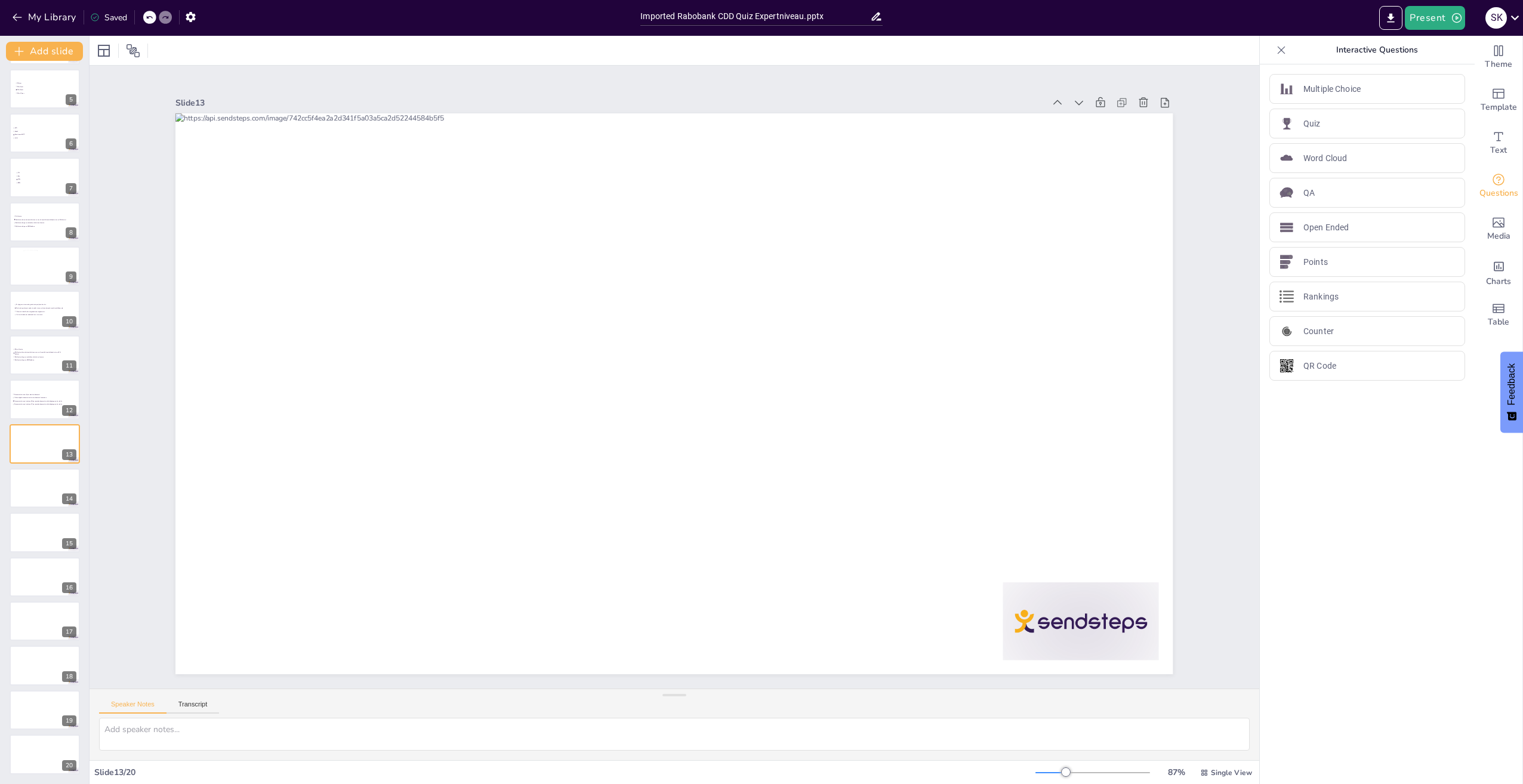
drag, startPoint x: 1297, startPoint y: 117, endPoint x: 1207, endPoint y: 131, distance: 91.1
click at [1304, 117] on p "Quiz" at bounding box center [1312, 123] width 17 height 12
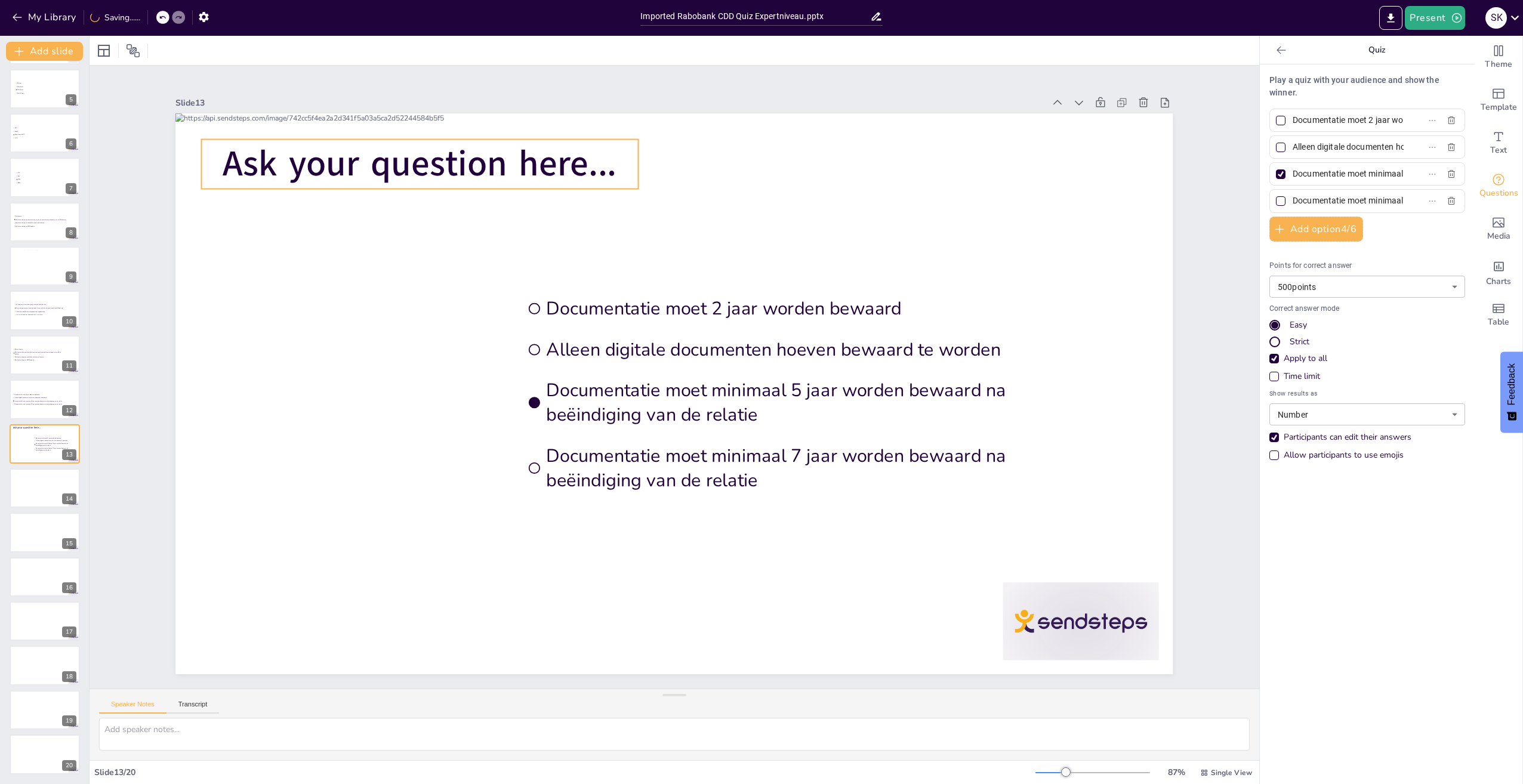
click at [342, 169] on span "Ask your question here..." at bounding box center [419, 164] width 394 height 49
click at [392, 120] on div at bounding box center [401, 115] width 19 height 19
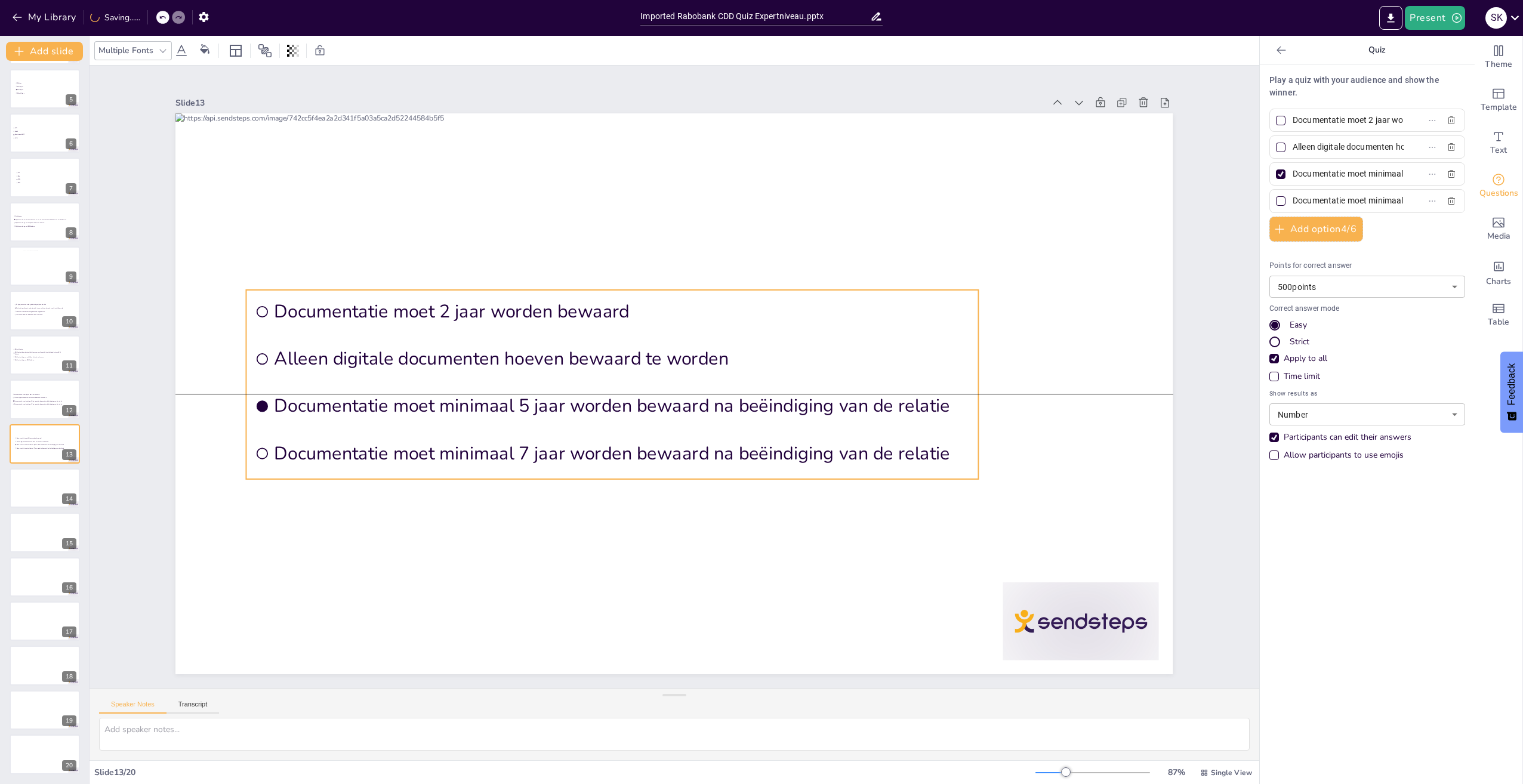
drag, startPoint x: 672, startPoint y: 290, endPoint x: 522, endPoint y: 388, distance: 179.2
click at [399, 291] on li "Documentatie moet 2 jaar worden bewaard" at bounding box center [613, 311] width 732 height 43
click at [1341, 119] on input "Documentatie moet 2 jaar worden bewaard" at bounding box center [1348, 120] width 111 height 17
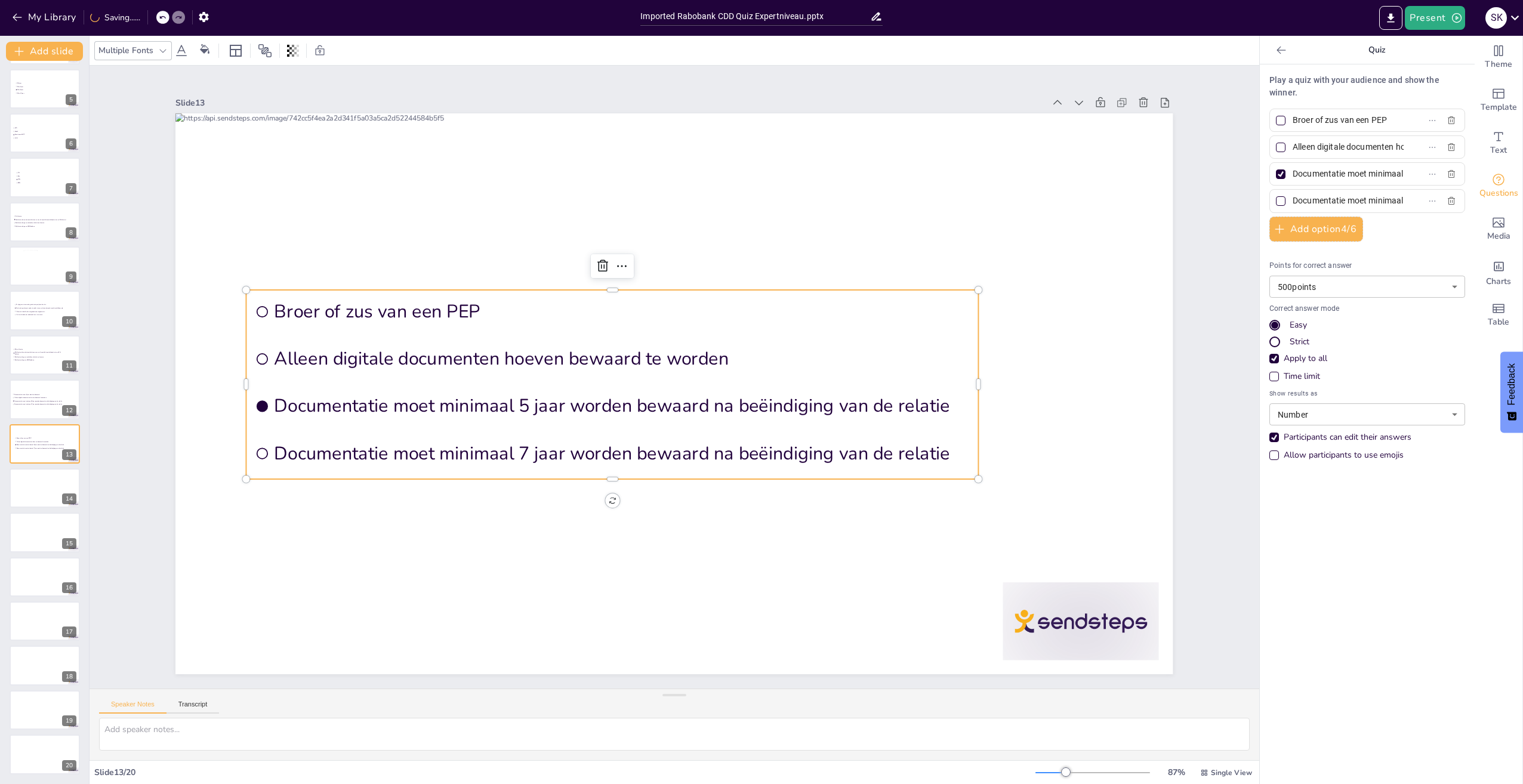
type input "Broer of zus van een PEP"
click at [1276, 119] on div at bounding box center [1281, 120] width 10 height 10
click at [1292, 119] on input "Broer of zus van een PEP" at bounding box center [1348, 120] width 111 height 17
checkbox input "true"
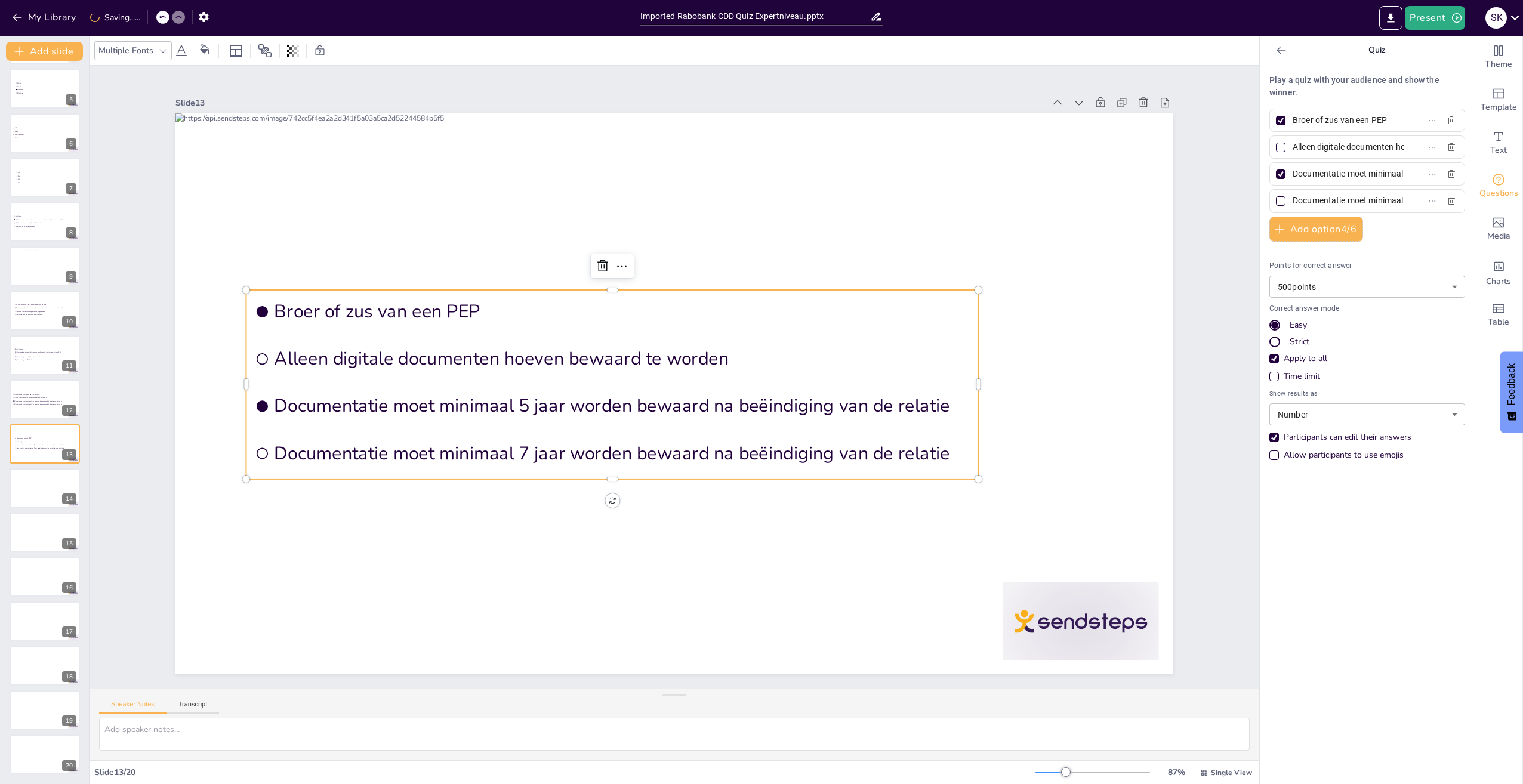
click at [1276, 171] on div at bounding box center [1281, 174] width 10 height 10
click at [1292, 171] on input "Documentatie moet minimaal 5 jaar worden bewaard na beëindiging van de relatie" at bounding box center [1348, 173] width 111 height 17
checkbox input "false"
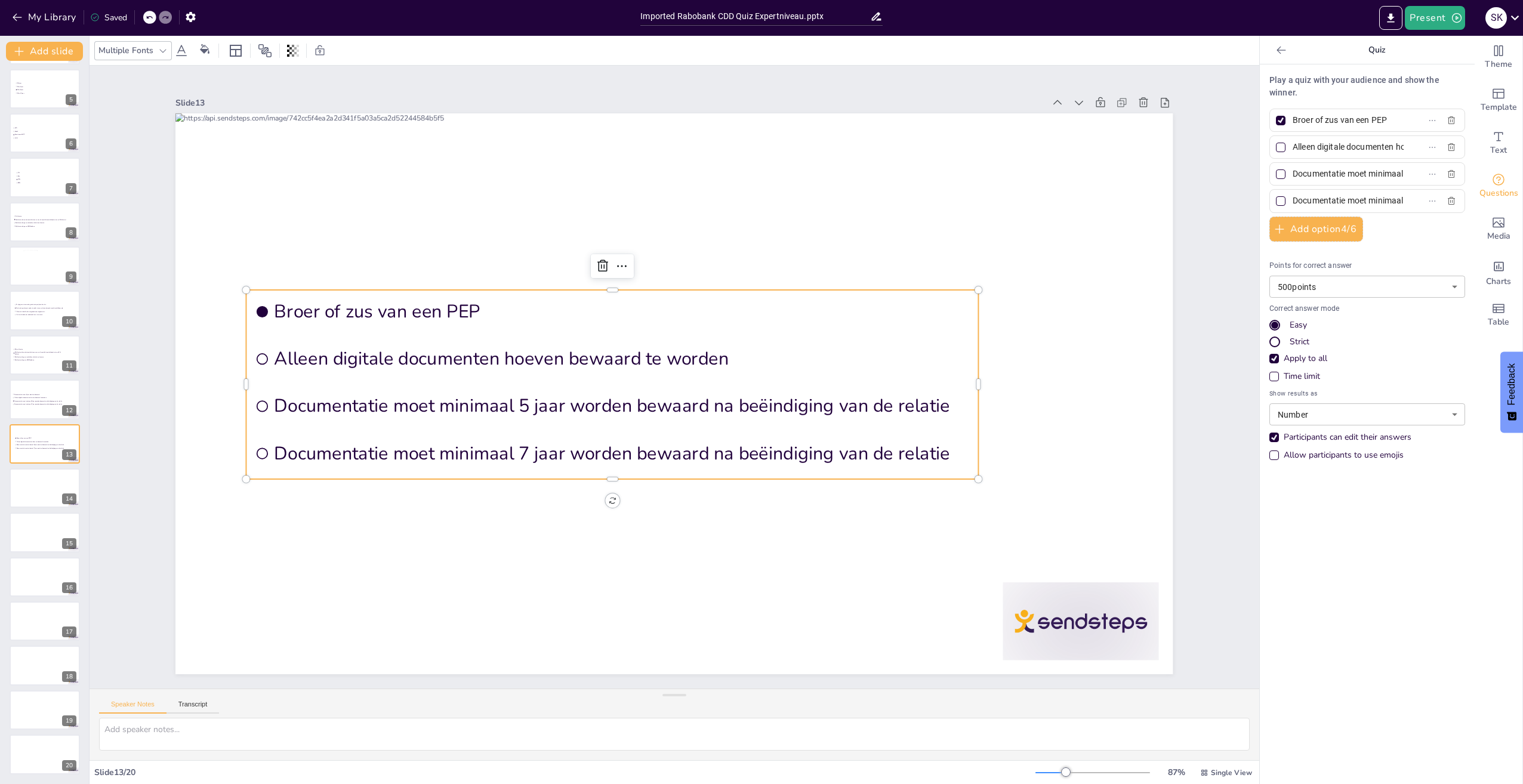
click at [1288, 148] on span "Alleen digitale documenten hoeven bewaard te worden" at bounding box center [1343, 147] width 111 height 17
click at [1292, 148] on input "Alleen digitale documenten hoeven bewaard te worden" at bounding box center [1348, 147] width 111 height 17
drag, startPoint x: 1285, startPoint y: 148, endPoint x: 1493, endPoint y: 277, distance: 244.8
click at [1523, 292] on html "My Library Saved Imported Rabobank CDD Quiz Expertniveau.pptx Present S K Docum…" at bounding box center [762, 392] width 1523 height 784
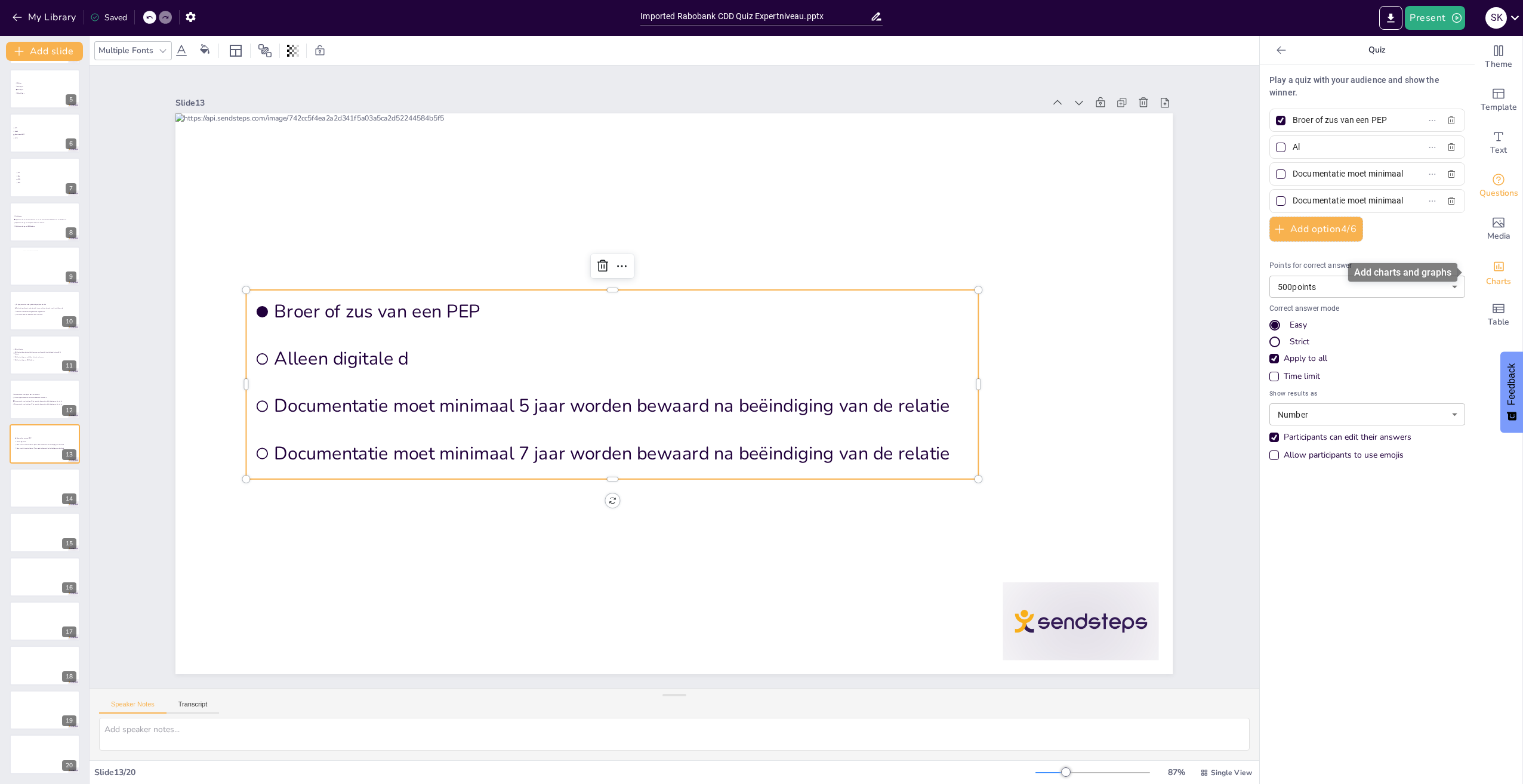
type input "A"
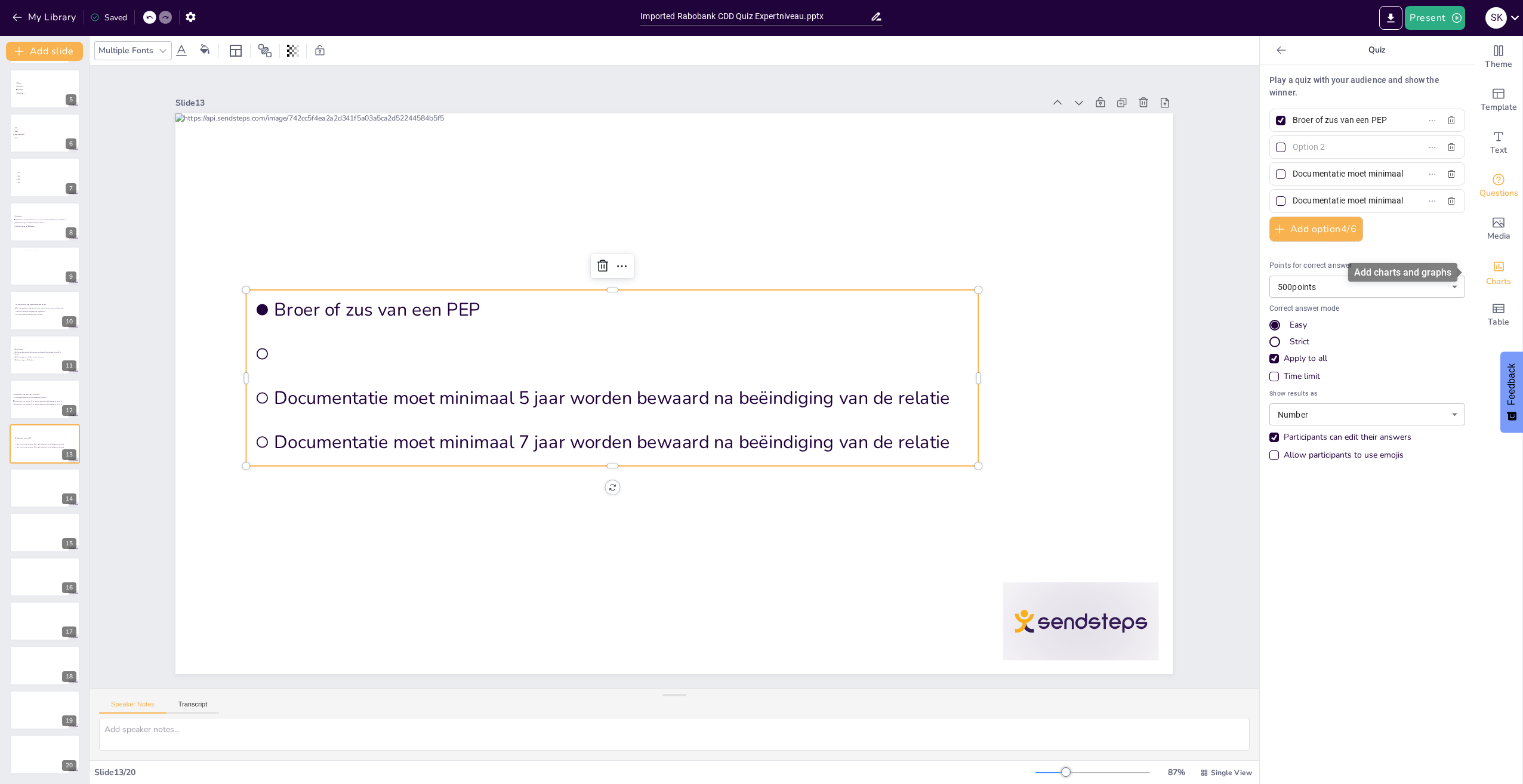
scroll to position [0, 0]
paste input "[PERSON_NAME] of moeder van een PEP"
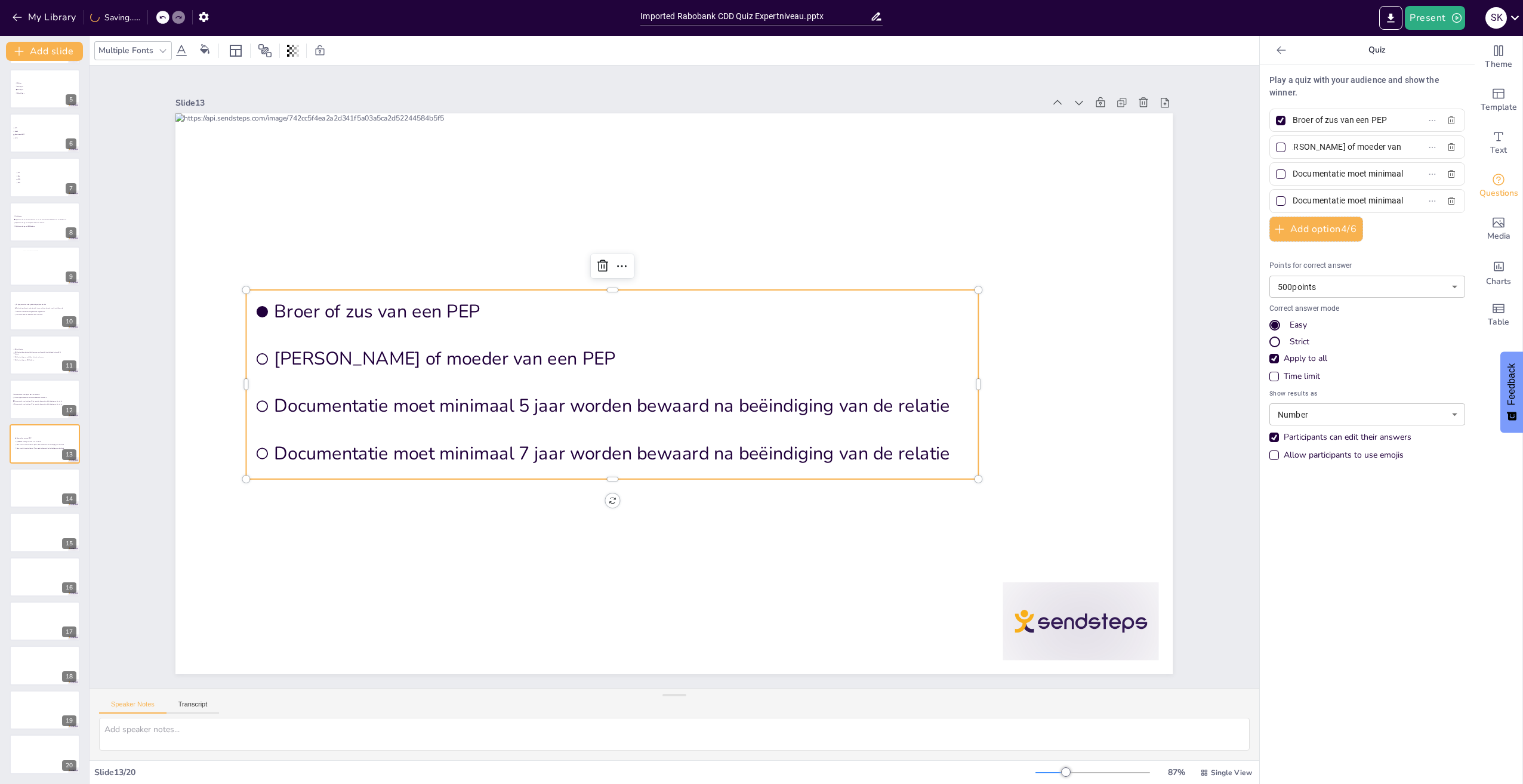
type input "[PERSON_NAME] of moeder van een PEP"
click at [1288, 175] on span "Documentatie moet minimaal 5 jaar worden bewaard na beëindiging van de relatie" at bounding box center [1343, 173] width 111 height 17
click at [1292, 175] on input "Documentatie moet minimaal 5 jaar worden bewaard na beëindiging van de relatie" at bounding box center [1348, 173] width 111 height 17
drag, startPoint x: 1288, startPoint y: 171, endPoint x: 1448, endPoint y: 182, distance: 160.4
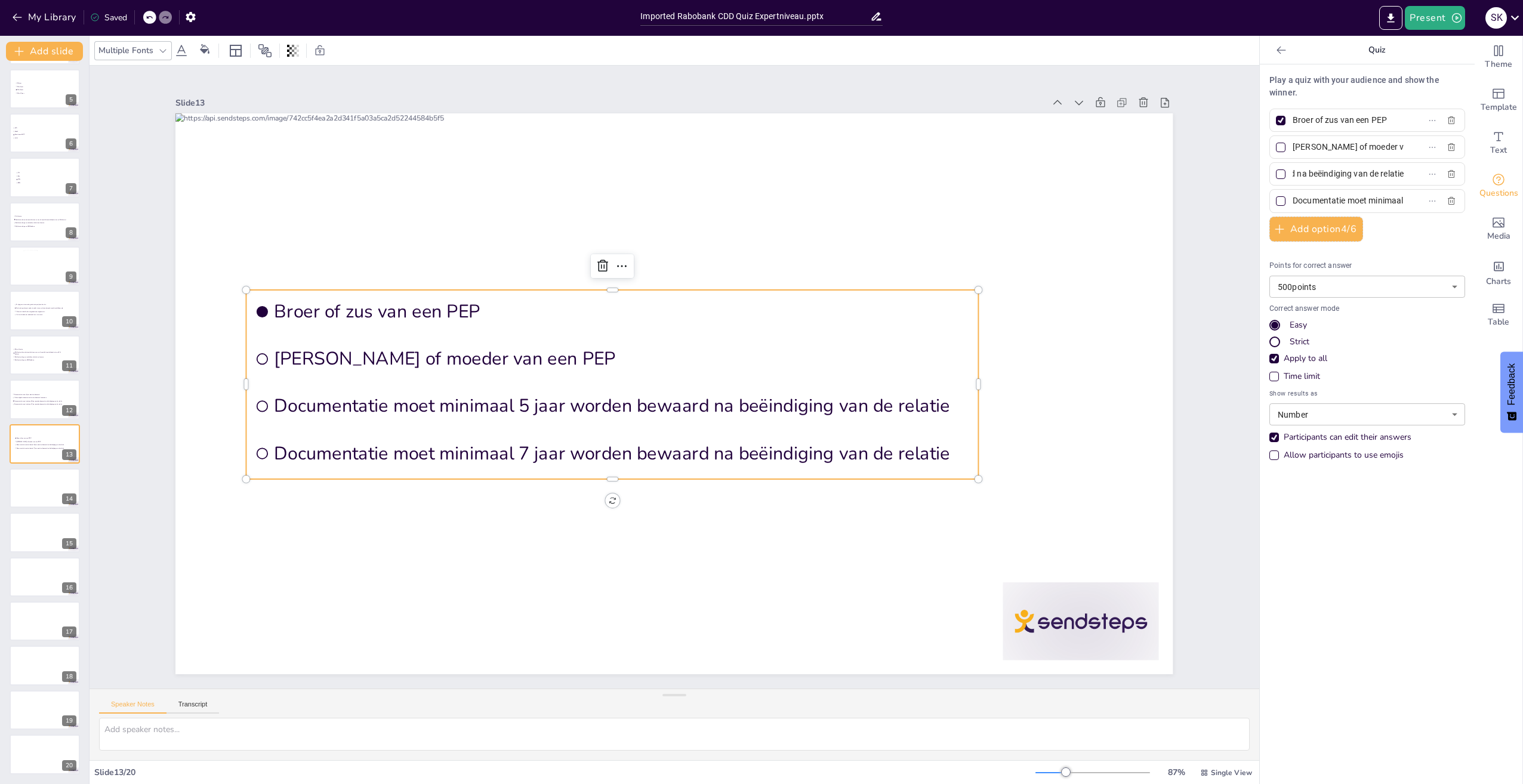
click at [1448, 182] on div "Documentatie moet minimaal 5 jaar worden bewaard na beëindiging van de relatie" at bounding box center [1367, 173] width 195 height 23
drag, startPoint x: 1380, startPoint y: 171, endPoint x: 1114, endPoint y: 178, distance: 266.1
click at [1114, 178] on div "Document fonts Akatab Recently used Akatab Popular fonts Lato Montserrat Open S…" at bounding box center [762, 410] width 1523 height 748
paste input "Echtgenoot of echtgenote van een PEP"
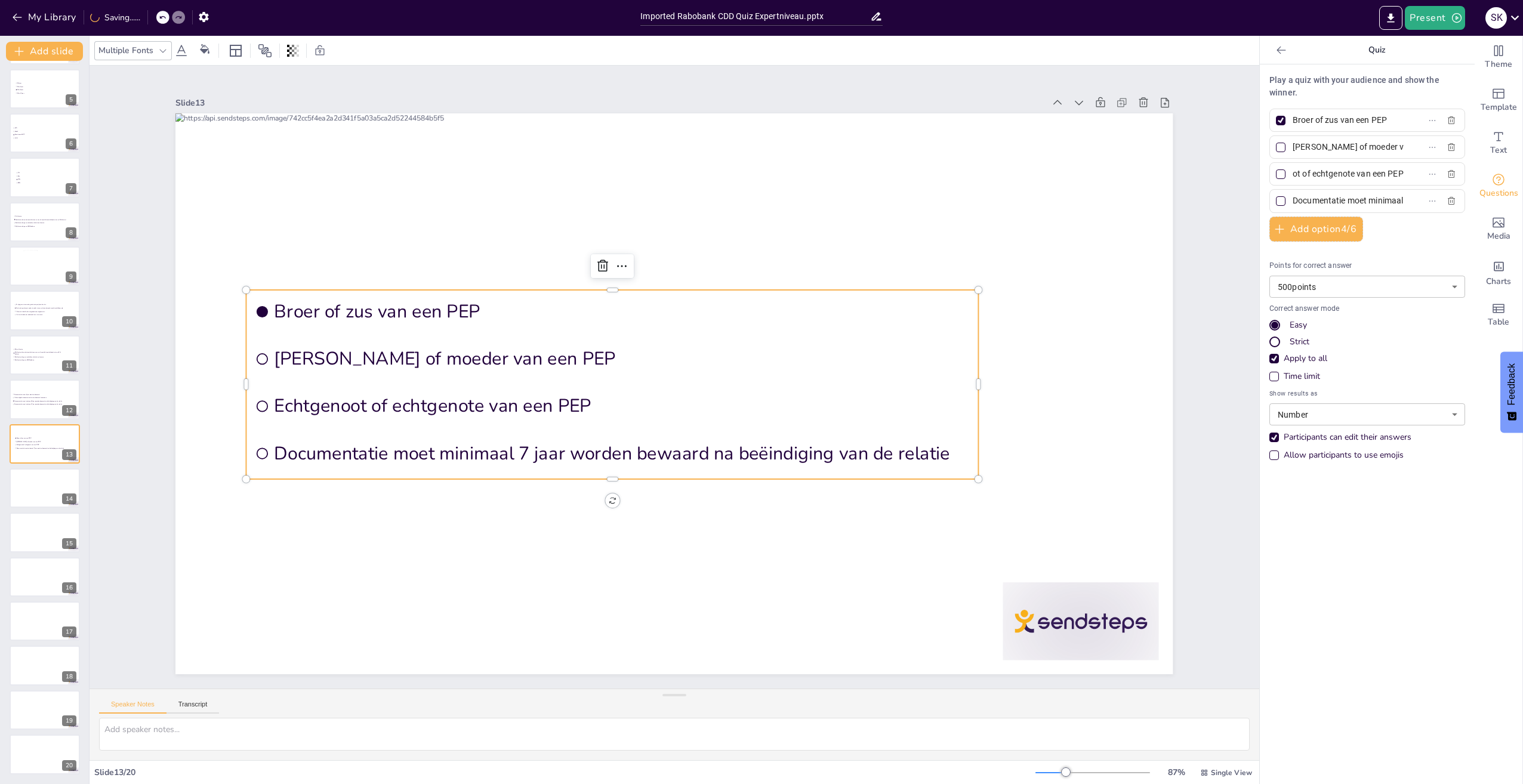
type input "Echtgenoot of echtgenote van een PEP"
drag, startPoint x: 1286, startPoint y: 198, endPoint x: 1438, endPoint y: 207, distance: 152.3
click at [1438, 207] on div "Documentatie moet minimaal 7 jaar worden bewaard na beëindiging van de relatie" at bounding box center [1367, 201] width 195 height 23
paste input "Kinderen van een PEP"
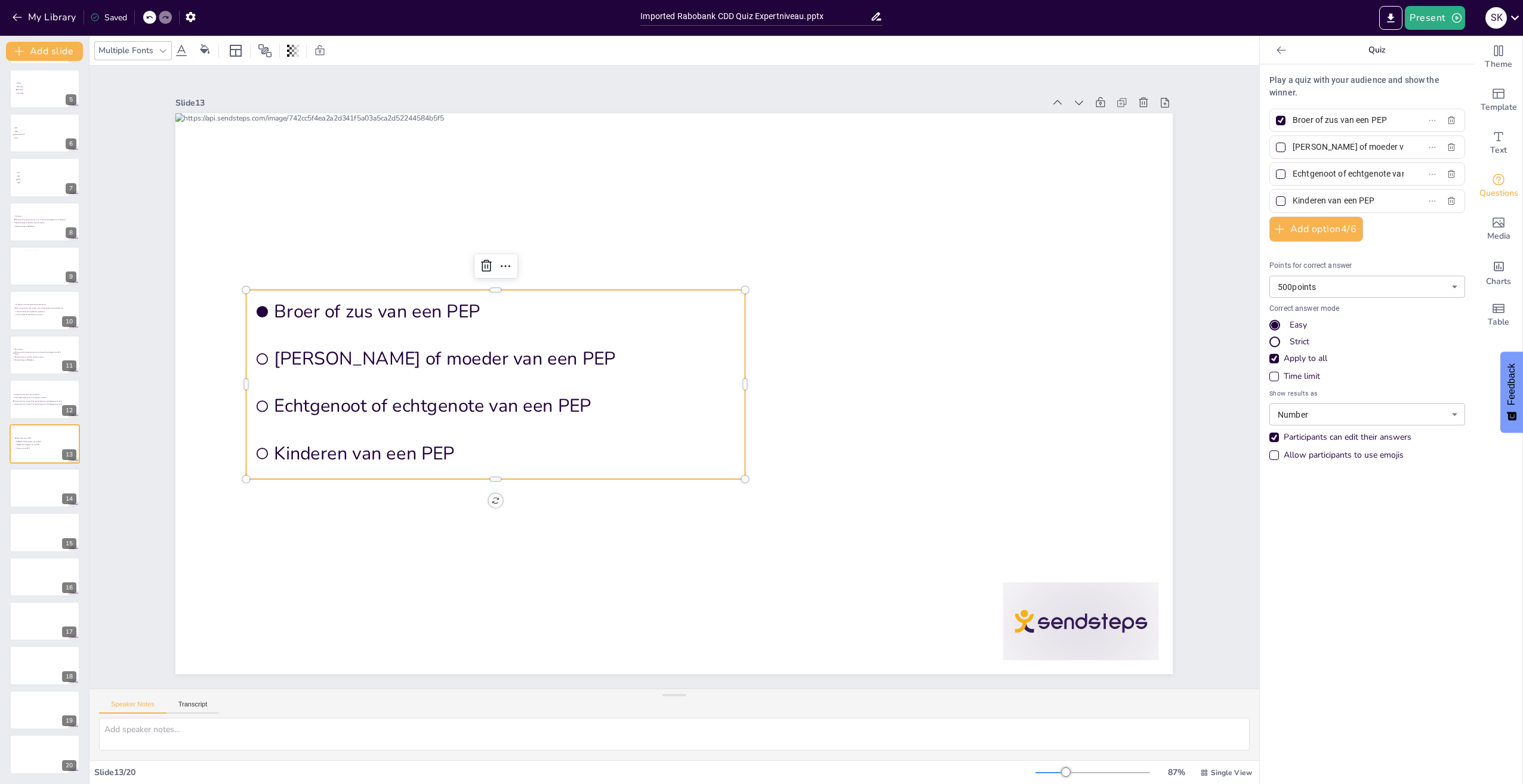
scroll to position [0, 0]
type input "Kinderen van een PEP"
click at [919, 521] on div at bounding box center [674, 393] width 997 height 561
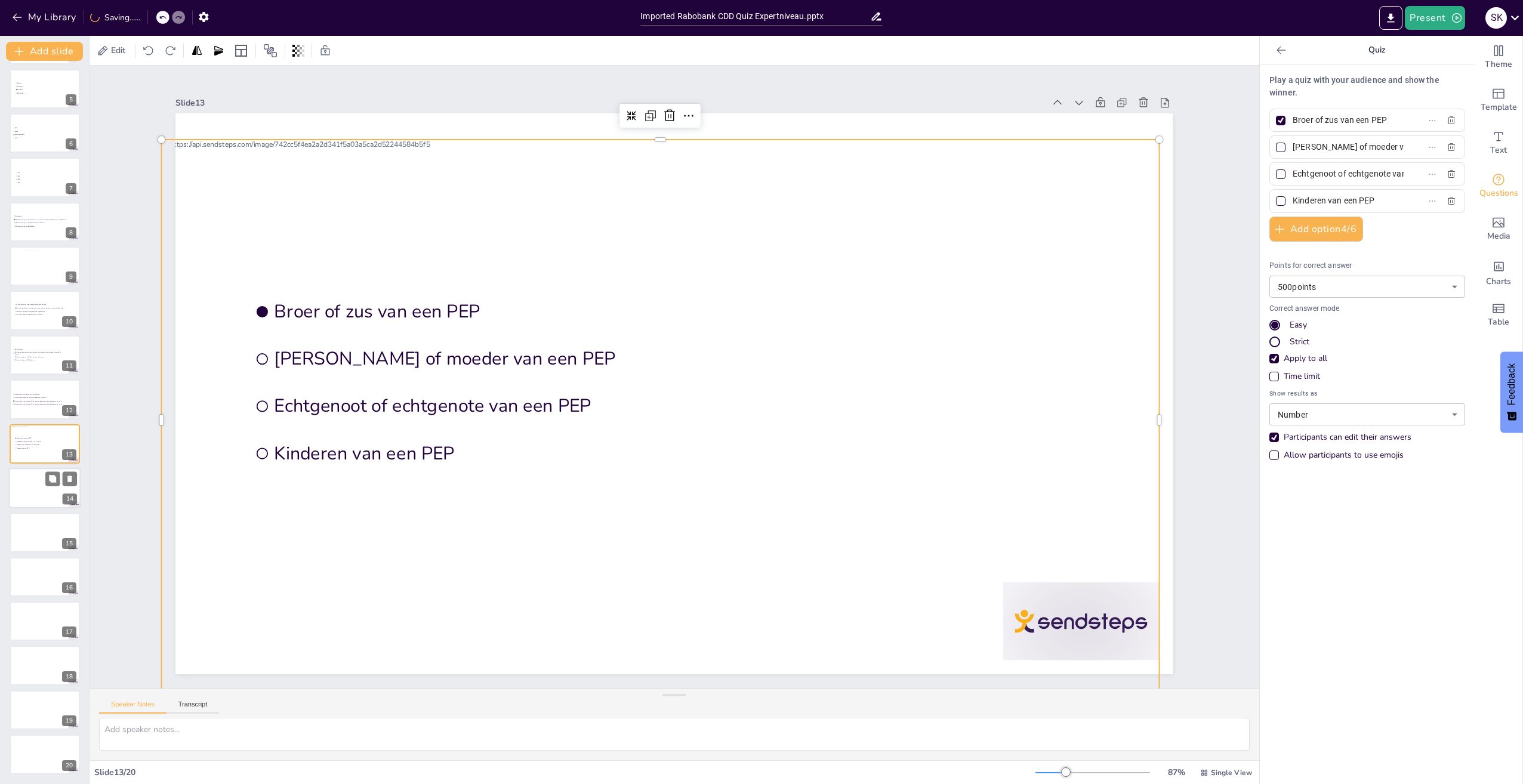
click at [15, 490] on div at bounding box center [44, 488] width 71 height 41
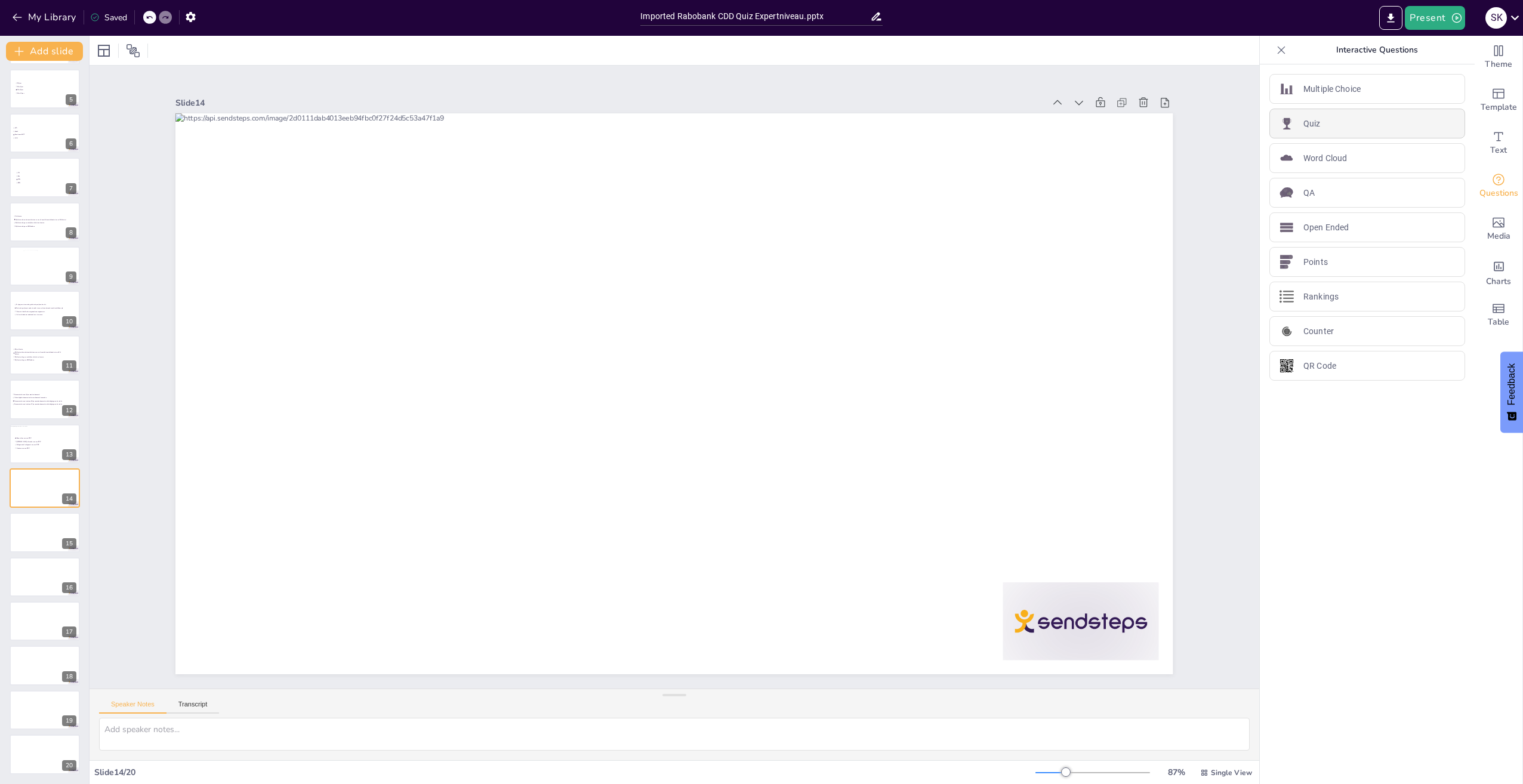
click at [1304, 129] on p "Quiz" at bounding box center [1312, 123] width 17 height 12
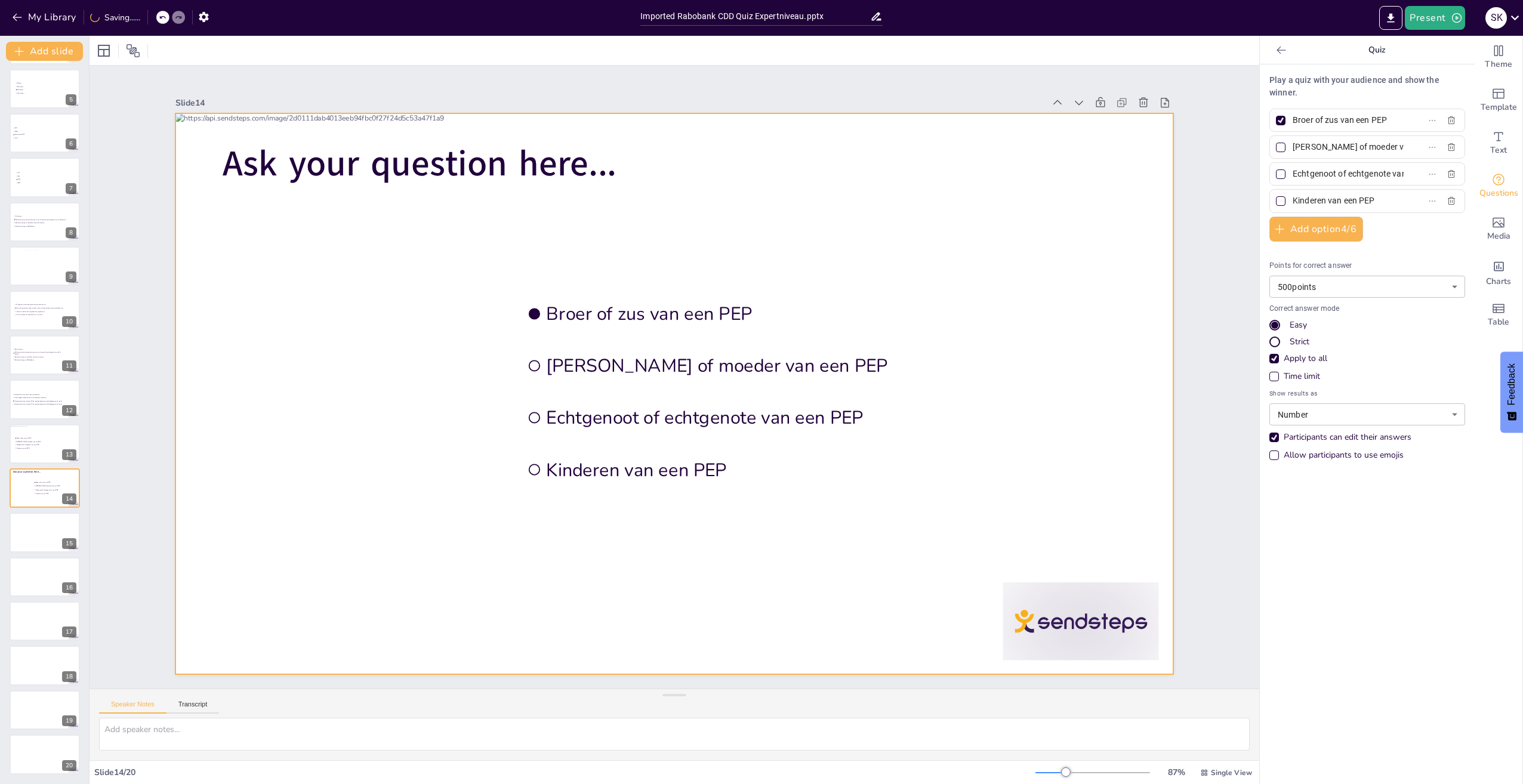
click at [412, 184] on span "Ask your question here..." at bounding box center [419, 164] width 394 height 49
click at [397, 157] on span "Ask your question here..." at bounding box center [419, 164] width 394 height 49
click at [396, 112] on icon at bounding box center [400, 115] width 14 height 14
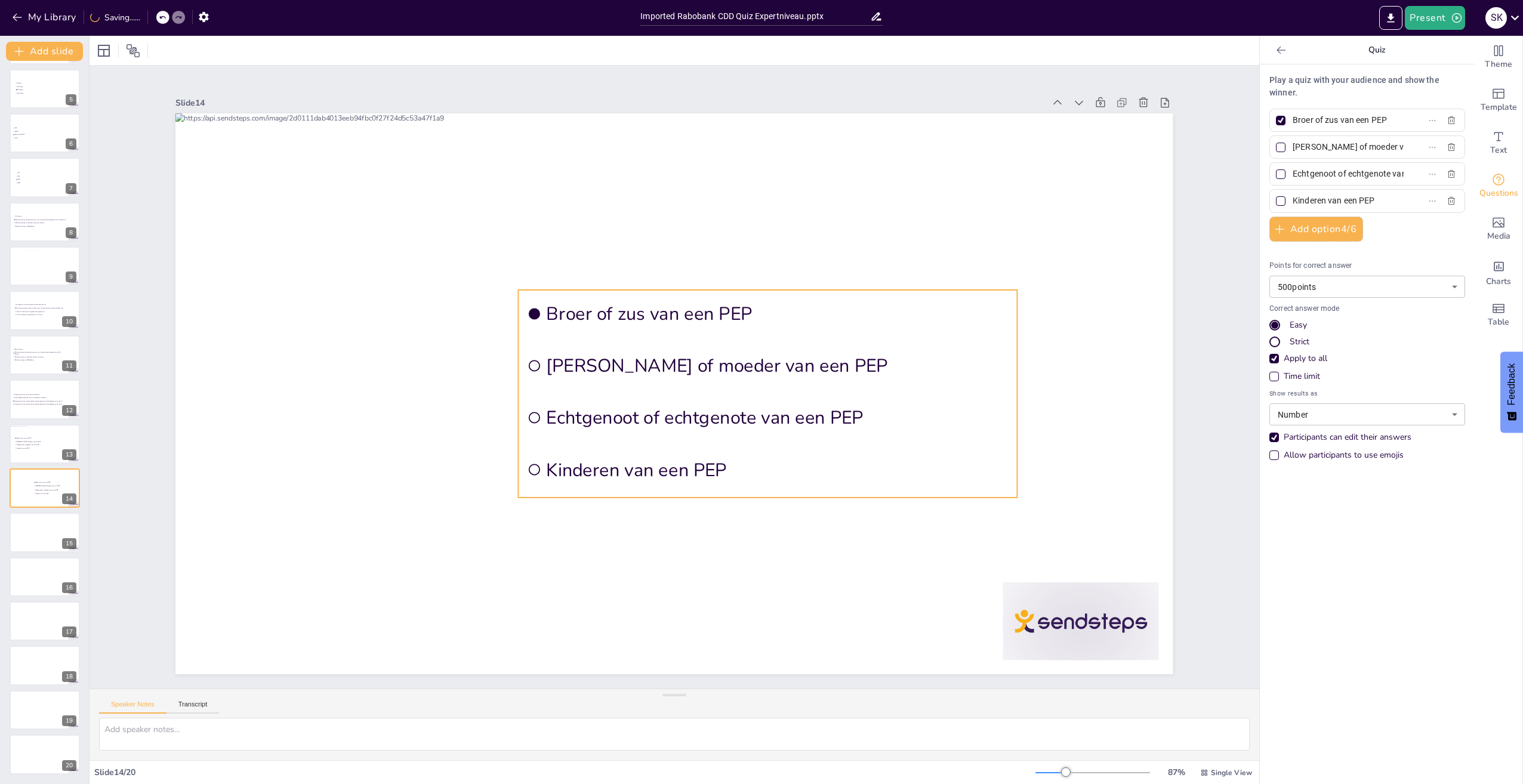
click at [597, 302] on span "Broer of zus van een PEP" at bounding box center [778, 314] width 462 height 25
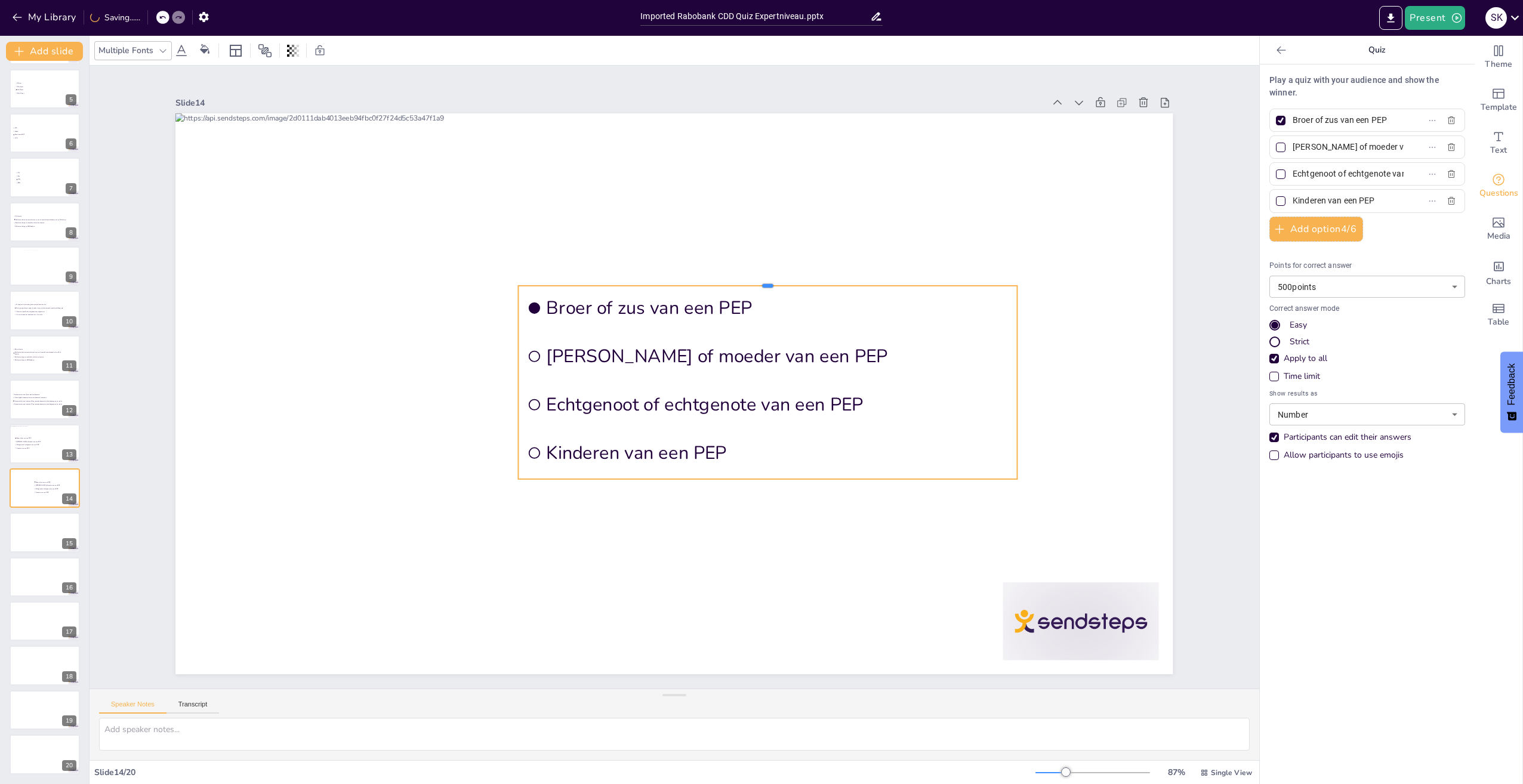
drag, startPoint x: 617, startPoint y: 284, endPoint x: 686, endPoint y: 266, distance: 71.3
click at [590, 276] on div at bounding box center [768, 281] width 499 height 10
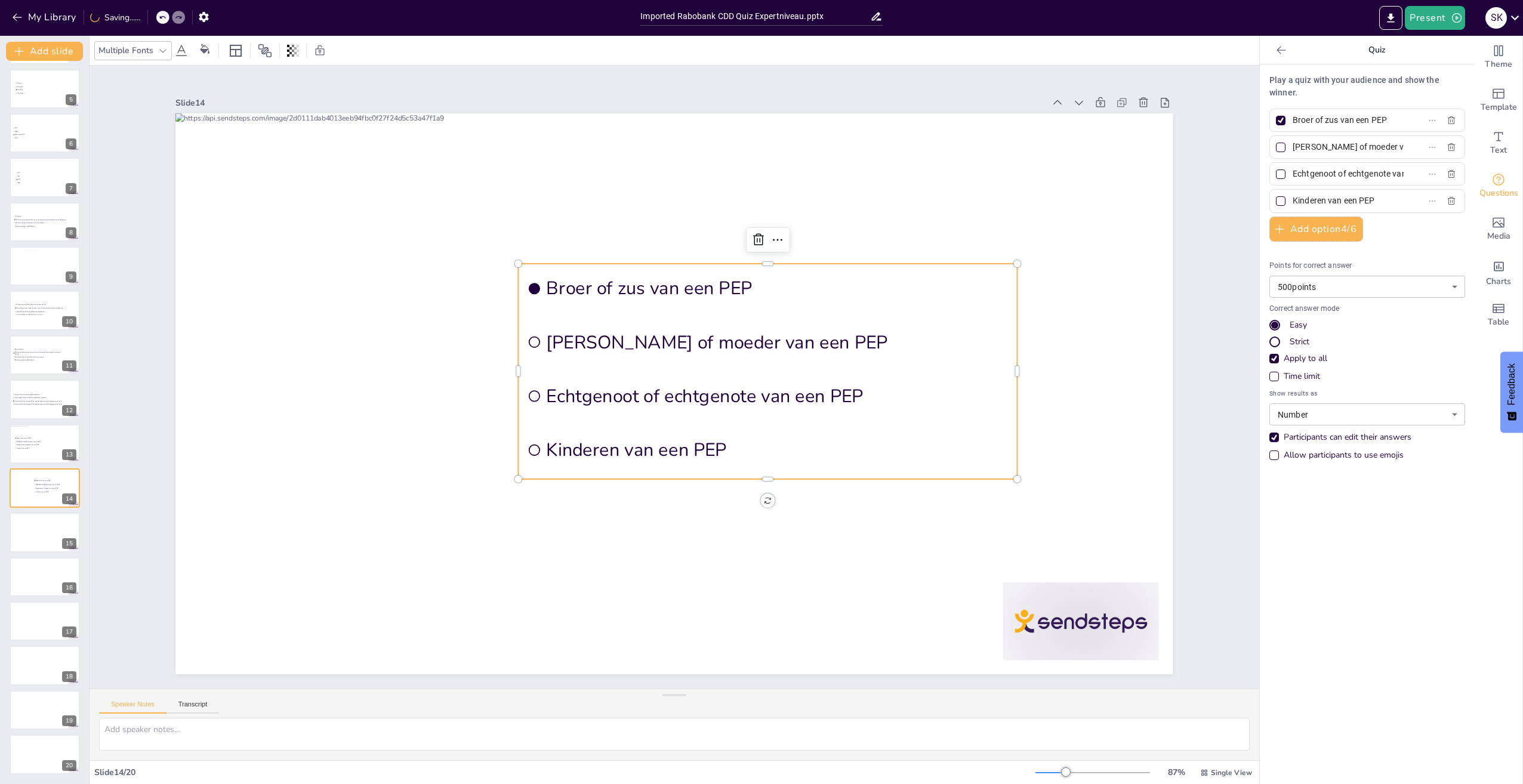
click at [781, 259] on div at bounding box center [768, 259] width 499 height 10
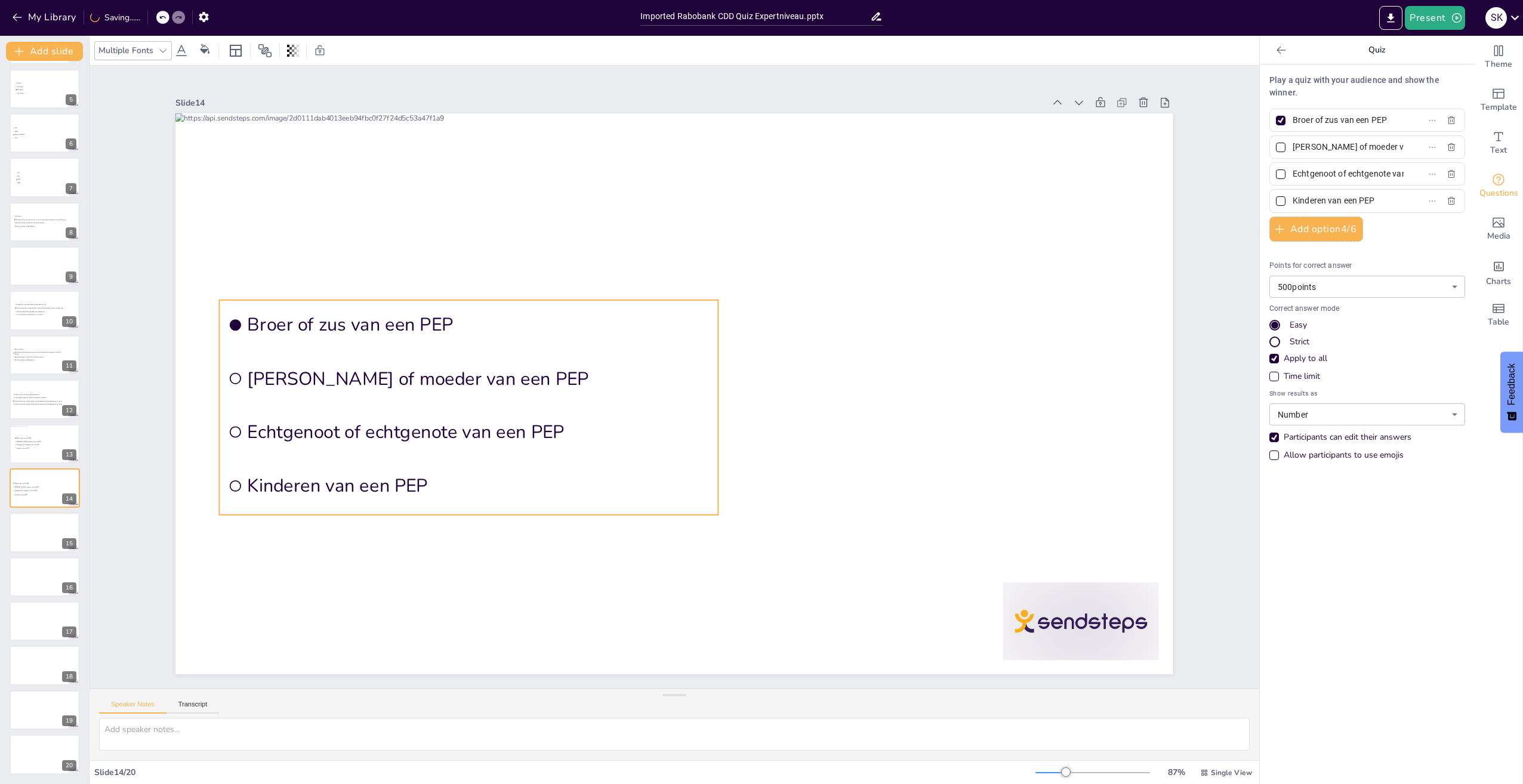
drag, startPoint x: 782, startPoint y: 261, endPoint x: 483, endPoint y: 297, distance: 301.2
click at [483, 300] on li "Broer of zus van een PEP" at bounding box center [469, 325] width 499 height 50
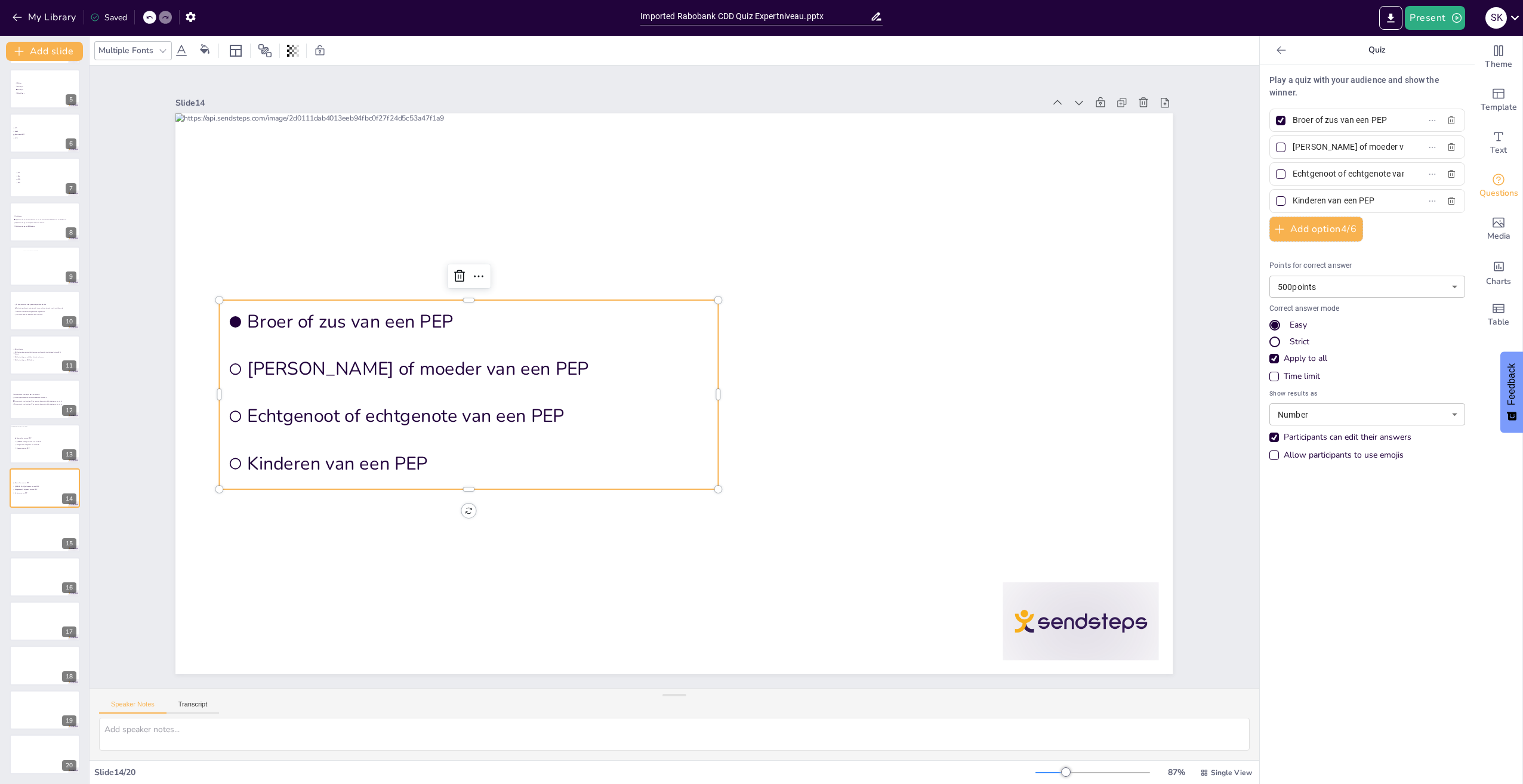
drag, startPoint x: 1384, startPoint y: 122, endPoint x: 1375, endPoint y: 122, distance: 9.0
click at [1375, 122] on label "Broer of zus van een PEP" at bounding box center [1348, 120] width 150 height 17
click at [1375, 122] on input "Broer of zus van een PEP" at bounding box center [1348, 120] width 111 height 17
drag, startPoint x: 1375, startPoint y: 122, endPoint x: 1209, endPoint y: 127, distance: 166.1
click at [1209, 127] on div "Document fonts Akatab Recently used Akatab Popular fonts Lato Montserrat Open S…" at bounding box center [762, 410] width 1523 height 748
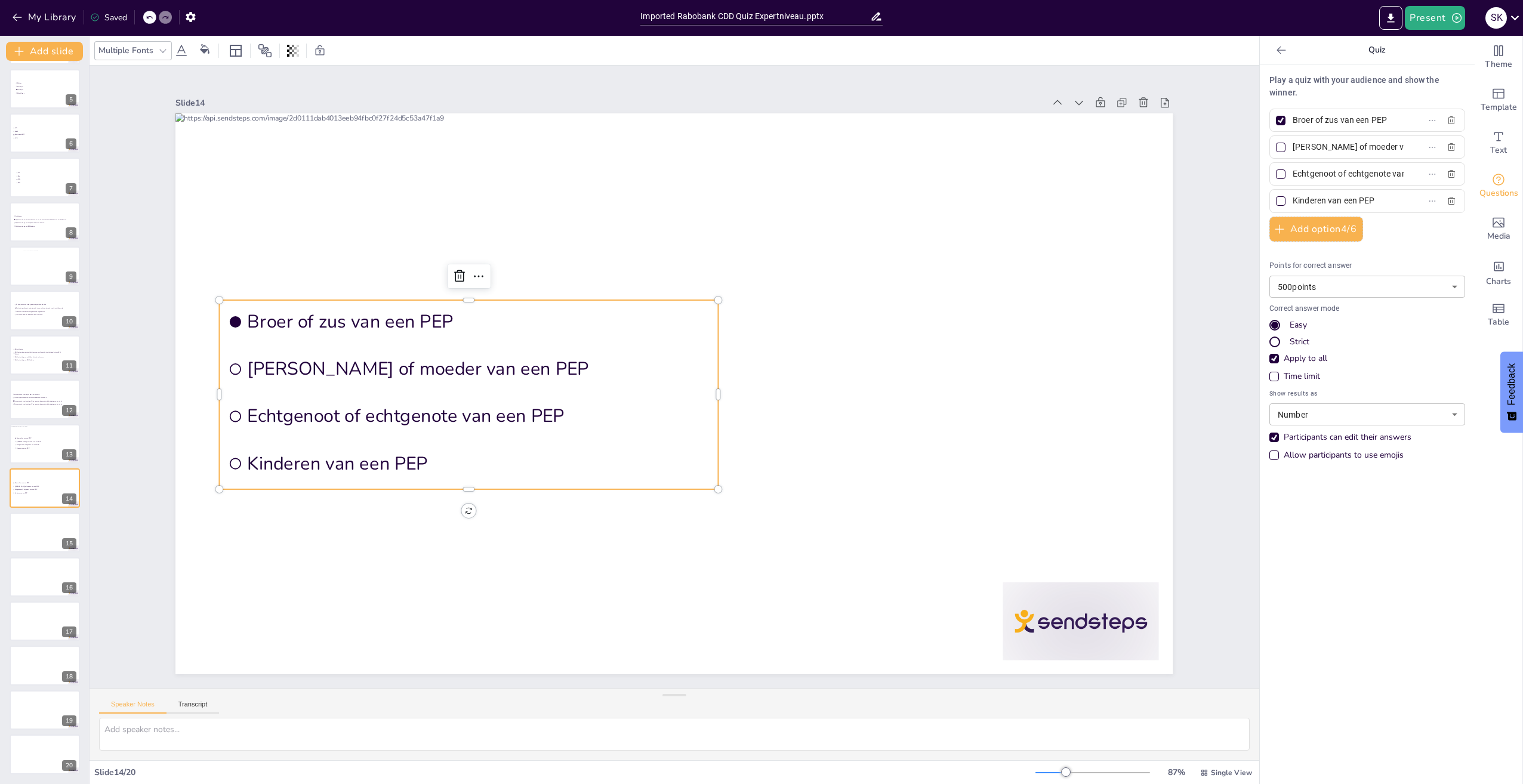
type input "P"
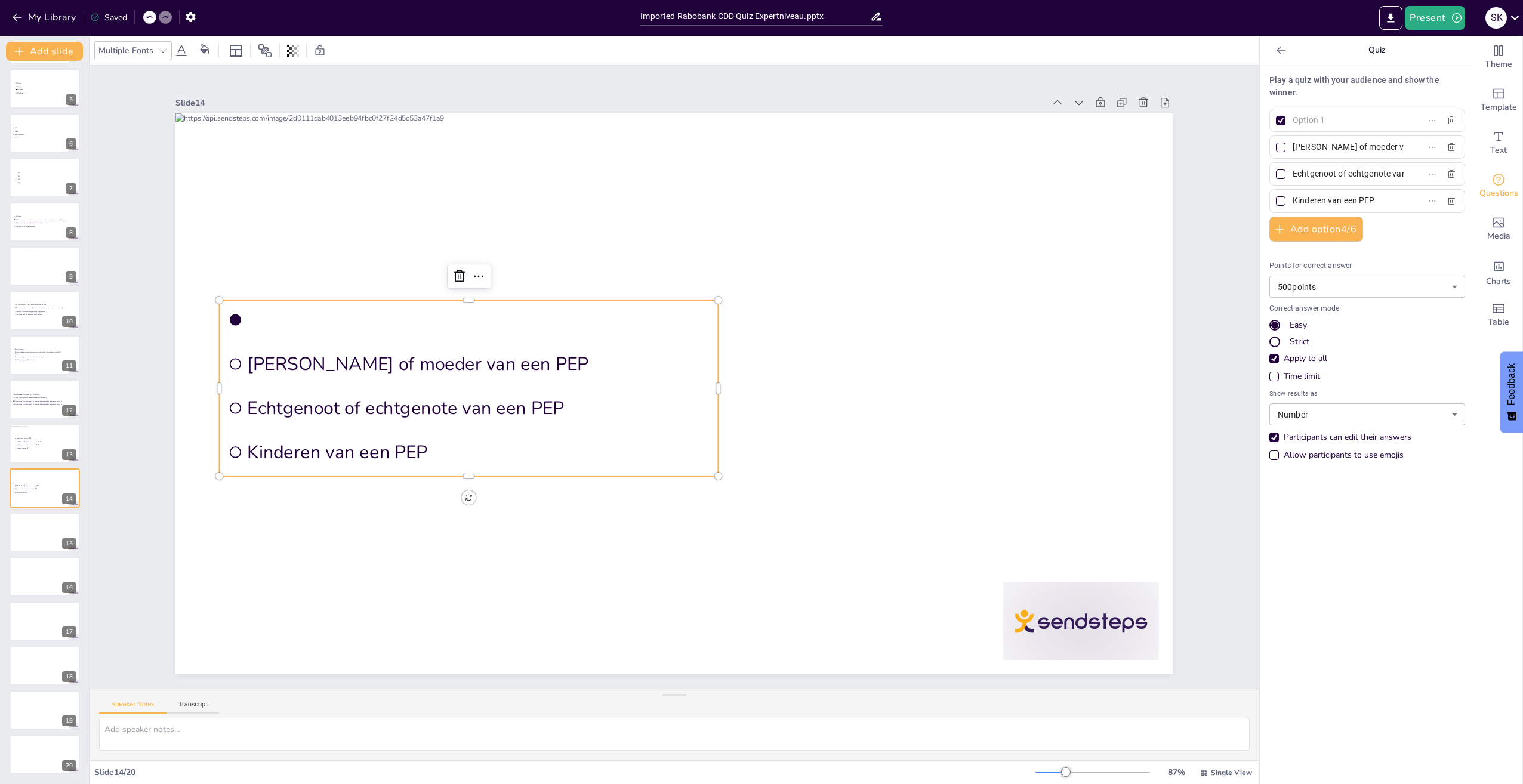
paste input "€ 2.500"
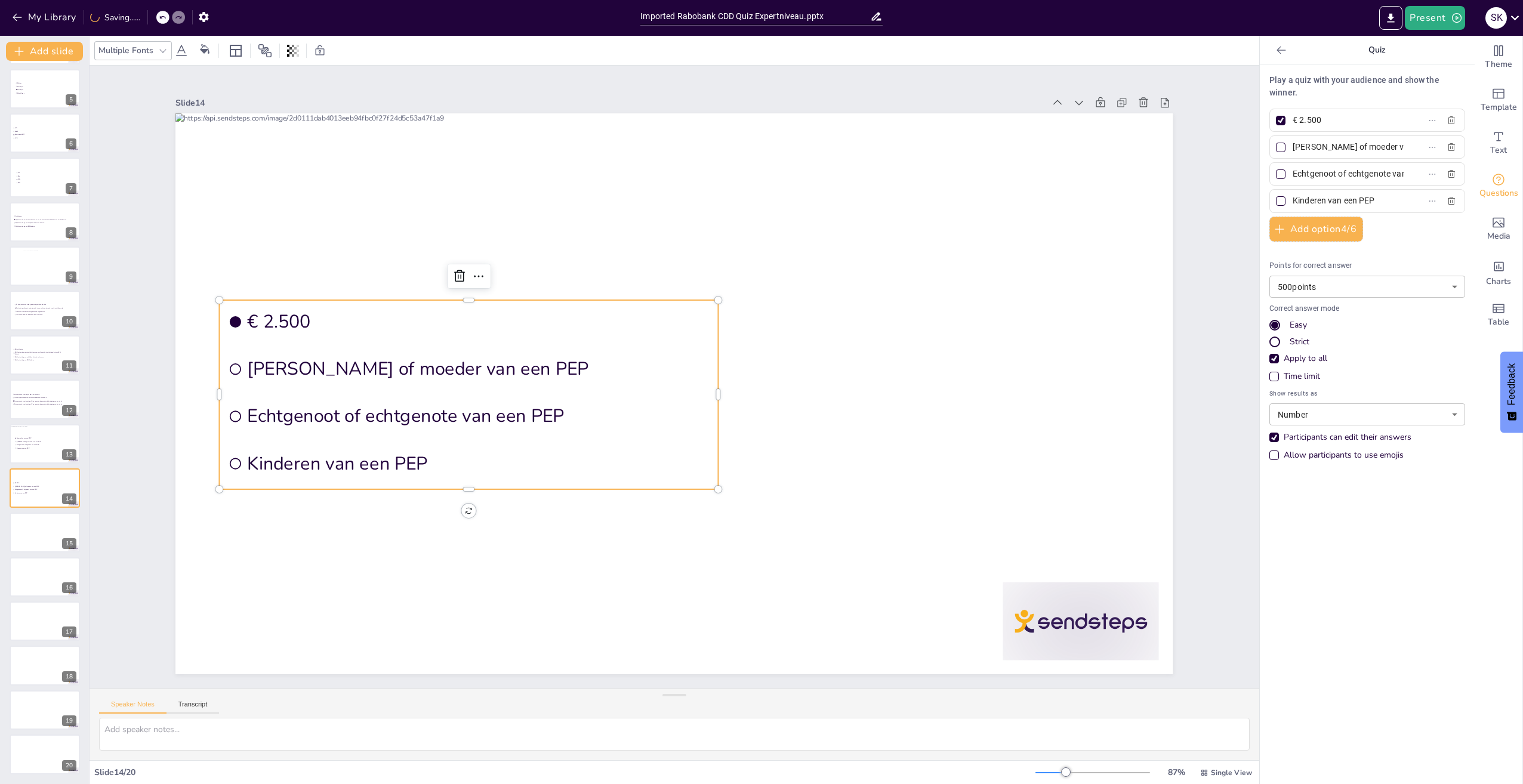
type input "€ 2.500"
drag, startPoint x: 1270, startPoint y: 167, endPoint x: 1272, endPoint y: 173, distance: 6.3
click at [1273, 167] on div at bounding box center [1280, 173] width 14 height 14
click at [1292, 167] on input "Echtgenoot of echtgenote van een PEP" at bounding box center [1348, 173] width 111 height 17
checkbox input "true"
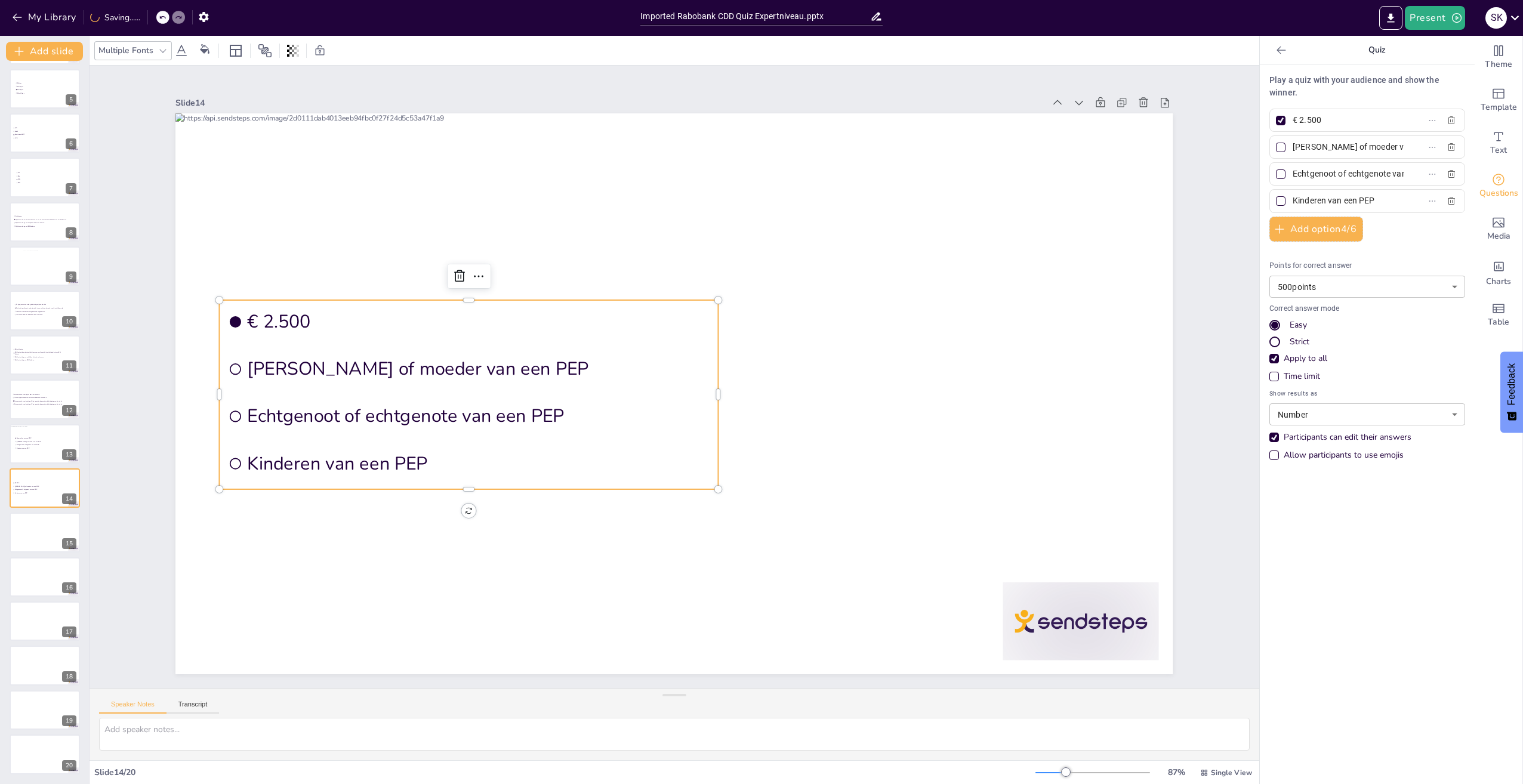
checkbox input "true"
click at [1273, 113] on div at bounding box center [1280, 120] width 14 height 14
click at [1292, 112] on input "€ 2.500" at bounding box center [1348, 120] width 111 height 17
checkbox input "false"
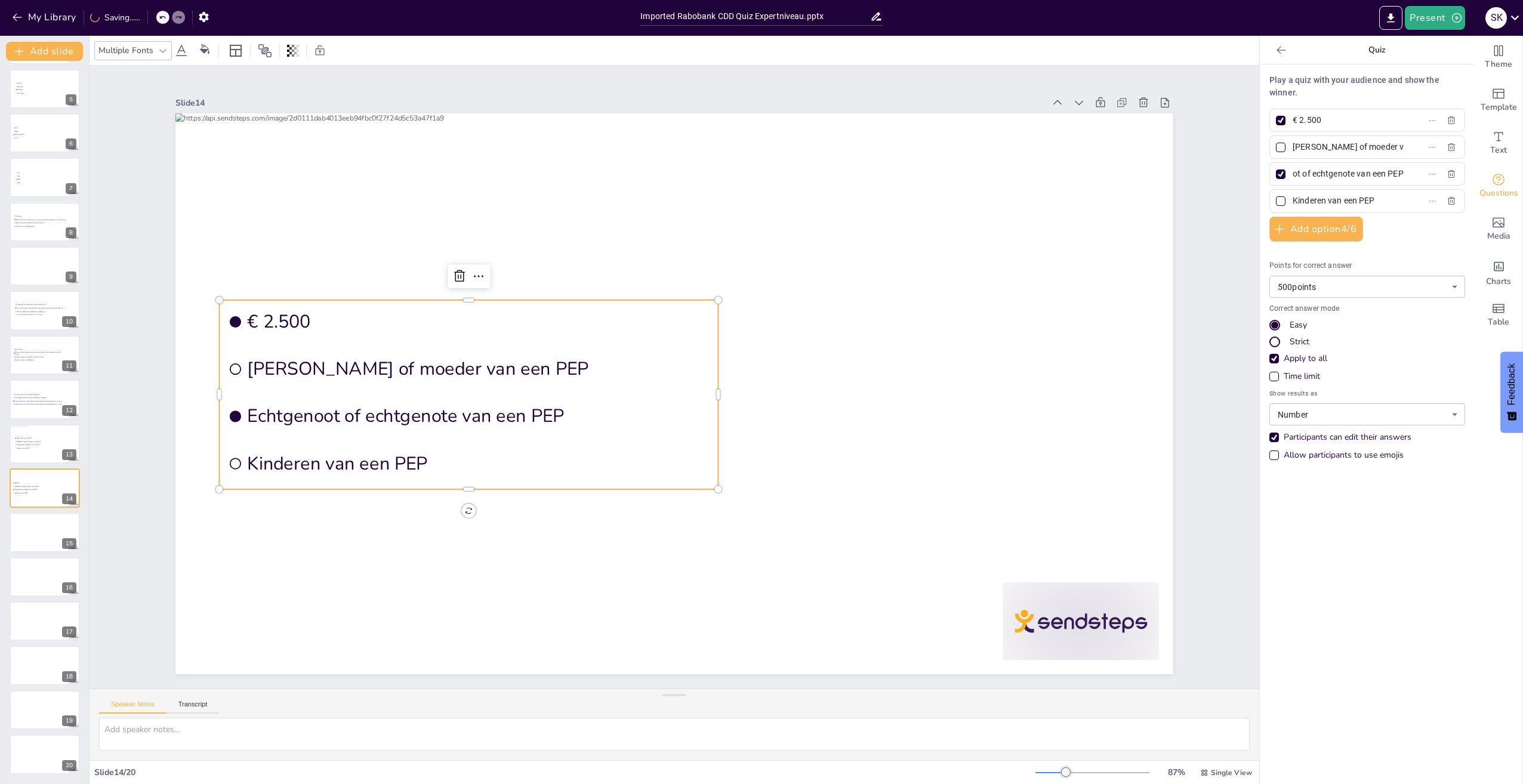
checkbox input "false"
drag, startPoint x: 1361, startPoint y: 150, endPoint x: 1350, endPoint y: 150, distance: 11.0
click at [1361, 150] on input "[PERSON_NAME] of moeder van een PEP" at bounding box center [1348, 147] width 111 height 17
click at [1297, 150] on input "[PERSON_NAME] of moeder van een PEP" at bounding box center [1348, 147] width 111 height 17
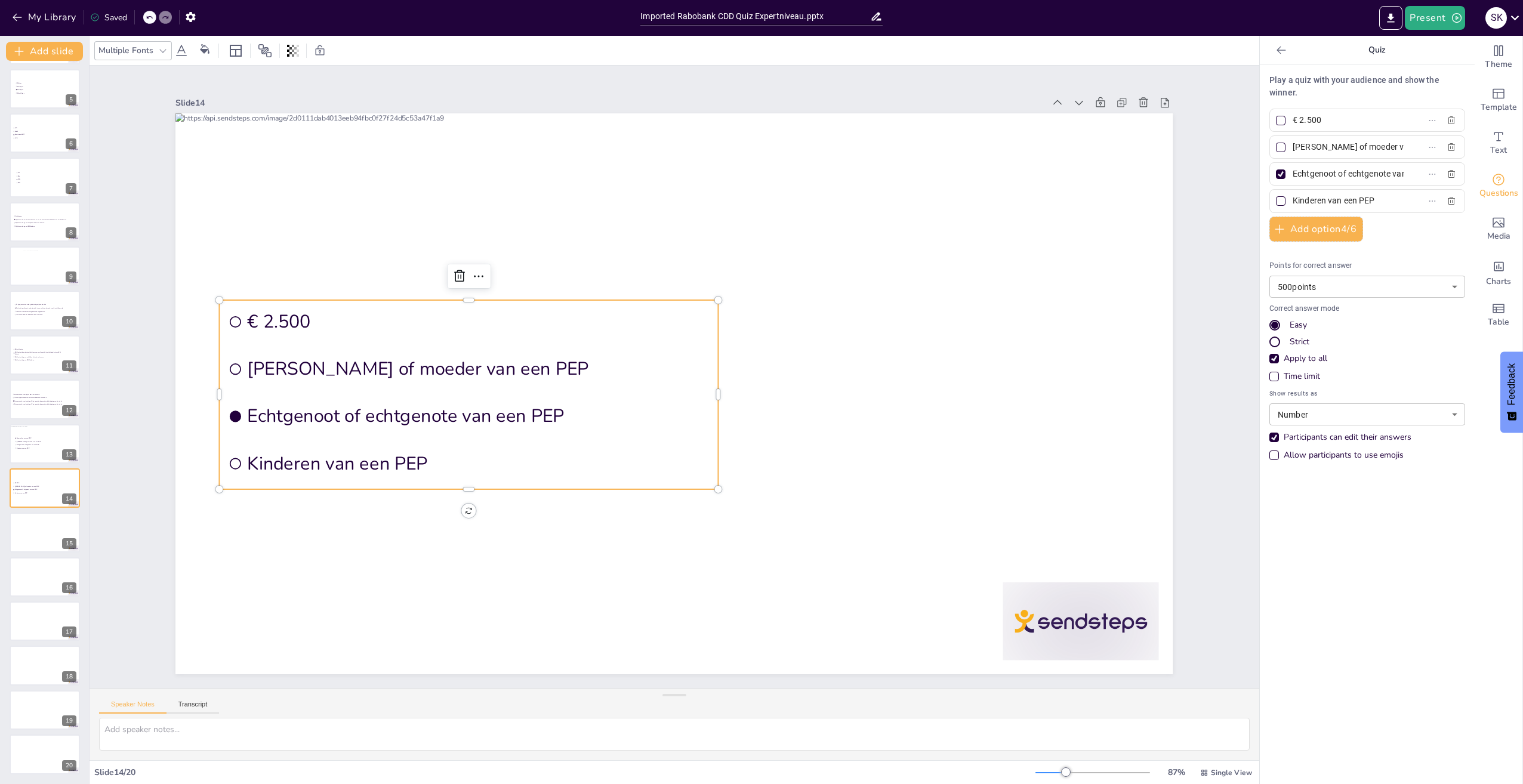
scroll to position [0, 12]
drag, startPoint x: 1287, startPoint y: 144, endPoint x: 1464, endPoint y: 169, distance: 178.8
click at [1486, 159] on div "Theme Template Text Questions Media Charts Table Quiz Play a quiz with your aud…" at bounding box center [1391, 410] width 263 height 748
paste input "€ 3.000"
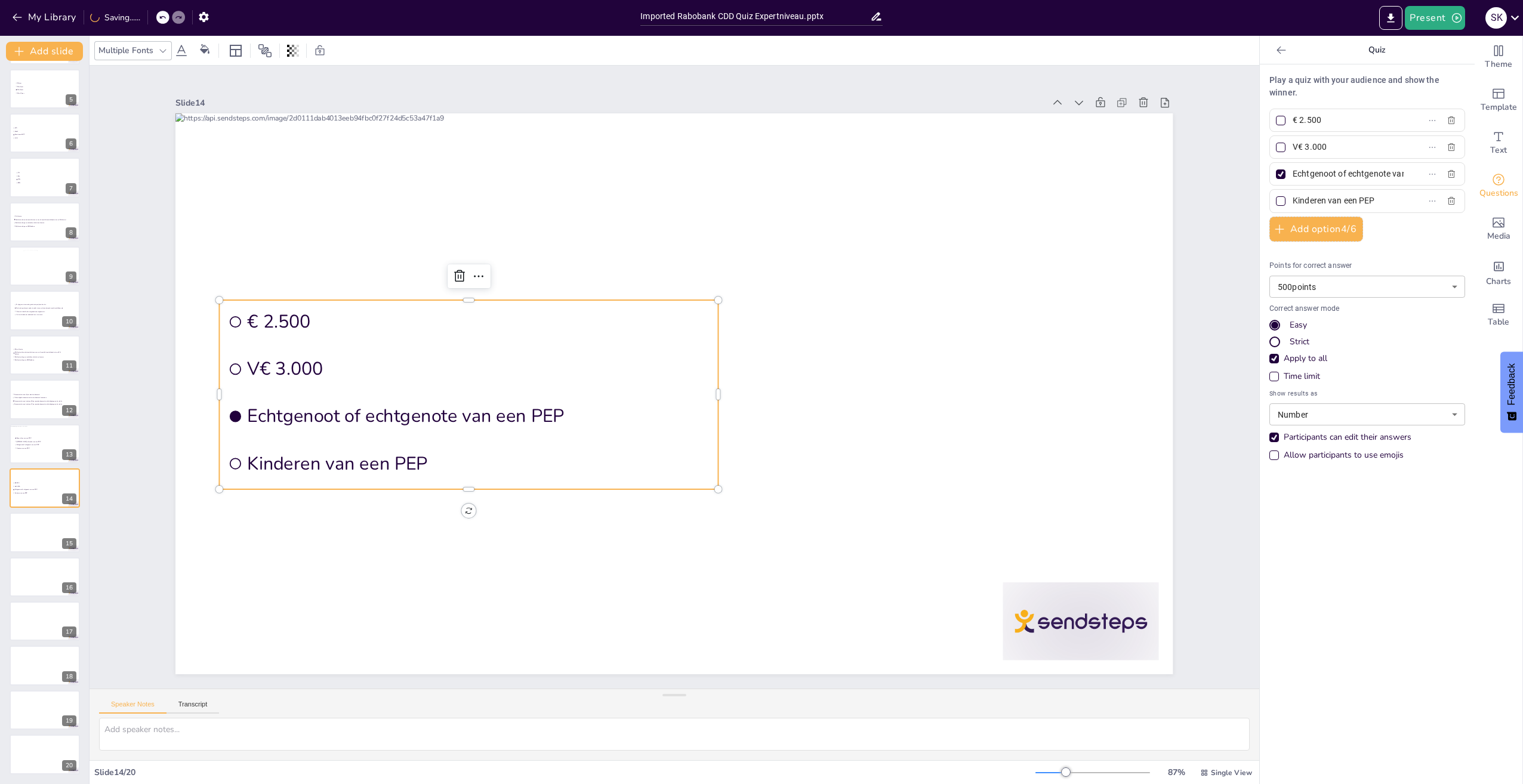
click at [1292, 146] on input "V€ 3.000" at bounding box center [1348, 147] width 111 height 17
type input "€ 3.000"
drag, startPoint x: 1285, startPoint y: 174, endPoint x: 1453, endPoint y: 190, distance: 168.8
click at [1453, 189] on div "Play a quiz with your audience and show the winner. € 2.500 € 3.000 Echtgenoot …" at bounding box center [1367, 271] width 195 height 393
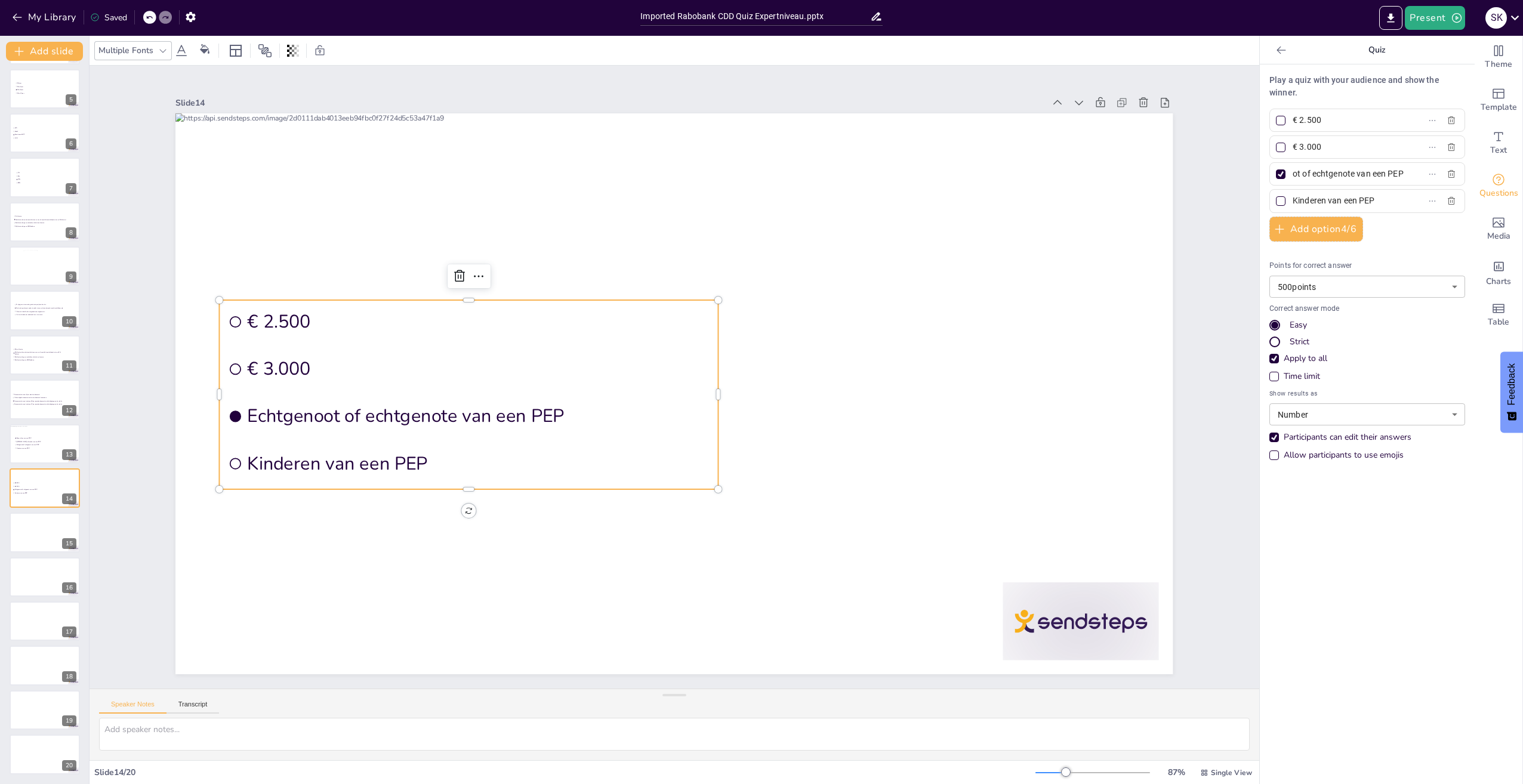
paste input "€ 10.000"
type input "€ 10.000"
drag, startPoint x: 1284, startPoint y: 201, endPoint x: 1411, endPoint y: 229, distance: 130.0
click at [1411, 229] on div "Play a quiz with your audience and show the winner. € 2.500 € 3.000 € 10.000 Ki…" at bounding box center [1367, 271] width 195 height 393
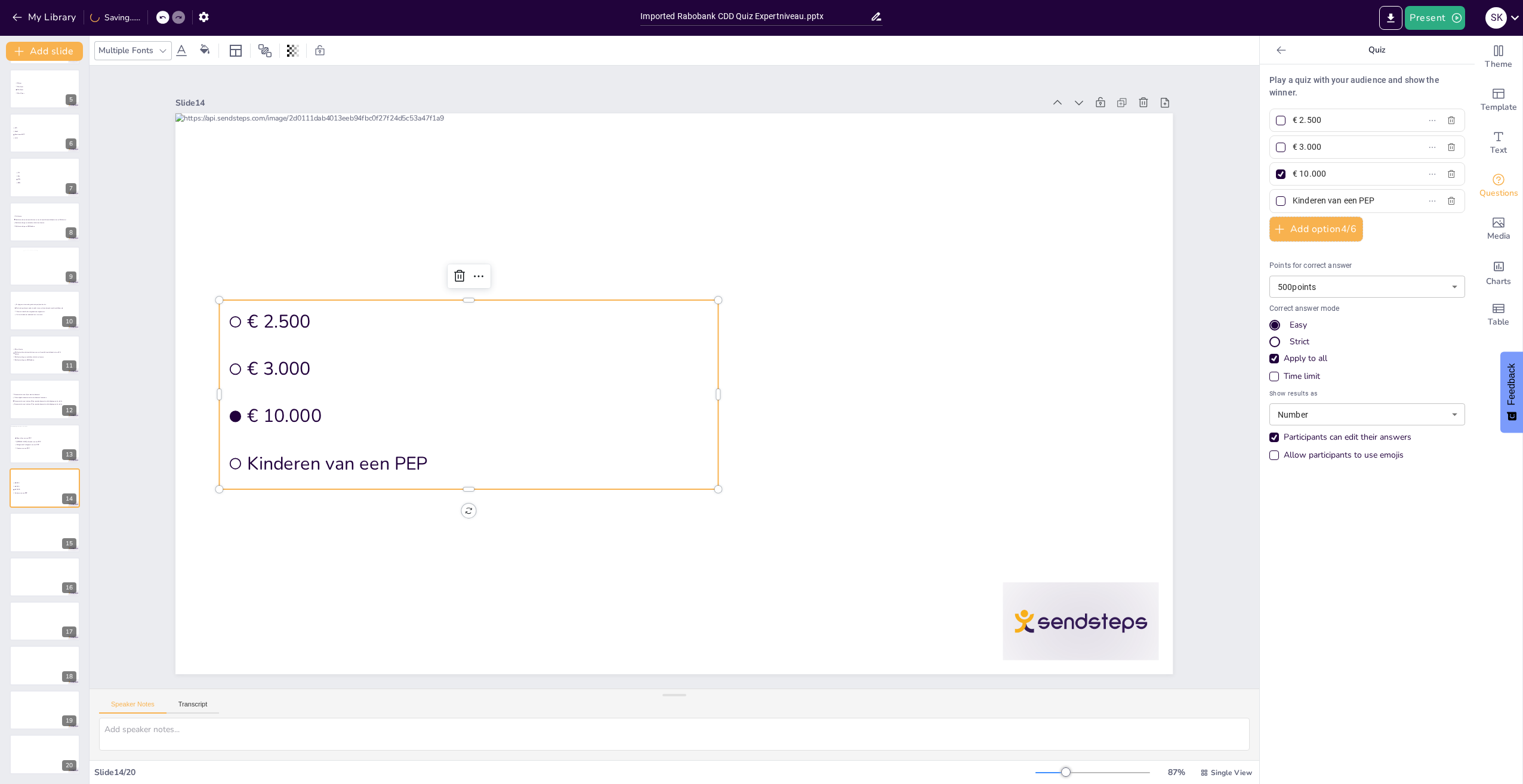
paste input "€ 15.000"
type input "€ 15.000"
click at [551, 582] on div at bounding box center [674, 393] width 997 height 561
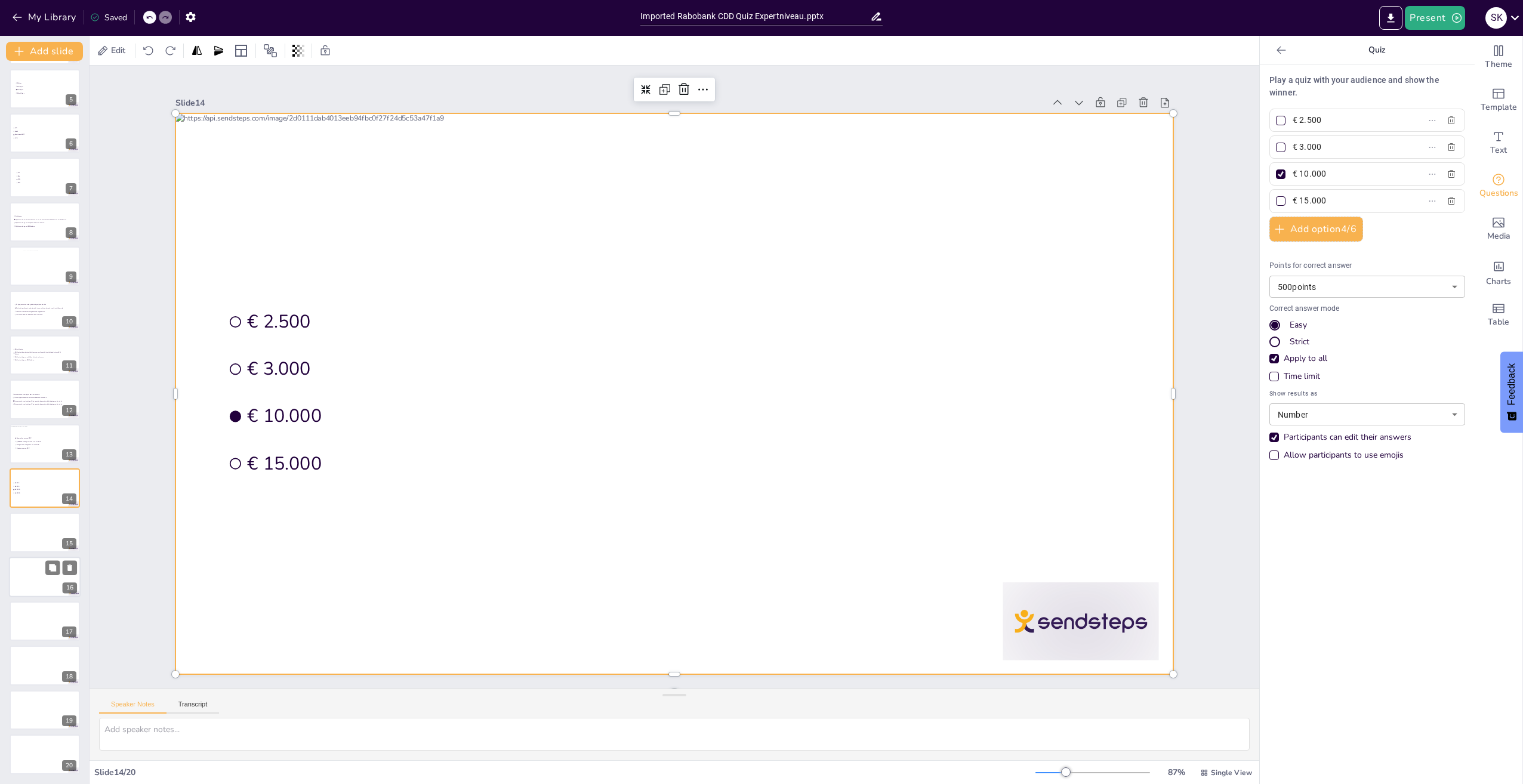
click at [31, 573] on div at bounding box center [44, 576] width 71 height 41
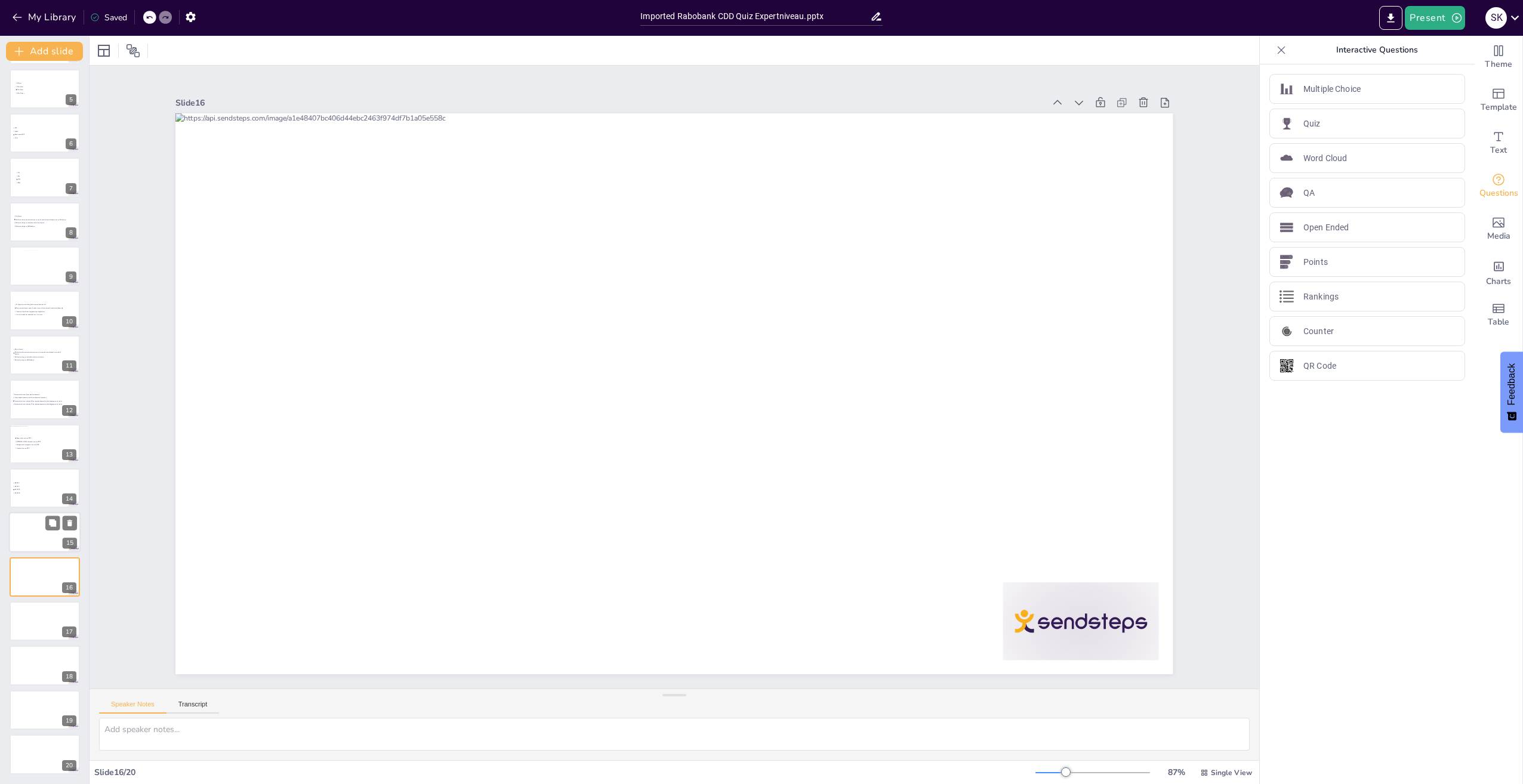
click at [20, 525] on div at bounding box center [44, 533] width 71 height 41
click at [1492, 224] on icon "Add images, graphics, shapes or video" at bounding box center [1498, 222] width 14 height 14
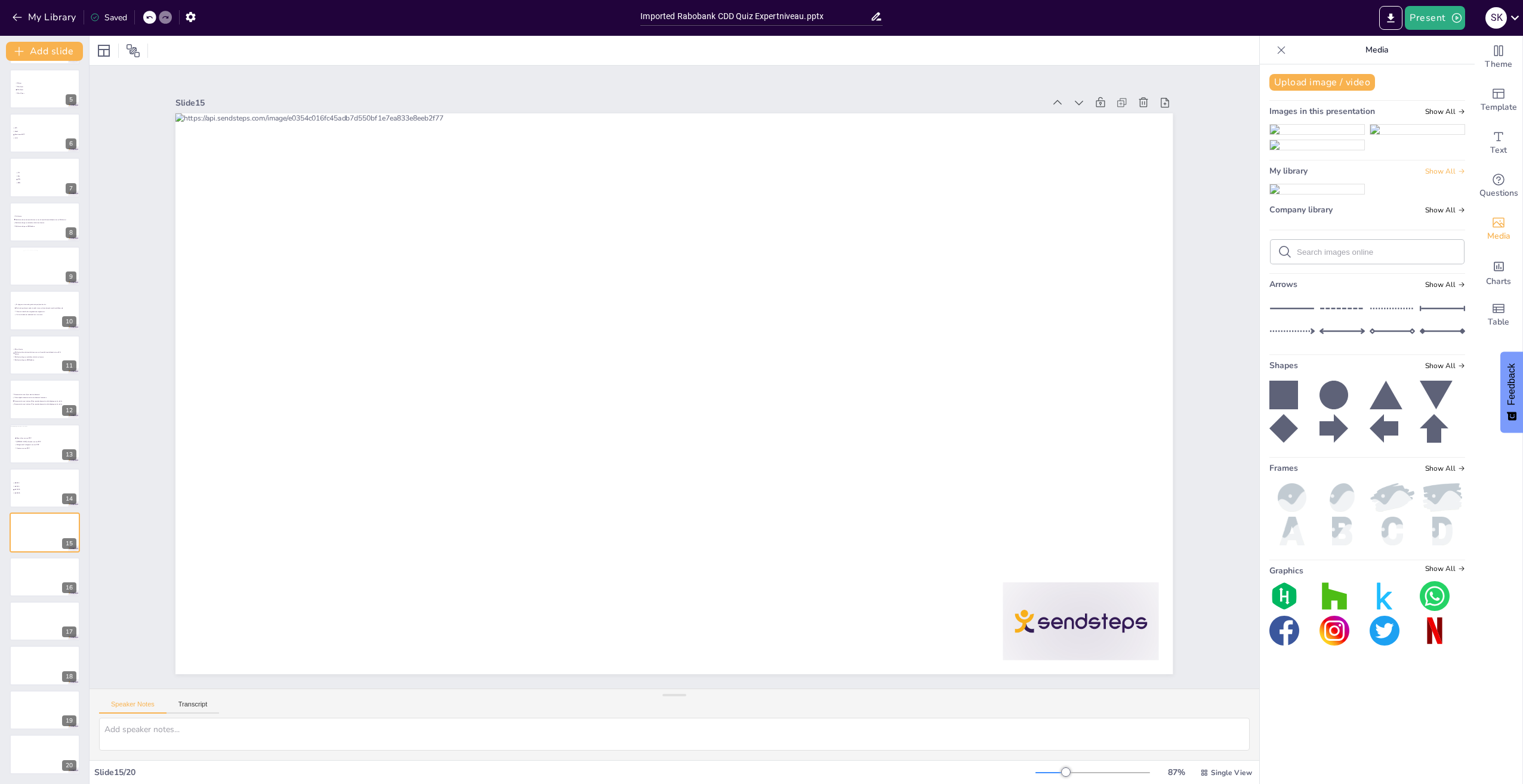
click at [1430, 175] on span "Show All" at bounding box center [1445, 171] width 40 height 9
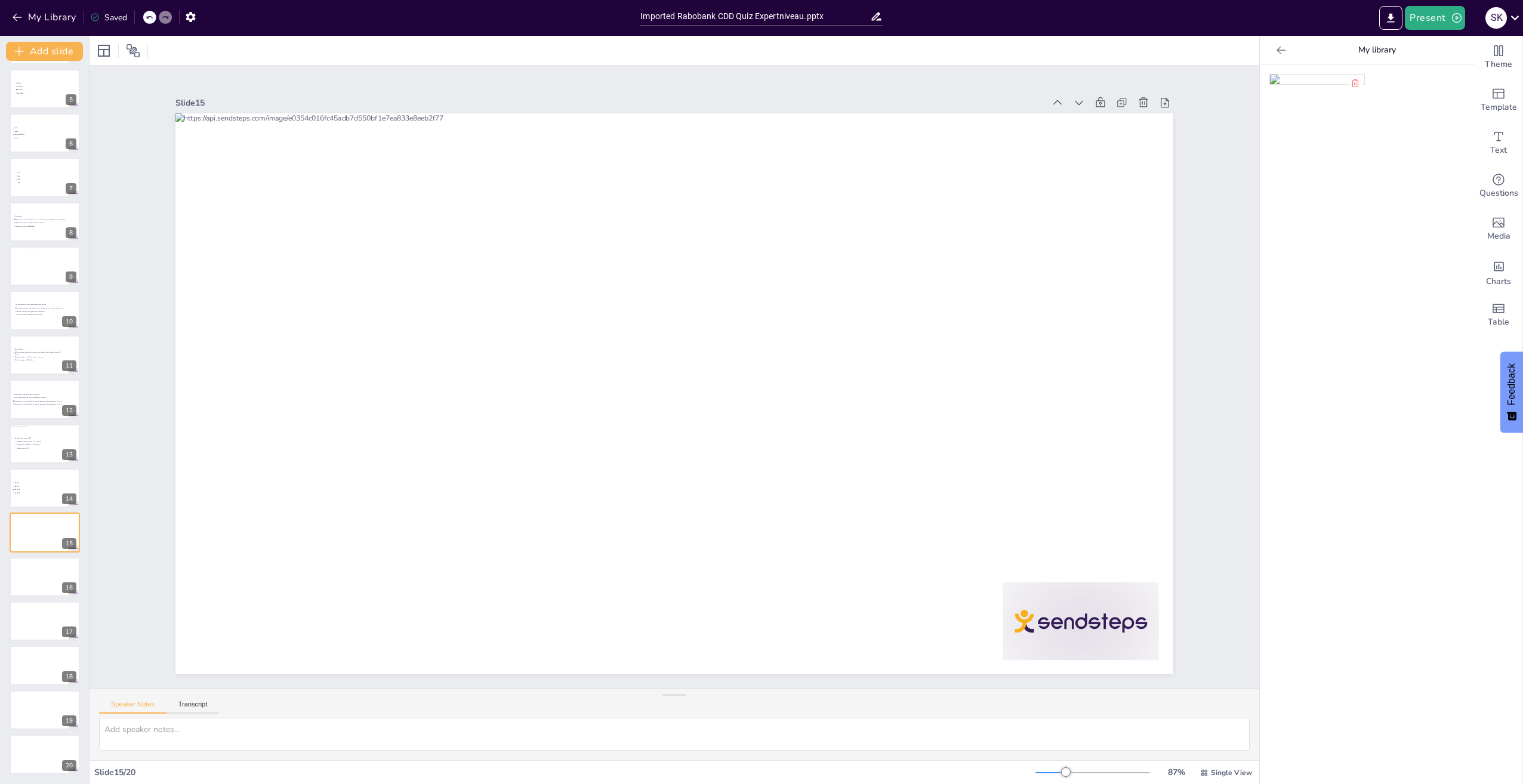
click at [1271, 43] on div at bounding box center [1281, 50] width 19 height 19
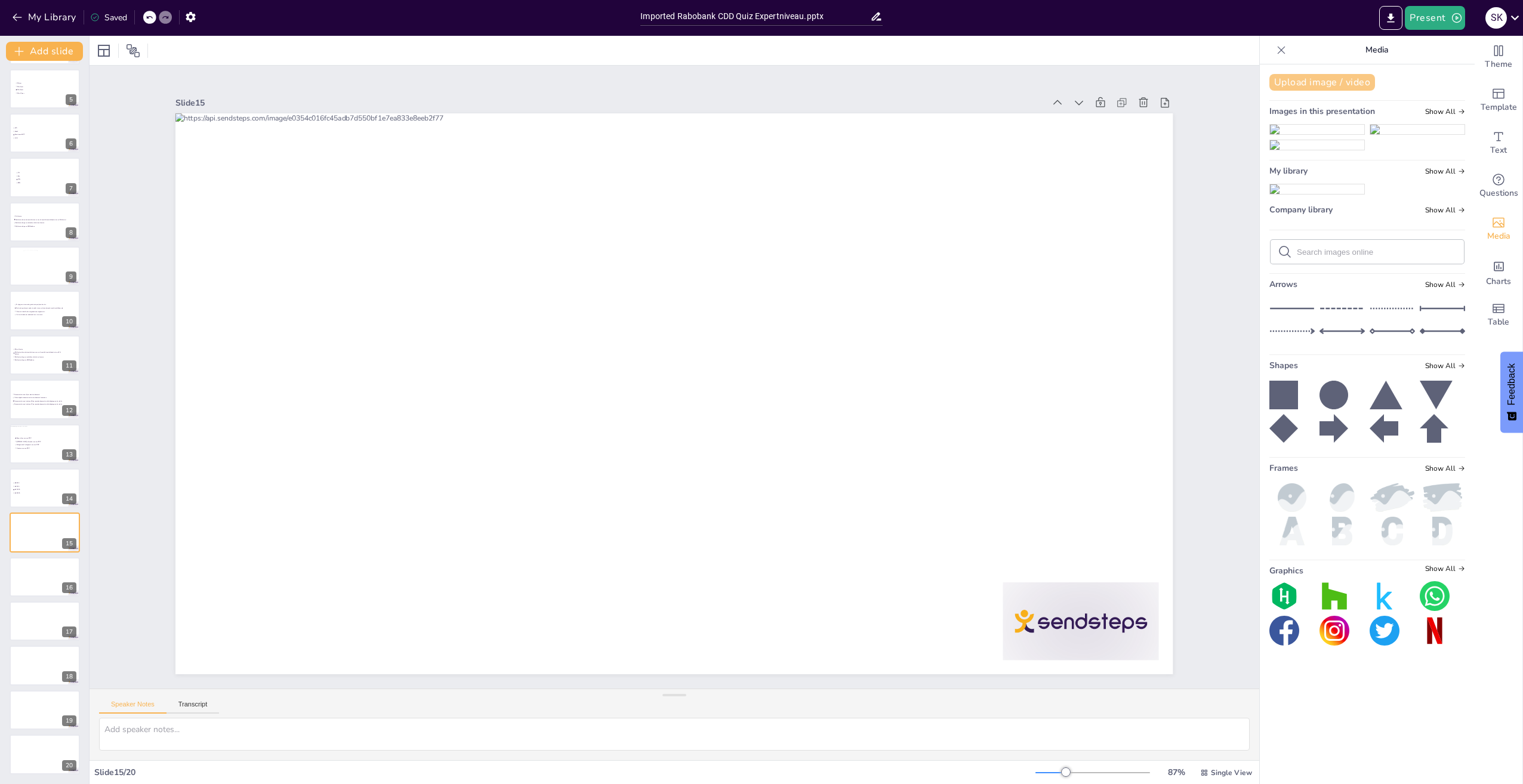
click at [1317, 87] on button "Upload image / video" at bounding box center [1322, 83] width 106 height 17
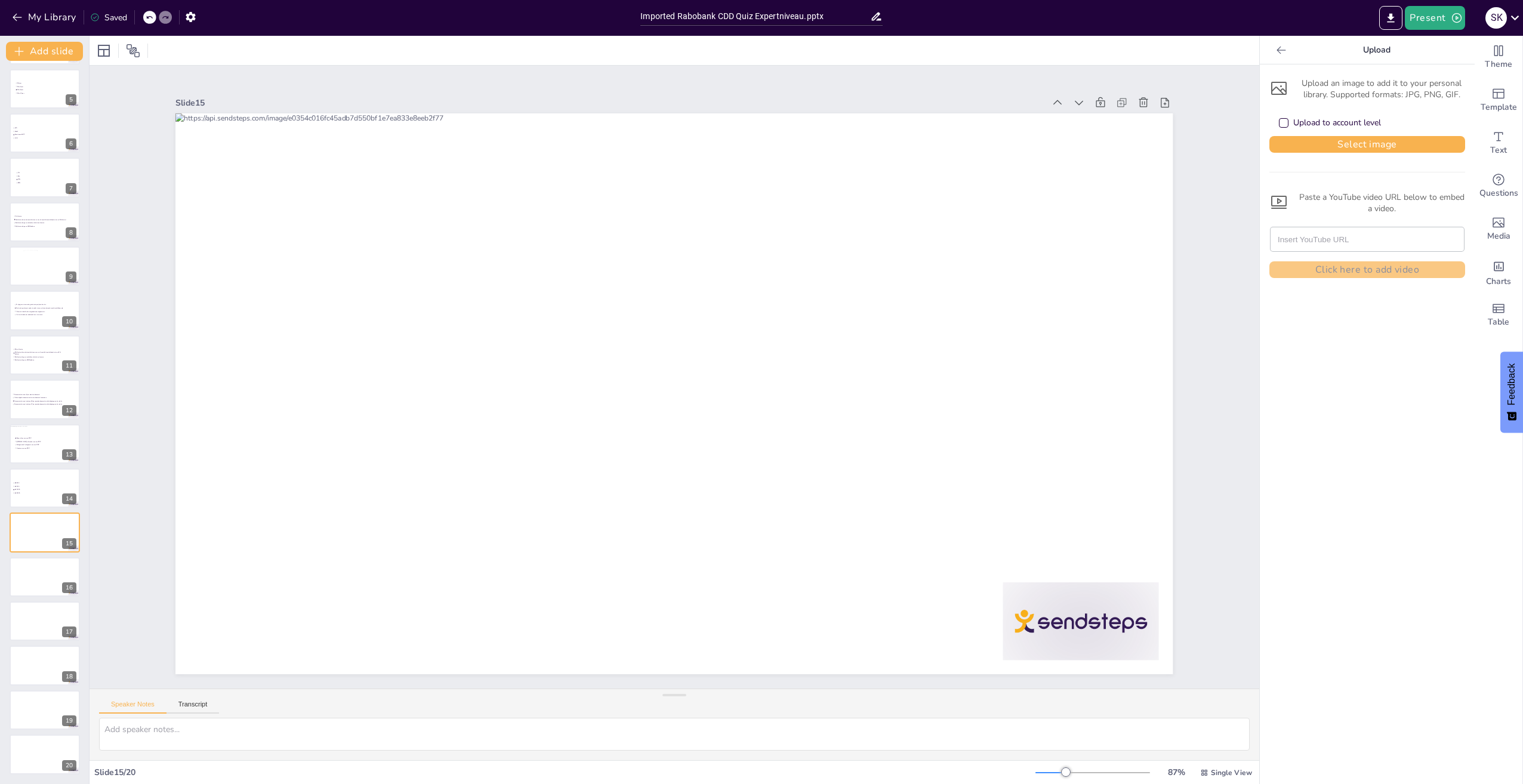
click at [1326, 245] on input "text" at bounding box center [1368, 239] width 179 height 24
click at [1347, 150] on button "Select image" at bounding box center [1367, 145] width 195 height 17
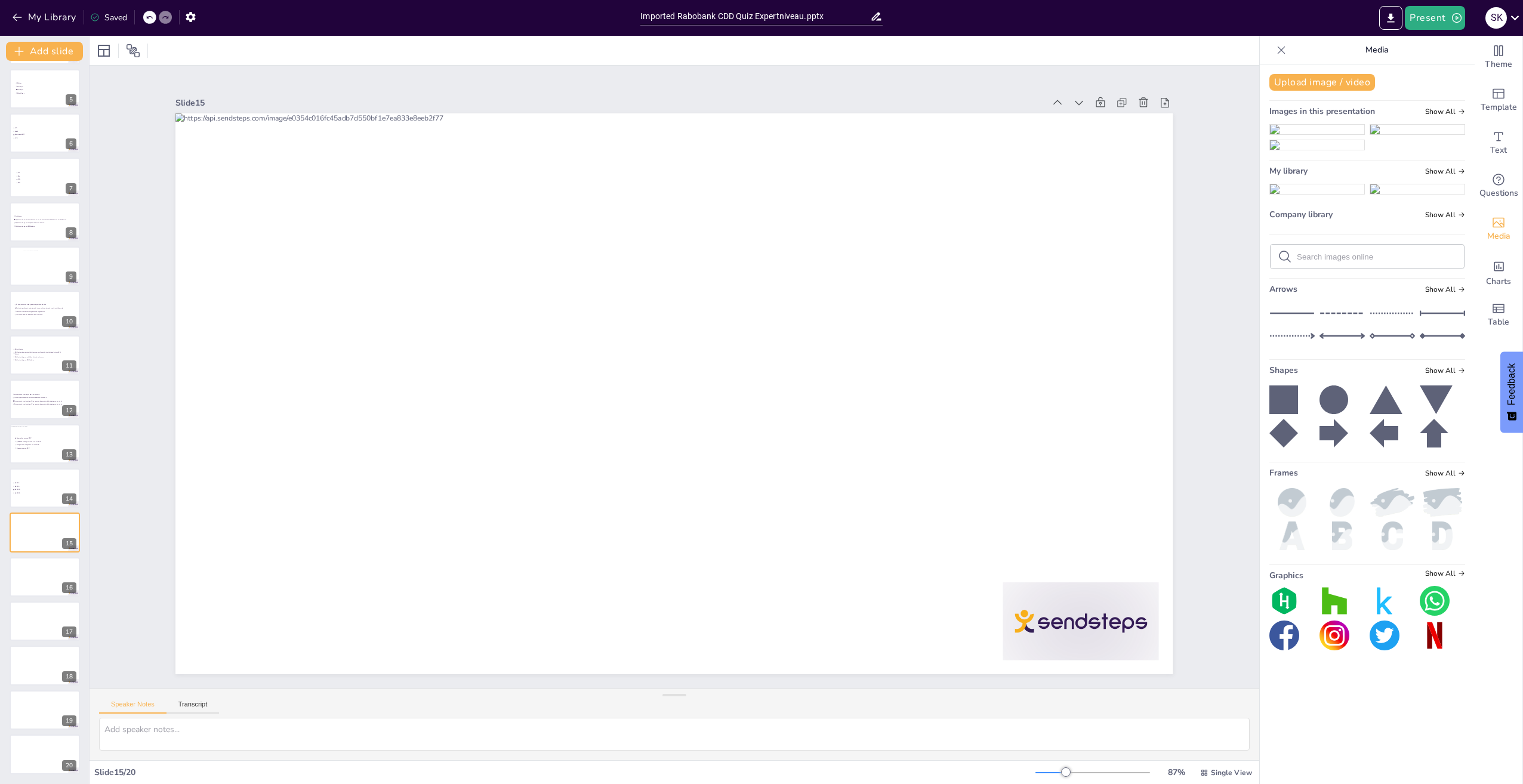
click at [1306, 194] on img at bounding box center [1317, 190] width 94 height 10
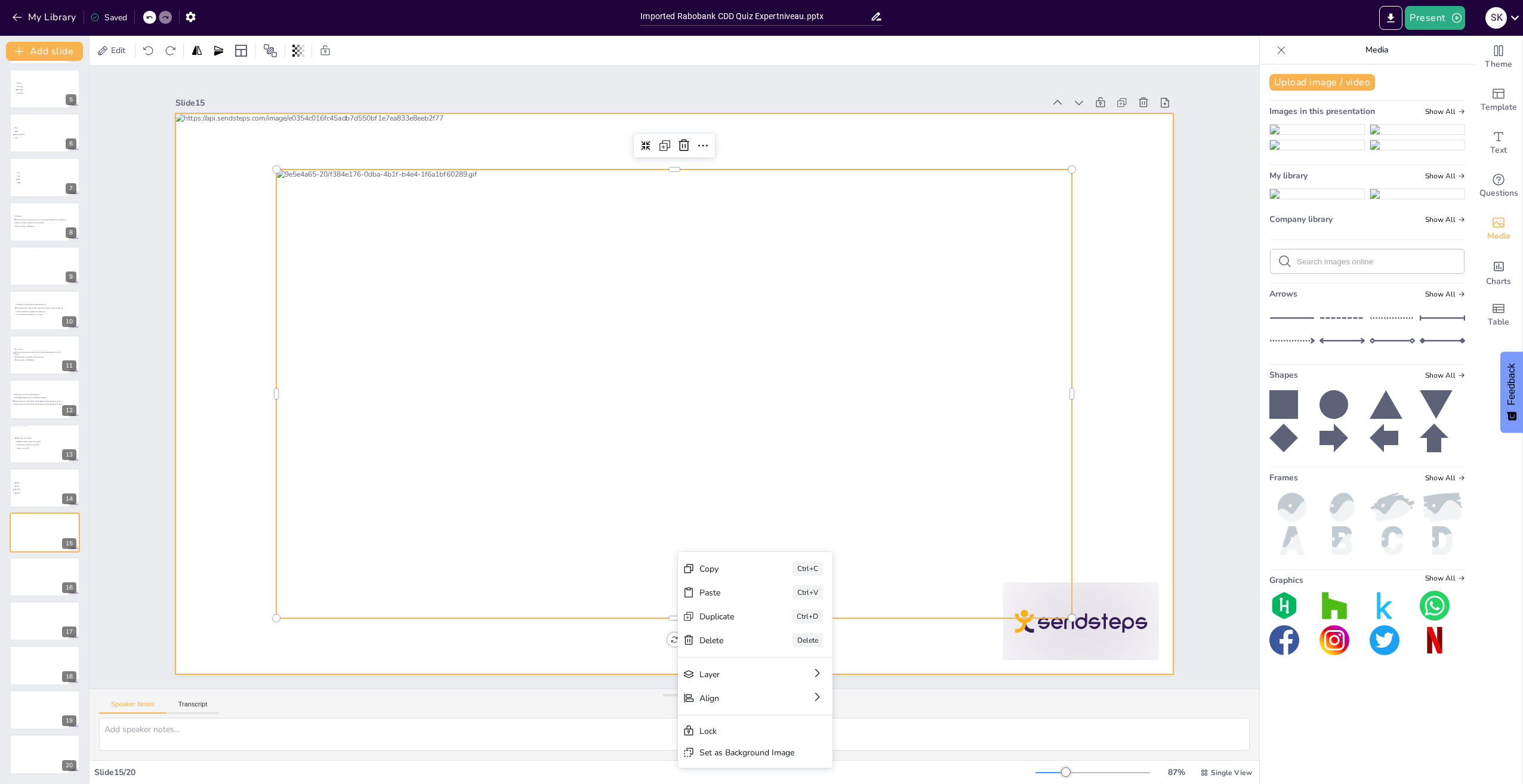
click at [552, 660] on div at bounding box center [674, 393] width 997 height 561
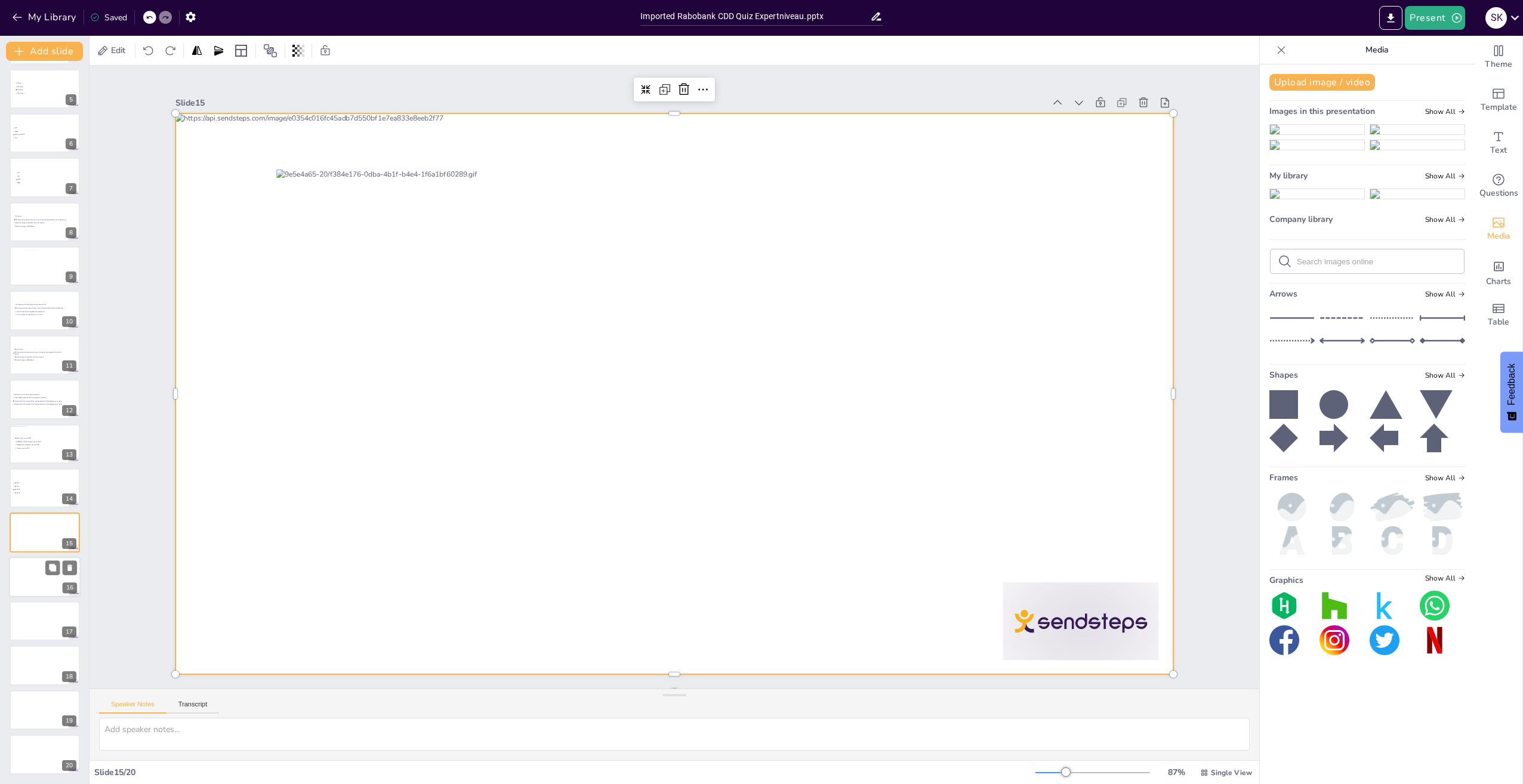
click at [36, 580] on div at bounding box center [44, 576] width 71 height 41
click at [483, 365] on div at bounding box center [674, 393] width 997 height 561
drag, startPoint x: 697, startPoint y: 417, endPoint x: 1386, endPoint y: 93, distance: 761.4
click at [697, 417] on div at bounding box center [674, 393] width 997 height 561
click at [1494, 141] on icon "Add text boxes" at bounding box center [1498, 135] width 9 height 9
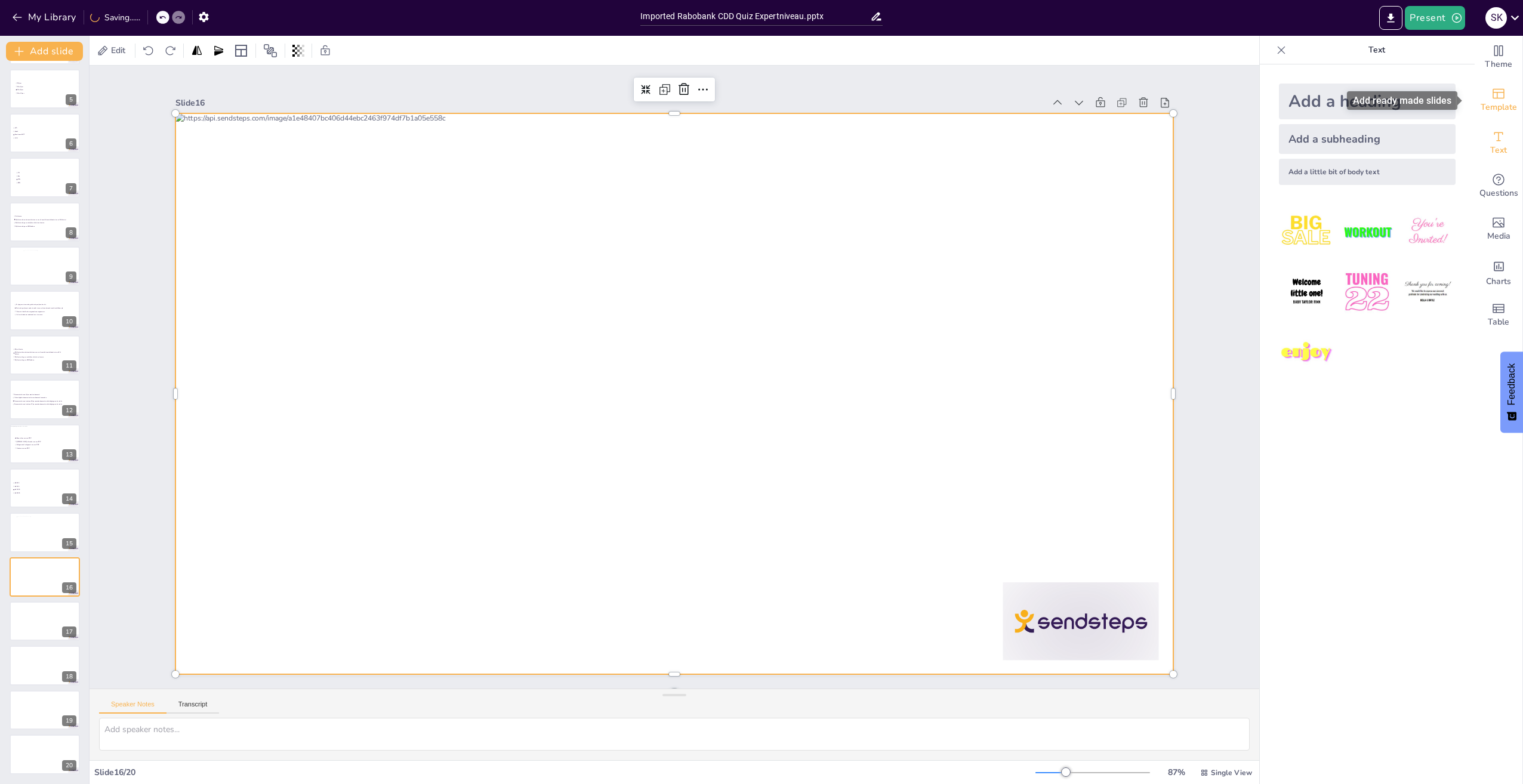
click at [1498, 104] on span "Template" at bounding box center [1499, 108] width 36 height 13
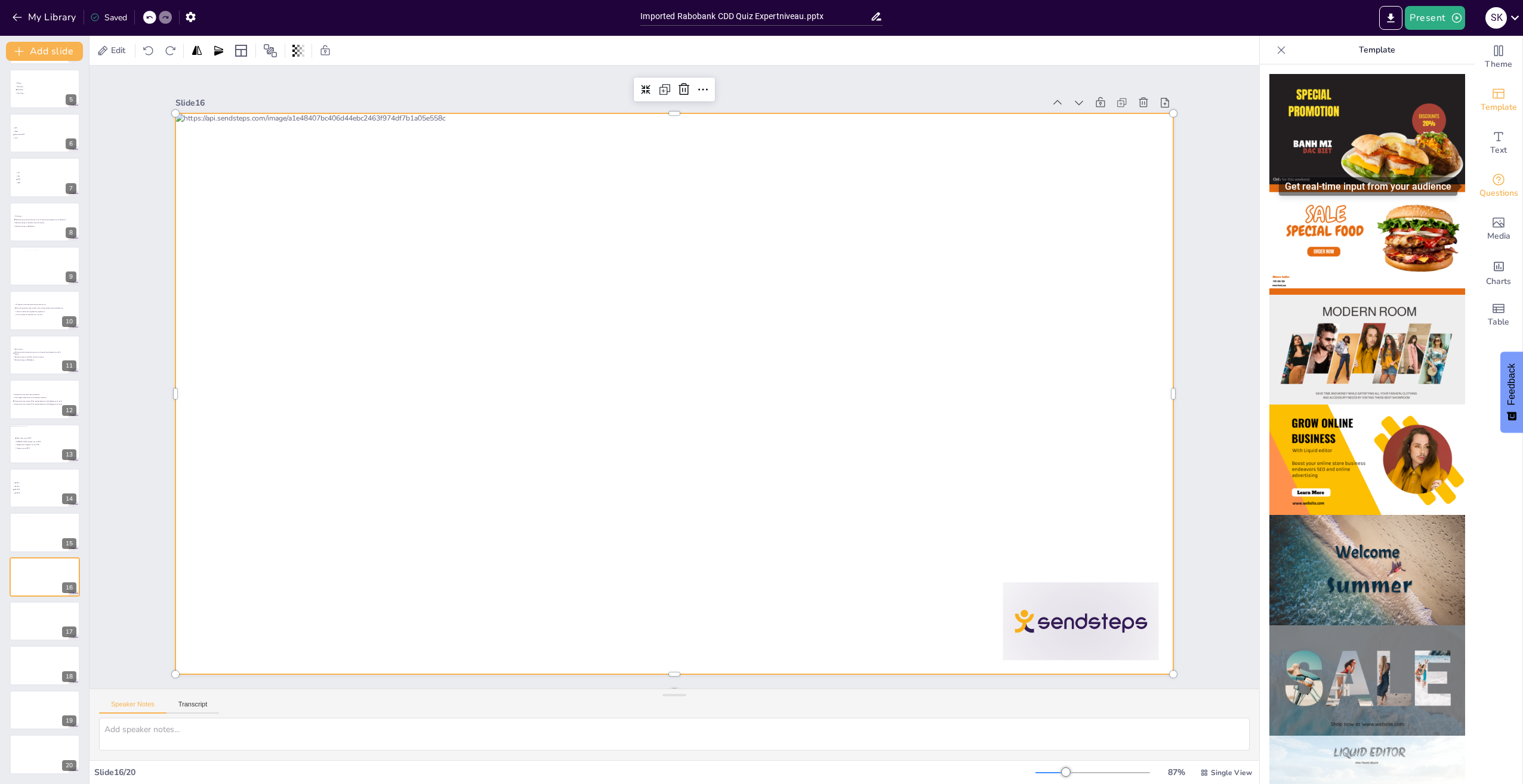
click at [1496, 177] on icon "Get real-time input from your audience" at bounding box center [1498, 179] width 14 height 14
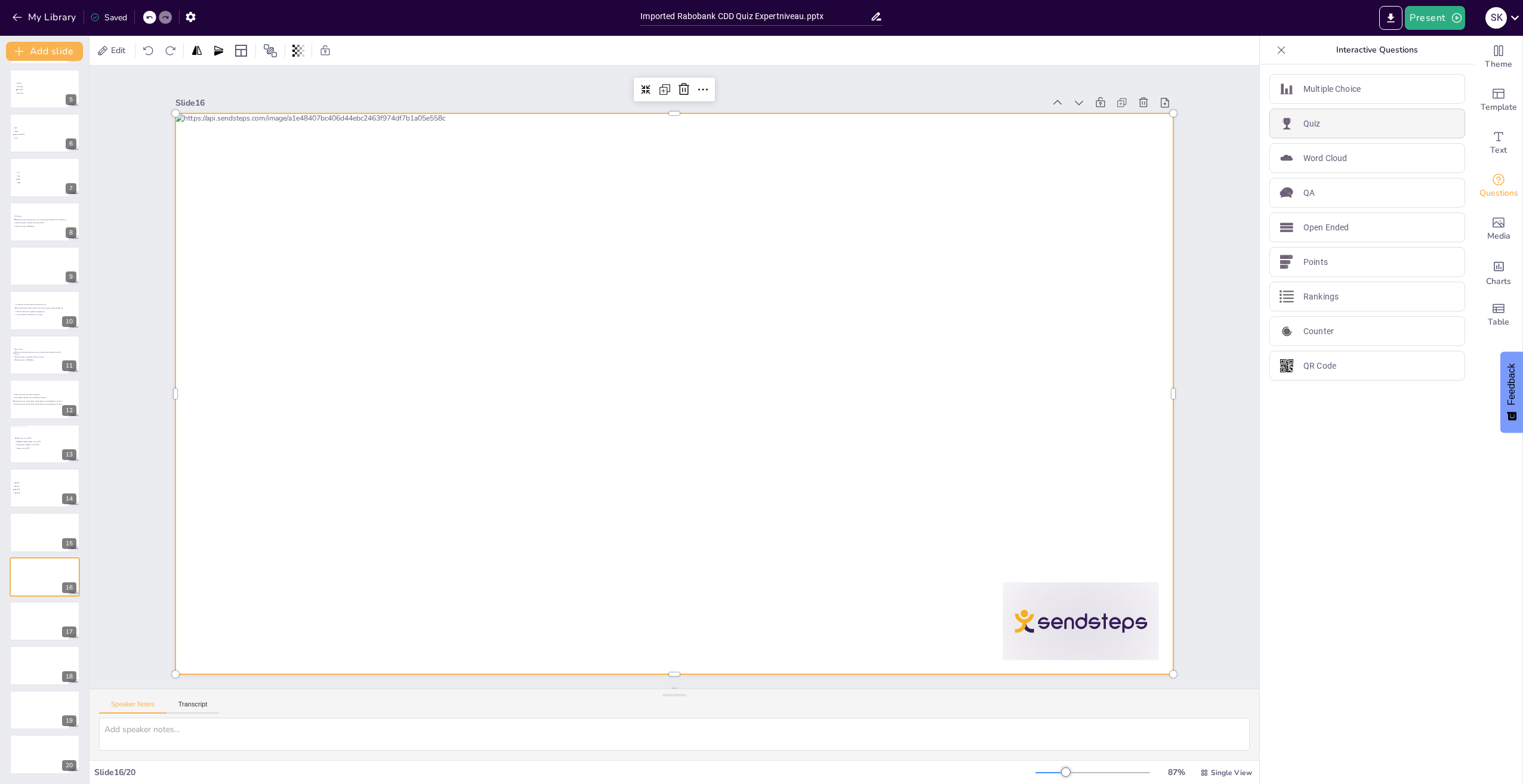
click at [1323, 122] on div "Quiz" at bounding box center [1367, 123] width 195 height 30
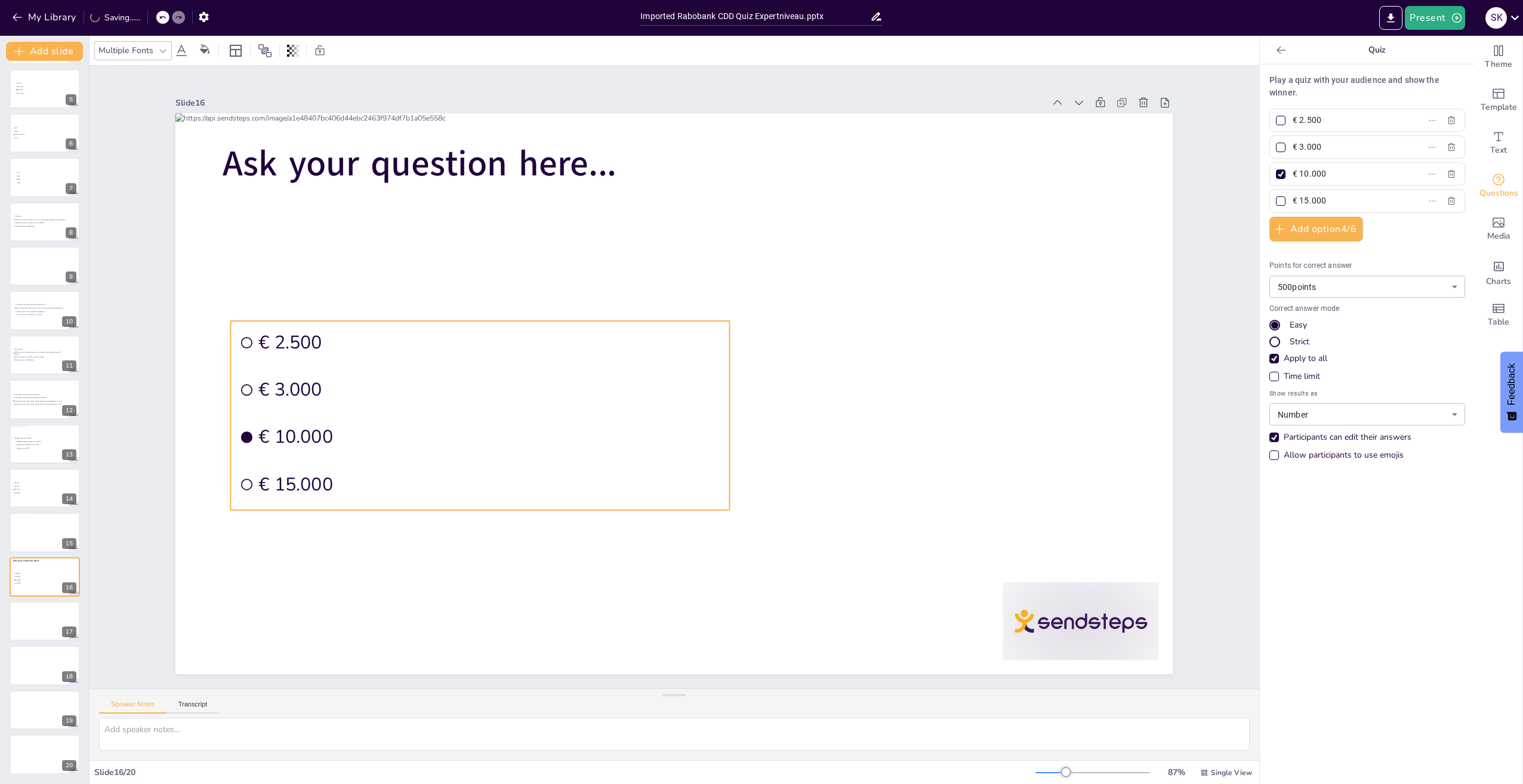
drag, startPoint x: 667, startPoint y: 287, endPoint x: 371, endPoint y: 272, distance: 296.4
click at [379, 321] on li "€ 2.500" at bounding box center [480, 342] width 499 height 43
click at [378, 146] on span "Ask your question here..." at bounding box center [419, 164] width 394 height 49
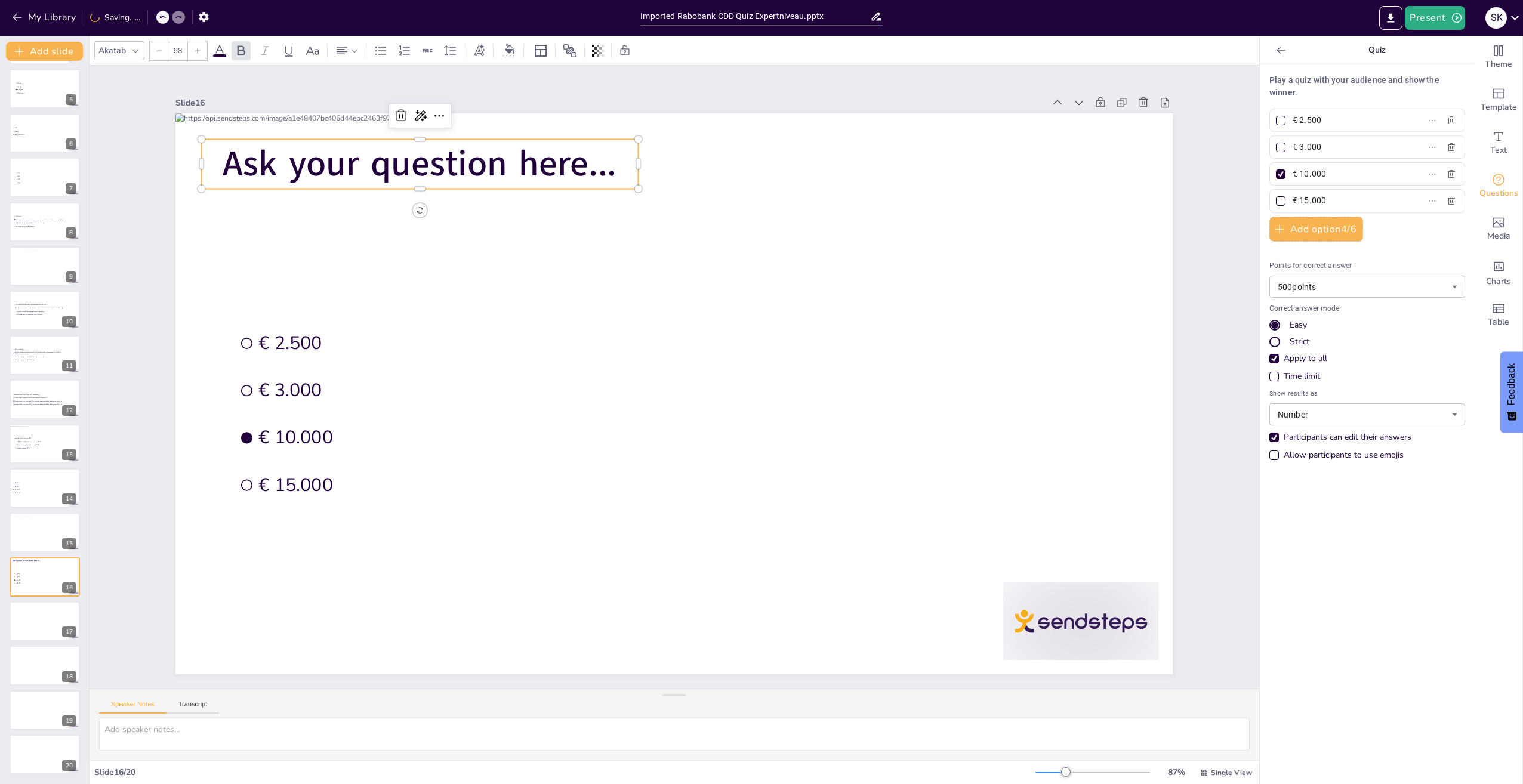
click at [394, 117] on icon at bounding box center [400, 115] width 14 height 14
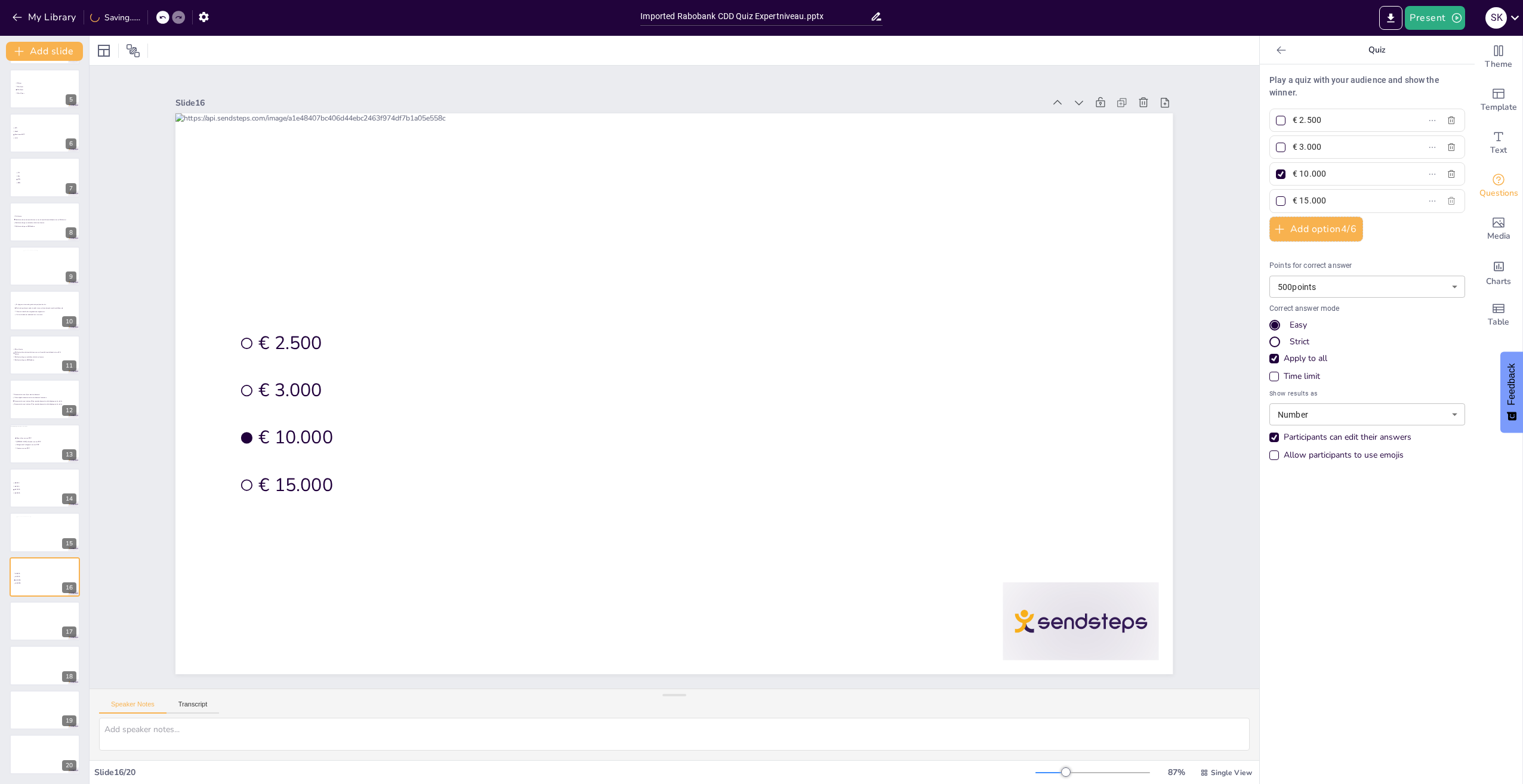
click at [1447, 201] on icon "button" at bounding box center [1452, 201] width 10 height 10
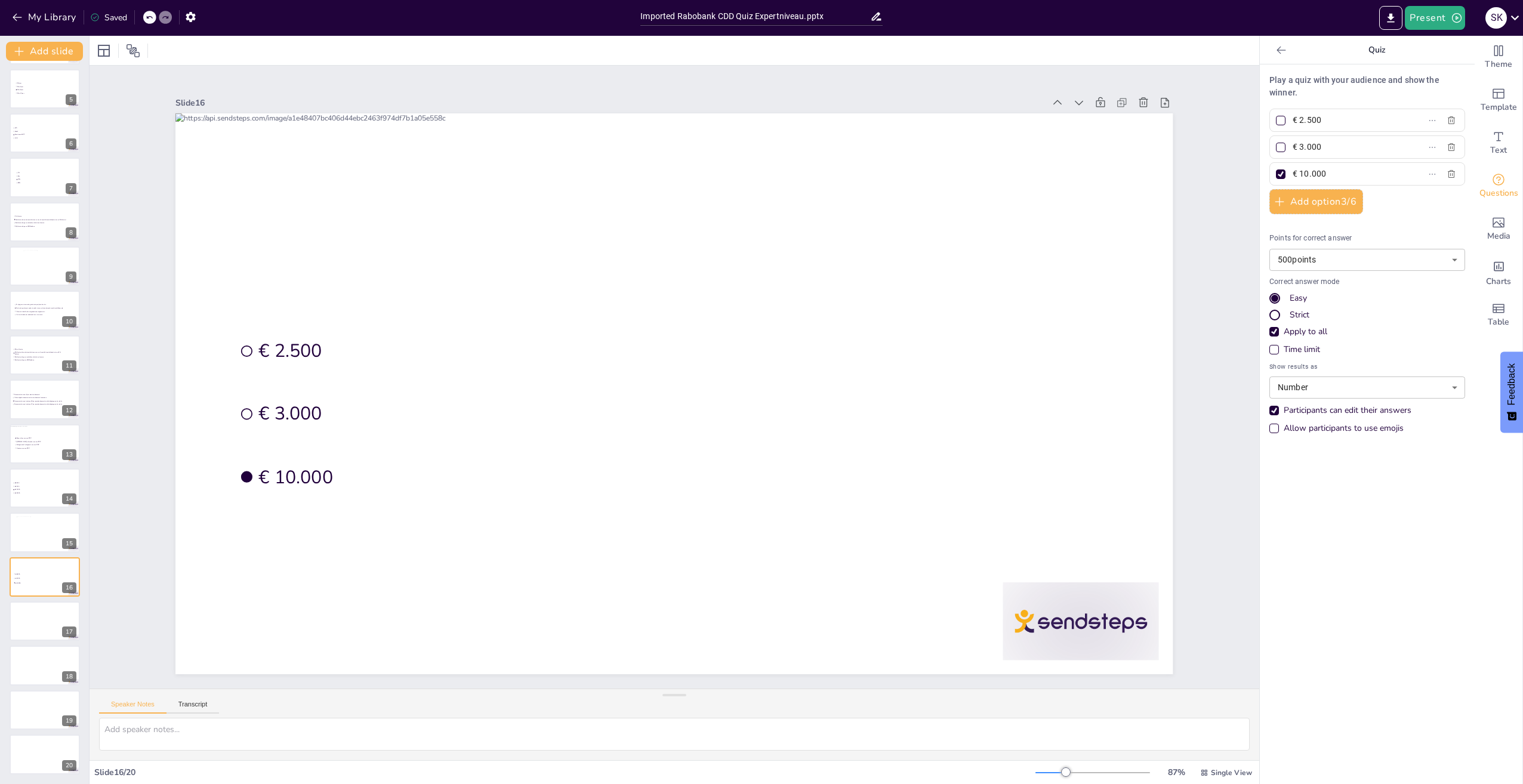
click at [1278, 146] on div at bounding box center [1281, 148] width 6 height 6
click at [1292, 146] on input "€ 3.000" at bounding box center [1348, 147] width 111 height 17
checkbox input "true"
click at [1278, 174] on div at bounding box center [1281, 174] width 6 height 6
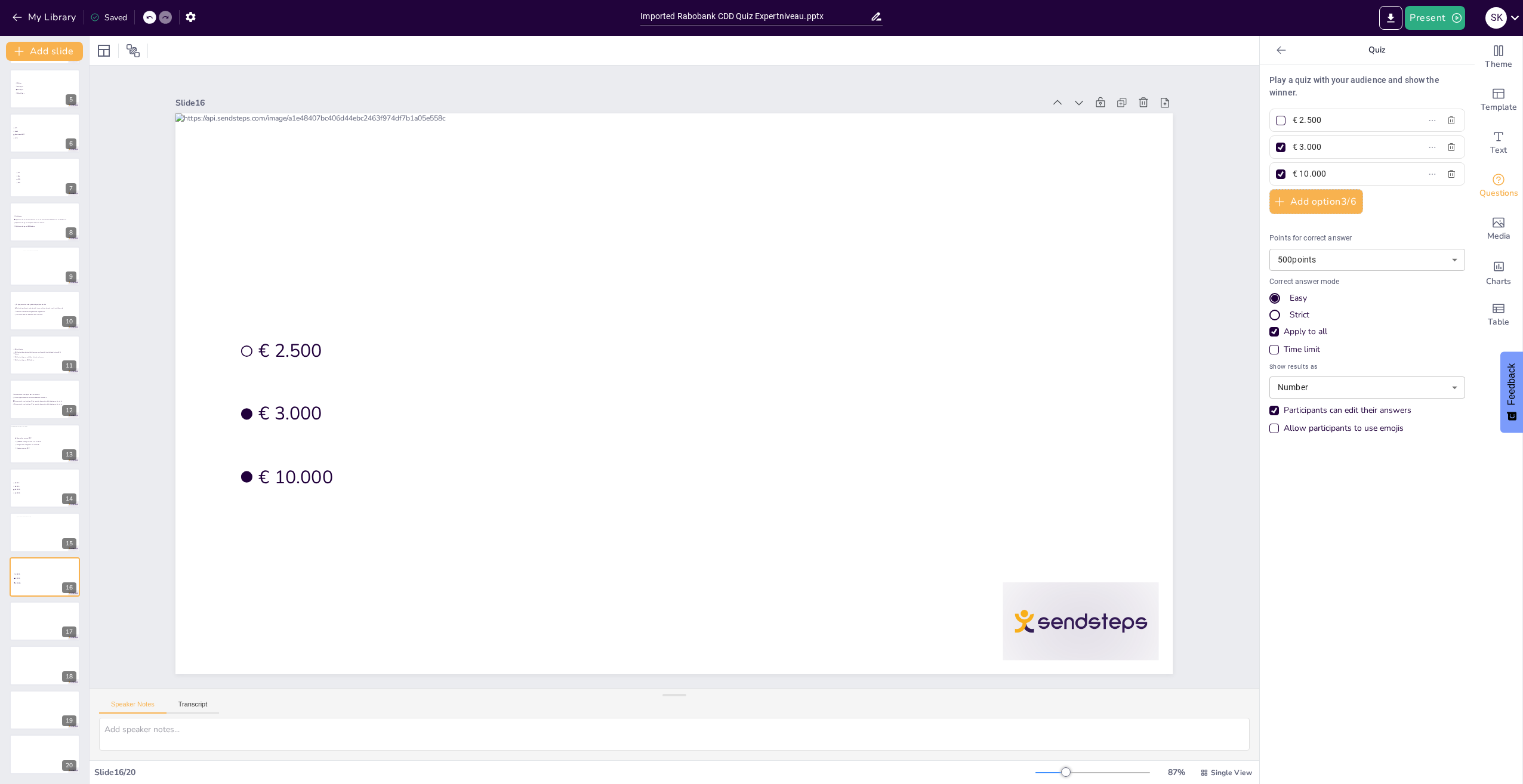
click at [1292, 174] on input "€ 10.000" at bounding box center [1348, 173] width 111 height 17
checkbox input "false"
drag, startPoint x: 1325, startPoint y: 128, endPoint x: 1270, endPoint y: 120, distance: 55.6
click at [1273, 120] on label "€ 2.500" at bounding box center [1348, 120] width 150 height 17
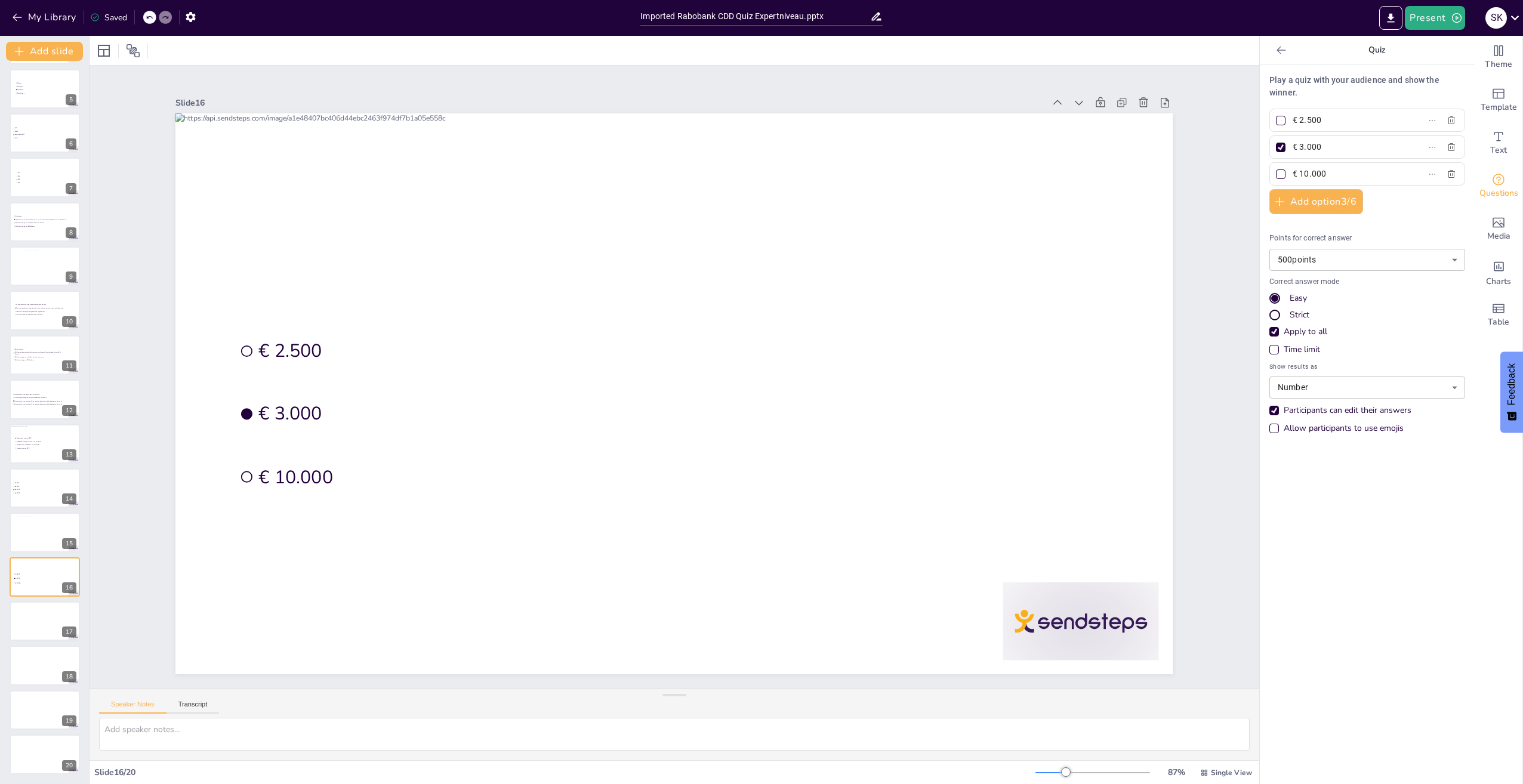
click at [1292, 120] on input "€ 2.500" at bounding box center [1348, 120] width 111 height 17
paste input "Ik neem m’n laptop mee, just in case.”"
type input "“Ik neem m’n laptop mee, just in case.”"
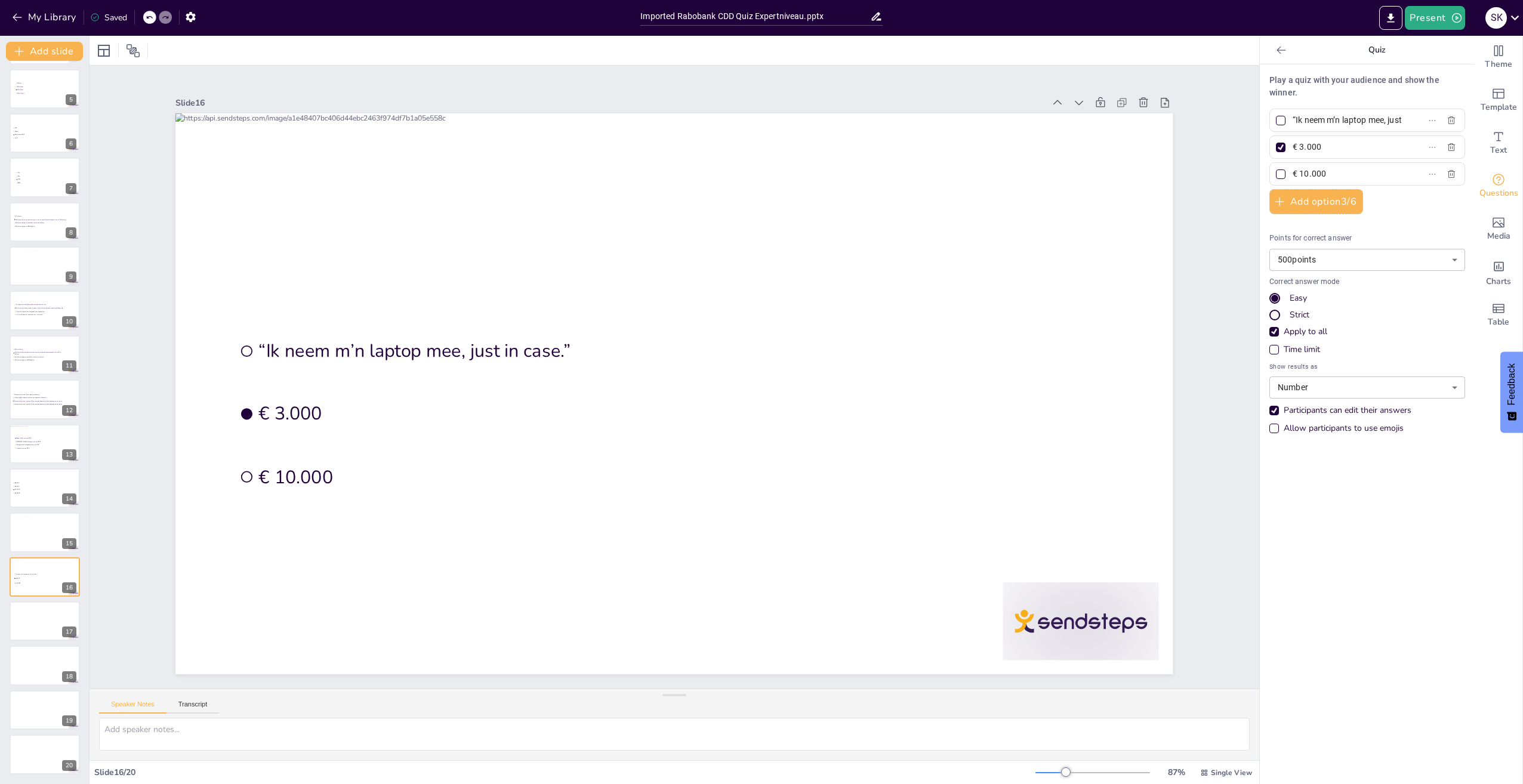
drag, startPoint x: 1346, startPoint y: 151, endPoint x: 1265, endPoint y: 151, distance: 81.0
click at [1273, 151] on label "€ 3.000" at bounding box center [1348, 147] width 150 height 17
click at [1292, 151] on input "€ 3.000" at bounding box center [1348, 147] width 111 height 17
paste input "Even geen UBO’s, alleen BNB’s.”"
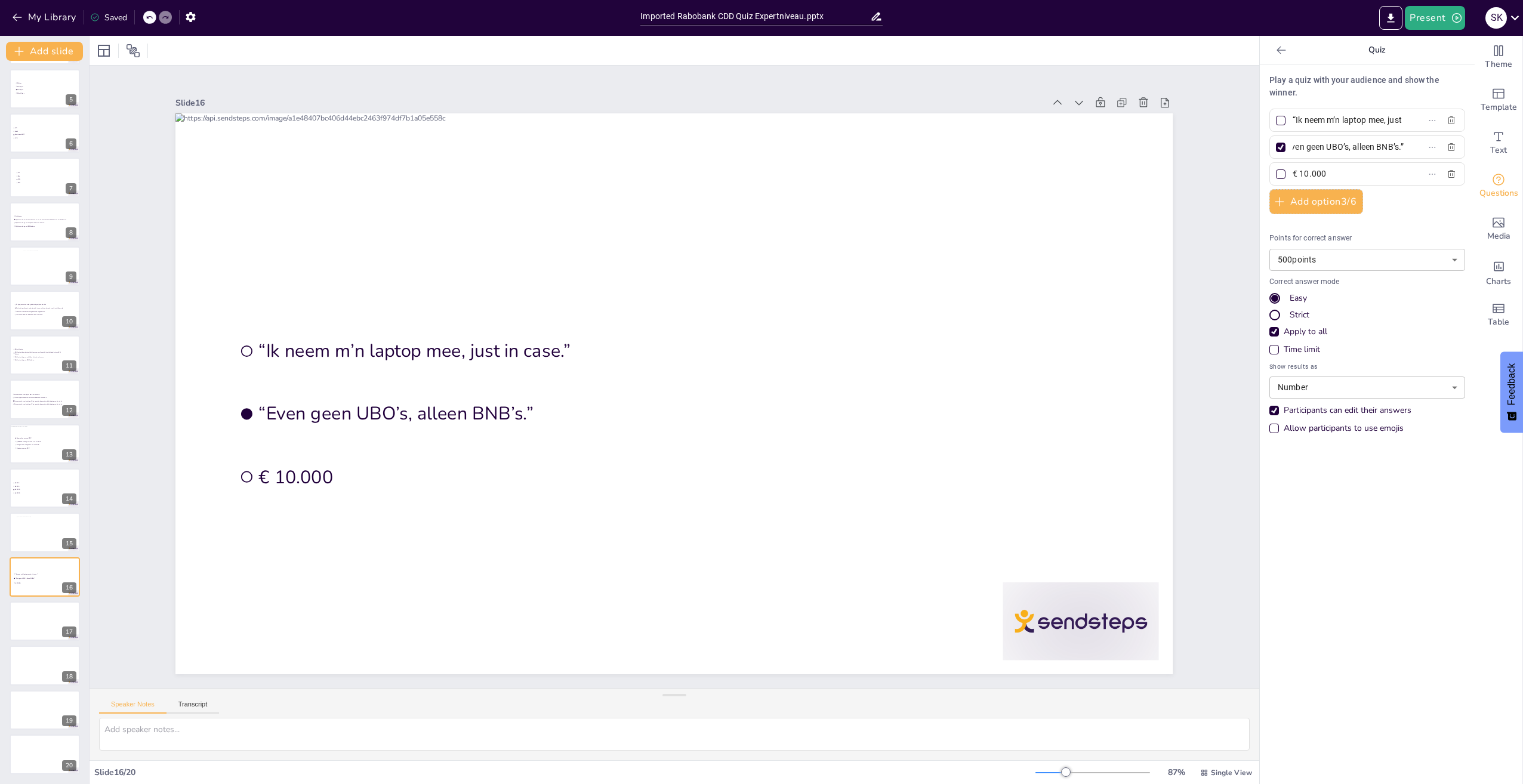
type input "“Even geen UBO’s, alleen BNB’s.”"
drag, startPoint x: 1347, startPoint y: 174, endPoint x: 1243, endPoint y: 172, distance: 104.0
click at [1243, 172] on div "Document fonts Akatab Recently used Akatab Popular fonts Lato Montserrat Open S…" at bounding box center [762, 410] width 1523 height 748
paste input "Wacht, ik check nog even het risicoprofiel van m’n Airbnb-host."
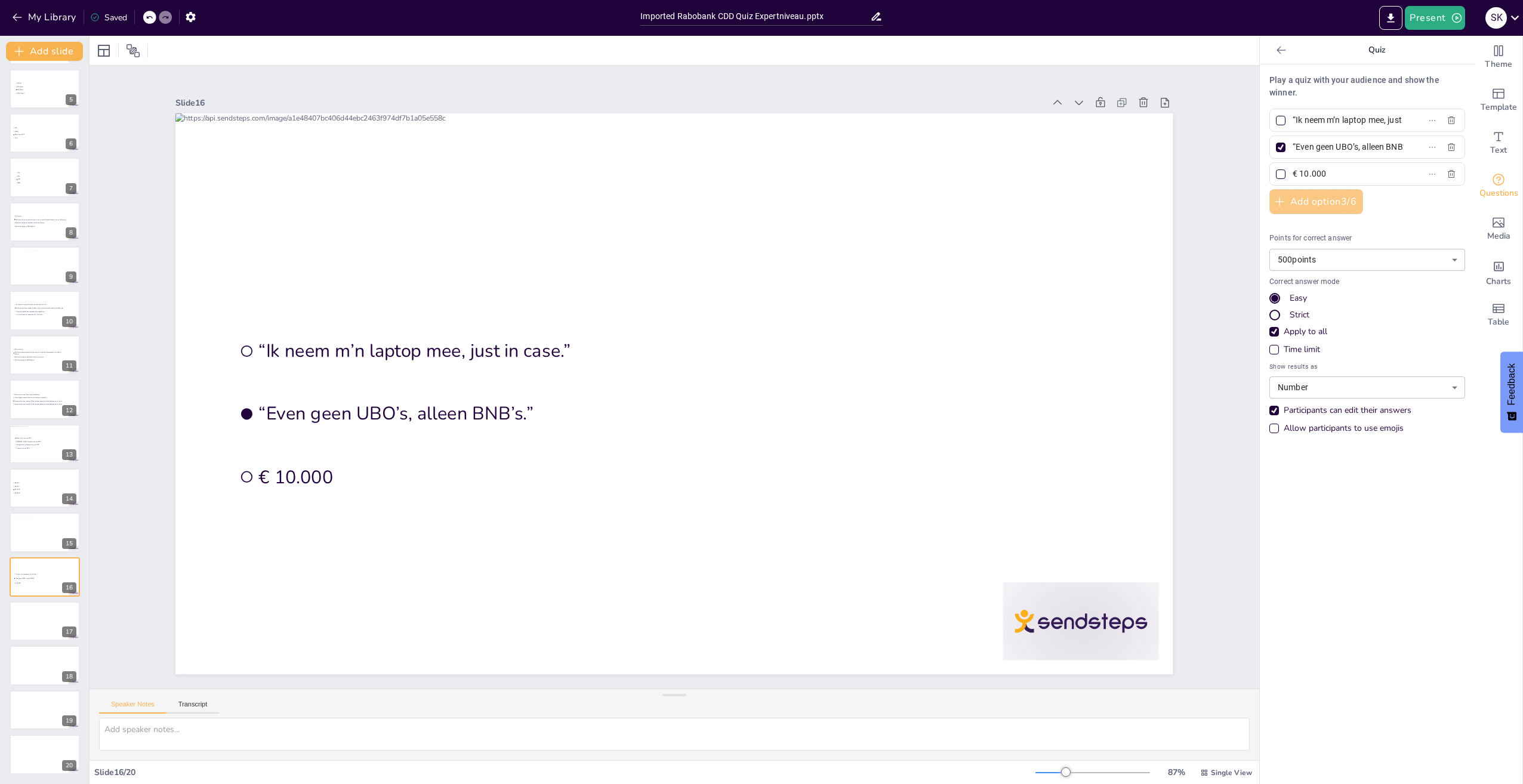
type input "“Wacht, ik check nog even het risicoprofiel van m’n Airbnb-host."
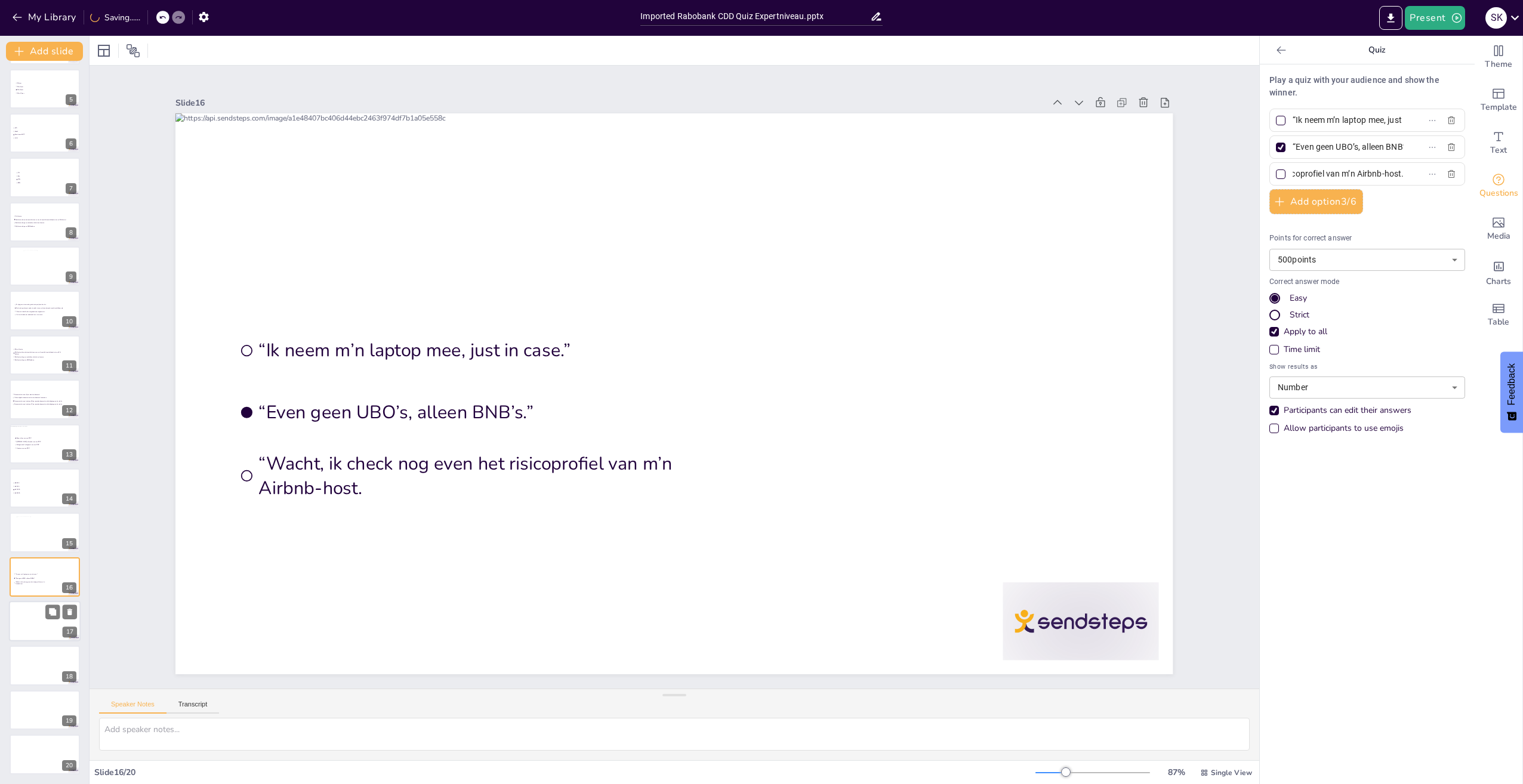
click at [35, 632] on div at bounding box center [44, 621] width 71 height 41
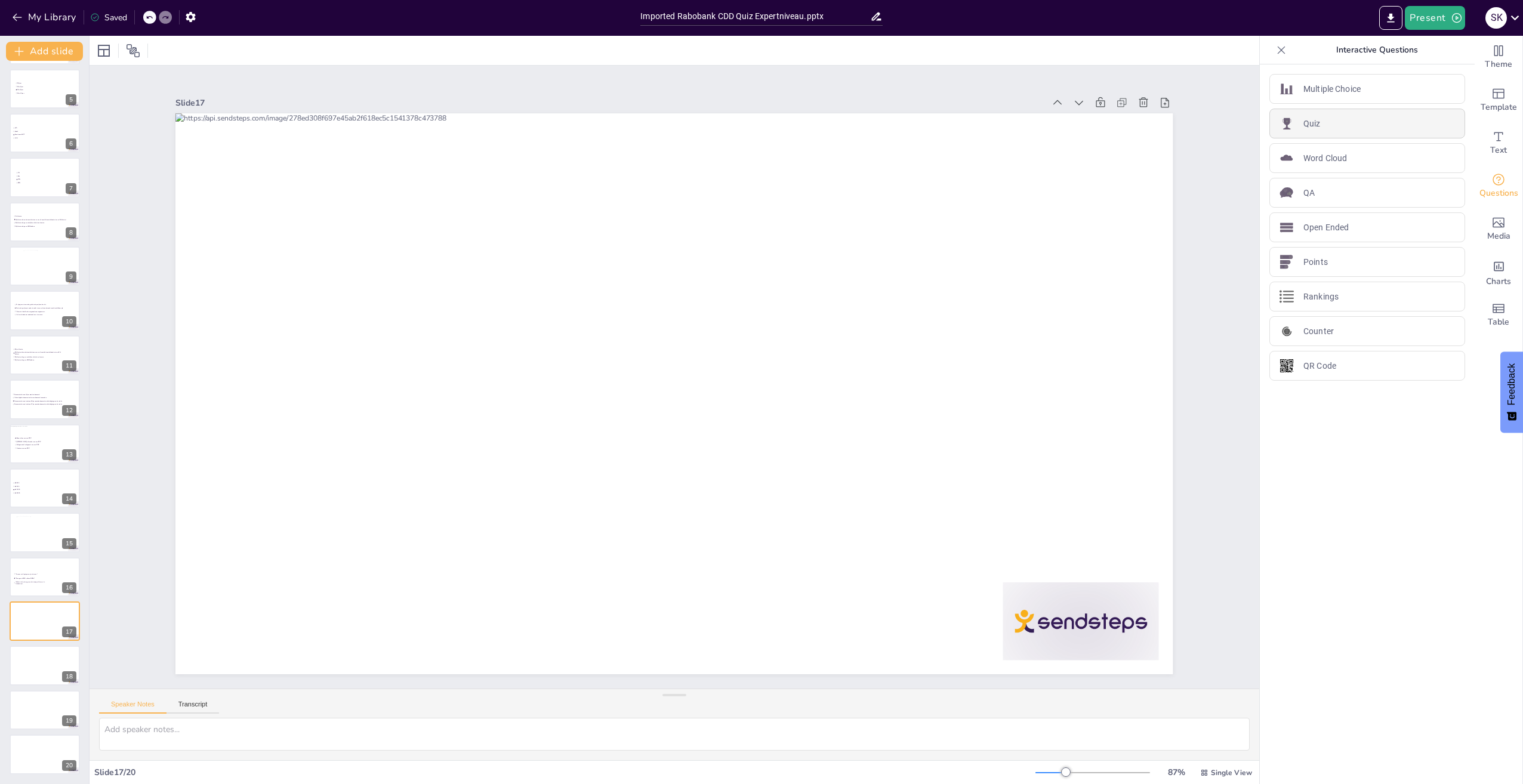
click at [1304, 120] on p "Quiz" at bounding box center [1312, 123] width 17 height 12
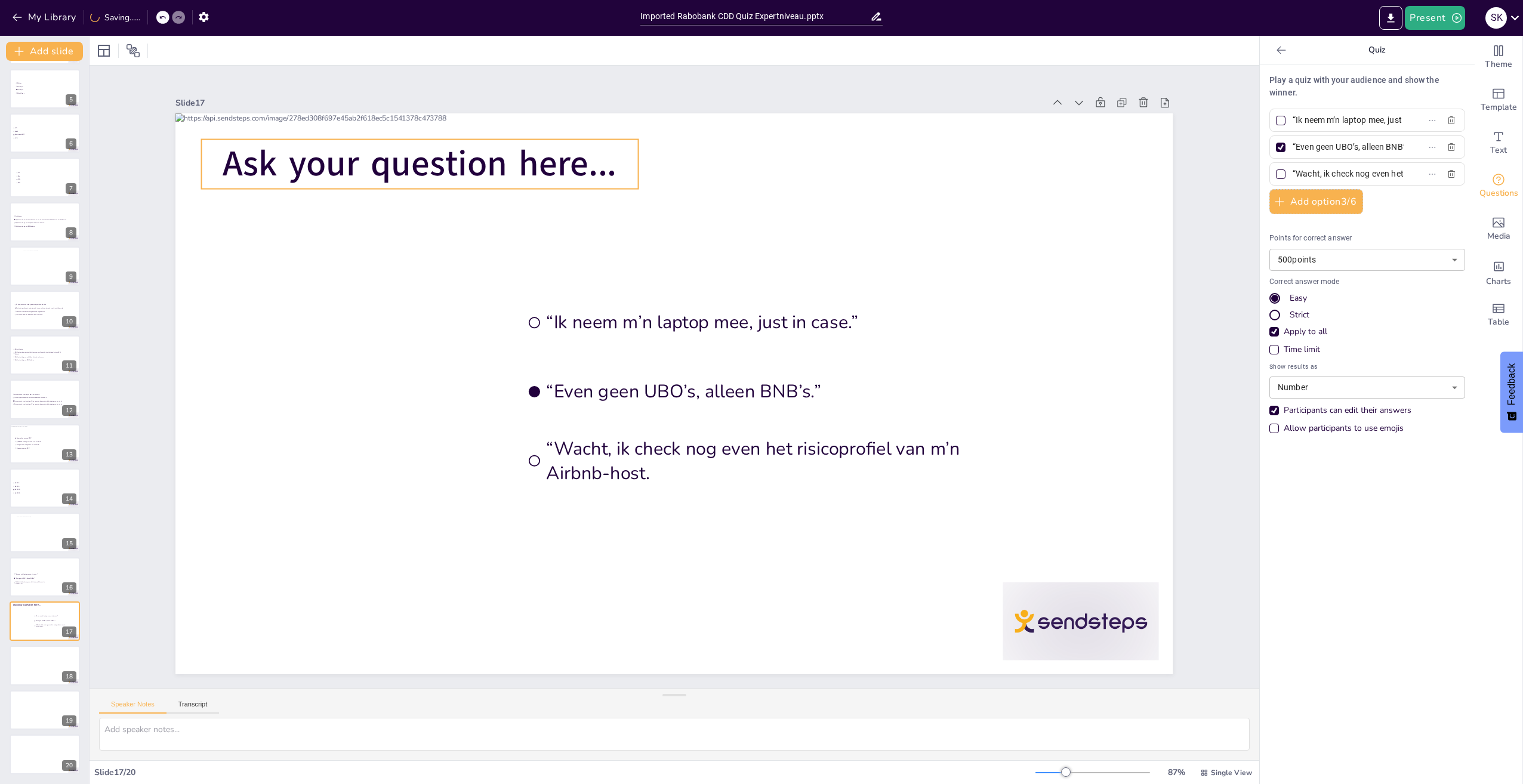
click at [388, 156] on span "Ask your question here..." at bounding box center [419, 164] width 394 height 49
click at [392, 106] on div at bounding box center [401, 115] width 19 height 19
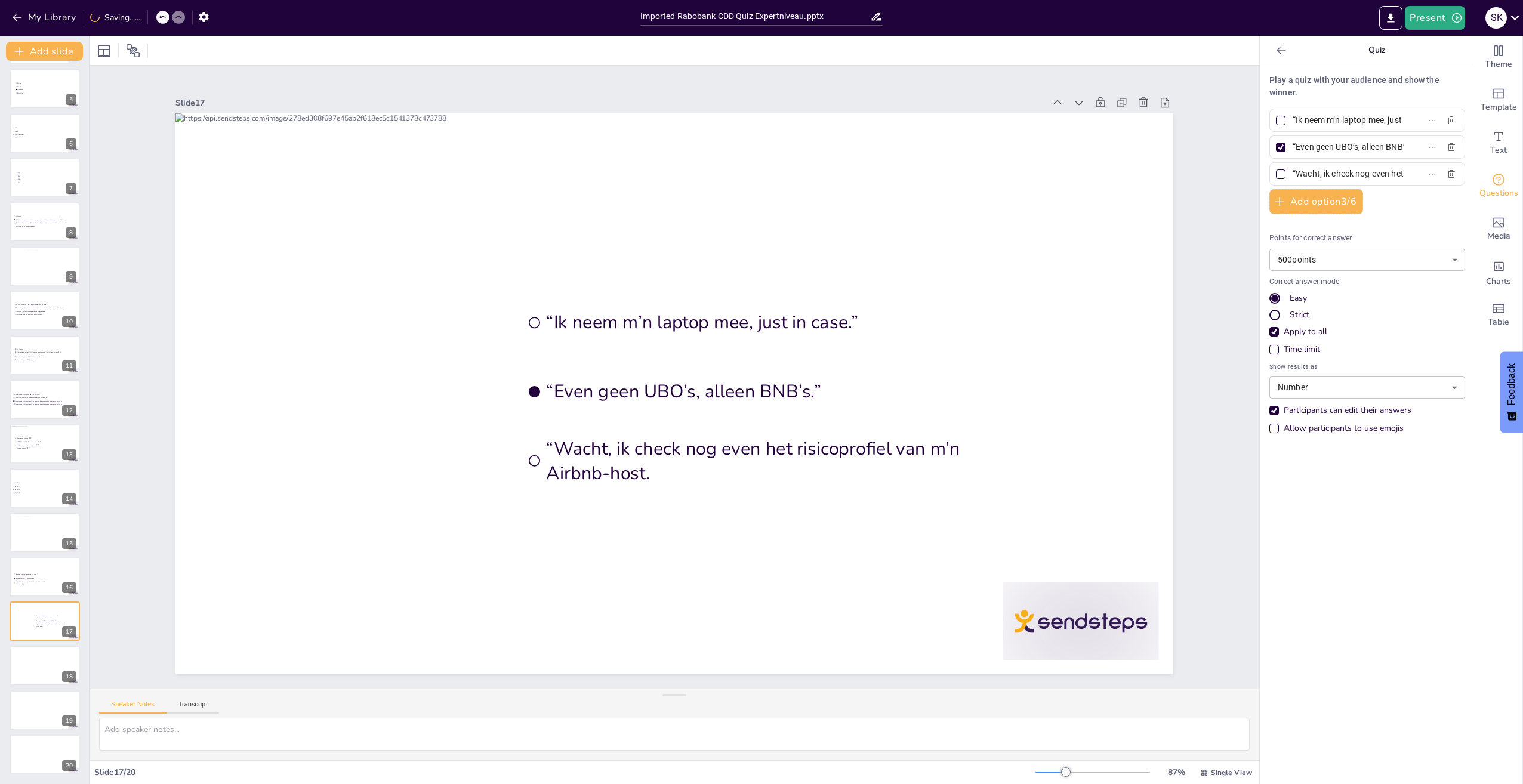
click at [677, 396] on span "“Even geen UBO’s, alleen BNB’s.”" at bounding box center [778, 392] width 462 height 25
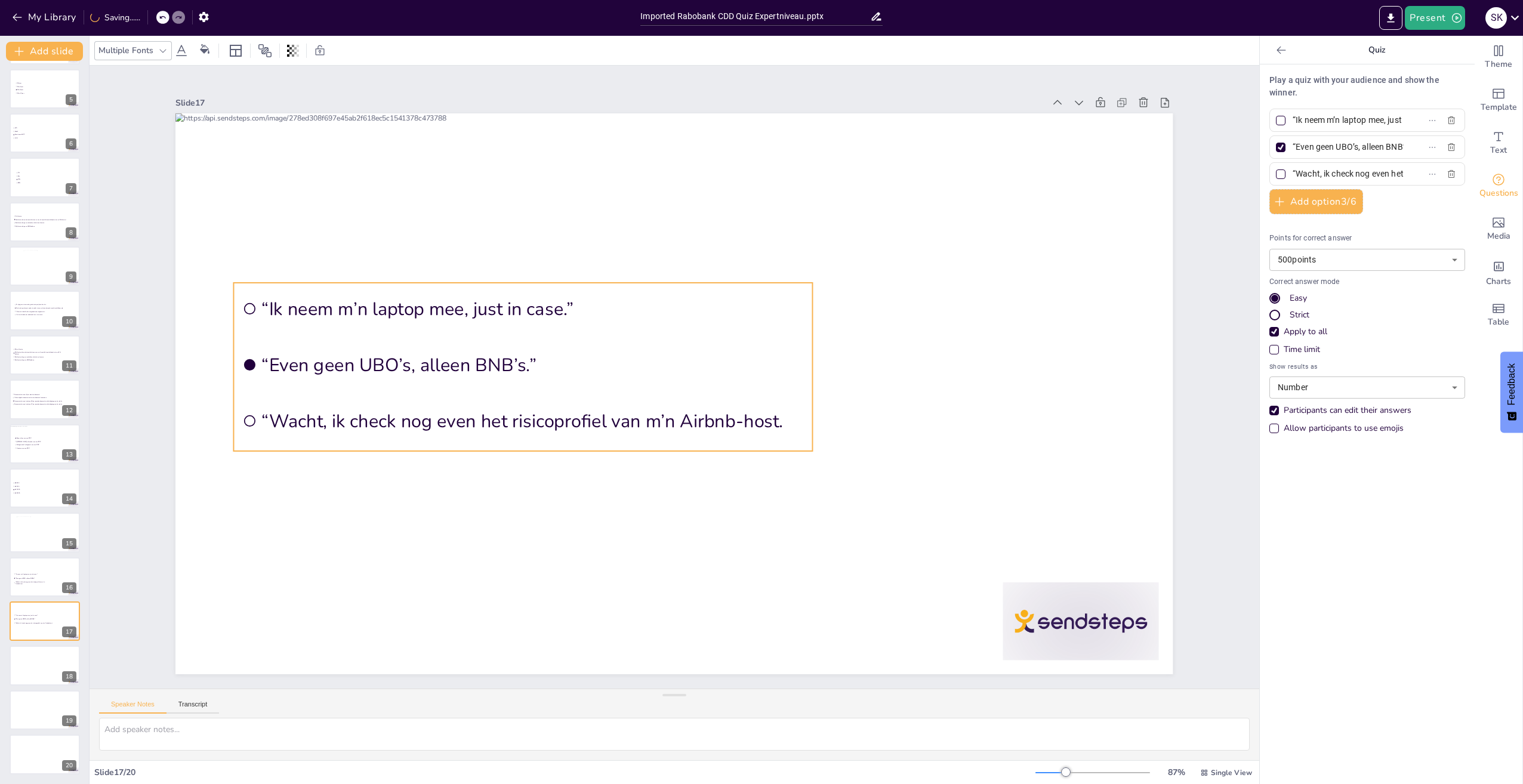
drag, startPoint x: 719, startPoint y: 287, endPoint x: 434, endPoint y: 279, distance: 285.1
click at [434, 283] on li "“Ik neem m’n laptop mee, just in case.”" at bounding box center [522, 309] width 579 height 51
click at [1330, 127] on input "“Ik neem m’n laptop mee, just in case.”" at bounding box center [1348, 120] width 111 height 17
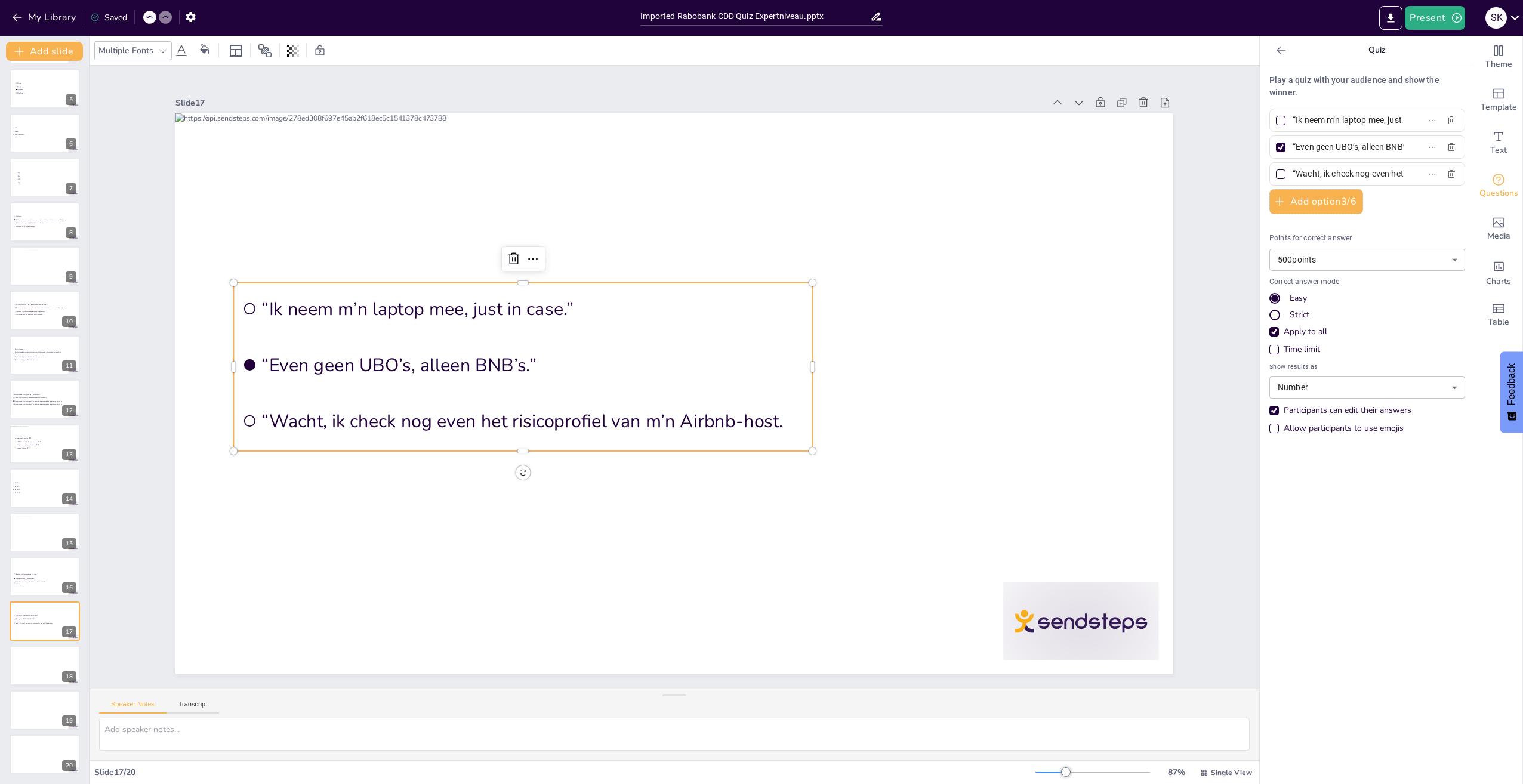
paste input "Vraagt of ze hun structuur willen toelichten"
type input "Vraagt of ze hun structuur willen toelichten"
click at [1276, 118] on div at bounding box center [1281, 120] width 10 height 10
click at [1292, 118] on input "Vraagt of ze hun structuur willen toelichten" at bounding box center [1348, 120] width 111 height 17
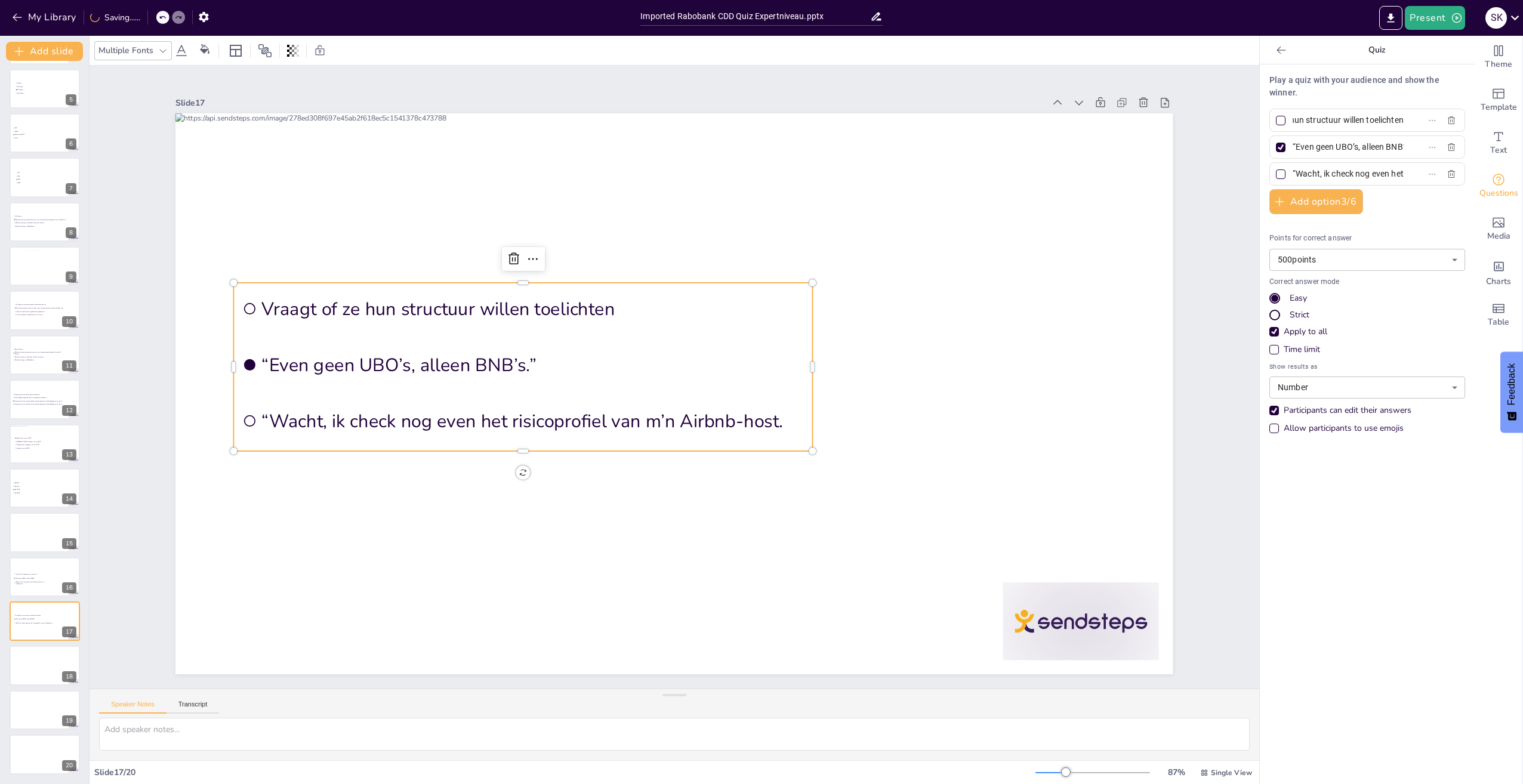
checkbox input "true"
click at [1276, 151] on div at bounding box center [1281, 148] width 10 height 10
click at [1292, 151] on input "“Even geen UBO’s, alleen BNB’s.”" at bounding box center [1348, 147] width 111 height 17
checkbox input "false"
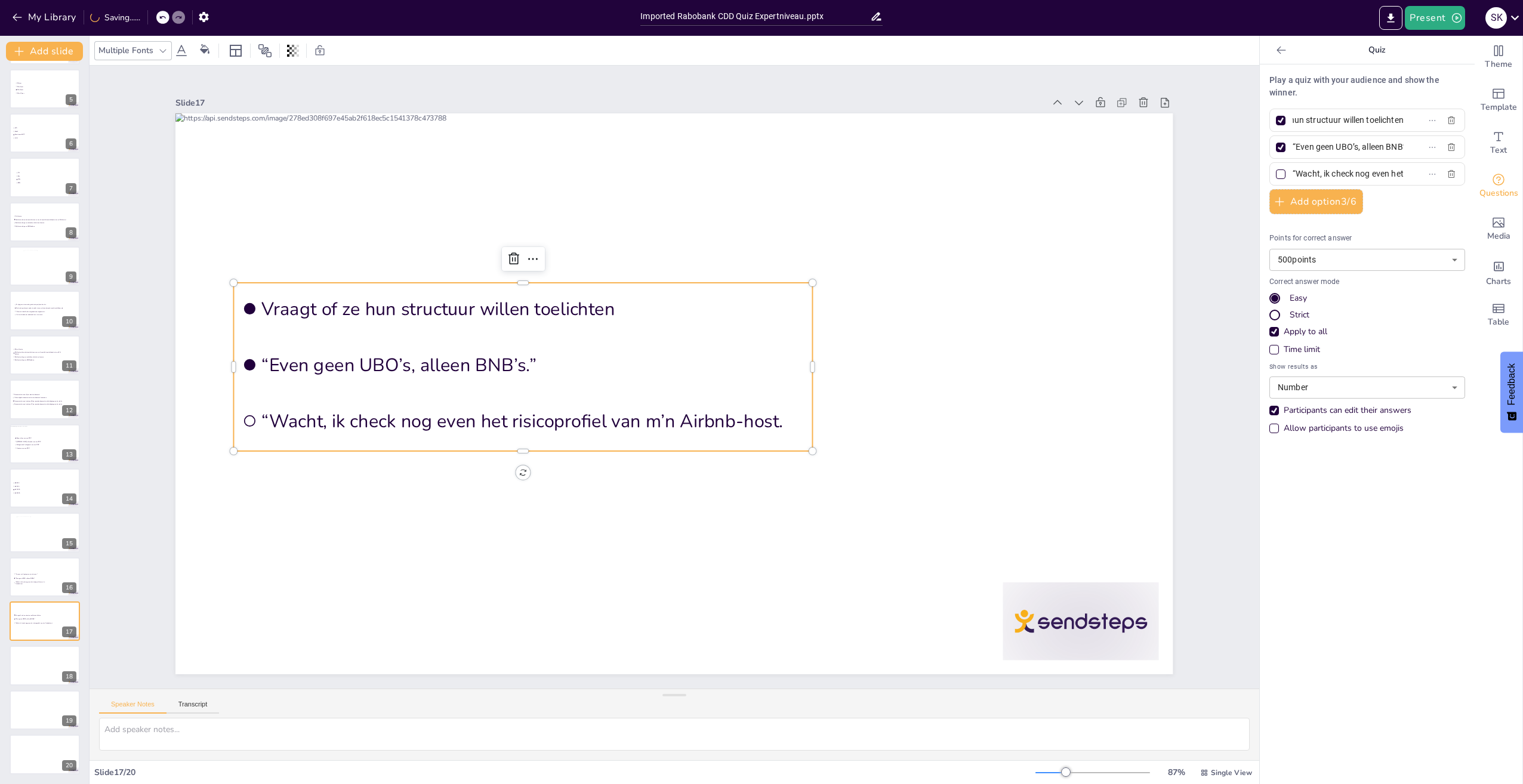
checkbox input "false"
drag, startPoint x: 1285, startPoint y: 146, endPoint x: 1546, endPoint y: 315, distance: 310.9
click at [1523, 315] on html "My Library Saved Imported Rabobank CDD Quiz Expertniveau.pptx Present S K Docum…" at bounding box center [762, 392] width 1523 height 784
paste input "Geeft ongevraagd advies over UBO-registratie"
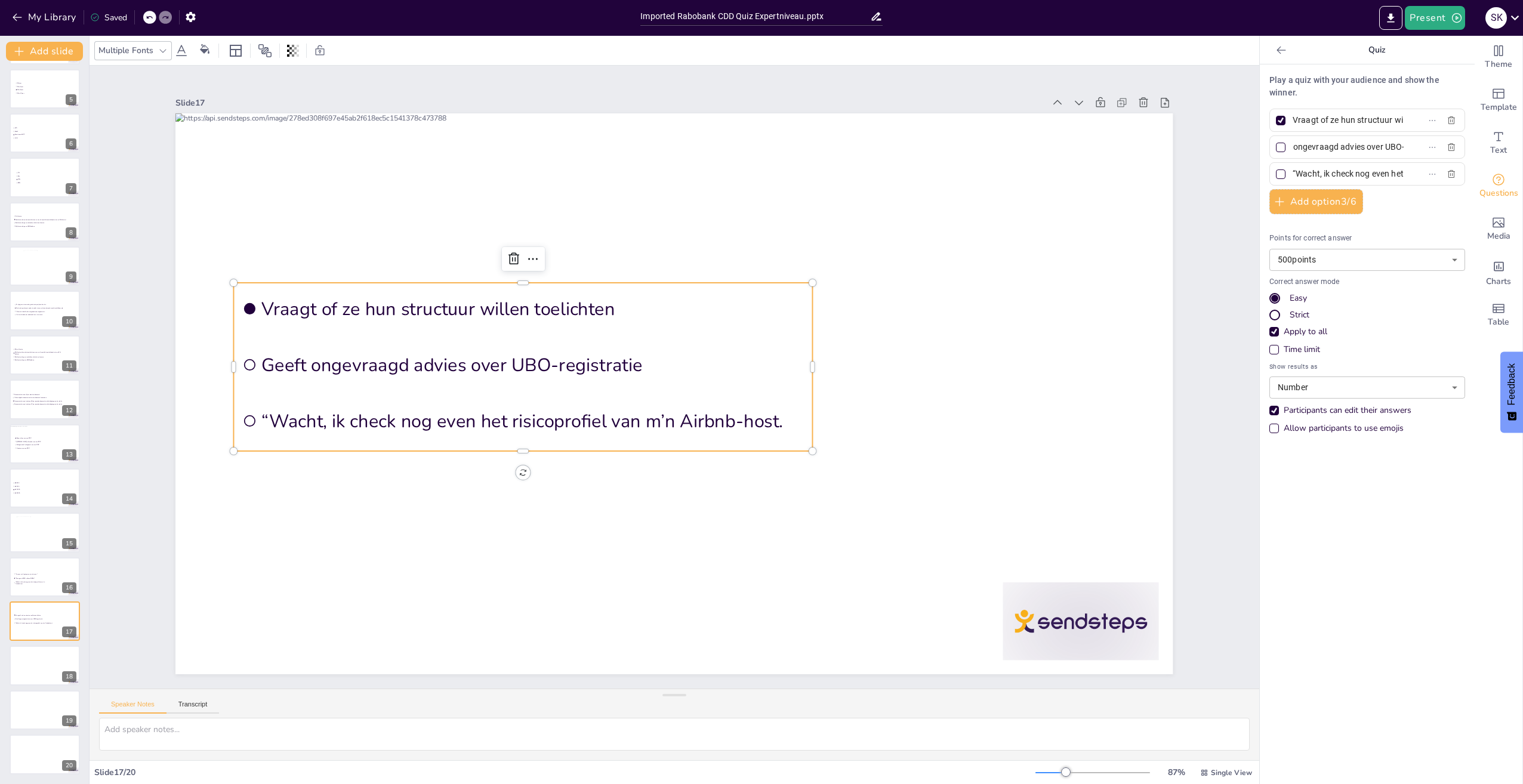
scroll to position [0, 71]
type input "Geeft ongevraagd advies over UBO-registratie"
drag, startPoint x: 1285, startPoint y: 170, endPoint x: 1663, endPoint y: 308, distance: 402.4
click at [1523, 308] on html "My Library Saved Imported Rabobank CDD Quiz Expertniveau.pptx Present S K Docum…" at bounding box center [762, 392] width 1523 height 784
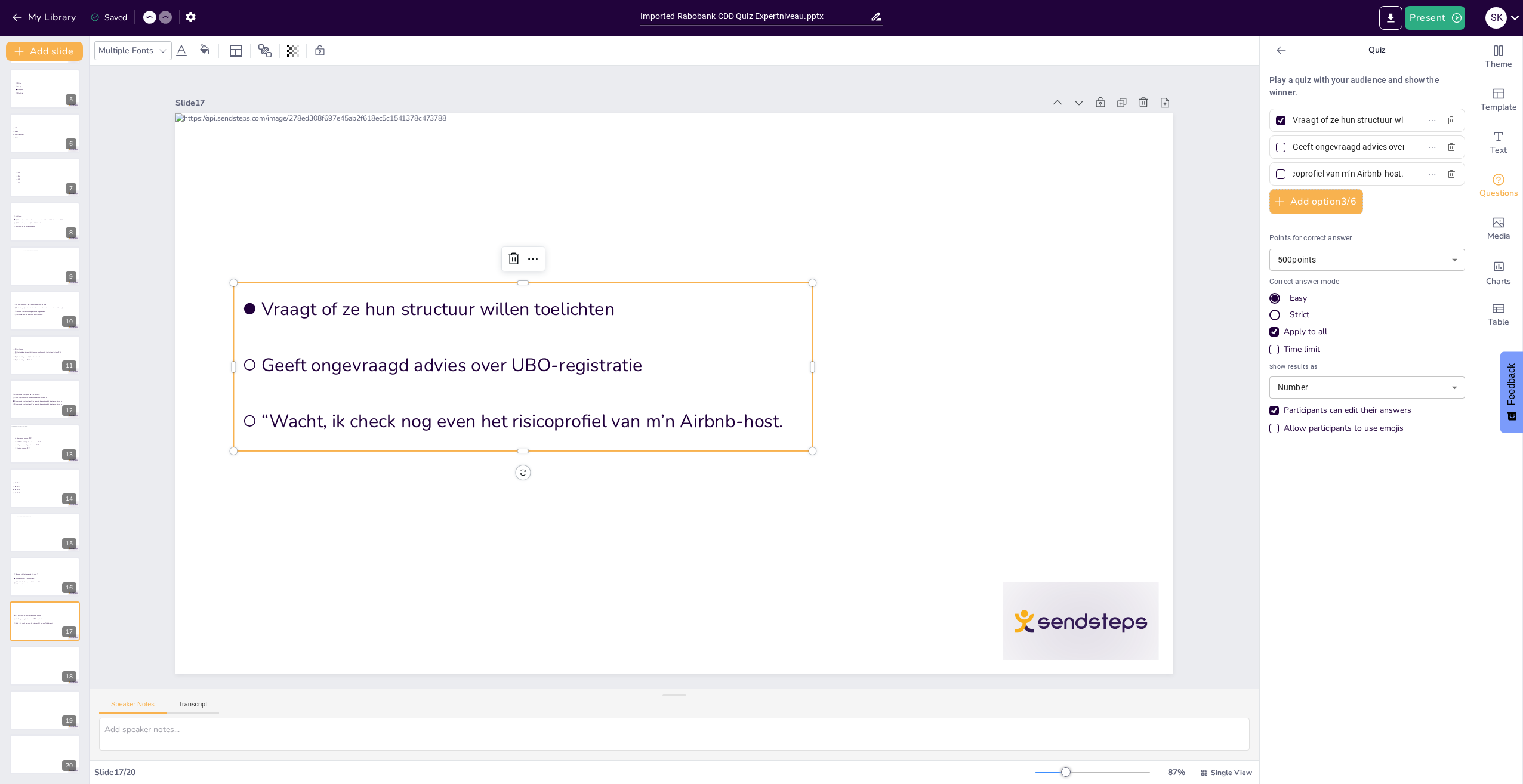
paste input "Doet alsof hij het over relaties heeft"
type input "Doet alsof hij het over relaties heeft"
click at [47, 674] on div at bounding box center [44, 666] width 71 height 41
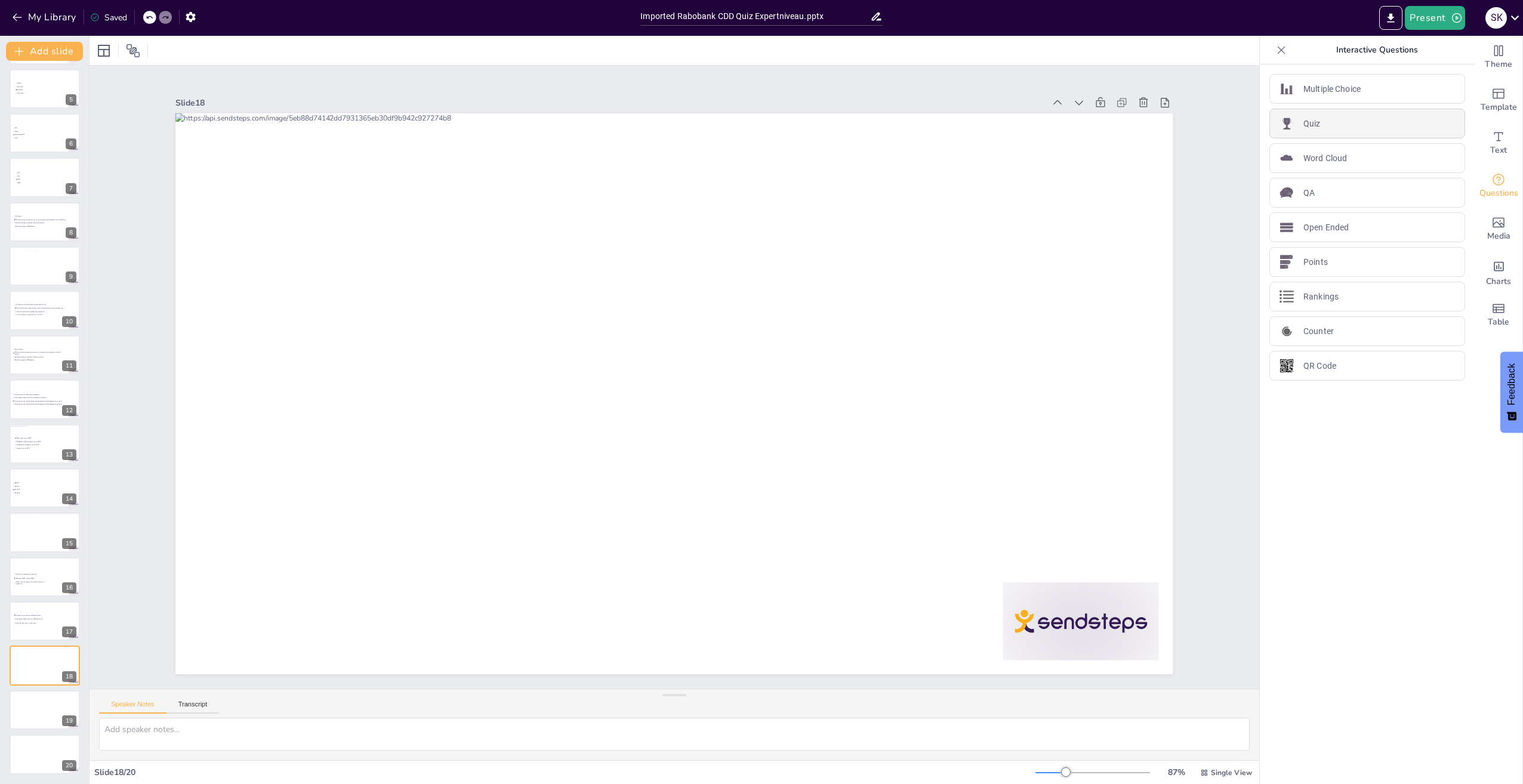
click at [1307, 120] on p "Quiz" at bounding box center [1312, 123] width 17 height 12
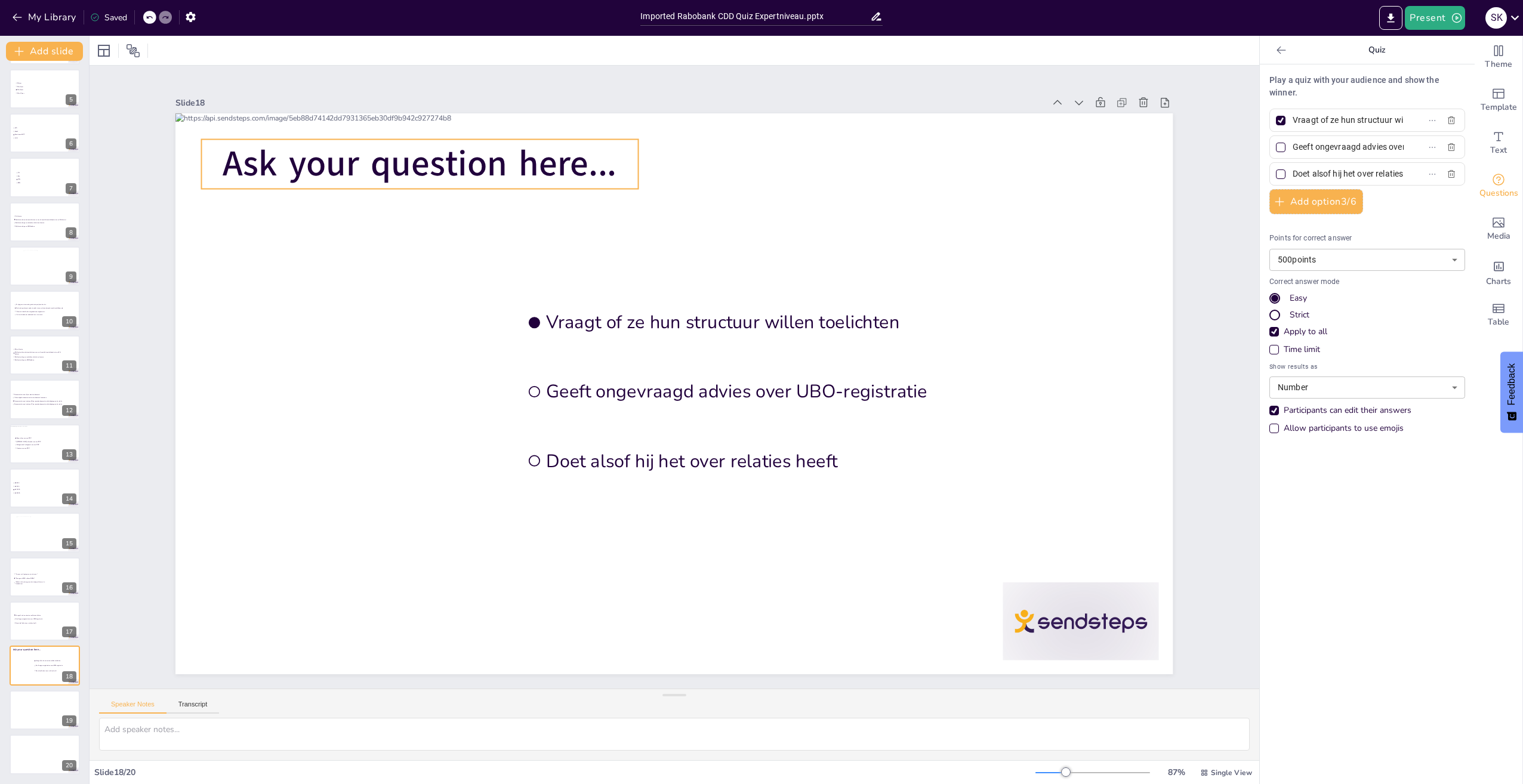
click at [416, 174] on span "Ask your question here..." at bounding box center [419, 164] width 394 height 49
click at [394, 118] on icon at bounding box center [400, 115] width 14 height 14
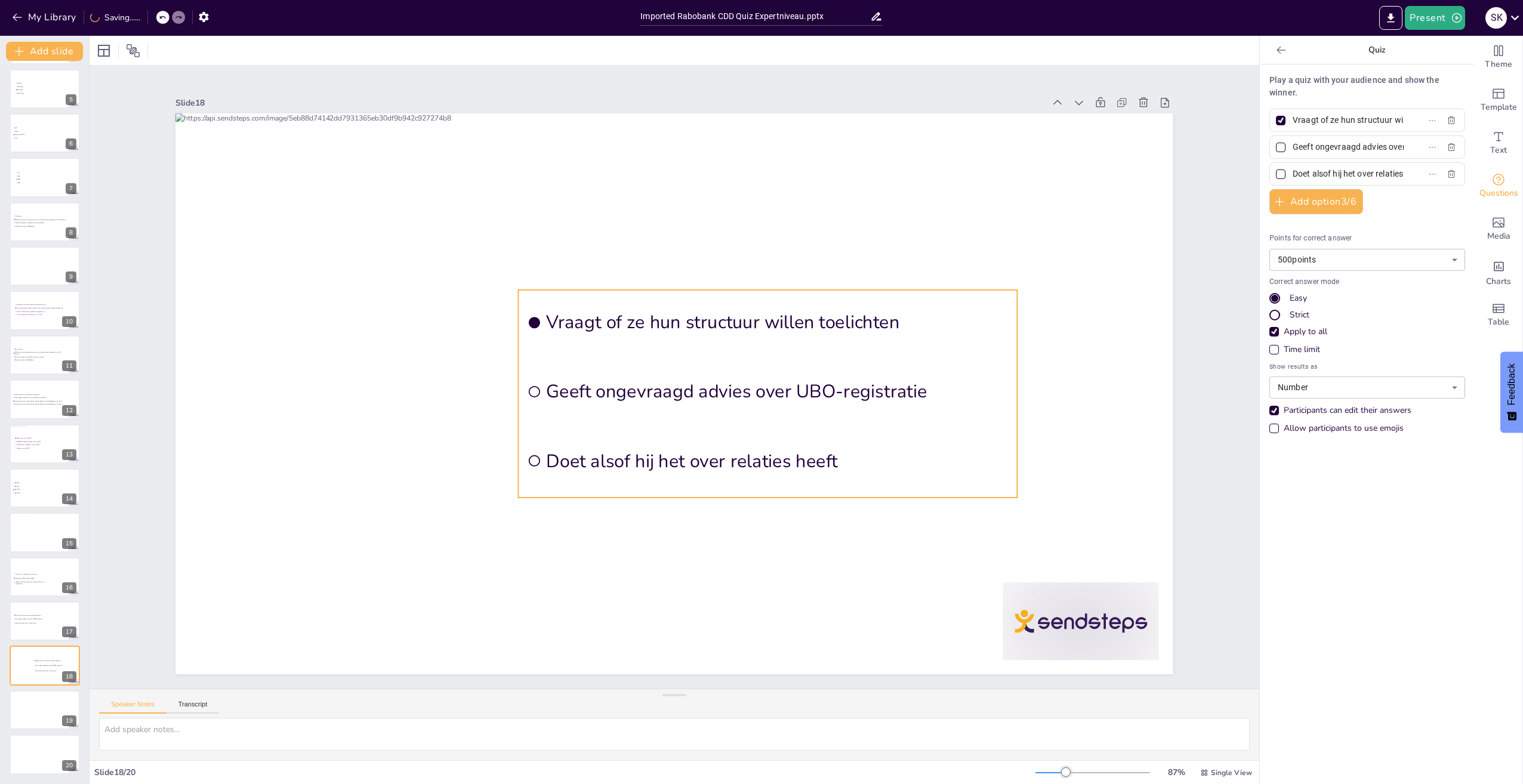
click at [586, 347] on li "Vraagt of ze hun structuur willen toelichten" at bounding box center [768, 322] width 499 height 65
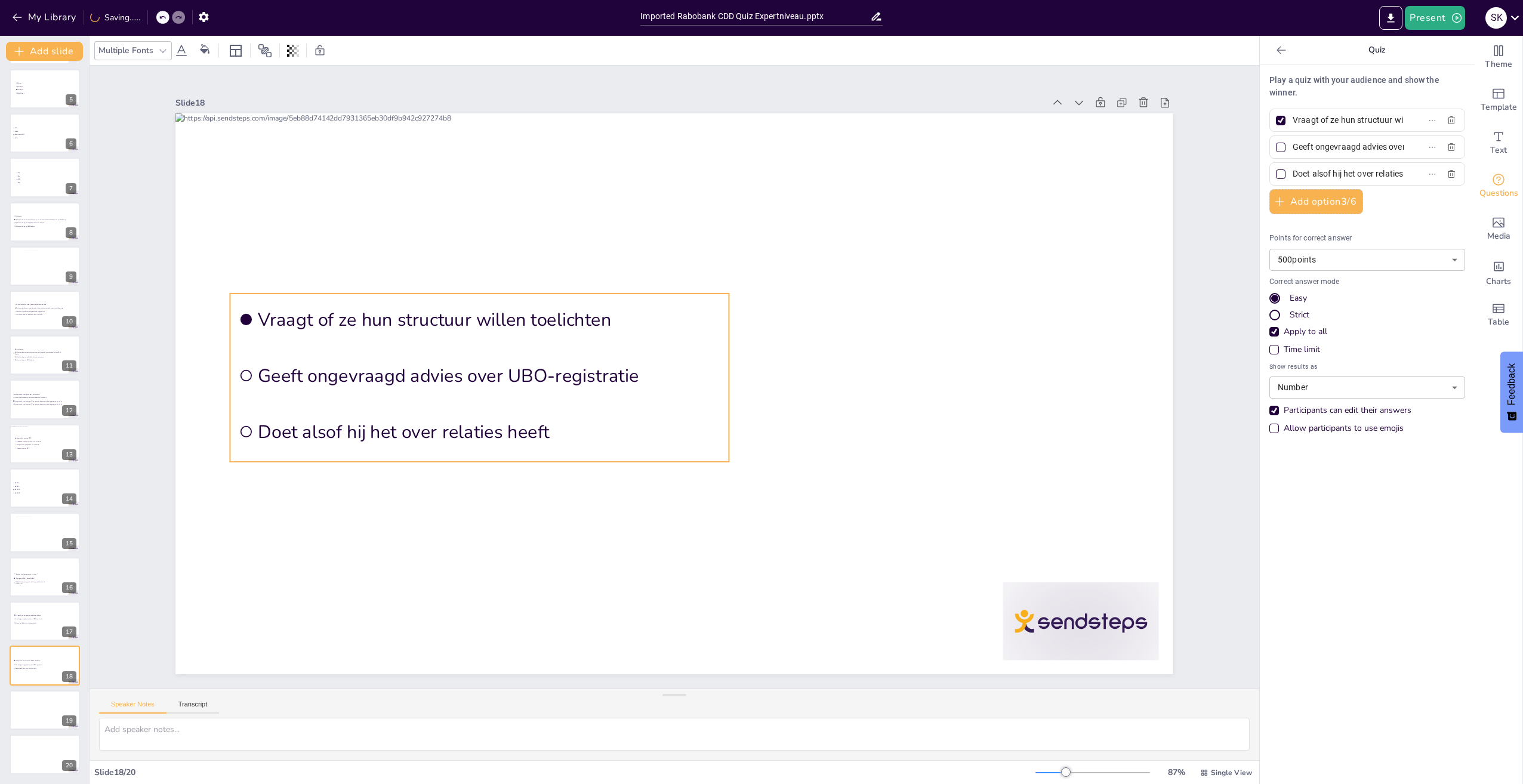
drag, startPoint x: 442, startPoint y: 313, endPoint x: 370, endPoint y: 291, distance: 75.3
click at [370, 293] on li "Vraagt of ze hun structuur willen toelichten" at bounding box center [480, 319] width 499 height 51
drag, startPoint x: 1310, startPoint y: 203, endPoint x: 1279, endPoint y: 232, distance: 42.4
click at [1310, 204] on button "Add option 3 / 6" at bounding box center [1316, 202] width 93 height 25
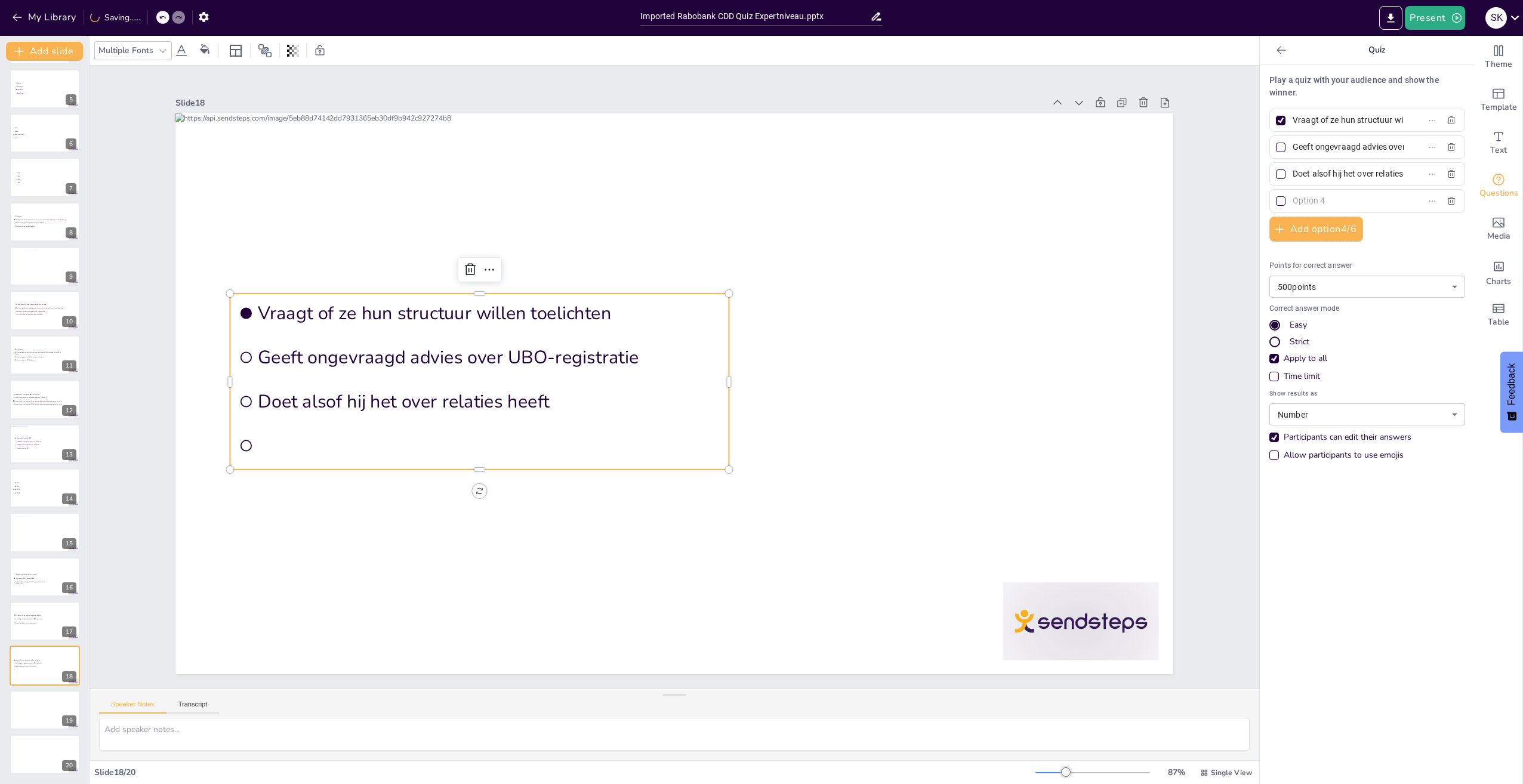
click at [1357, 112] on input "Vraagt of ze hun structuur willen toelichten" at bounding box center [1348, 120] width 111 height 17
click at [1356, 112] on input "Vraagt of ze hun structuur willen toelichten" at bounding box center [1348, 120] width 111 height 17
paste input "Monopoly"
type input "Monopoly"
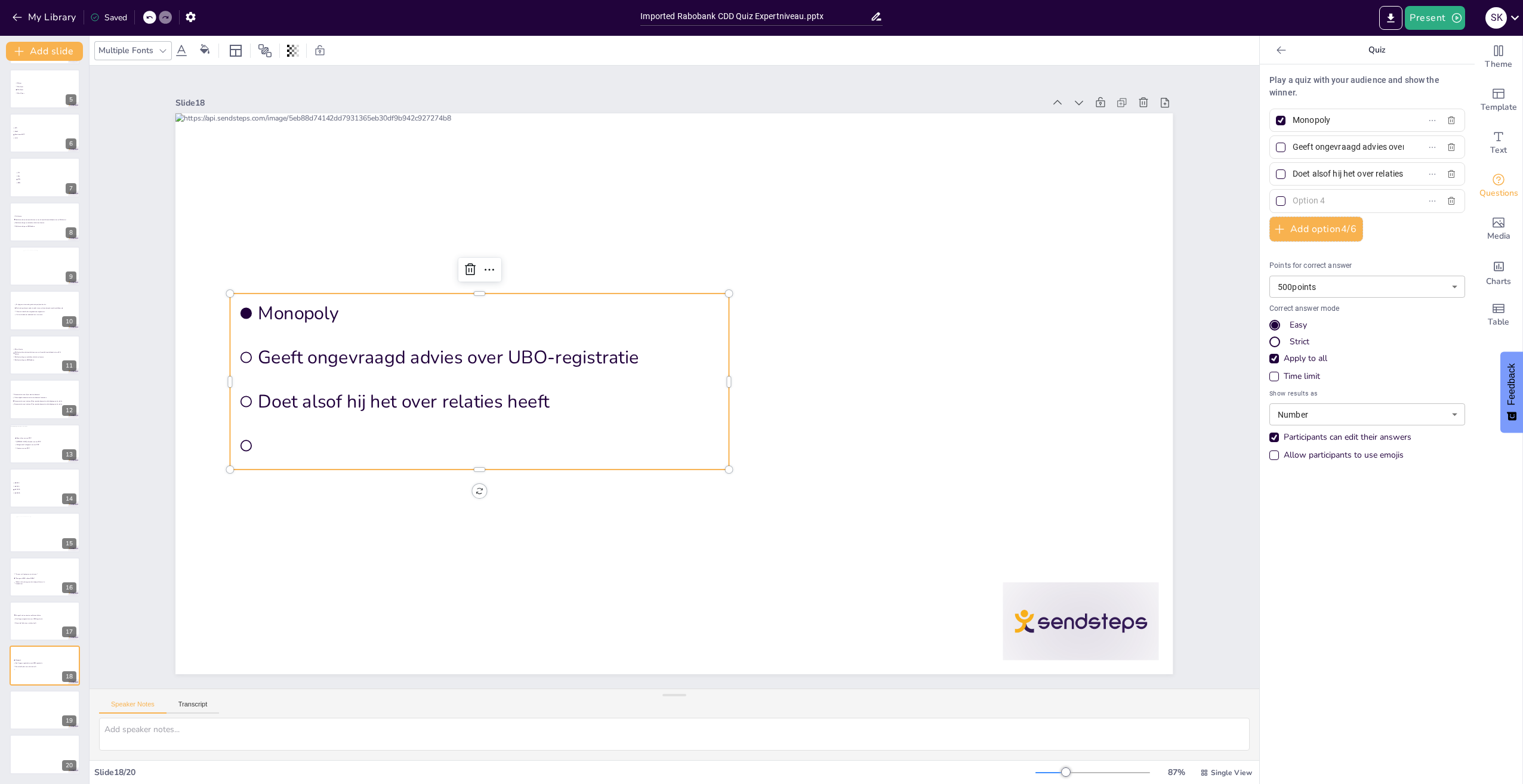
click at [1298, 154] on input "Geeft ongevraagd advies over UBO-registratie" at bounding box center [1348, 147] width 111 height 17
paste input "Monopoly"
type input "Monopoly"
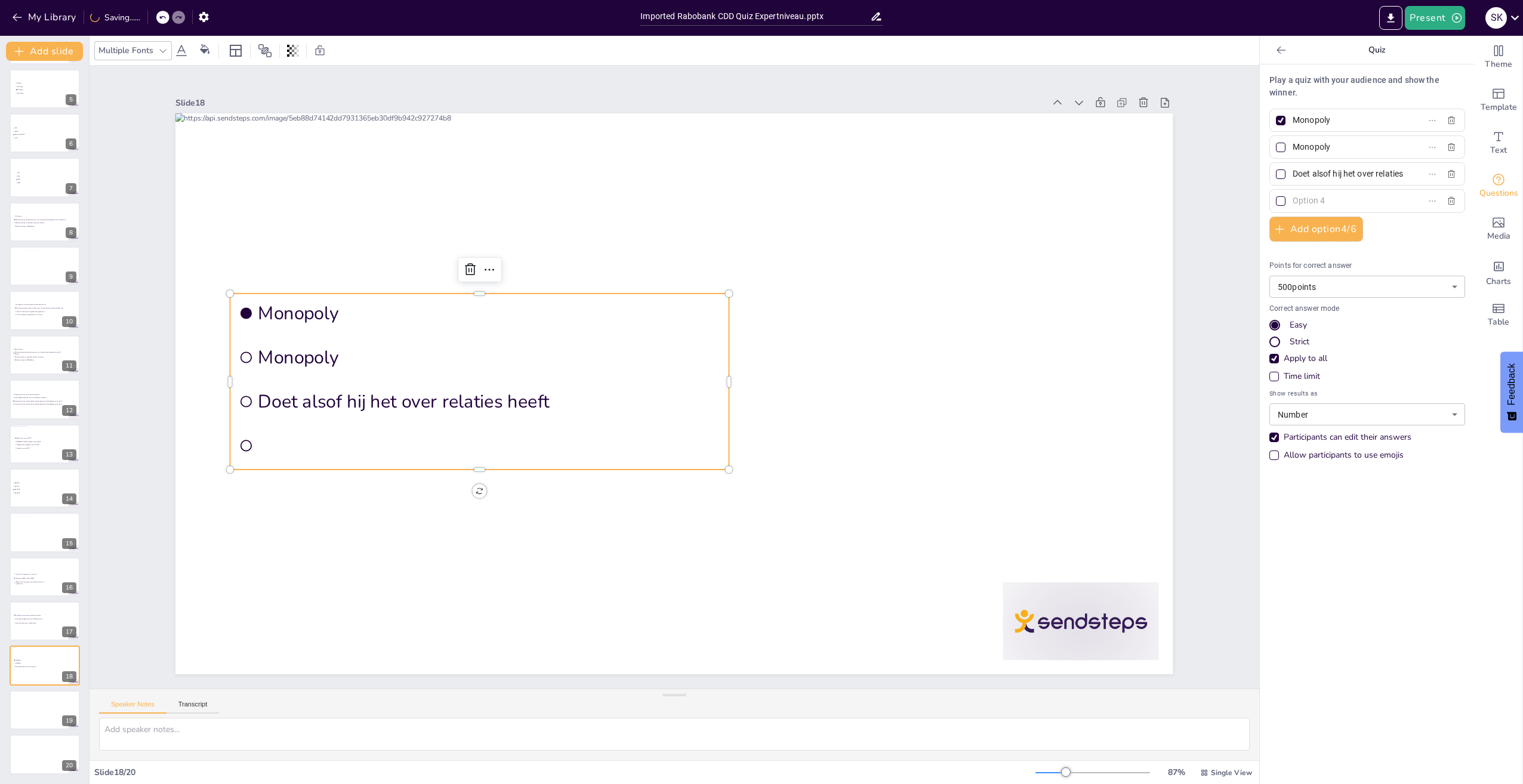
click at [1321, 174] on input "Doet alsof hij het over relaties heeft" at bounding box center [1348, 173] width 111 height 17
click at [1321, 175] on input "Doet alsof hij het over relaties heeft" at bounding box center [1348, 173] width 111 height 17
paste input "Risk"
type input "Risk"
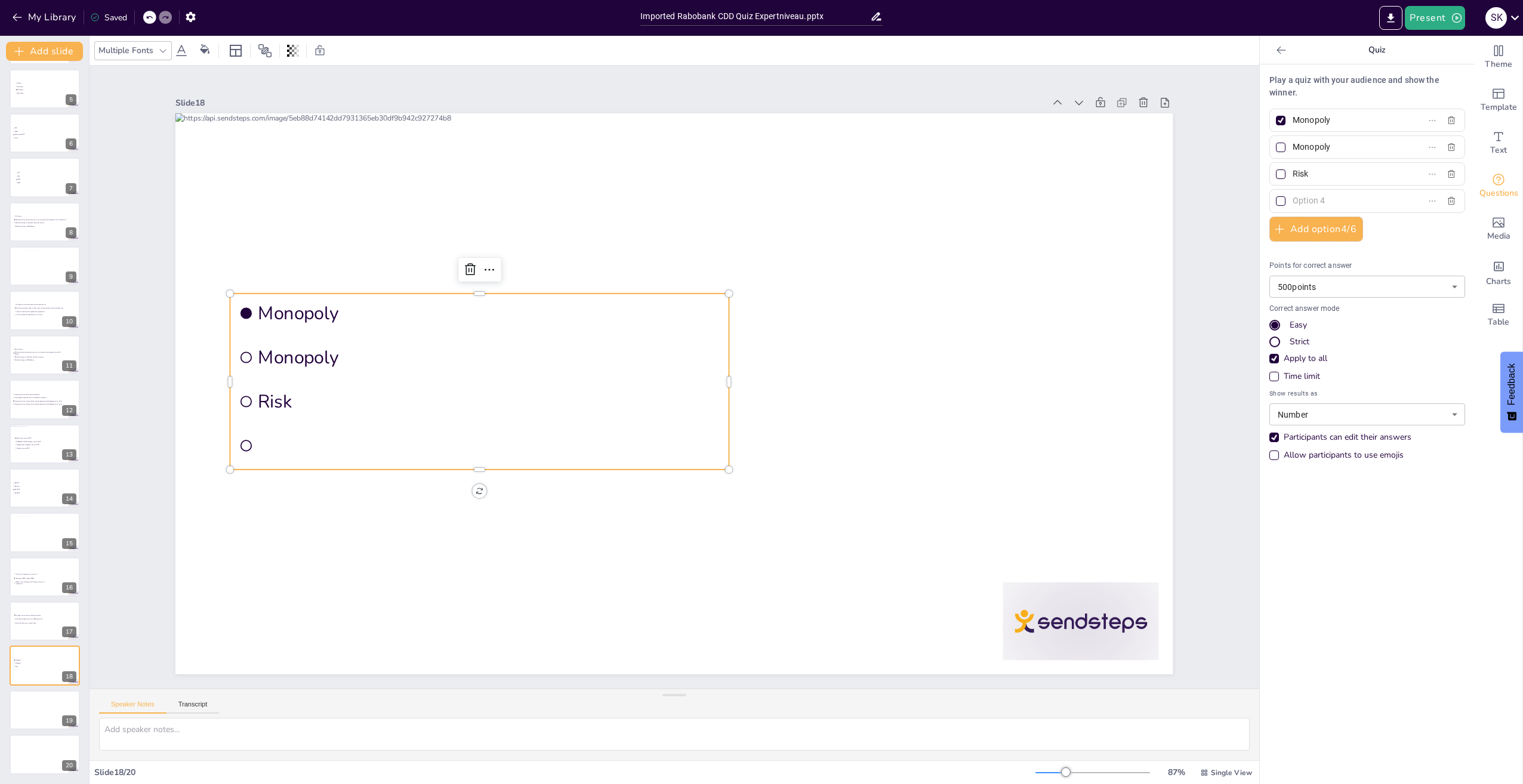
click at [1338, 197] on input "text" at bounding box center [1348, 201] width 111 height 17
paste input "Risk"
type input "Risk"
click at [1276, 176] on div at bounding box center [1281, 174] width 10 height 10
click at [1292, 176] on input "Risk" at bounding box center [1348, 173] width 111 height 17
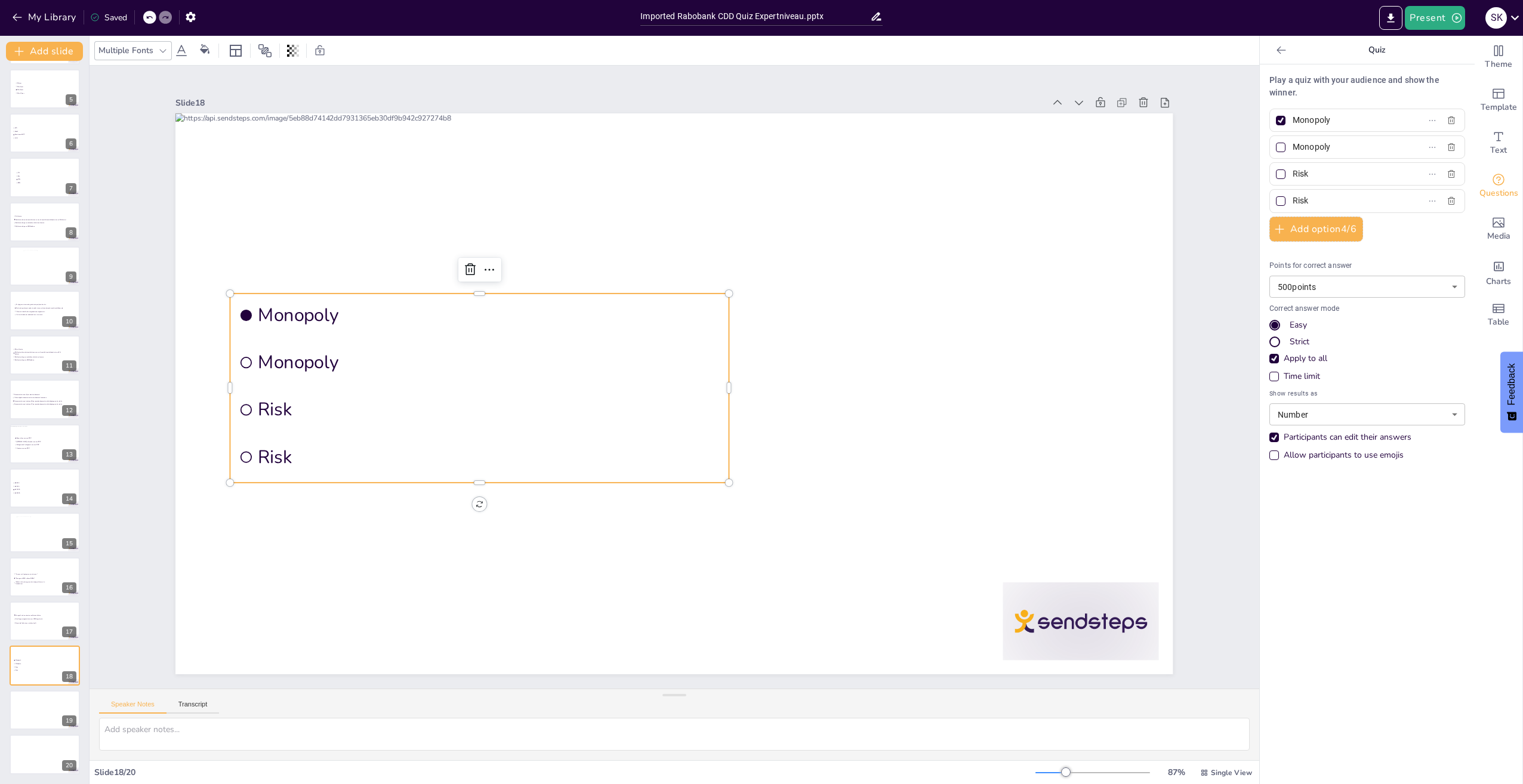
checkbox input "true"
click at [1276, 120] on div at bounding box center [1281, 120] width 10 height 10
click at [1292, 120] on input "Monopoly" at bounding box center [1348, 120] width 111 height 17
checkbox input "false"
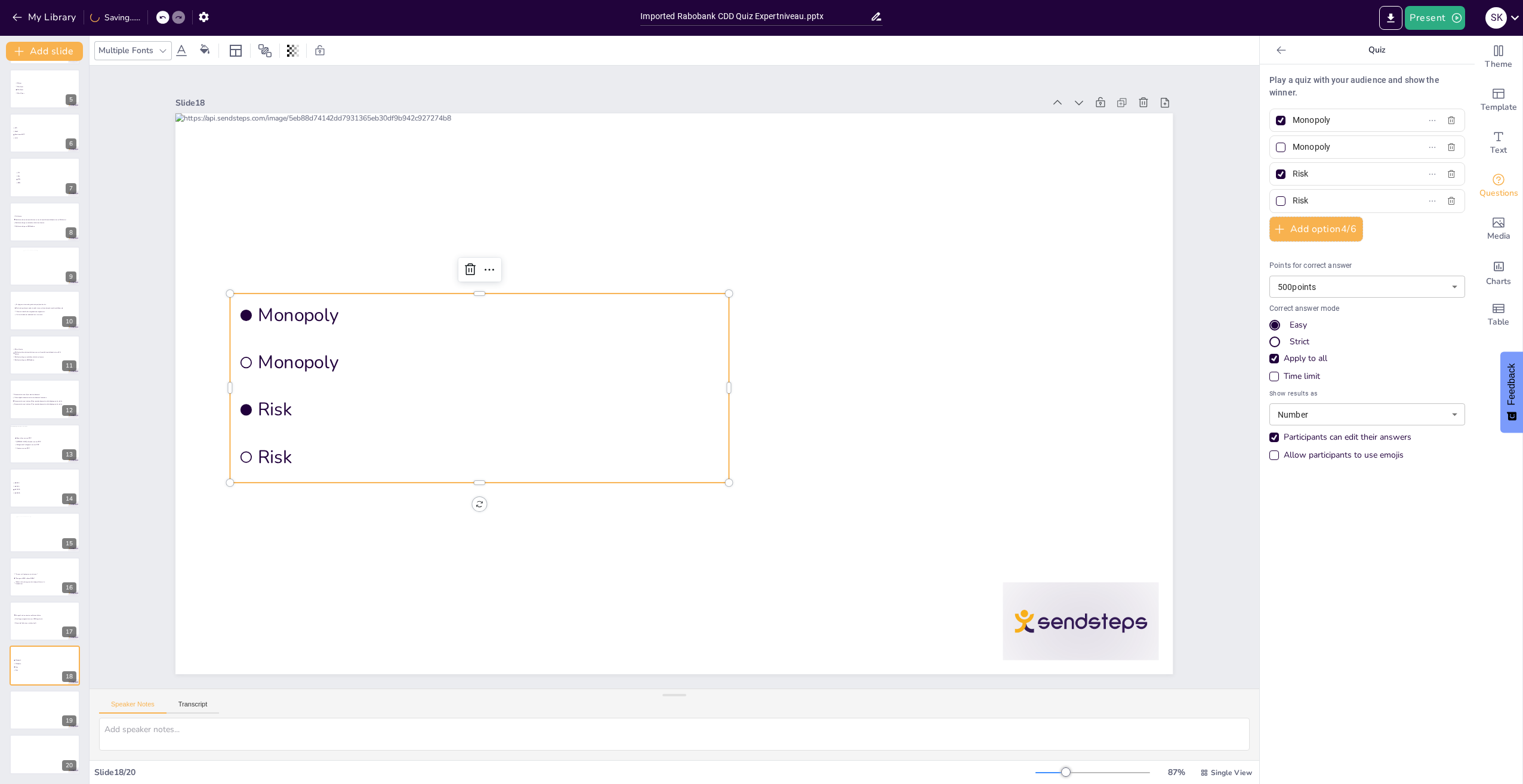
checkbox input "false"
drag, startPoint x: 1310, startPoint y: 202, endPoint x: 1276, endPoint y: 201, distance: 34.0
click at [1276, 201] on label "Risk" at bounding box center [1348, 201] width 150 height 17
click at [1292, 201] on input "Risk" at bounding box center [1348, 201] width 111 height 17
paste input "[PERSON_NAME]"
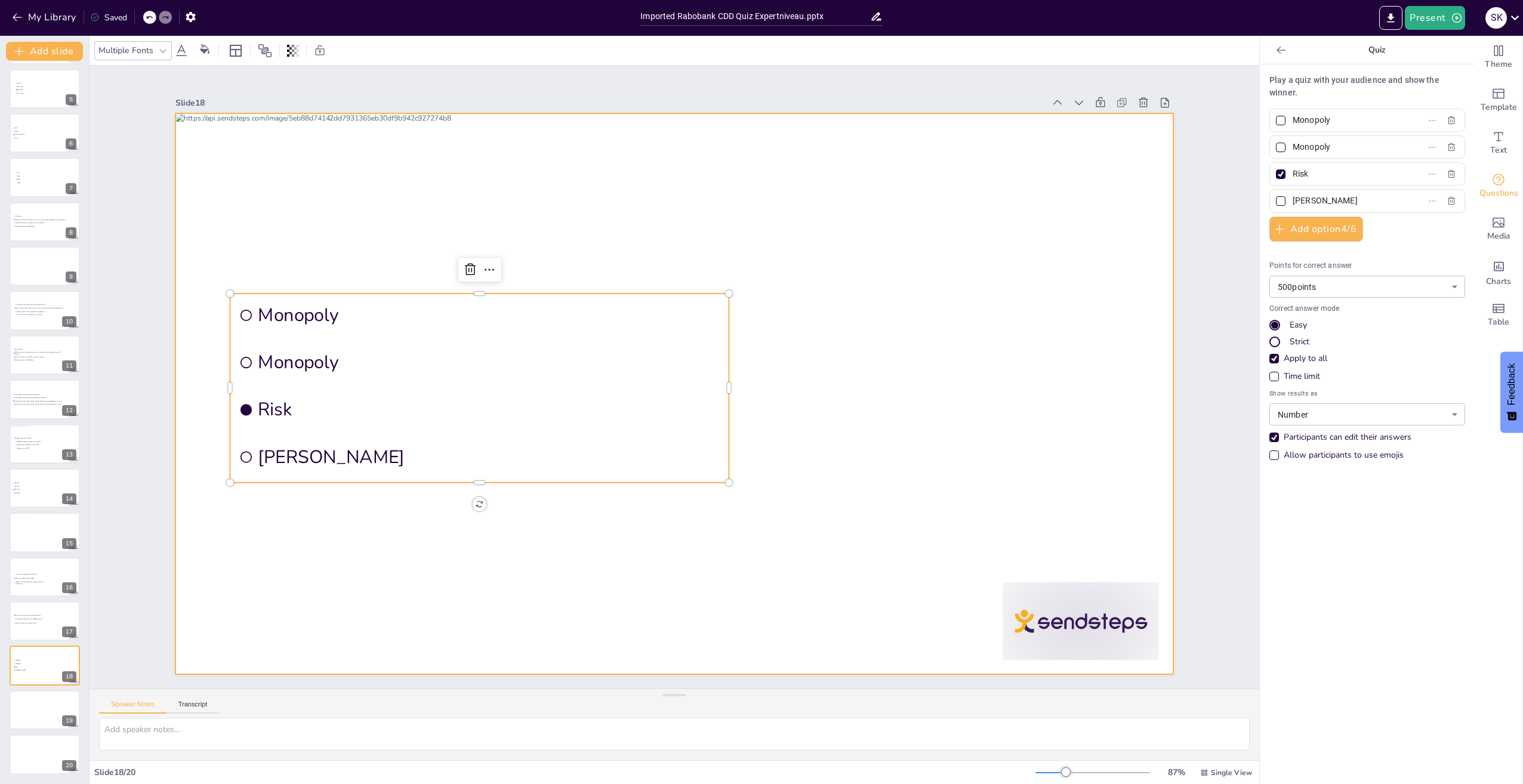
type input "[PERSON_NAME]"
click at [842, 524] on div at bounding box center [674, 393] width 997 height 561
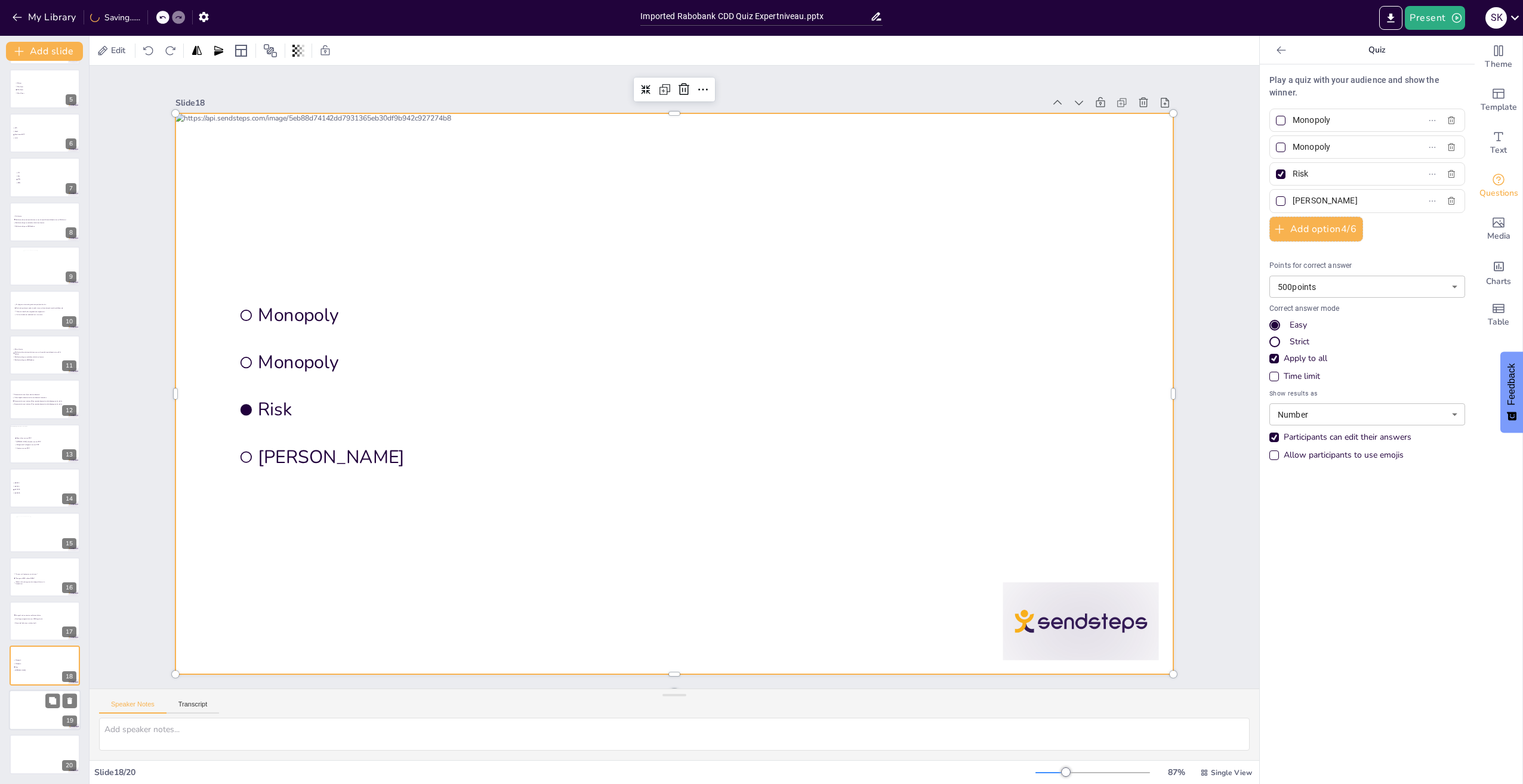
click at [37, 714] on div at bounding box center [44, 710] width 71 height 41
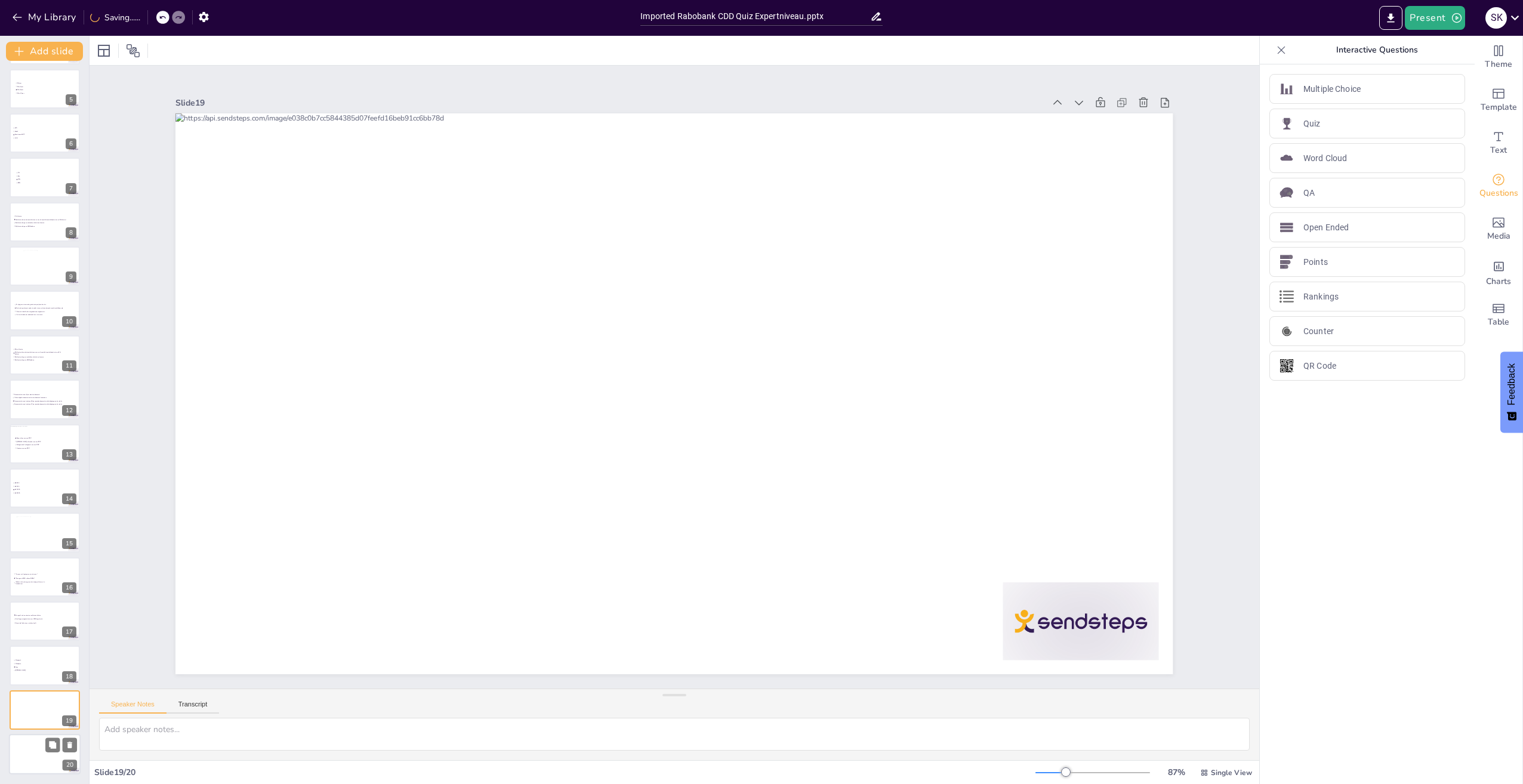
click at [34, 759] on div at bounding box center [44, 754] width 71 height 41
click at [25, 677] on div at bounding box center [44, 666] width 71 height 41
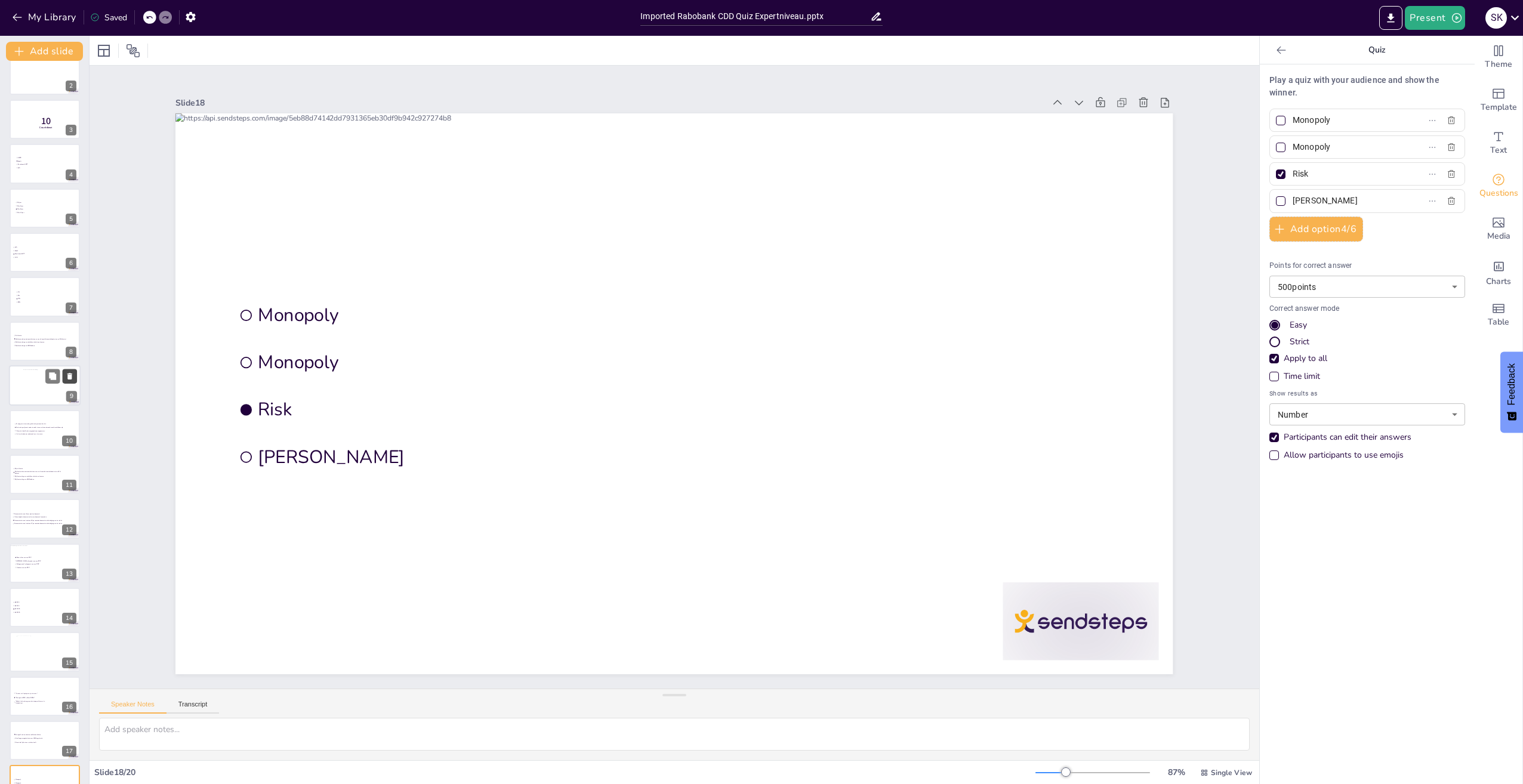
scroll to position [0, 0]
click at [26, 85] on div at bounding box center [44, 90] width 71 height 41
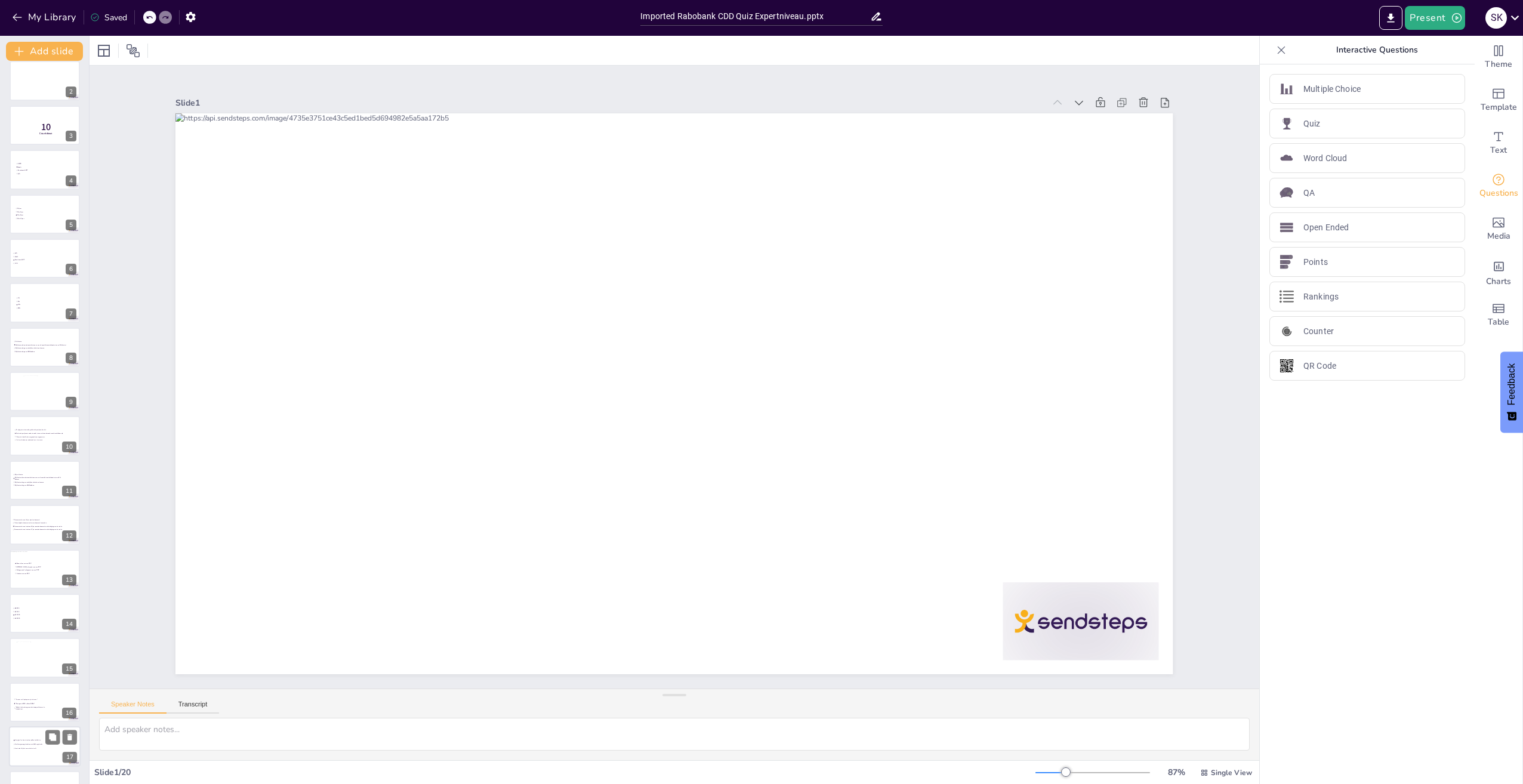
scroll to position [119, 0]
click at [20, 766] on div at bounding box center [44, 770] width 71 height 41
click at [23, 670] on span "[PERSON_NAME]" at bounding box center [31, 671] width 33 height 2
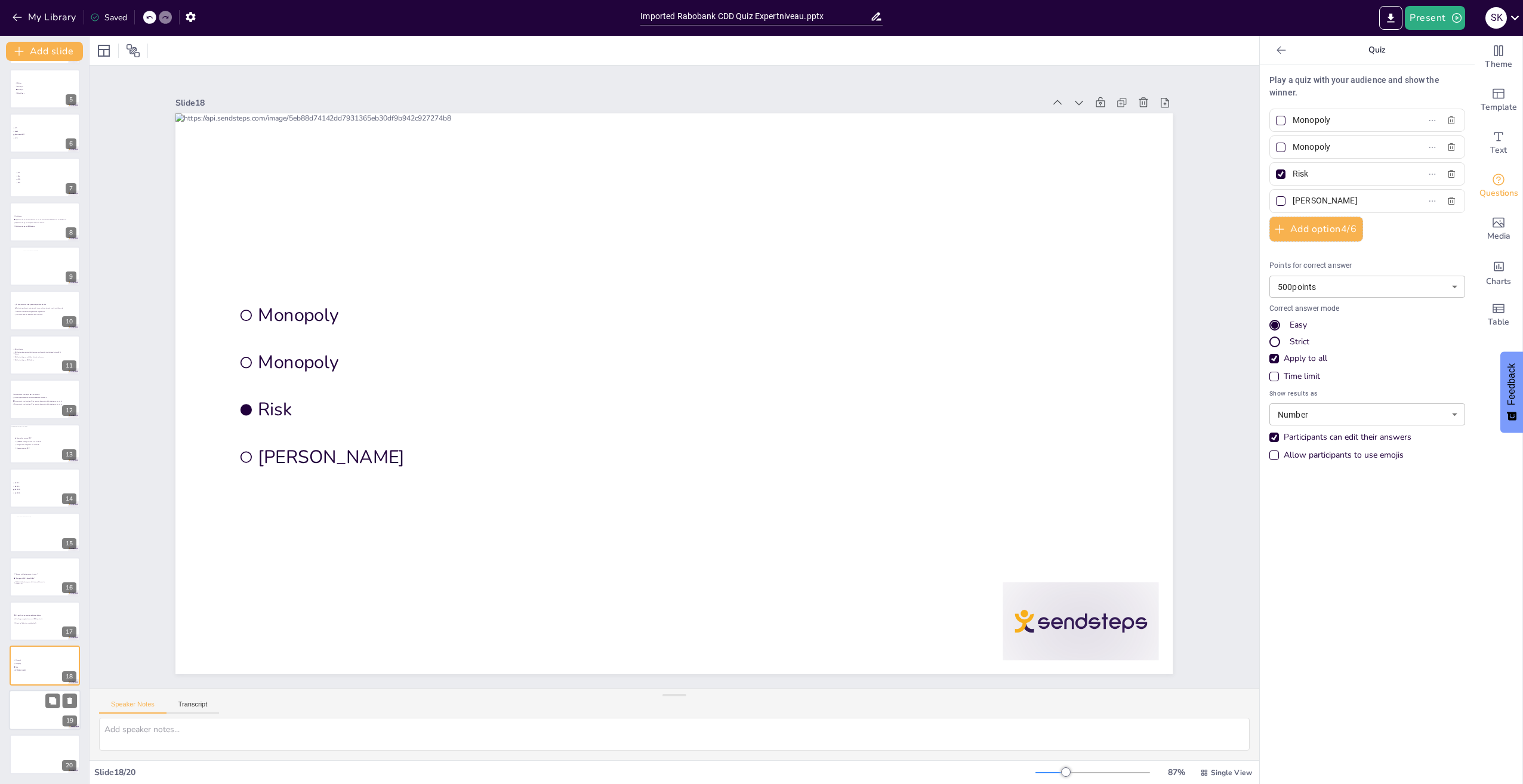
click at [13, 714] on div at bounding box center [44, 710] width 71 height 41
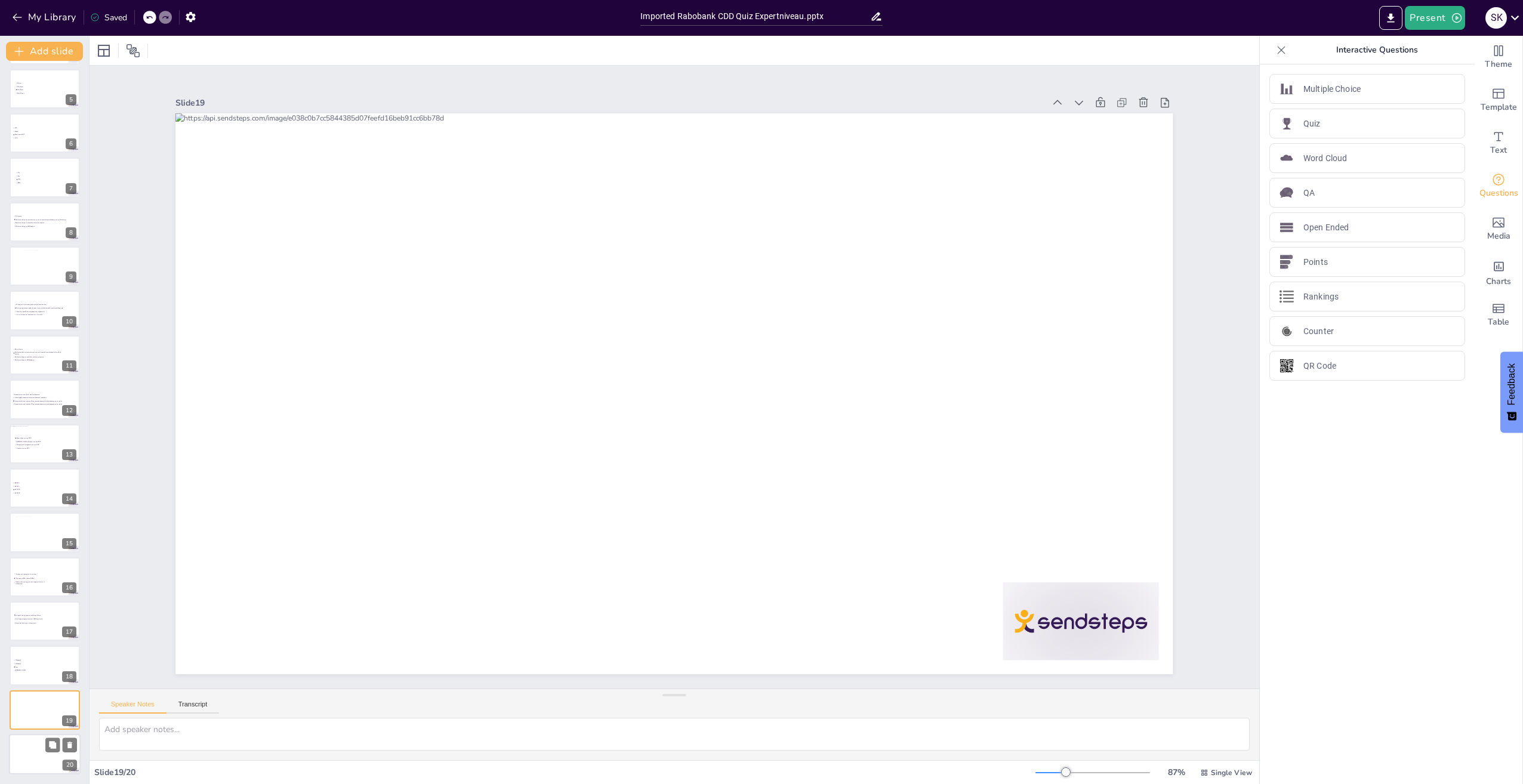
click at [35, 752] on div at bounding box center [44, 754] width 71 height 41
click at [1313, 293] on p "Rankings" at bounding box center [1321, 296] width 35 height 12
click at [1334, 111] on p "Leaderboard" at bounding box center [1328, 111] width 49 height 12
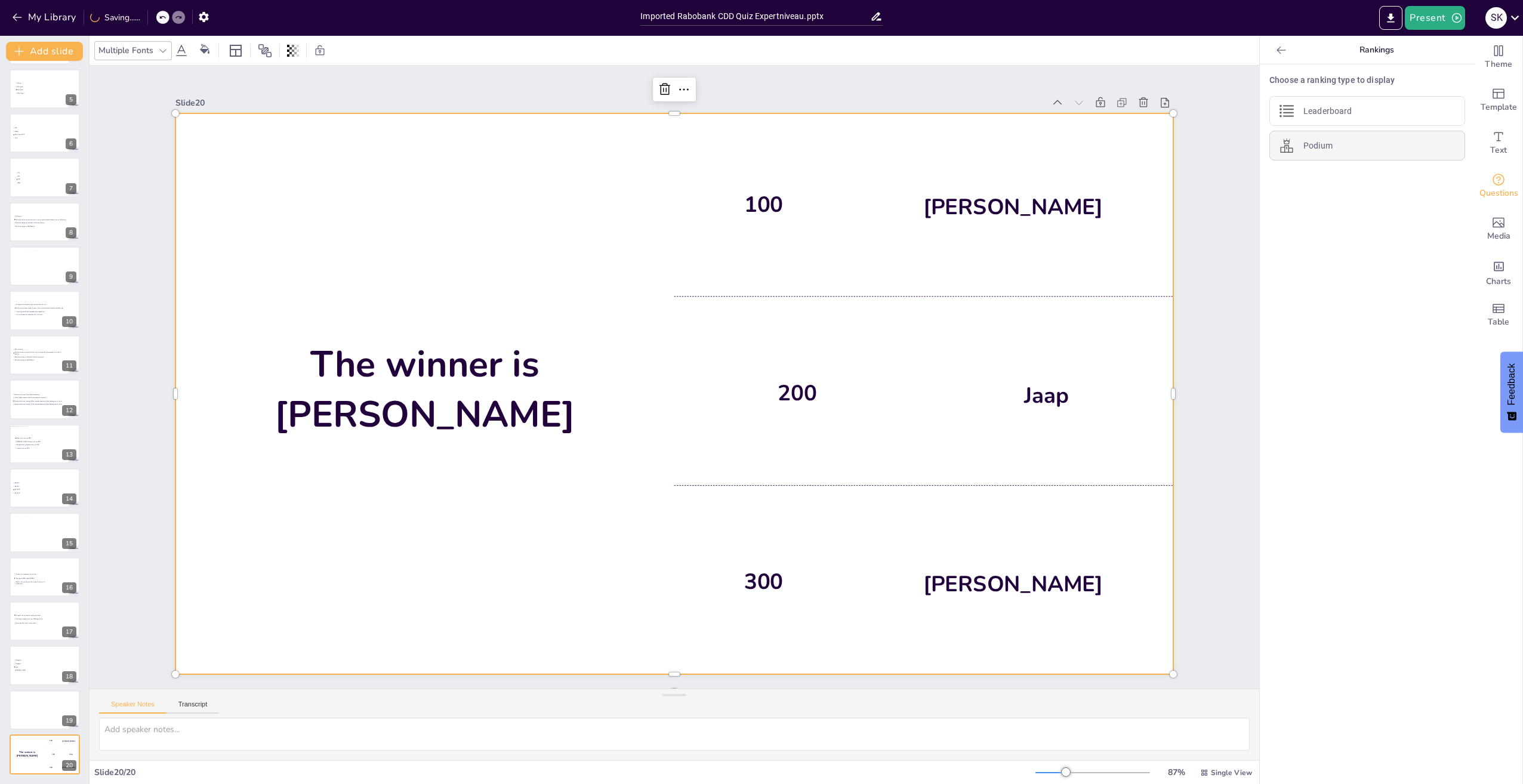
click at [1335, 141] on div "Podium" at bounding box center [1367, 145] width 195 height 30
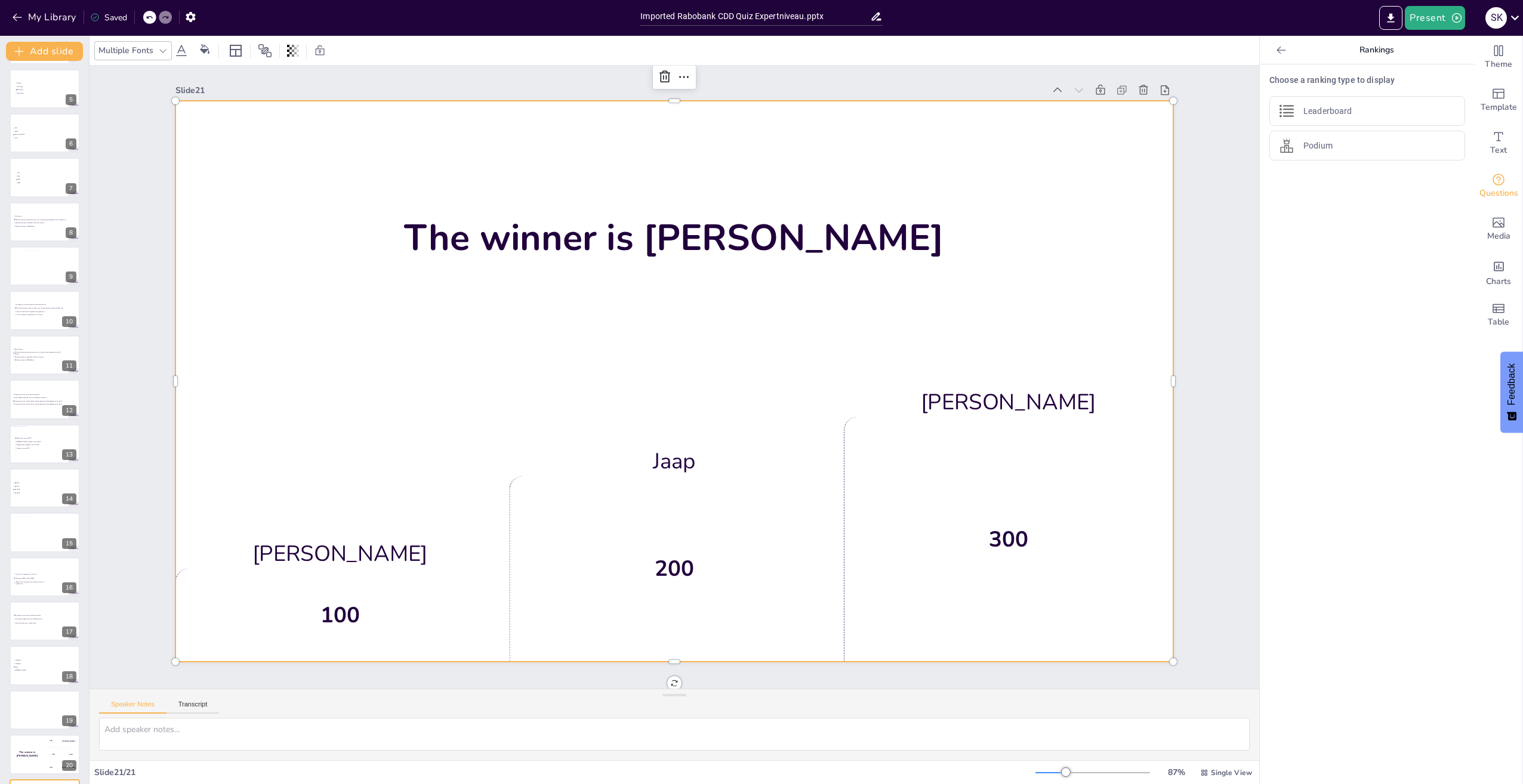
scroll to position [223, 0]
click at [26, 701] on div "The winner is Niels 🏆" at bounding box center [27, 710] width 36 height 41
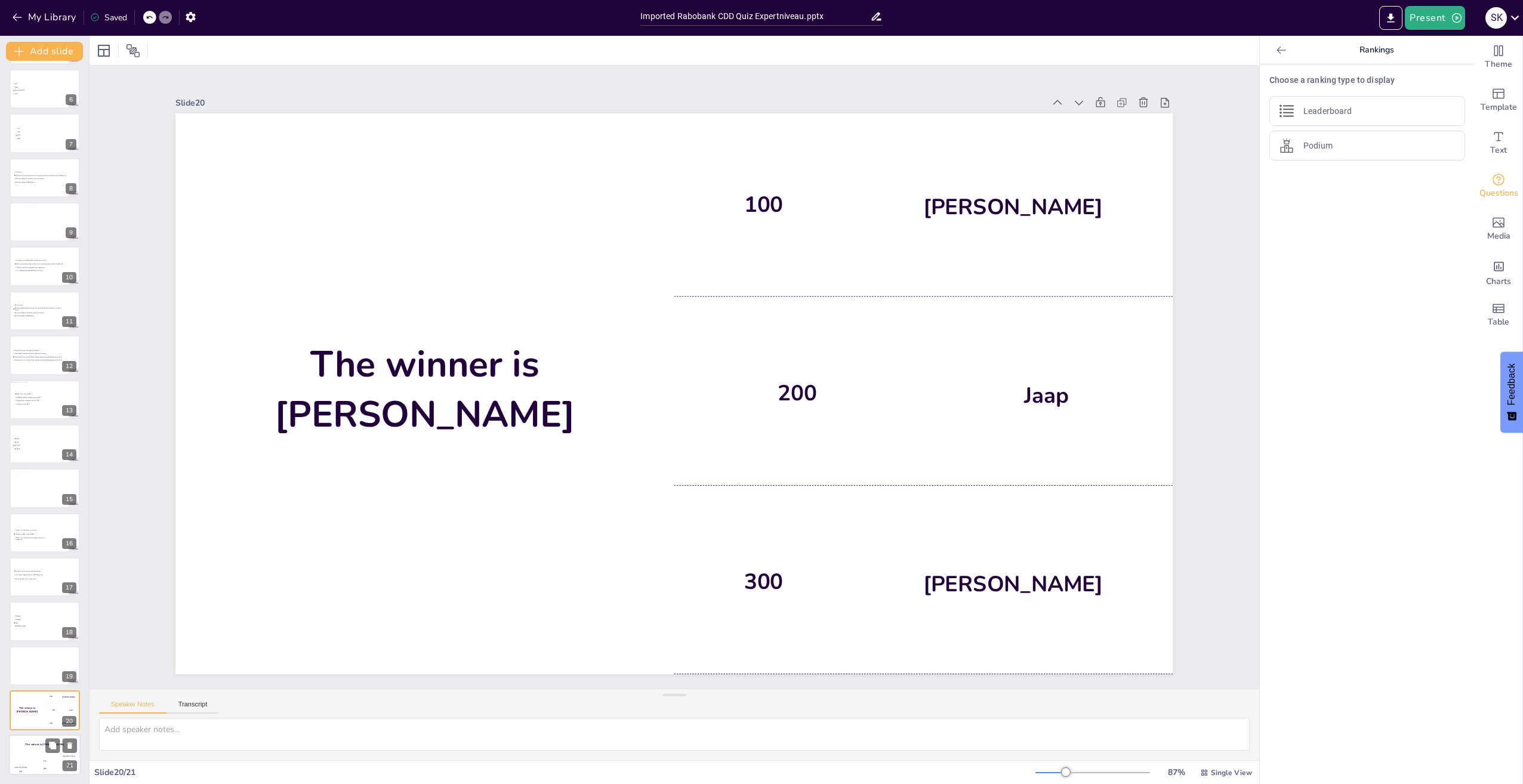
click at [33, 755] on div "Jaap 200" at bounding box center [44, 764] width 24 height 20
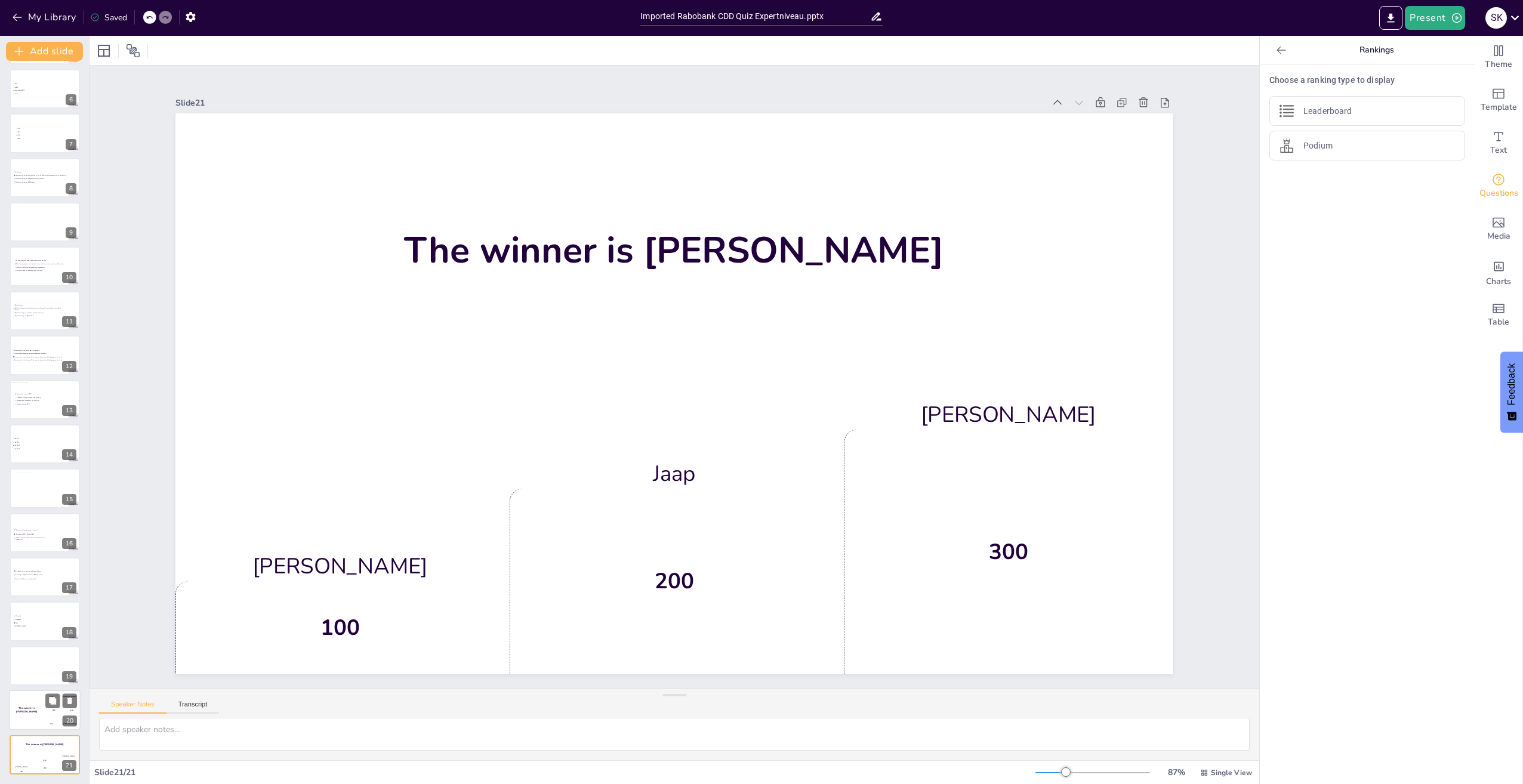
click at [20, 708] on h4 "The winner is Niels 🏆" at bounding box center [27, 710] width 36 height 8
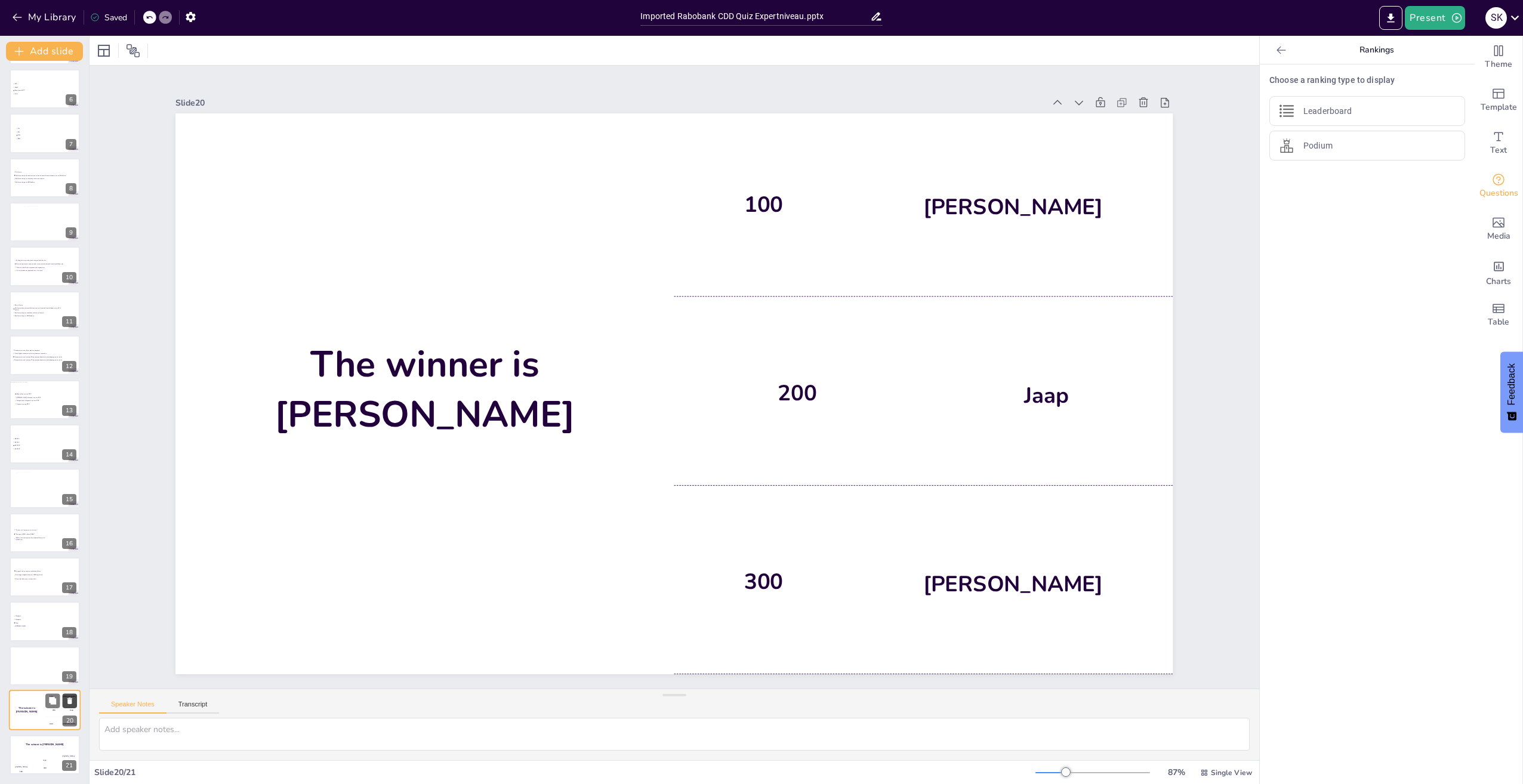
click at [71, 701] on icon at bounding box center [70, 700] width 5 height 7
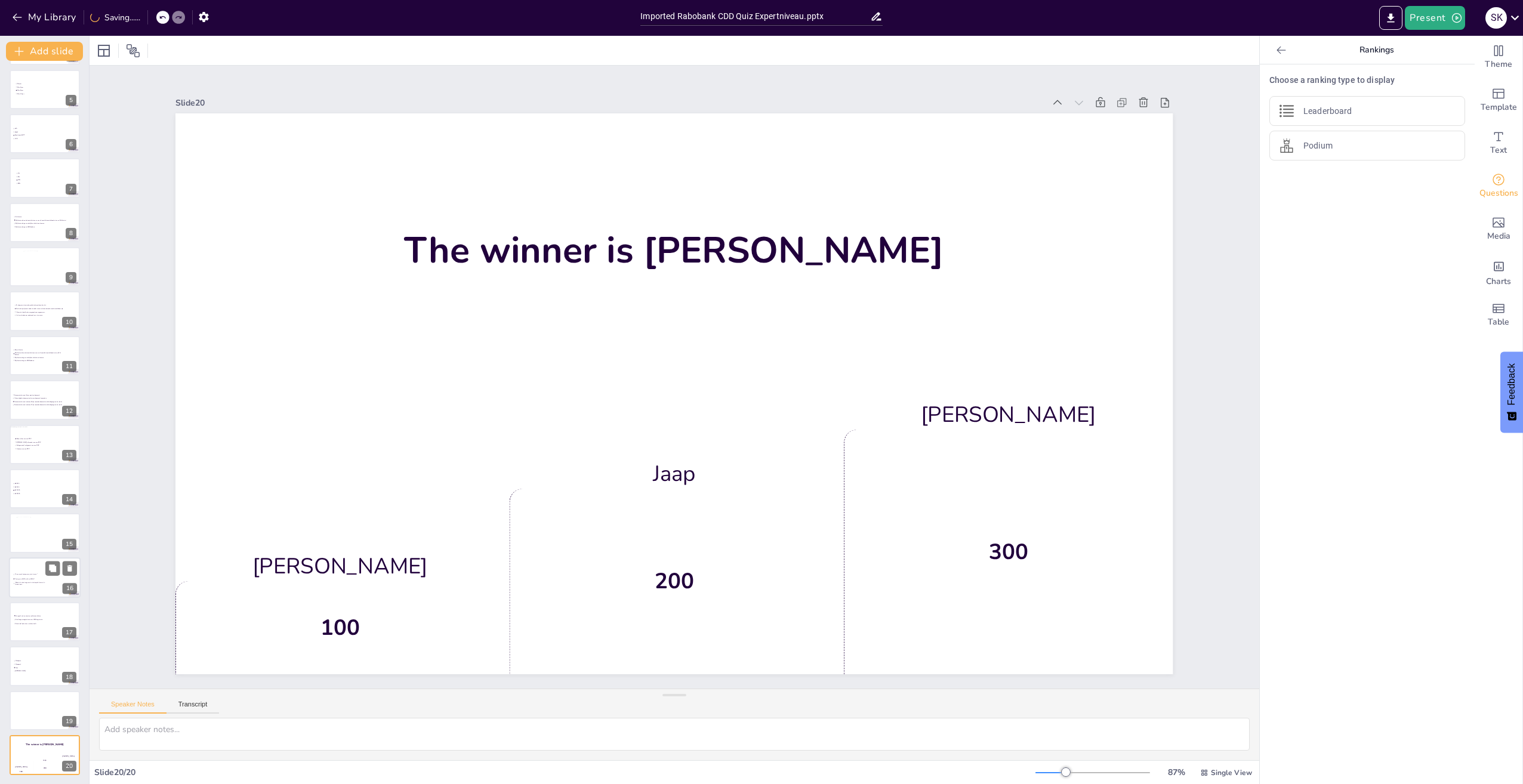
scroll to position [179, 0]
click at [32, 717] on div at bounding box center [44, 710] width 71 height 41
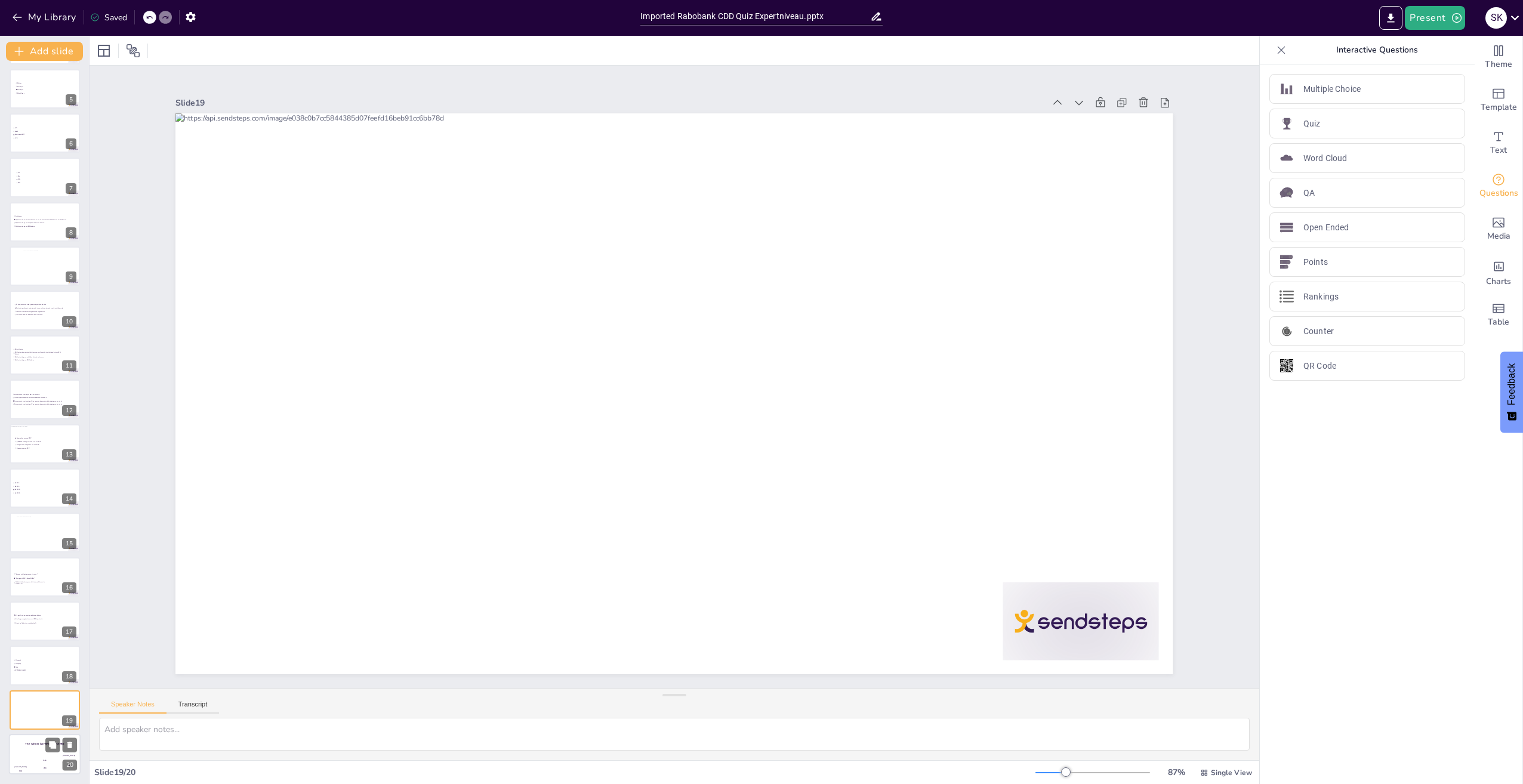
click at [22, 759] on div "Hasan 100" at bounding box center [20, 764] width 24 height 20
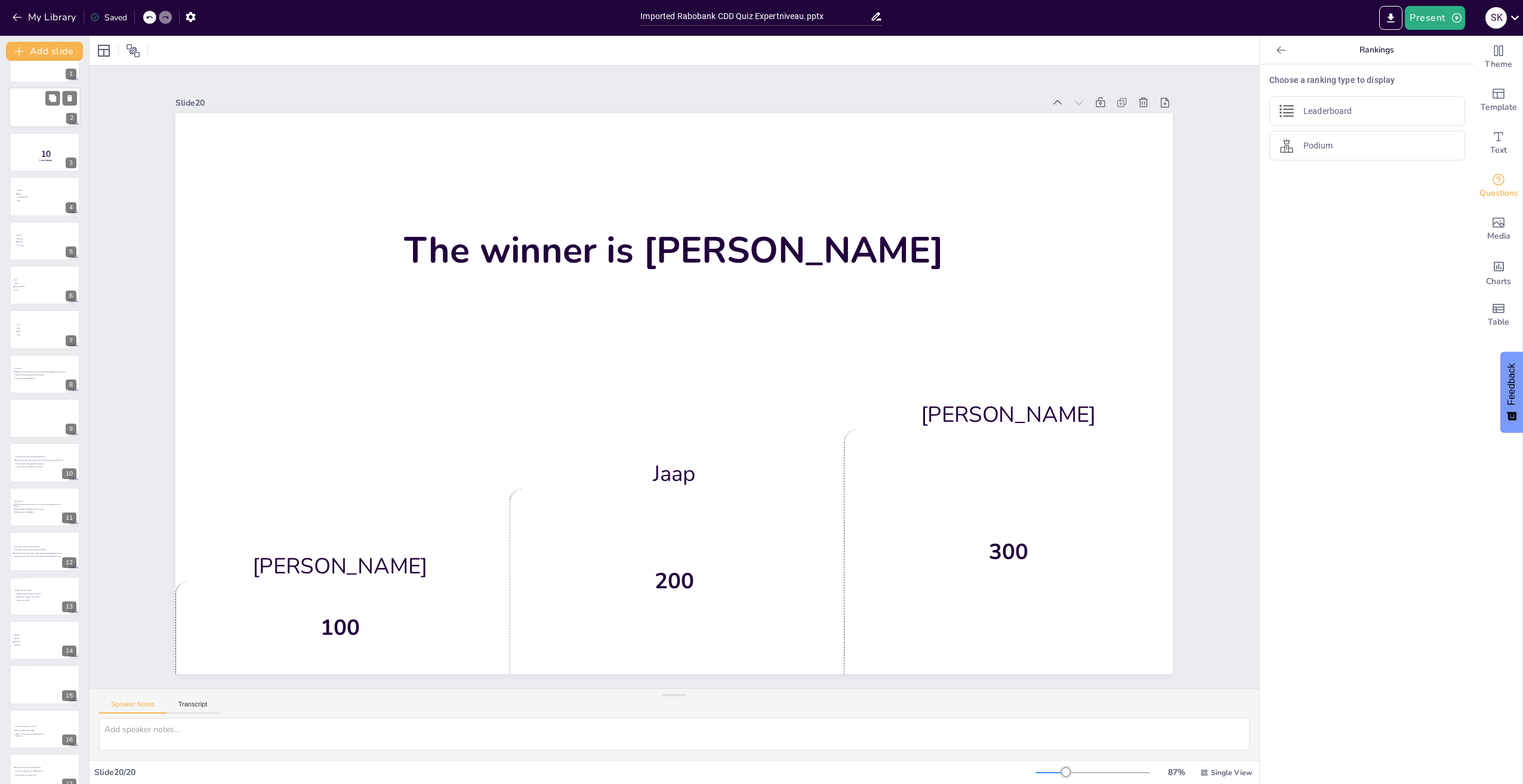
scroll to position [0, 0]
click at [16, 80] on div at bounding box center [44, 90] width 71 height 41
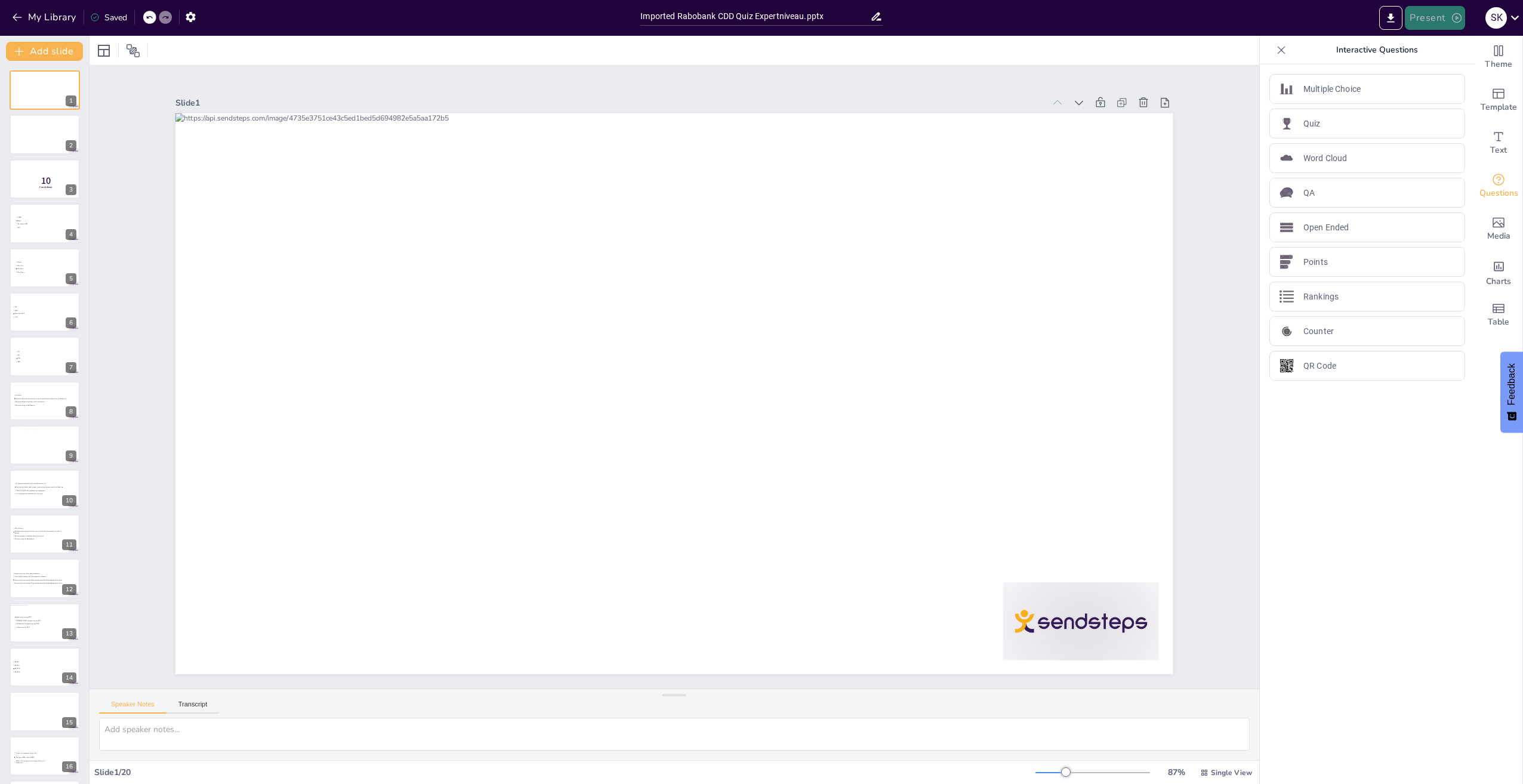
click at [1434, 19] on button "Present" at bounding box center [1434, 17] width 60 height 24
click at [1452, 42] on li "Preview presentation" at bounding box center [1453, 44] width 95 height 19
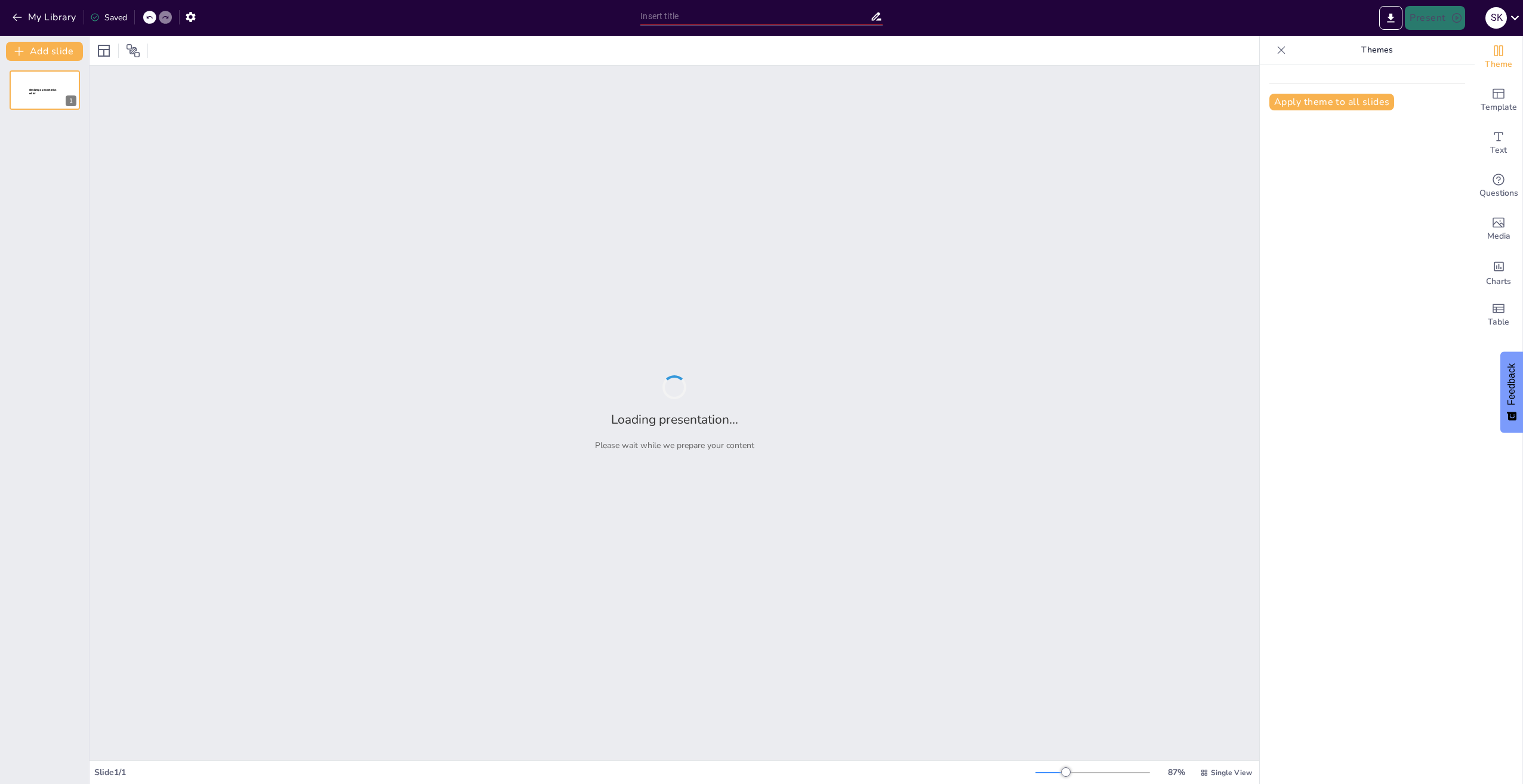
type input "Imported Rabobank CDD Quiz Expertniveau.pptx"
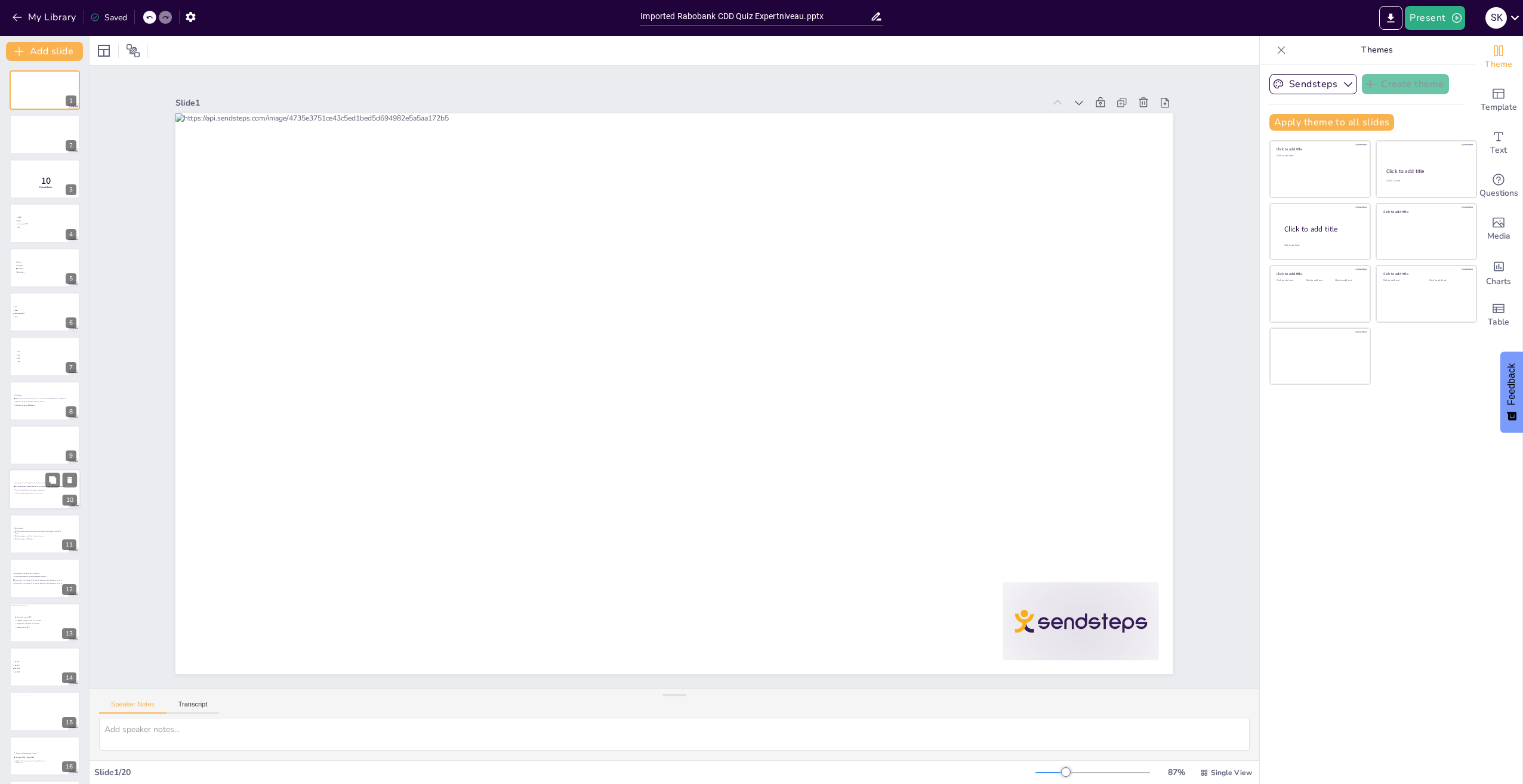
click at [46, 447] on div at bounding box center [44, 445] width 42 height 31
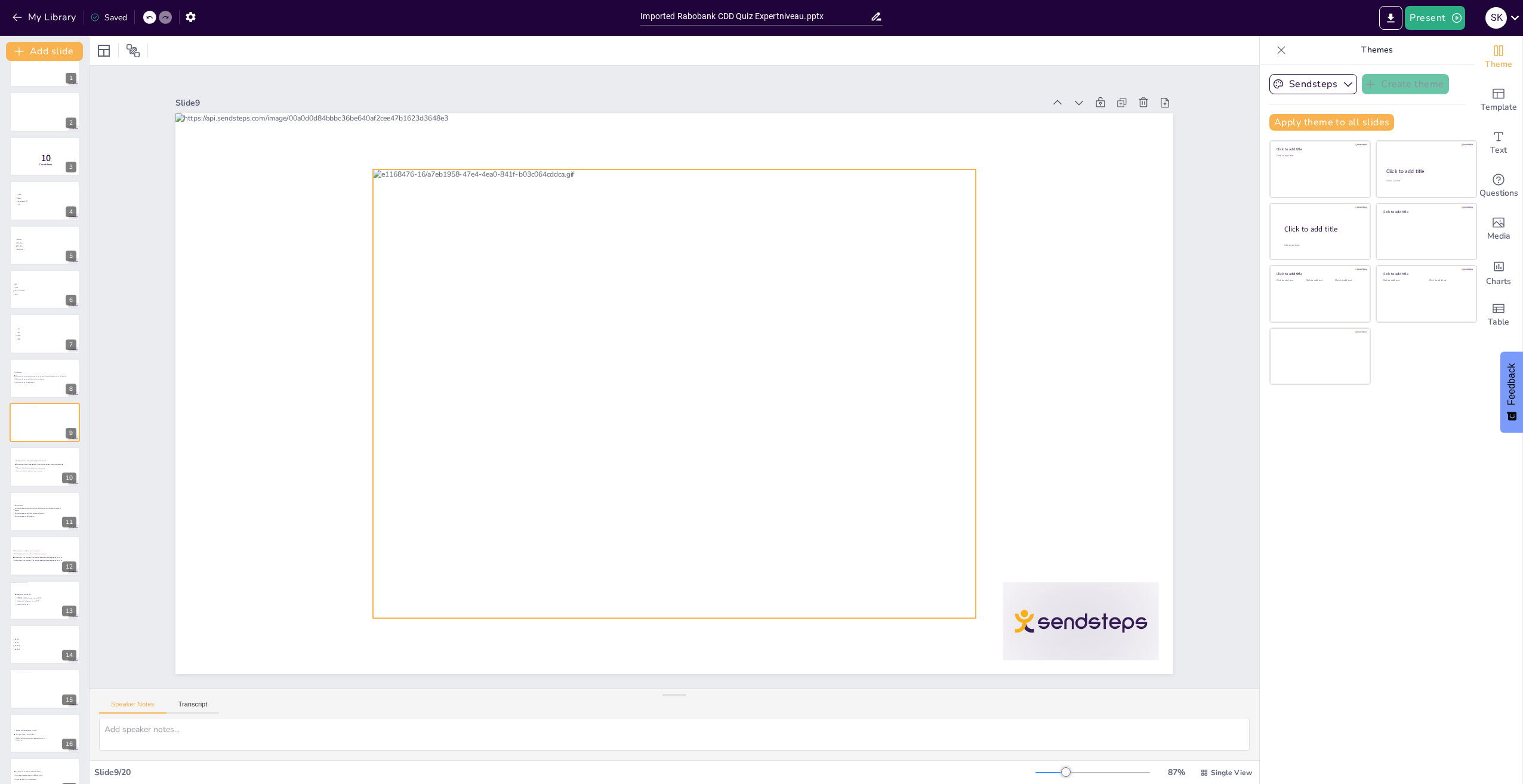
click at [670, 361] on div at bounding box center [658, 382] width 613 height 711
click at [741, 148] on icon at bounding box center [750, 156] width 17 height 17
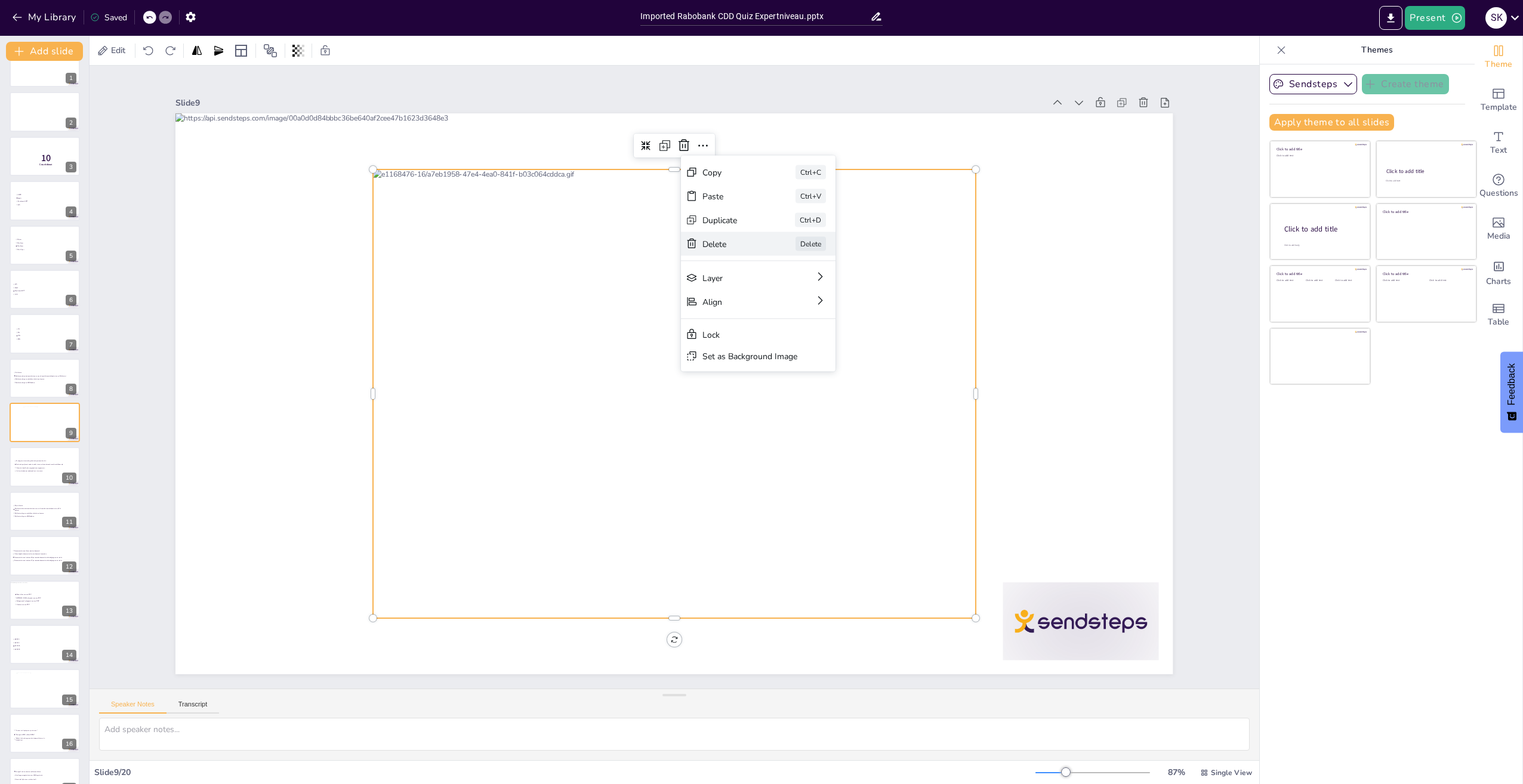
click at [543, 381] on div "Delete" at bounding box center [513, 395] width 60 height 30
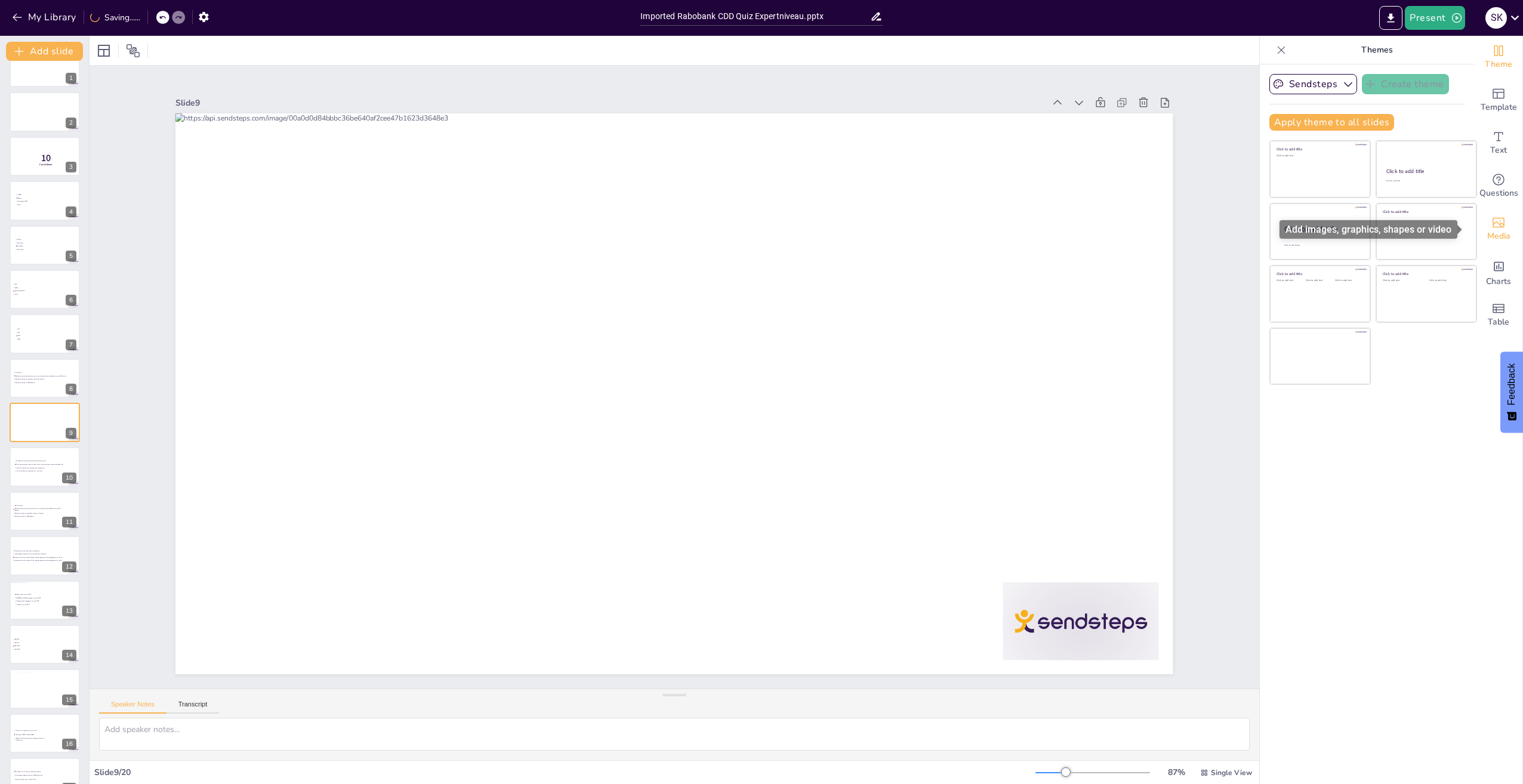
click at [1493, 223] on icon "Add images, graphics, shapes or video" at bounding box center [1498, 223] width 12 height 10
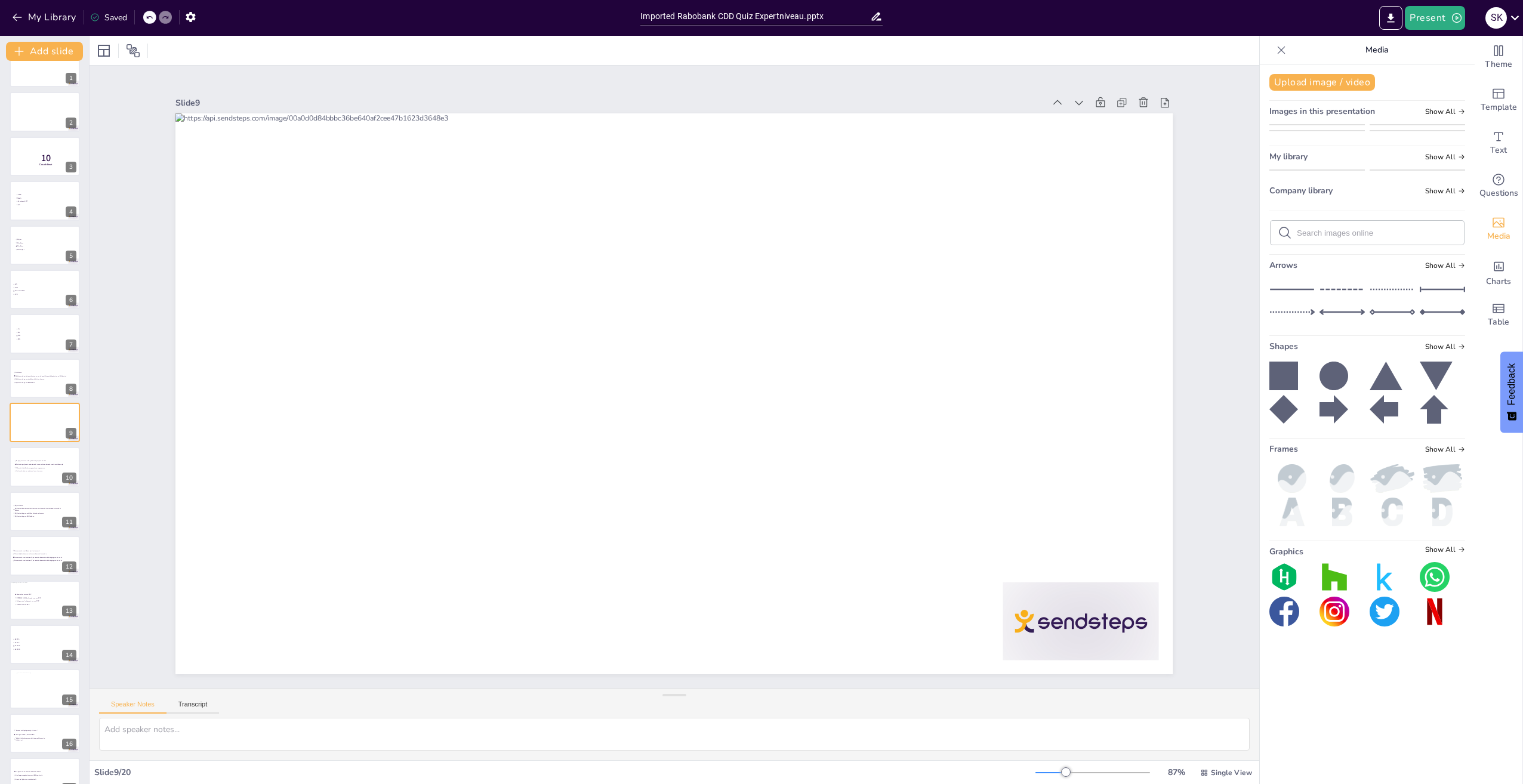
scroll to position [0, 0]
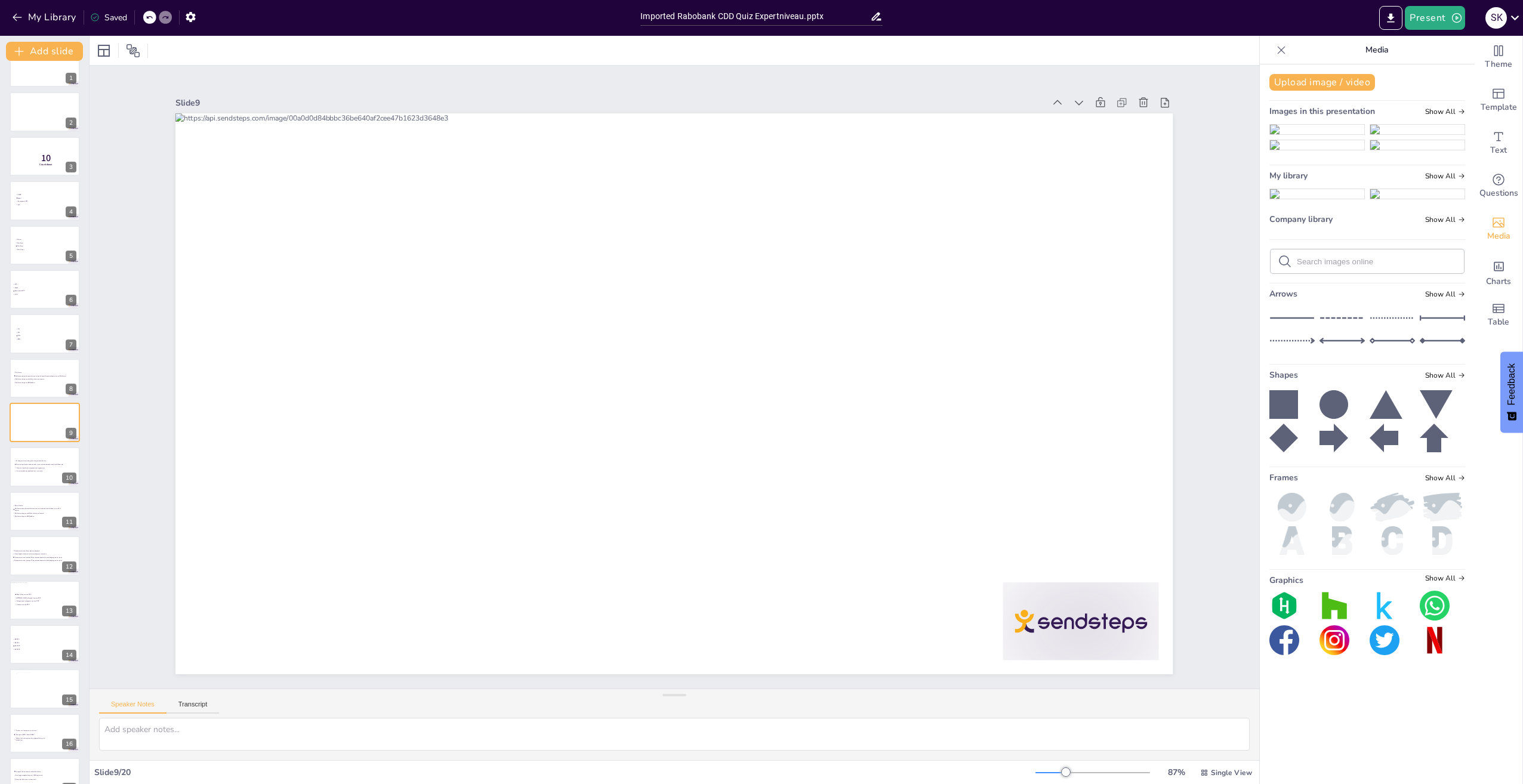
click at [1343, 266] on input "text" at bounding box center [1377, 261] width 160 height 9
click at [1330, 86] on button "Upload image / video" at bounding box center [1322, 83] width 106 height 17
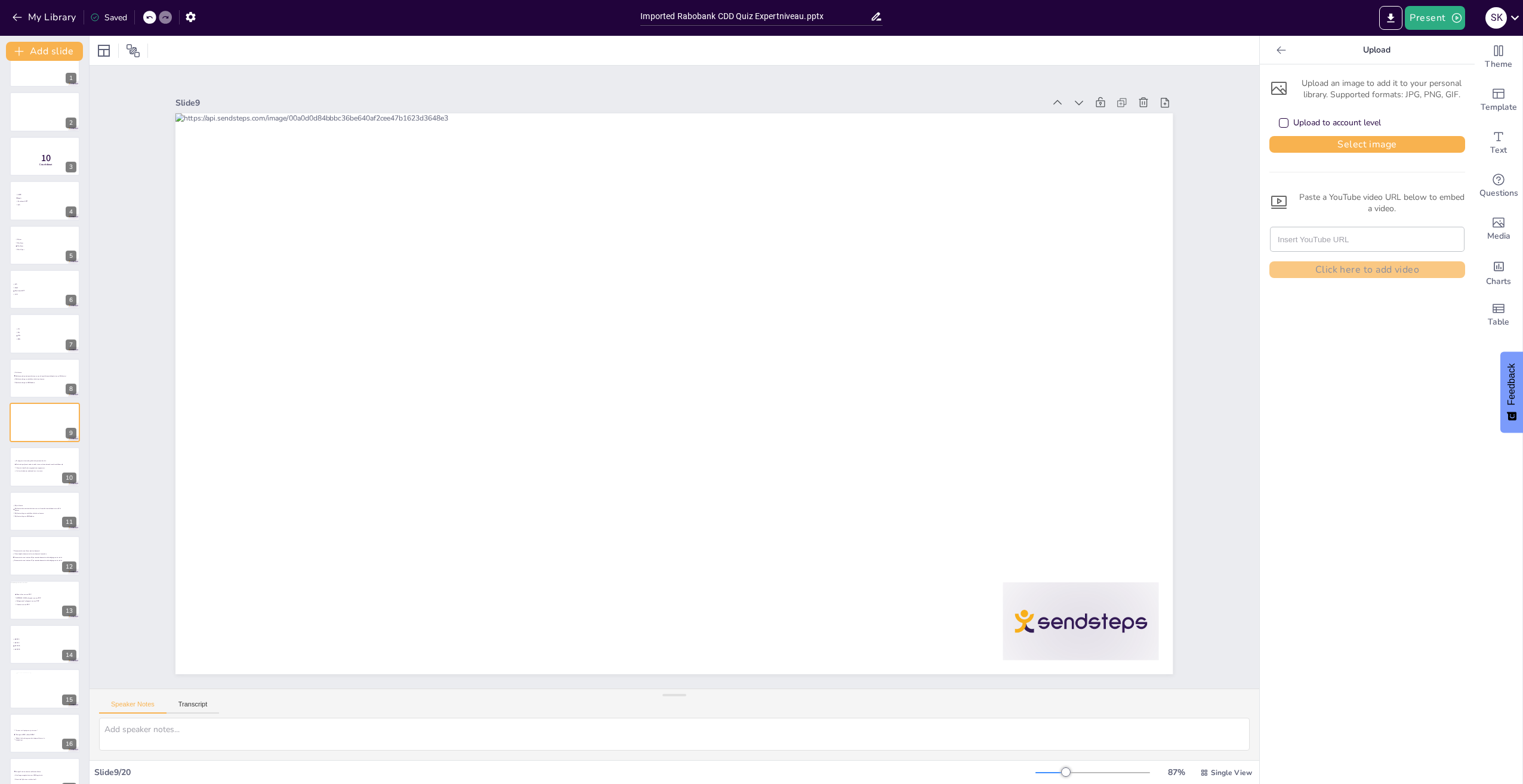
click at [1332, 247] on input "text" at bounding box center [1368, 239] width 179 height 24
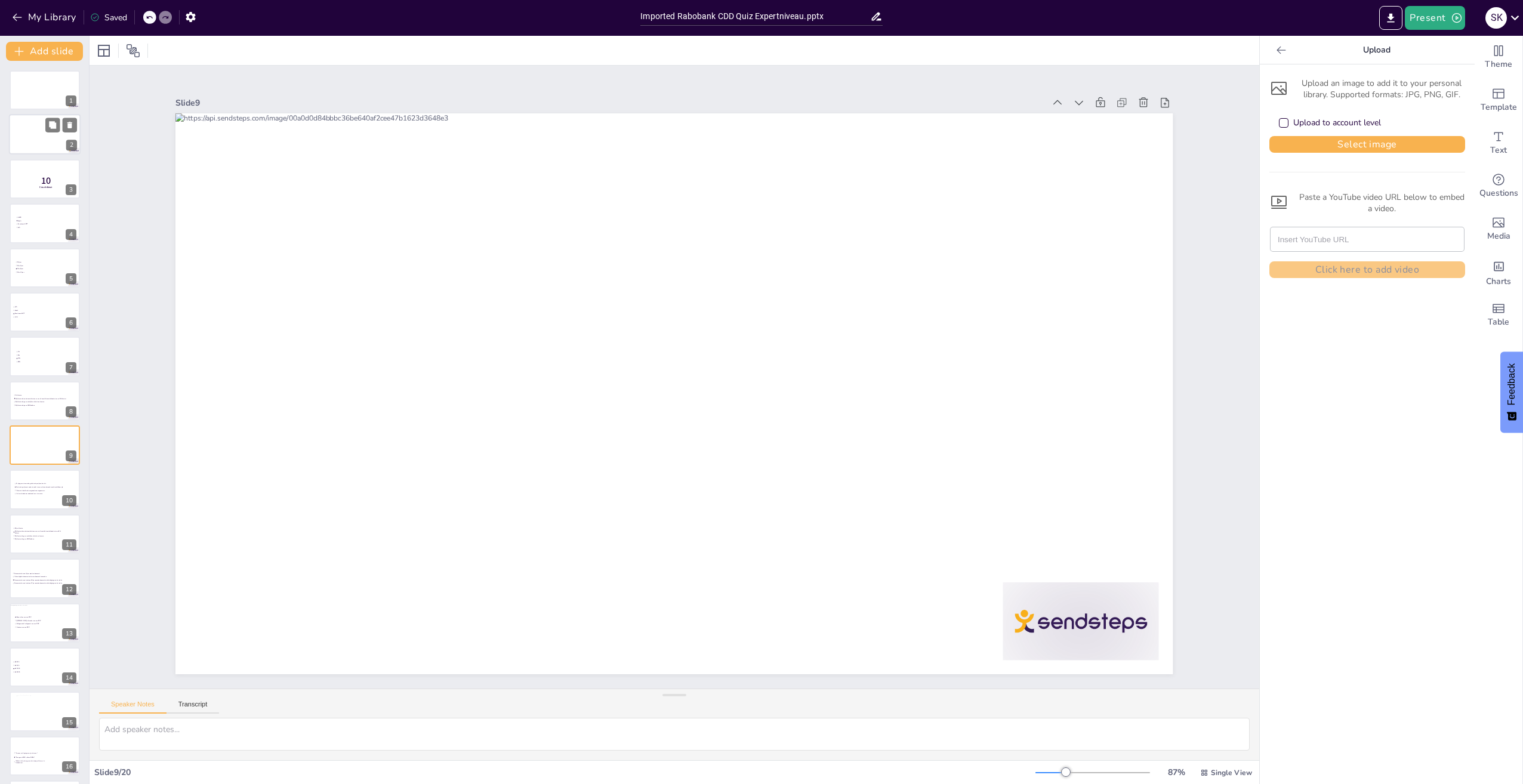
click at [31, 131] on div at bounding box center [44, 134] width 71 height 41
click at [17, 453] on div at bounding box center [44, 445] width 71 height 41
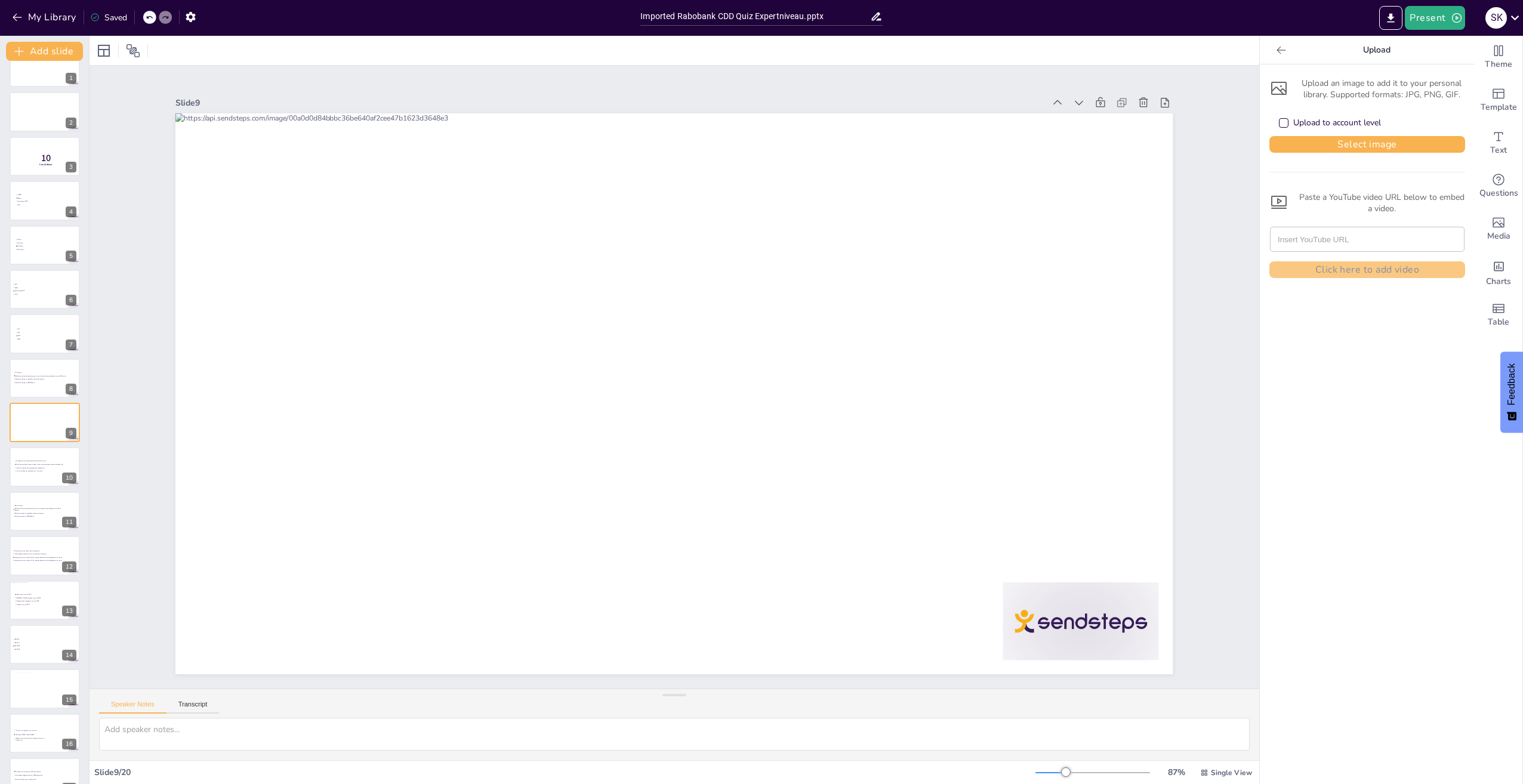
click at [1271, 51] on div at bounding box center [1281, 50] width 19 height 19
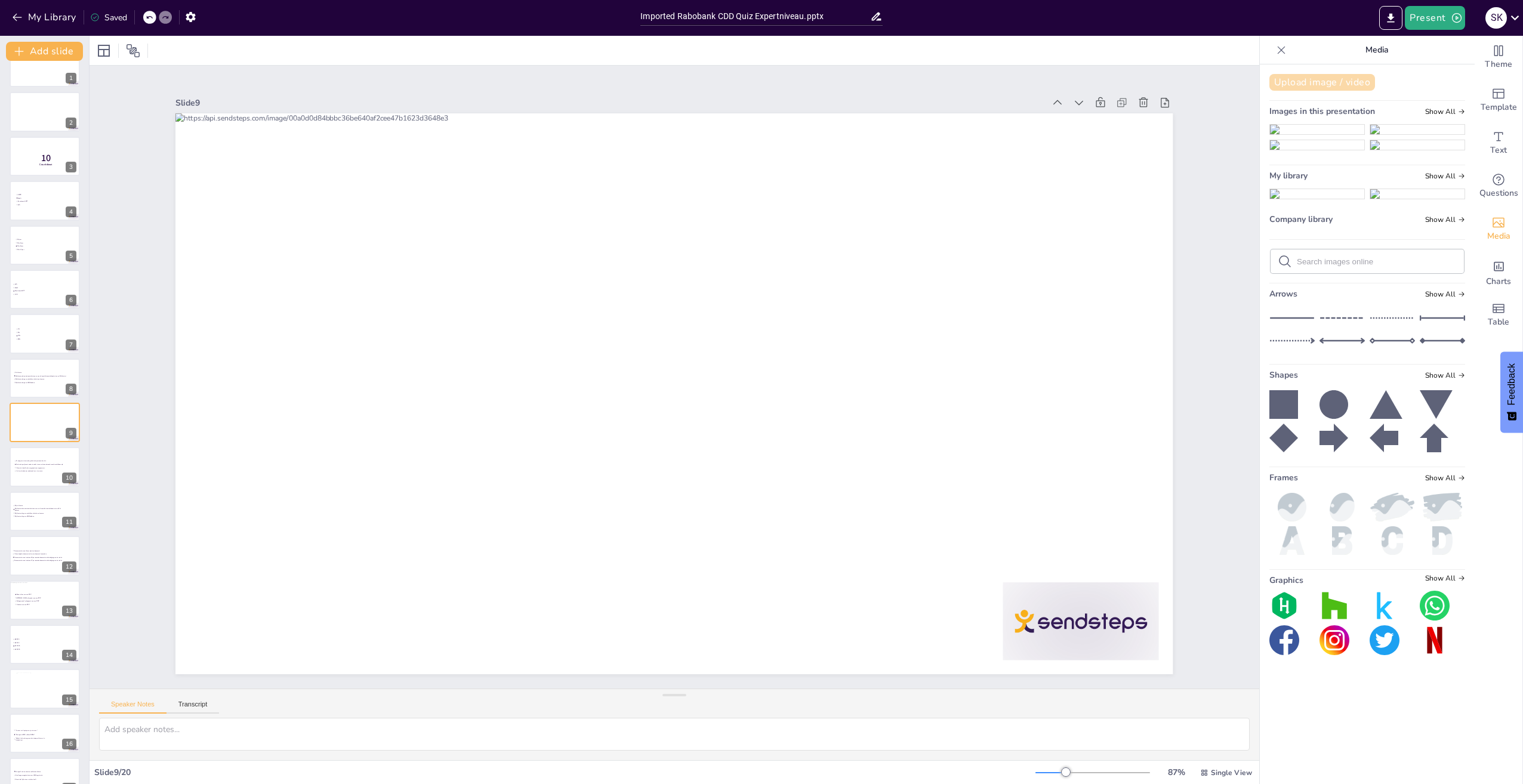
click at [1294, 81] on button "Upload image / video" at bounding box center [1322, 83] width 106 height 17
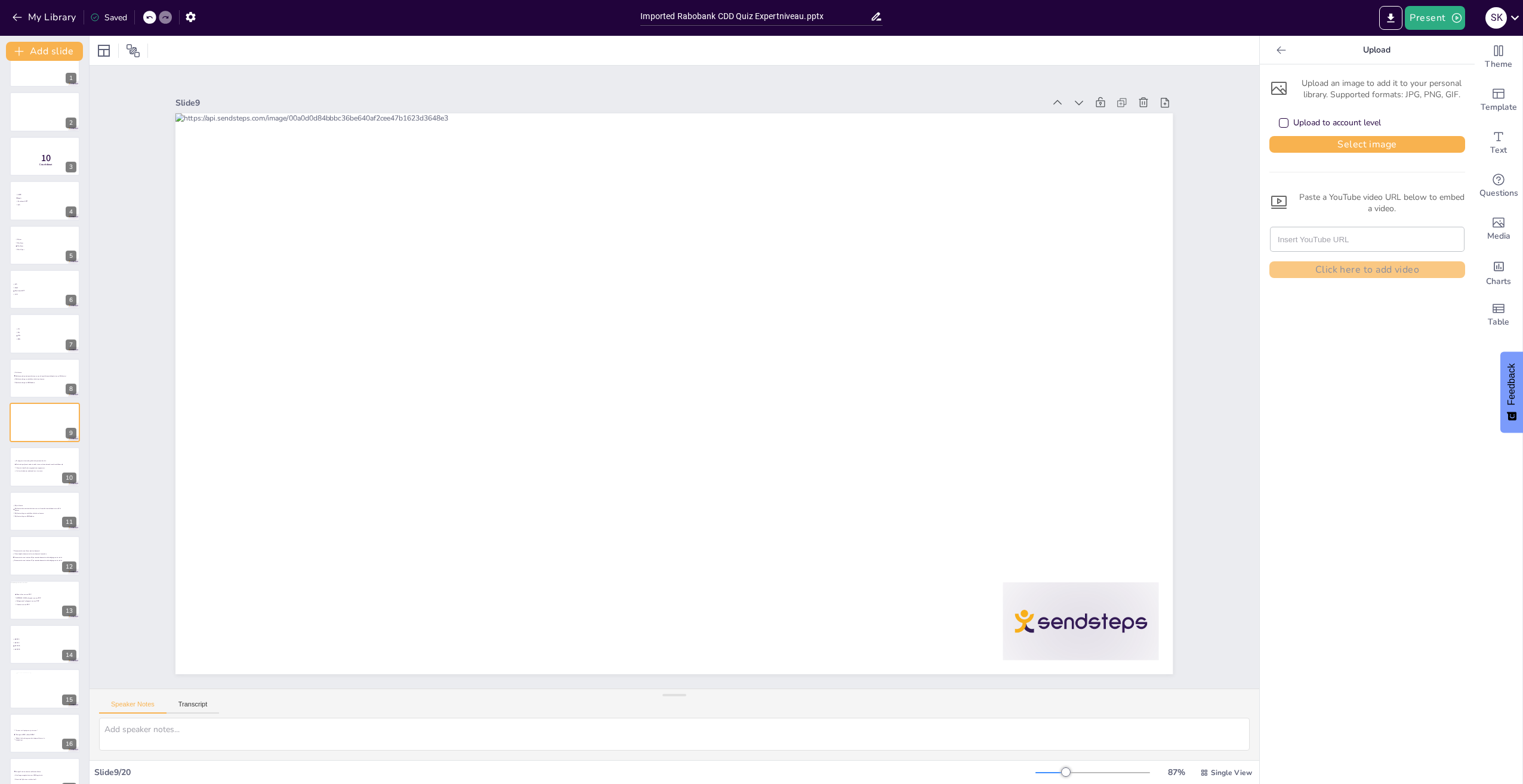
click at [1279, 122] on div "Upload to account level" at bounding box center [1284, 123] width 10 height 10
click at [1315, 148] on button "Select image" at bounding box center [1367, 145] width 195 height 17
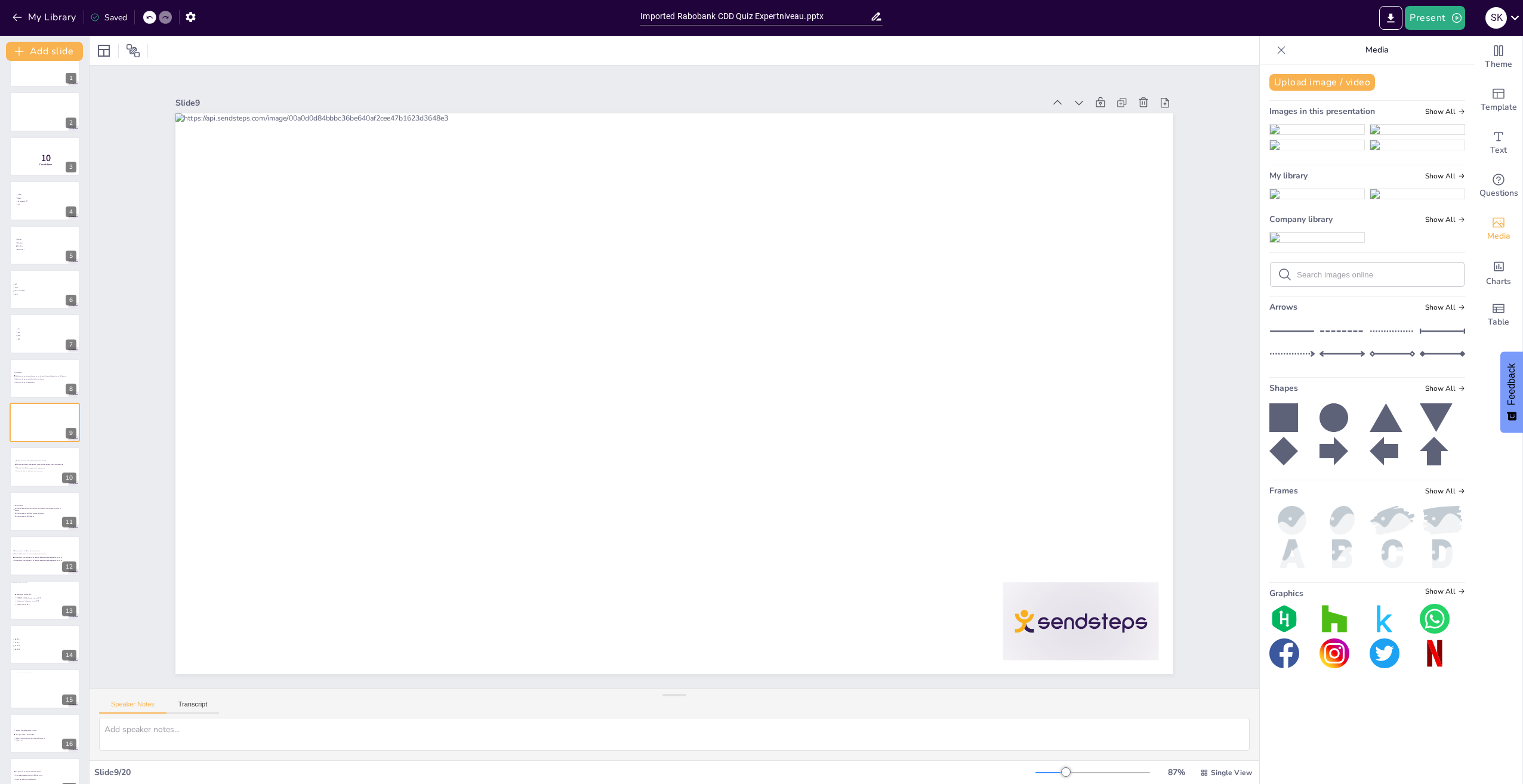
click at [1287, 242] on img at bounding box center [1317, 237] width 94 height 10
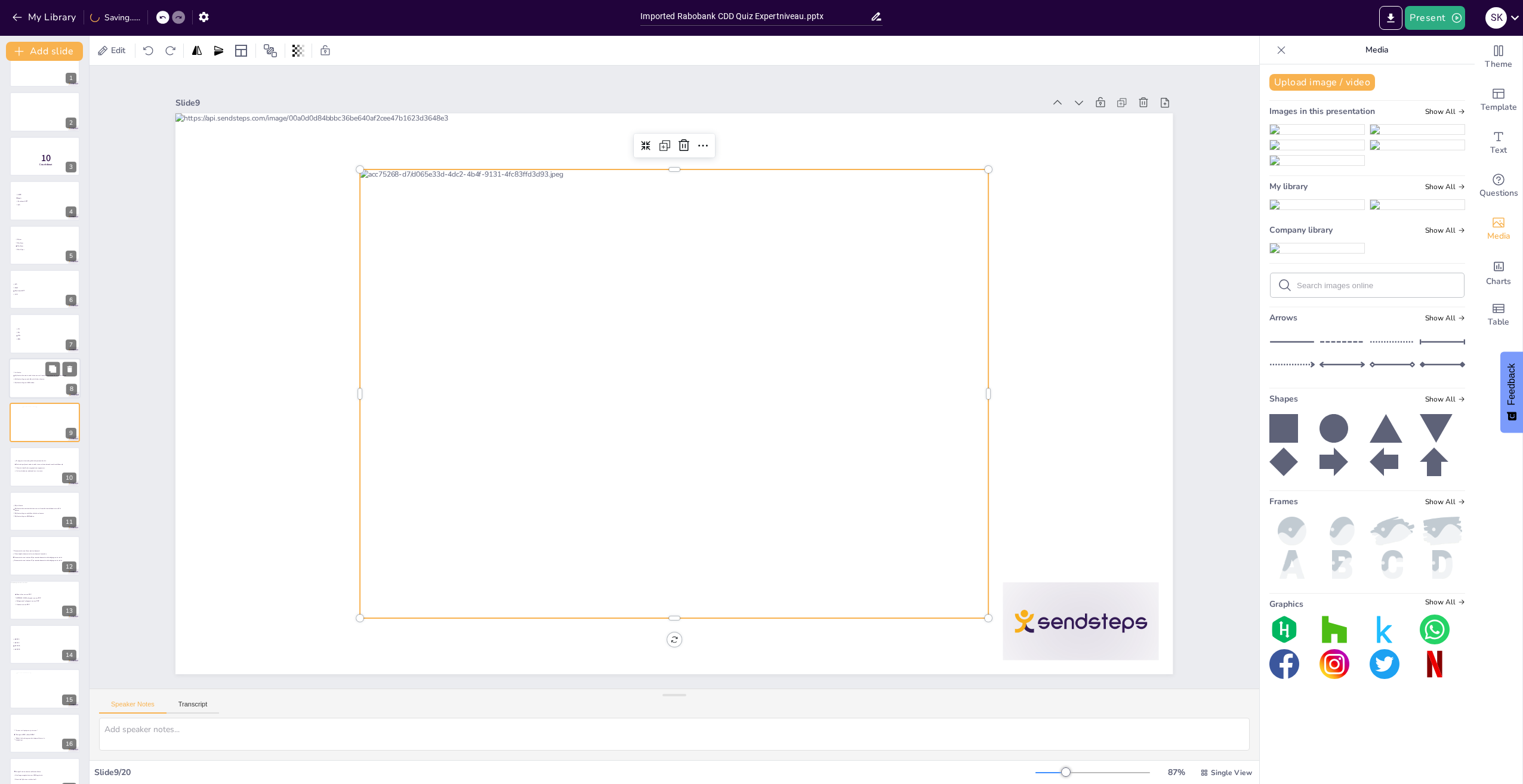
click at [23, 387] on div at bounding box center [44, 378] width 71 height 41
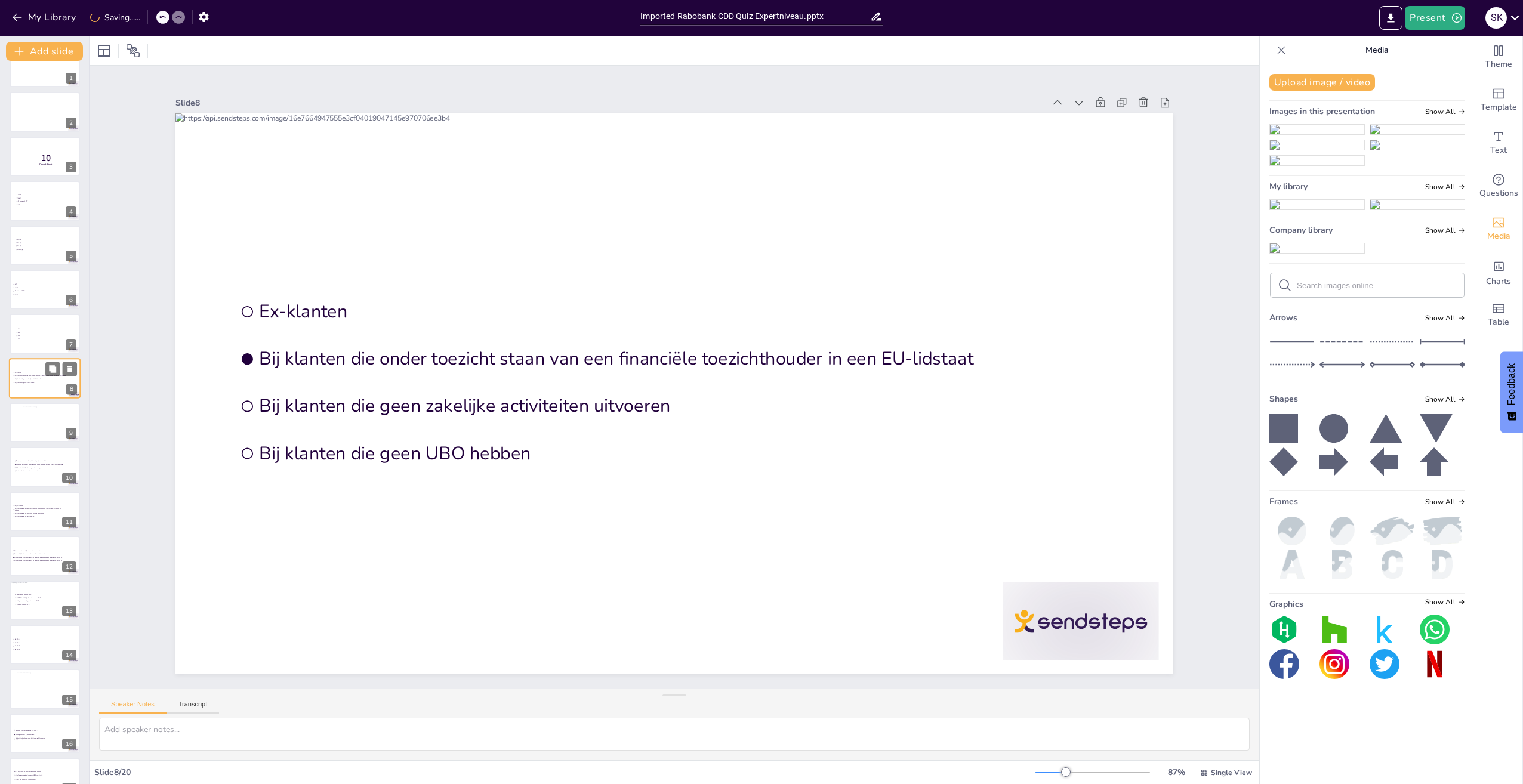
scroll to position [0, 0]
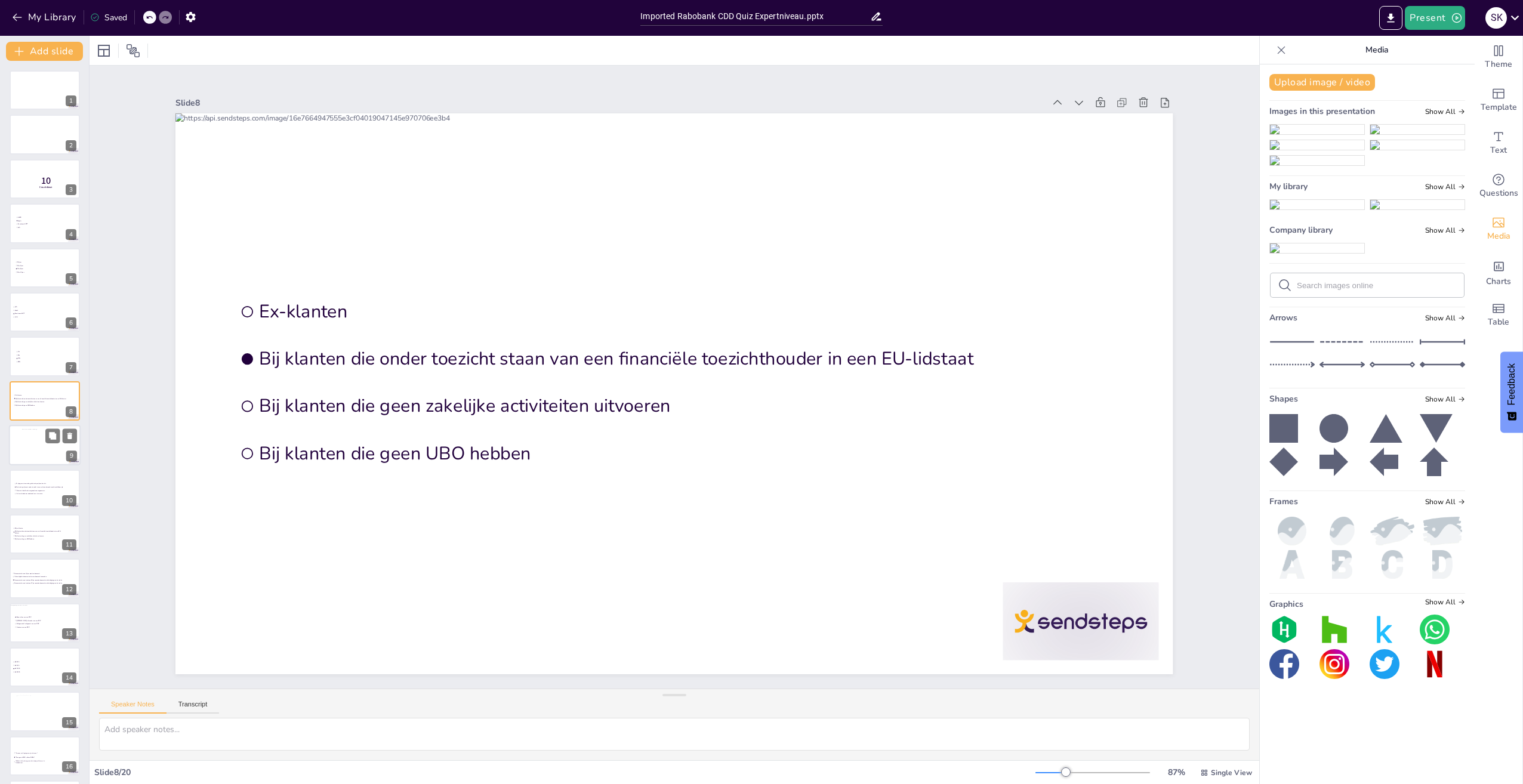
click at [32, 447] on div at bounding box center [45, 445] width 46 height 32
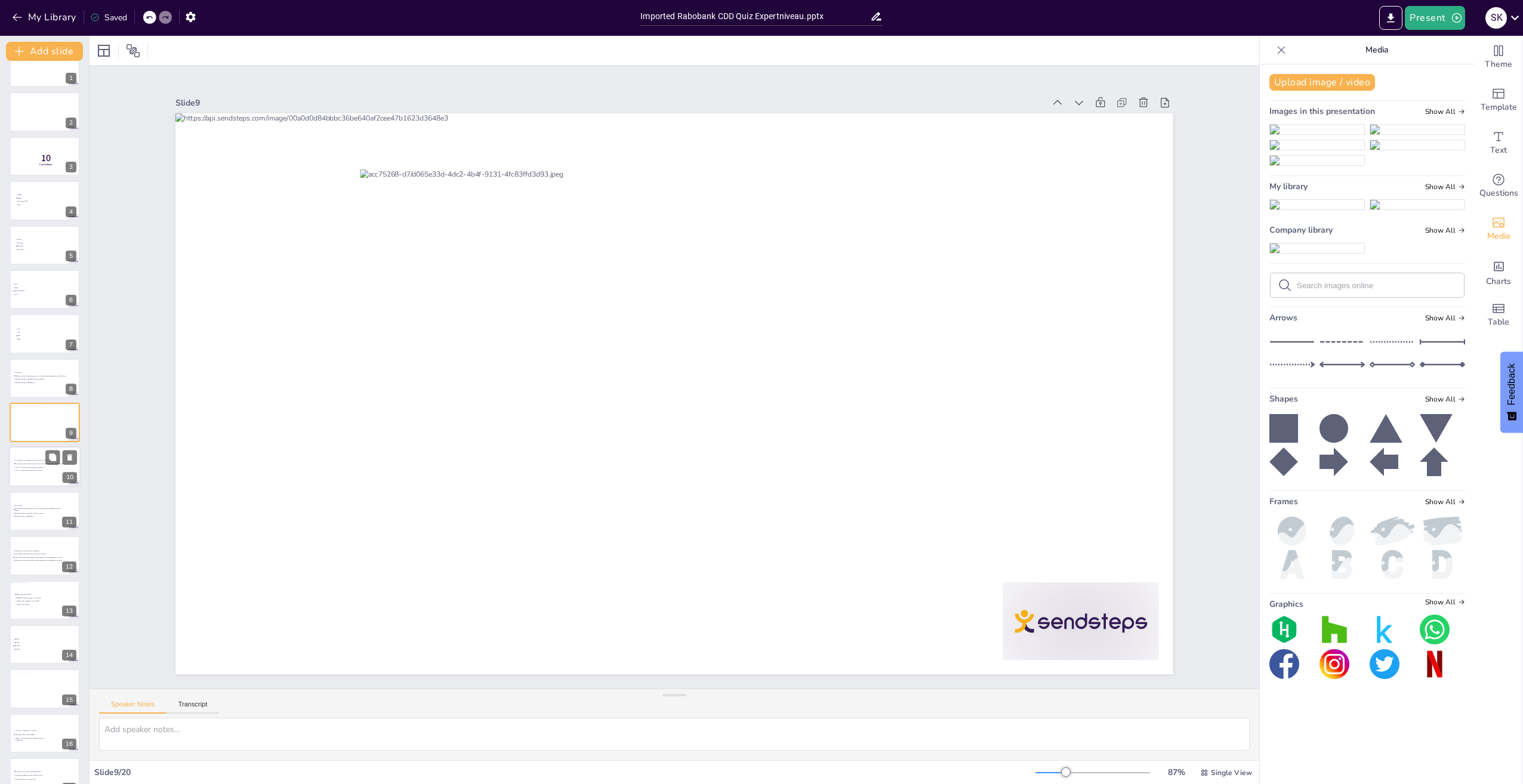
click at [20, 473] on div at bounding box center [44, 467] width 71 height 41
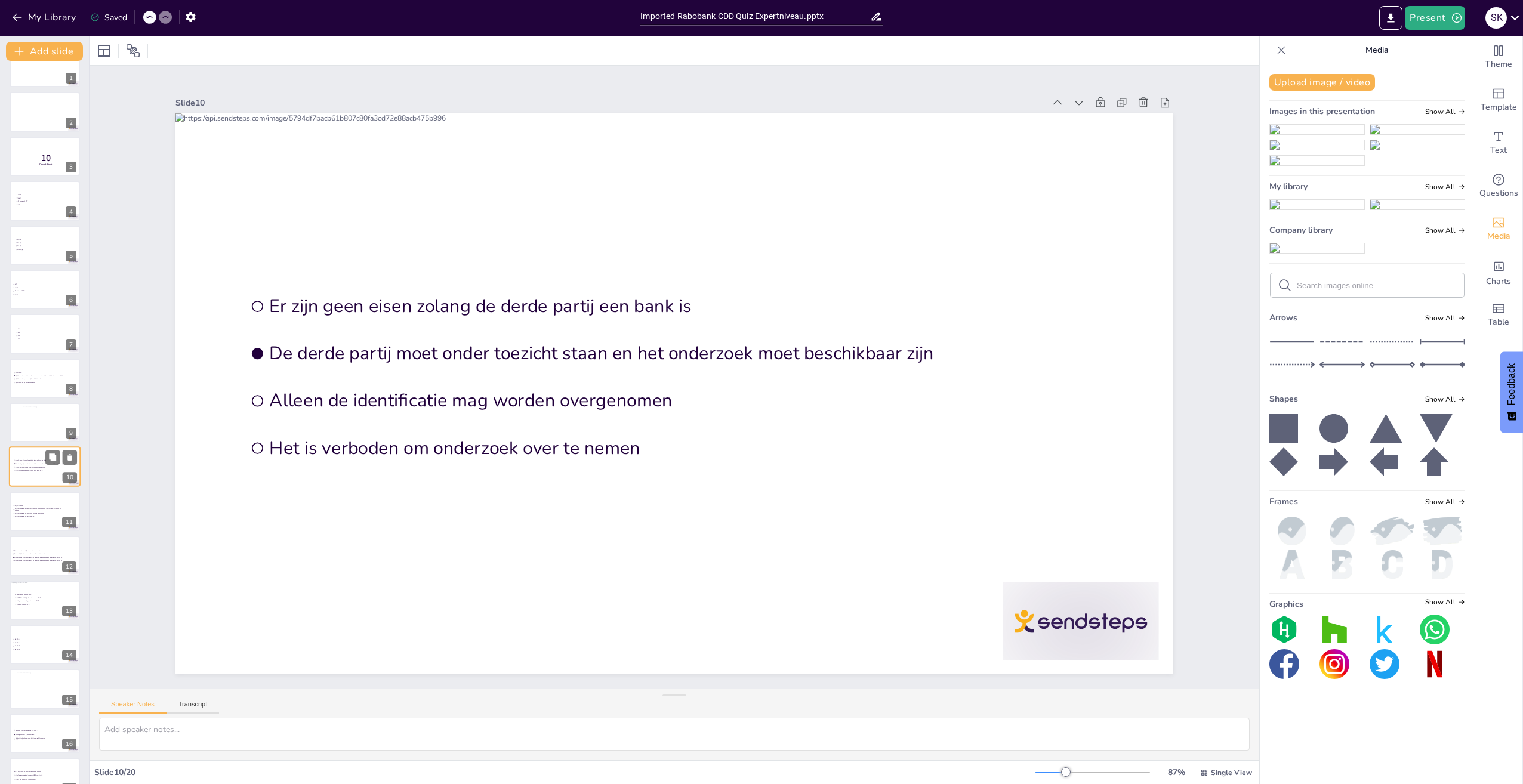
scroll to position [68, 0]
click at [32, 634] on div at bounding box center [45, 644] width 57 height 32
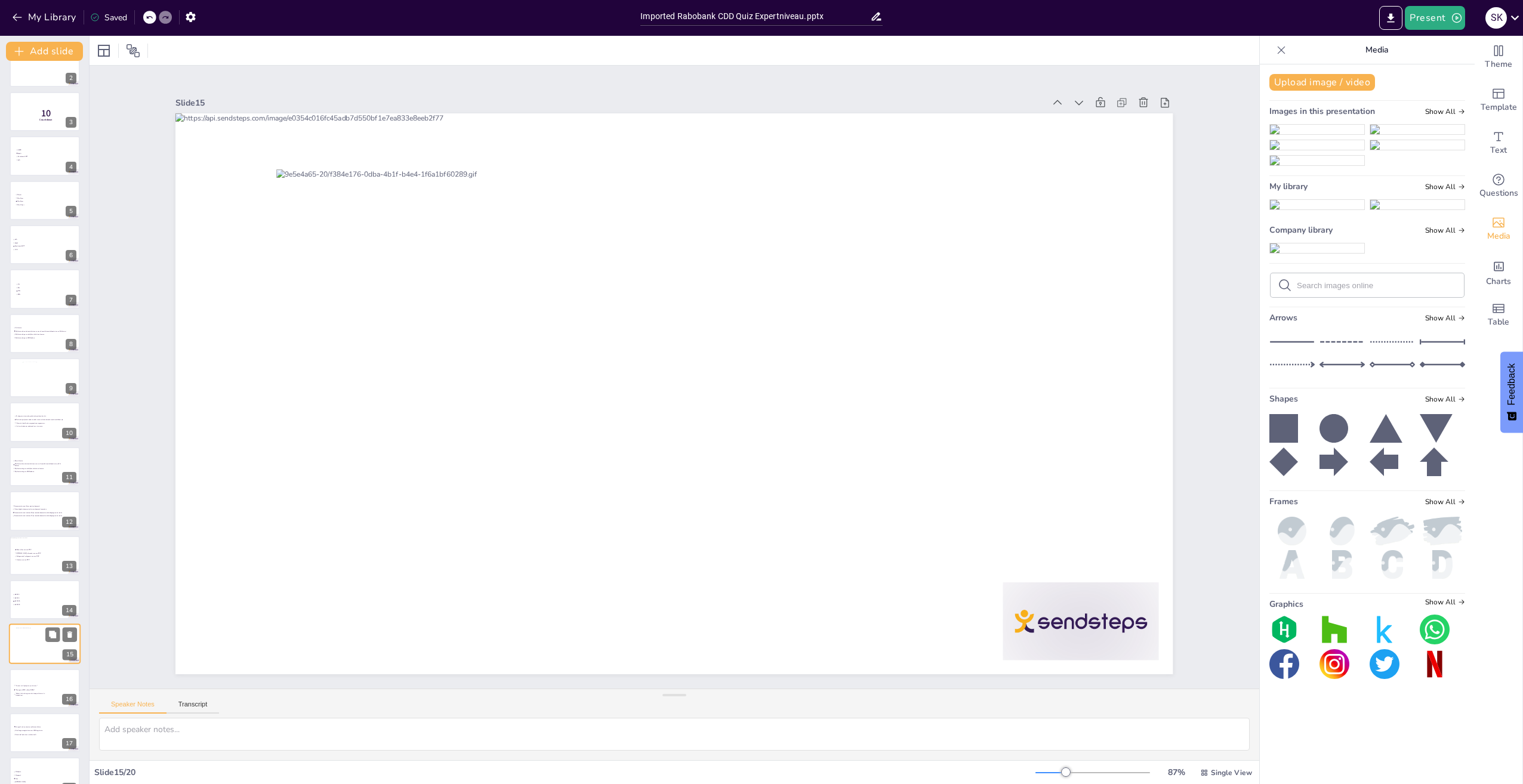
scroll to position [179, 0]
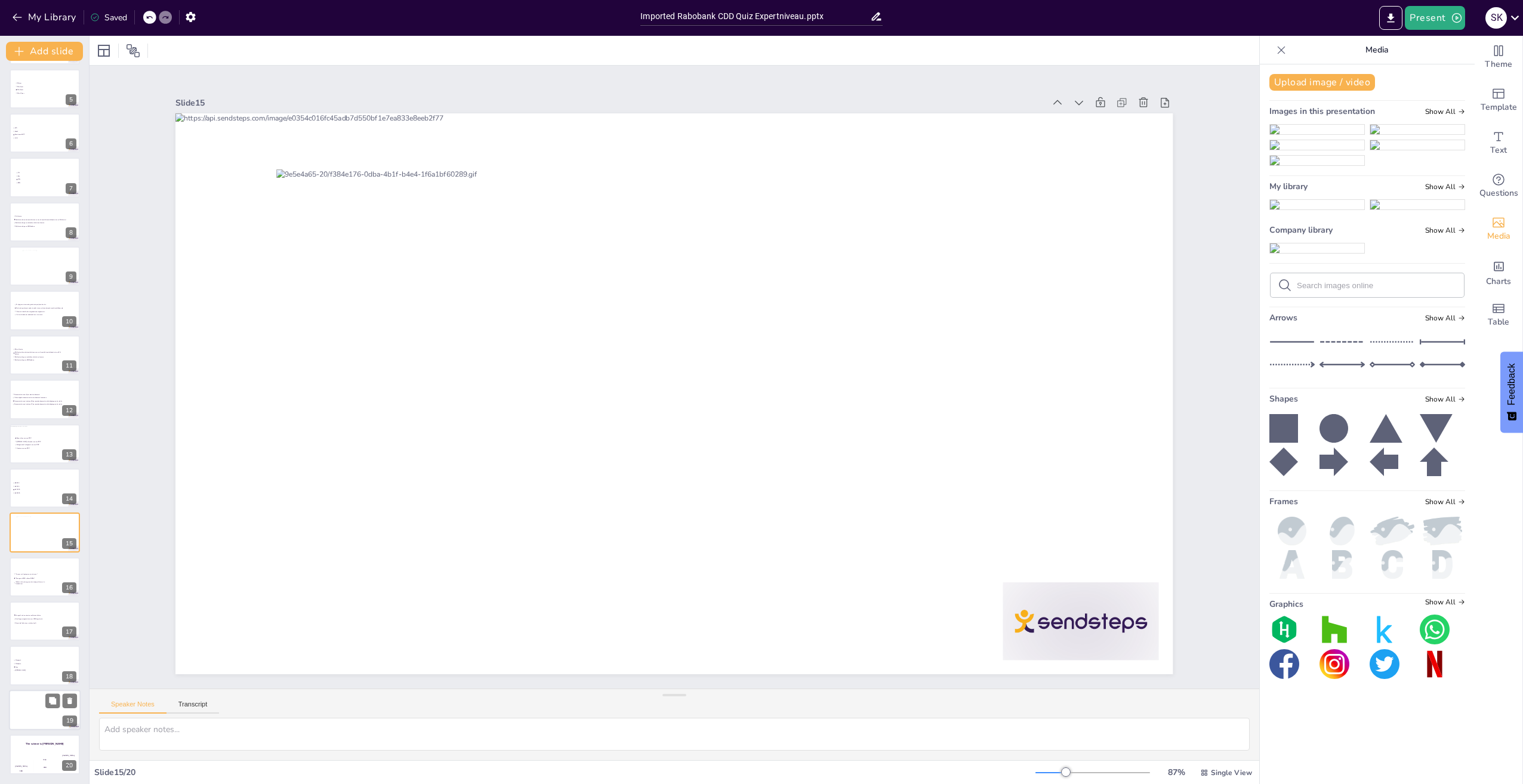
click at [27, 710] on div at bounding box center [44, 710] width 71 height 41
click at [30, 753] on div "The winner is Niels 🏆" at bounding box center [44, 743] width 71 height 20
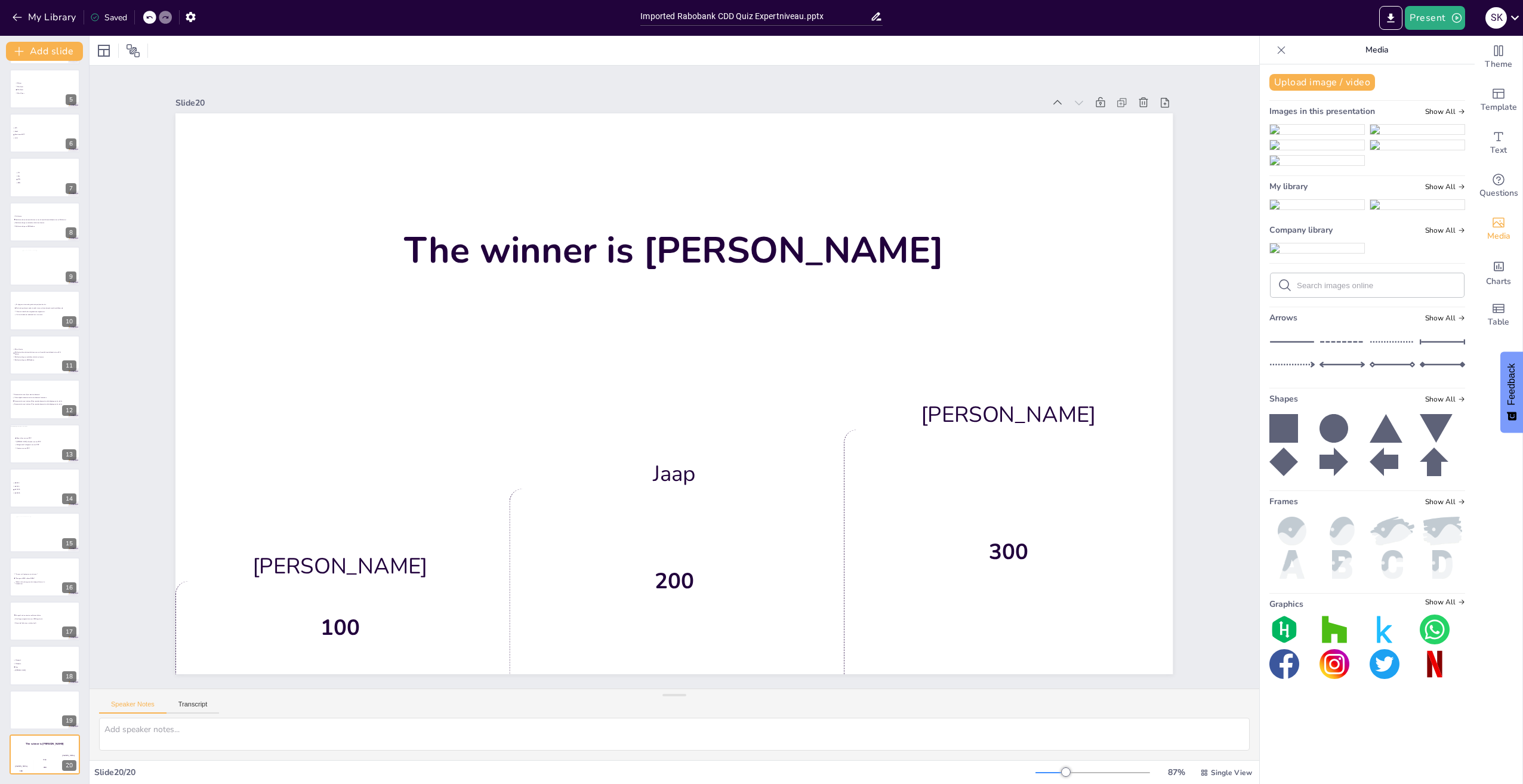
click at [112, 13] on div "Saved" at bounding box center [109, 18] width 37 height 11
click at [1432, 13] on button "Present" at bounding box center [1434, 17] width 60 height 24
click at [1451, 71] on li "Play presentation" at bounding box center [1453, 73] width 95 height 19
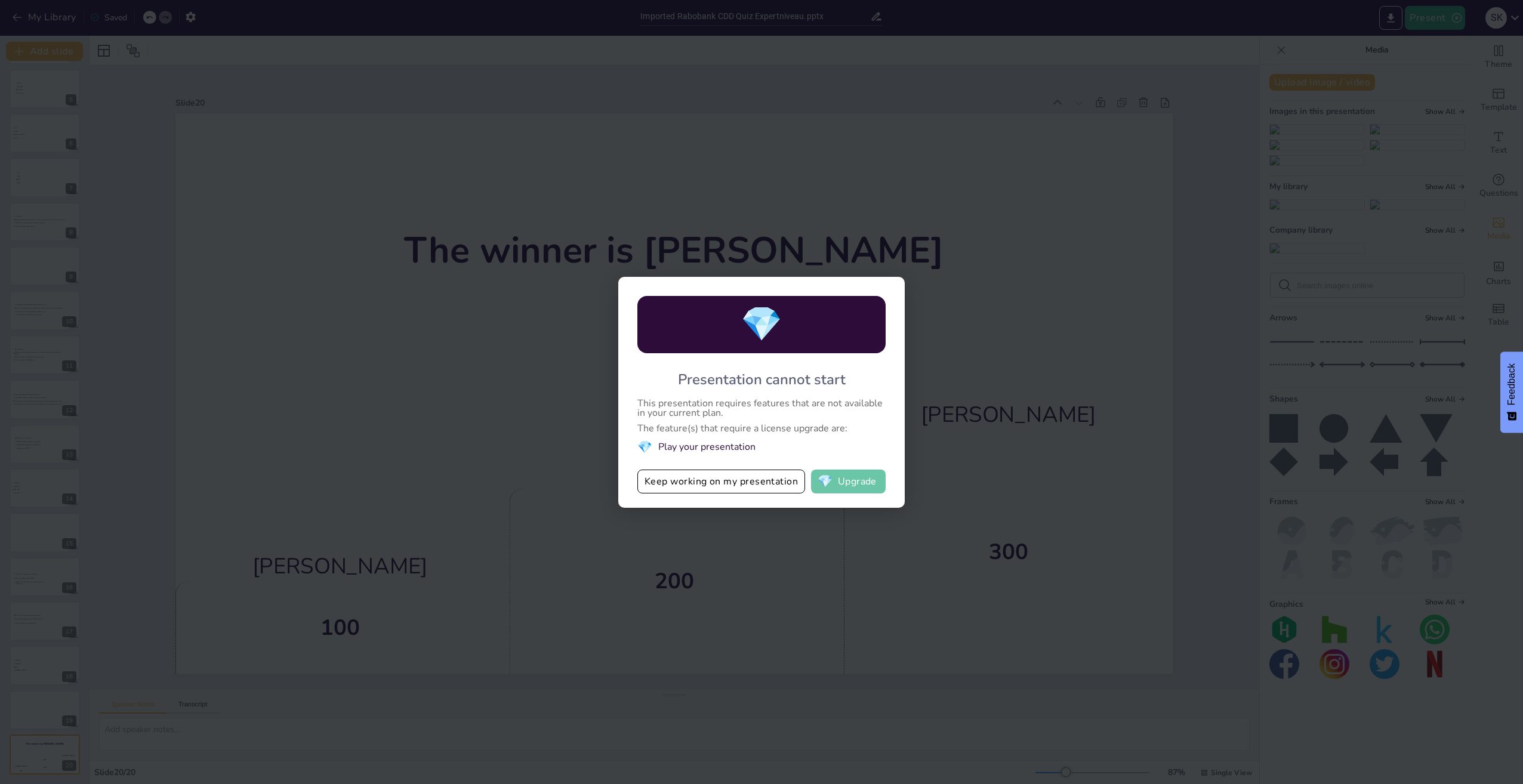
click at [845, 488] on button "💎 Upgrade" at bounding box center [848, 481] width 74 height 24
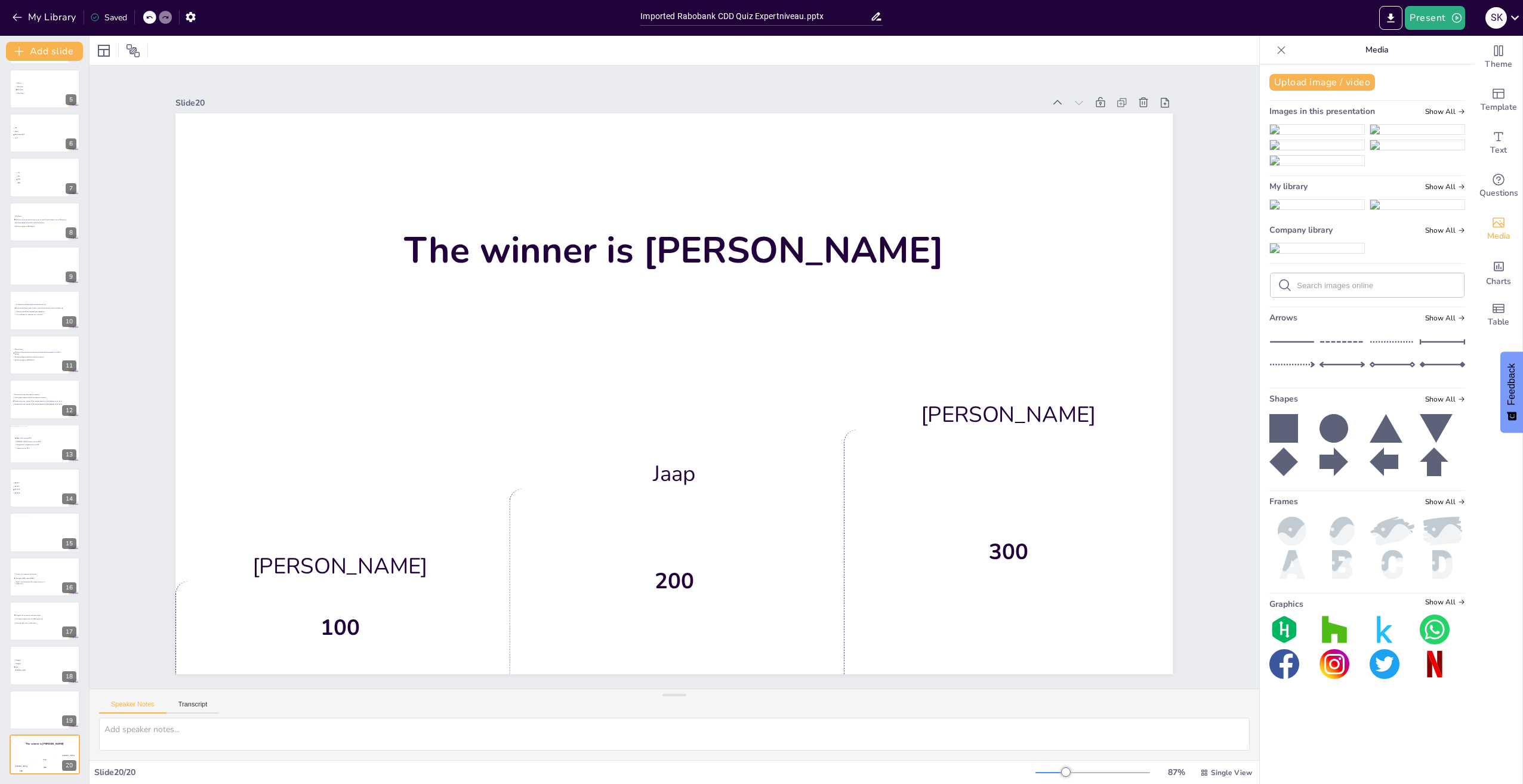
scroll to position [183, 0]
click at [1392, 18] on icon "Export to PowerPoint" at bounding box center [1391, 17] width 8 height 9
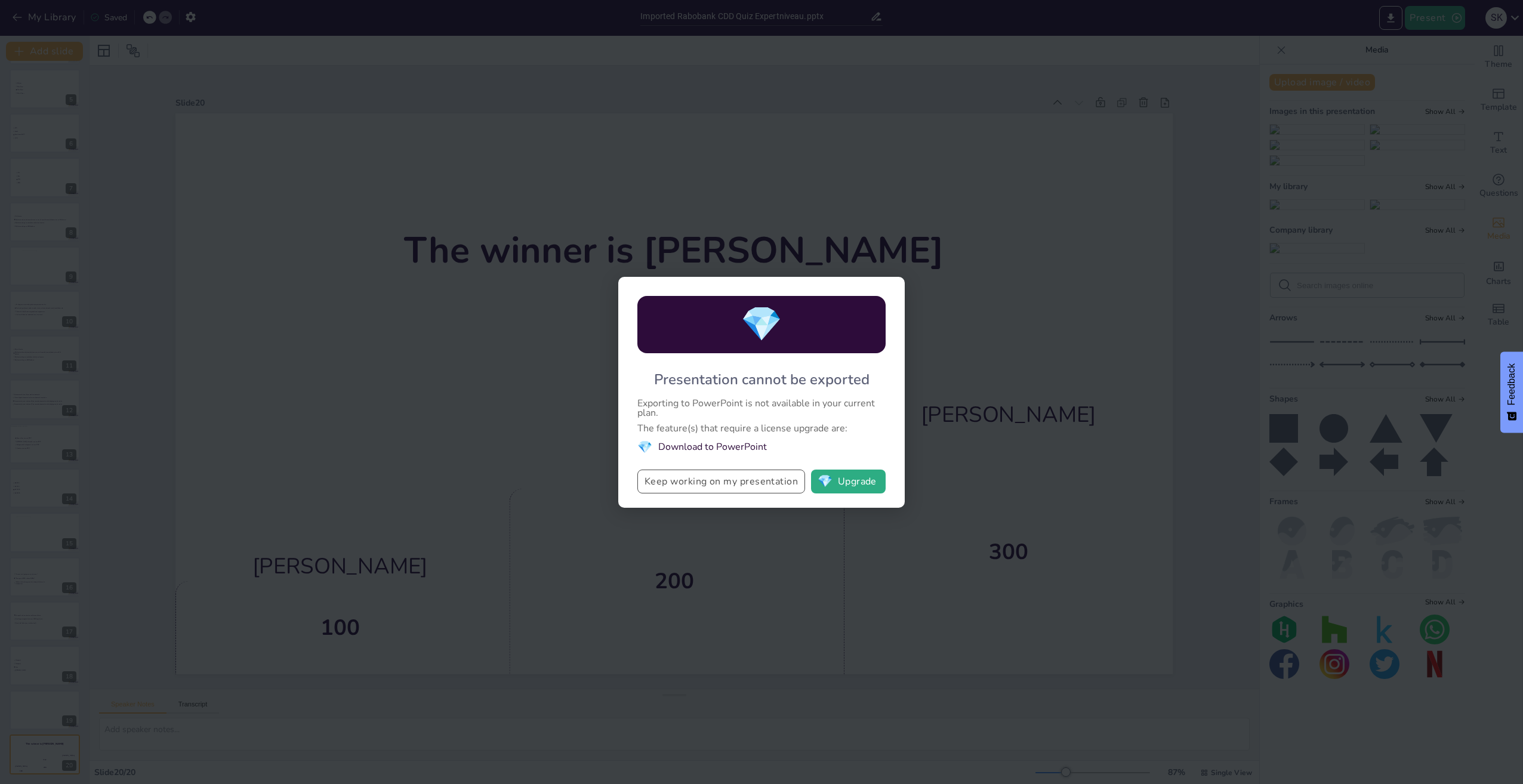
click at [748, 484] on button "Keep working on my presentation" at bounding box center [721, 481] width 168 height 24
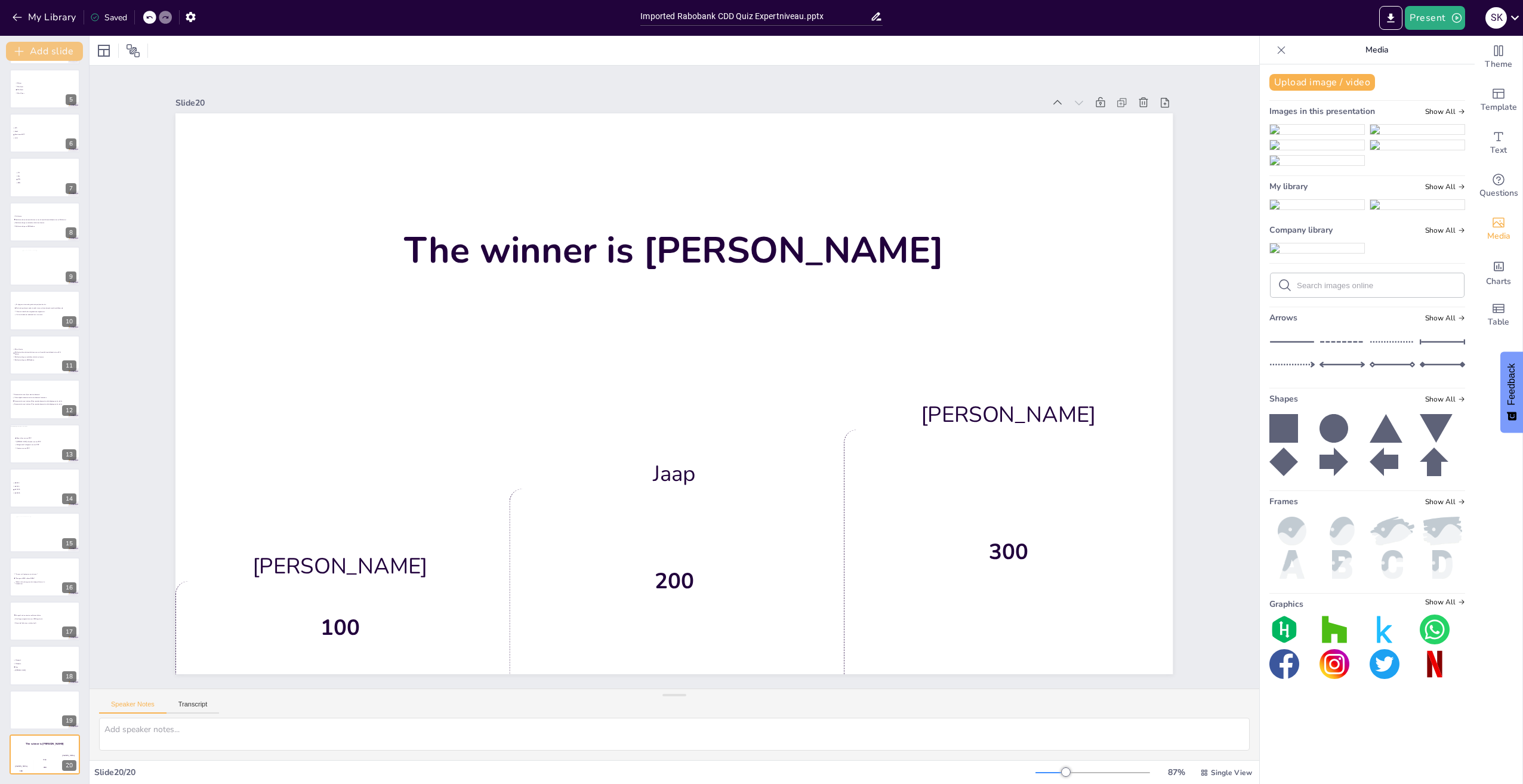
scroll to position [0, 0]
click at [105, 15] on div "Saved" at bounding box center [109, 18] width 37 height 11
click at [105, 46] on icon at bounding box center [103, 50] width 14 height 14
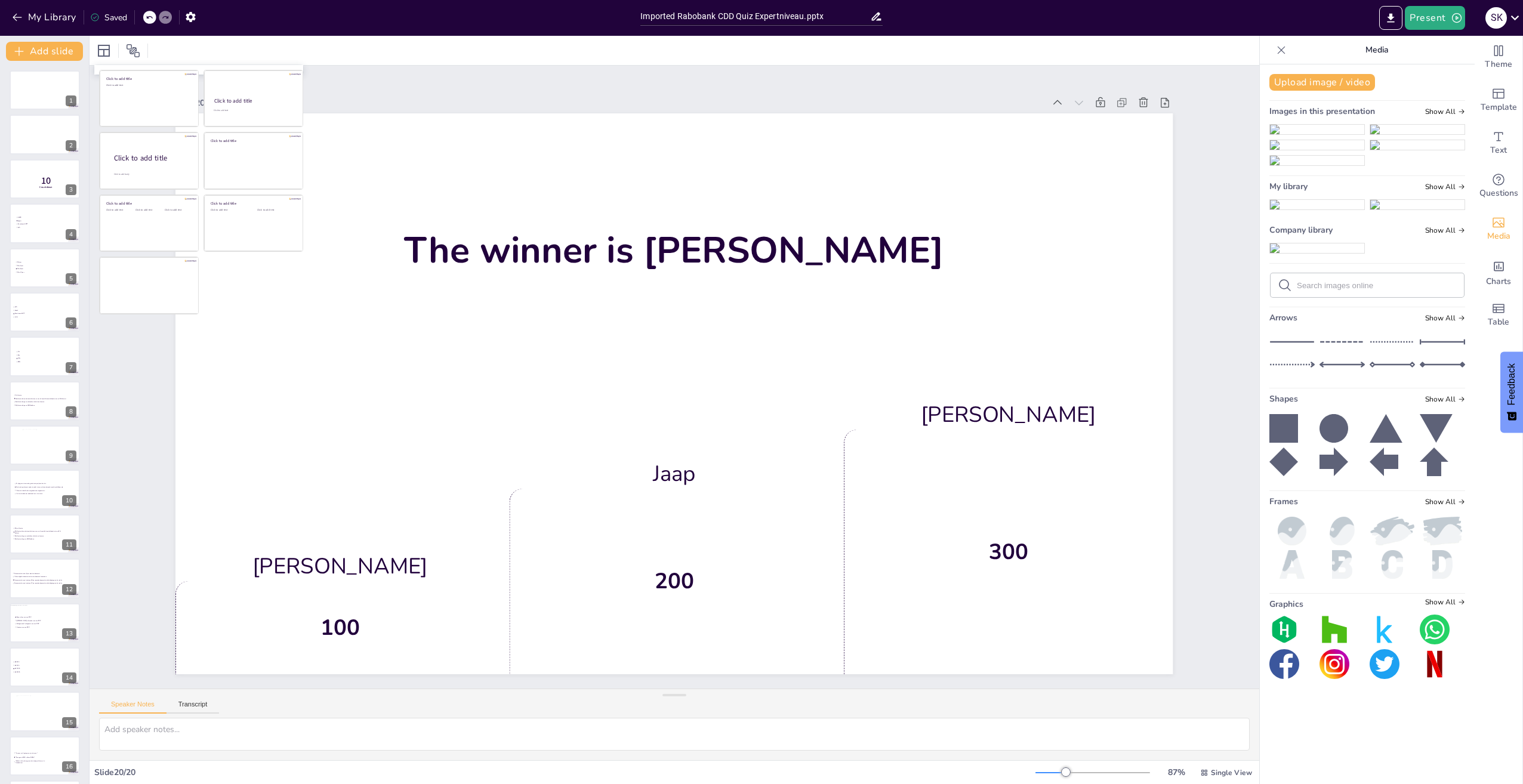
click at [658, 89] on div "Slide 1 Slide 2 Slide 3 10 Countdown Slide 4 GDPR Wwft Sanctiewet 1977 Wft Slid…" at bounding box center [675, 377] width 696 height 1054
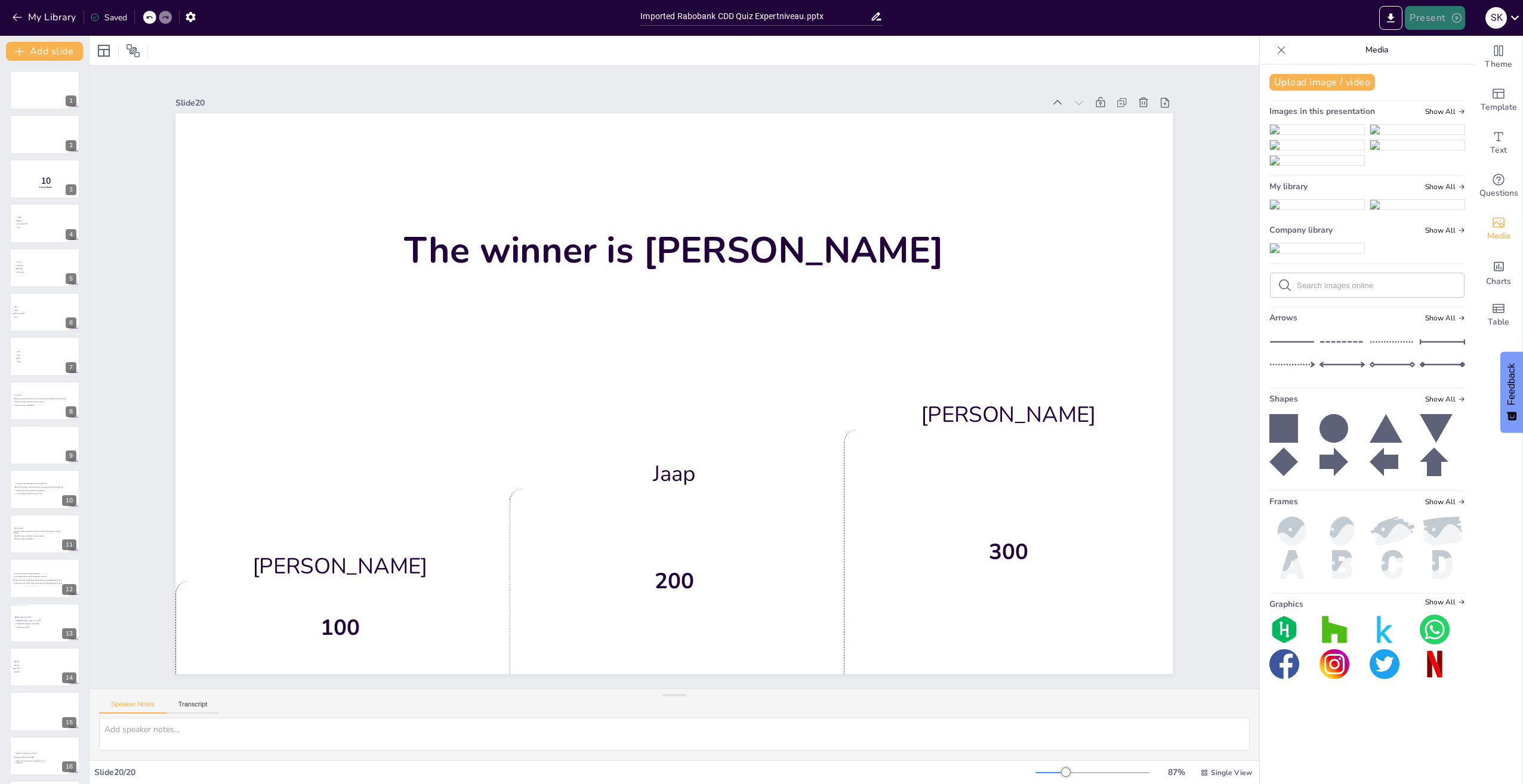
click at [1444, 16] on button "Present" at bounding box center [1434, 17] width 60 height 24
click at [1453, 79] on li "Play presentation" at bounding box center [1453, 73] width 95 height 19
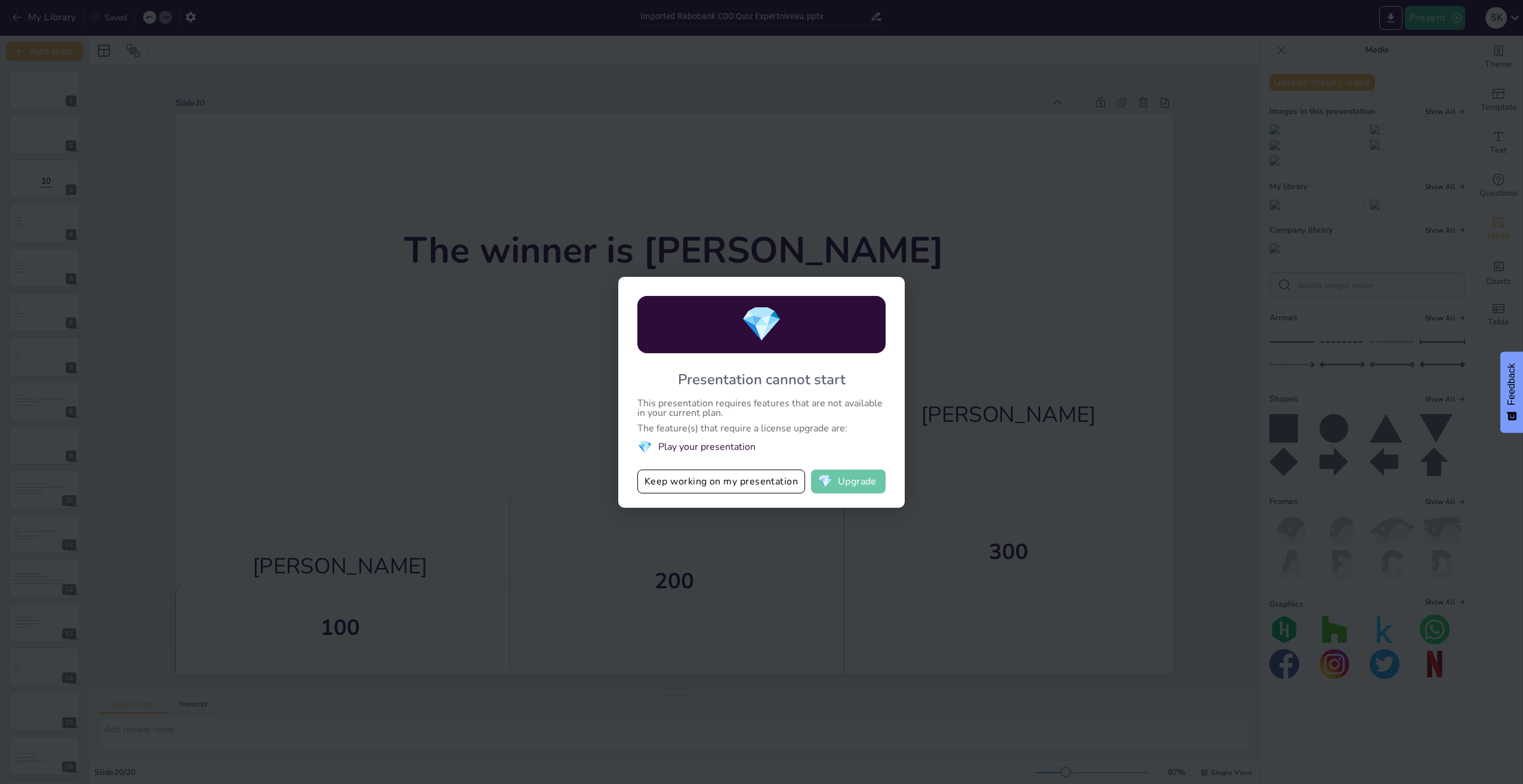
click at [862, 481] on button "💎 Upgrade" at bounding box center [848, 481] width 74 height 24
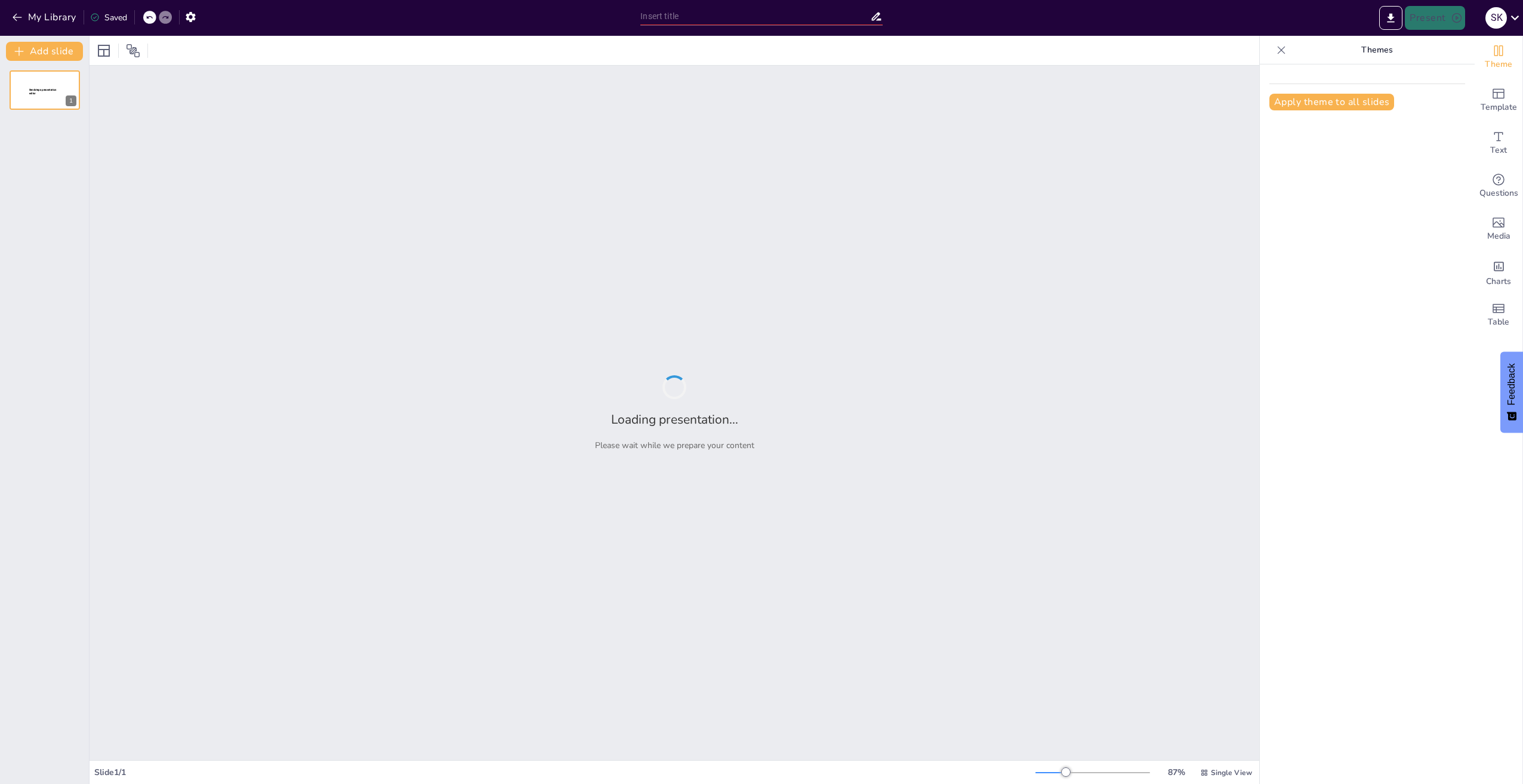
type input "Imported Rabobank CDD Quiz Expertniveau.pptx"
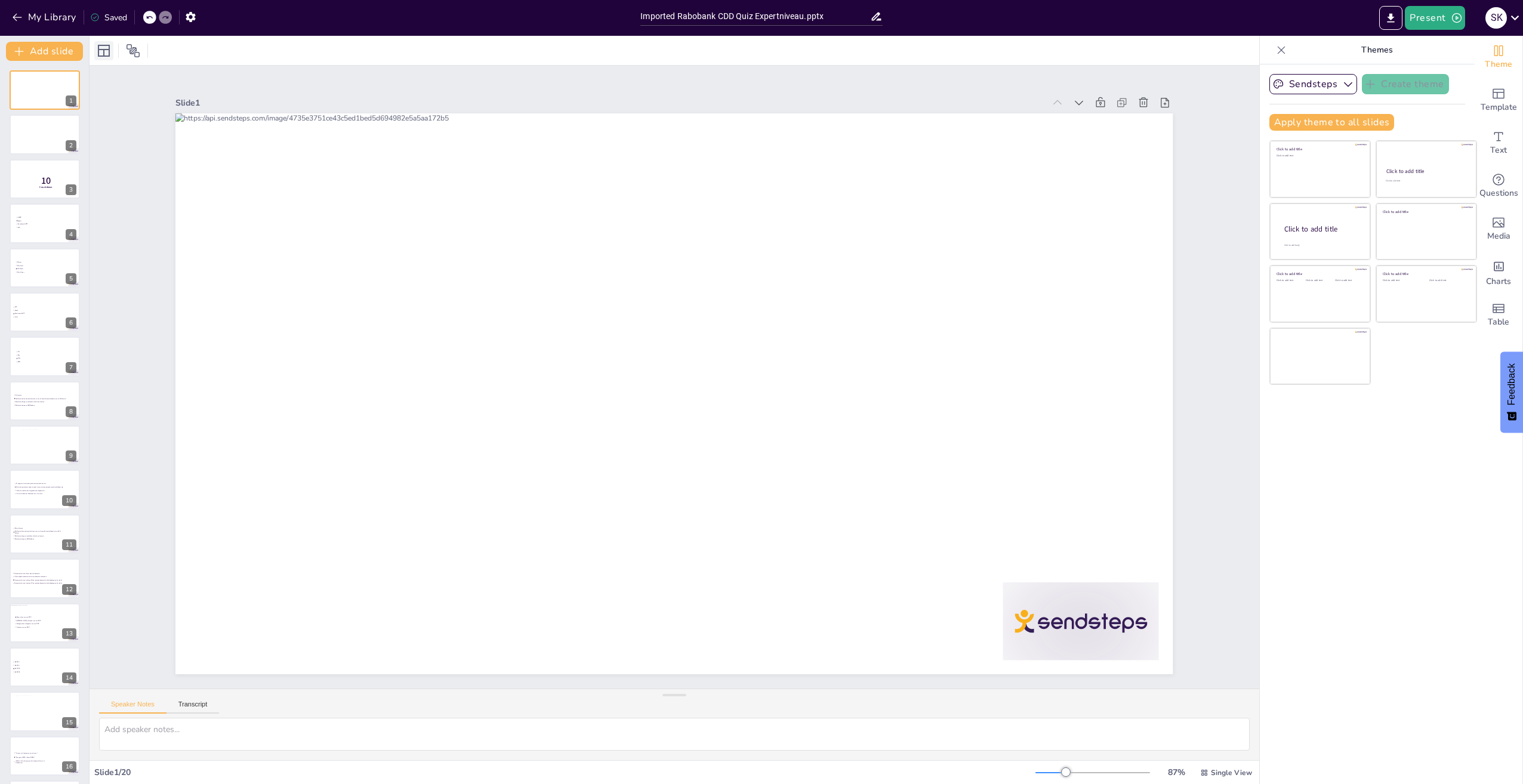
click at [111, 51] on icon at bounding box center [103, 50] width 14 height 14
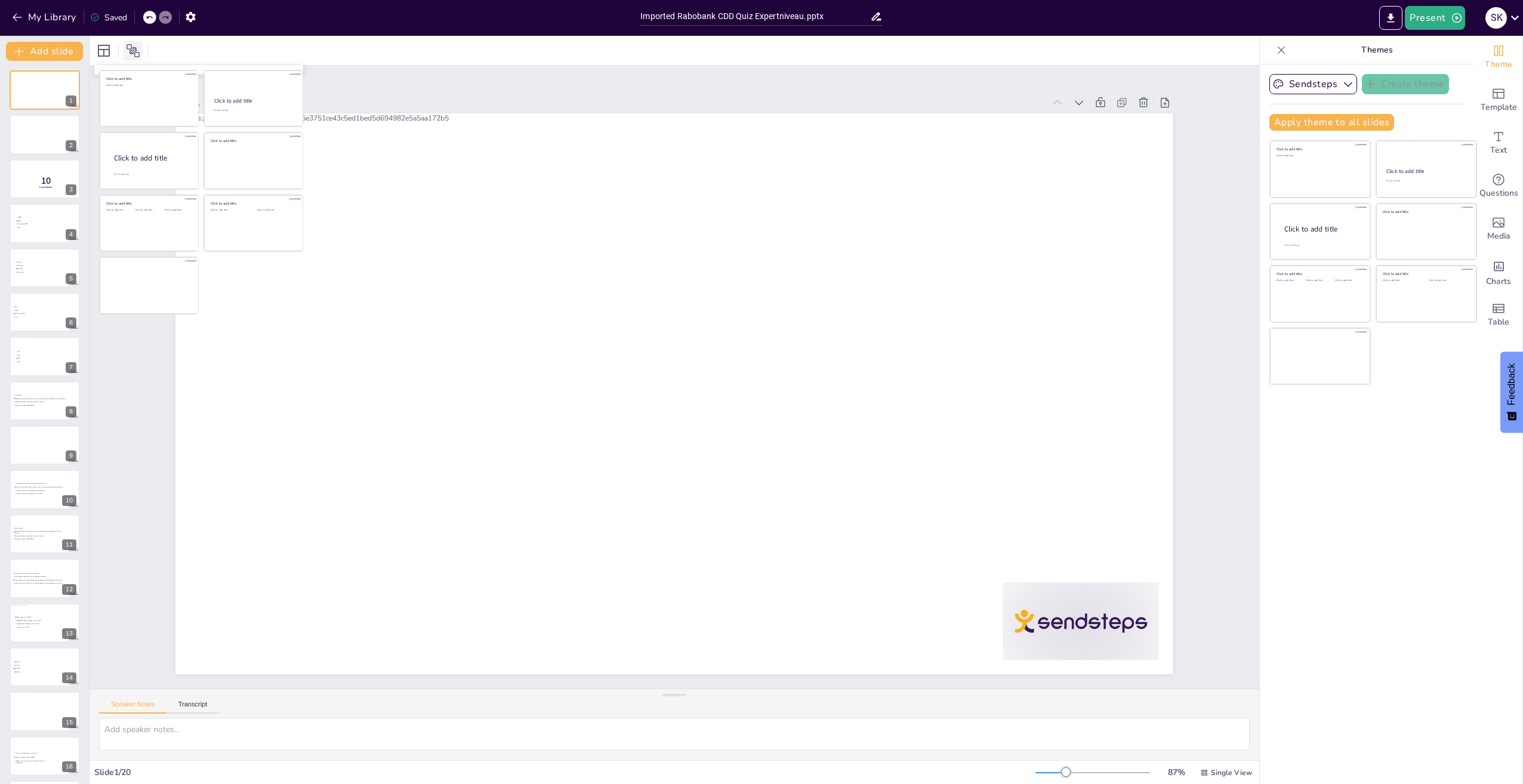
click at [132, 56] on icon at bounding box center [132, 50] width 14 height 14
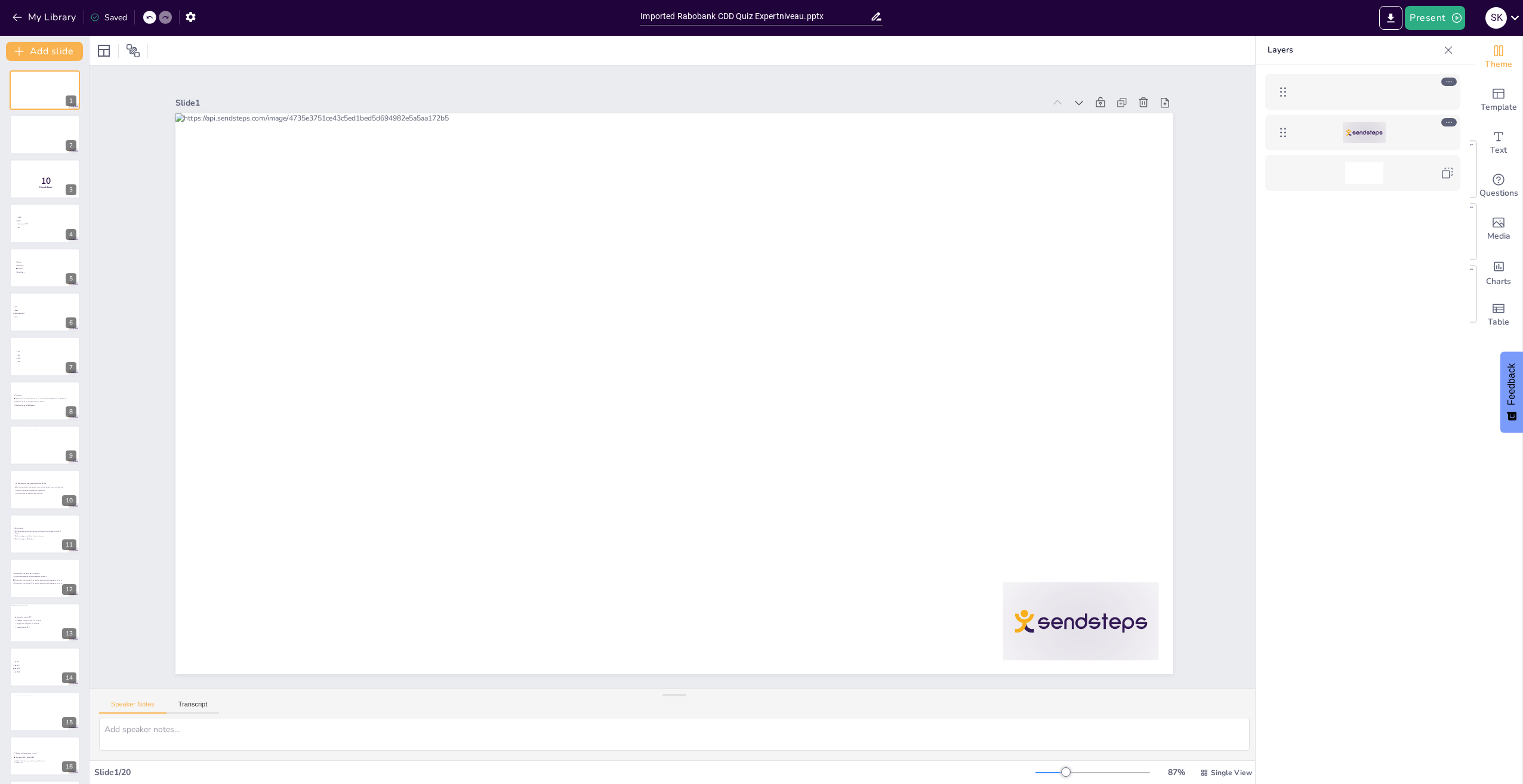
click at [1443, 42] on div at bounding box center [1449, 50] width 19 height 19
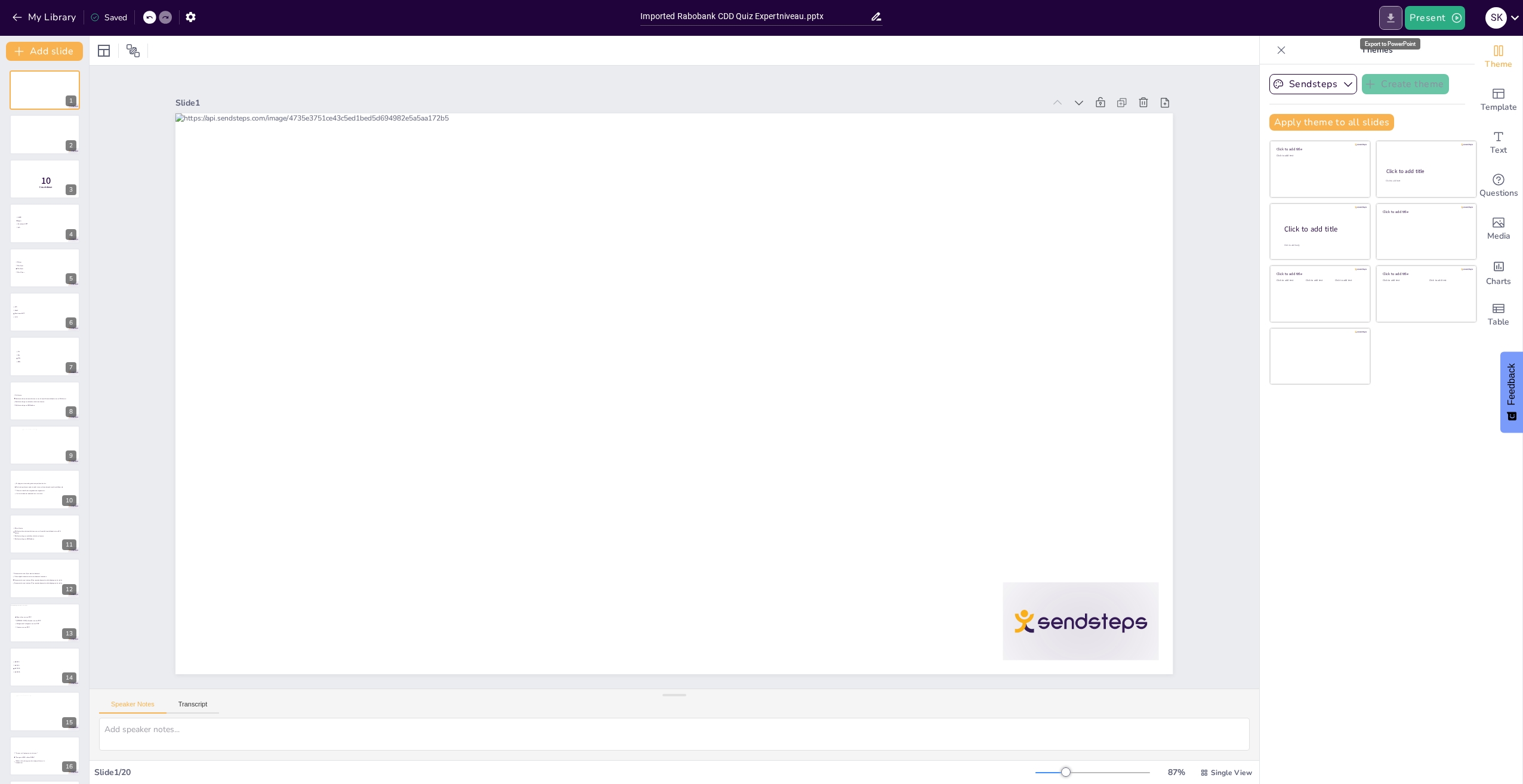
click at [1394, 16] on icon "Export to PowerPoint" at bounding box center [1391, 18] width 12 height 12
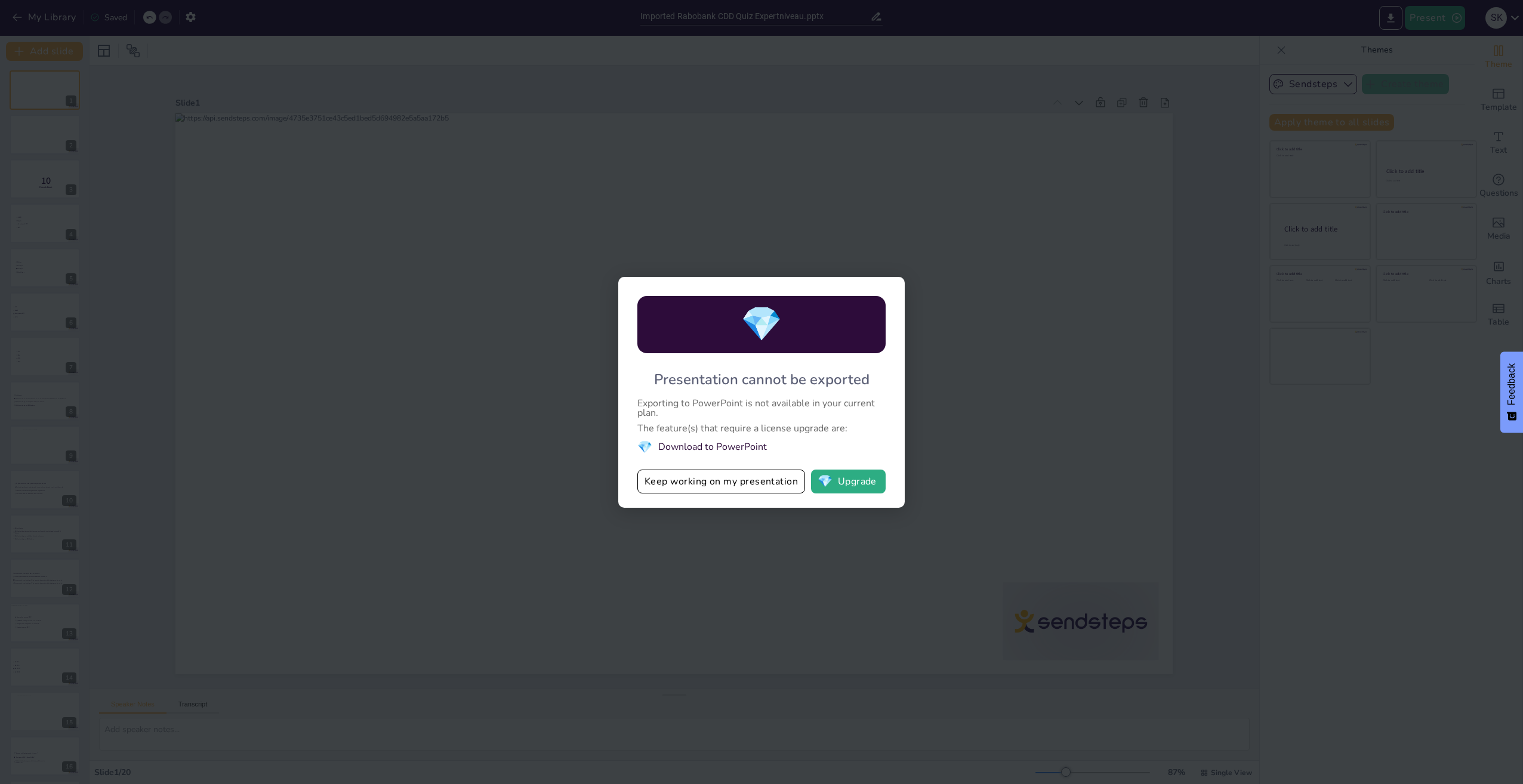
drag, startPoint x: 735, startPoint y: 403, endPoint x: 762, endPoint y: 425, distance: 34.8
click at [762, 424] on div "💎 Presentation cannot be exported Exporting to PowerPoint is not available in y…" at bounding box center [762, 392] width 287 height 231
click at [737, 488] on button "Keep working on my presentation" at bounding box center [721, 481] width 168 height 24
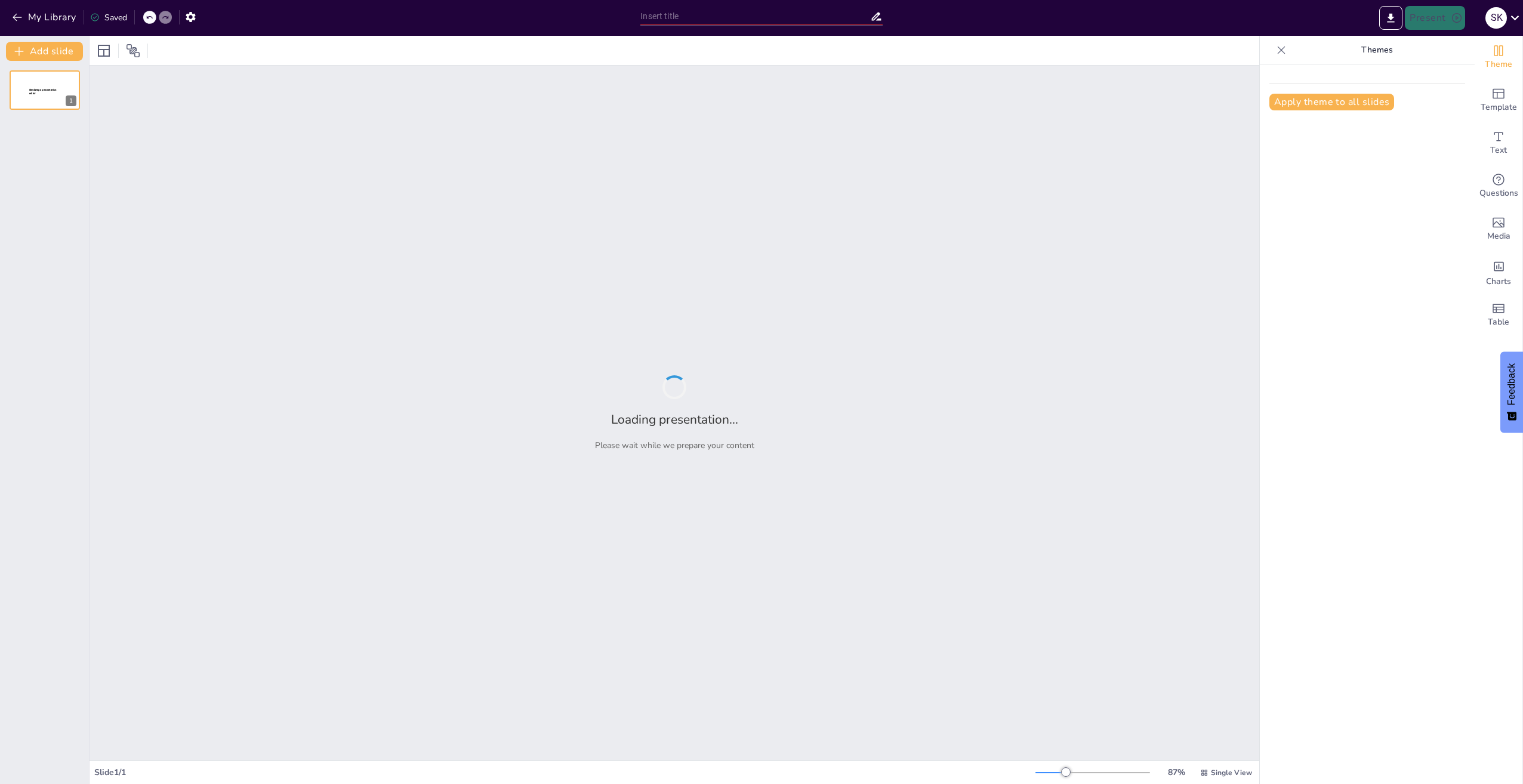
type input "Imported Rabobank CDD Quiz Expertniveau.pptx"
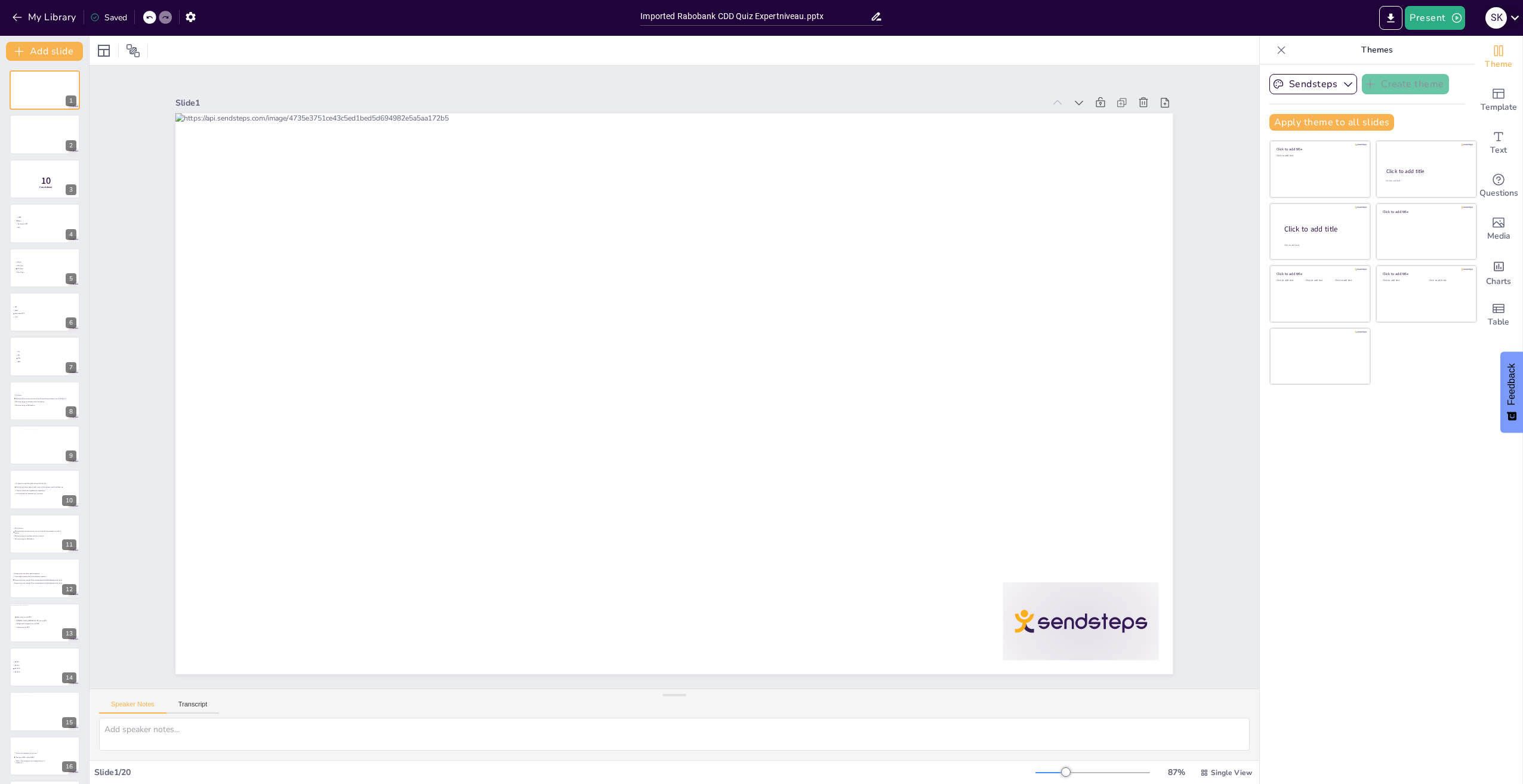
click at [1498, 12] on div "S K" at bounding box center [1496, 18] width 22 height 22
click at [1434, 44] on p "[PERSON_NAME]" at bounding box center [1467, 41] width 82 height 12
click at [1430, 72] on div "Sean Knol sean.knol@rabobank.nl" at bounding box center [1533, 86] width 283 height 46
click at [15, 10] on div at bounding box center [762, 392] width 1523 height 784
click at [11, 22] on icon "button" at bounding box center [17, 17] width 12 height 12
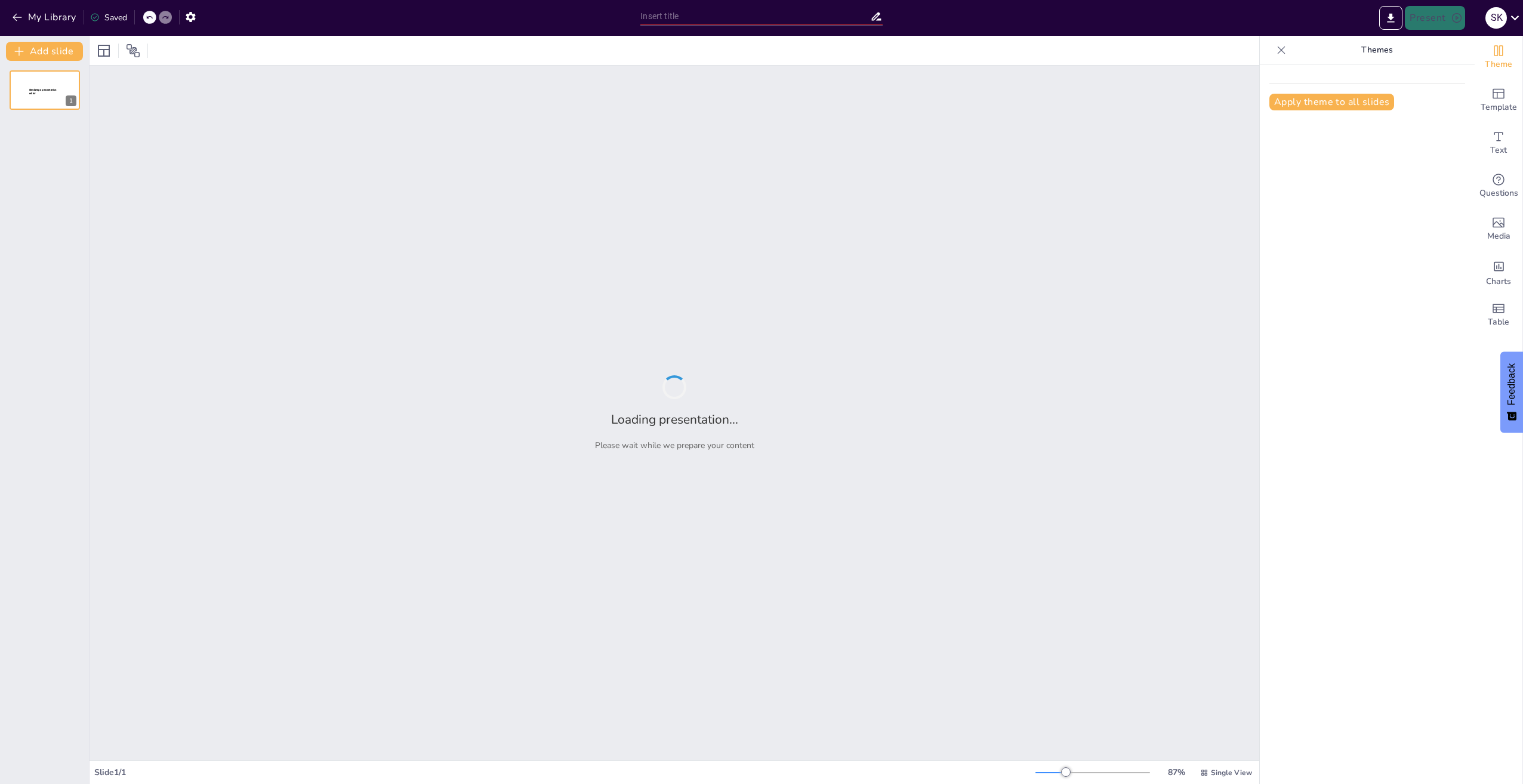
type input "Imported Rabobank CDD Quiz Expertniveau.pptx"
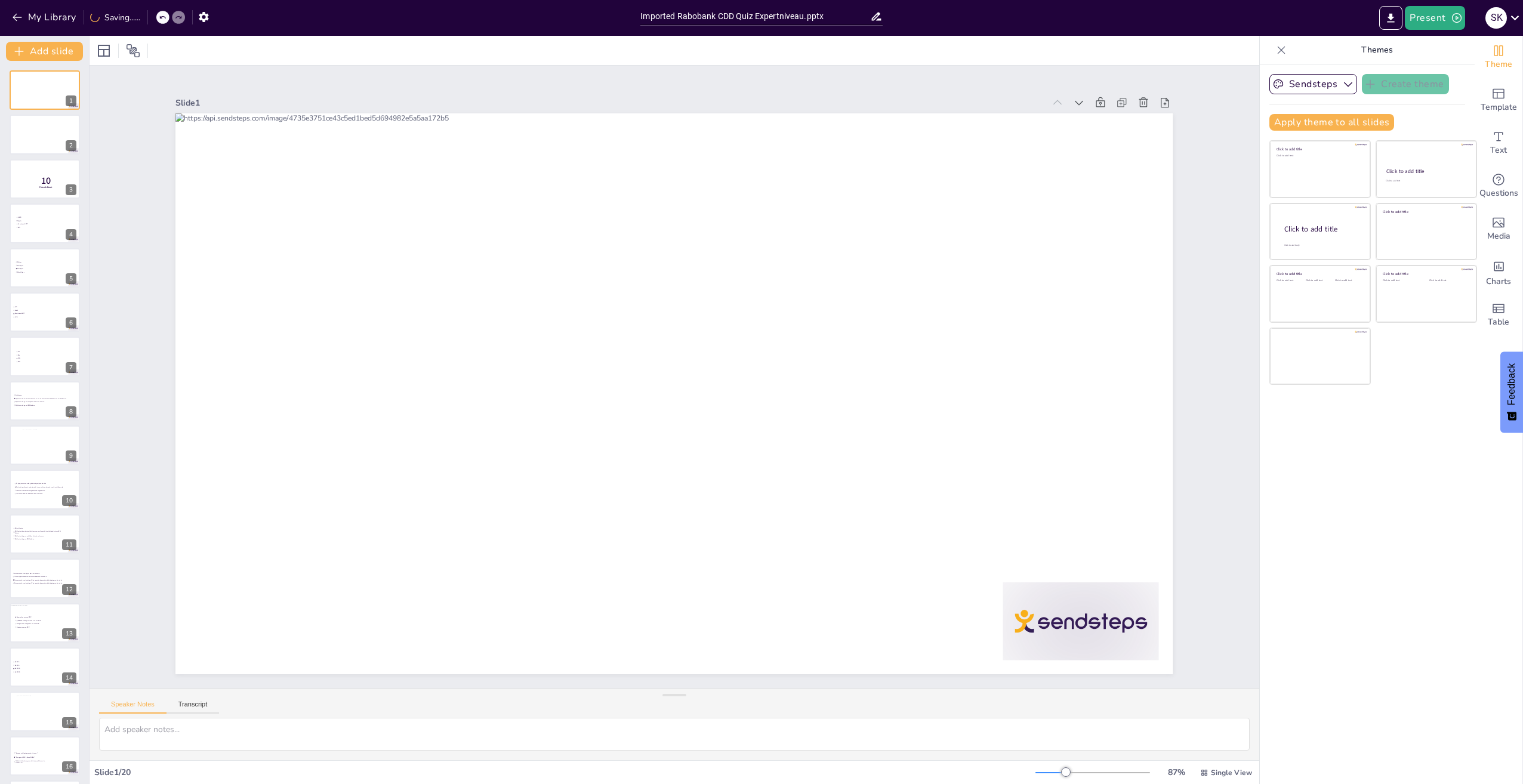
click at [1275, 49] on icon at bounding box center [1281, 50] width 12 height 12
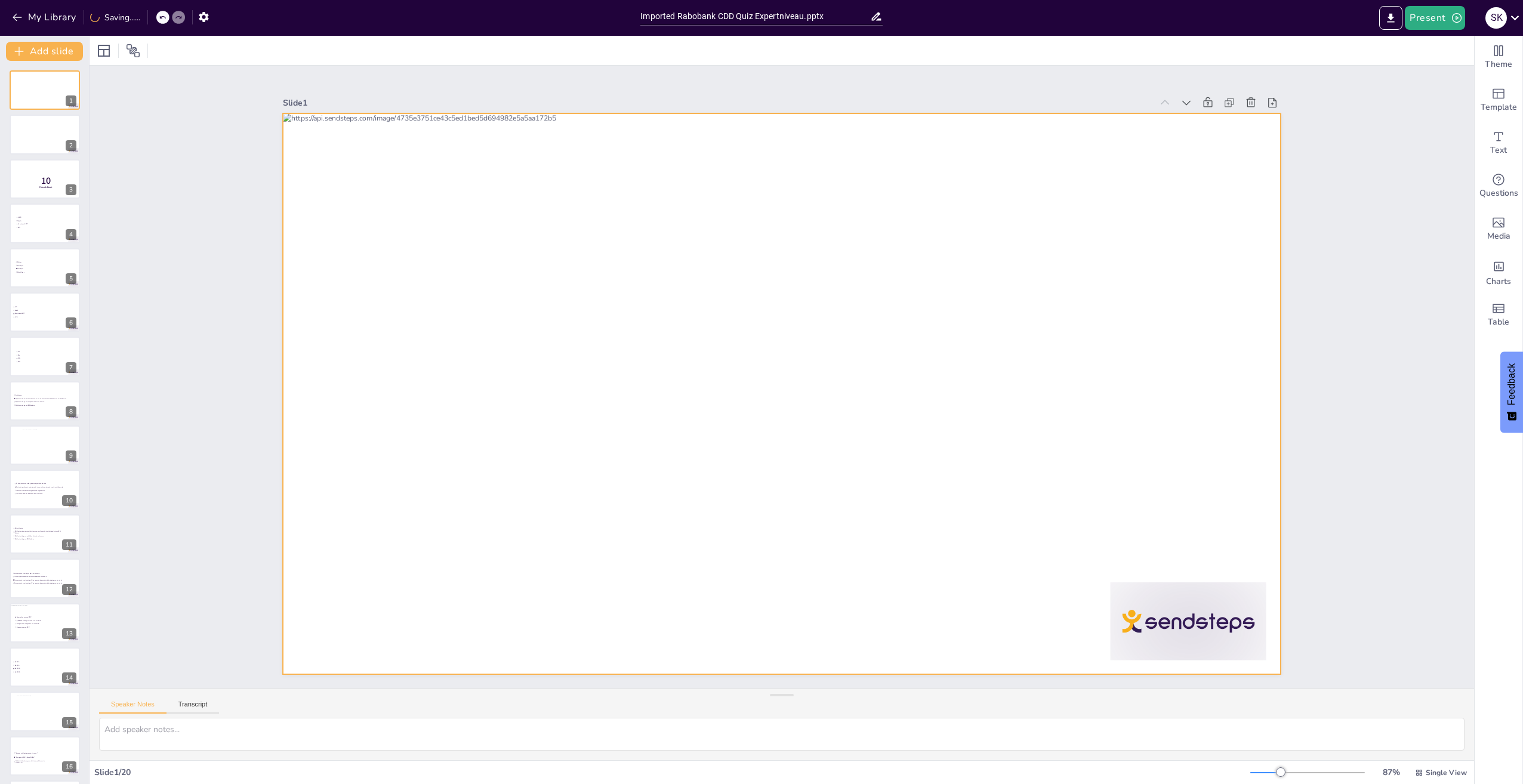
click at [1143, 268] on div at bounding box center [782, 393] width 997 height 561
click at [22, 753] on div "The winner is [PERSON_NAME]" at bounding box center [44, 743] width 71 height 20
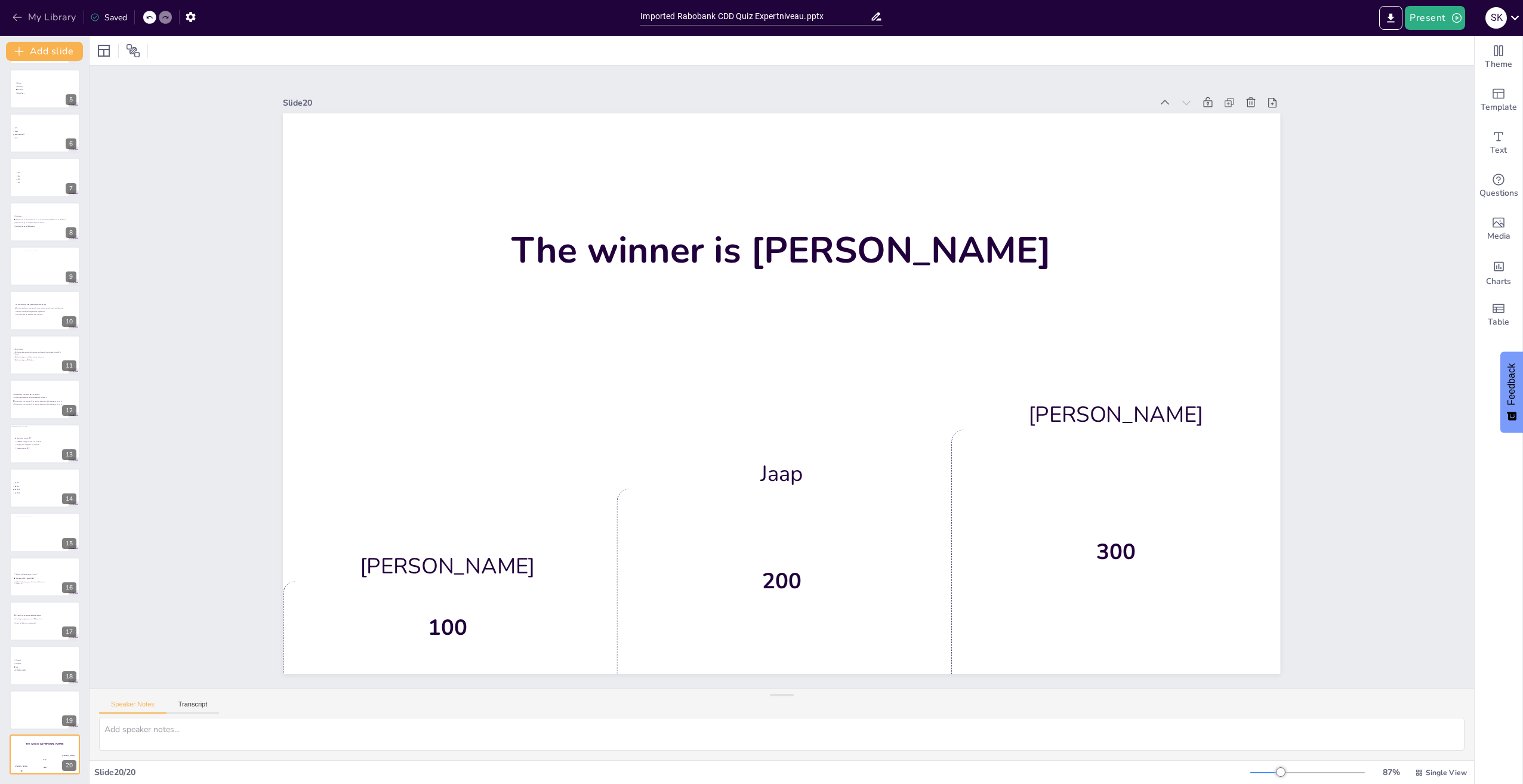
click at [18, 17] on icon "button" at bounding box center [16, 17] width 9 height 8
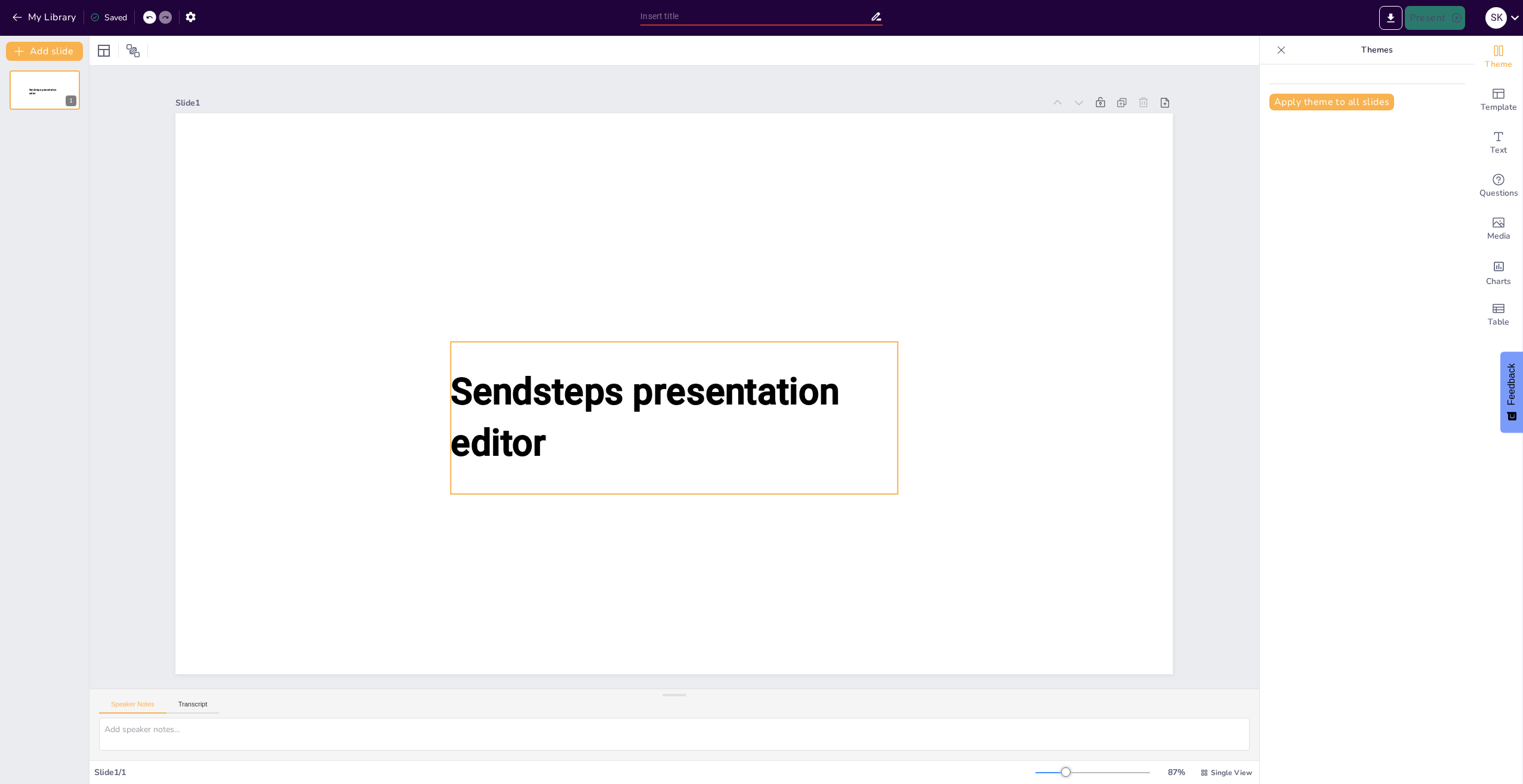
type input "Imported Rabobank CDD Quiz Expertniveau.pptx"
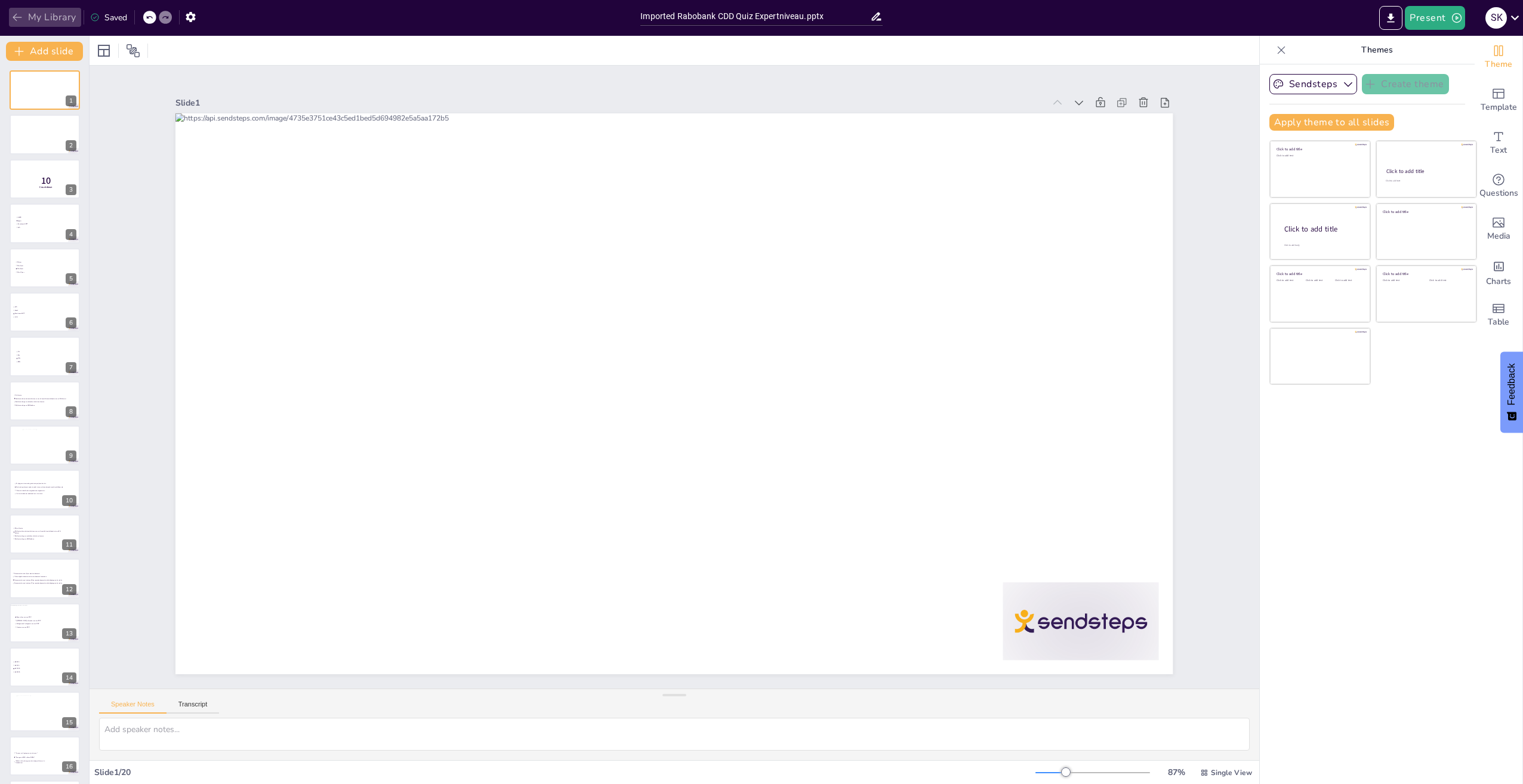
click at [15, 17] on icon "button" at bounding box center [16, 17] width 9 height 8
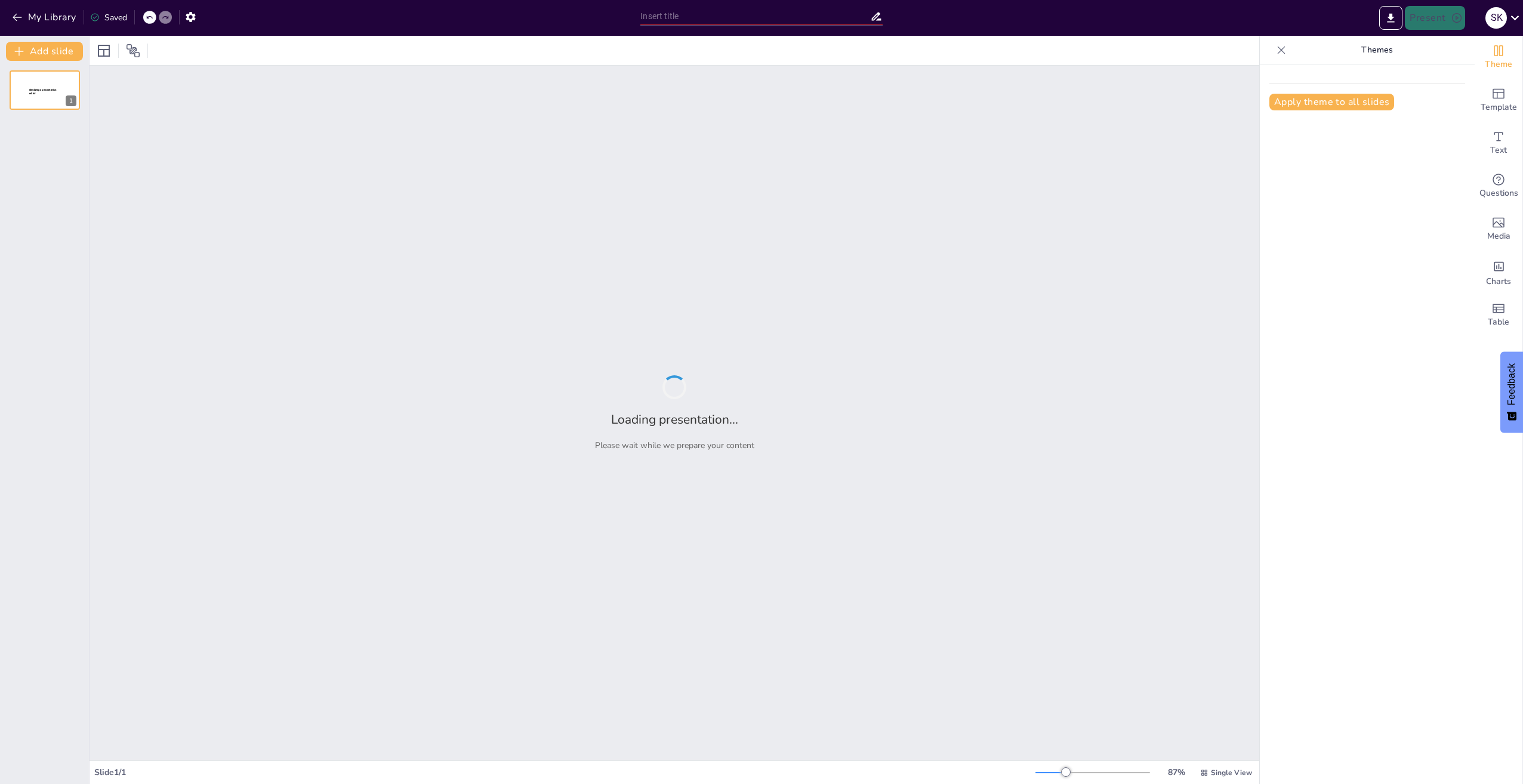
type input "Imported Rabobank CDD Quiz Expertniveau.pptx"
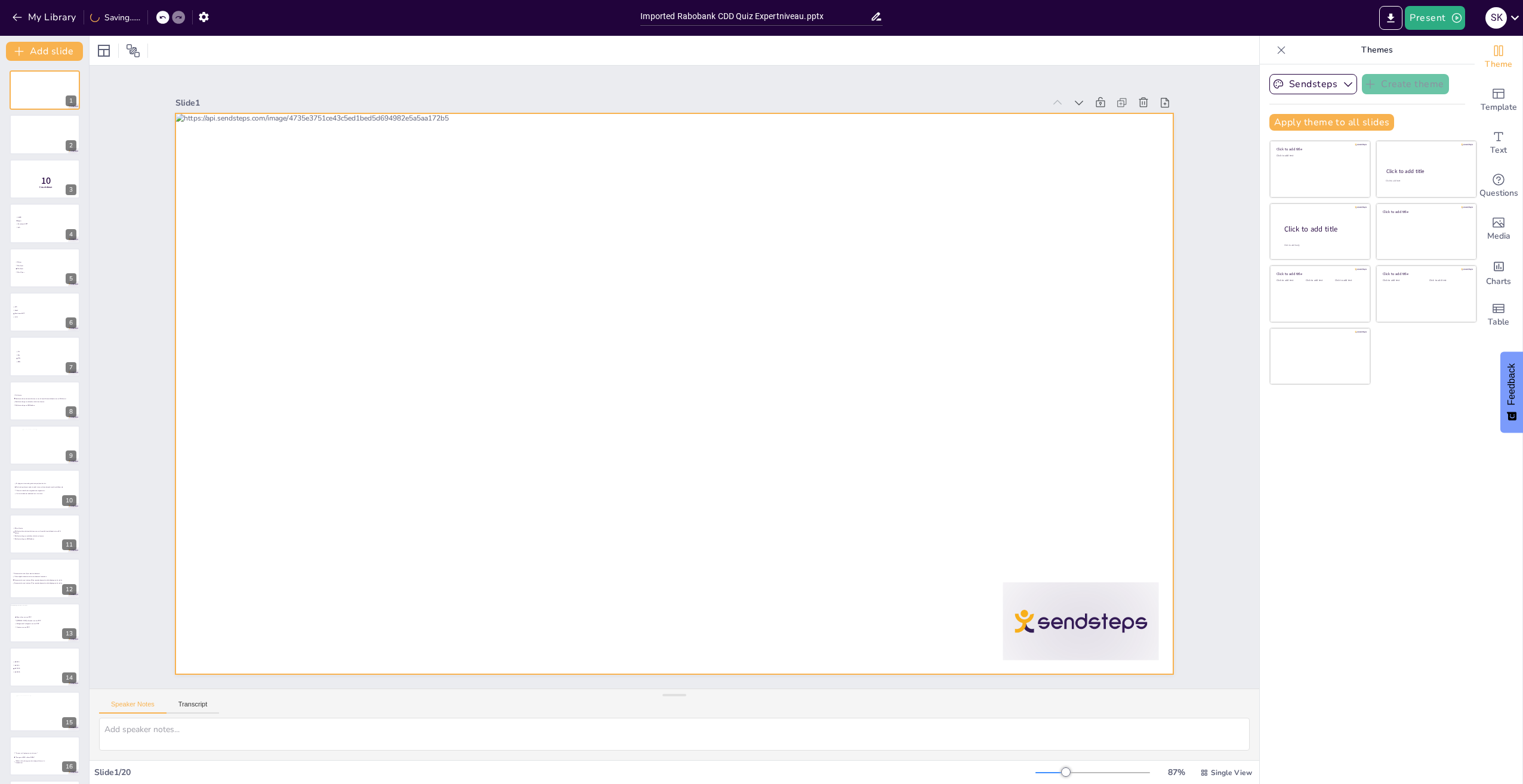
click at [804, 483] on div at bounding box center [682, 392] width 1144 height 985
click at [843, 428] on div at bounding box center [664, 390] width 1137 height 1039
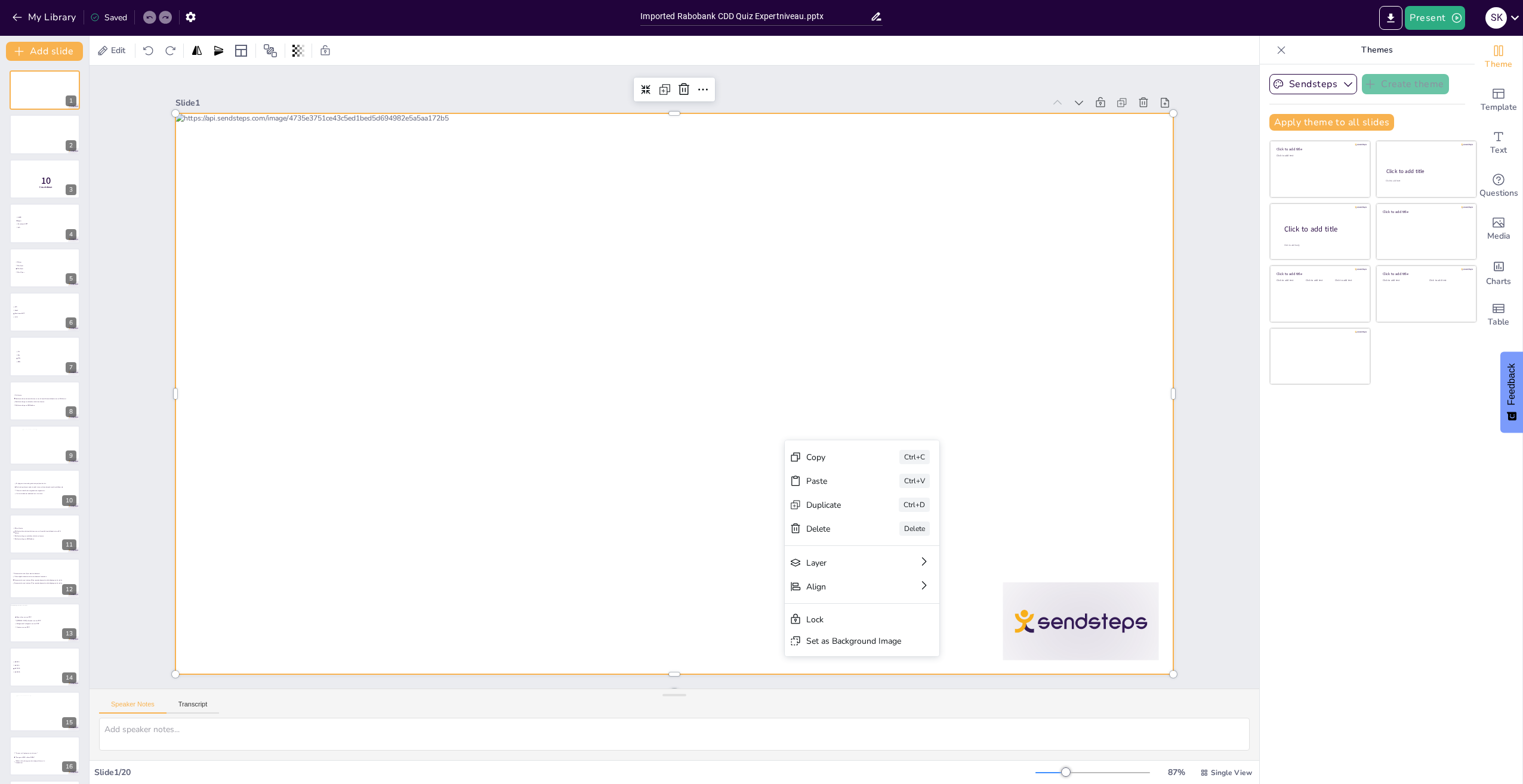
click at [1062, 417] on div at bounding box center [676, 393] width 1051 height 662
click at [1492, 133] on icon "Add text boxes" at bounding box center [1498, 136] width 14 height 14
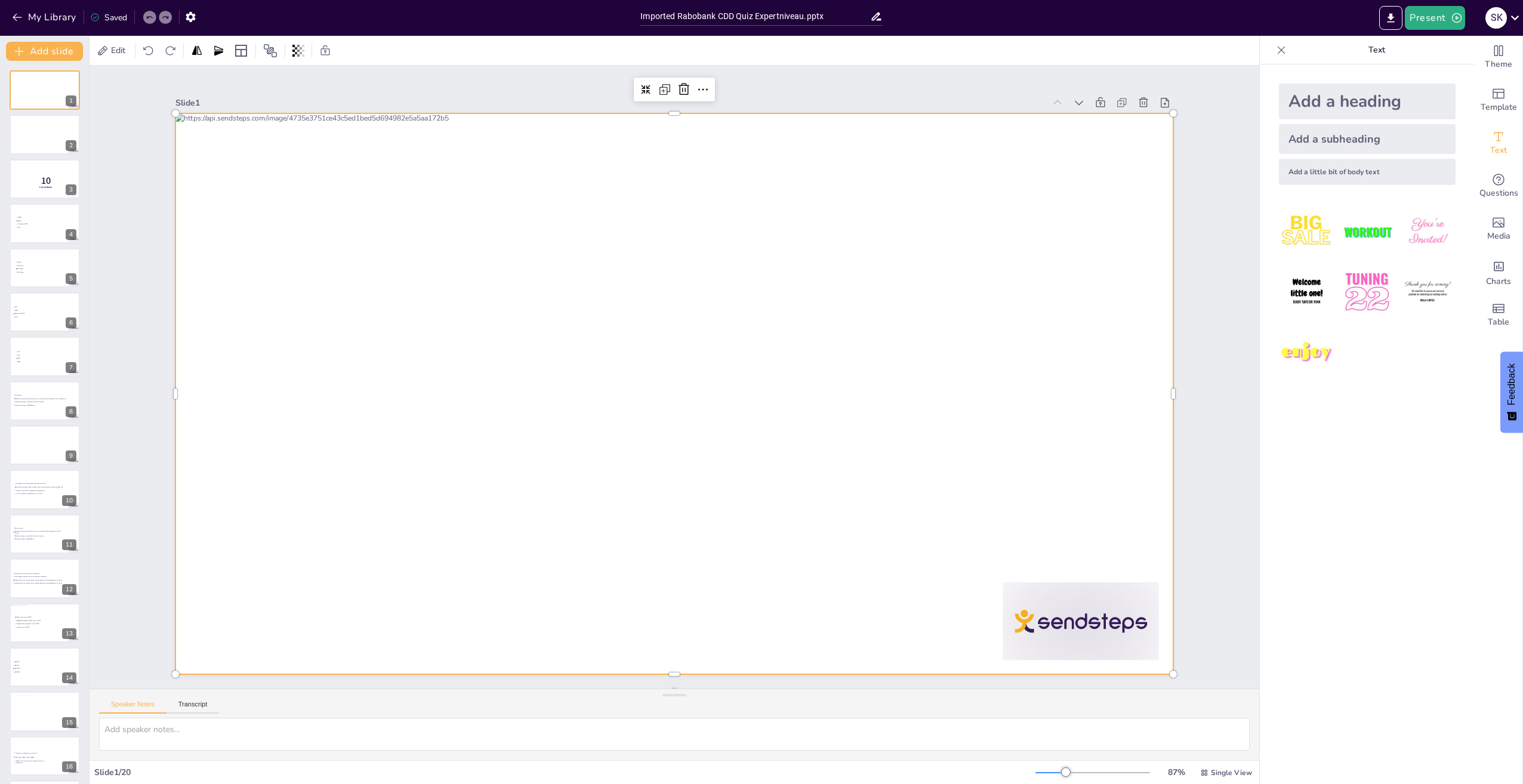
click at [1342, 140] on div "Add a subheading" at bounding box center [1367, 138] width 176 height 30
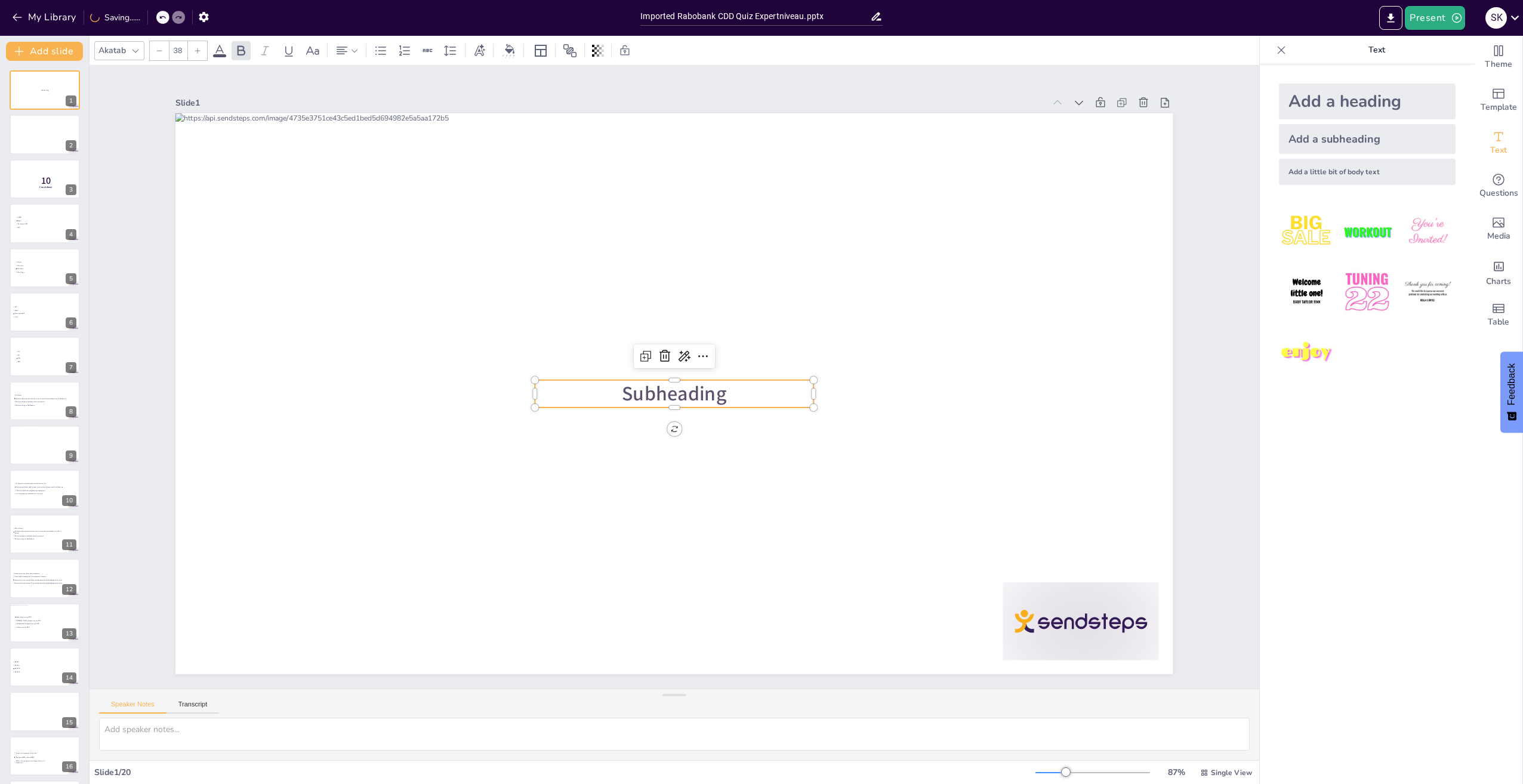
click at [703, 389] on span "Subheading" at bounding box center [682, 392] width 104 height 76
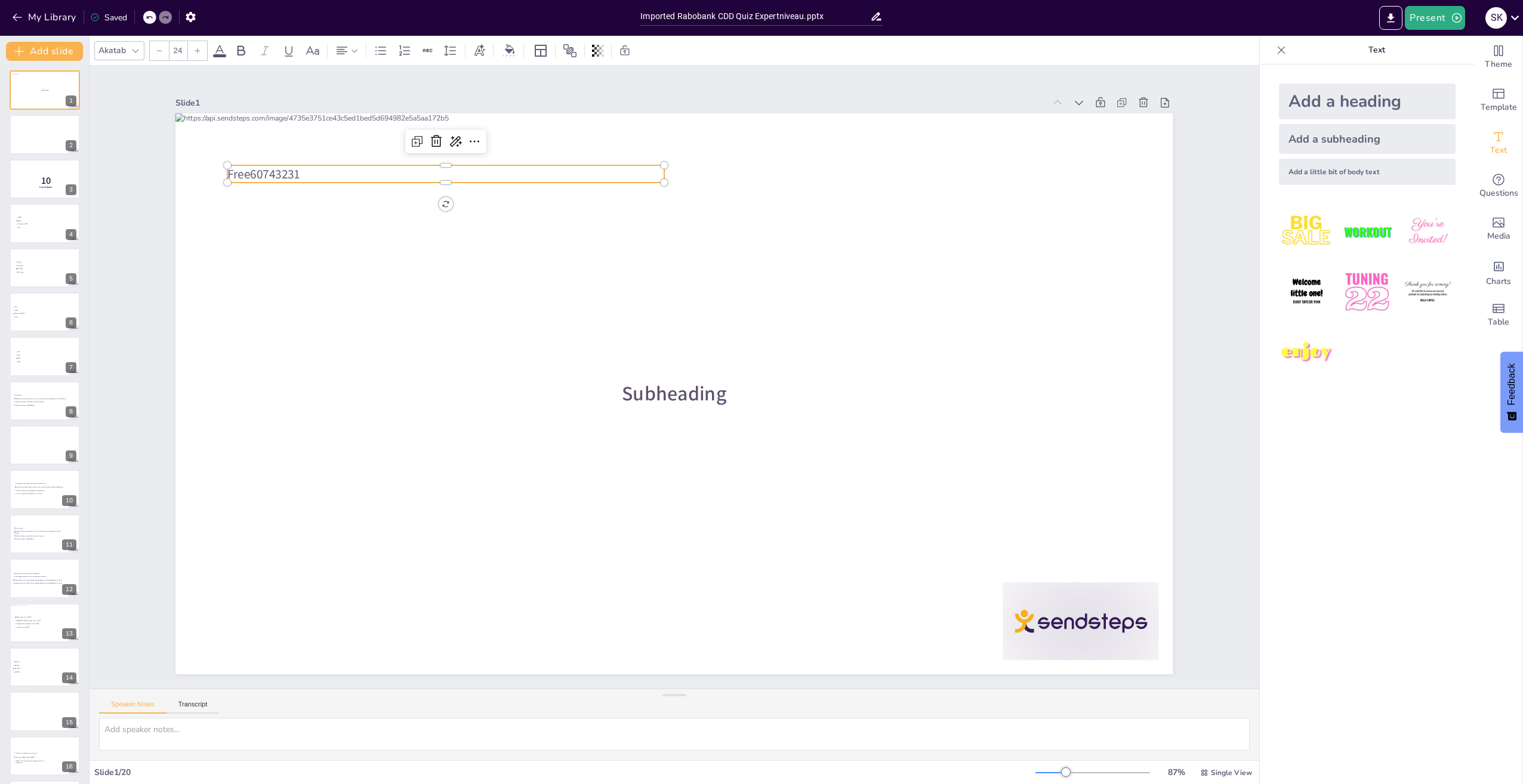
click at [684, 394] on span "Subheading" at bounding box center [690, 379] width 37 height 107
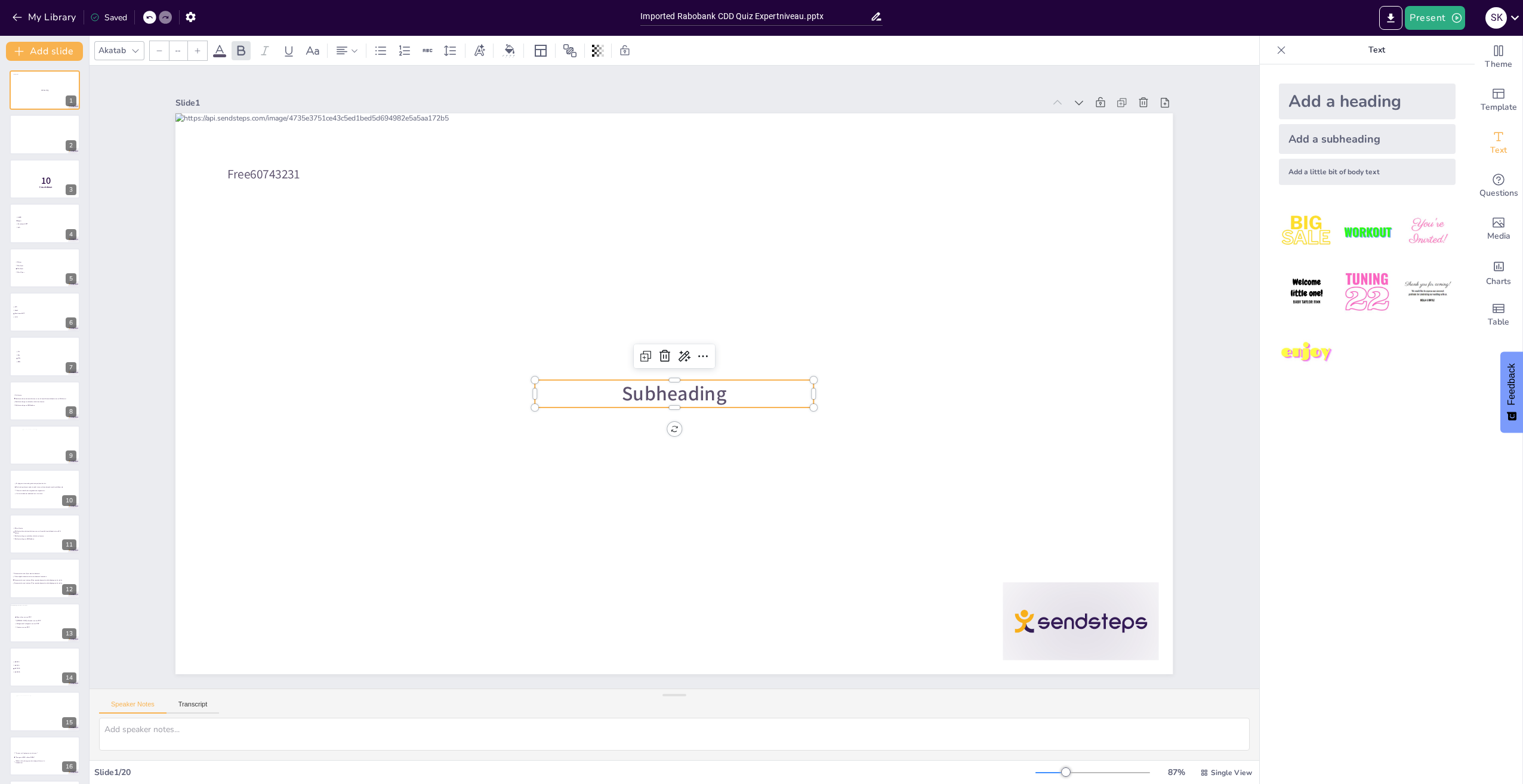
type input "38"
click at [684, 379] on span "Subheading" at bounding box center [677, 360] width 107 height 37
click at [677, 392] on span "Subheading" at bounding box center [658, 375] width 37 height 107
drag, startPoint x: 689, startPoint y: 392, endPoint x: 604, endPoint y: 395, distance: 85.1
click at [604, 395] on p "Subheading" at bounding box center [686, 366] width 207 height 225
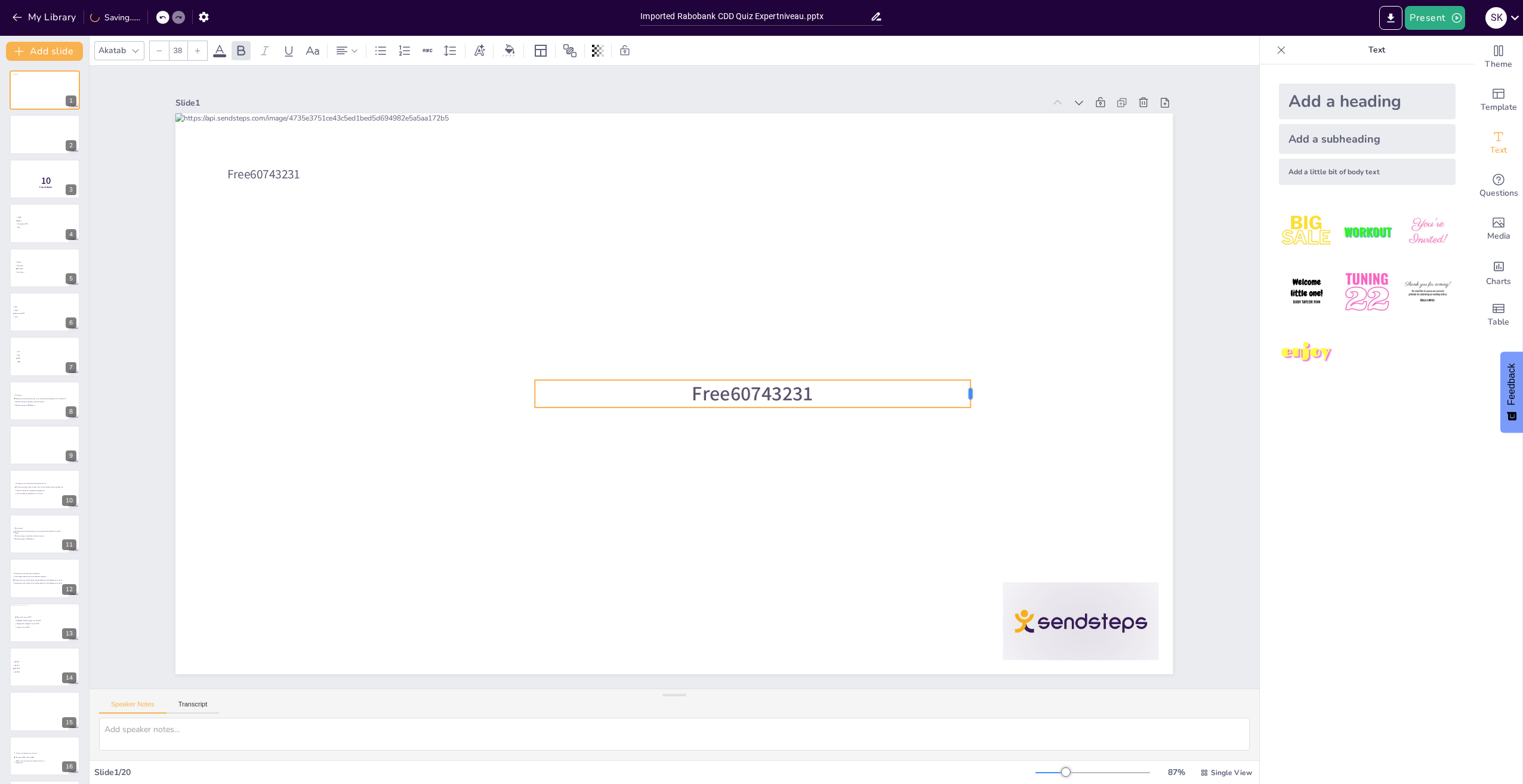
drag, startPoint x: 805, startPoint y: 388, endPoint x: 963, endPoint y: 398, distance: 158.3
click at [963, 398] on div "Free60743231 Free60743231" at bounding box center [689, 385] width 985 height 1143
drag, startPoint x: 939, startPoint y: 374, endPoint x: 901, endPoint y: 365, distance: 39.1
click at [901, 365] on div at bounding box center [751, 397] width 402 height 184
click at [777, 384] on div at bounding box center [596, 389] width 436 height 10
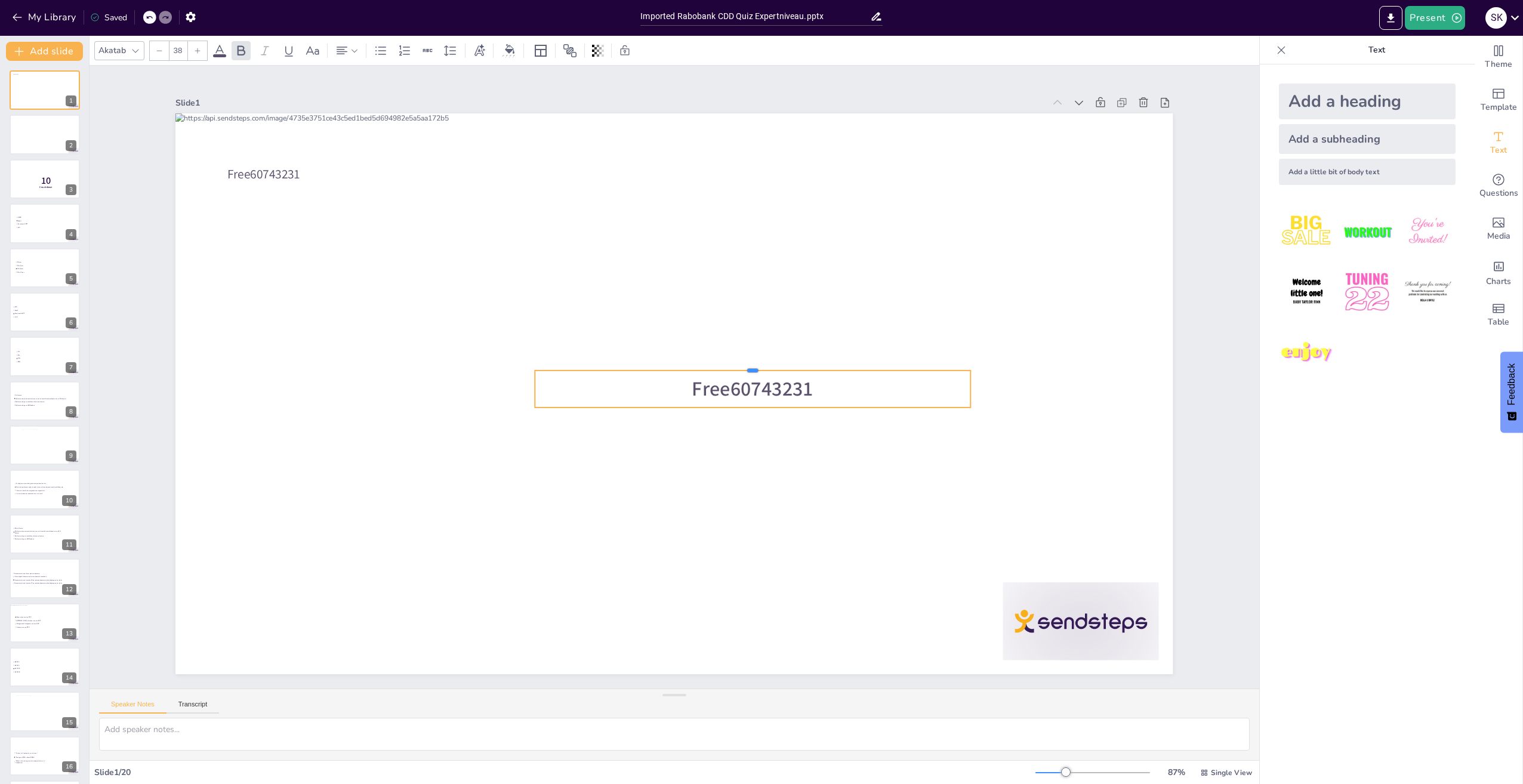
click at [777, 363] on div at bounding box center [703, 303] width 226 height 382
click at [668, 365] on div at bounding box center [663, 298] width 10 height 435
click at [745, 422] on div "Free60743231 358 ° Free60743231" at bounding box center [663, 365] width 1117 height 1084
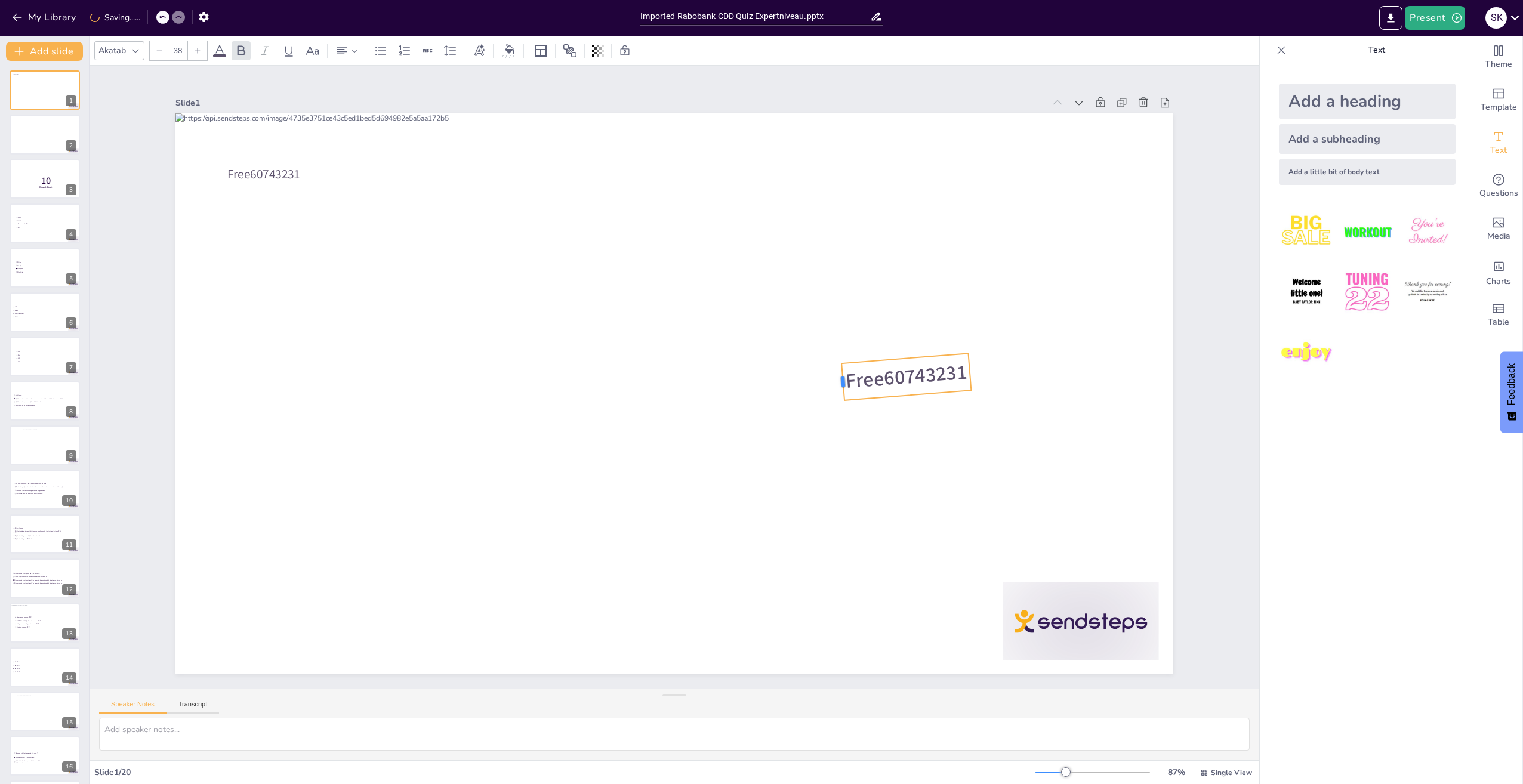
drag, startPoint x: 526, startPoint y: 405, endPoint x: 930, endPoint y: 397, distance: 404.1
click at [833, 356] on div "Free60743231 Free60743231" at bounding box center [667, 362] width 1139 height 918
click at [962, 359] on div at bounding box center [969, 340] width 16 height 38
drag, startPoint x: 956, startPoint y: 369, endPoint x: 1005, endPoint y: 356, distance: 50.7
click at [1005, 356] on div "Free60743231 Free60743231" at bounding box center [674, 393] width 998 height 562
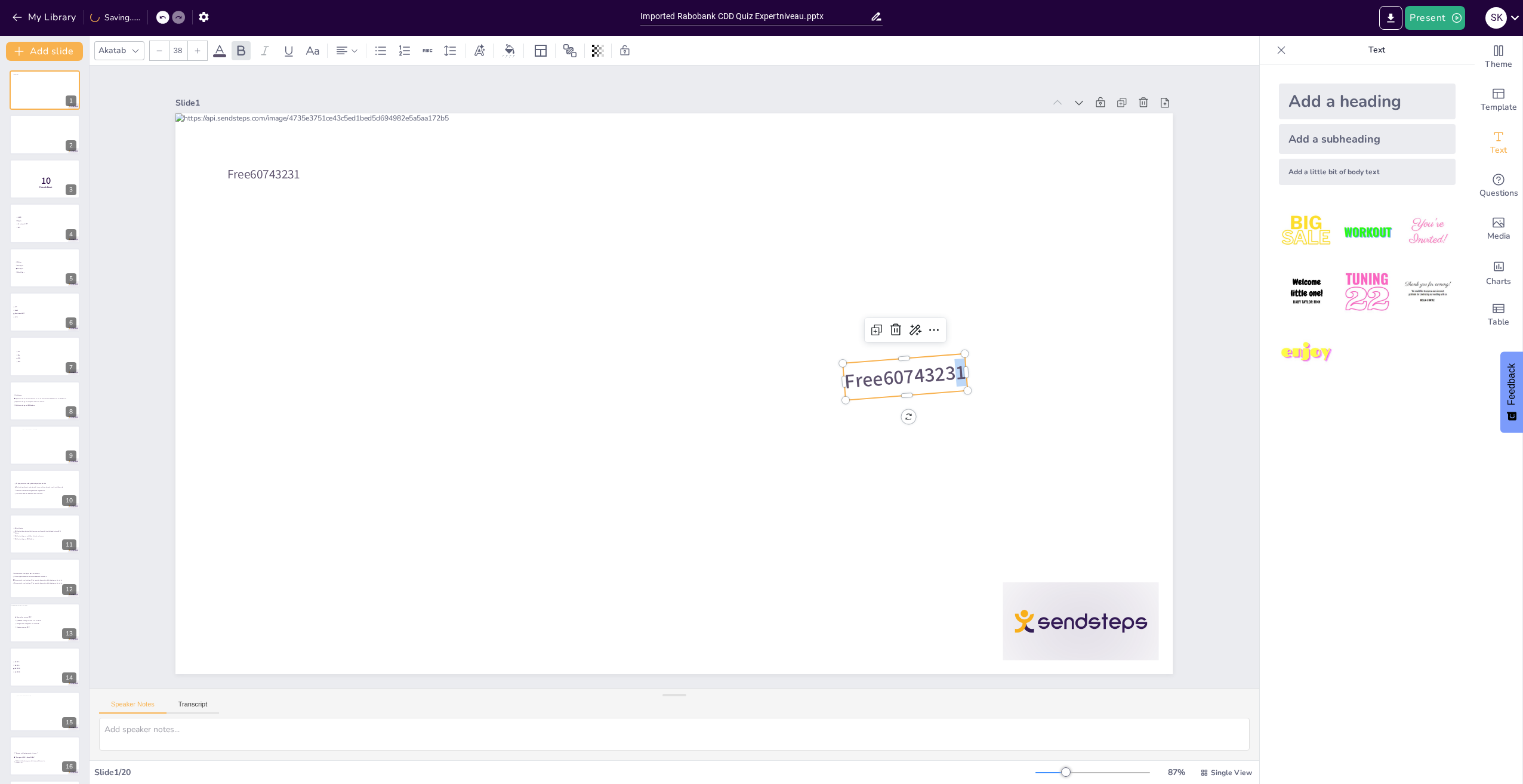
click at [962, 370] on div "Free60743231 Free60743231" at bounding box center [659, 372] width 841 height 1121
click at [863, 148] on div at bounding box center [844, 133] width 36 height 28
click at [854, 250] on p "Free60743231" at bounding box center [810, 190] width 88 height 119
drag, startPoint x: 958, startPoint y: 365, endPoint x: 1107, endPoint y: 427, distance: 161.4
click at [1119, 328] on div "Free60743231 Free60743231" at bounding box center [664, 364] width 1136 height 1040
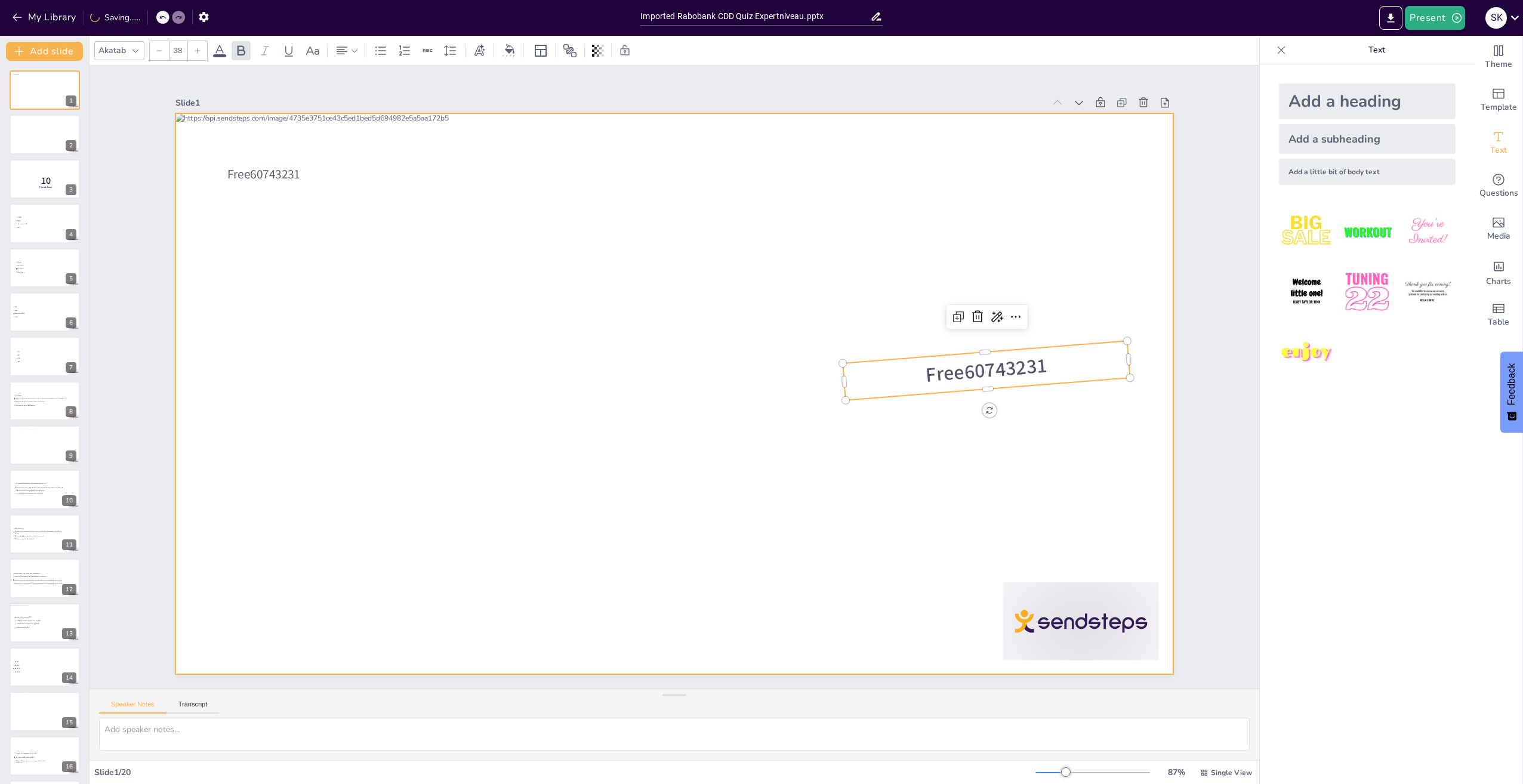
click at [1097, 499] on div at bounding box center [669, 392] width 1122 height 840
click at [1308, 356] on img at bounding box center [1307, 352] width 55 height 55
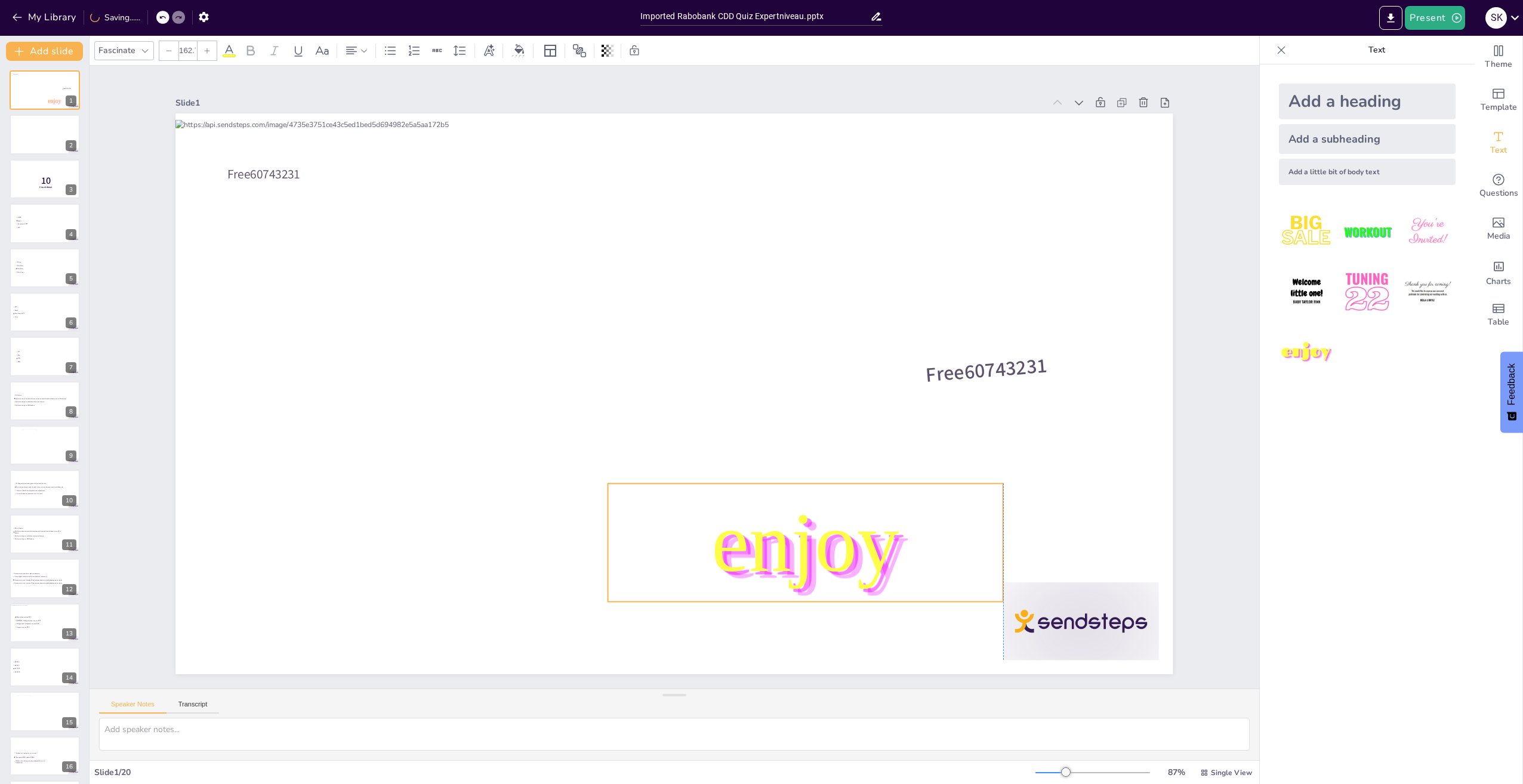
drag, startPoint x: 599, startPoint y: 387, endPoint x: 807, endPoint y: 544, distance: 260.6
click at [632, 548] on span "enjoy" at bounding box center [558, 553] width 147 height 208
click at [607, 143] on span "Free60743231" at bounding box center [571, 82] width 71 height 122
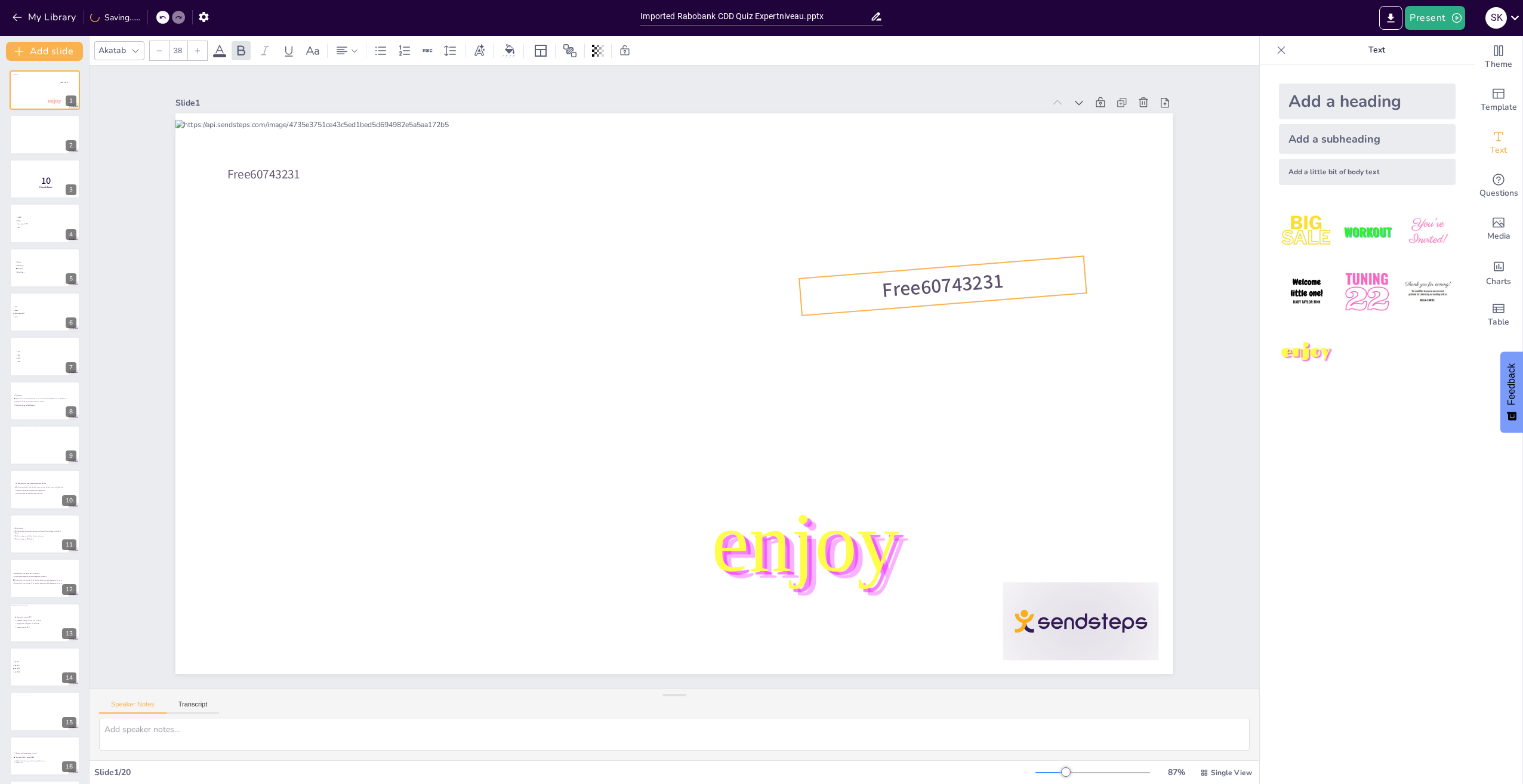
drag, startPoint x: 992, startPoint y: 420, endPoint x: 926, endPoint y: 288, distance: 147.6
click at [453, 318] on span "Free60743231" at bounding box center [392, 352] width 124 height 67
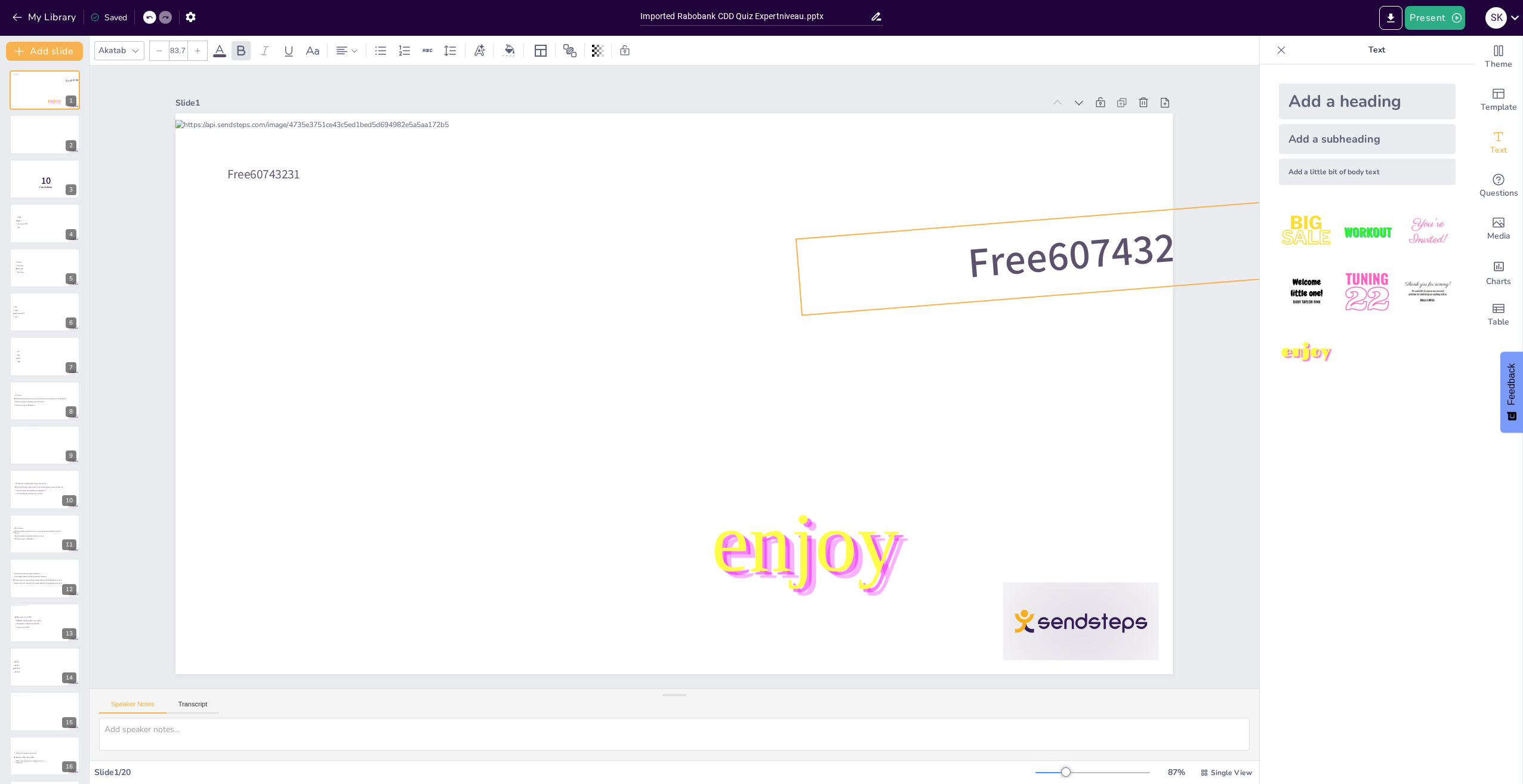
type input "78.6"
drag, startPoint x: 1077, startPoint y: 250, endPoint x: 1095, endPoint y: 209, distance: 44.8
click at [1095, 209] on div "Free60743231 Free60743231 enjoy" at bounding box center [662, 366] width 1085 height 1116
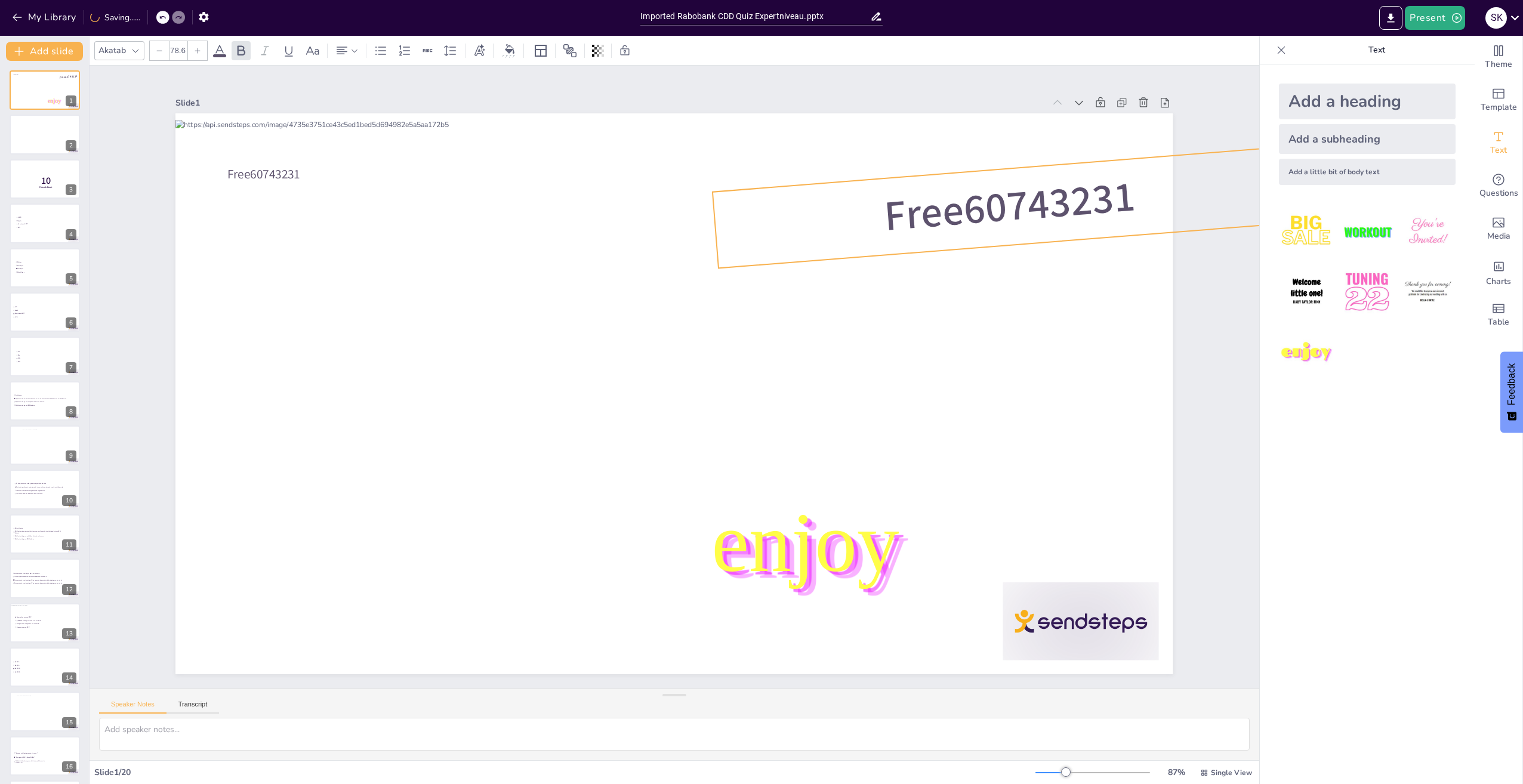
drag, startPoint x: 1046, startPoint y: 238, endPoint x: 987, endPoint y: 202, distance: 69.1
click at [449, 481] on span "Free60743231" at bounding box center [322, 512] width 253 height 62
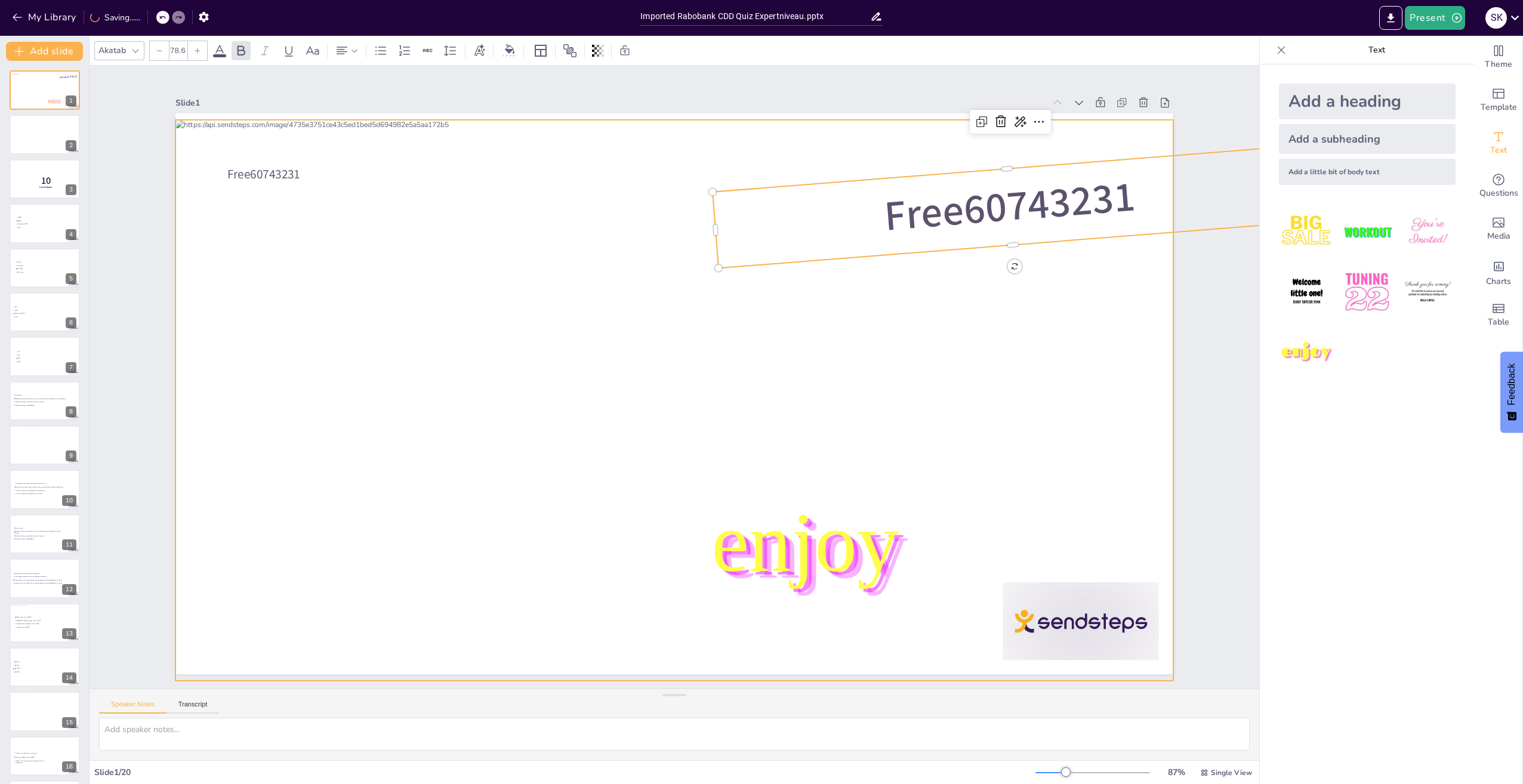
click at [991, 382] on div at bounding box center [694, 363] width 1041 height 1136
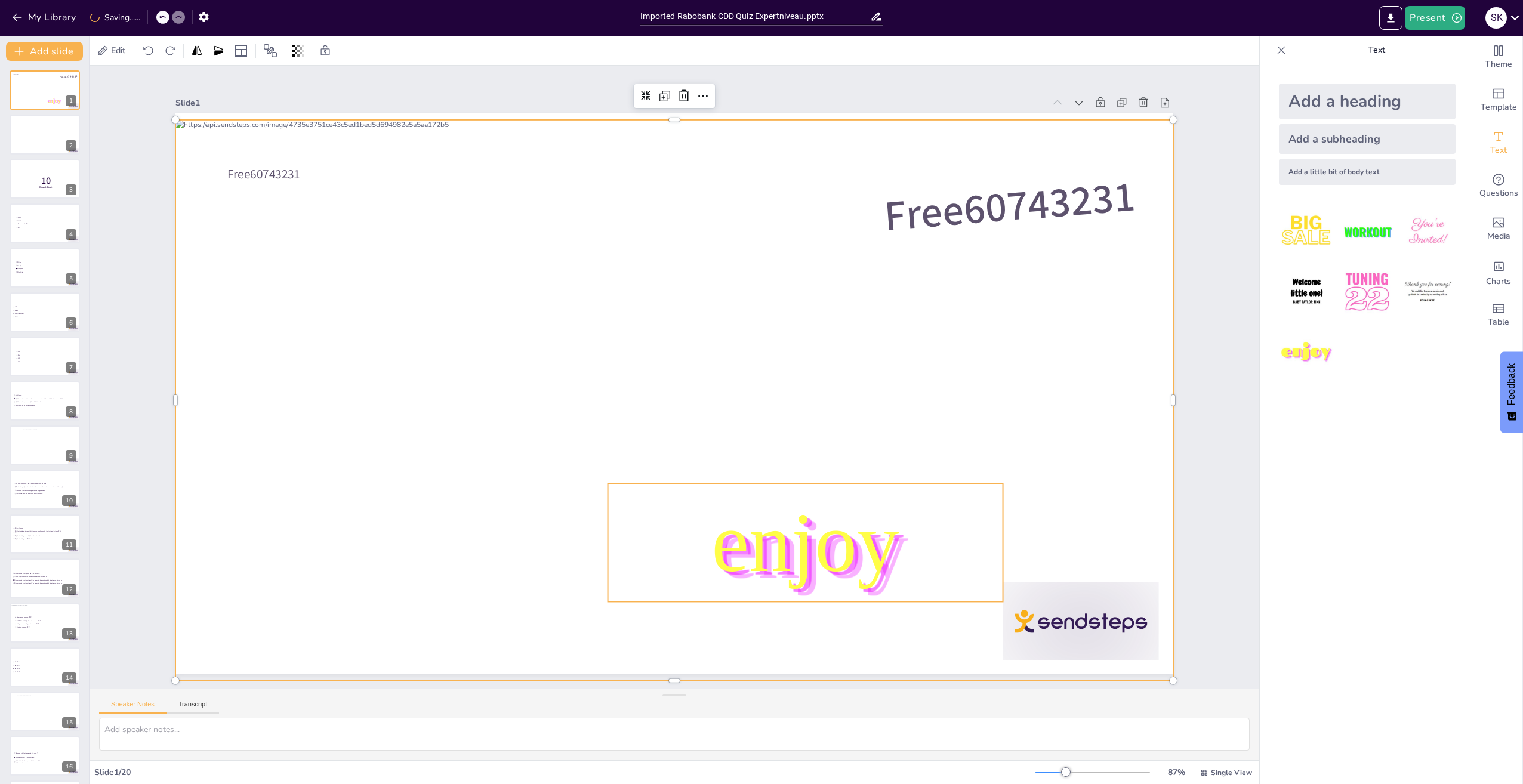
click at [684, 559] on span "enjoy" at bounding box center [597, 573] width 174 height 210
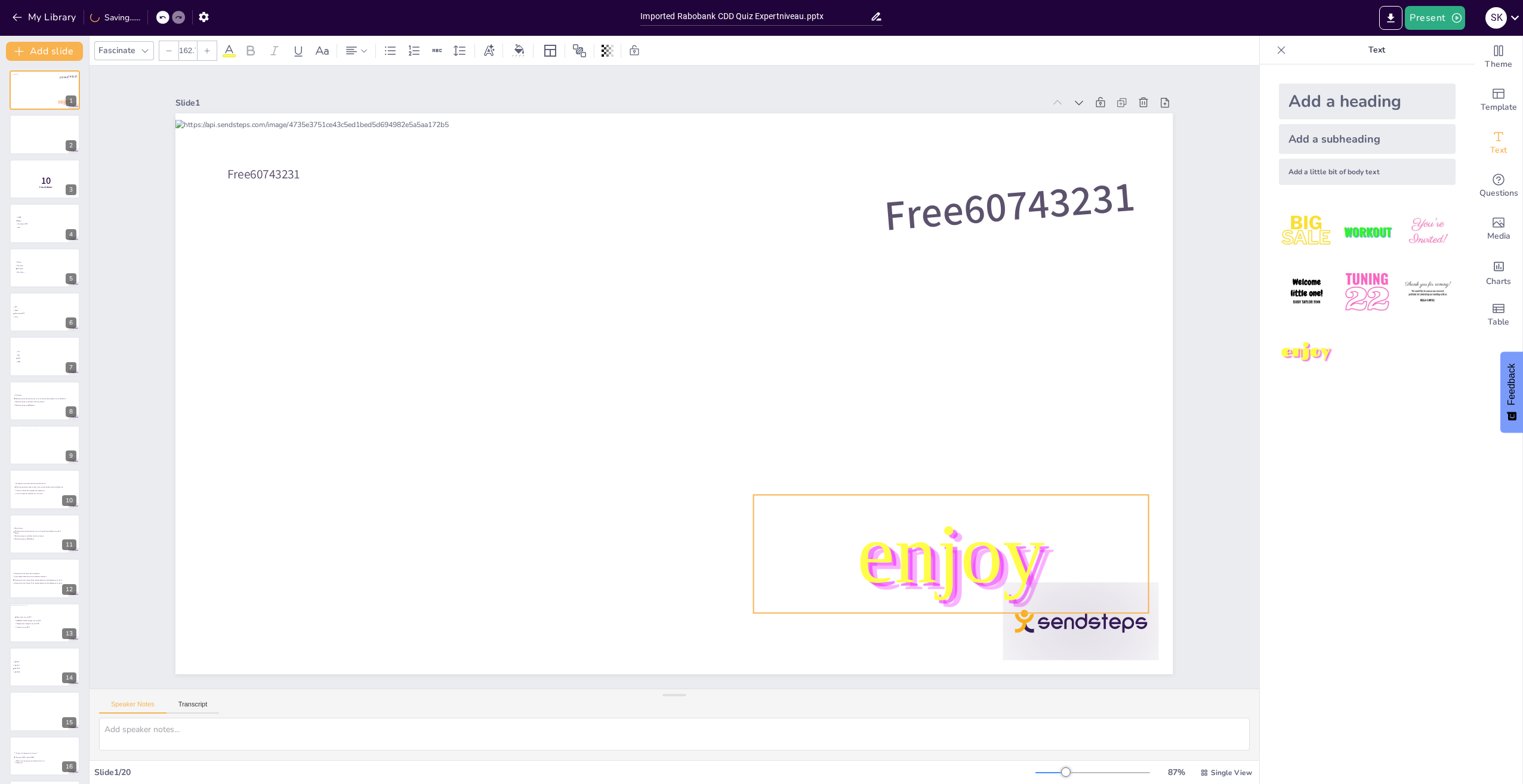
drag, startPoint x: 900, startPoint y: 557, endPoint x: 949, endPoint y: 563, distance: 49.4
click at [949, 563] on span "enjoy" at bounding box center [931, 581] width 196 height 112
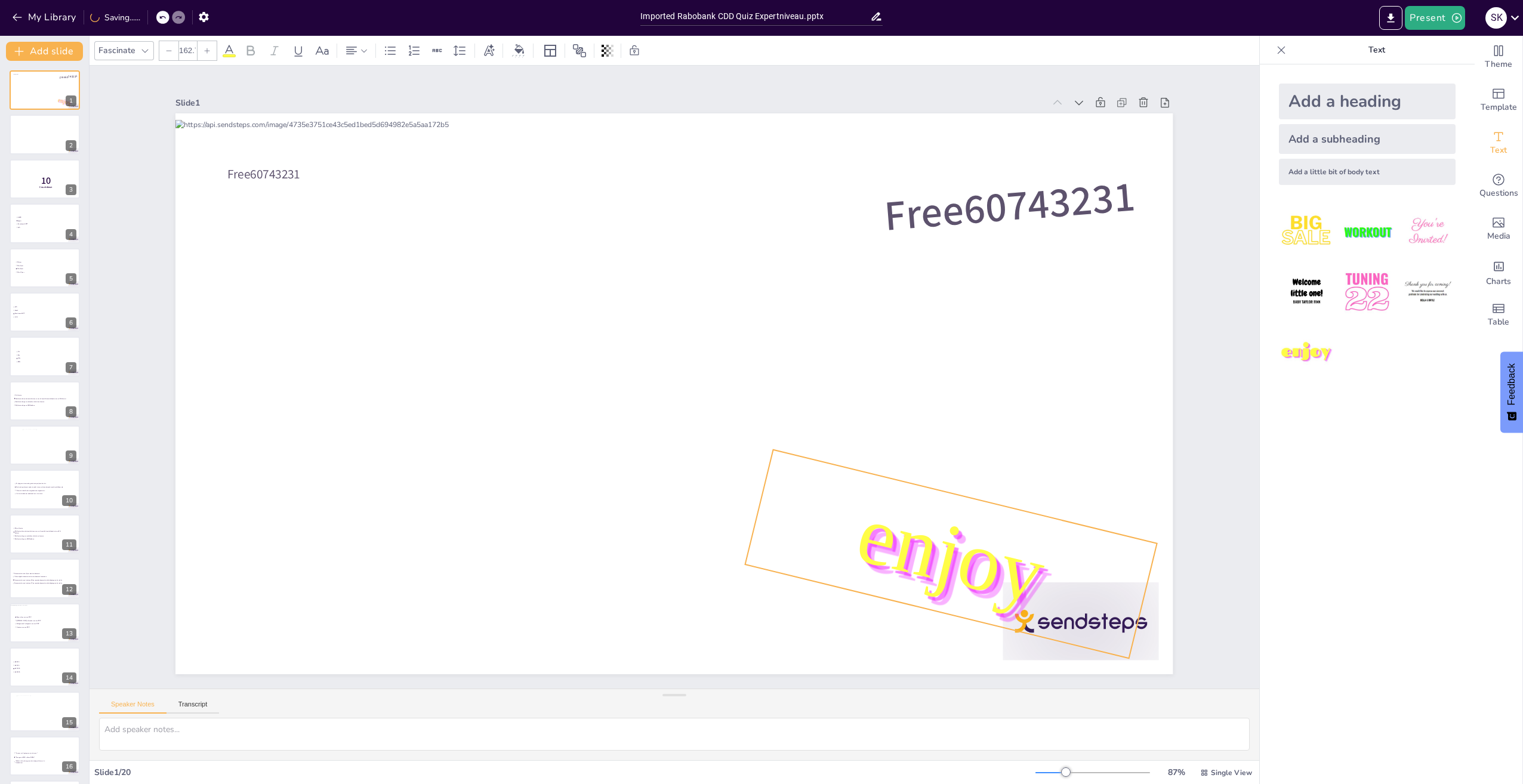
drag, startPoint x: 939, startPoint y: 627, endPoint x: 924, endPoint y: 628, distance: 15.0
click at [924, 628] on div "Free60743231 Free60743231 enjoy 14 °" at bounding box center [686, 389] width 1084 height 1116
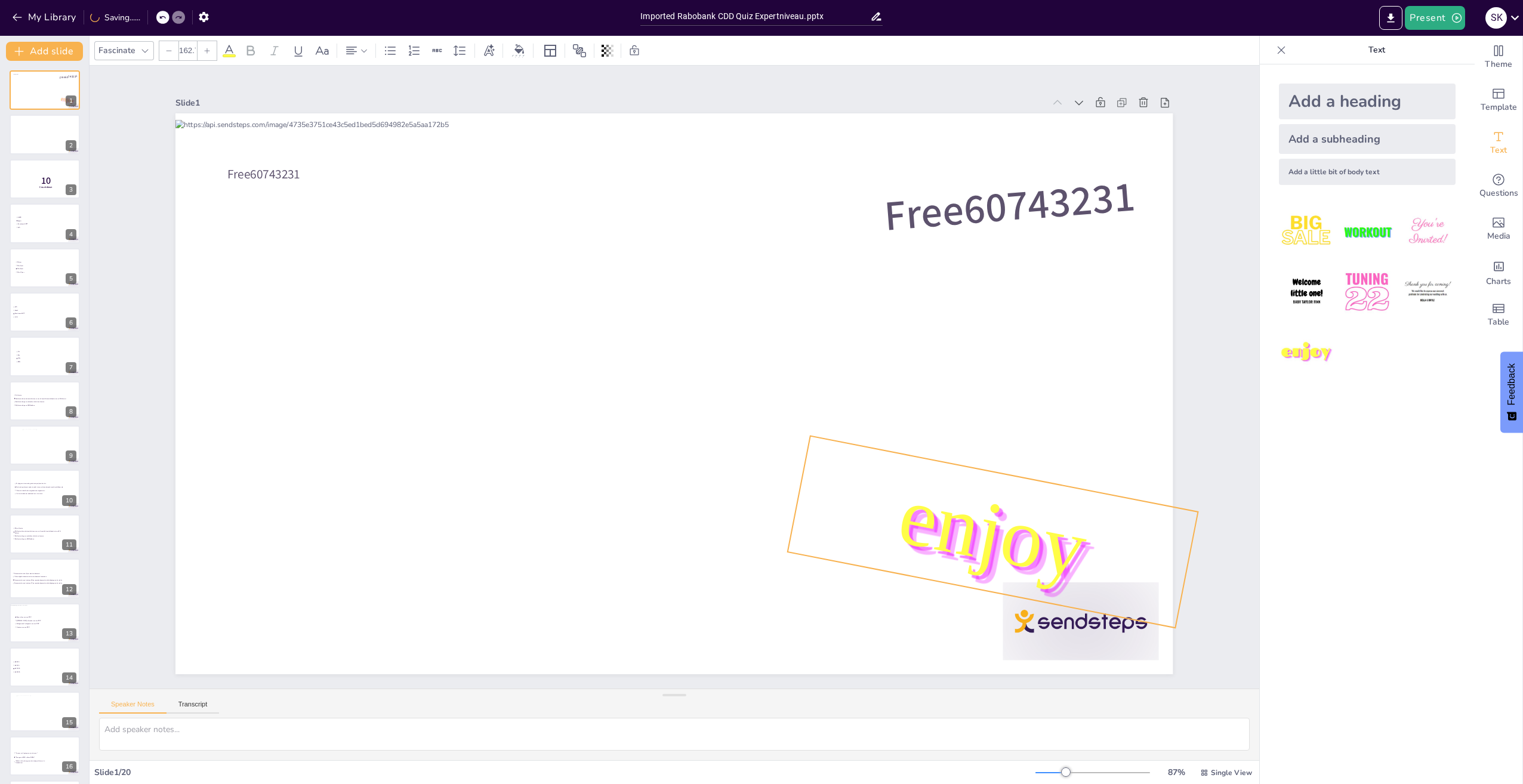
drag, startPoint x: 1005, startPoint y: 533, endPoint x: 1026, endPoint y: 524, distance: 22.8
click at [425, 477] on span "enjoy" at bounding box center [321, 402] width 208 height 150
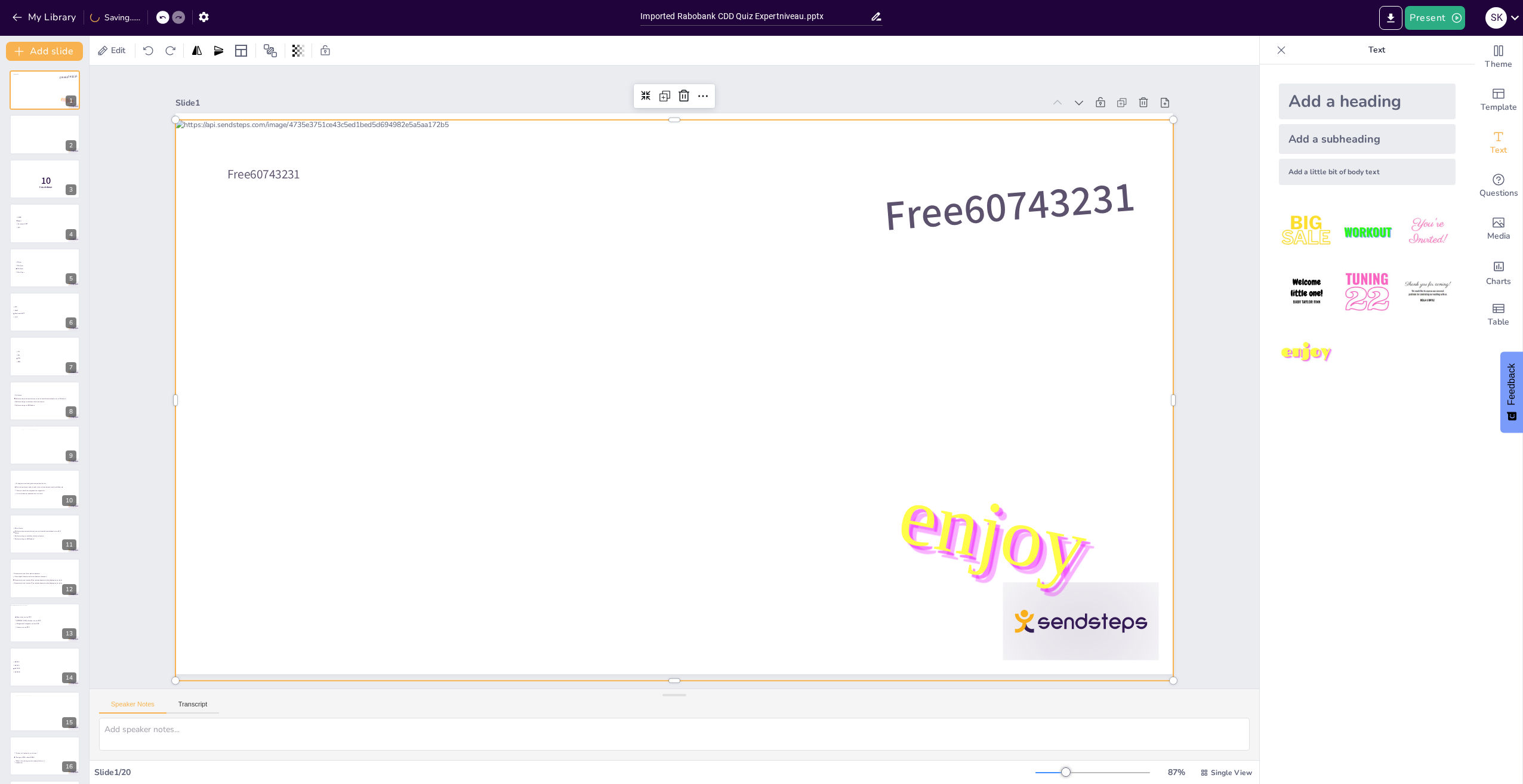
click at [1042, 350] on div at bounding box center [683, 355] width 1139 height 917
click at [31, 142] on div at bounding box center [44, 134] width 71 height 41
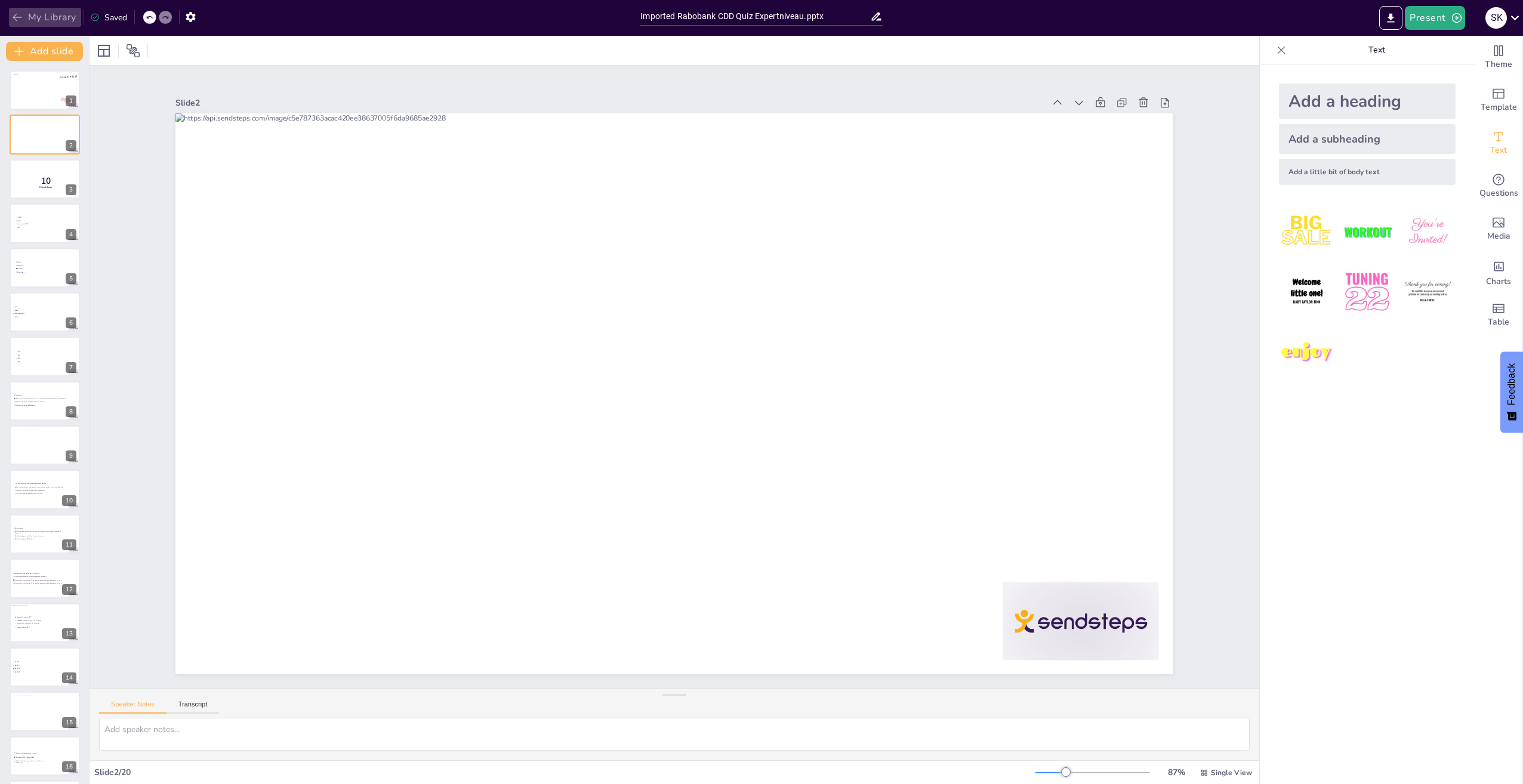
click at [13, 18] on icon "button" at bounding box center [16, 17] width 9 height 8
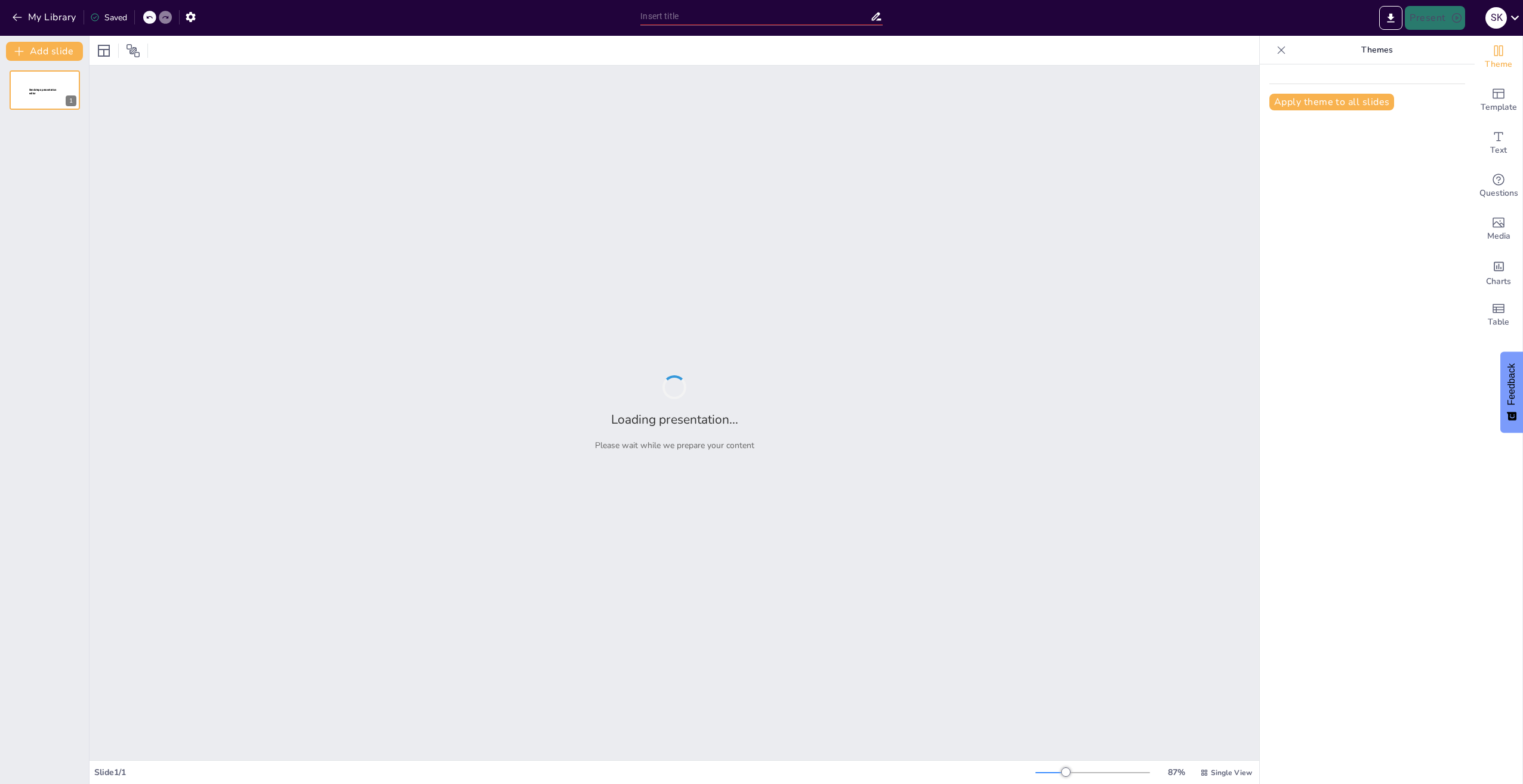
type input "Imported Rabobank CDD Quiz Expertniveau.pptx"
